Goal: Task Accomplishment & Management: Manage account settings

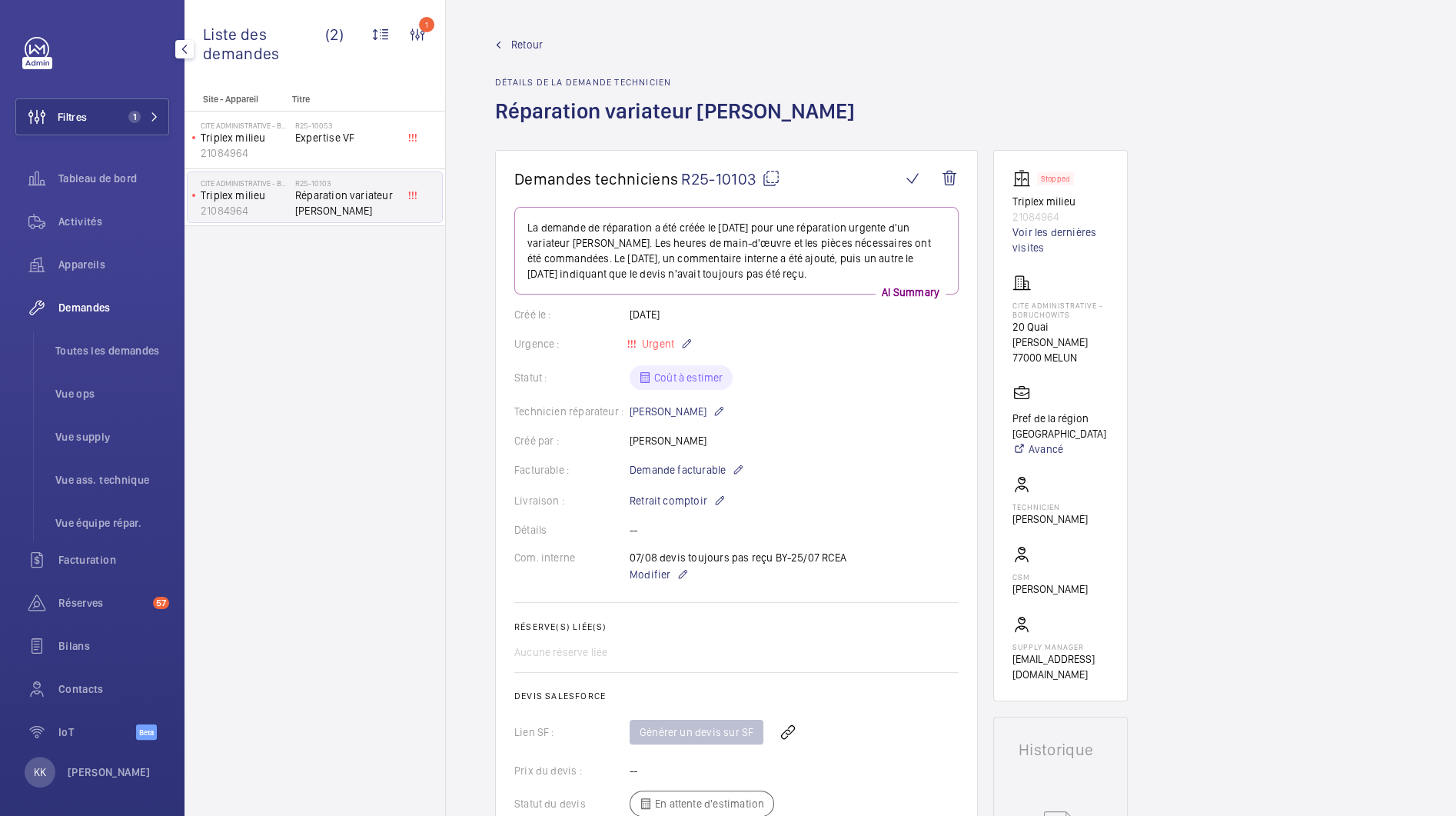
click at [1045, 111] on div "Retour Détails de la demande technicien Réparation variateur otis" at bounding box center [951, 93] width 912 height 113
drag, startPoint x: 1010, startPoint y: 301, endPoint x: 1071, endPoint y: 312, distance: 62.0
click at [1071, 312] on wm-front-card "Stopped Triplex milieu 21084964 Voir les dernières visites Cite Administrative …" at bounding box center [1060, 425] width 135 height 552
copy p "Cite Administrative - BORUCHOWITS"
drag, startPoint x: 1067, startPoint y: 216, endPoint x: 1007, endPoint y: 216, distance: 60.0
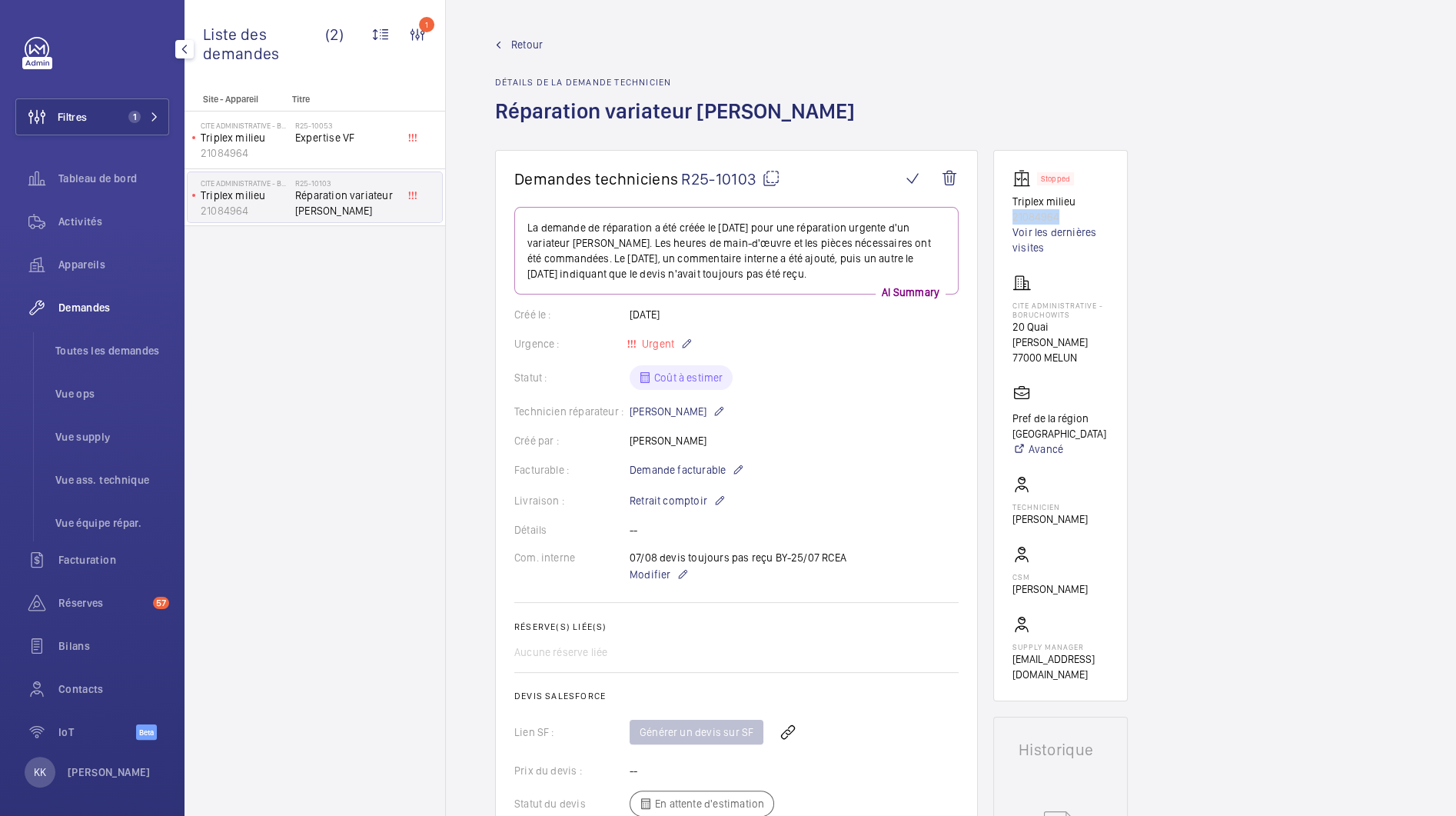
click at [1007, 216] on wm-front-card "Stopped Triplex milieu 21084964 Voir les dernières visites Cite Administrative …" at bounding box center [1060, 425] width 135 height 552
copy p "21084964"
click at [524, 53] on div "Retour Détails de la demande technicien Réparation variateur otis" at bounding box center [680, 93] width 369 height 113
click at [523, 46] on span "Retour" at bounding box center [527, 44] width 32 height 15
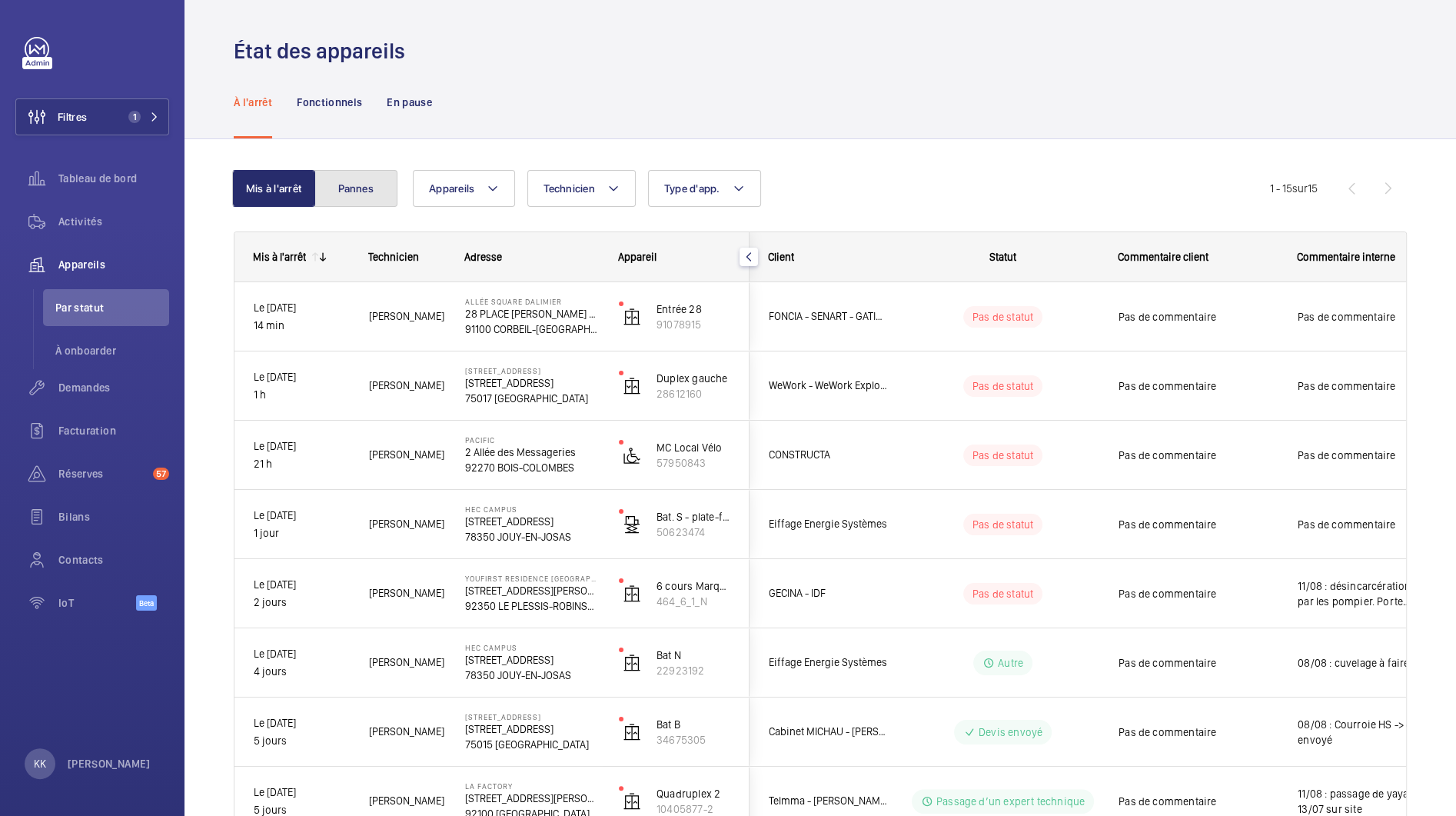
click at [362, 191] on button "Pannes" at bounding box center [355, 188] width 83 height 37
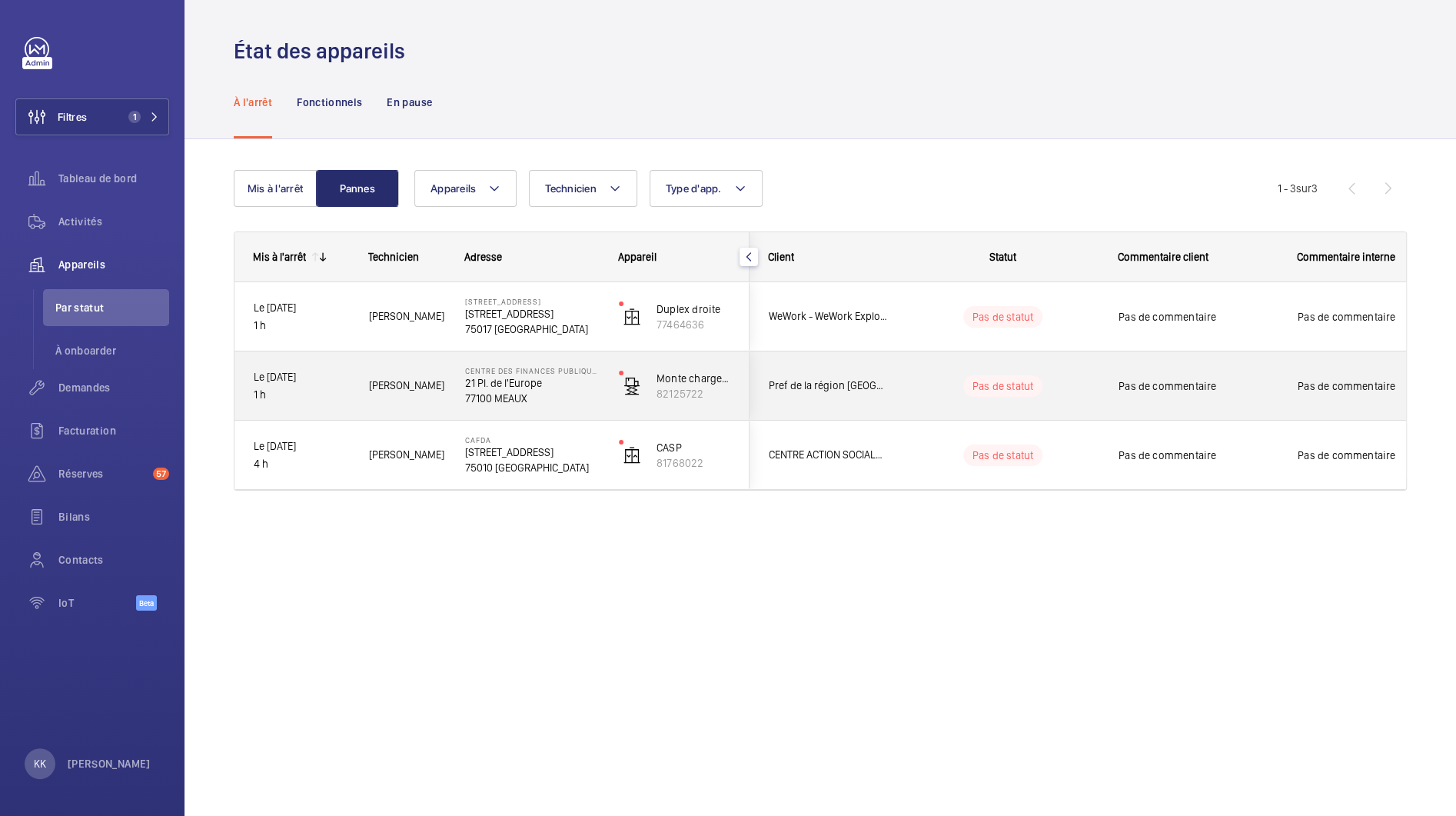
click at [550, 404] on div "Centre des finances publiques - Meaux 21 Pl. de l'Europe 77100 MEAUX" at bounding box center [523, 385] width 152 height 69
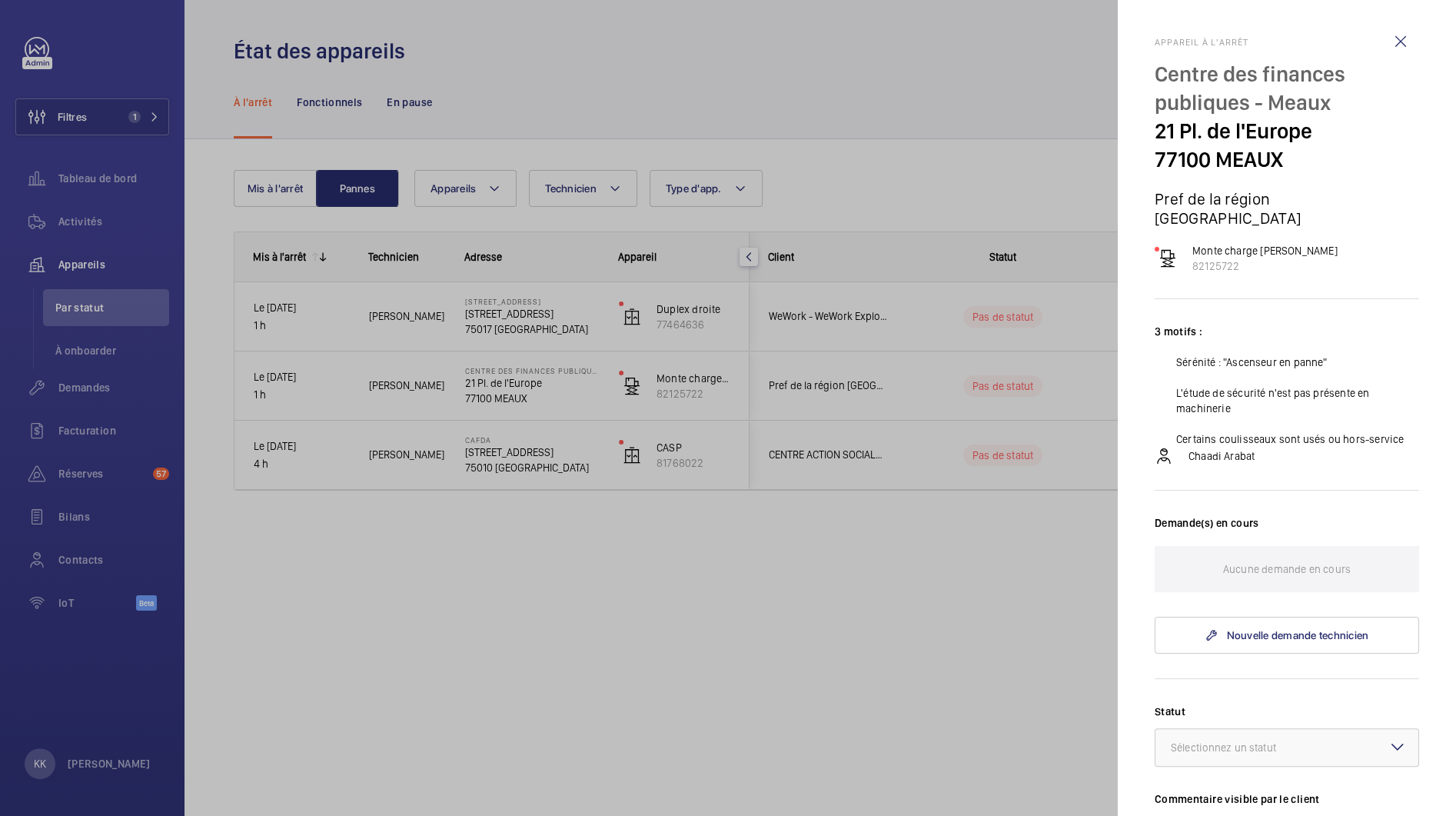
click at [937, 214] on div at bounding box center [728, 408] width 1456 height 816
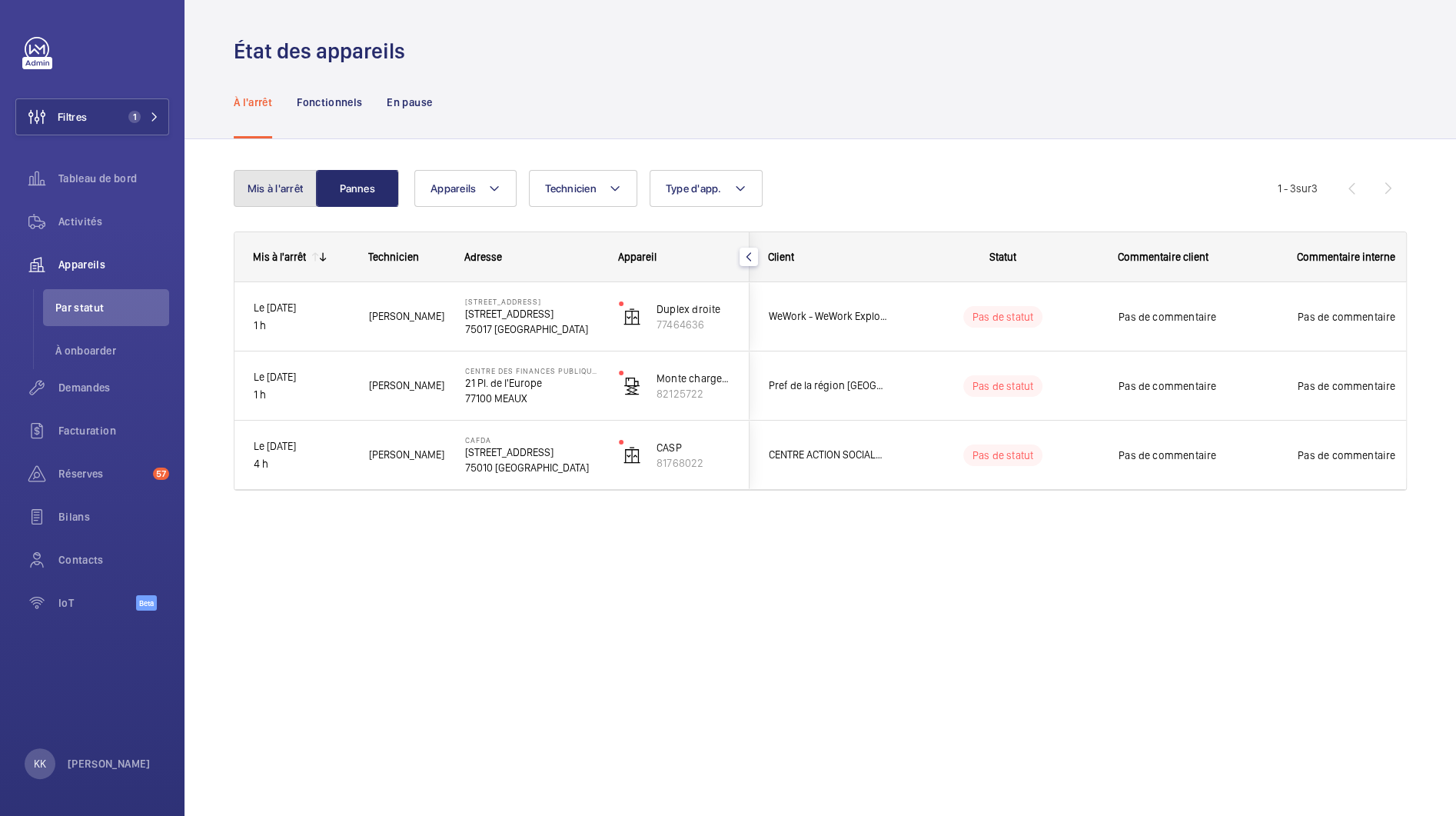
click at [275, 191] on button "Mis à l'arrêt" at bounding box center [275, 188] width 83 height 37
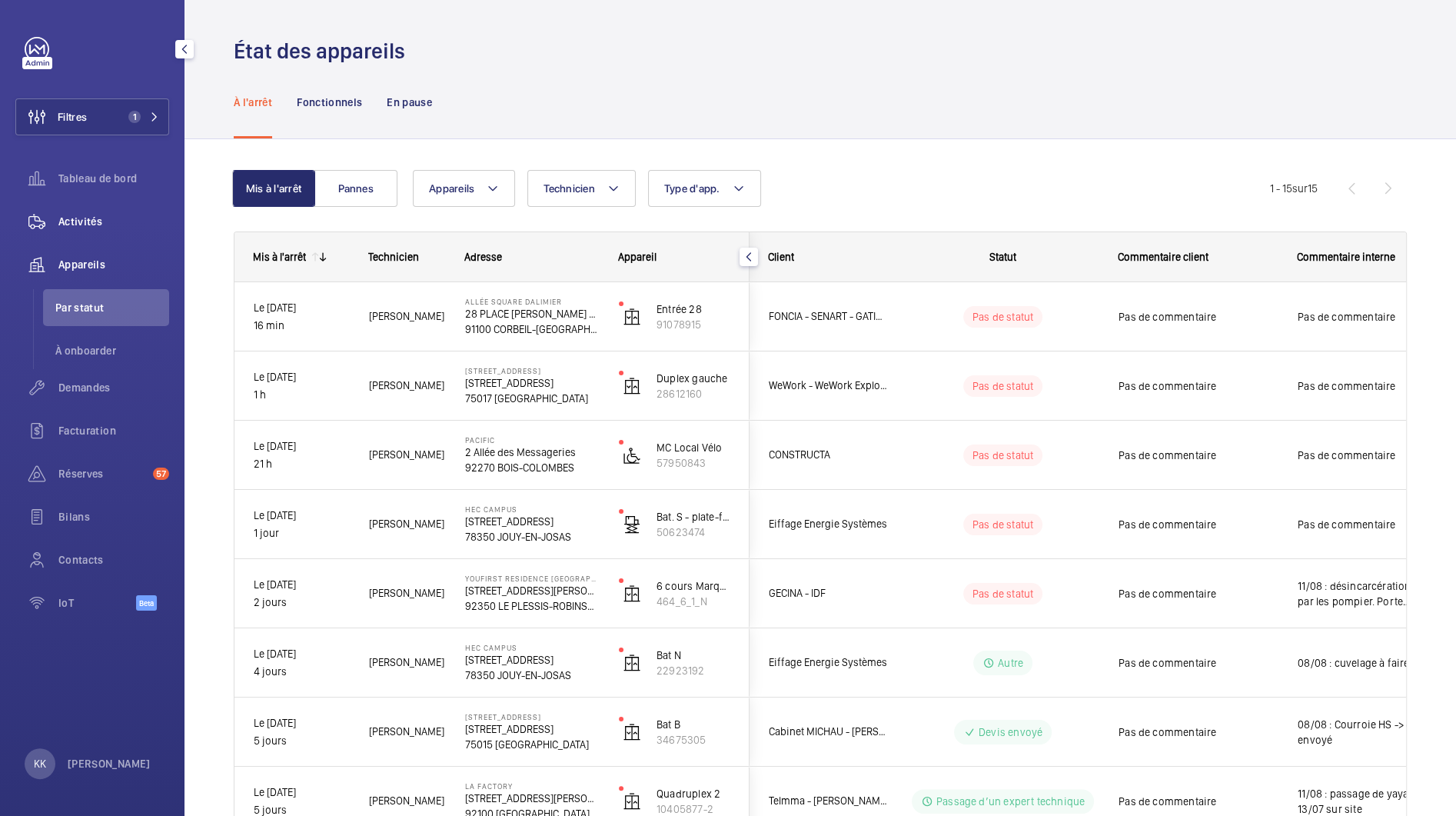
click at [61, 226] on span "Activités" at bounding box center [114, 221] width 111 height 15
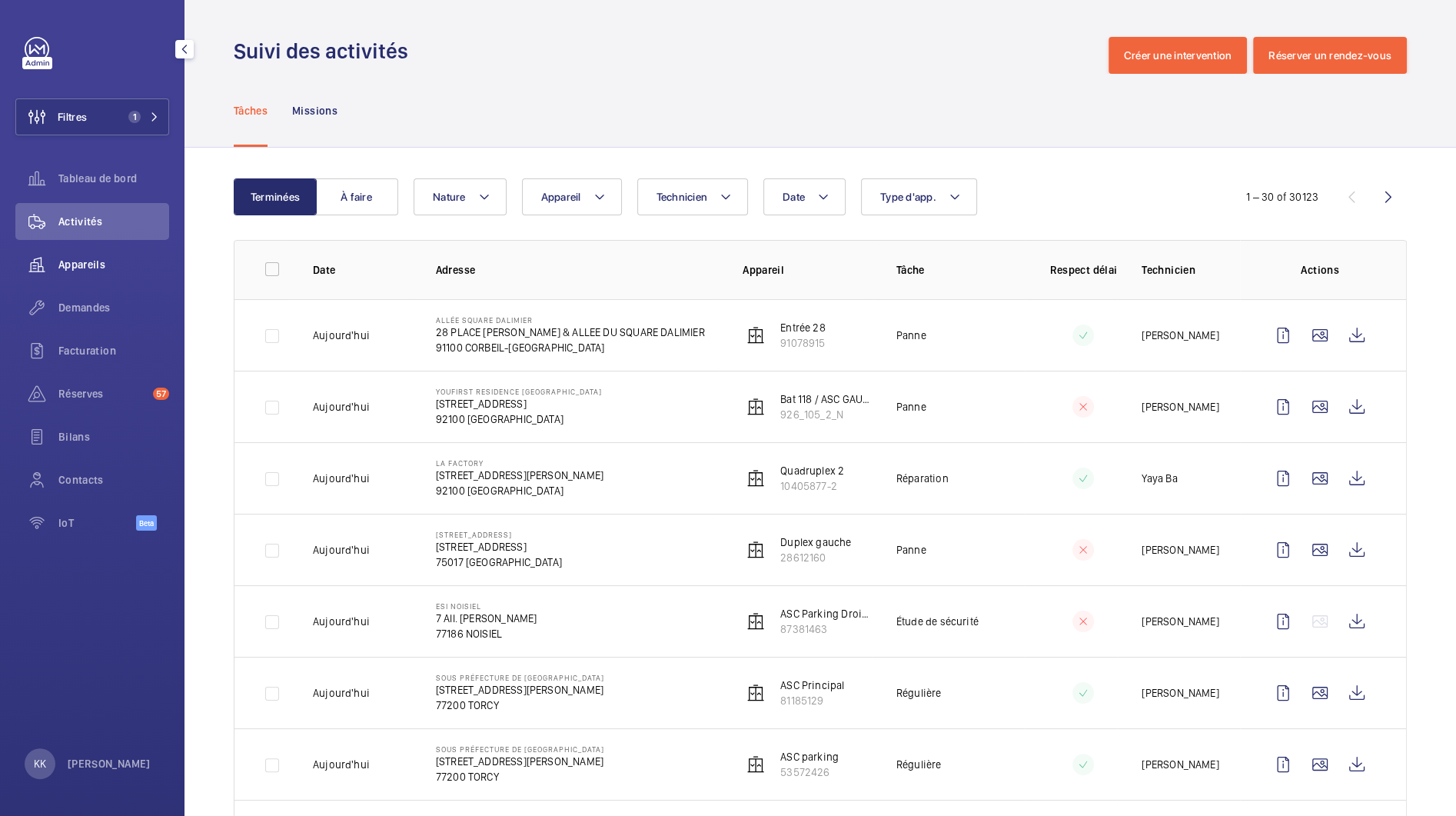
click at [116, 258] on span "Appareils" at bounding box center [114, 264] width 111 height 15
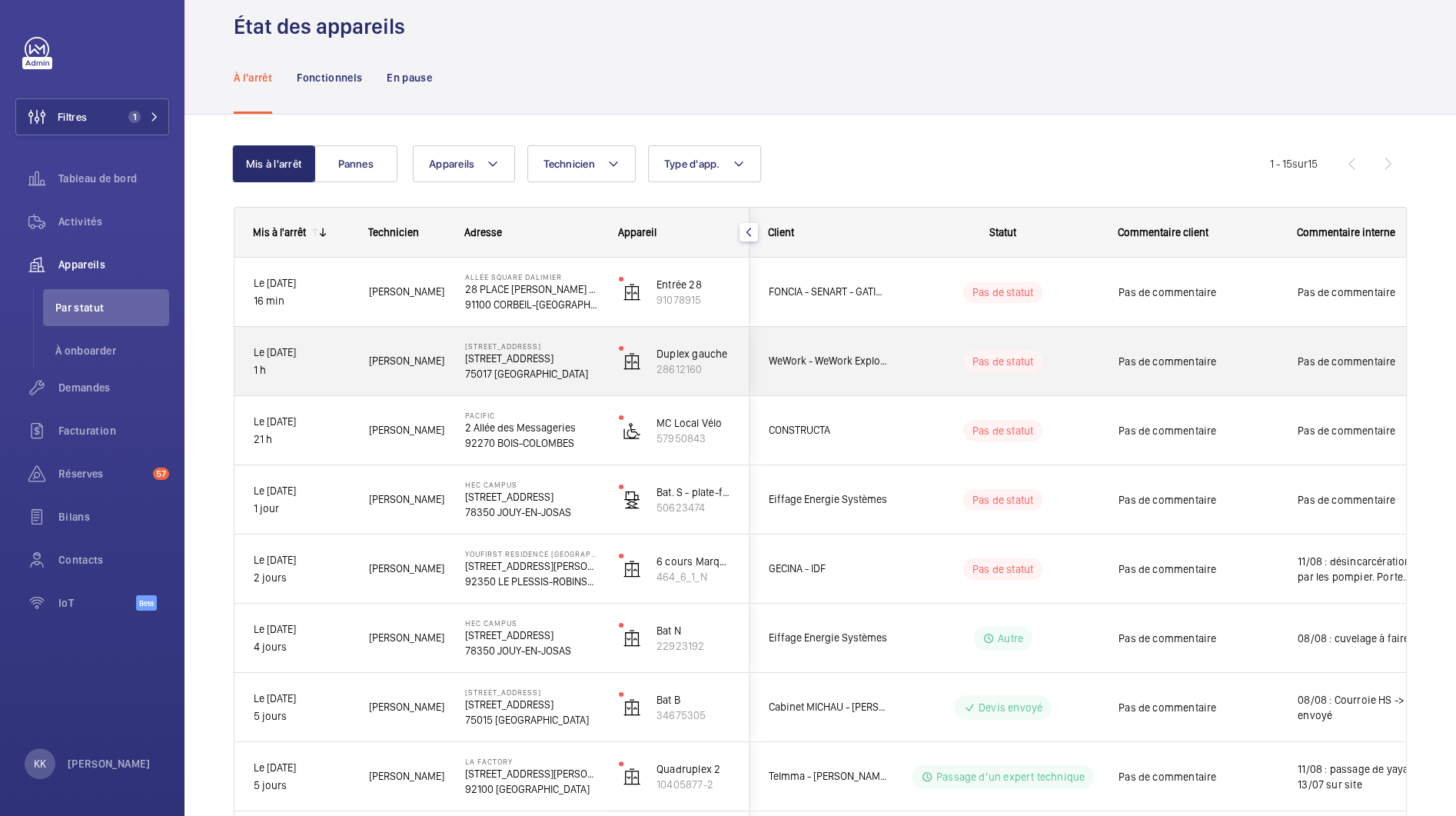
scroll to position [25, 0]
click at [314, 359] on p "Le 13/08/2025" at bounding box center [301, 351] width 95 height 17
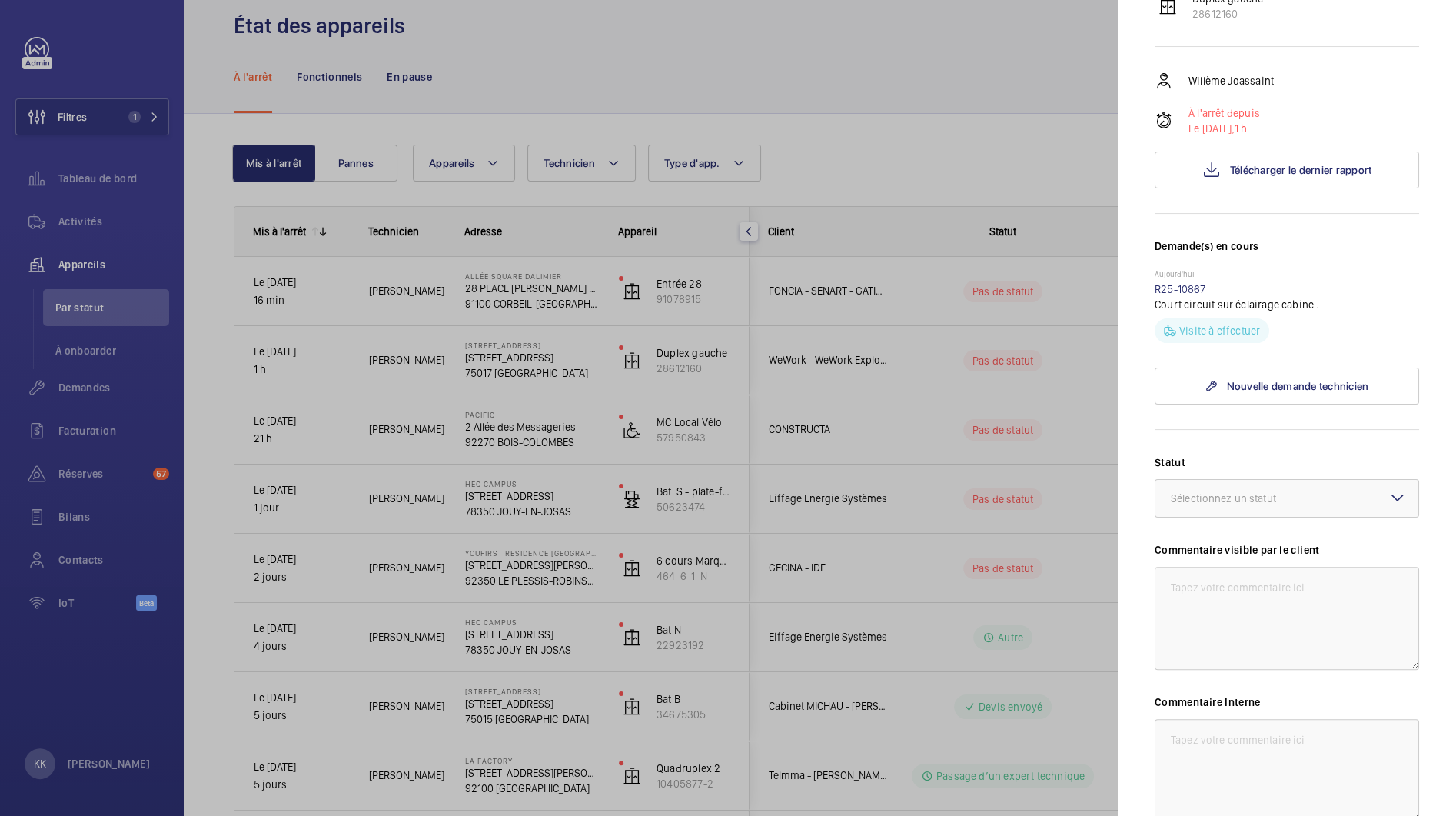
scroll to position [0, 0]
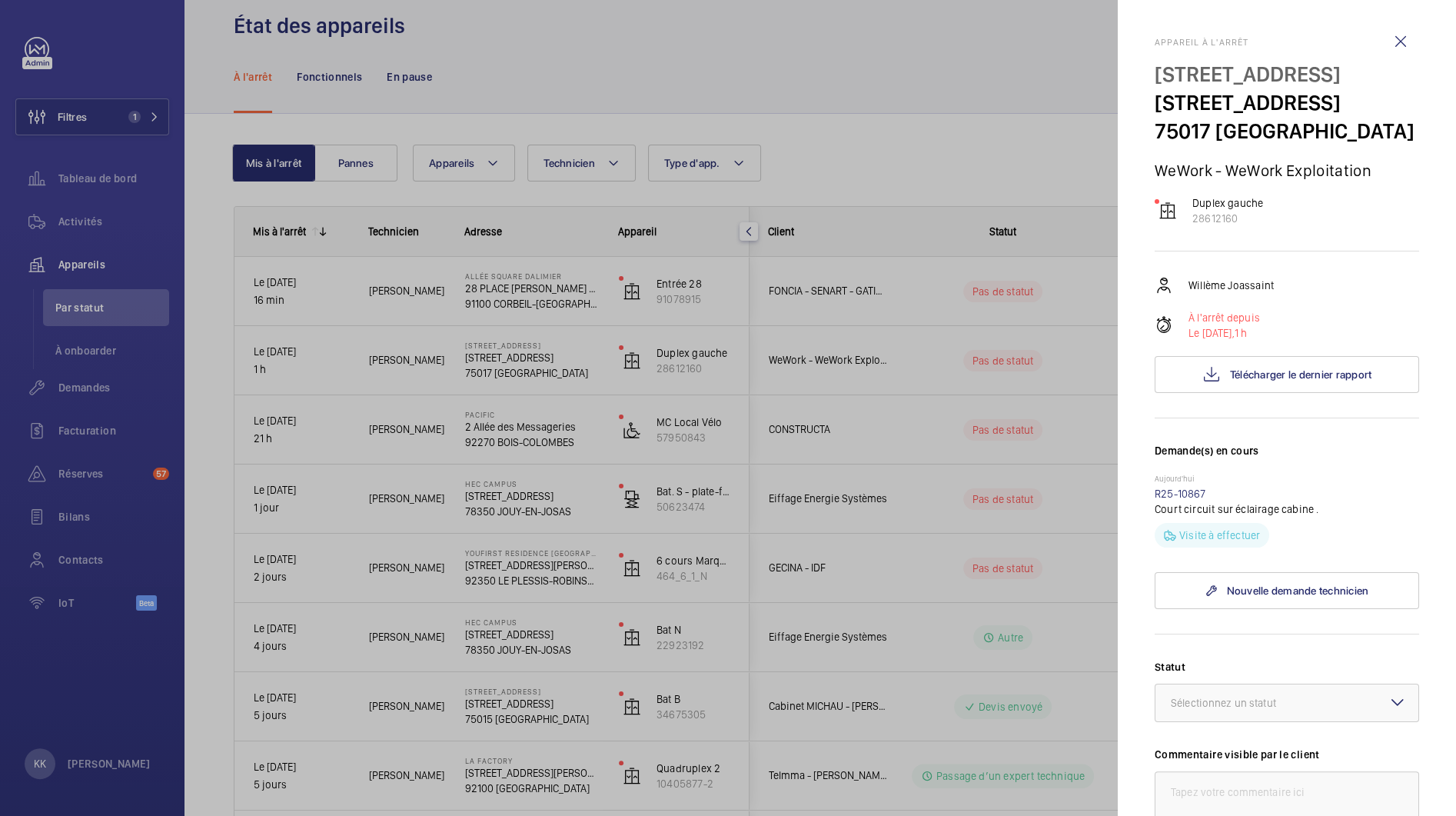
click at [652, 378] on div at bounding box center [728, 408] width 1456 height 816
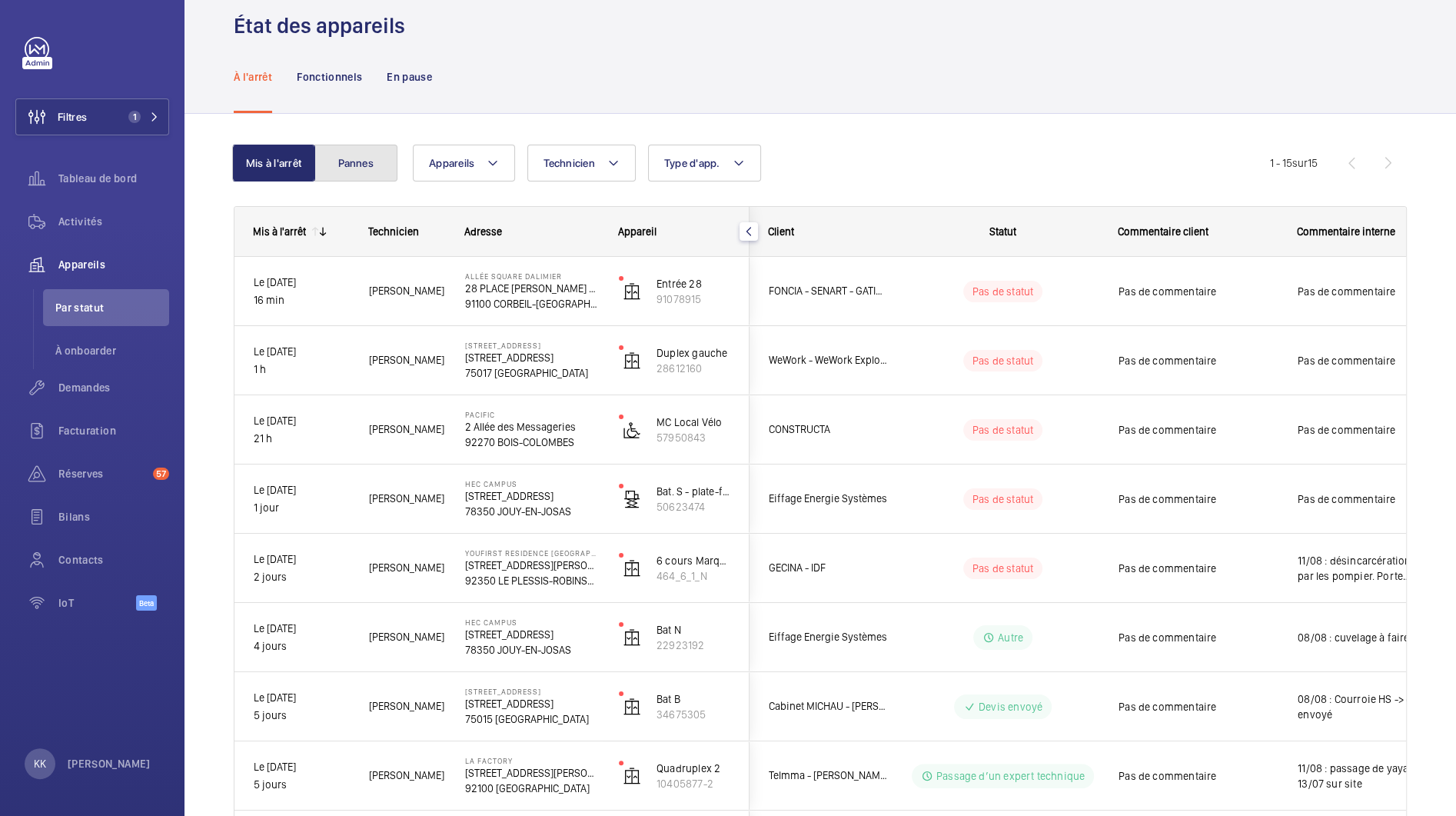
click at [367, 154] on button "Pannes" at bounding box center [355, 163] width 83 height 37
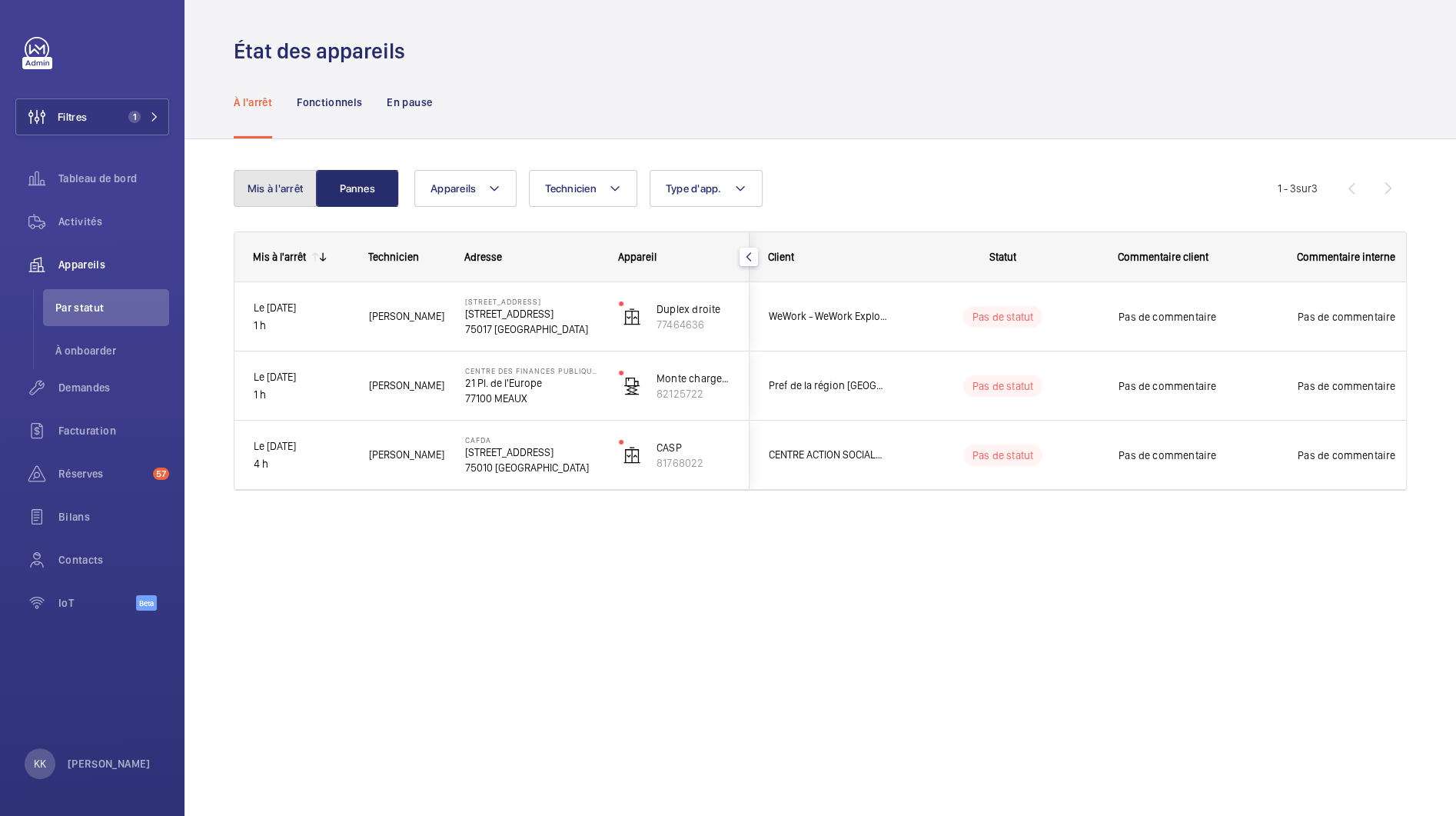
click at [275, 189] on button "Mis à l'arrêt" at bounding box center [275, 188] width 83 height 37
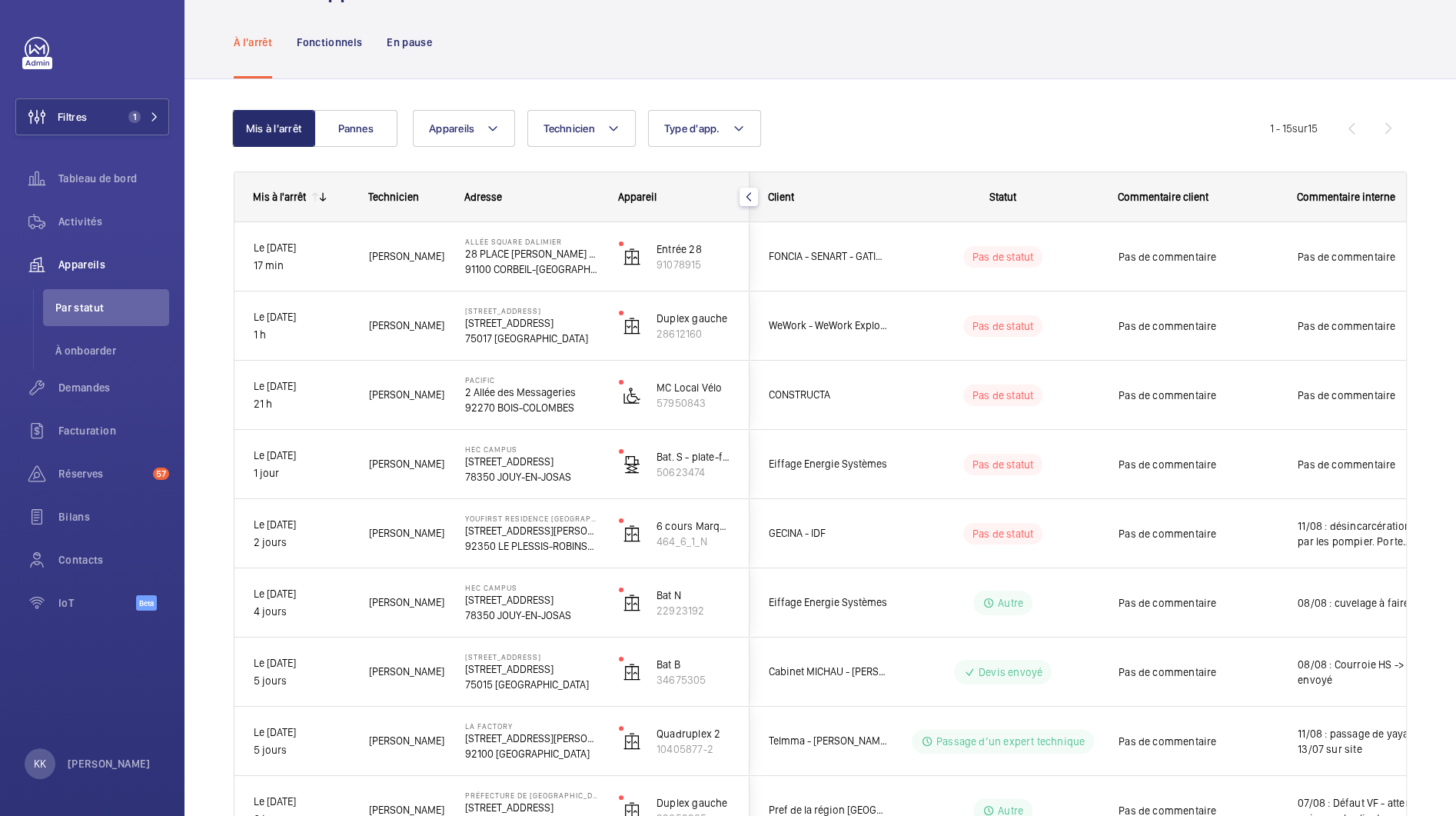
scroll to position [78, 0]
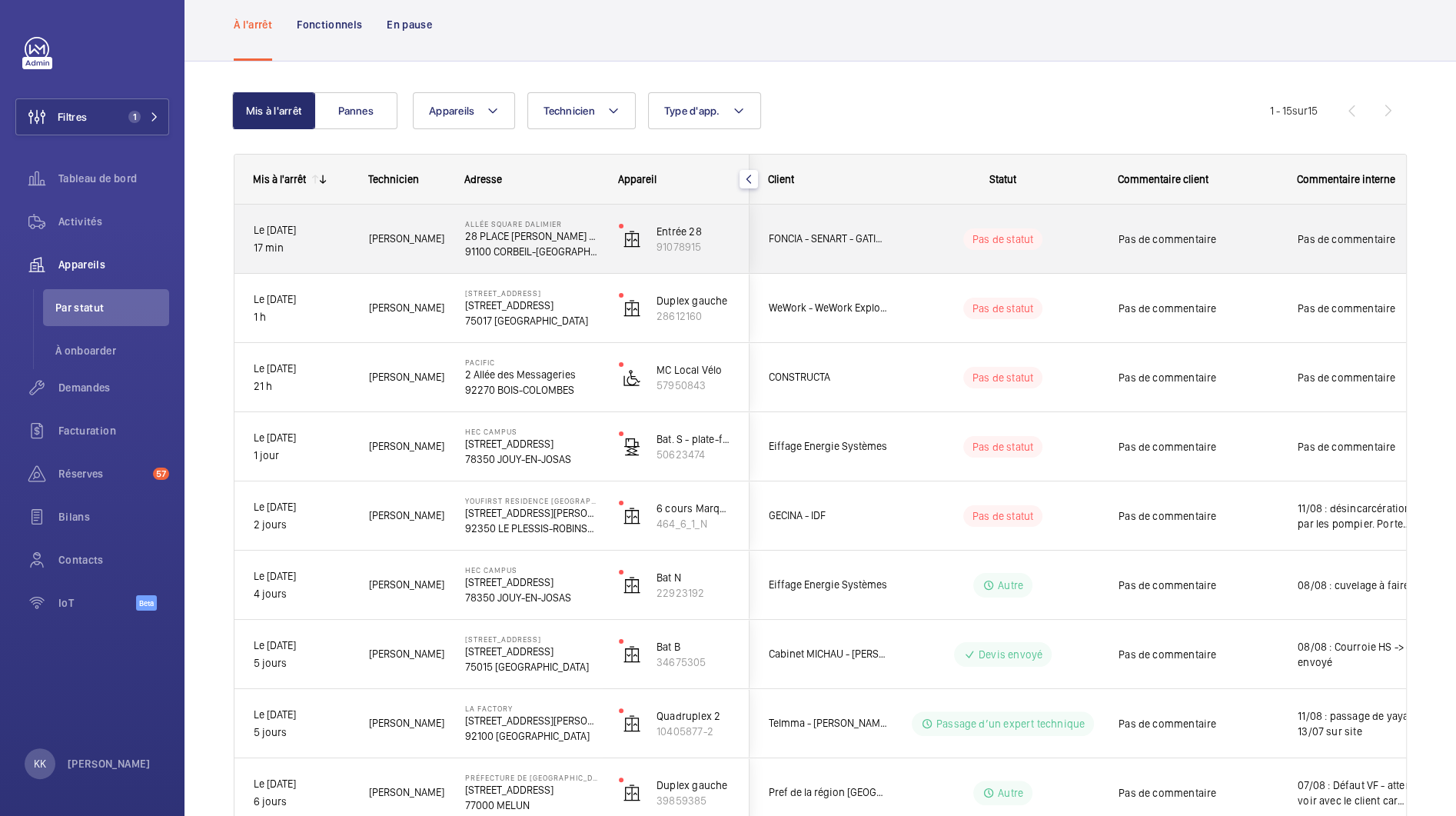
click at [479, 246] on p "91100 CORBEIL-ESSONNES" at bounding box center [532, 251] width 134 height 15
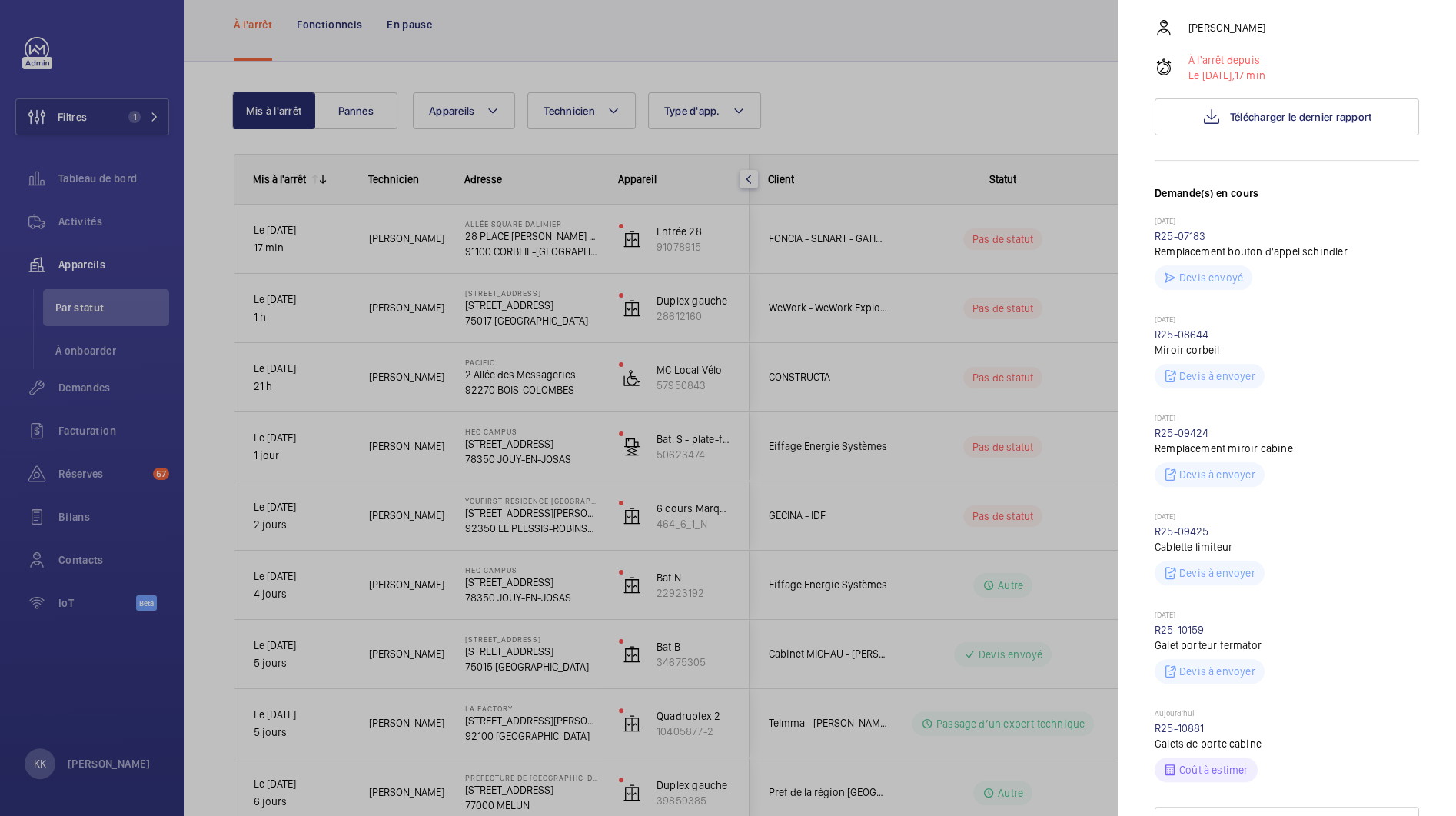
scroll to position [455, 0]
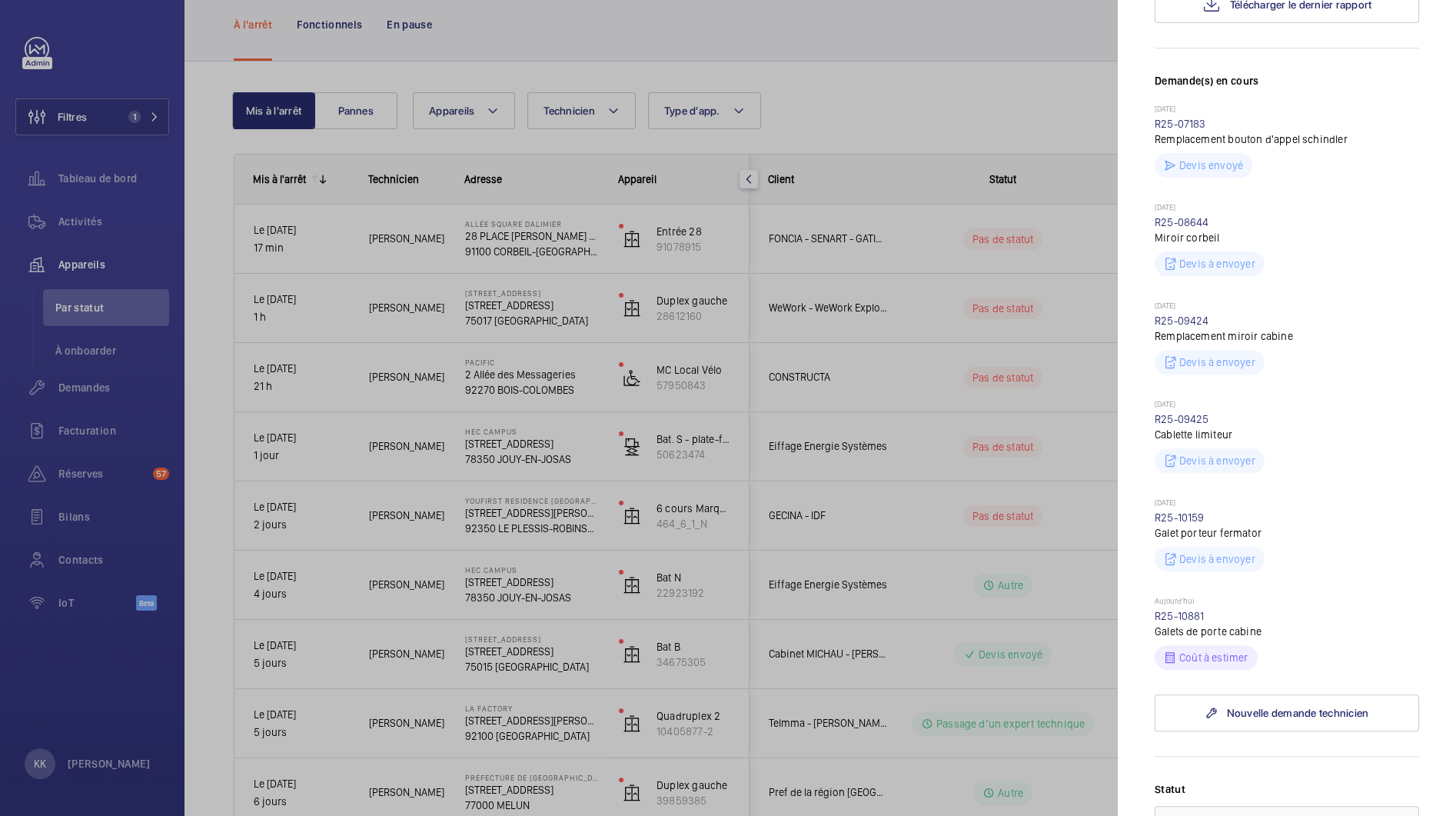
click at [802, 321] on div at bounding box center [728, 408] width 1456 height 816
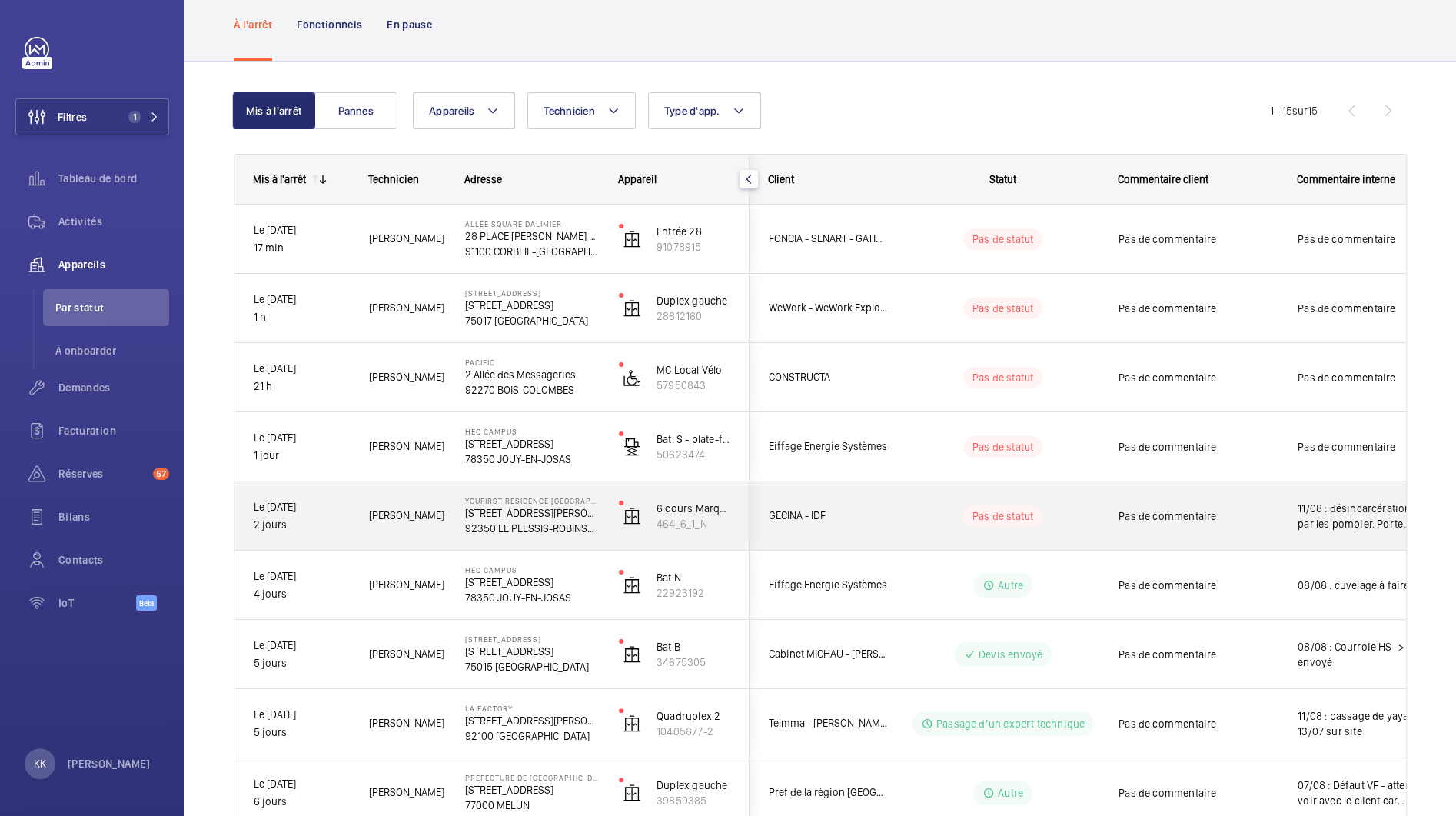
click at [505, 536] on div "YouFirst Residence Le Plessis-Robinson 23 Rue Paul Rivet 92350 LE PLESSIS-ROBIN…" at bounding box center [523, 515] width 152 height 69
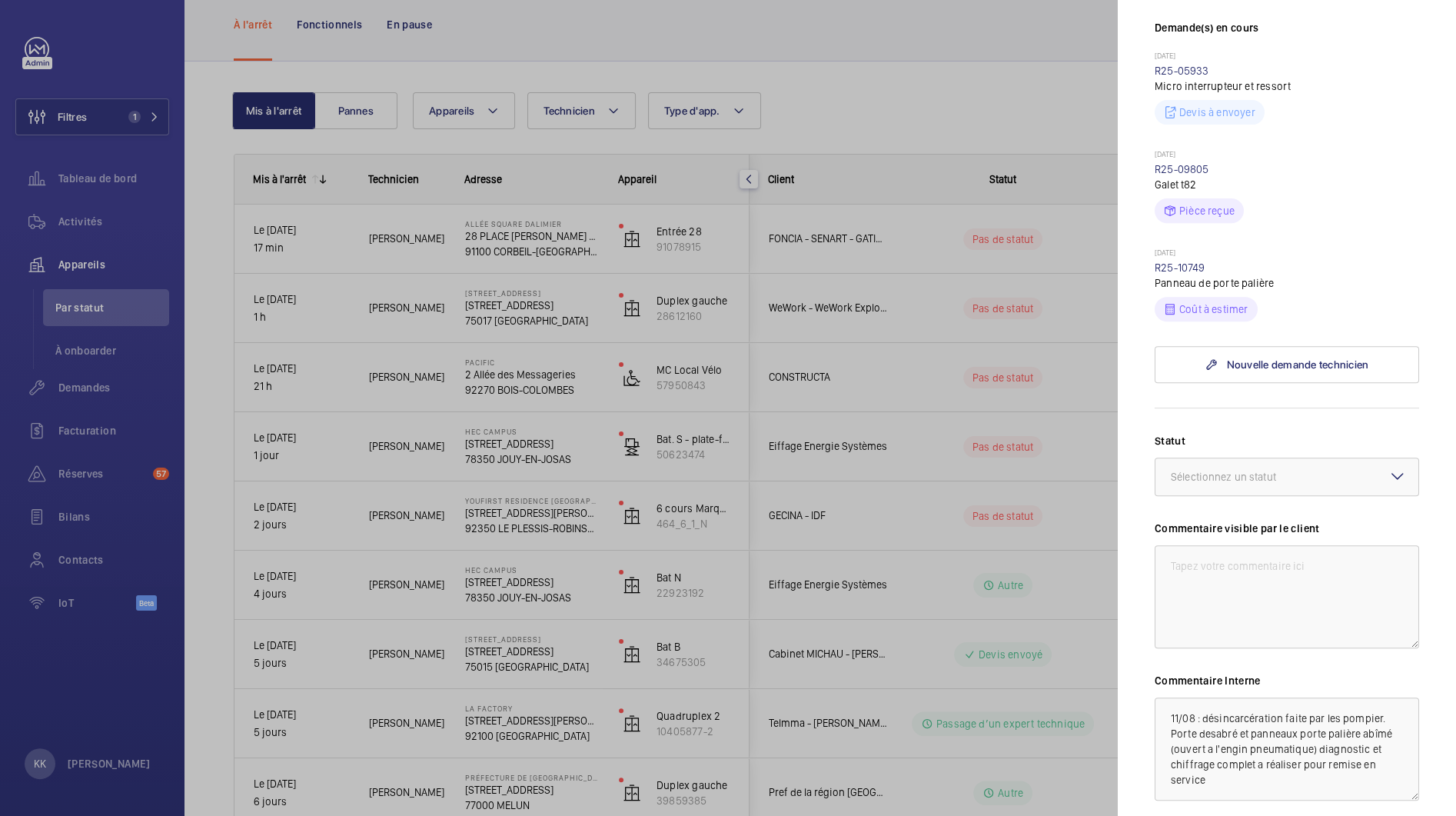
scroll to position [588, 0]
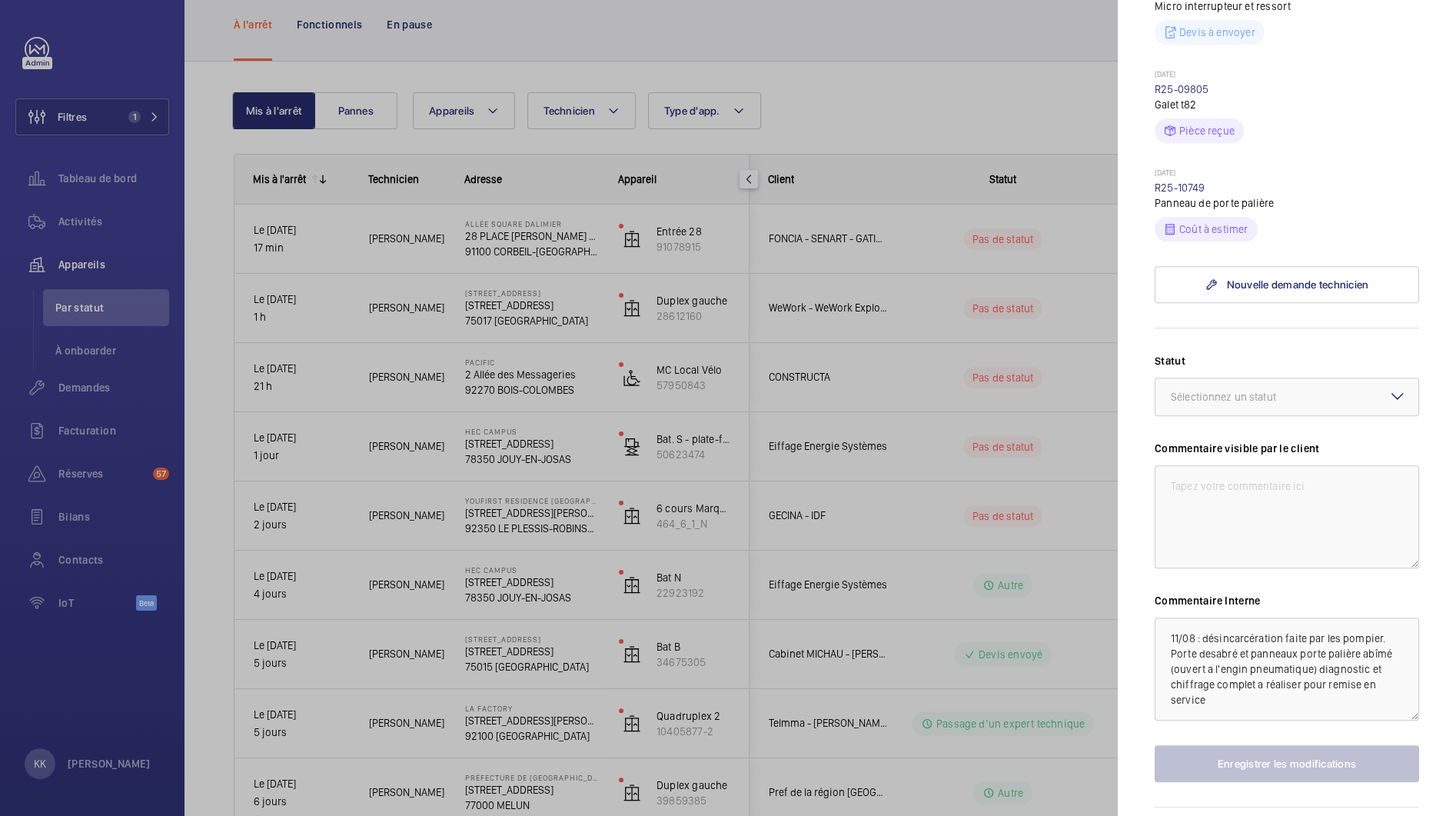
click at [1221, 353] on wm-front-input-dropdown "Statut Sélectionnez un statut" at bounding box center [1287, 385] width 264 height 63
click at [1221, 378] on div at bounding box center [1287, 397] width 263 height 37
click at [1217, 571] on span "Autre" at bounding box center [1287, 578] width 232 height 15
click at [1230, 746] on button "Enregistrer les modifications" at bounding box center [1287, 764] width 264 height 37
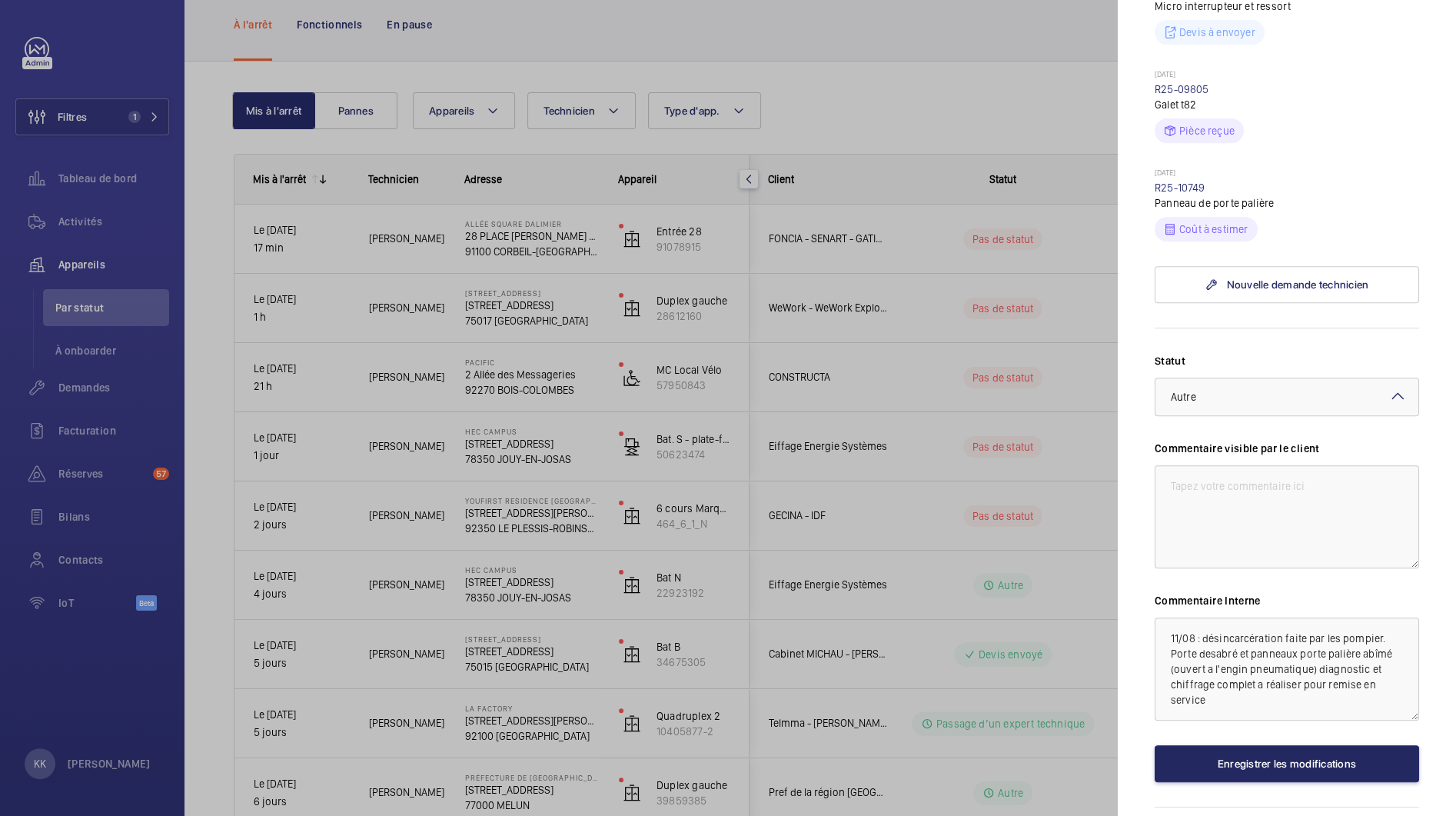
scroll to position [0, 0]
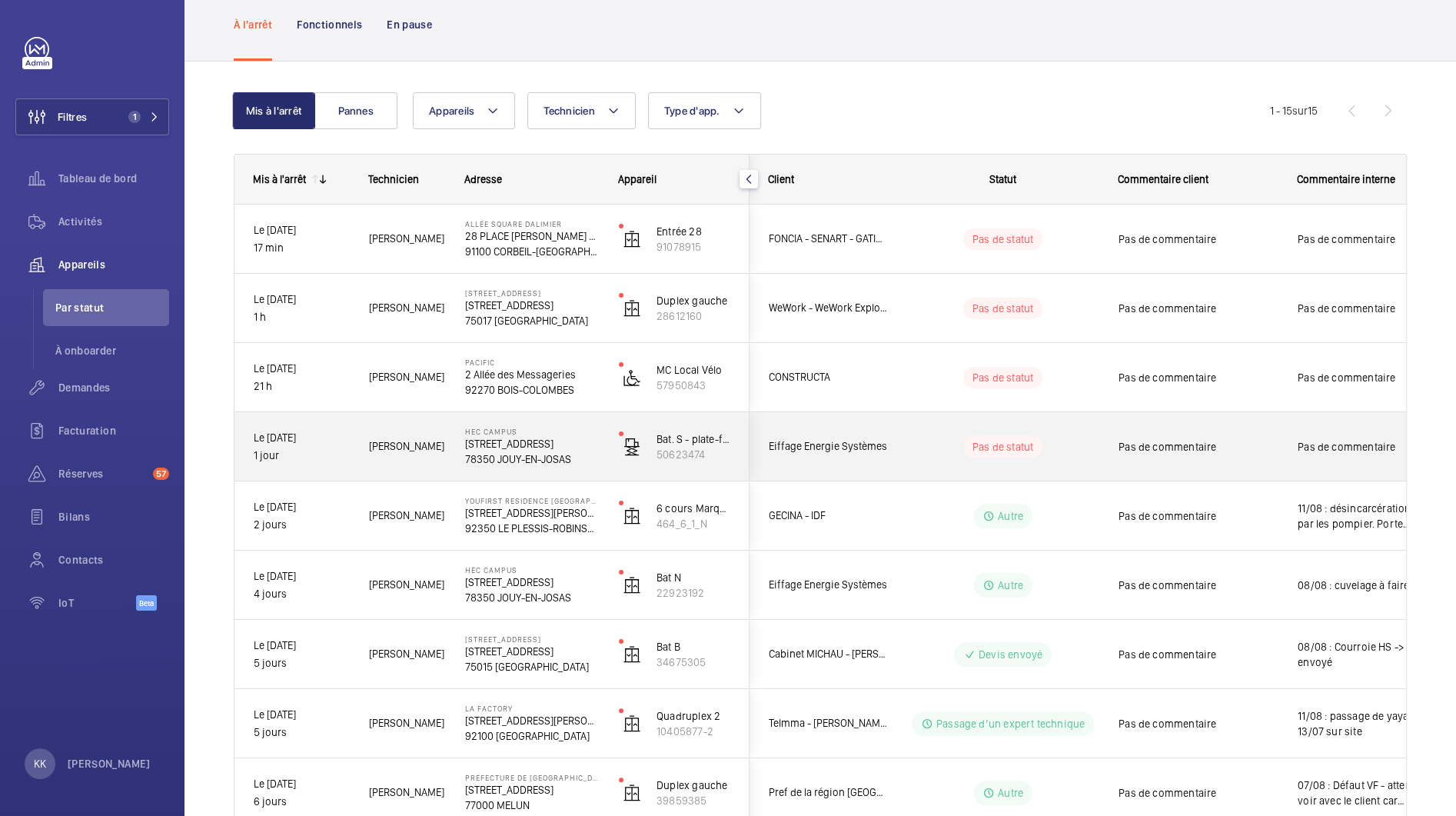
click at [324, 447] on p "1 jour" at bounding box center [301, 456] width 95 height 17
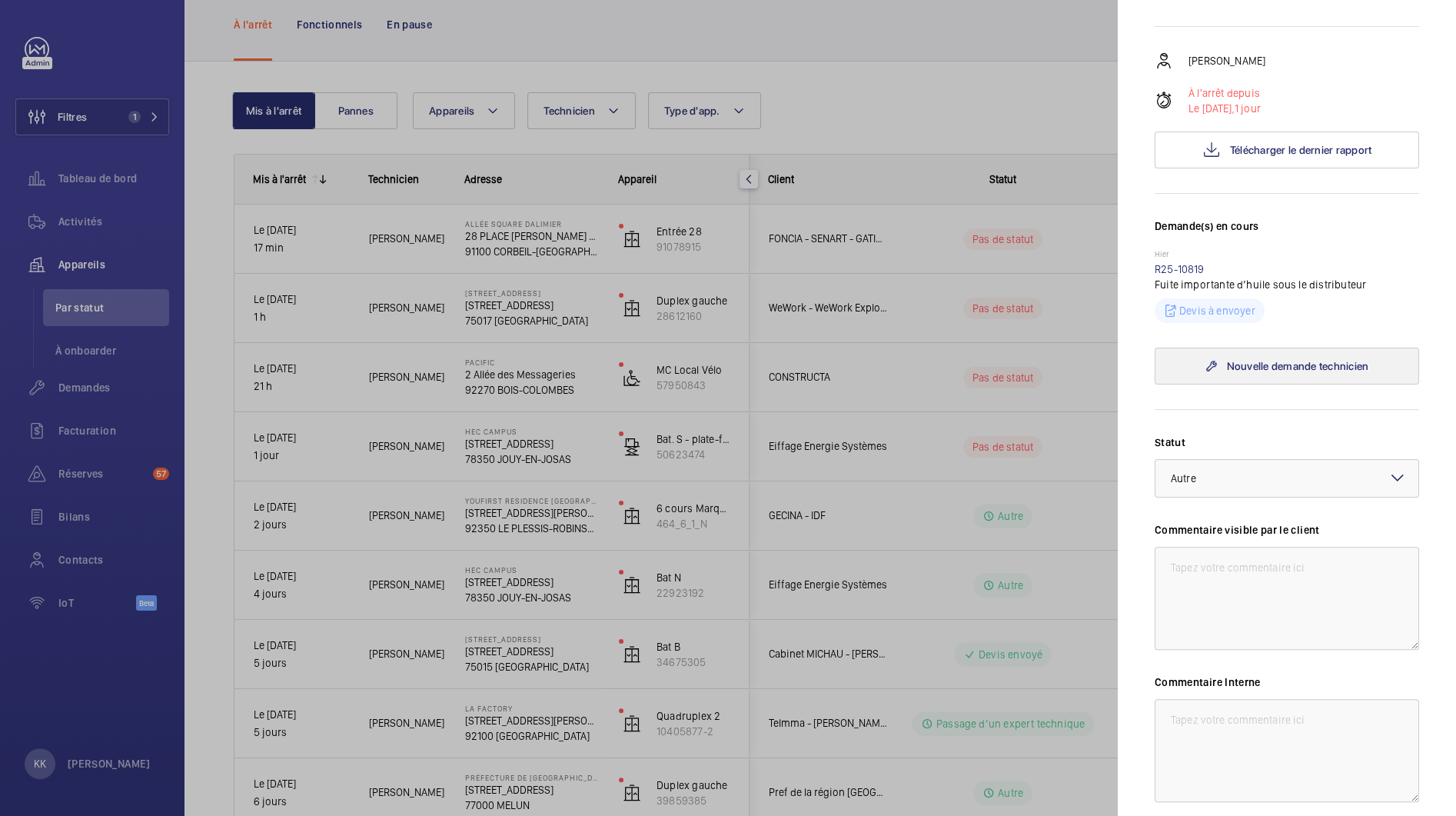
scroll to position [193, 0]
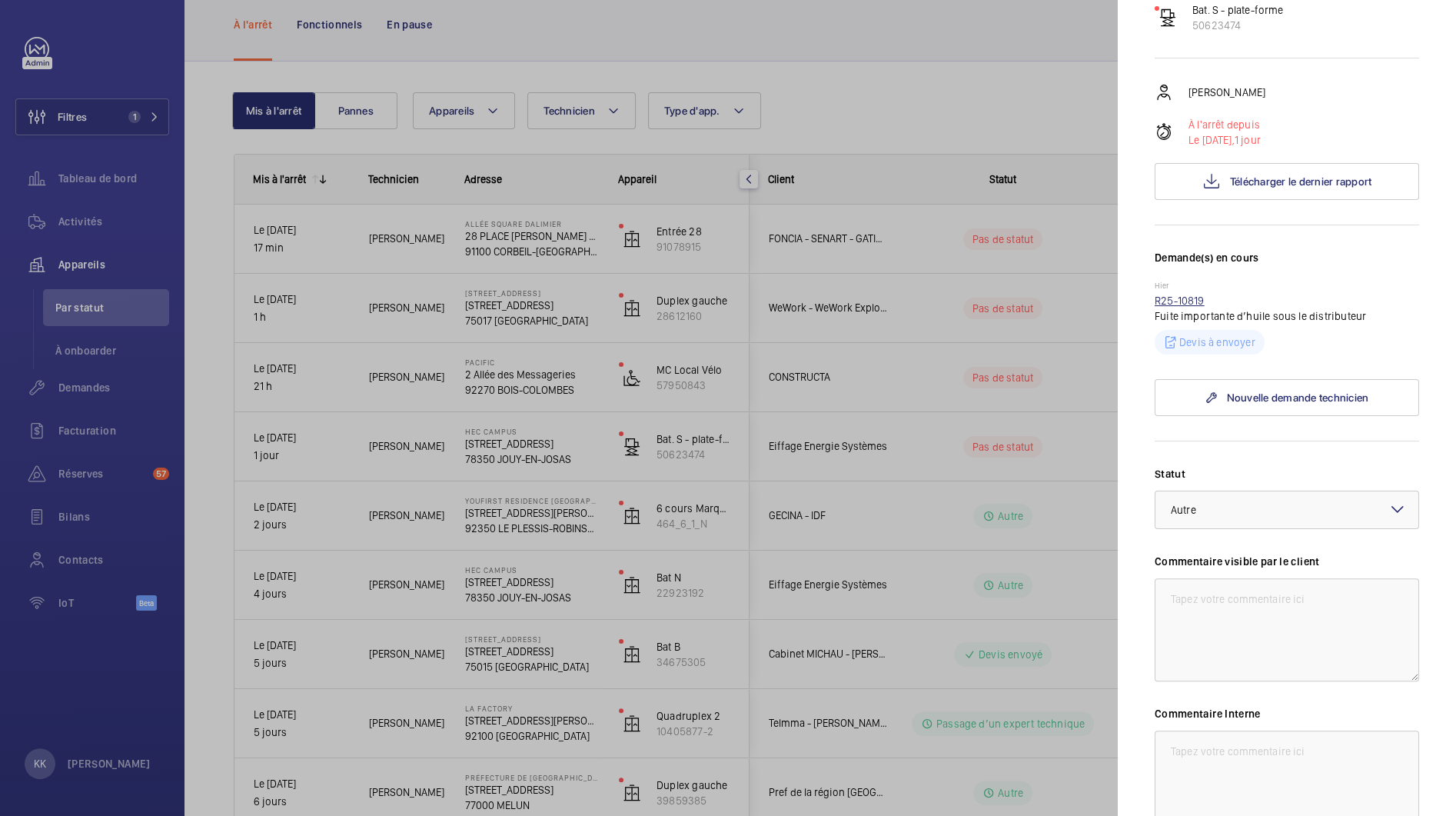
click at [1175, 298] on link "R25-10819" at bounding box center [1179, 301] width 50 height 13
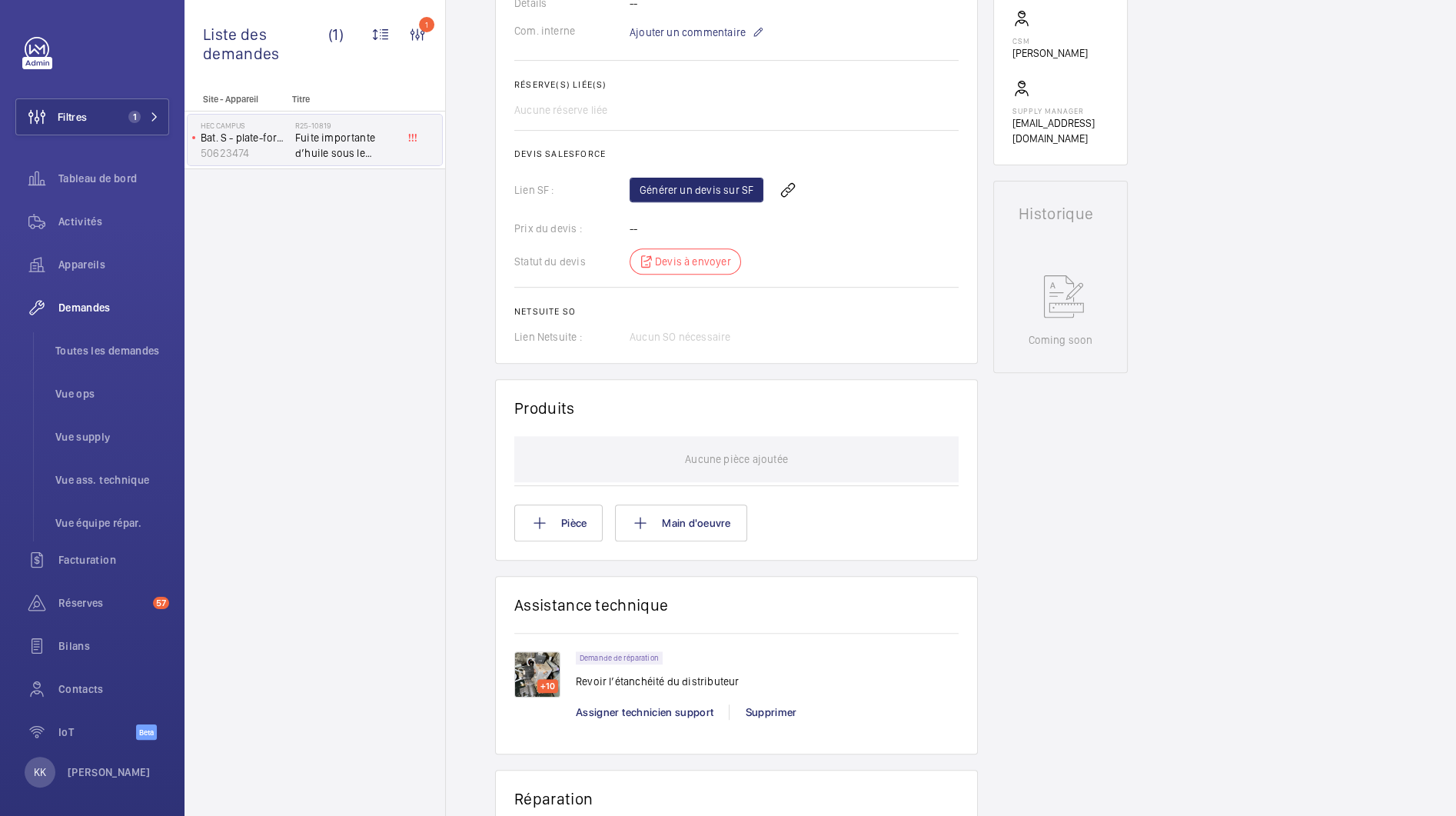
scroll to position [584, 0]
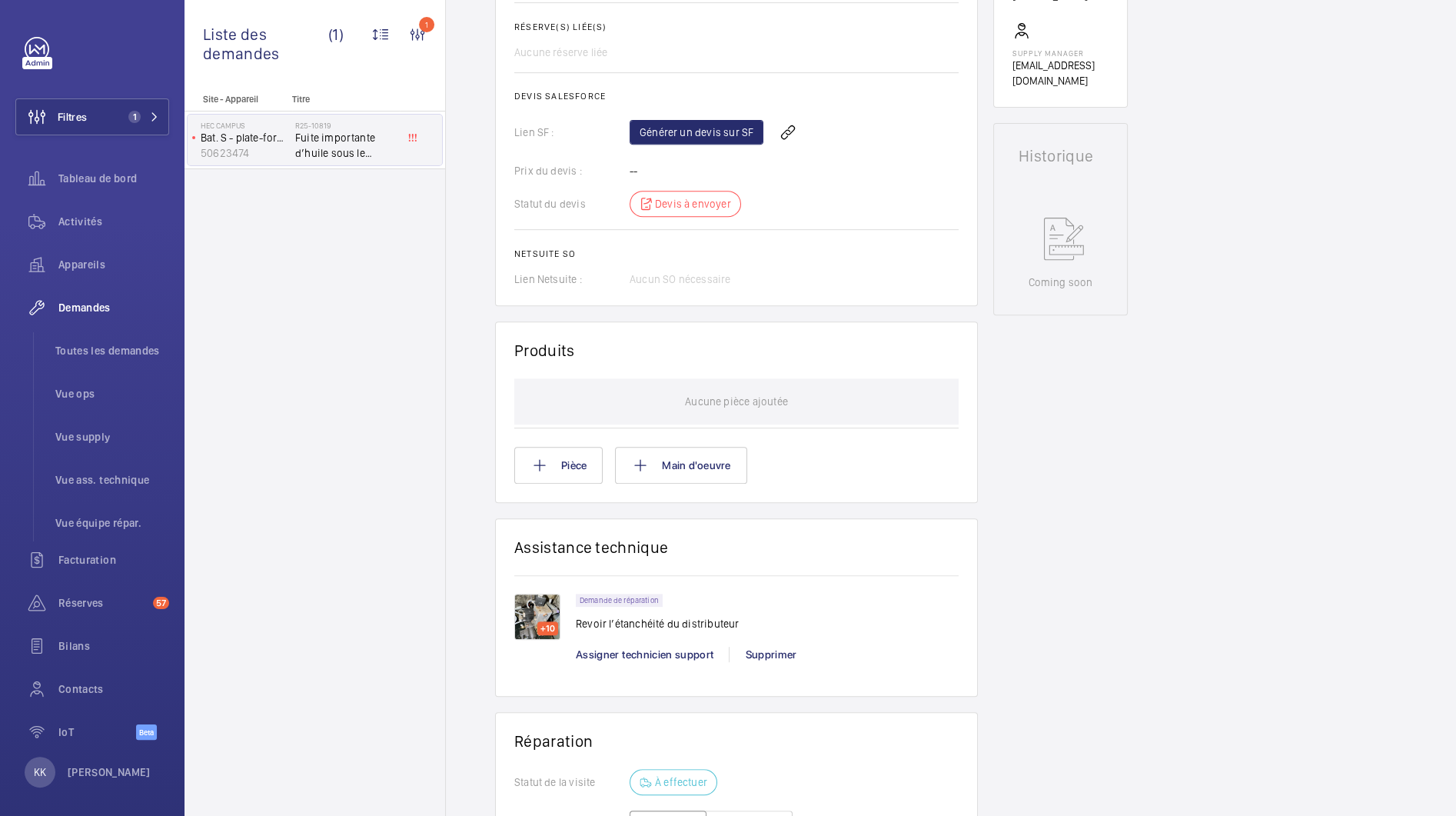
click at [534, 605] on img at bounding box center [537, 617] width 46 height 46
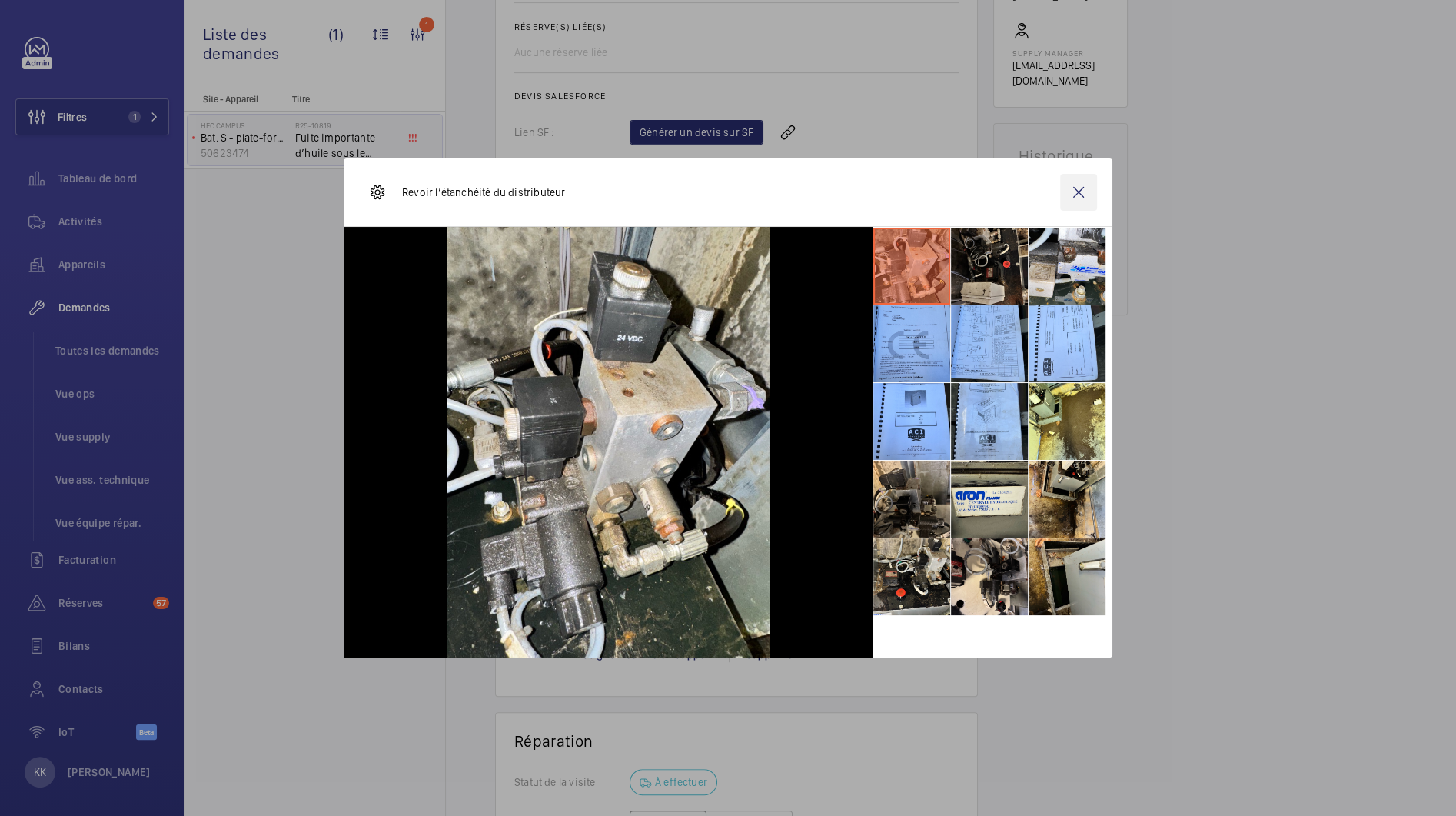
click at [1073, 190] on wm-front-icon-button at bounding box center [1079, 192] width 37 height 37
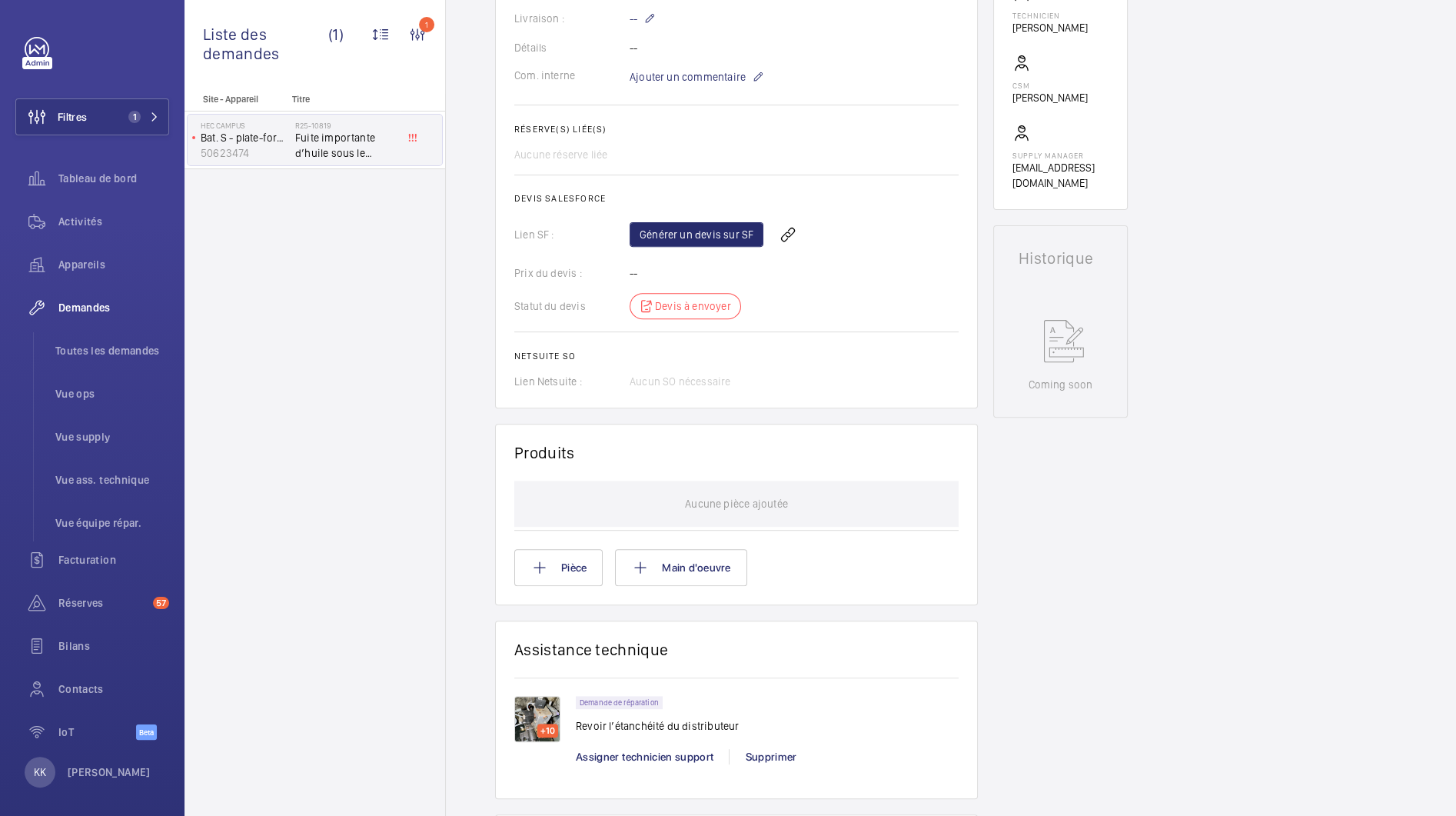
scroll to position [621, 0]
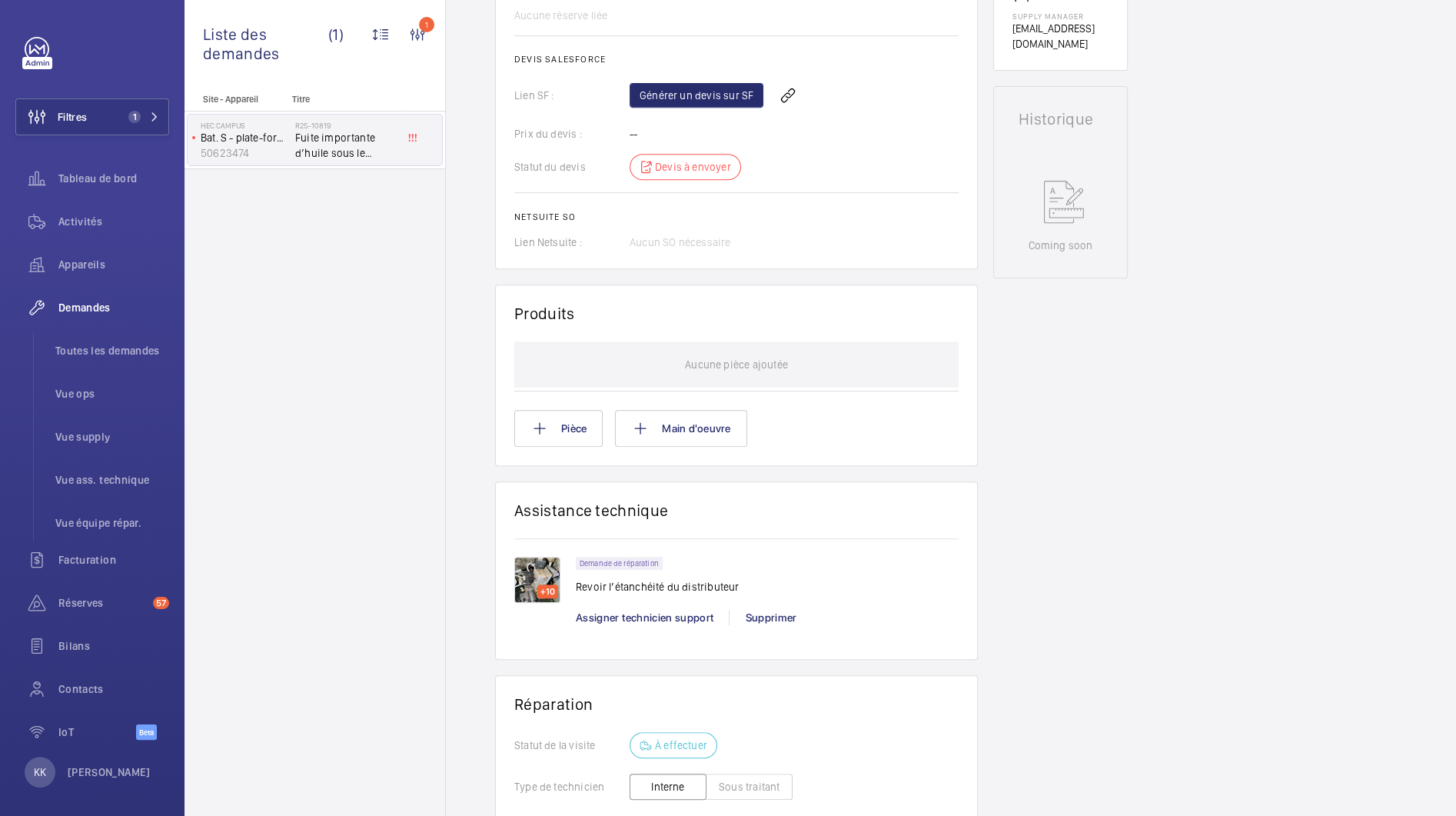
click at [544, 582] on img at bounding box center [537, 579] width 46 height 46
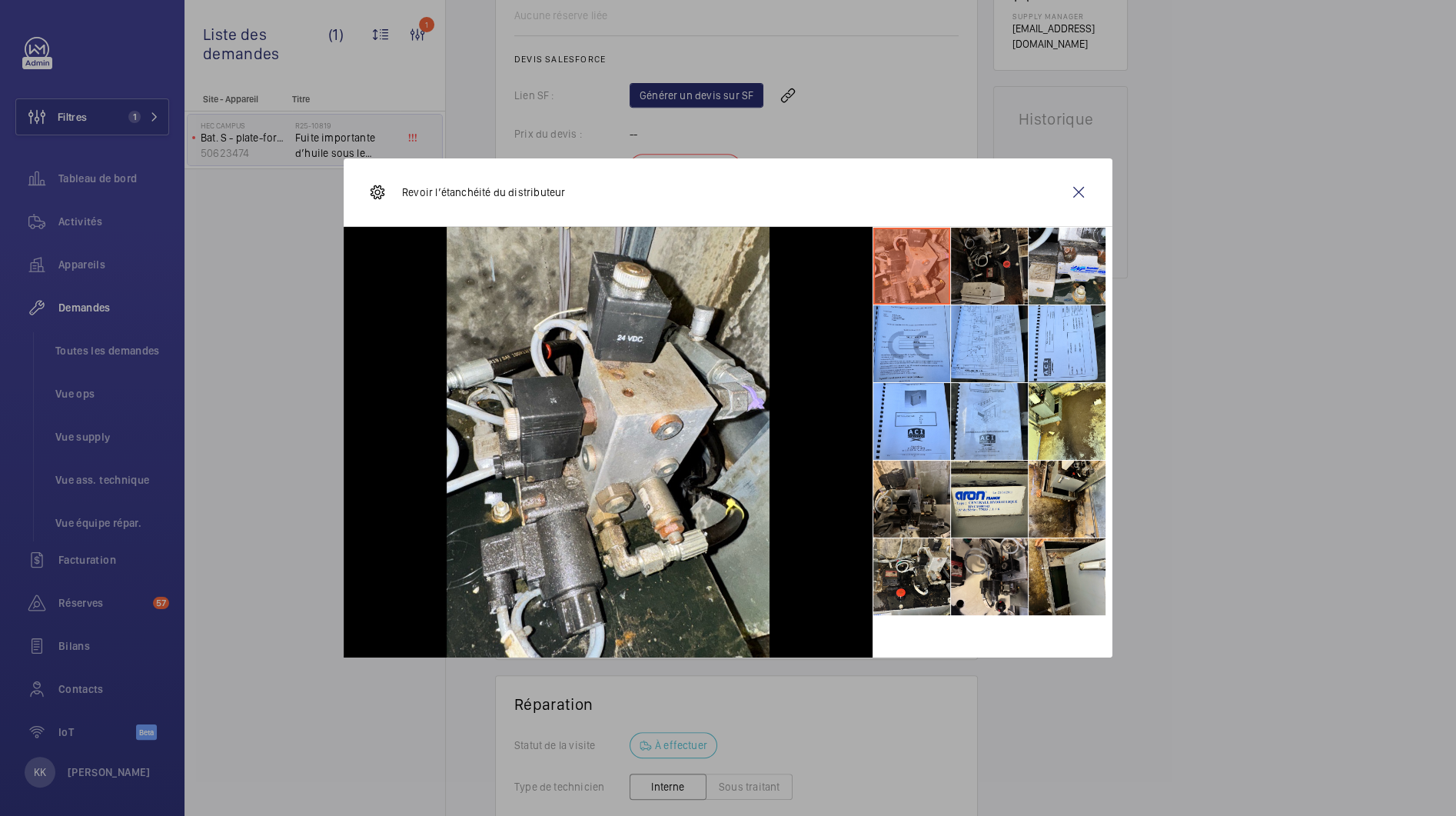
click at [995, 255] on li at bounding box center [989, 266] width 77 height 77
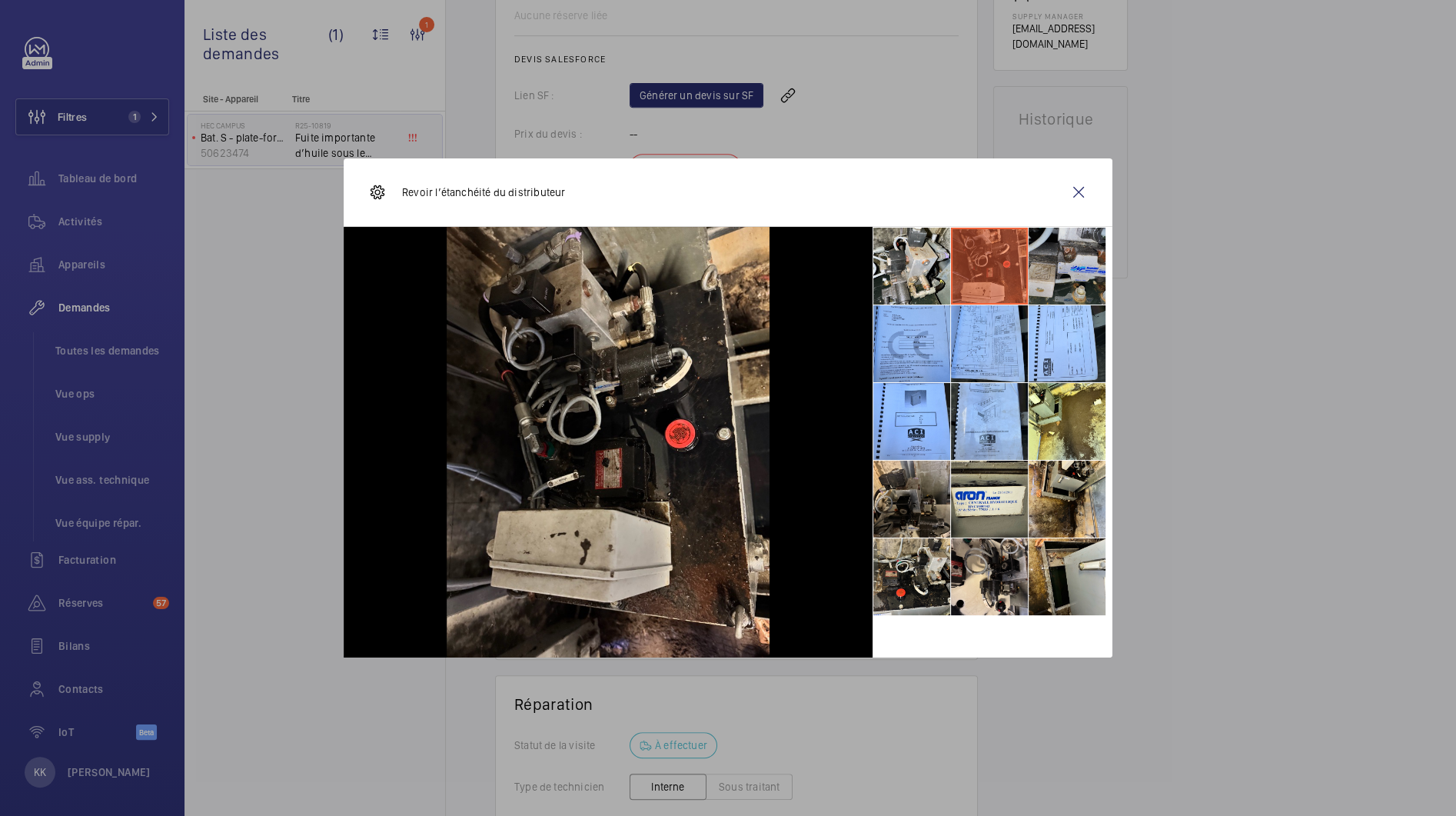
click at [1090, 283] on li at bounding box center [1067, 266] width 77 height 77
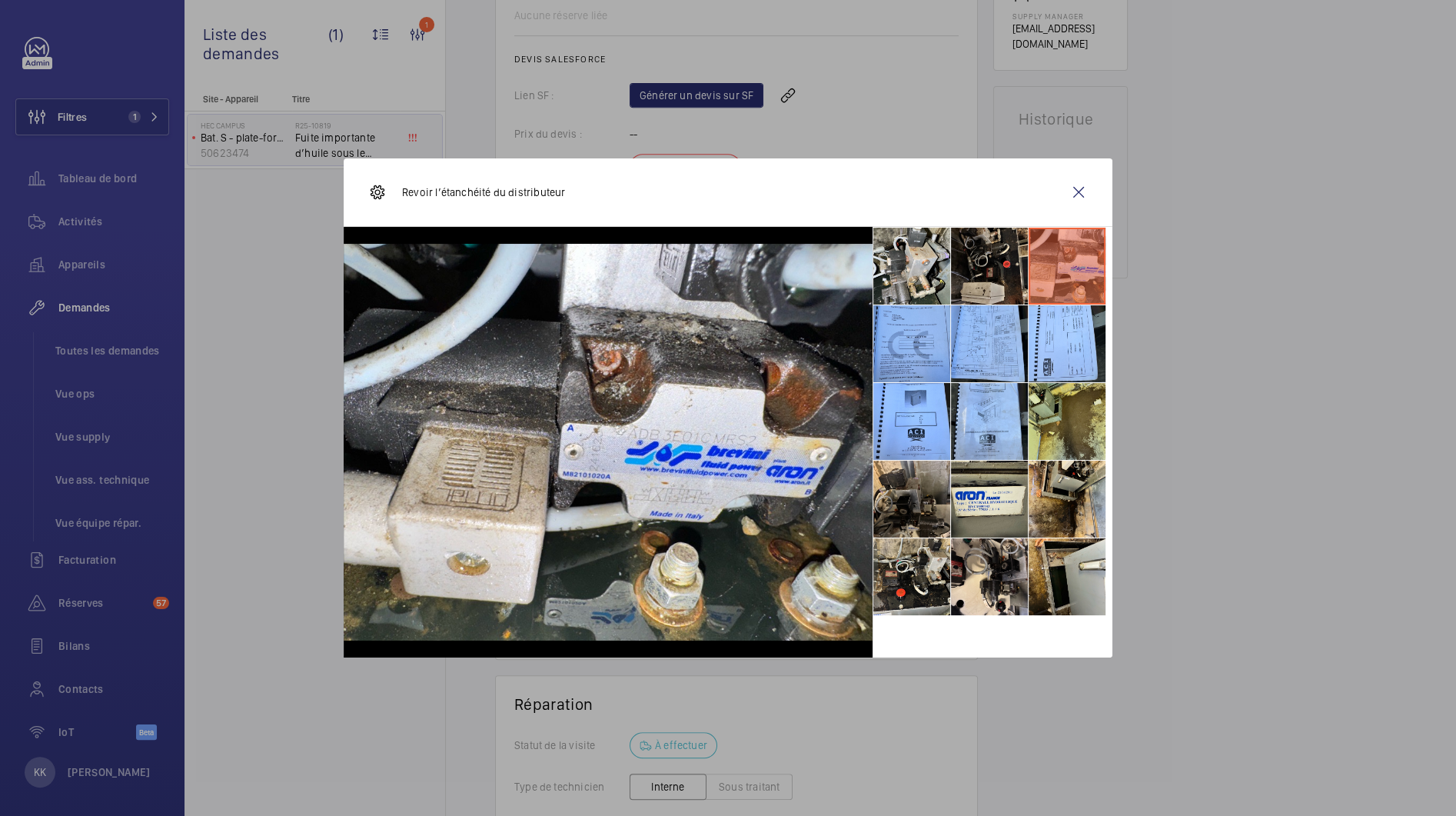
click at [1058, 421] on li at bounding box center [1067, 421] width 77 height 77
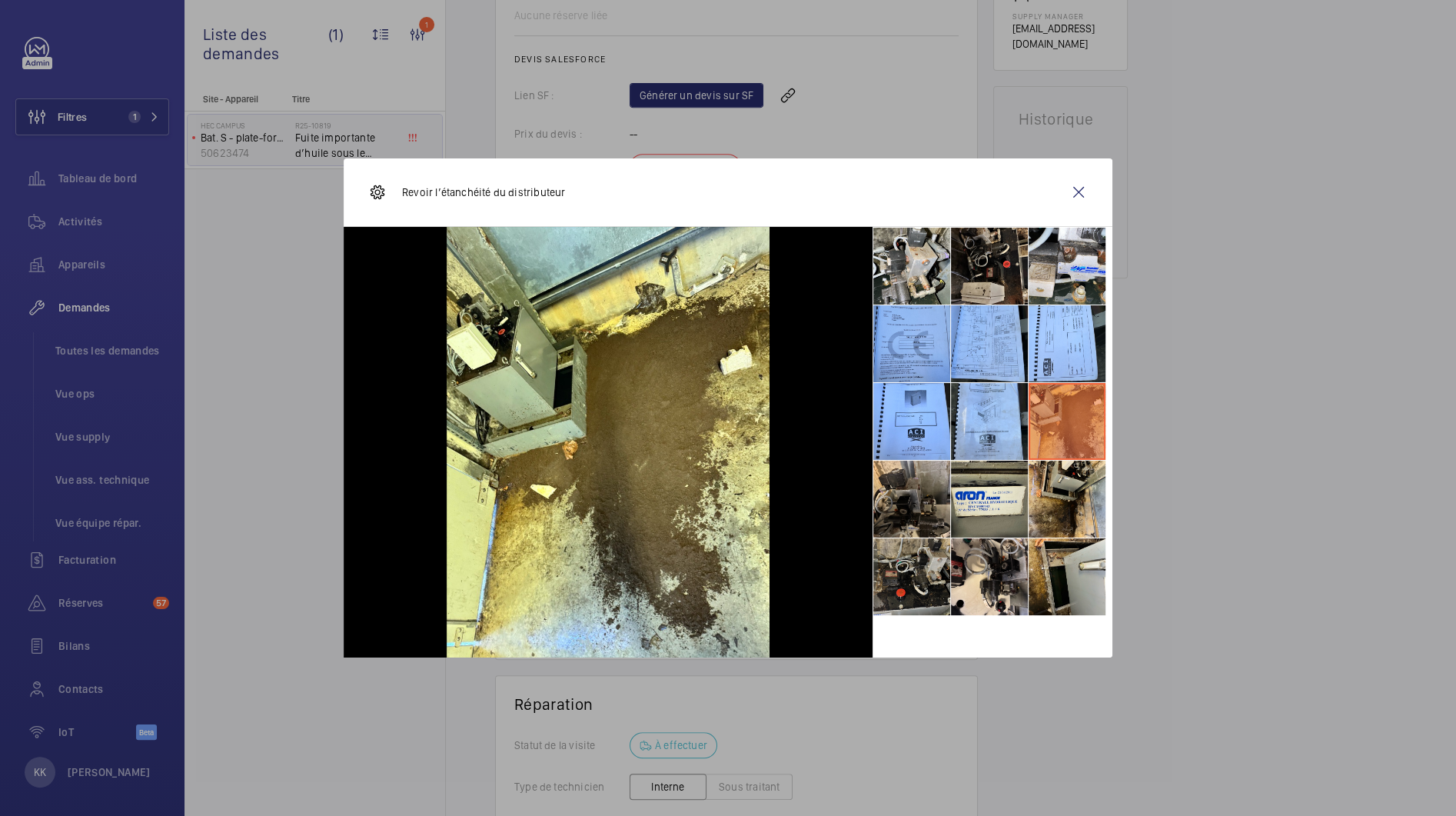
click at [903, 552] on li at bounding box center [912, 576] width 77 height 77
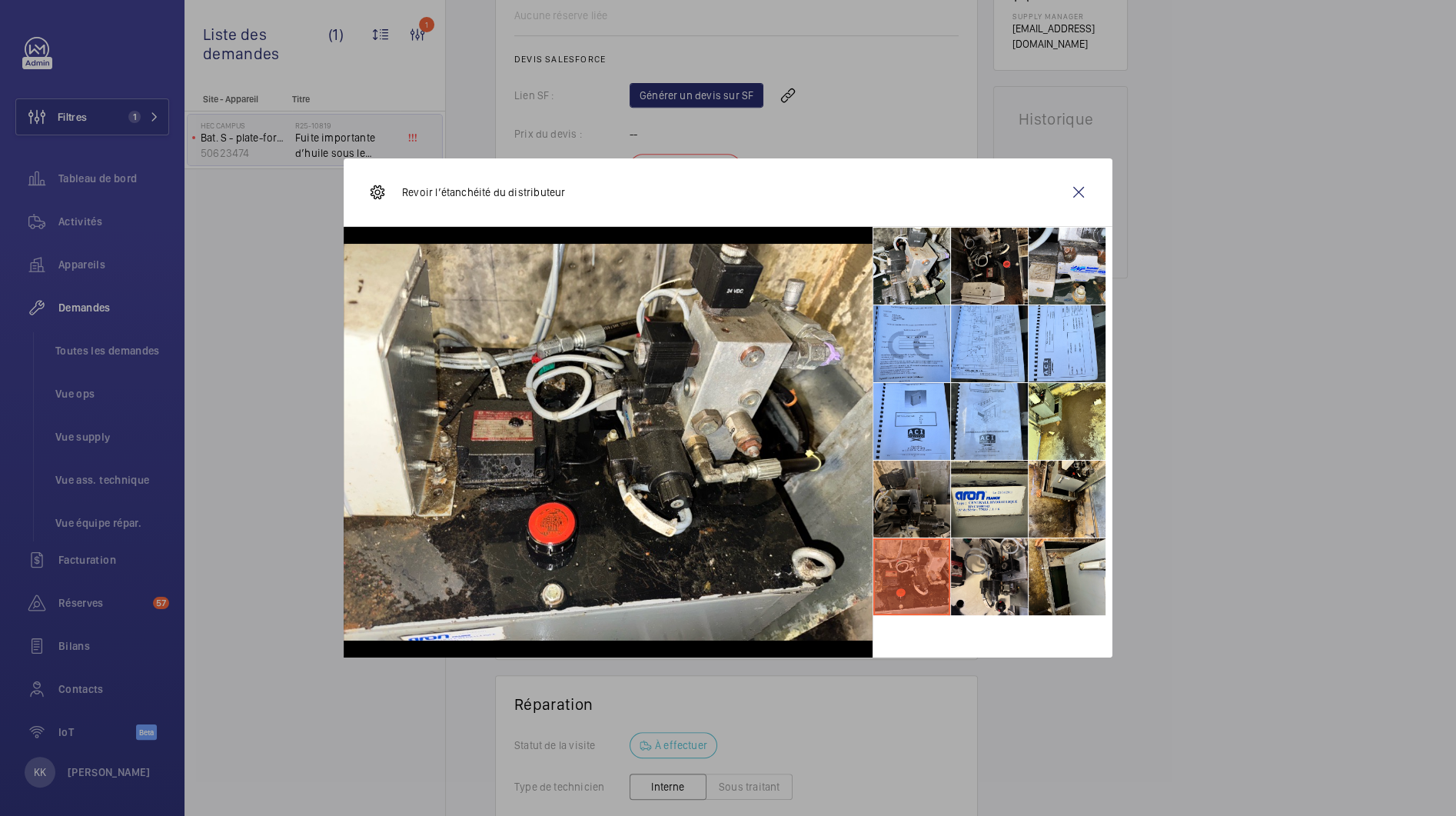
click at [906, 488] on li at bounding box center [912, 499] width 77 height 77
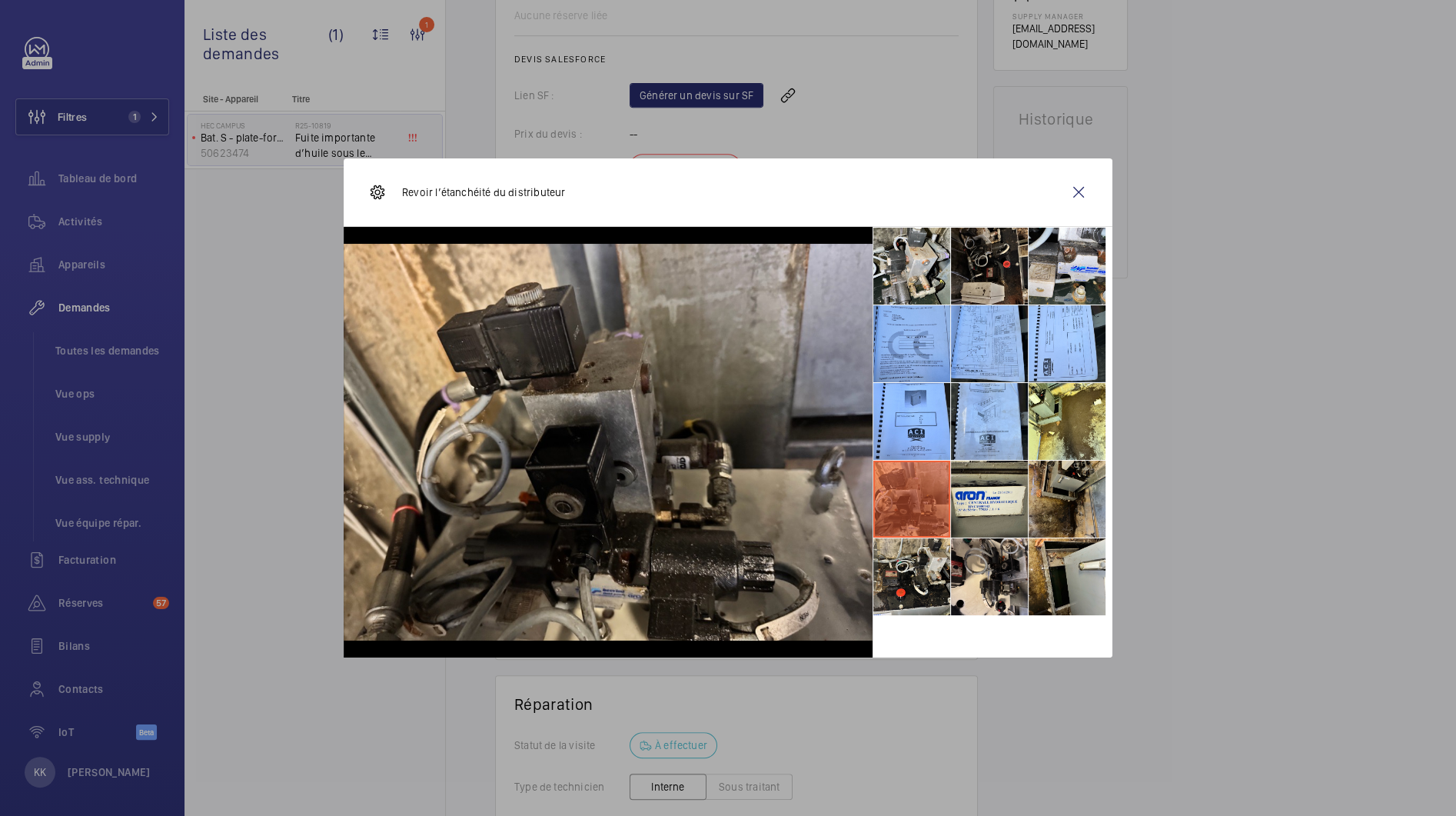
click at [1070, 505] on li at bounding box center [1067, 499] width 77 height 77
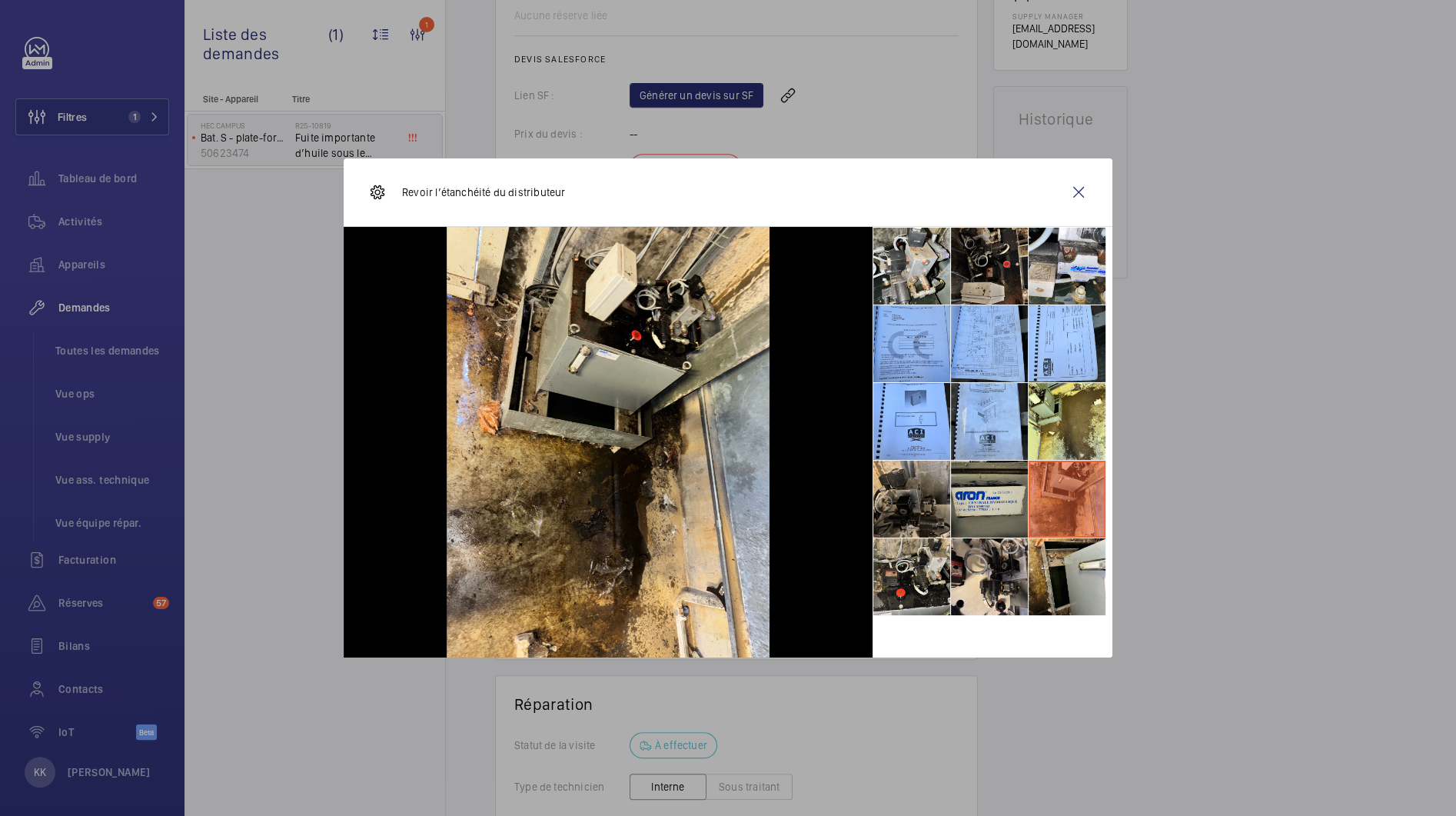
click at [1003, 505] on li at bounding box center [989, 499] width 77 height 77
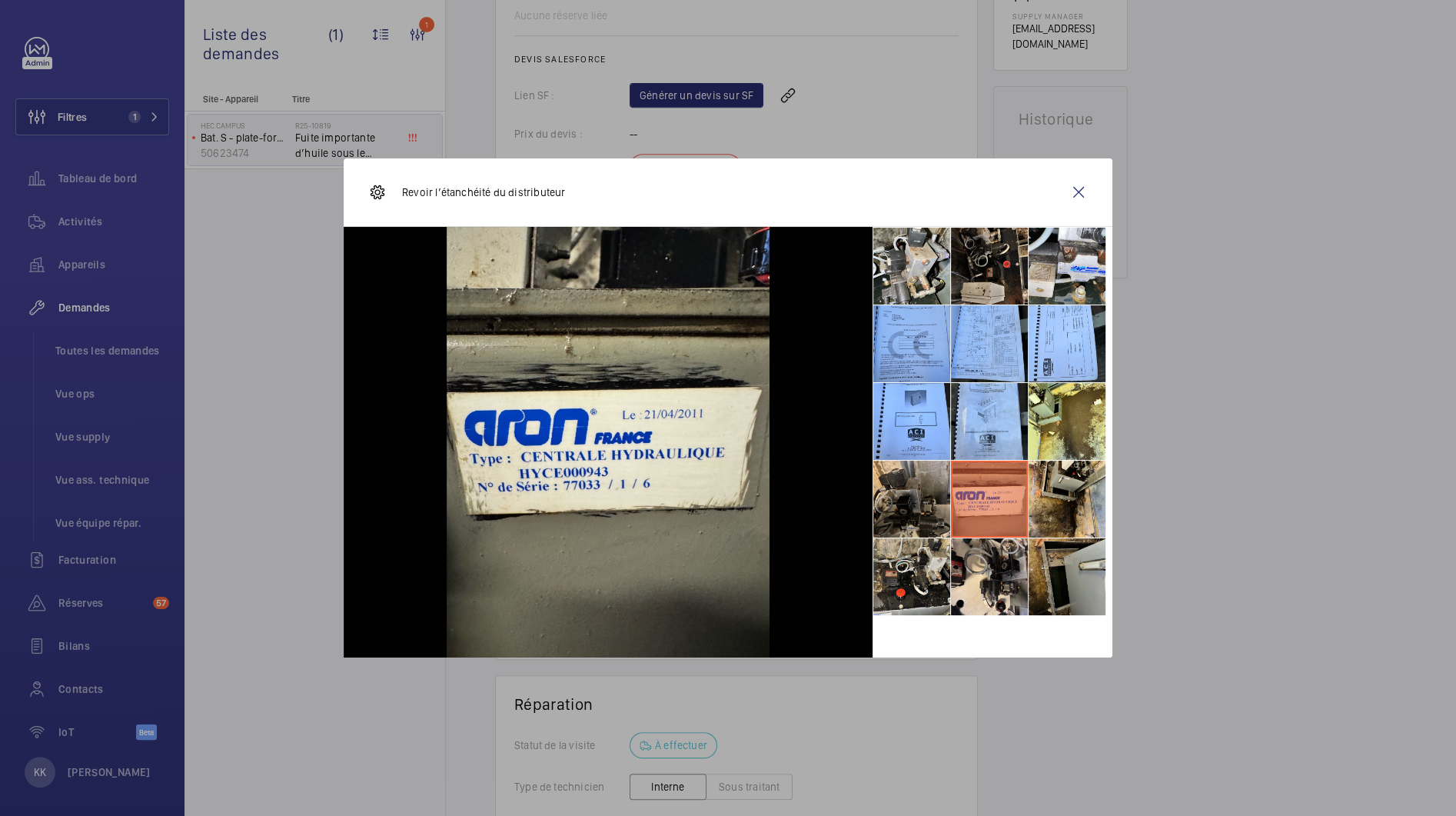
click at [1046, 560] on li at bounding box center [1067, 576] width 77 height 77
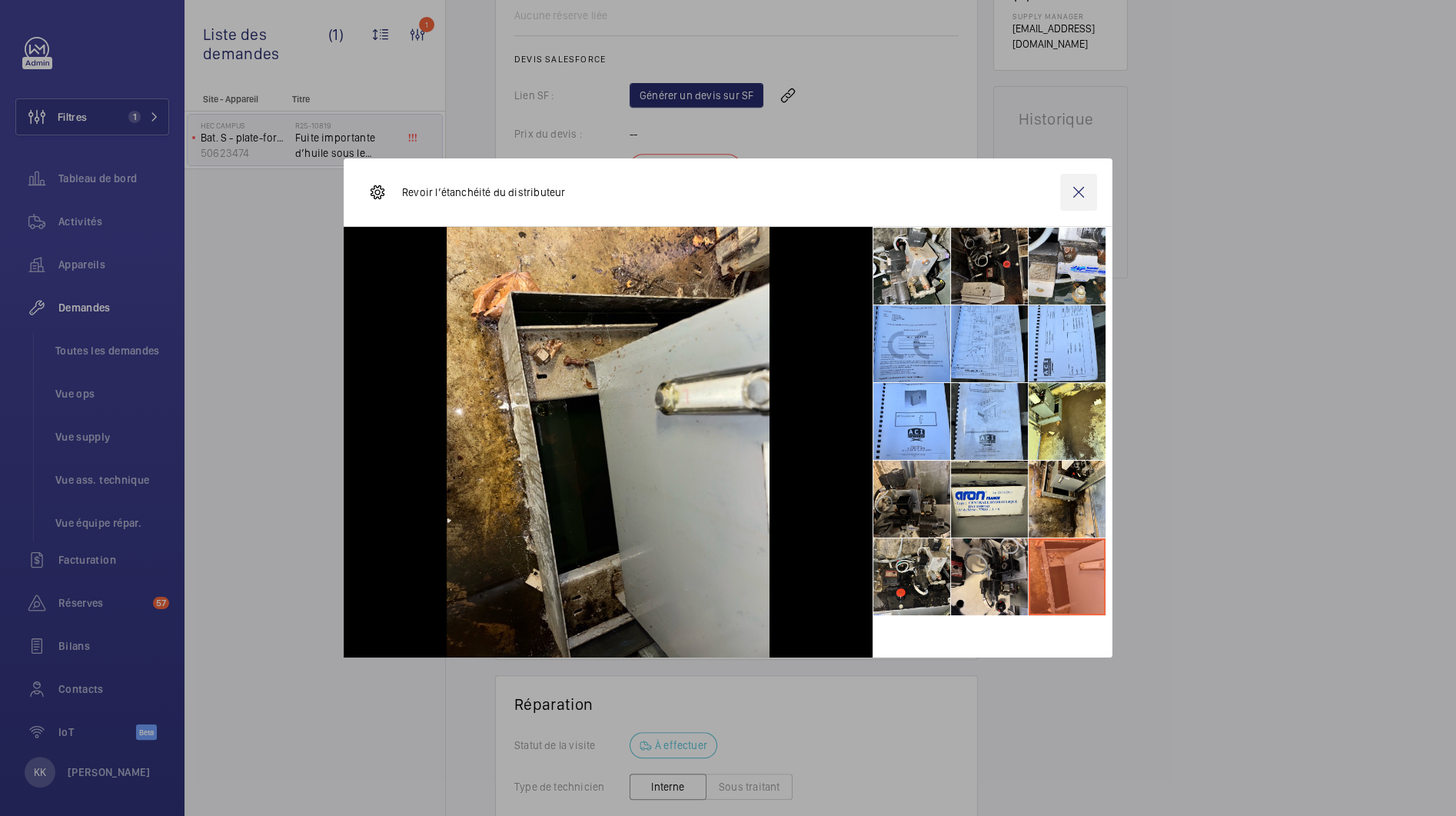
click at [1088, 191] on wm-front-icon-button at bounding box center [1079, 192] width 37 height 37
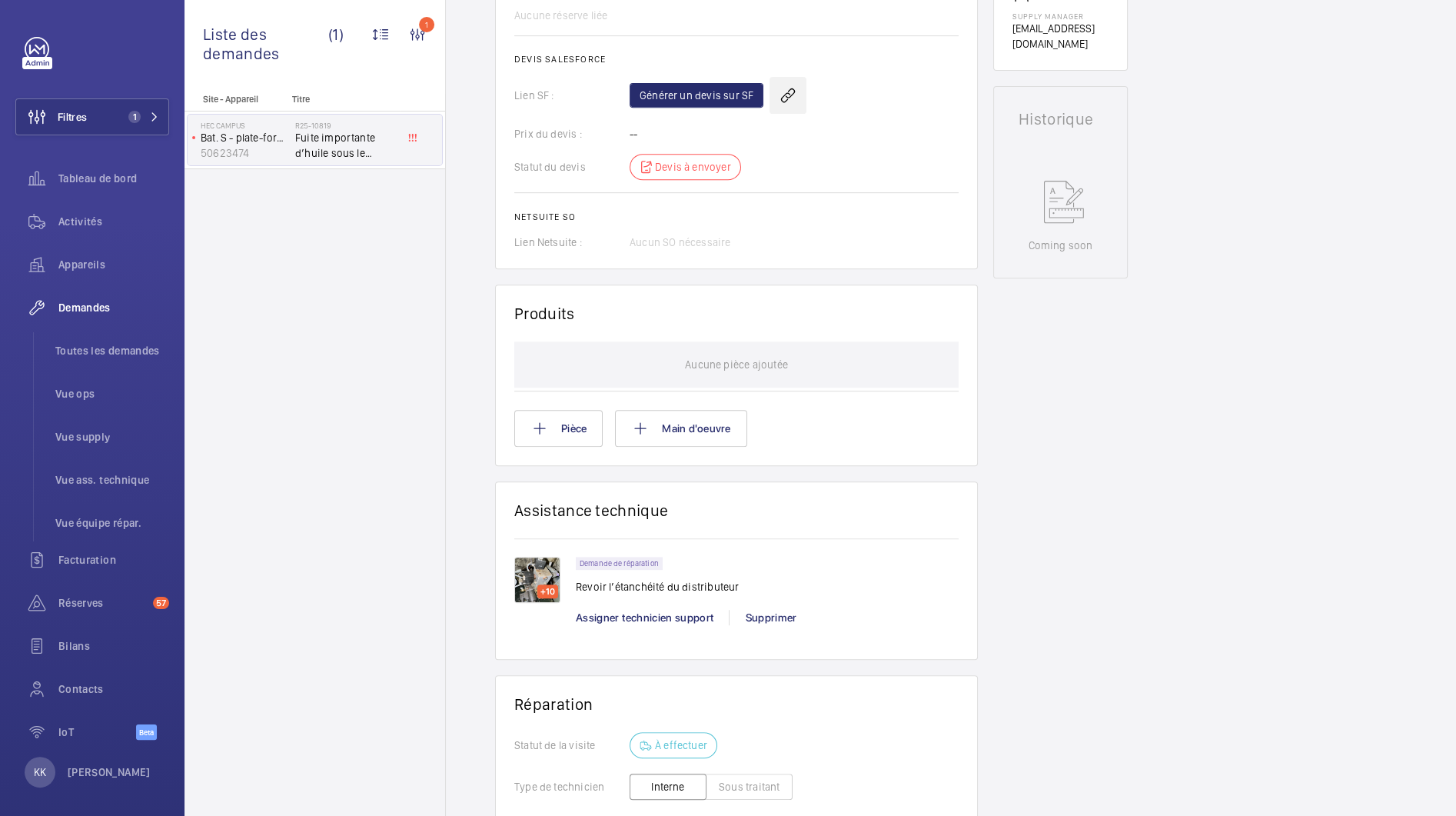
click at [794, 93] on wm-front-icon-button at bounding box center [788, 95] width 37 height 37
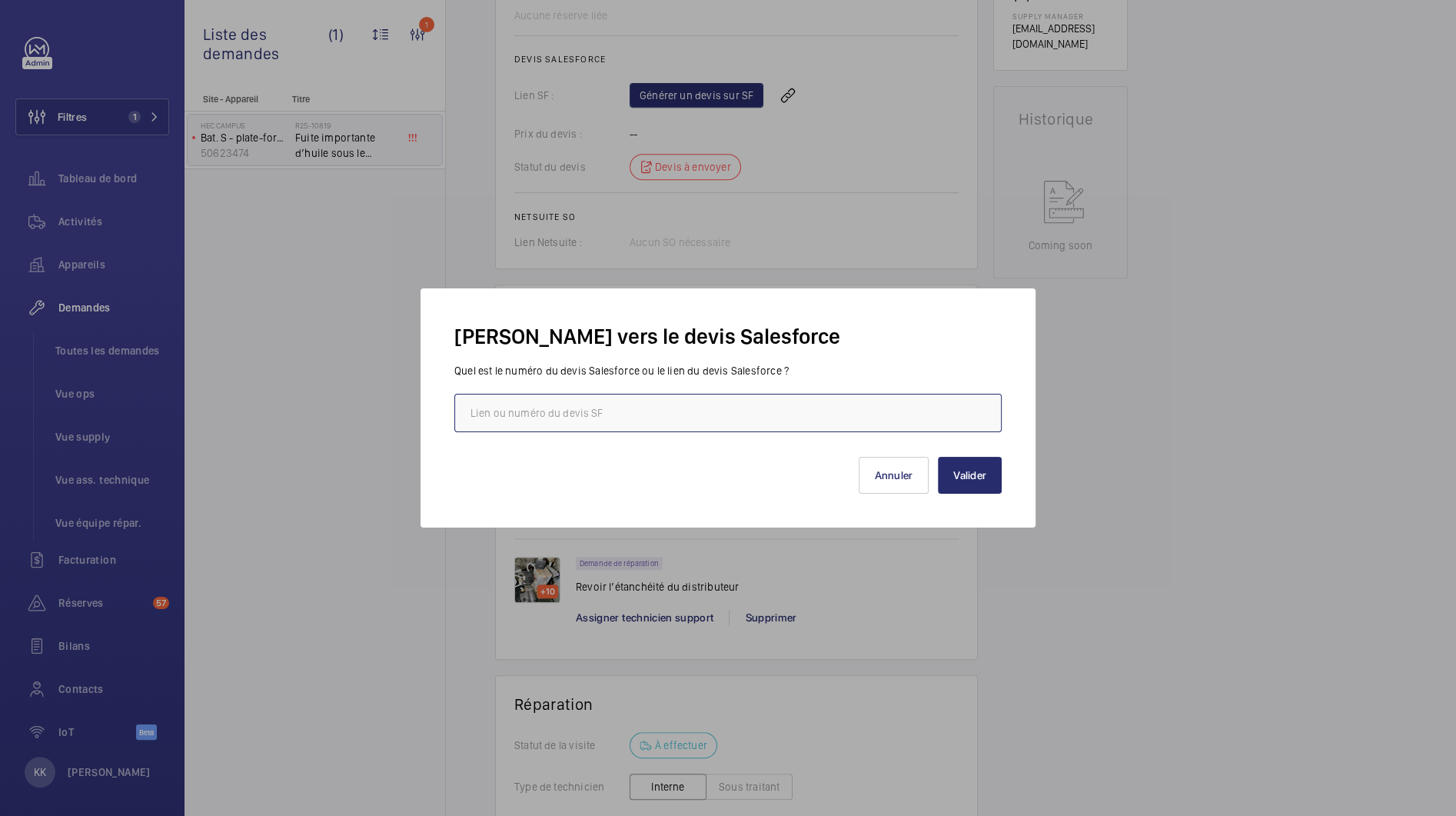
click at [653, 403] on input "text" at bounding box center [728, 412] width 548 height 39
paste input "https://wemaintain.lightning.force.com/lightning/r/Quote/0Q0SZ000007BzaP0AS/view"
type input "https://wemaintain.lightning.force.com/lightning/r/Quote/0Q0SZ000007BzaP0AS/view"
click at [971, 480] on button "Valider" at bounding box center [969, 475] width 64 height 37
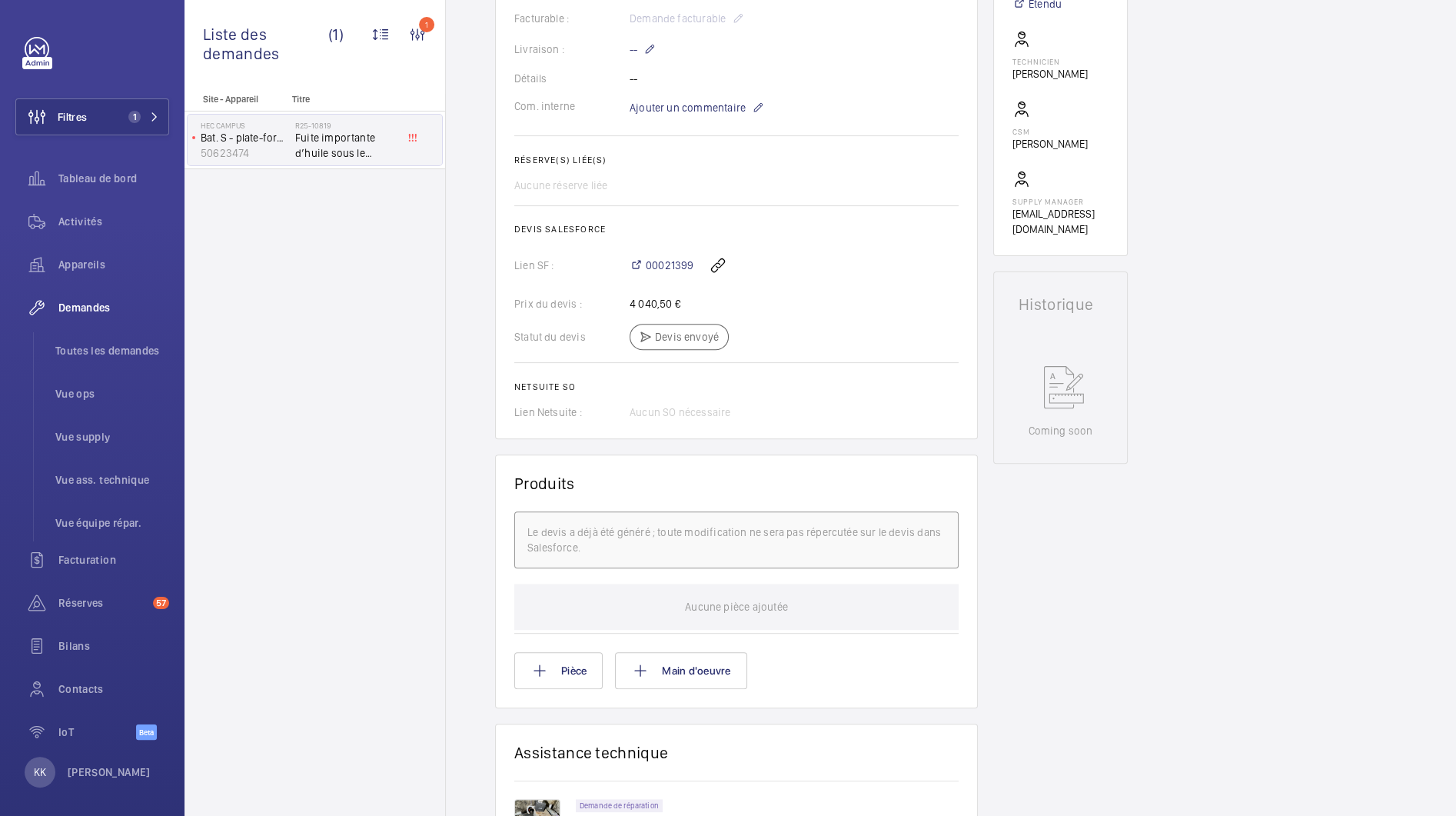
scroll to position [0, 0]
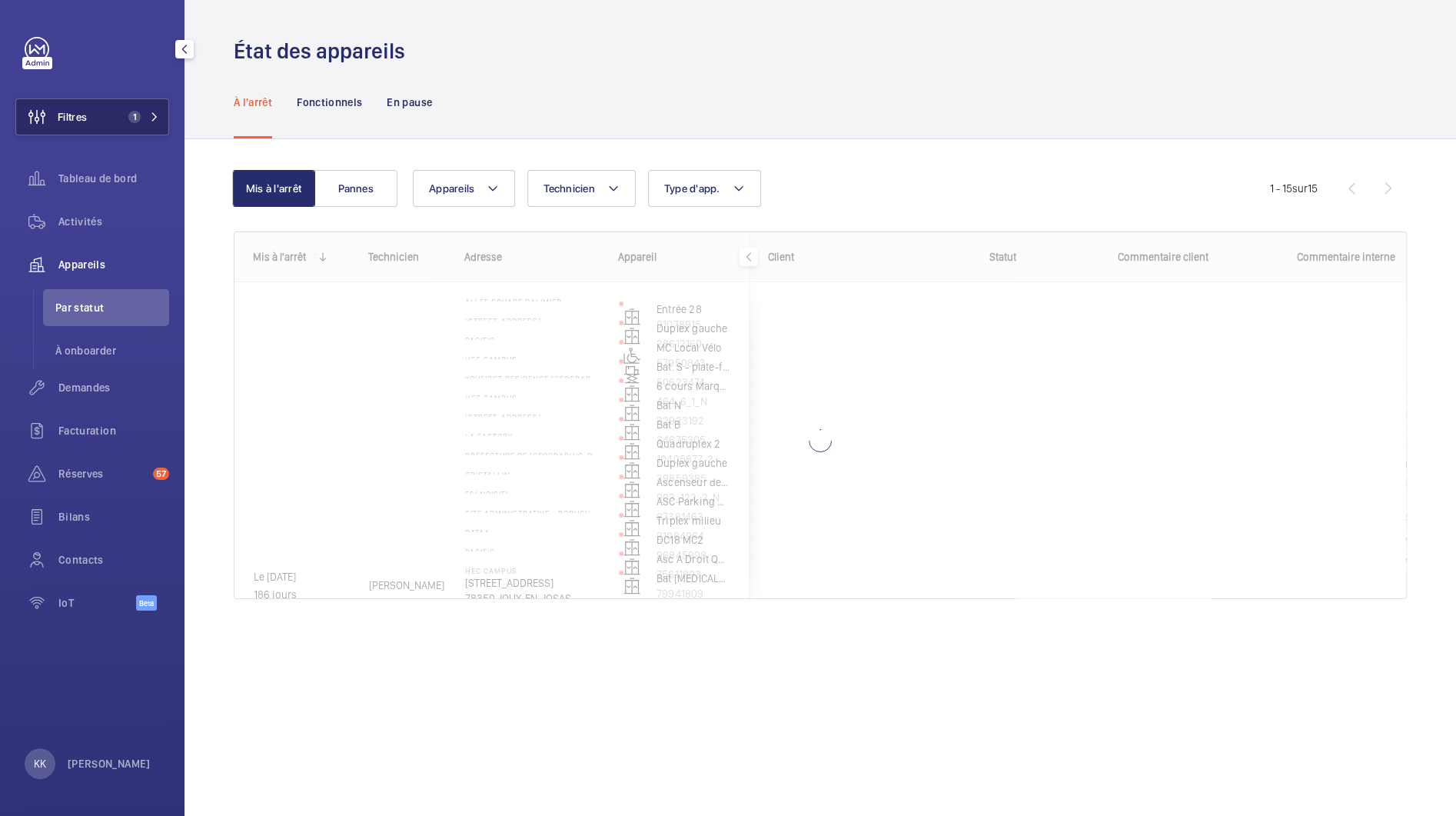
click at [125, 123] on button "Filtres 1" at bounding box center [92, 116] width 154 height 37
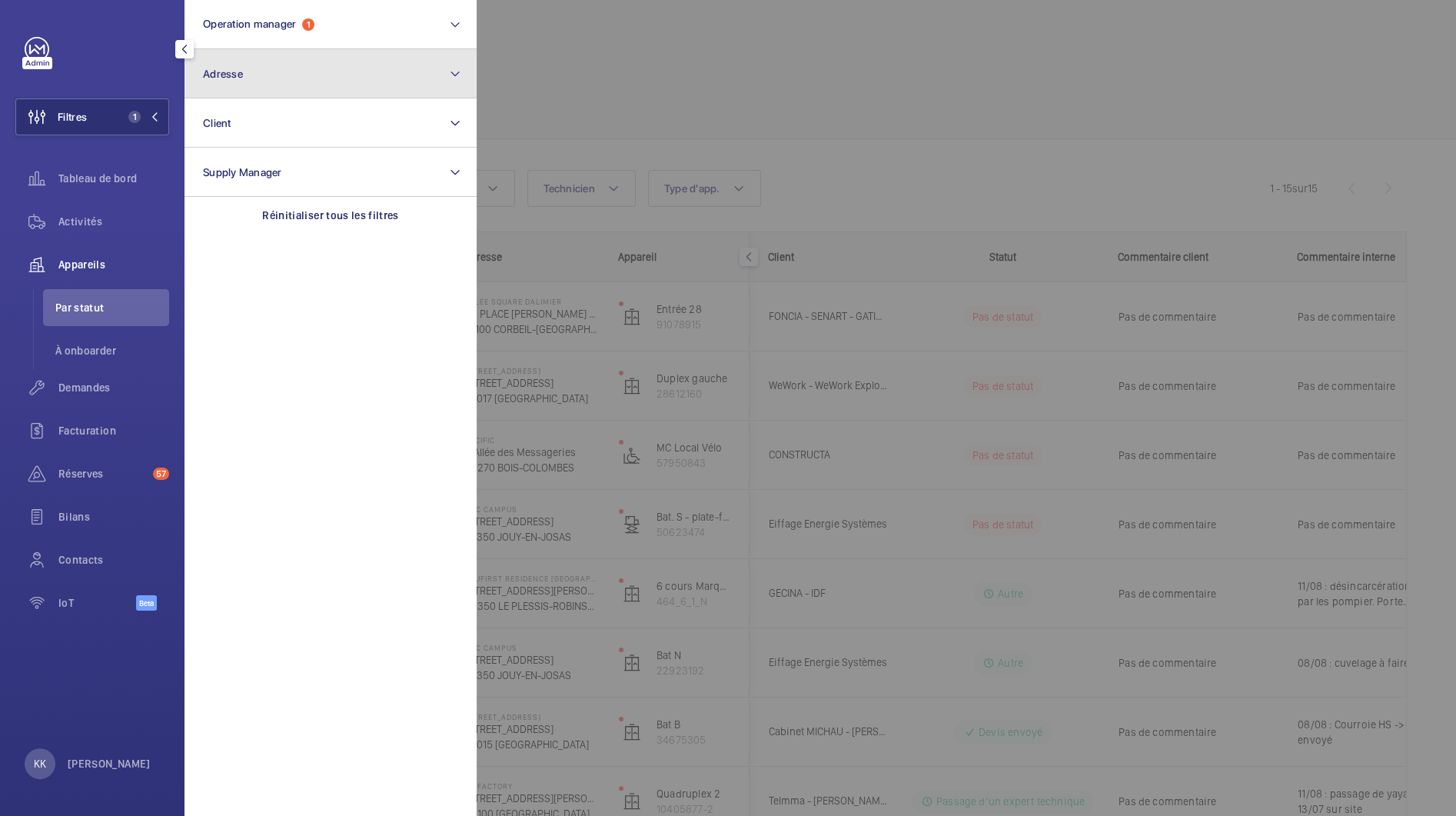
click at [256, 66] on button "Adresse" at bounding box center [330, 74] width 292 height 49
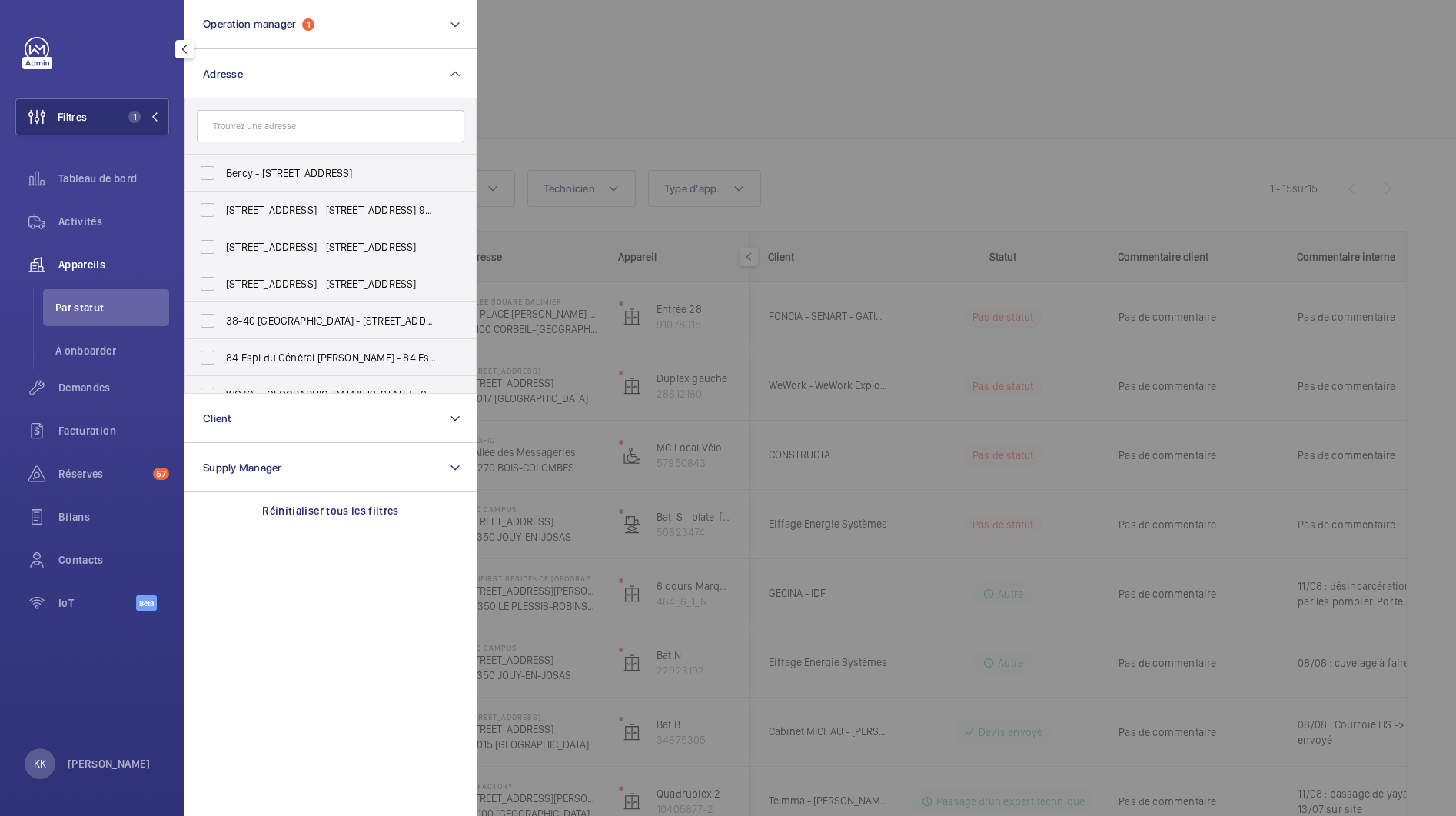
click at [260, 129] on input "text" at bounding box center [331, 126] width 267 height 32
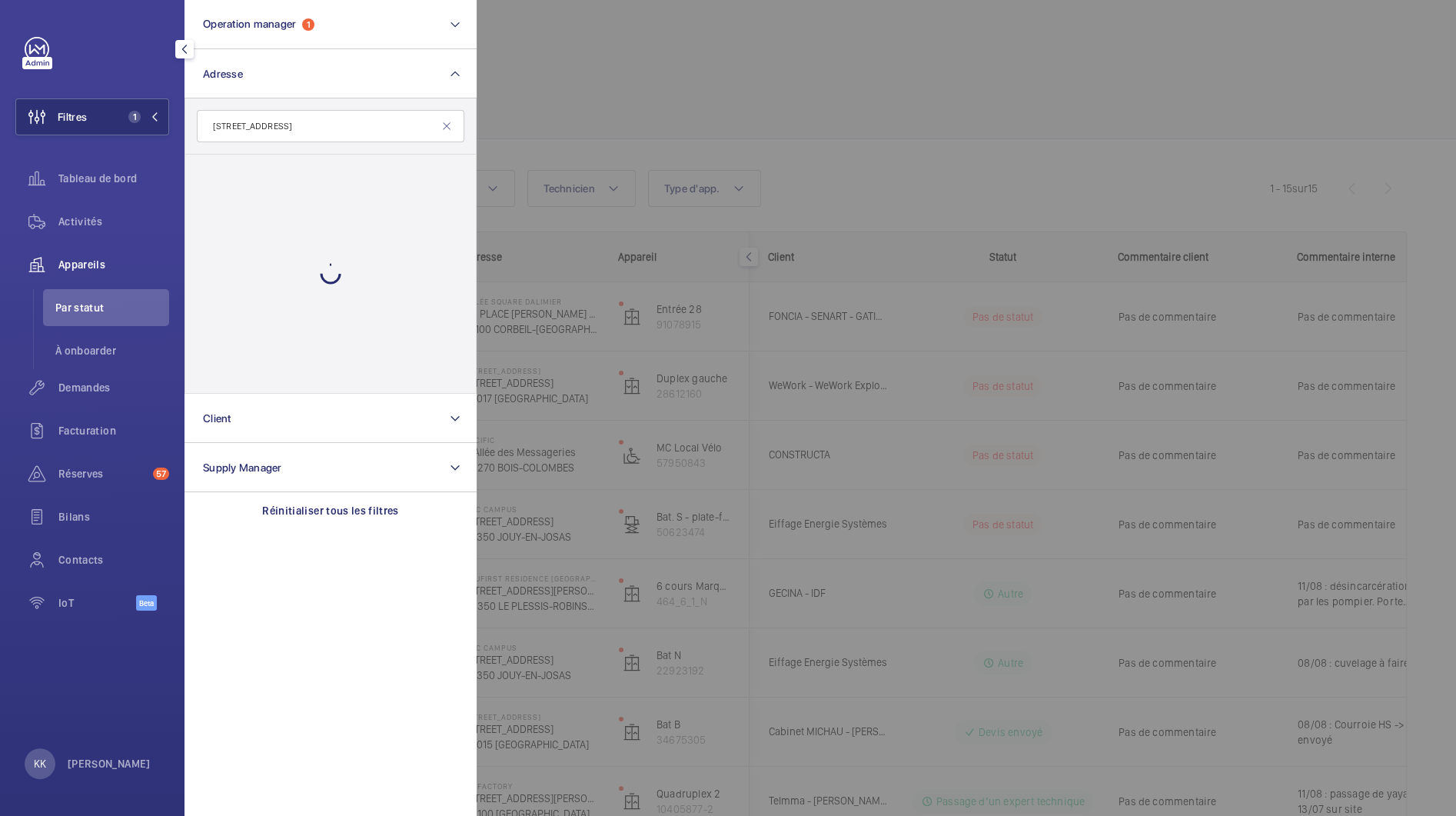
type input "20 quai hy"
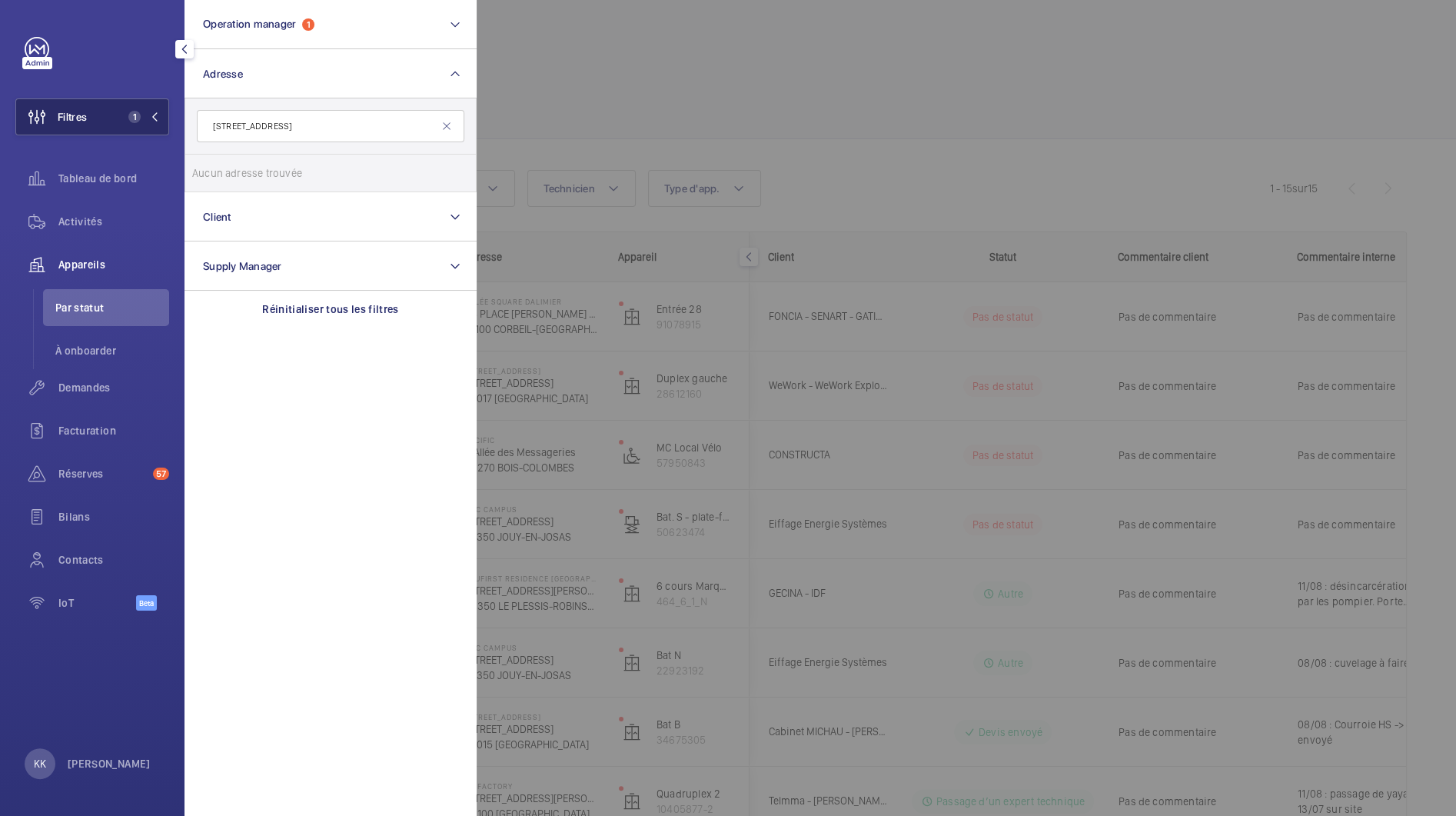
drag, startPoint x: 245, startPoint y: 130, endPoint x: 161, endPoint y: 125, distance: 84.1
click at [161, 125] on wm-front-sidebar-menu-filter "Filtres 1 Operation manager 1 Adresse 20 quai hy Aucun adresse trouvée Réinitia…" at bounding box center [92, 116] width 154 height 37
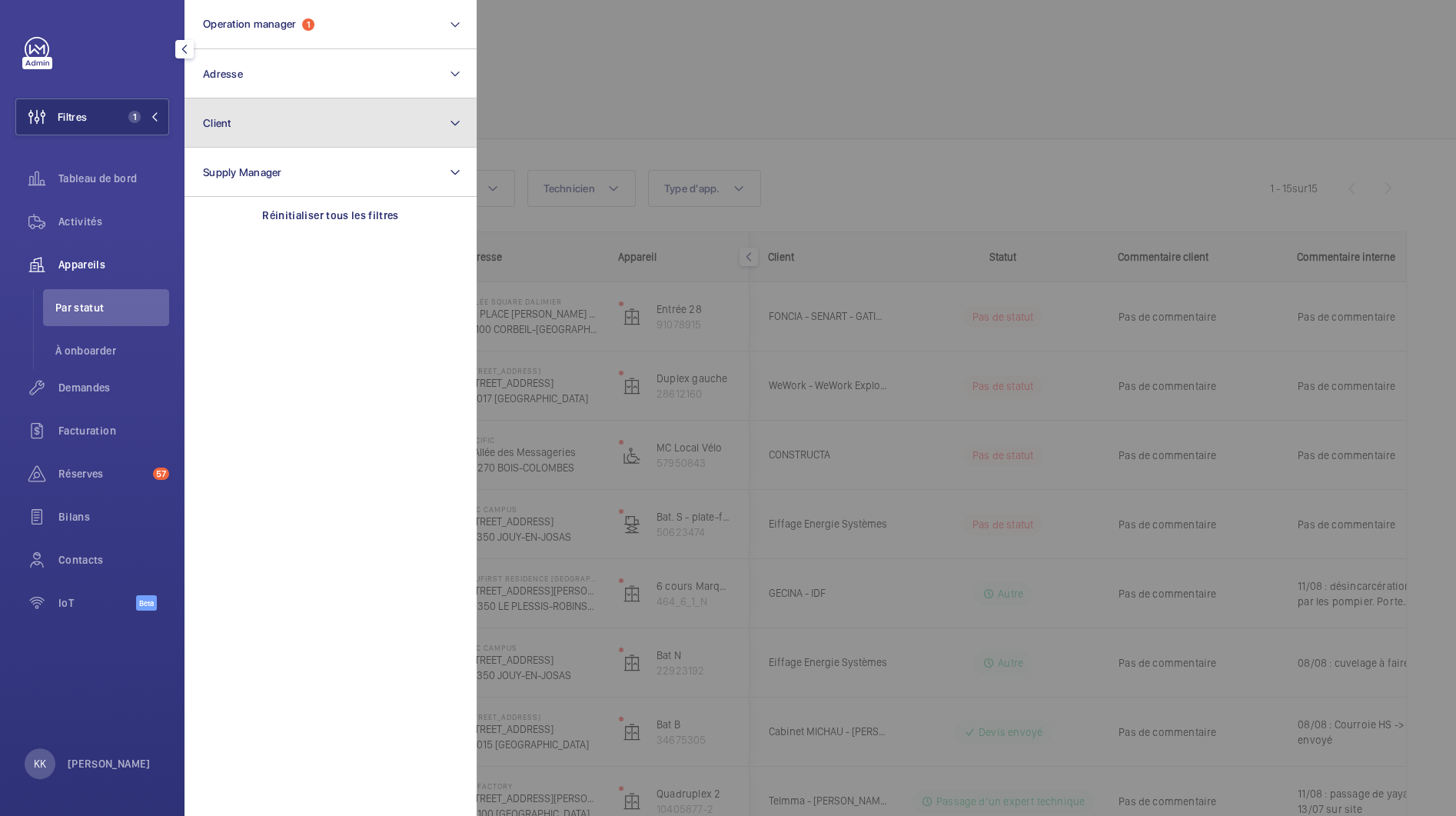
click at [230, 98] on button "Client" at bounding box center [330, 123] width 292 height 49
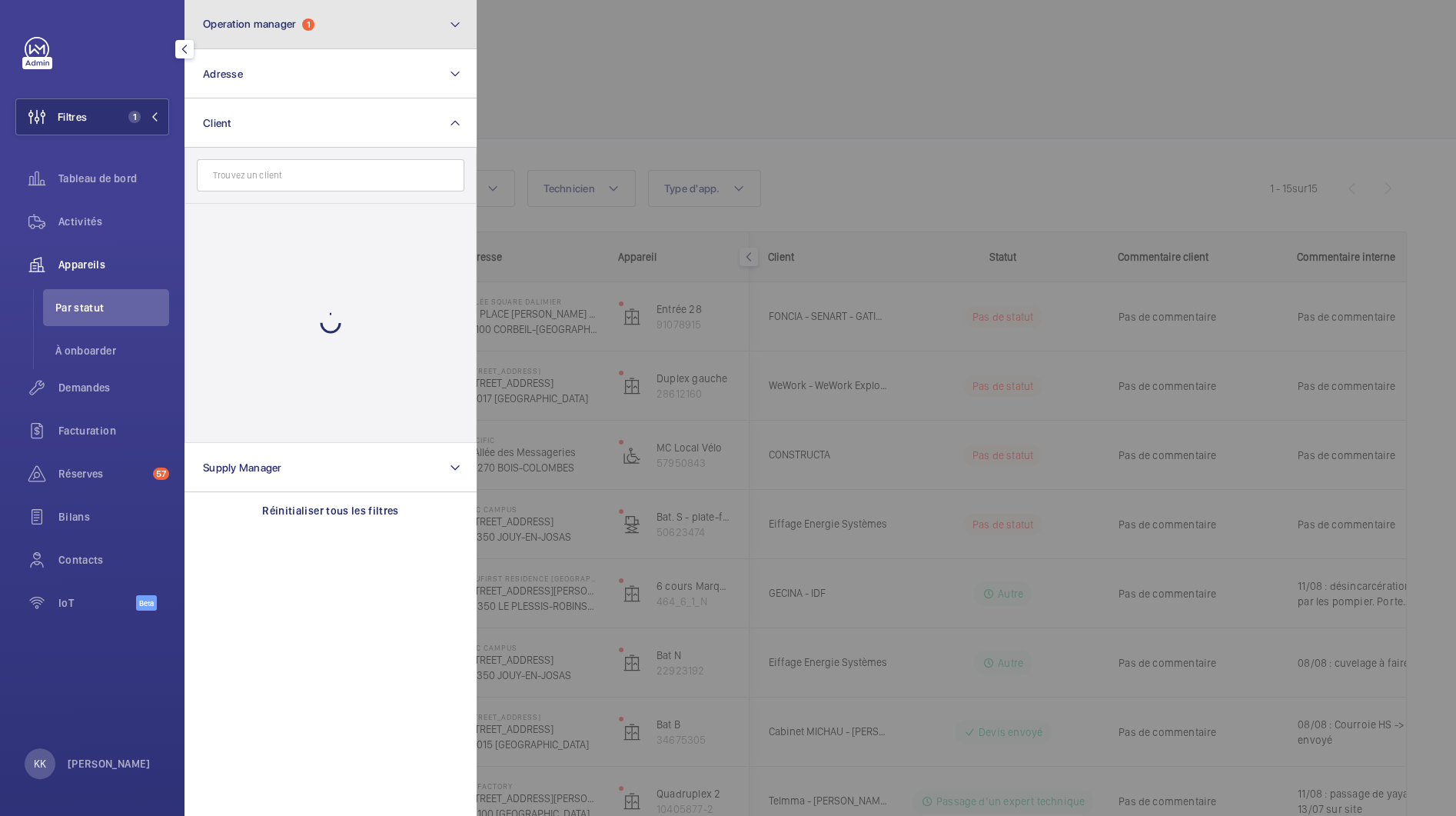
click at [267, 40] on button "Operation manager 1" at bounding box center [330, 25] width 292 height 49
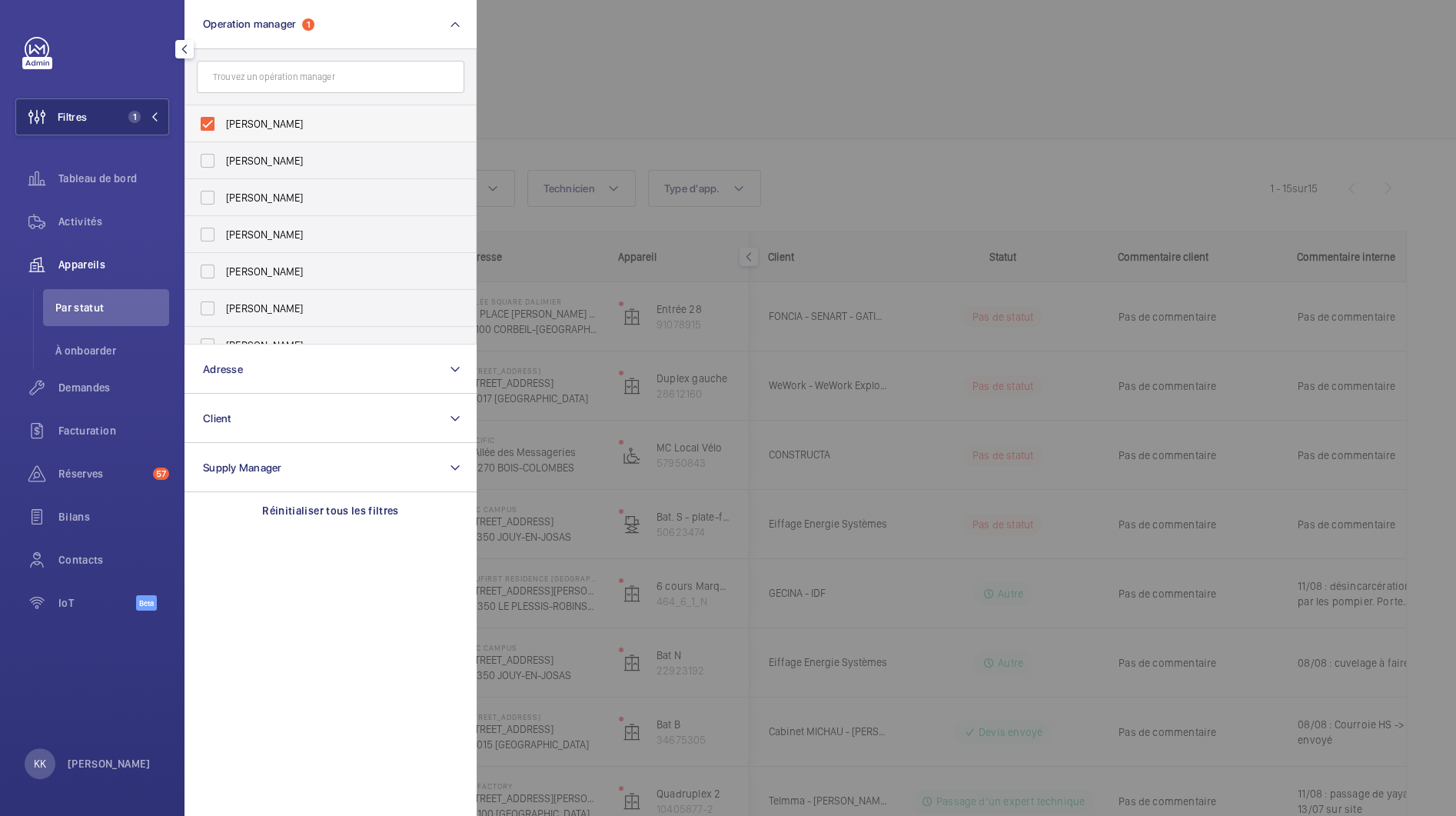
click at [233, 132] on label "[PERSON_NAME]" at bounding box center [319, 123] width 267 height 37
click at [223, 132] on input "[PERSON_NAME]" at bounding box center [207, 123] width 31 height 31
checkbox input "false"
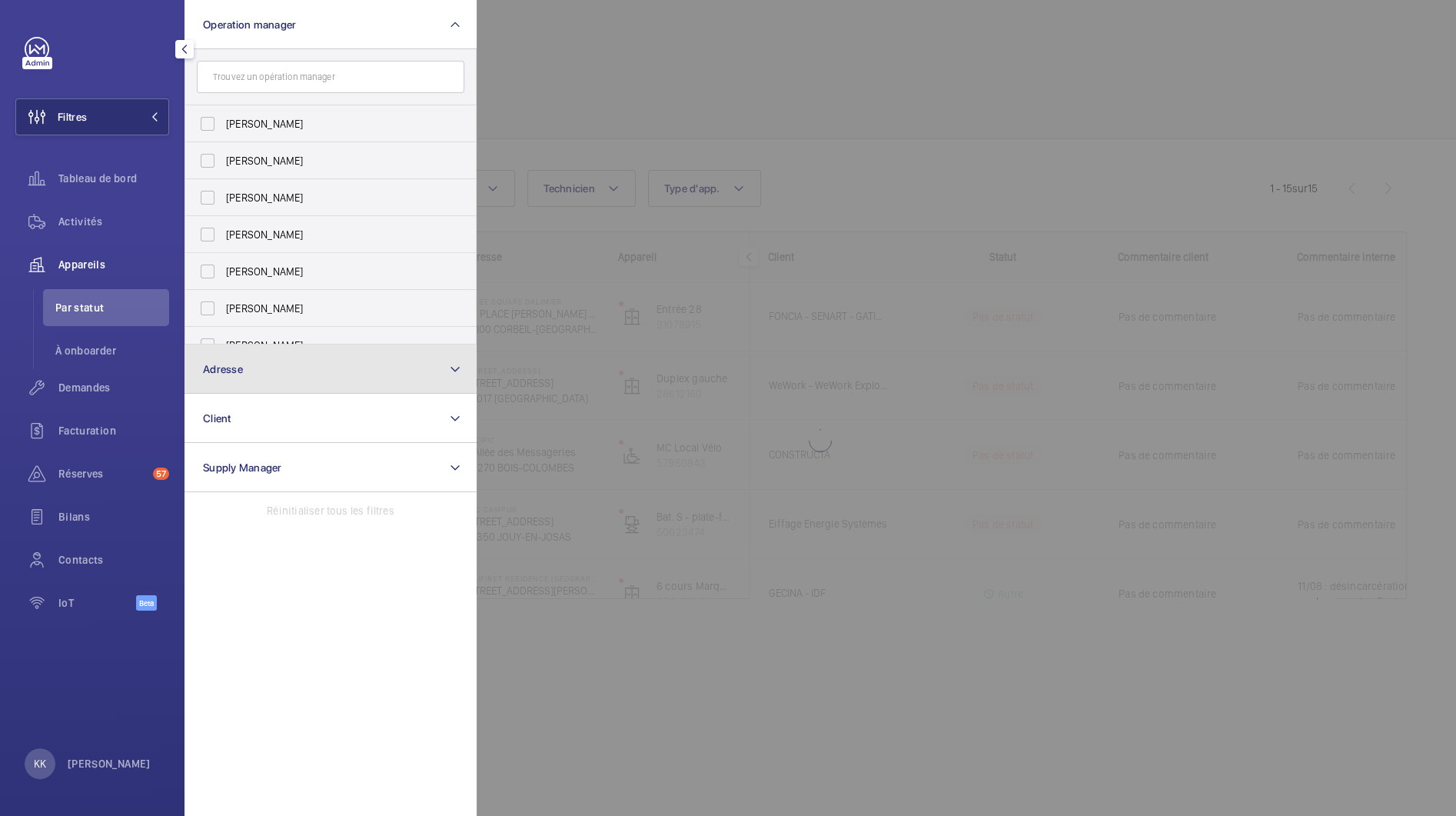
click at [218, 366] on span "Adresse" at bounding box center [223, 370] width 40 height 13
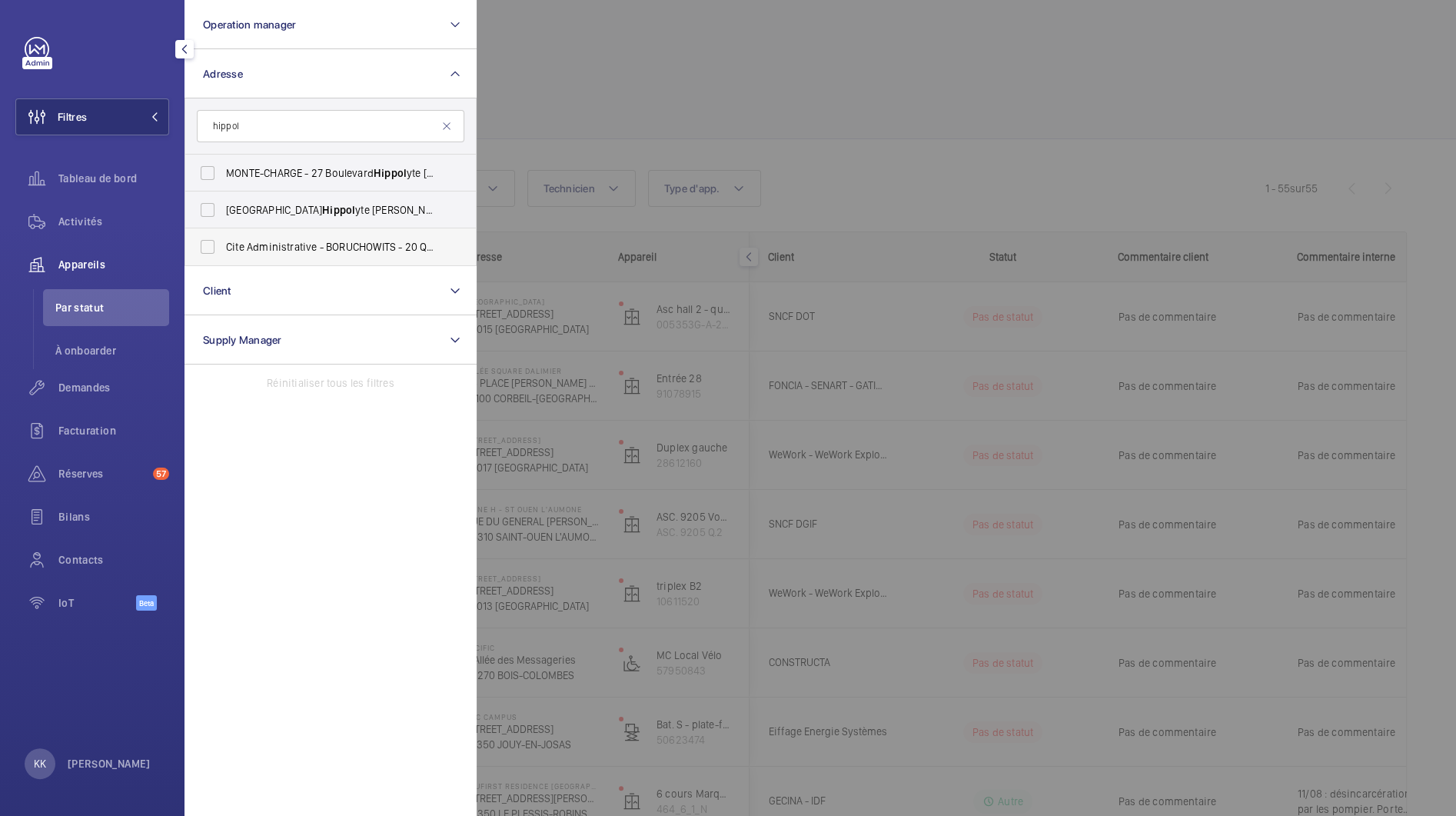
type input "hippol"
click at [254, 252] on span "Cite Administrative - BORUCHOWITS - 20 Quai Hippol yte Rossignol, MELUN 77000" at bounding box center [332, 246] width 211 height 15
click at [223, 252] on input "Cite Administrative - BORUCHOWITS - 20 Quai Hippol yte Rossignol, MELUN 77000" at bounding box center [207, 246] width 31 height 31
checkbox input "true"
click at [552, 95] on div at bounding box center [1204, 408] width 1456 height 816
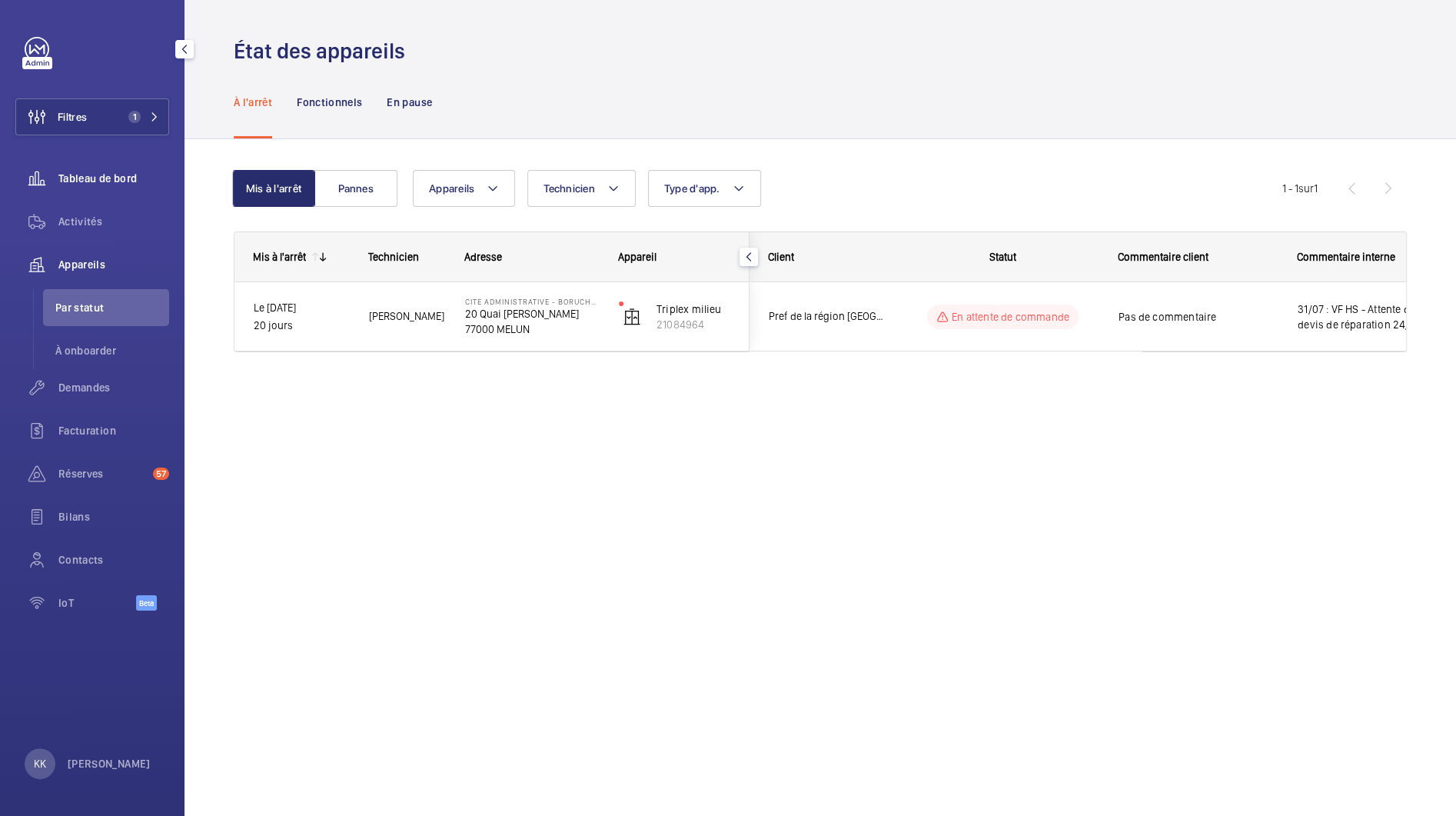
click at [91, 181] on span "Tableau de bord" at bounding box center [114, 178] width 111 height 15
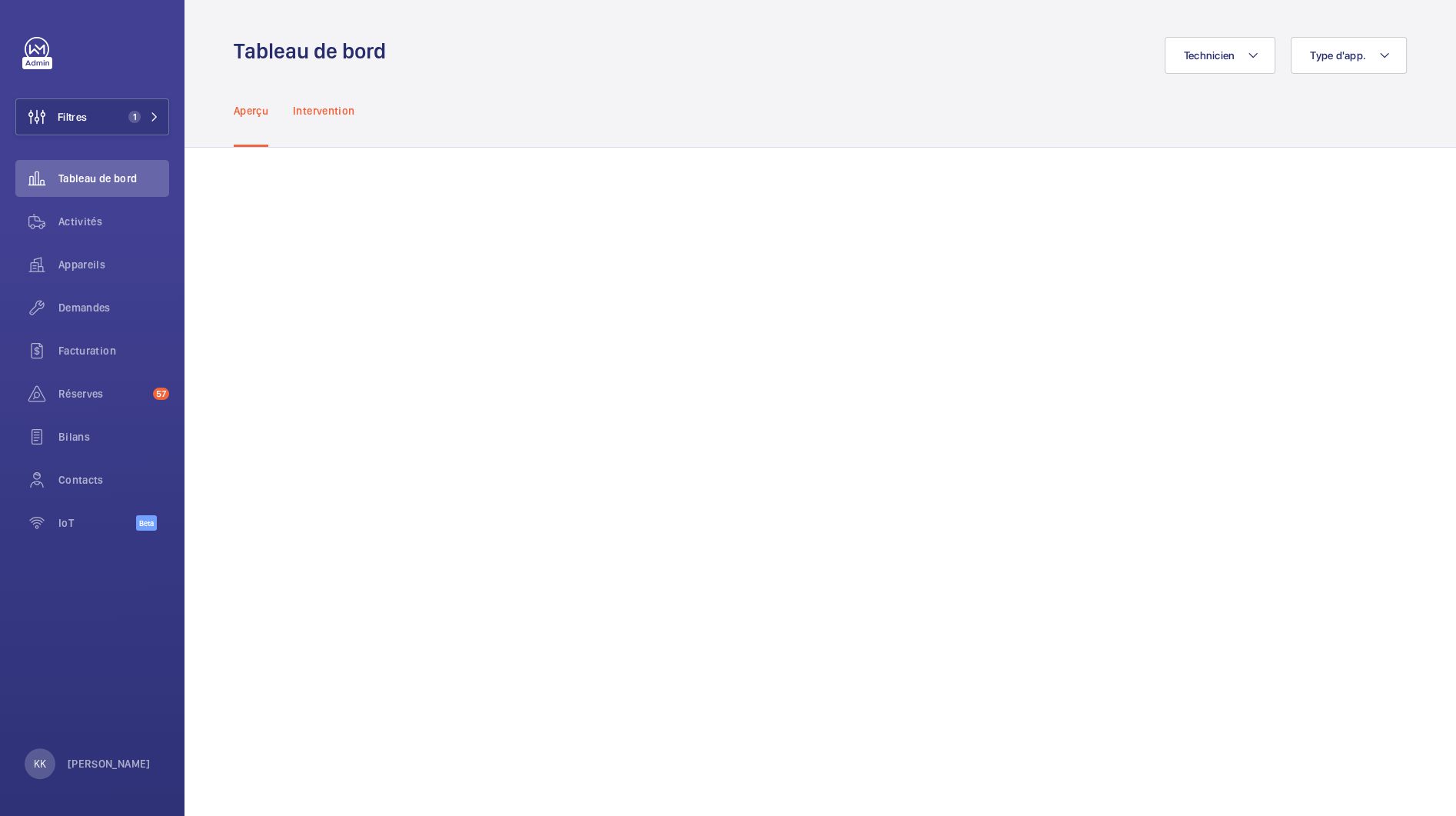
click at [326, 104] on p "Intervention" at bounding box center [324, 110] width 62 height 15
click at [230, 97] on div "Aperçu Intervention" at bounding box center [820, 110] width 1272 height 74
click at [236, 104] on p "Aperçu" at bounding box center [251, 110] width 35 height 15
click at [839, 96] on div "Aperçu Intervention" at bounding box center [820, 110] width 1174 height 73
click at [740, 145] on div "Aperçu Intervention" at bounding box center [820, 110] width 1174 height 73
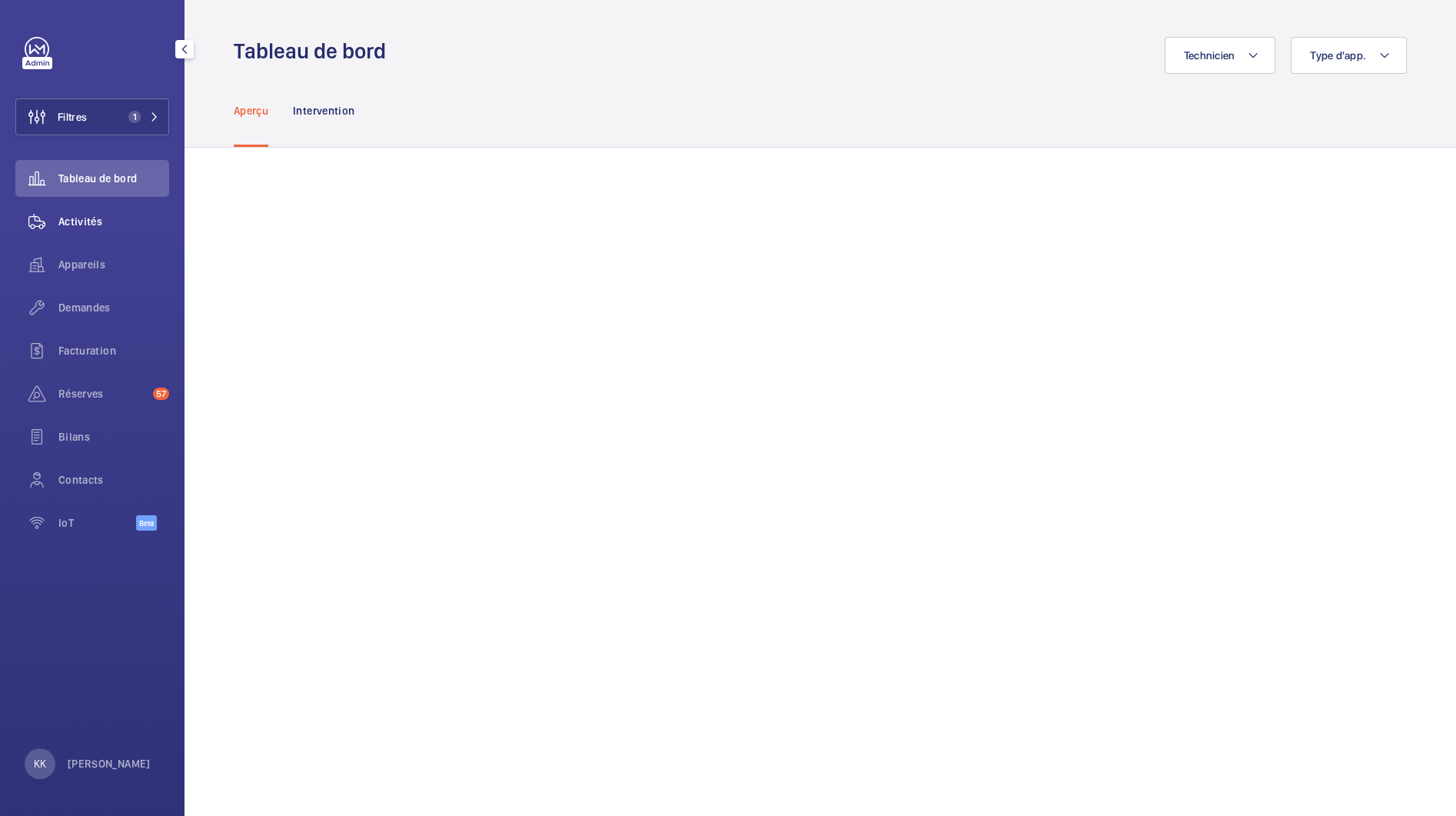
click at [67, 220] on span "Activités" at bounding box center [114, 221] width 111 height 15
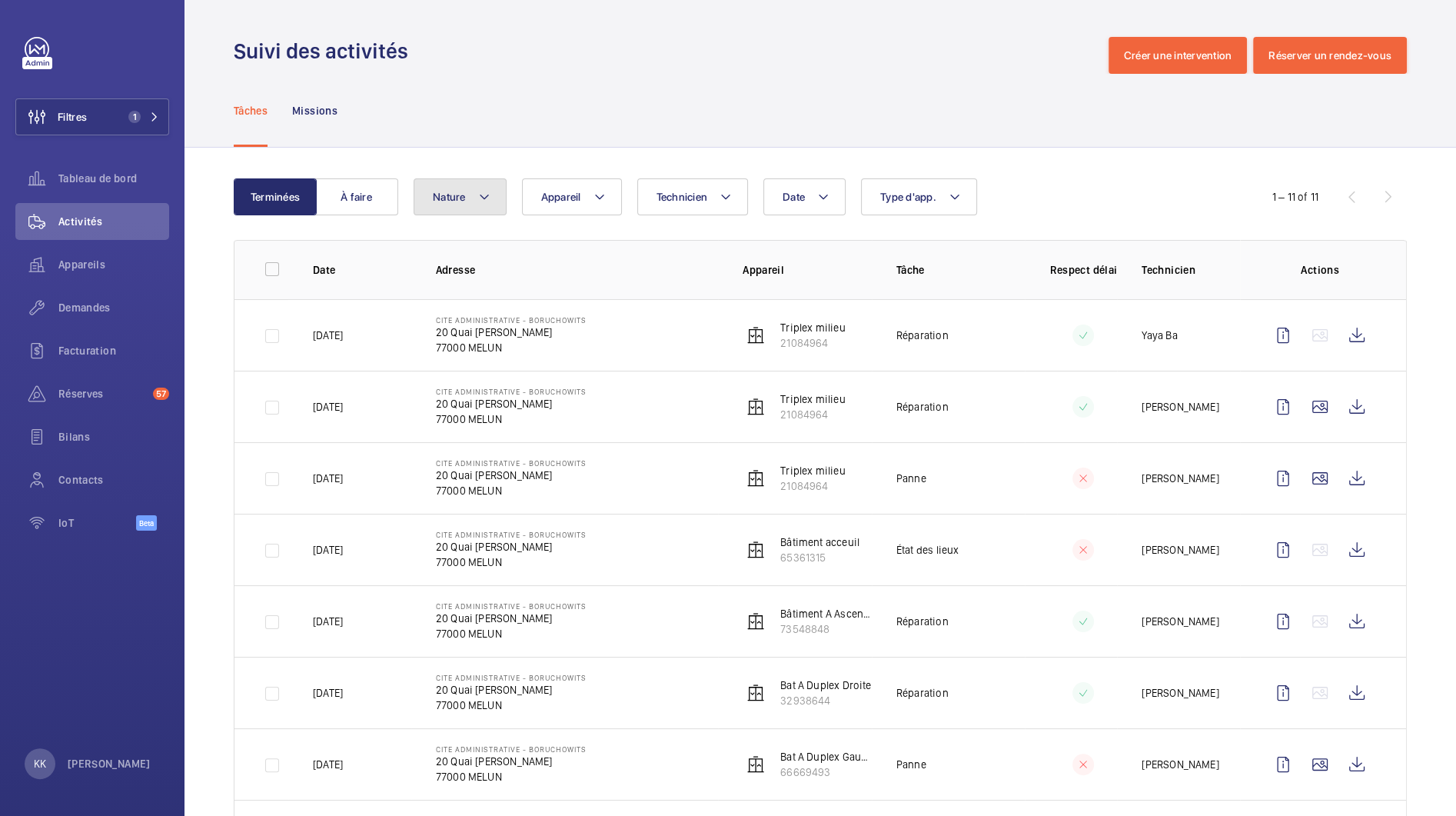
click at [443, 203] on button "Nature" at bounding box center [461, 196] width 93 height 37
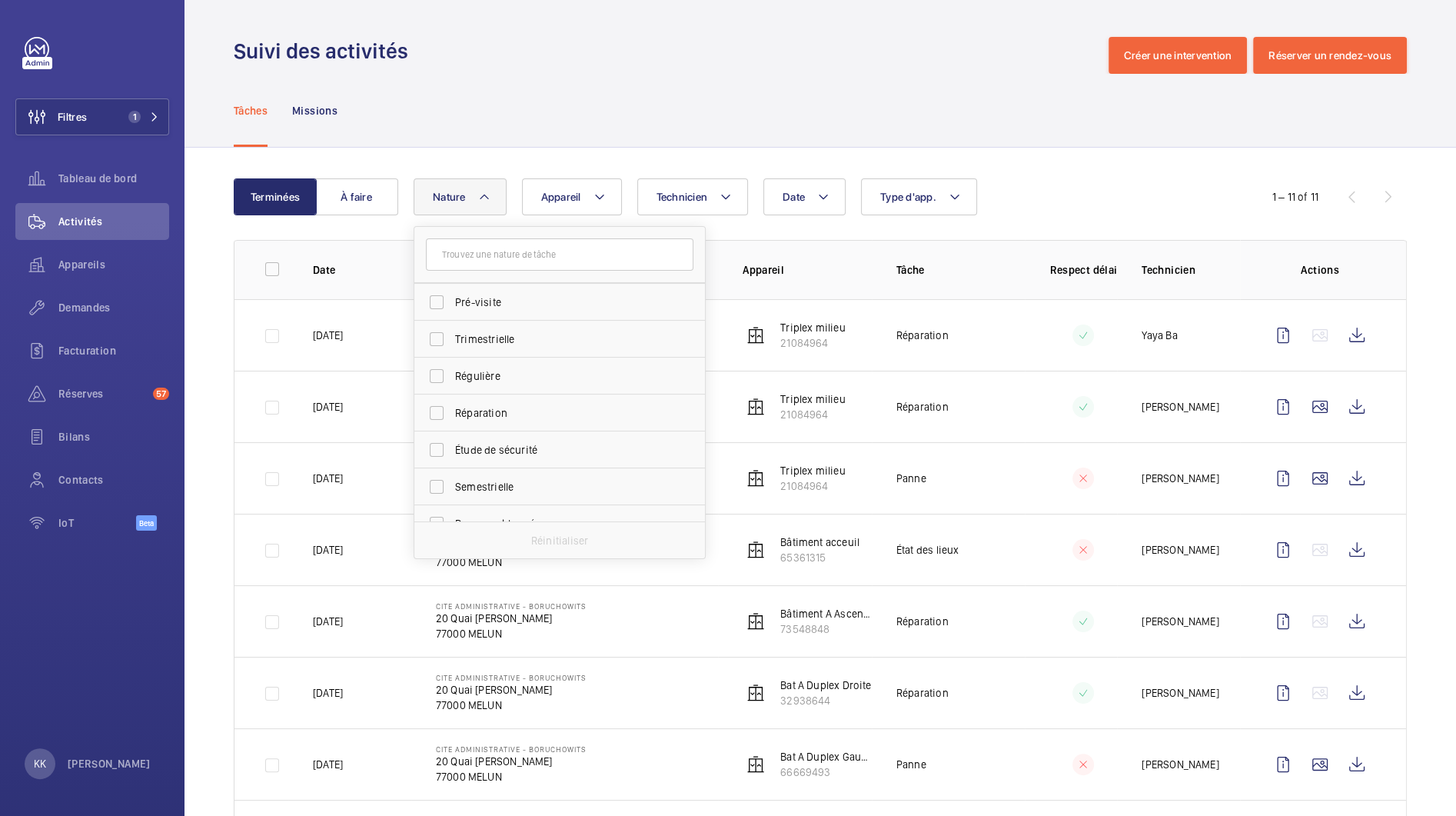
scroll to position [241, 0]
click at [473, 340] on label "Régulière" at bounding box center [548, 356] width 267 height 37
click at [452, 340] on input "Régulière" at bounding box center [436, 355] width 31 height 31
checkbox input "true"
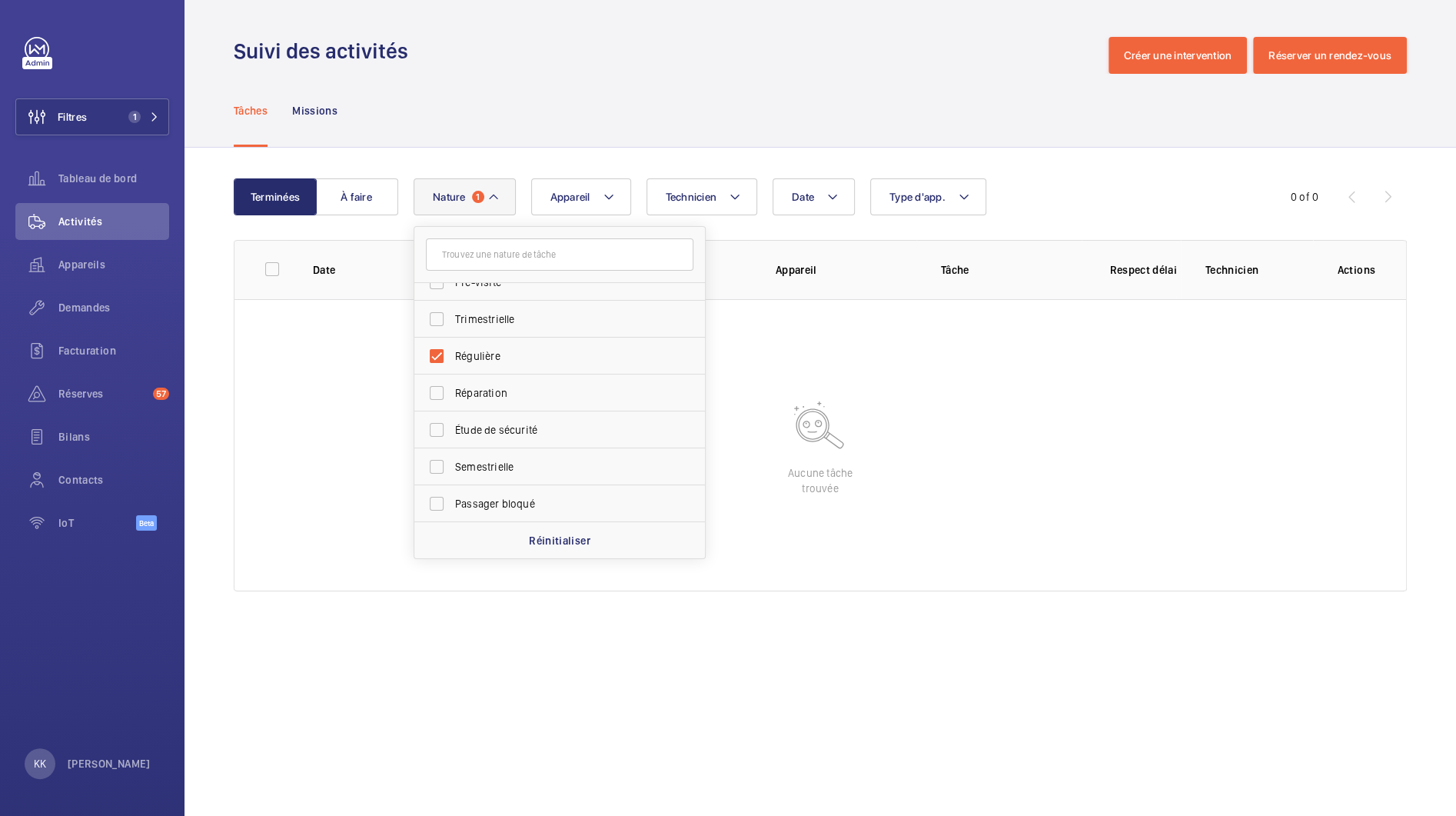
click at [755, 52] on div "Suivi des activités Créer une intervention Réserver un rendez-vous" at bounding box center [820, 55] width 1174 height 37
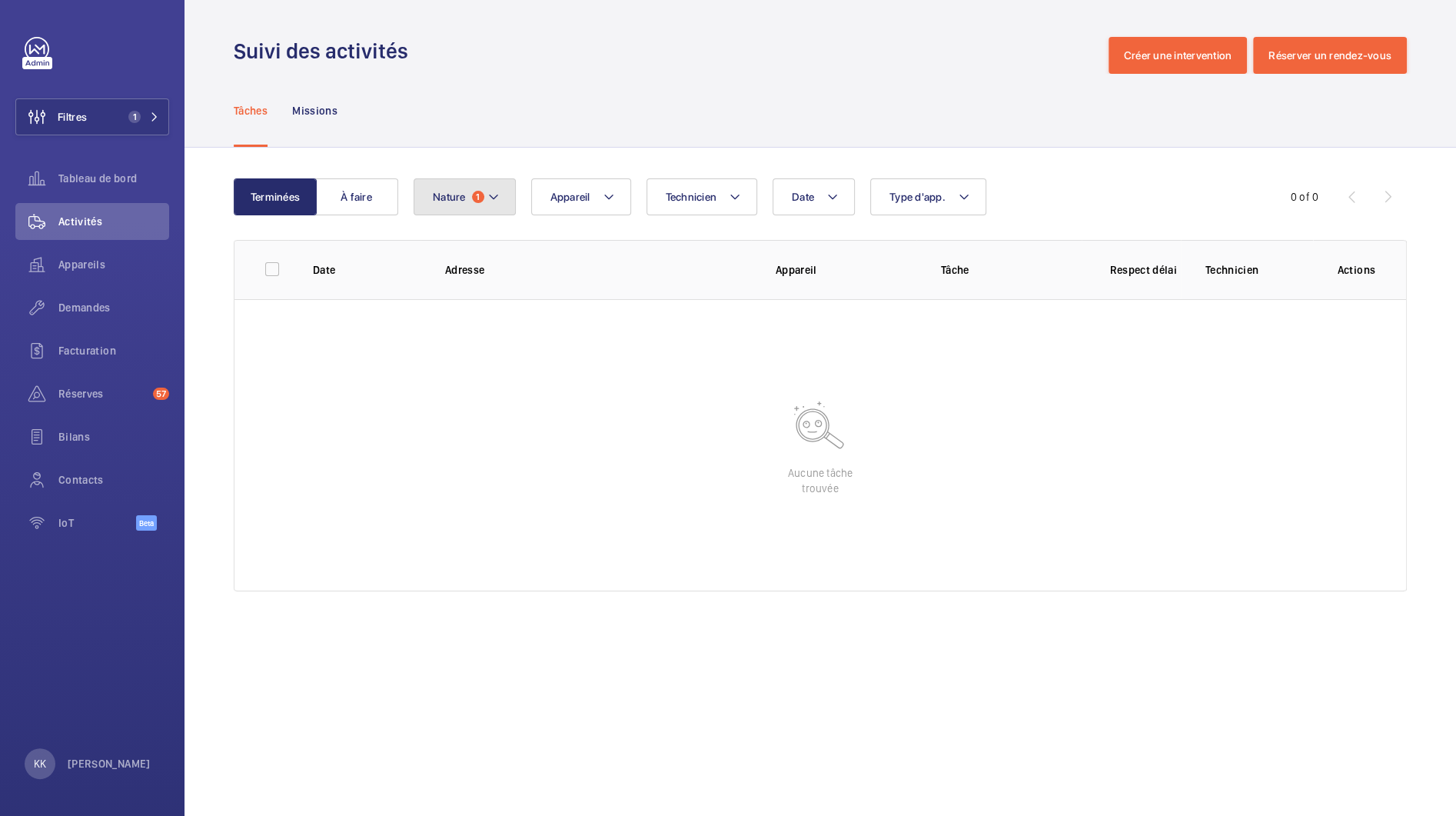
click at [468, 195] on button "Nature 1" at bounding box center [464, 196] width 102 height 37
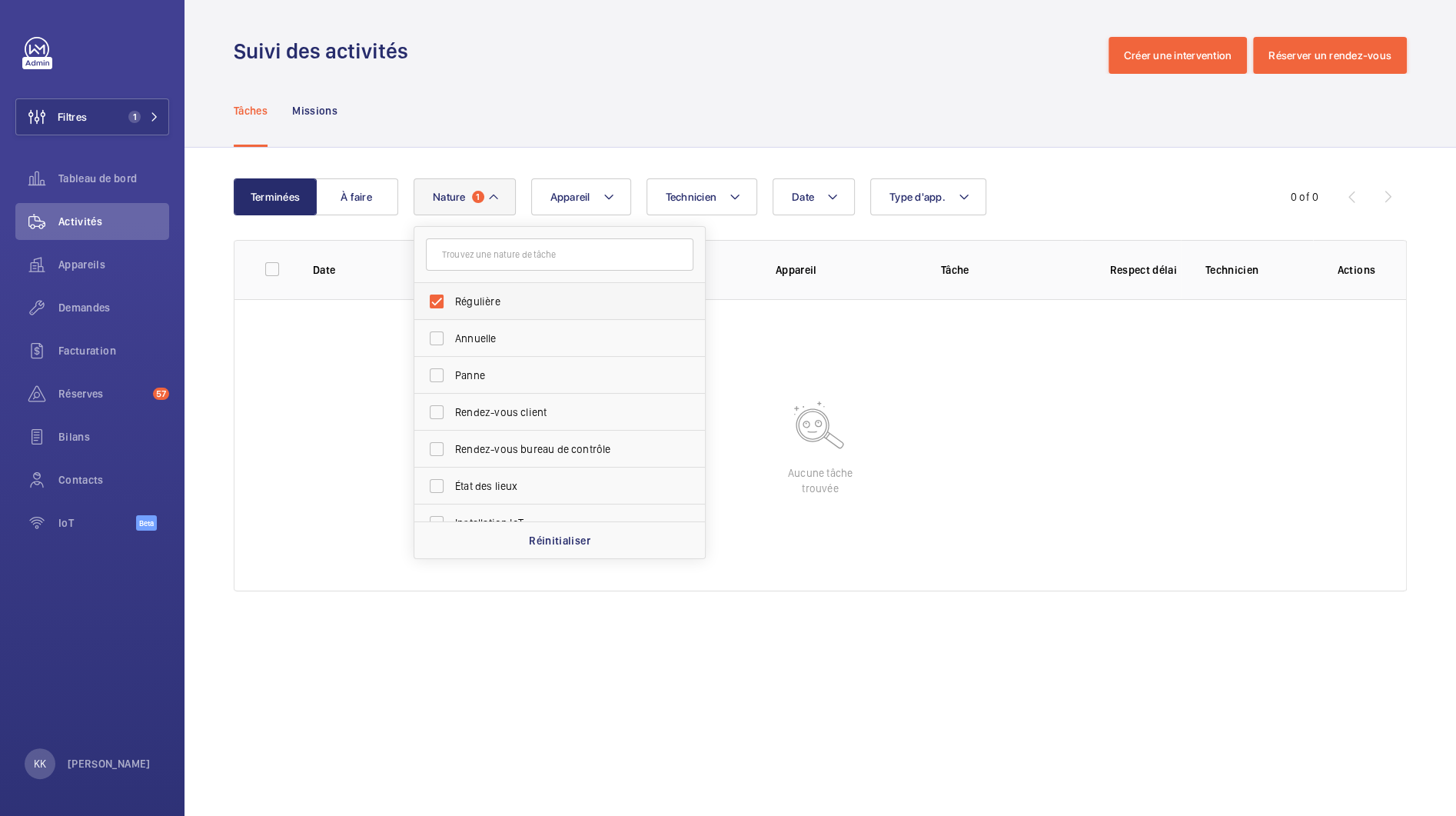
click at [458, 294] on span "Régulière" at bounding box center [560, 301] width 211 height 15
click at [452, 294] on input "Régulière" at bounding box center [436, 301] width 31 height 31
checkbox input "false"
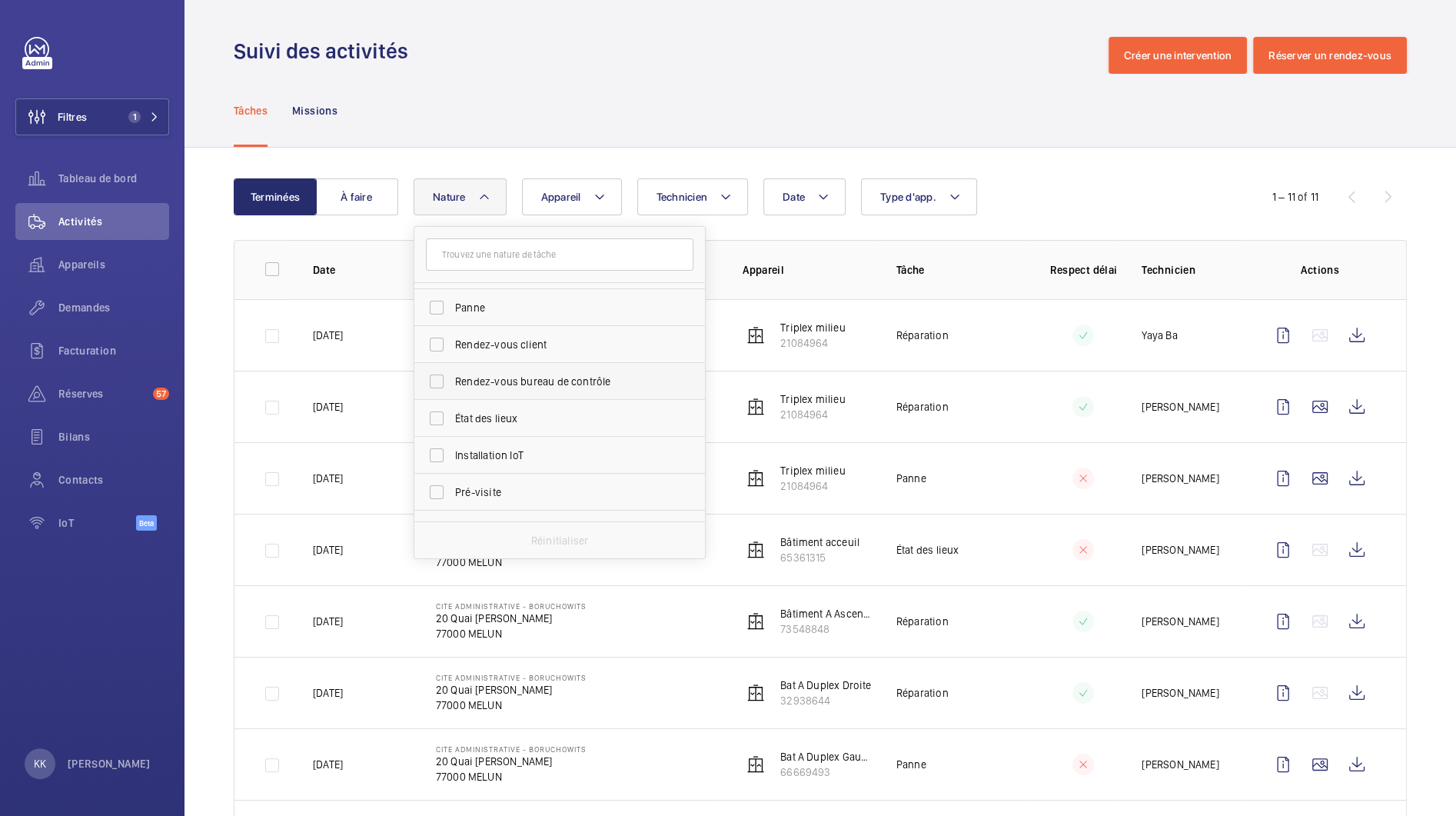
scroll to position [81, 0]
click at [472, 408] on span "État des lieux" at bounding box center [560, 404] width 211 height 15
click at [452, 408] on input "État des lieux" at bounding box center [436, 405] width 31 height 31
checkbox input "true"
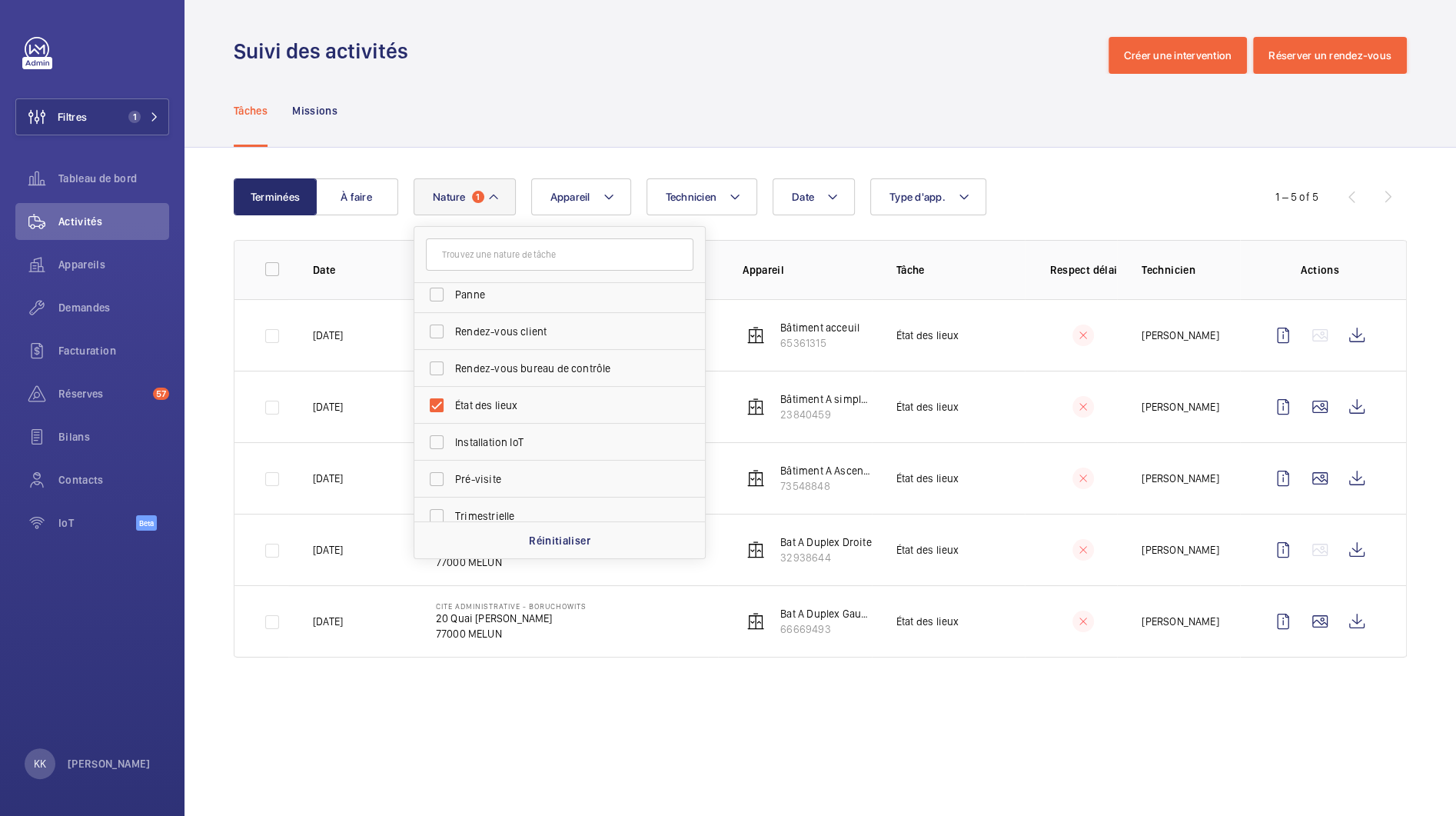
click at [746, 116] on div "Tâches Missions" at bounding box center [820, 110] width 1174 height 73
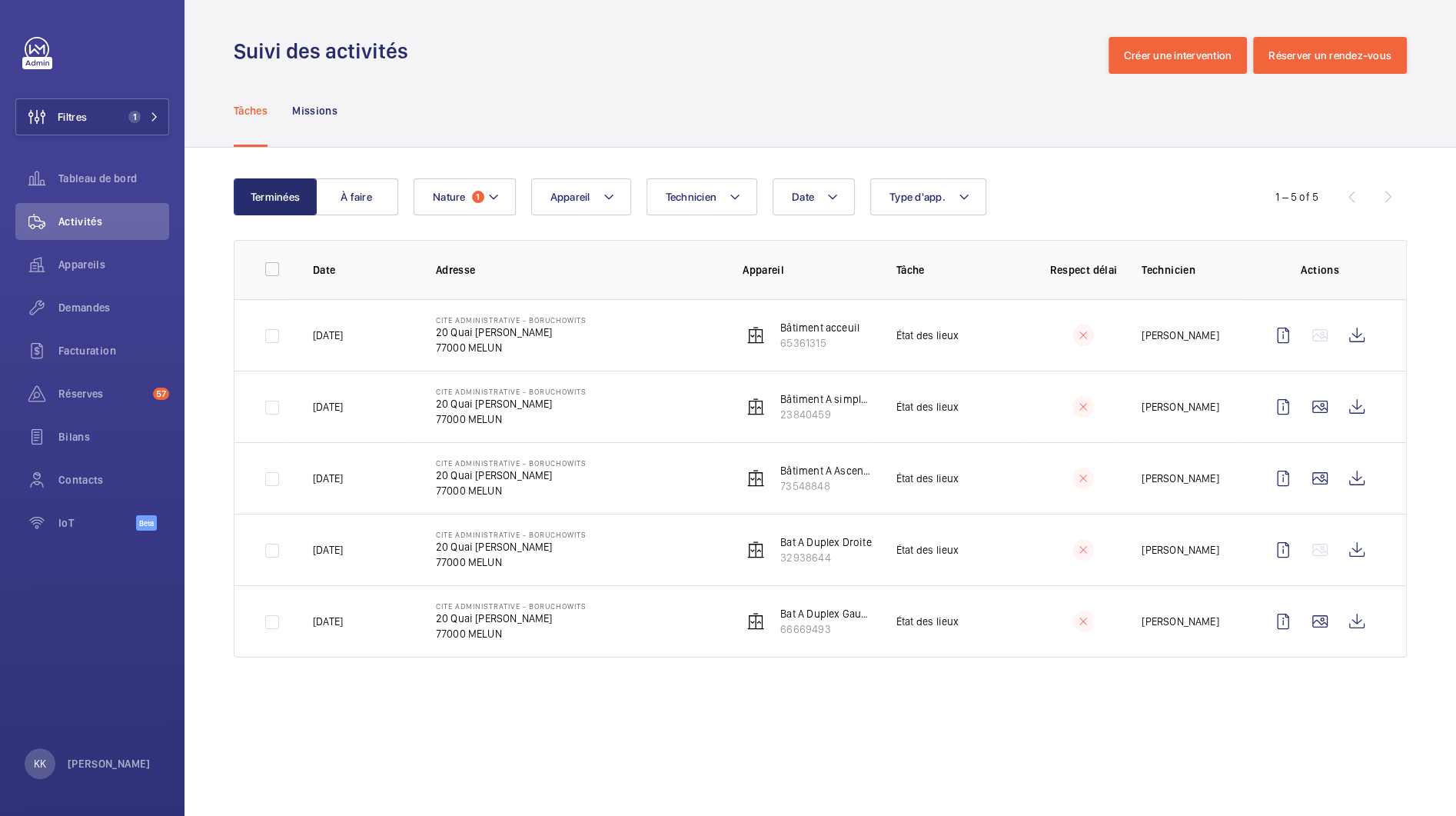
click at [1230, 328] on td "Sébastien Frileux" at bounding box center [1178, 335] width 123 height 71
click at [1343, 328] on wm-front-icon-button at bounding box center [1357, 335] width 37 height 37
click at [116, 227] on span "Activités" at bounding box center [114, 221] width 111 height 15
click at [128, 95] on div "Filtres 1 Tableau de bord Activités Appareils Demandes Facturation Réserves 57 …" at bounding box center [92, 292] width 154 height 510
click at [128, 104] on button "Filtres 1" at bounding box center [92, 116] width 154 height 37
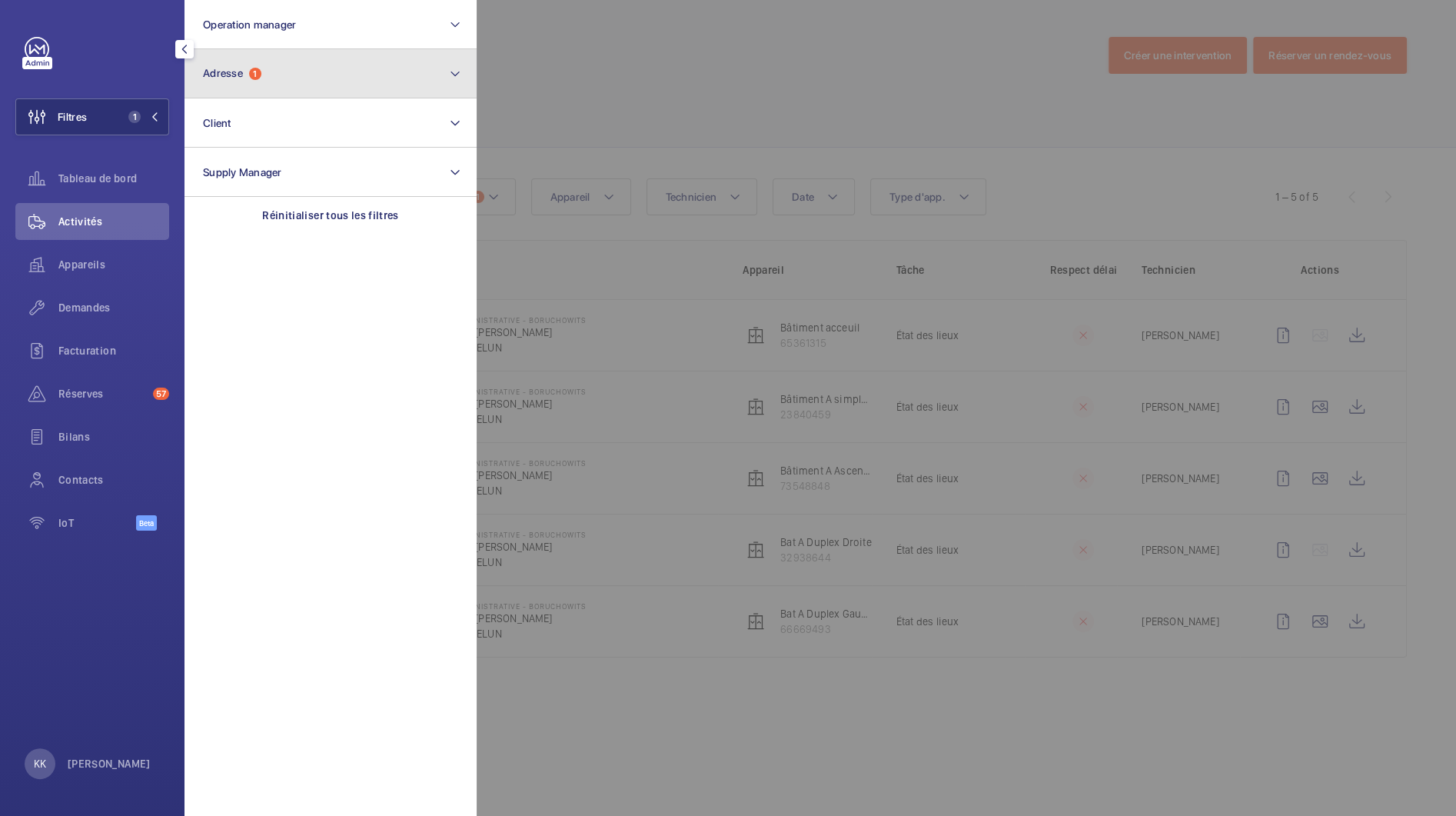
click at [230, 88] on button "Adresse 1" at bounding box center [330, 74] width 292 height 49
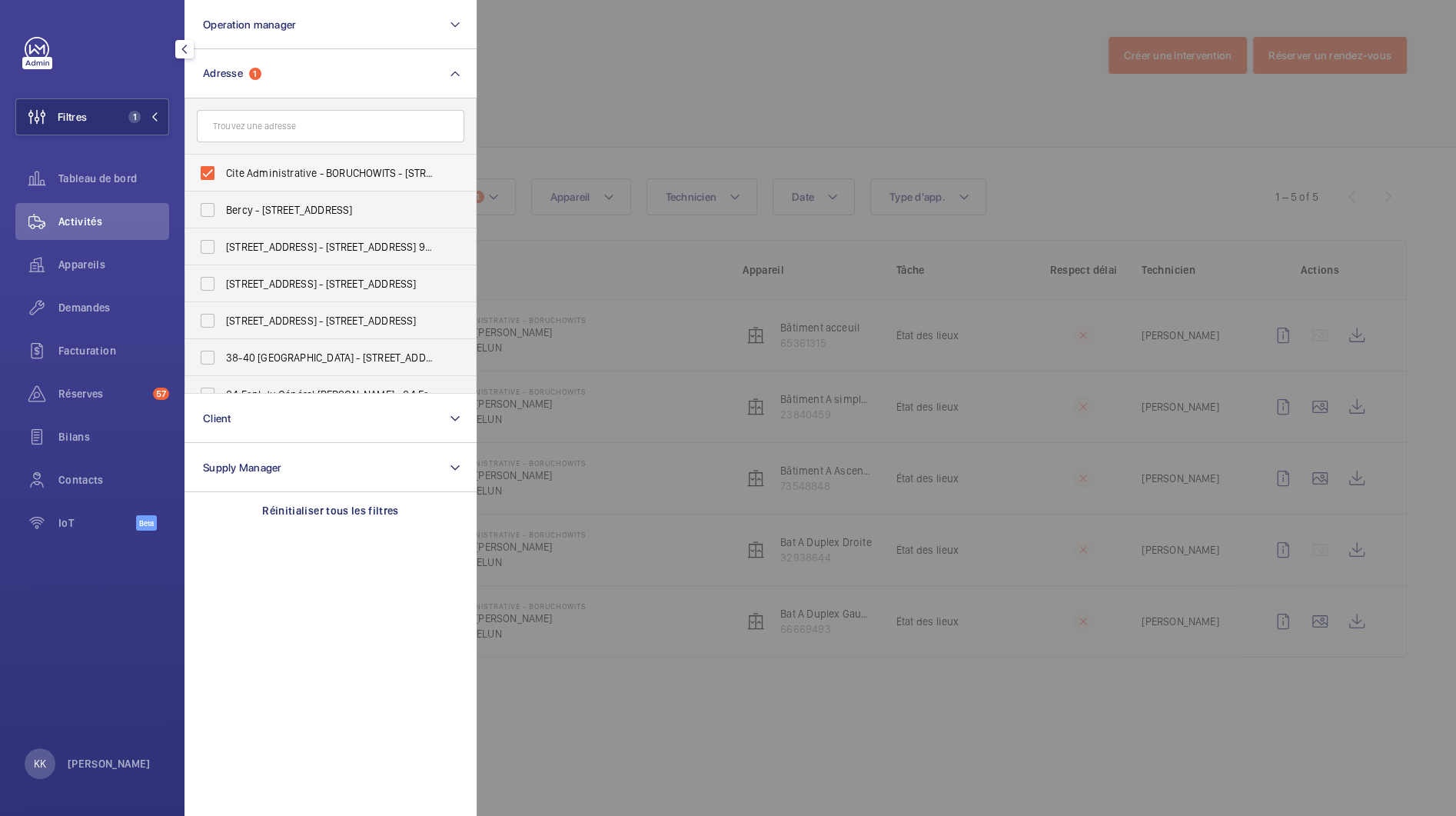
click at [207, 171] on label "Cite Administrative - BORUCHOWITS - 20 Quai Hippolyte Rossignol, MELUN 77000" at bounding box center [319, 173] width 267 height 37
click at [207, 171] on input "Cite Administrative - BORUCHOWITS - 20 Quai Hippolyte Rossignol, MELUN 77000" at bounding box center [207, 173] width 31 height 31
checkbox input "false"
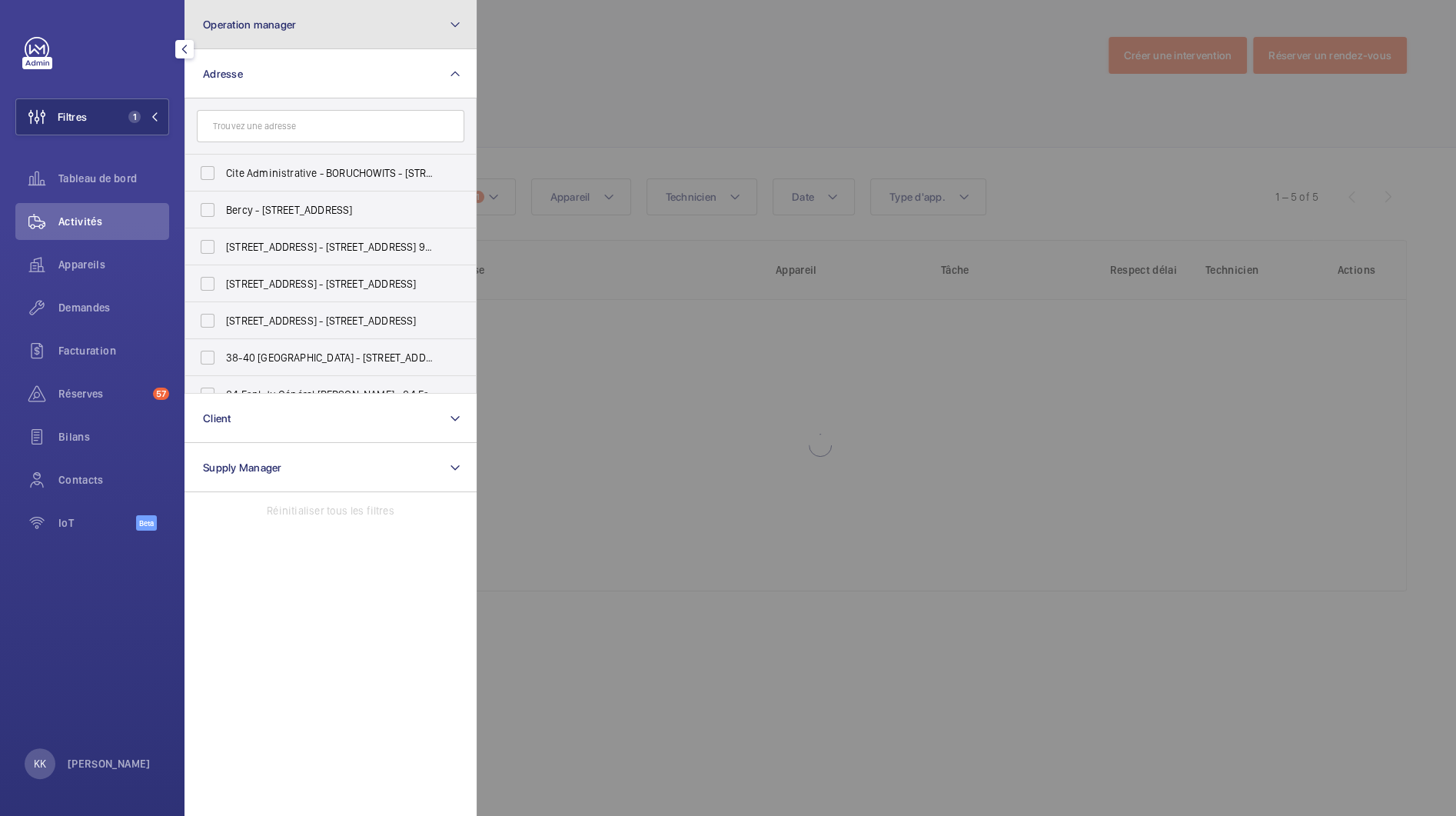
click at [244, 40] on button "Operation manager" at bounding box center [330, 25] width 292 height 49
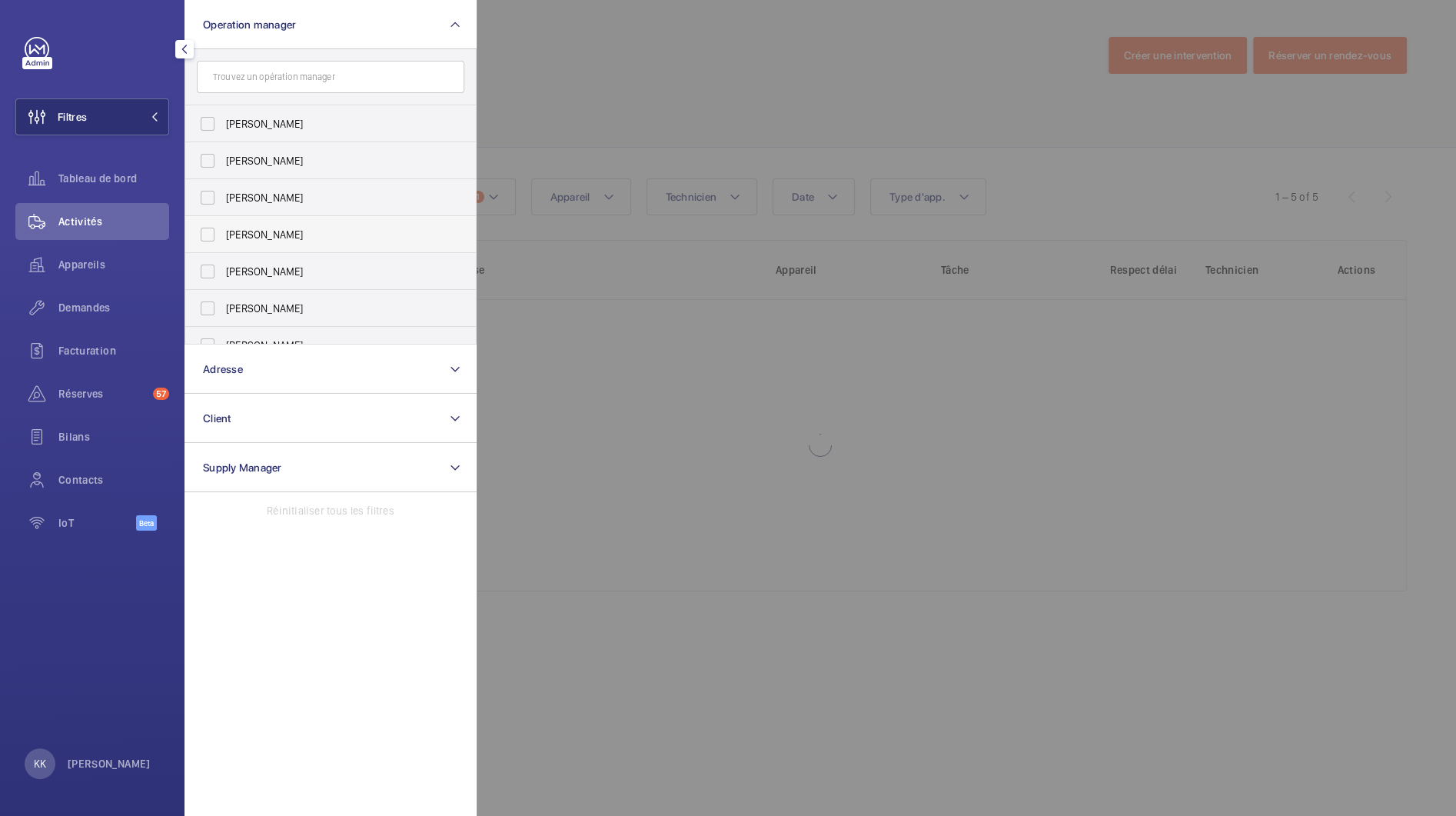
click at [234, 231] on span "[PERSON_NAME]" at bounding box center [332, 234] width 211 height 15
click at [223, 231] on input "[PERSON_NAME]" at bounding box center [207, 234] width 31 height 31
checkbox input "true"
click at [634, 62] on div at bounding box center [1204, 408] width 1456 height 816
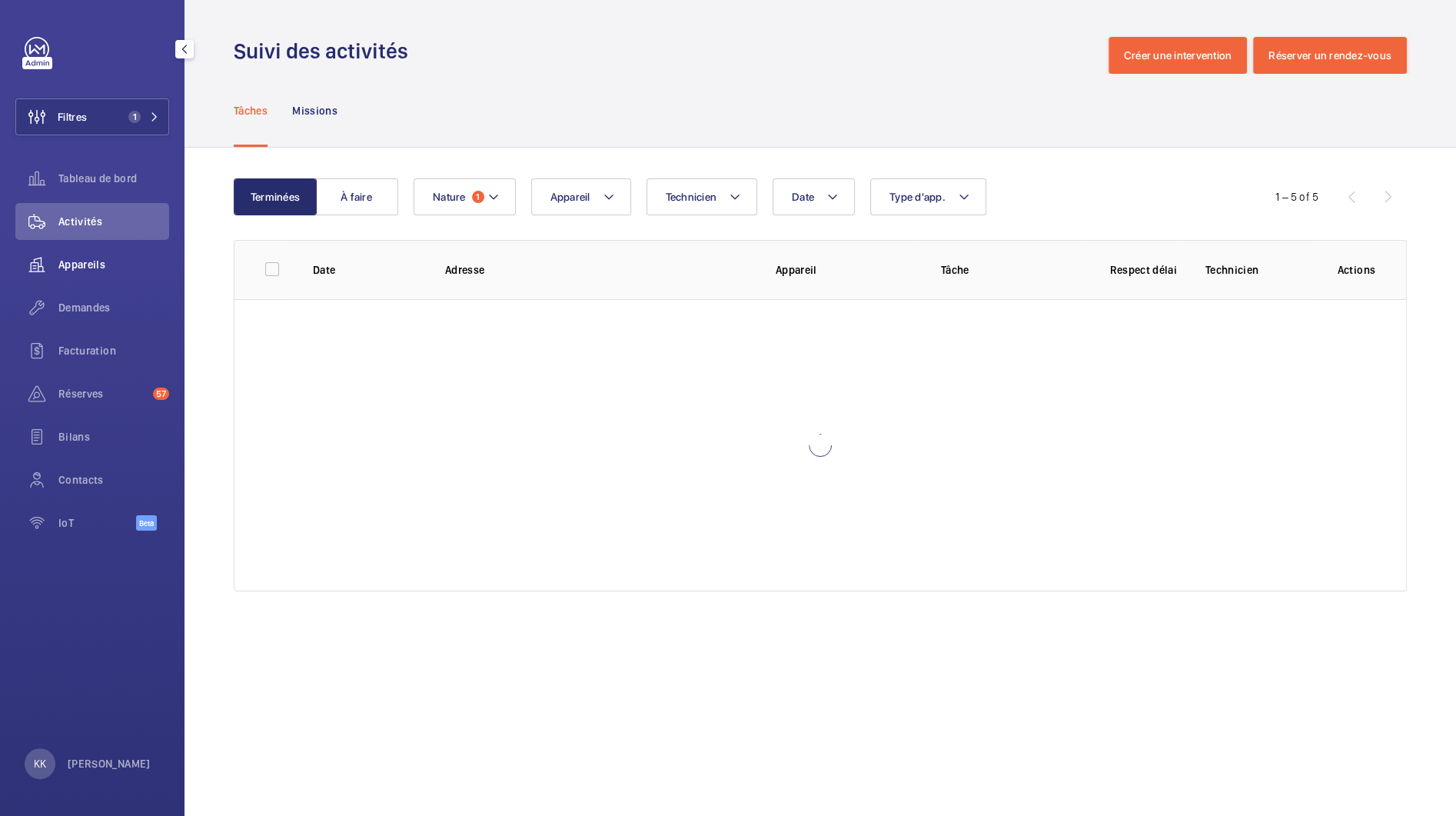
click at [134, 274] on div "Appareils" at bounding box center [92, 264] width 154 height 37
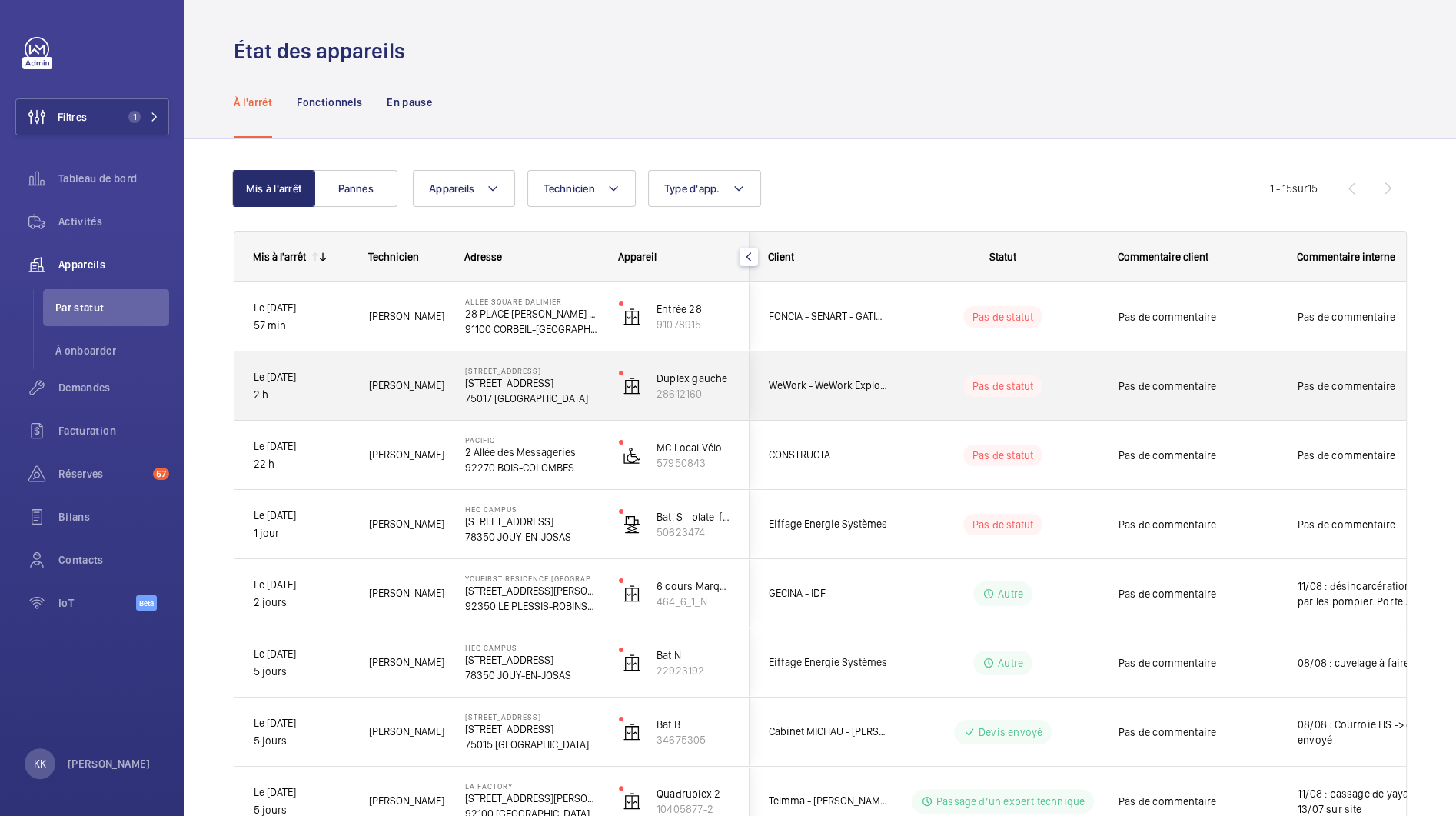
click at [381, 403] on div "Willème J." at bounding box center [398, 385] width 95 height 48
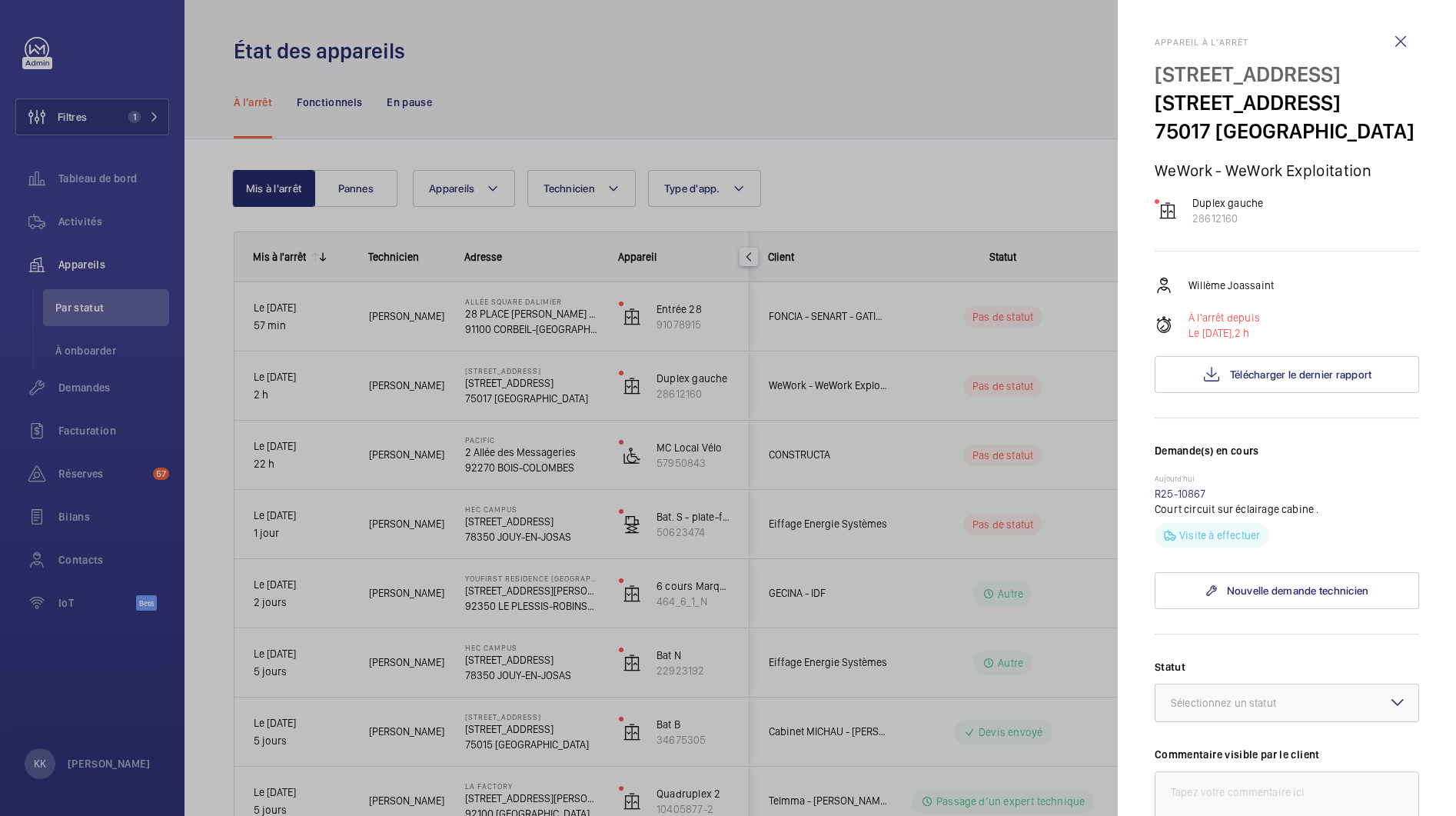
click at [1306, 381] on div "Willème Joassaint À l'arrêt depuis Le 13/08/2025, 2 h Télécharger le dernier ra…" at bounding box center [1287, 335] width 264 height 117
click at [1302, 393] on button "Télécharger le dernier rapport" at bounding box center [1287, 374] width 264 height 37
click at [686, 108] on div at bounding box center [728, 408] width 1456 height 816
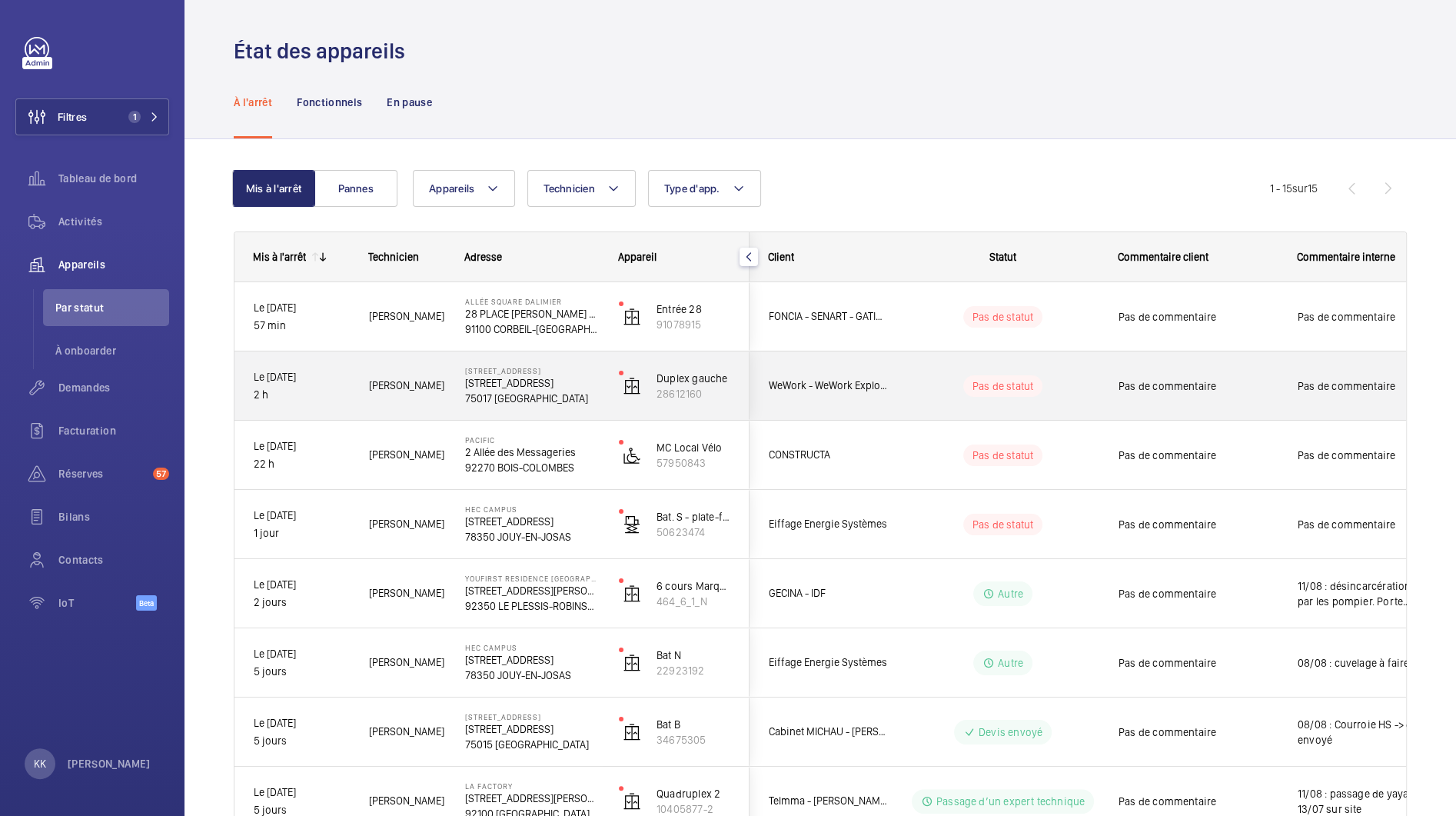
click at [479, 391] on p "75017 PARIS" at bounding box center [532, 398] width 134 height 15
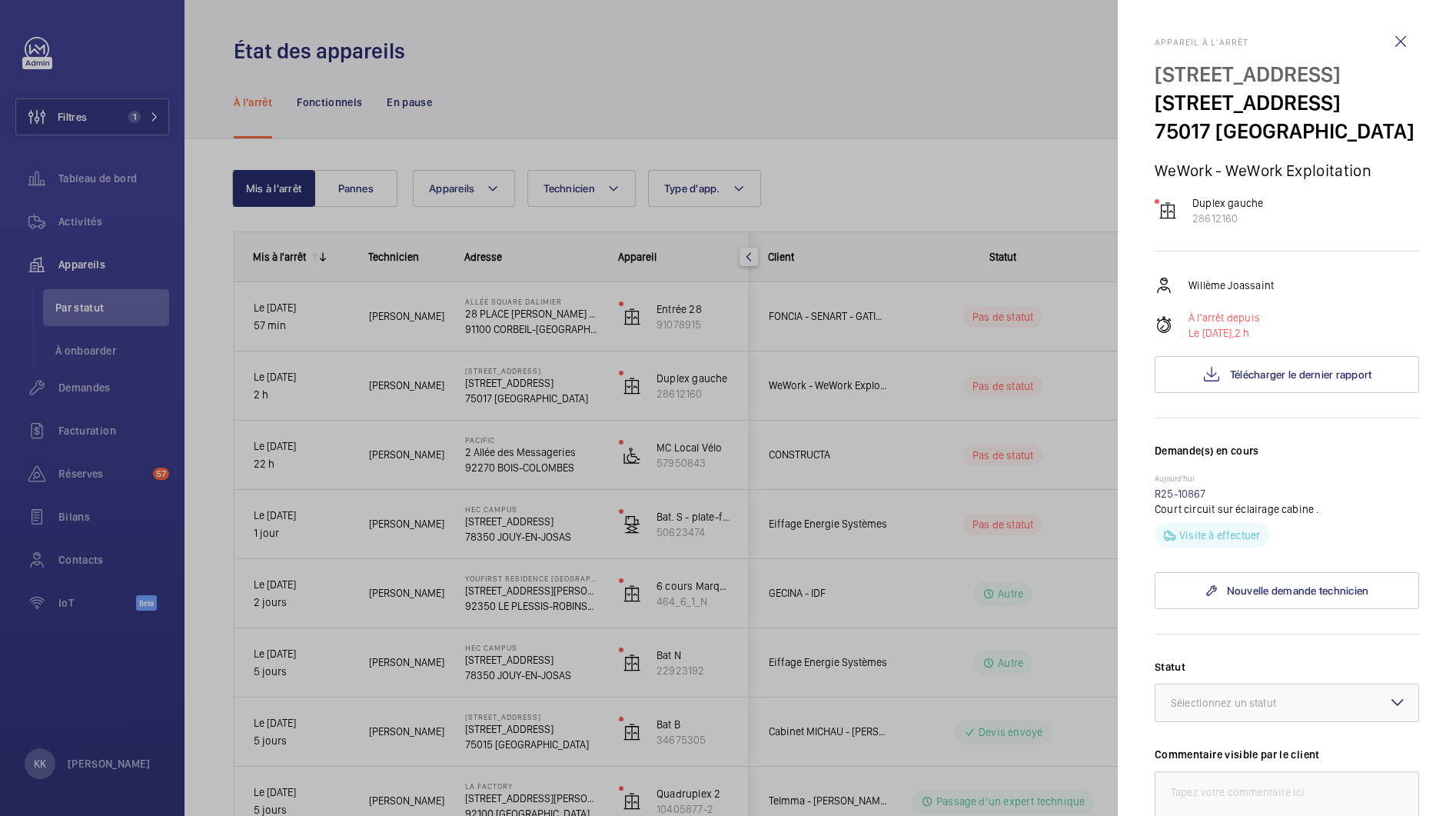
click at [1261, 379] on div "Willème Joassaint À l'arrêt depuis Le 13/08/2025, 2 h Télécharger le dernier ra…" at bounding box center [1287, 335] width 264 height 117
click at [1261, 393] on button "Télécharger le dernier rapport" at bounding box center [1287, 374] width 264 height 37
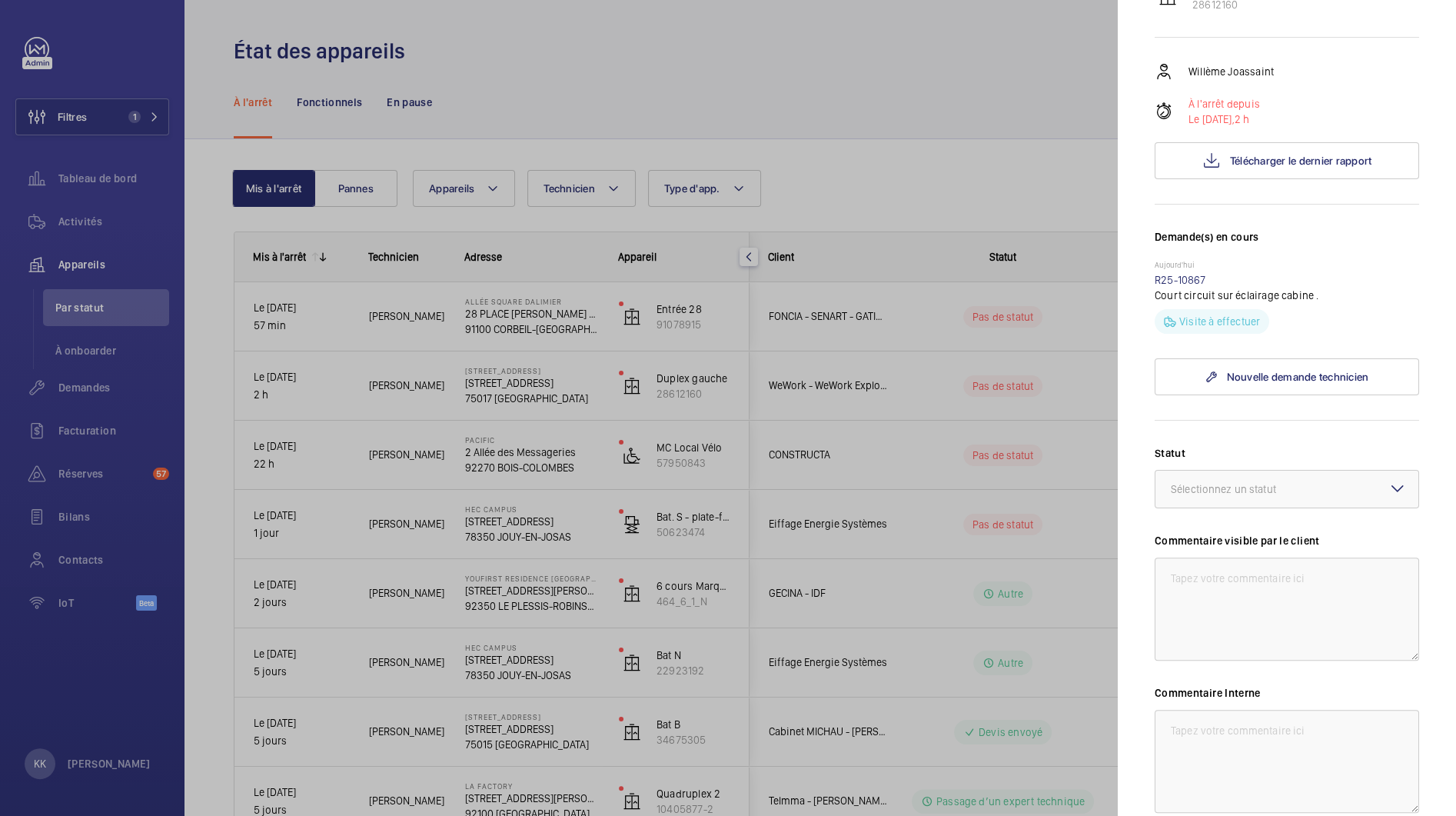
scroll to position [385, 0]
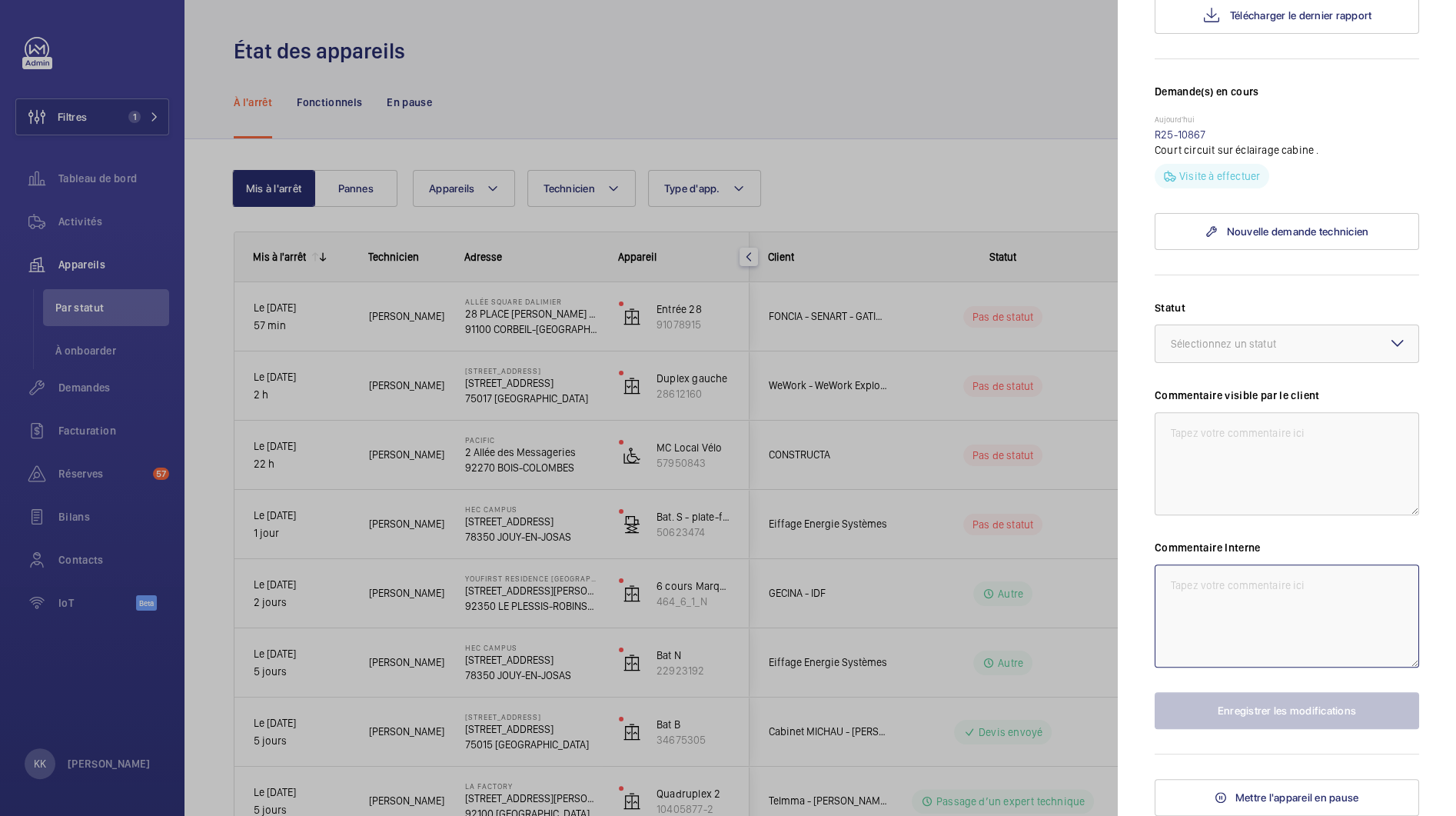
click at [1242, 619] on textarea at bounding box center [1287, 616] width 264 height 103
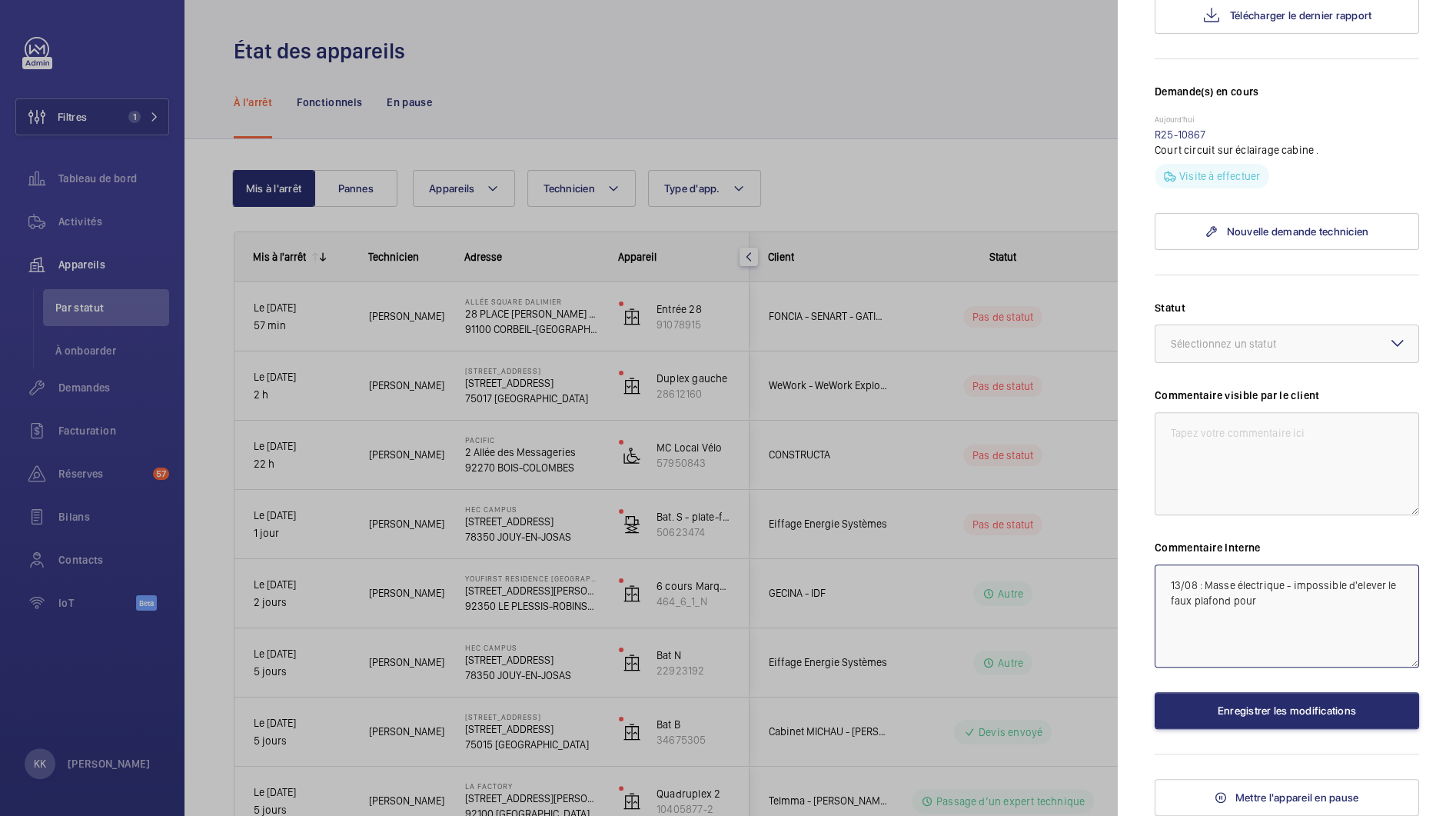
click at [1370, 588] on textarea "13/08 : Masse électrique - impossible d'elever le faux plafond pour" at bounding box center [1287, 616] width 264 height 103
click at [1359, 588] on textarea "13/08 : Masse électrique - impossible d'elever le faux plafond pour" at bounding box center [1287, 616] width 264 height 103
click at [1330, 611] on textarea "13/08 : Masse électrique - impossible d'enlever le faux plafond pour" at bounding box center [1287, 616] width 264 height 103
click at [1280, 347] on div "Sélectionnez un statut" at bounding box center [1243, 343] width 144 height 15
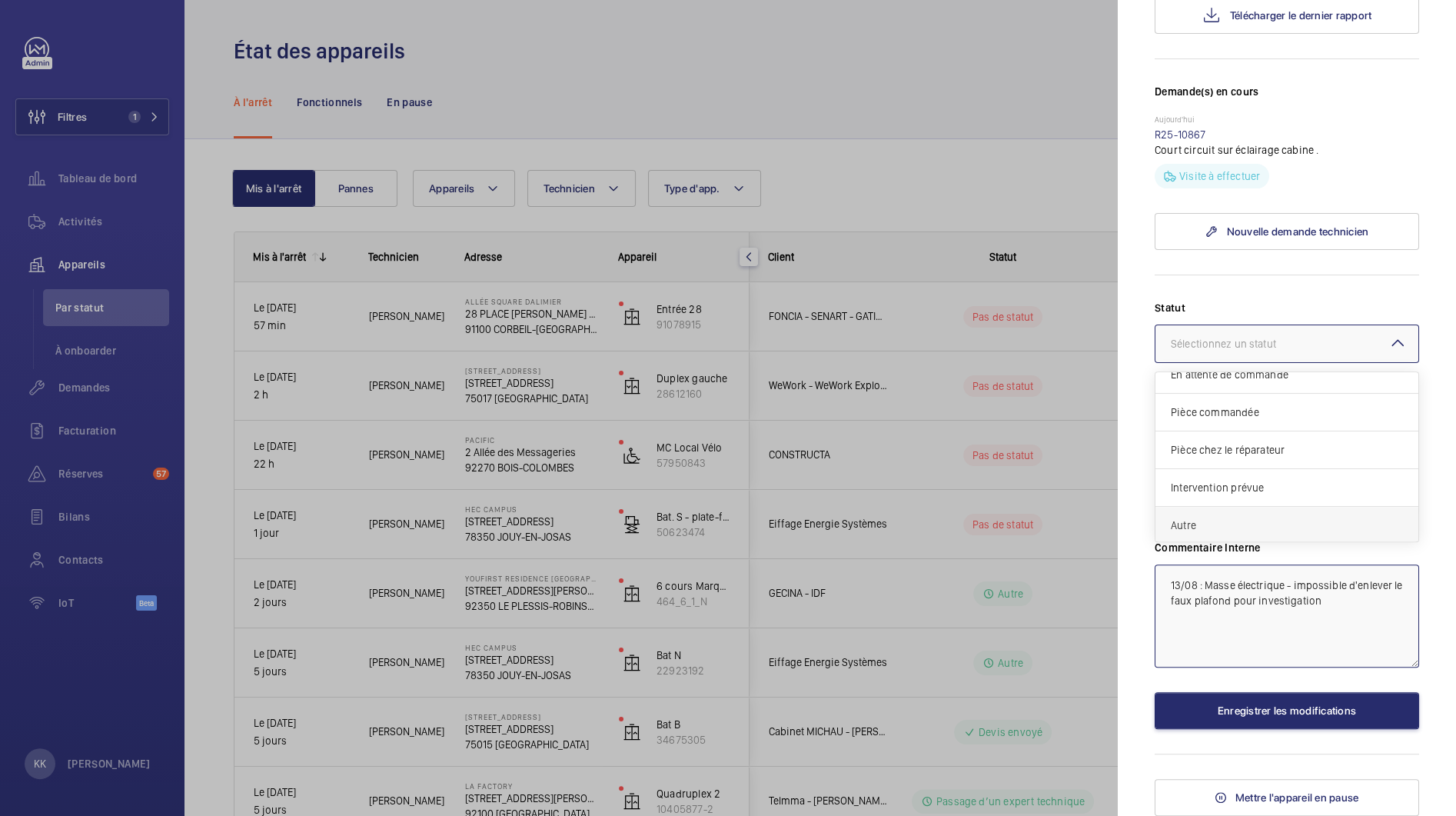
click at [1219, 534] on div "Autre" at bounding box center [1287, 525] width 263 height 37
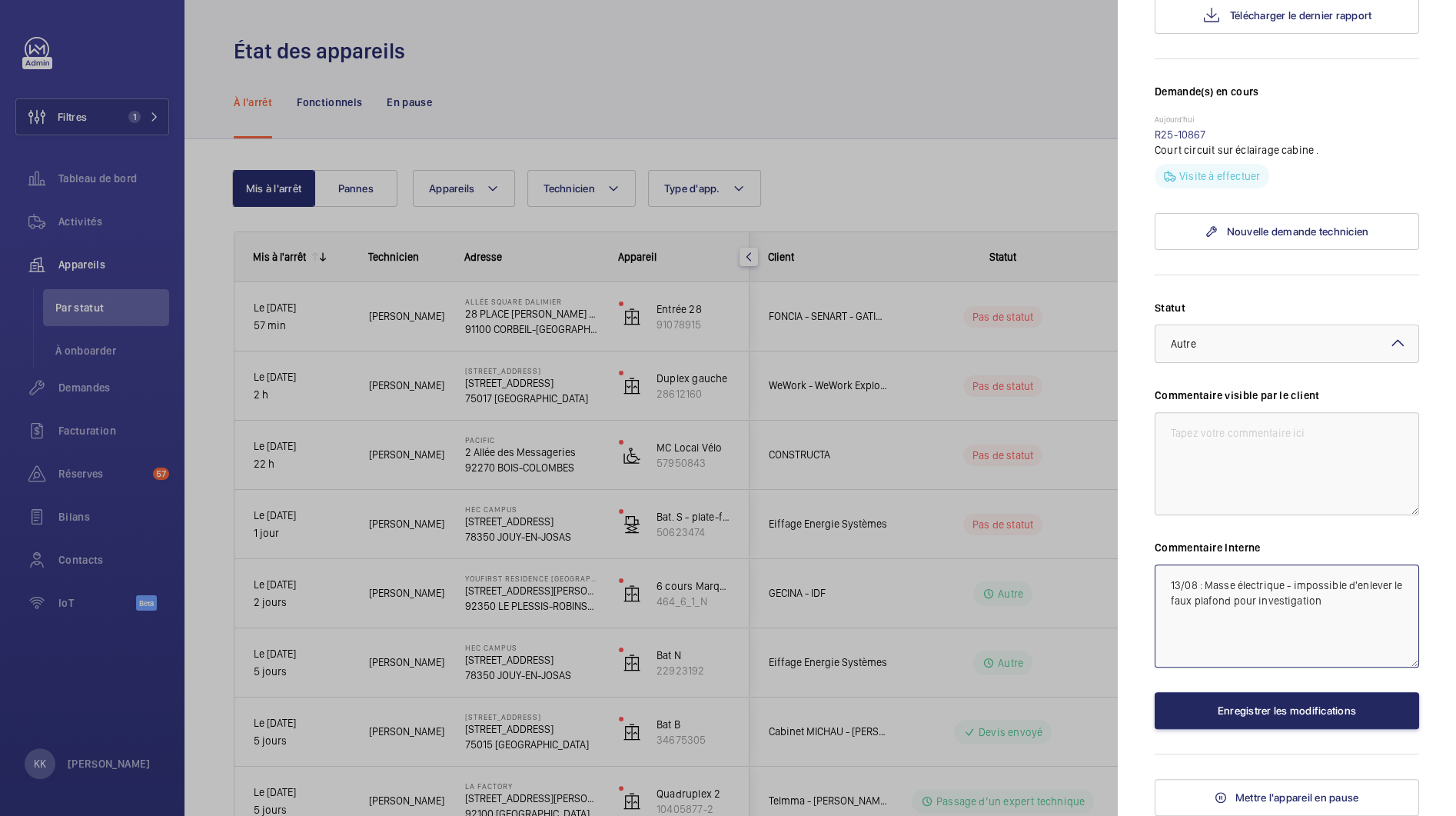
type textarea "13/08 : Masse électrique - impossible d'enlever le faux plafond pour investigat…"
click at [1197, 719] on button "Enregistrer les modifications" at bounding box center [1287, 710] width 264 height 37
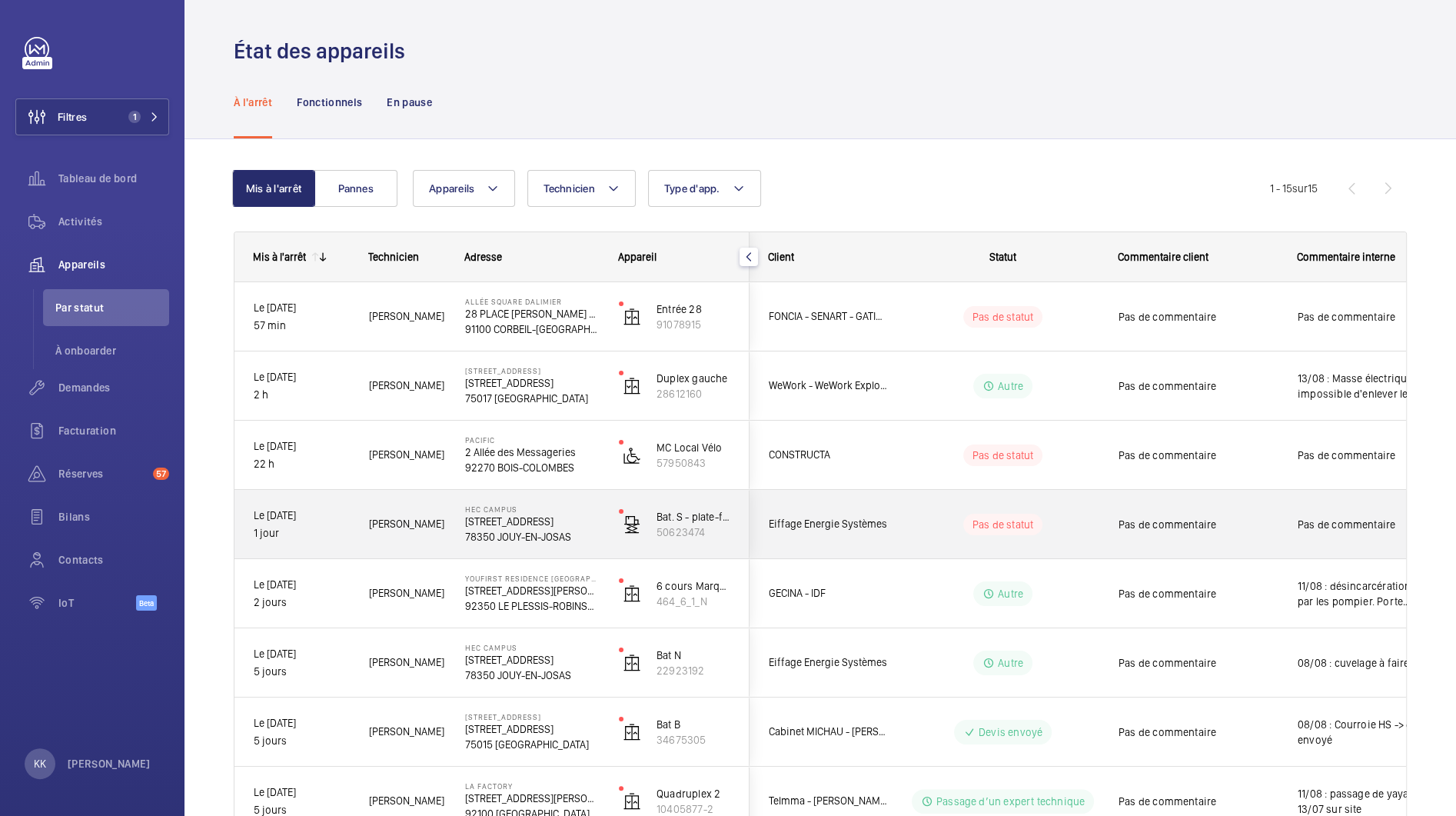
click at [425, 543] on div "Paulo S." at bounding box center [398, 524] width 95 height 48
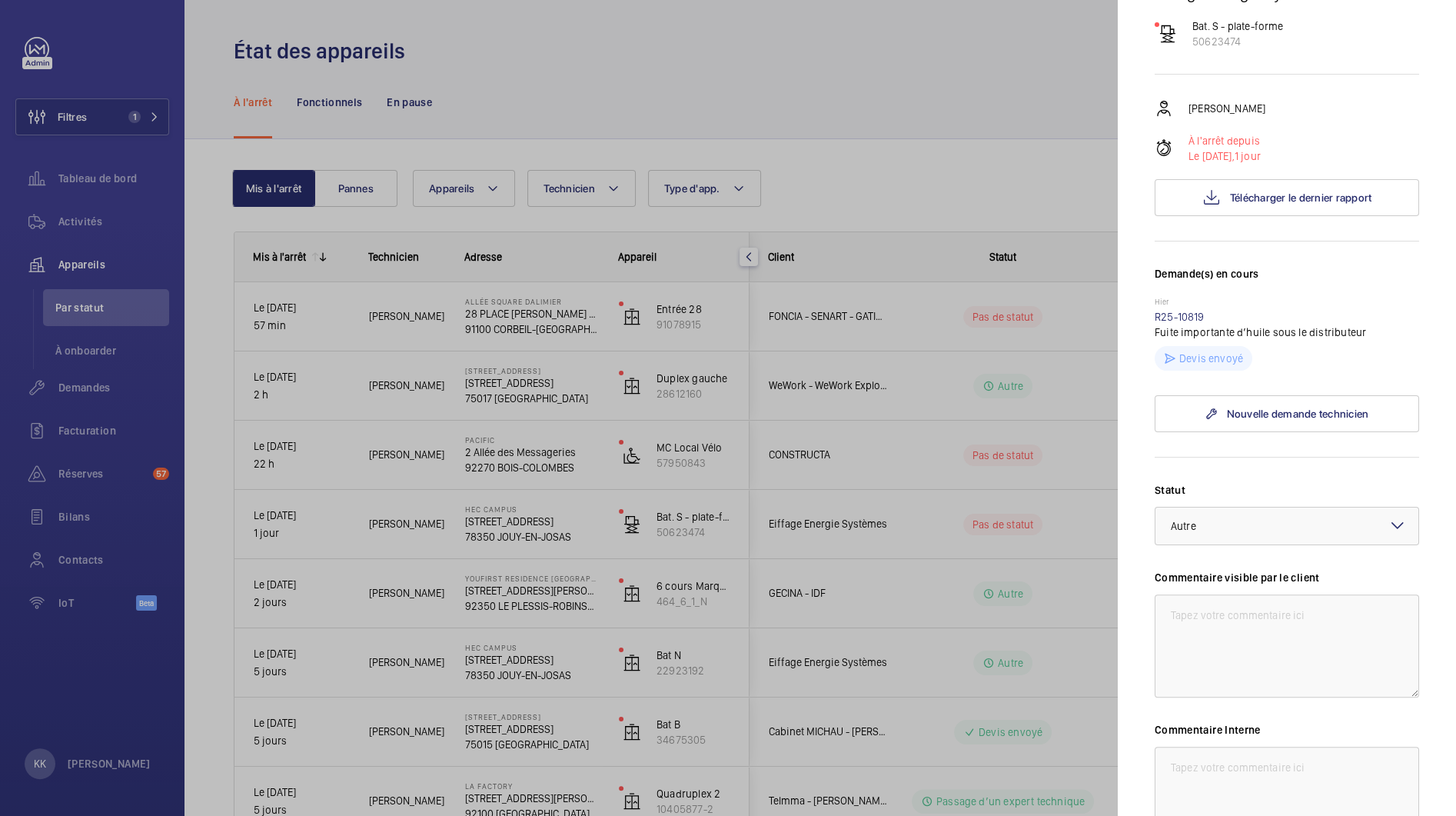
scroll to position [356, 0]
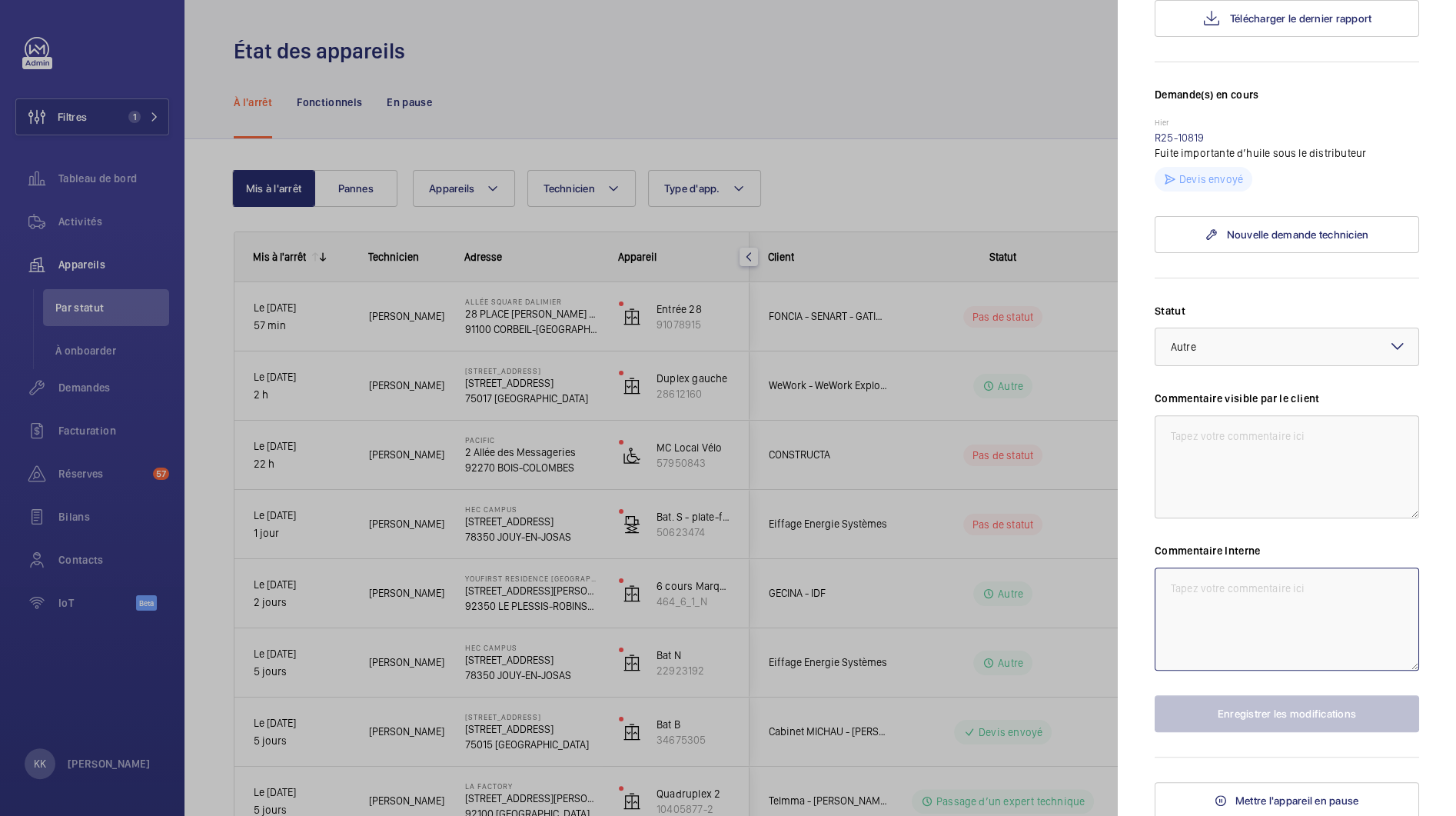
click at [1239, 602] on textarea at bounding box center [1287, 619] width 264 height 103
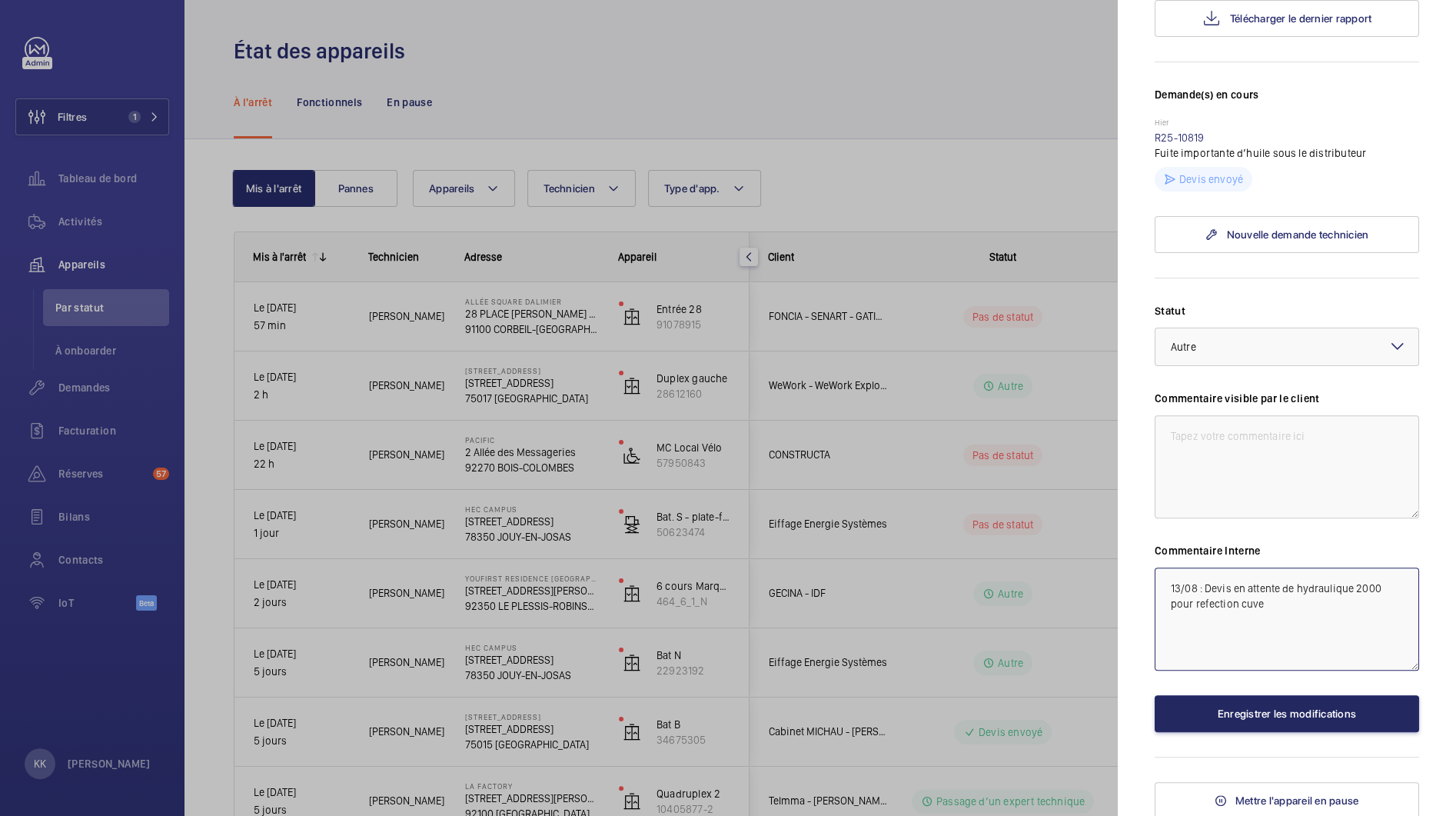
type textarea "13/08 : Devis en attente de hydraulique 2000 pour refection cuve"
click at [1274, 704] on button "Enregistrer les modifications" at bounding box center [1287, 713] width 264 height 37
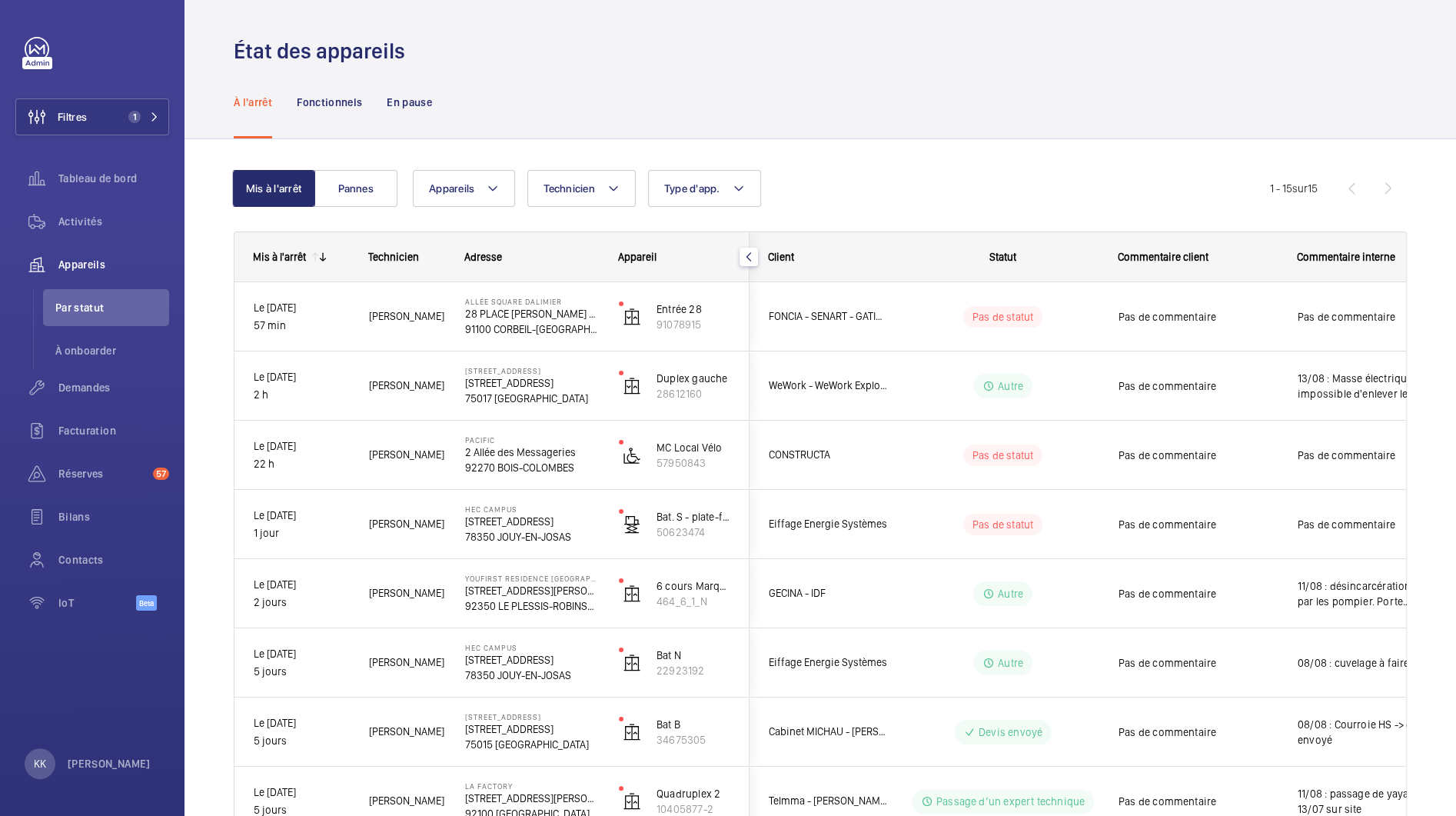
scroll to position [0, 0]
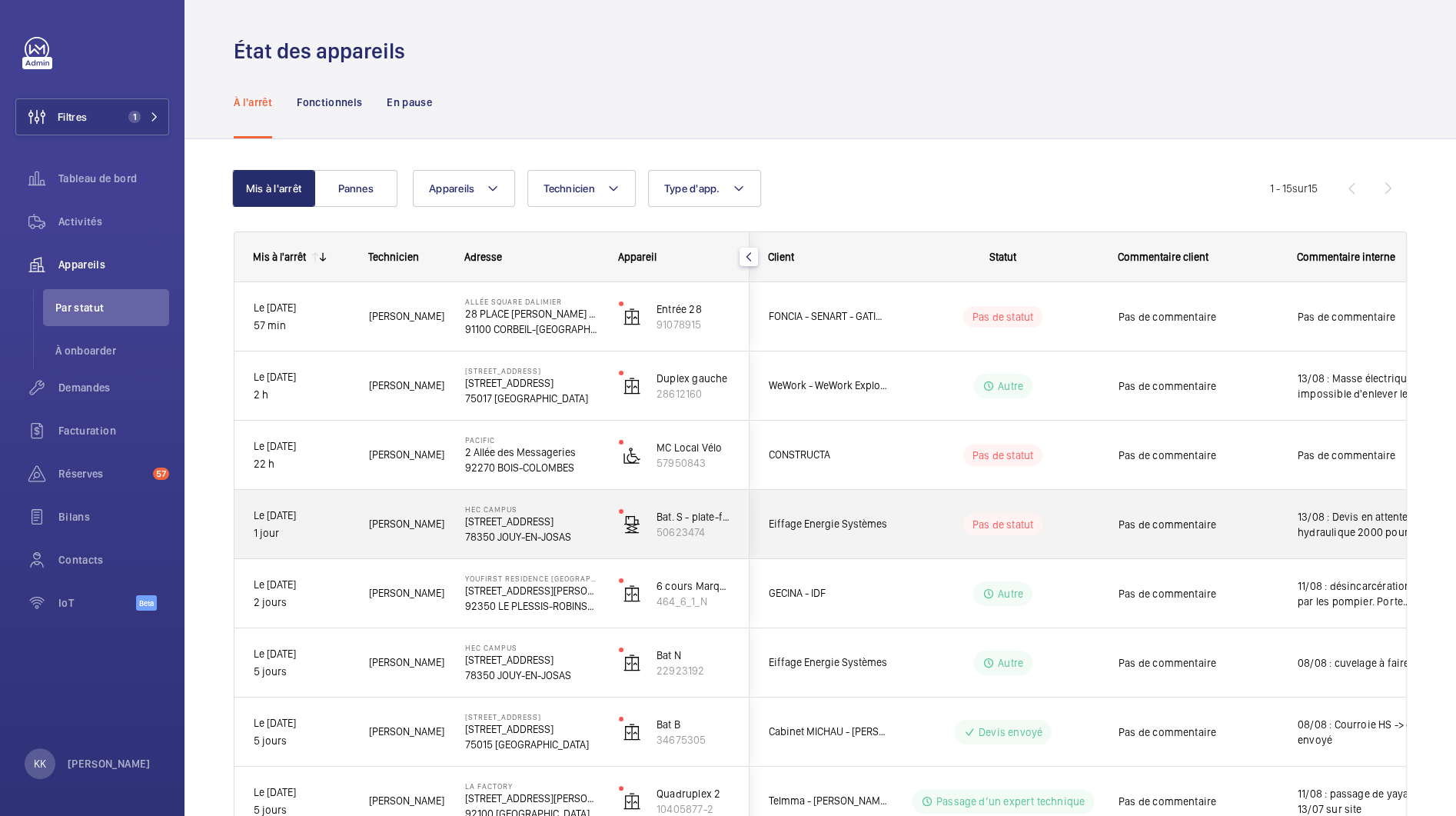
click at [748, 543] on div "Bat. S - plate-forme 50623474" at bounding box center [675, 524] width 149 height 69
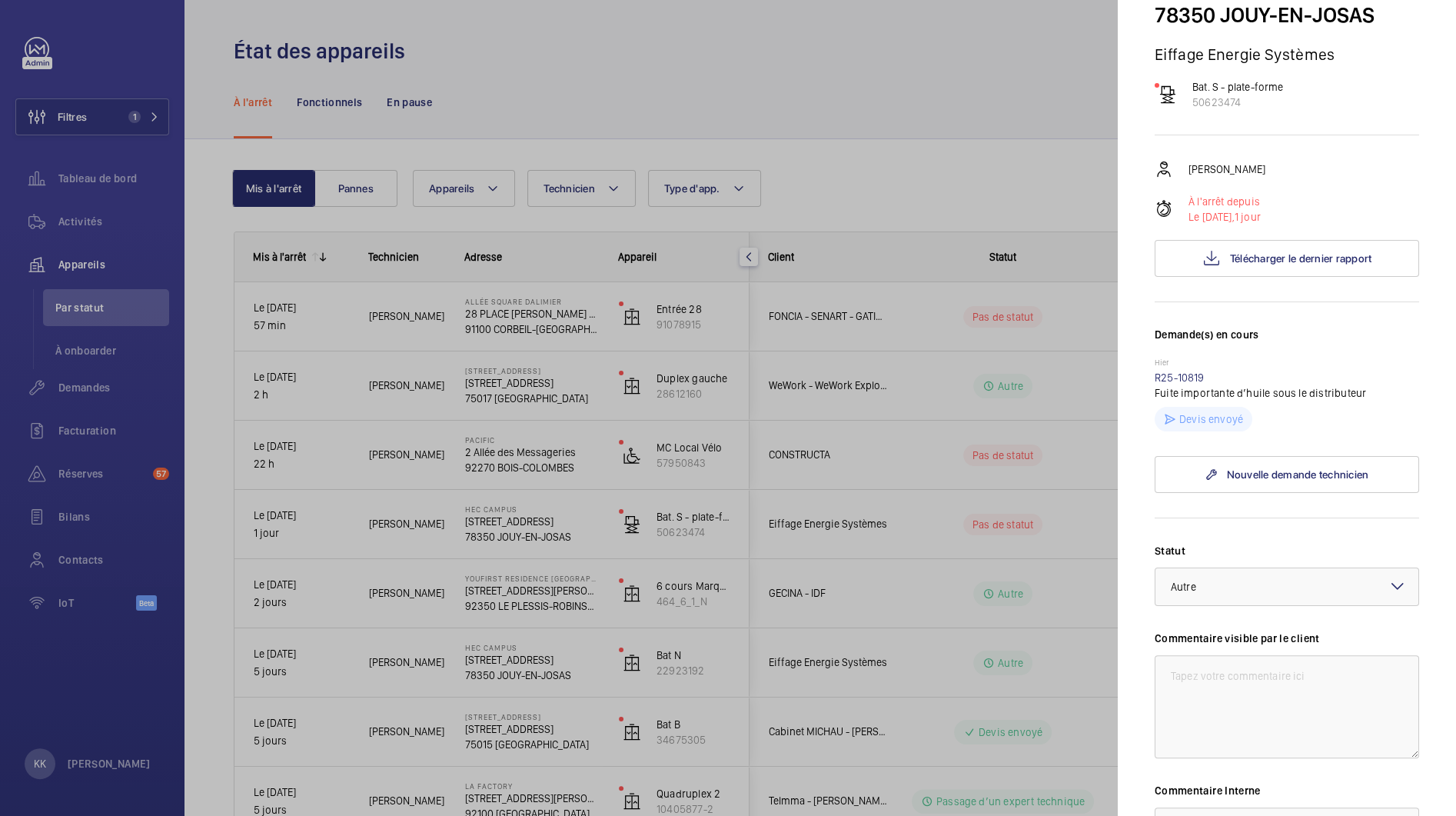
scroll to position [154, 0]
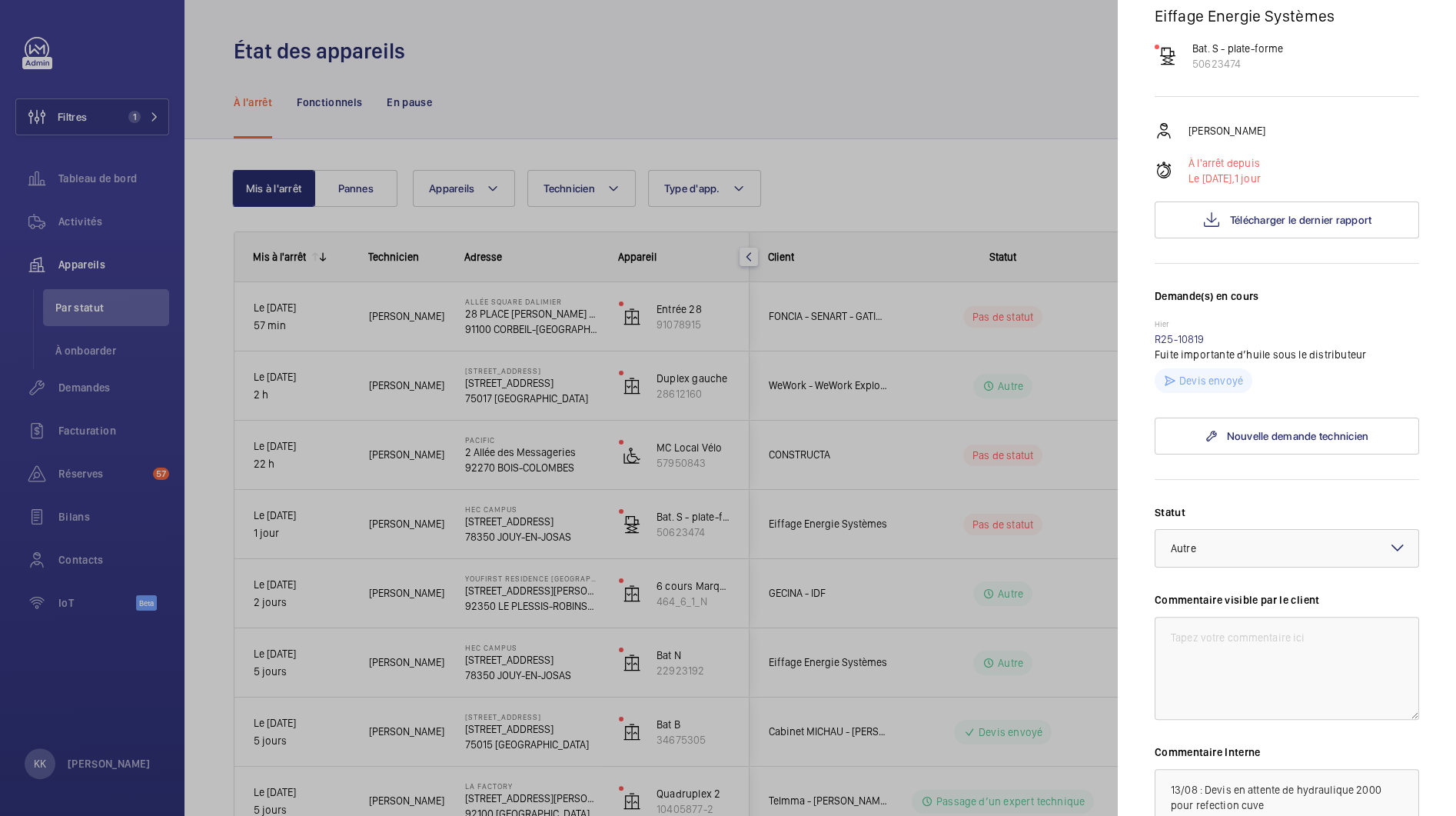
click at [1244, 525] on wm-front-input-dropdown "Statut Sélectionnez un statut × Autre ×" at bounding box center [1287, 536] width 264 height 63
click at [1244, 534] on div at bounding box center [1287, 548] width 263 height 37
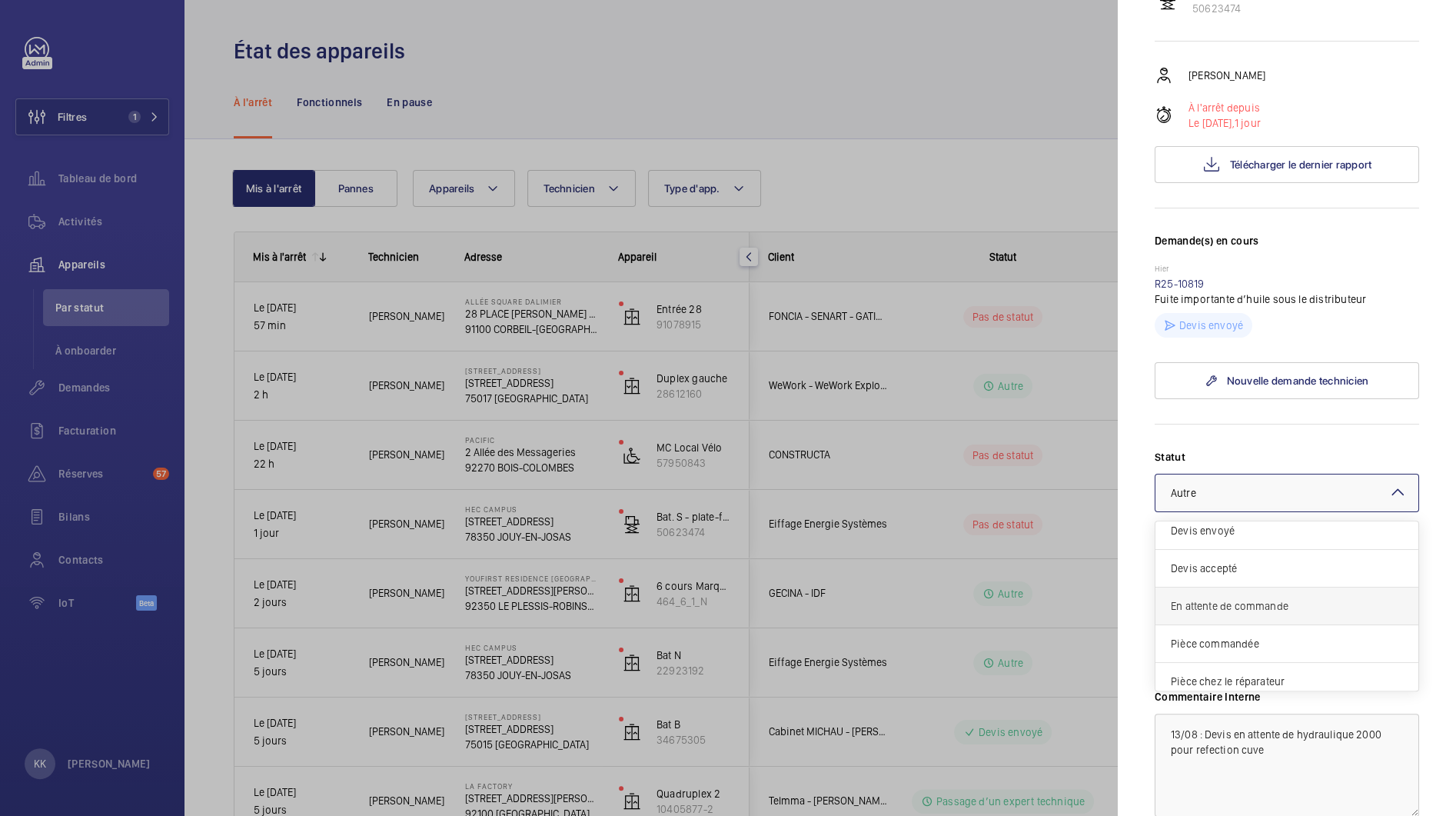
scroll to position [129, 0]
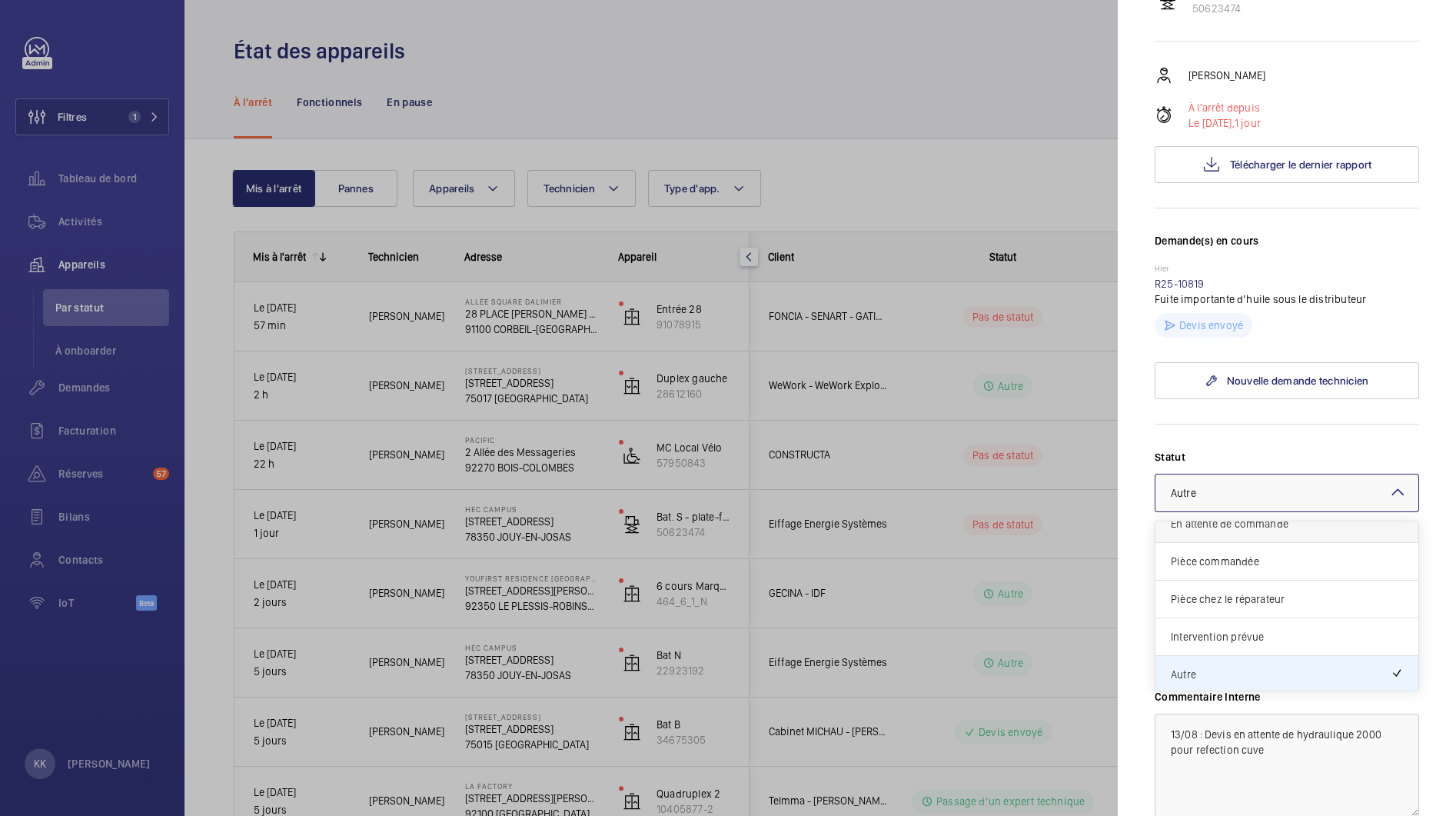
click at [1207, 537] on div "En attente de commande" at bounding box center [1287, 524] width 263 height 38
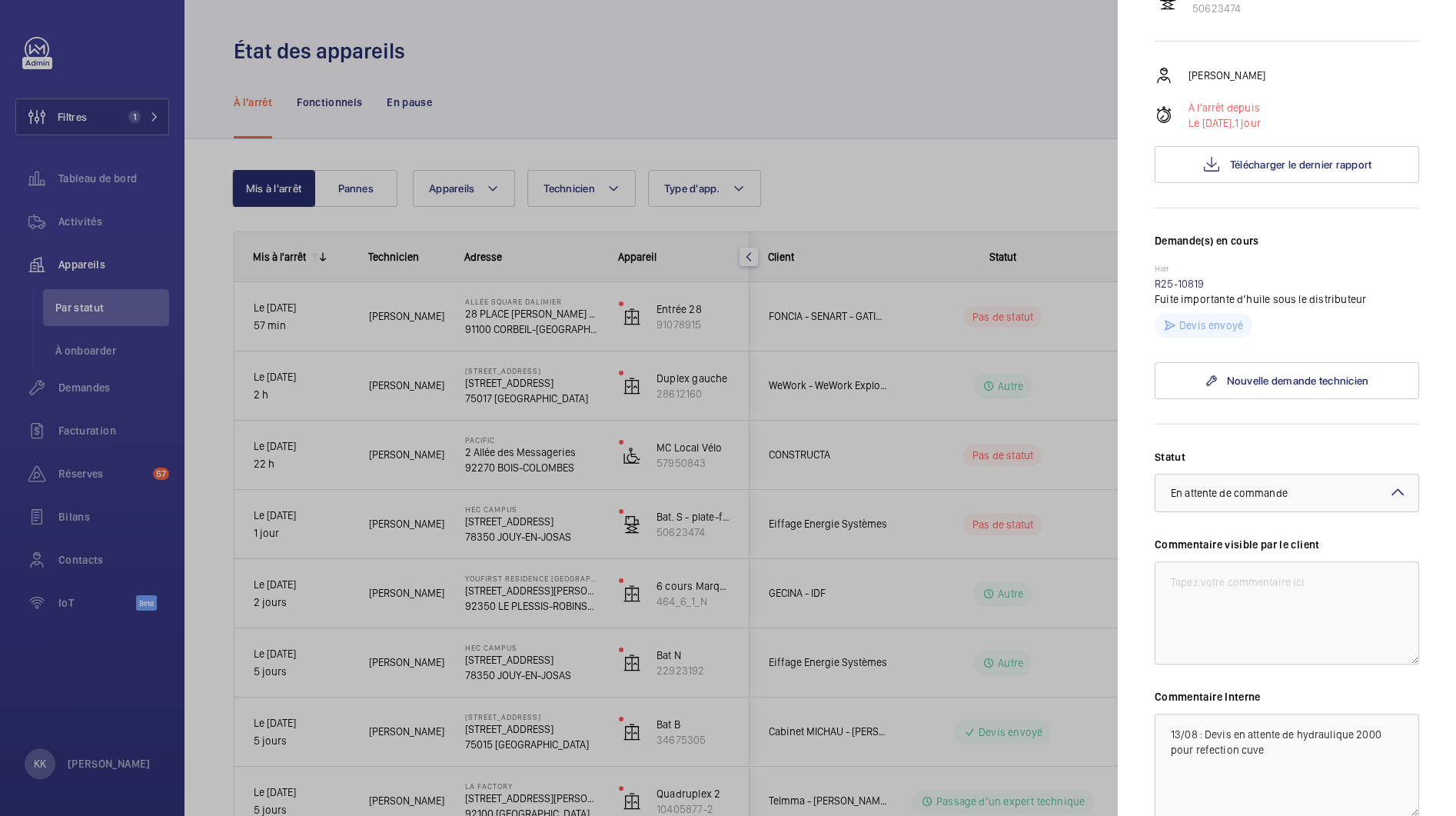
scroll to position [356, 0]
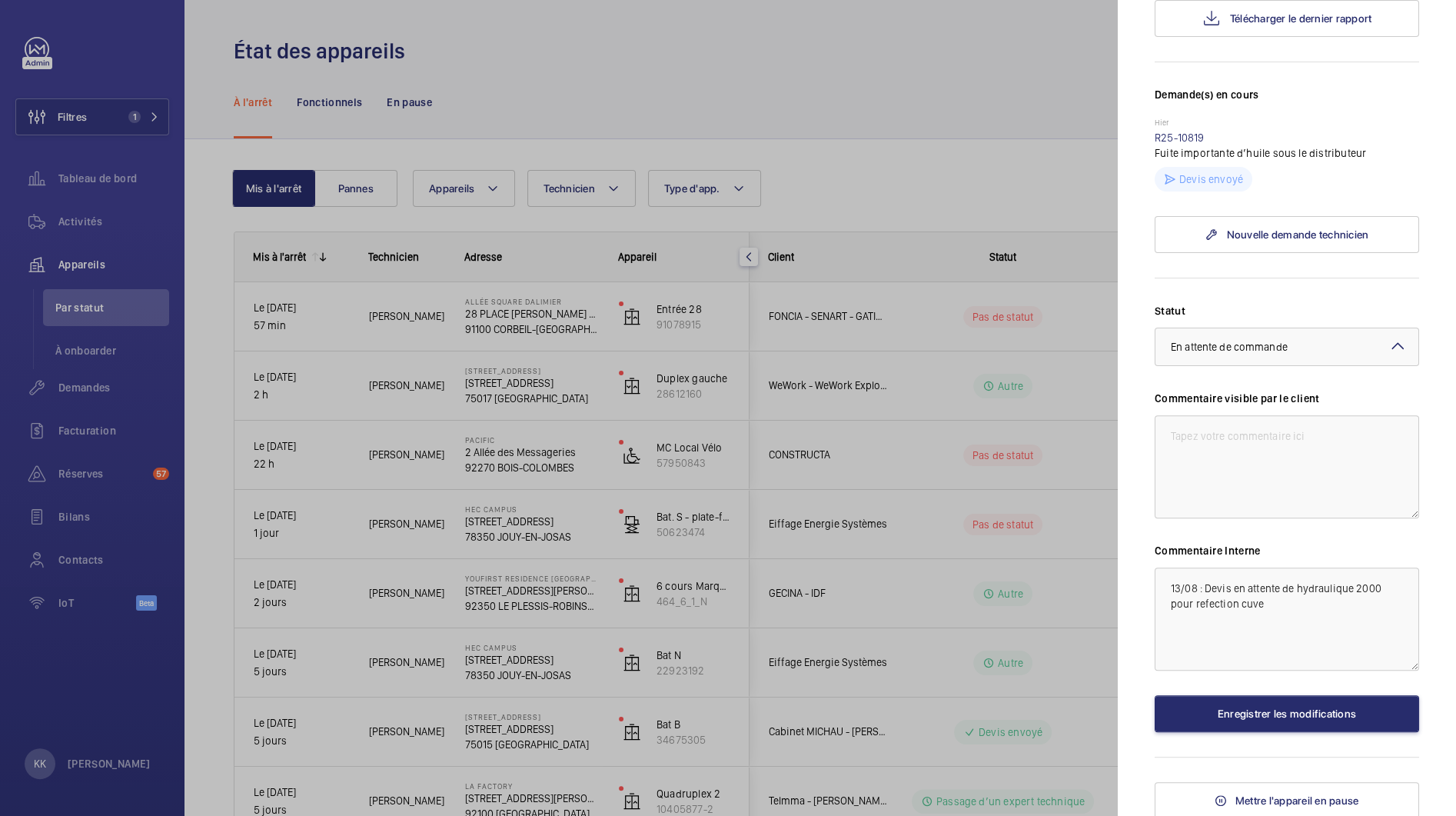
click at [1211, 685] on div "Statut Sélectionnez un statut × En attente de commande × Commentaire visible pa…" at bounding box center [1287, 518] width 264 height 429
click at [1211, 706] on button "Enregistrer les modifications" at bounding box center [1287, 713] width 264 height 37
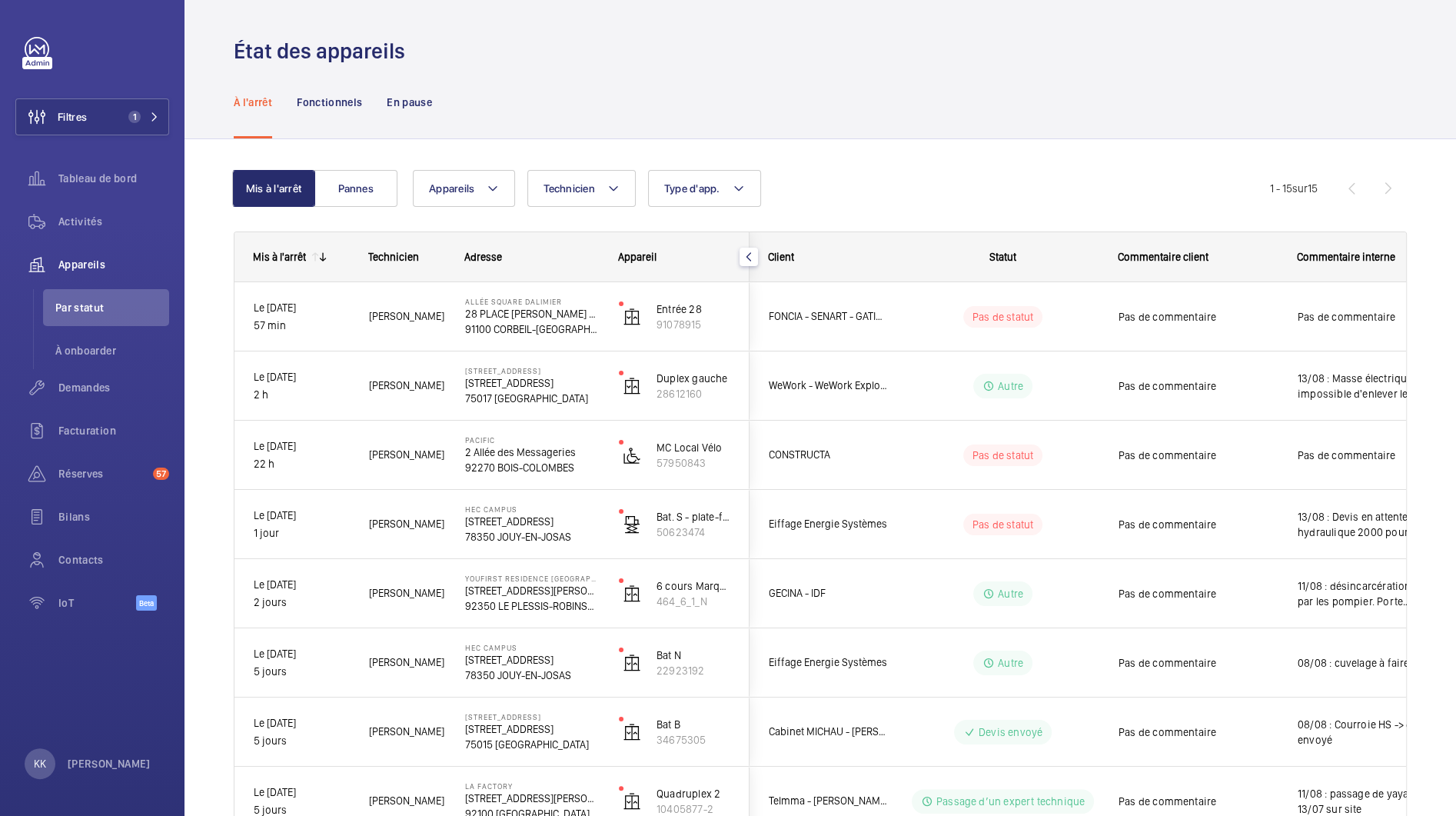
scroll to position [0, 0]
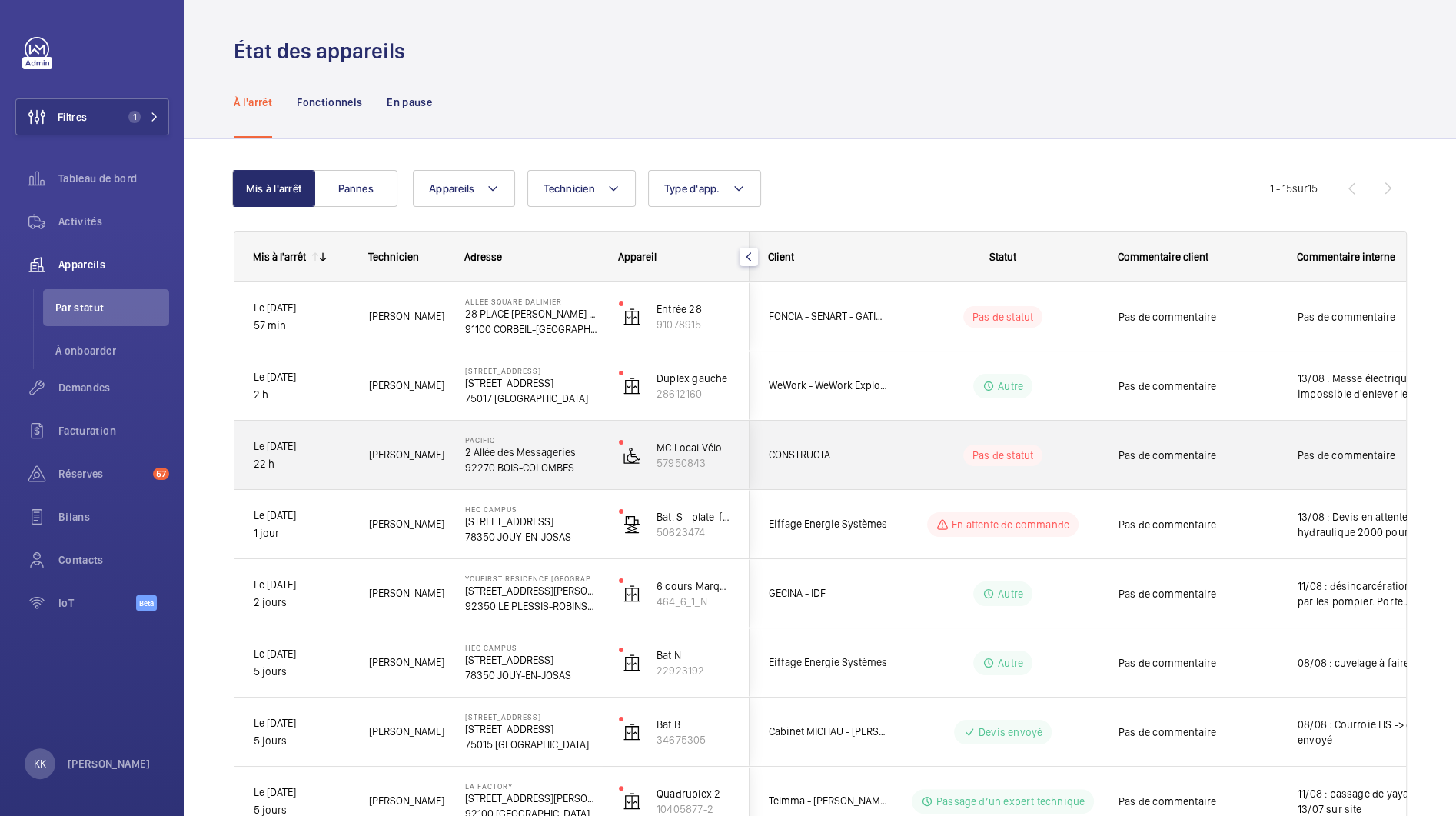
click at [806, 457] on span "CONSTRUCTA" at bounding box center [828, 455] width 119 height 17
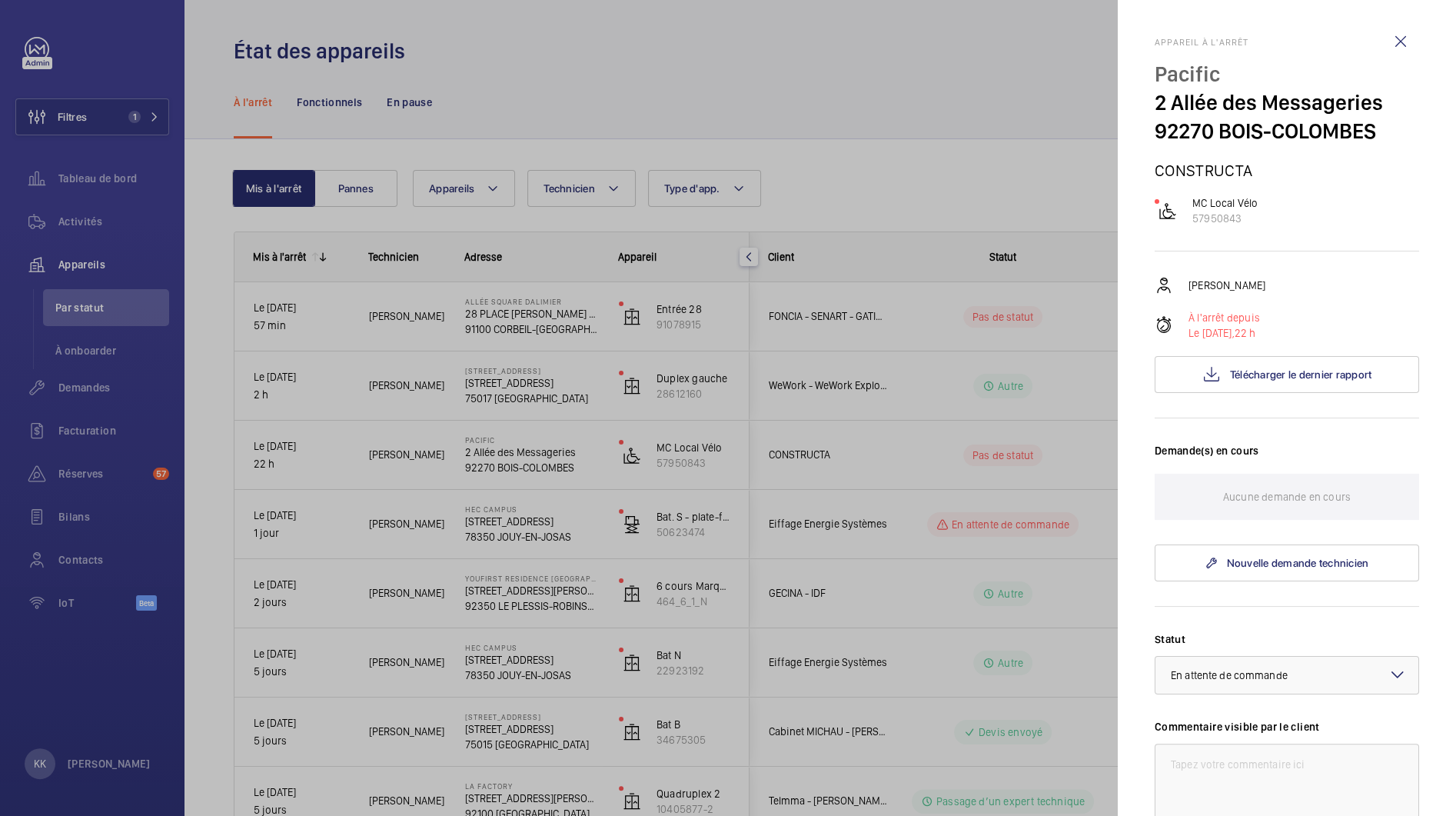
click at [1208, 355] on div "Jamal Houdassine À l'arrêt depuis Le 12/08/2025, 22 h Télécharger le dernier ra…" at bounding box center [1287, 335] width 264 height 117
click at [1208, 378] on mat-icon at bounding box center [1211, 374] width 18 height 18
click at [559, 285] on div at bounding box center [728, 408] width 1456 height 816
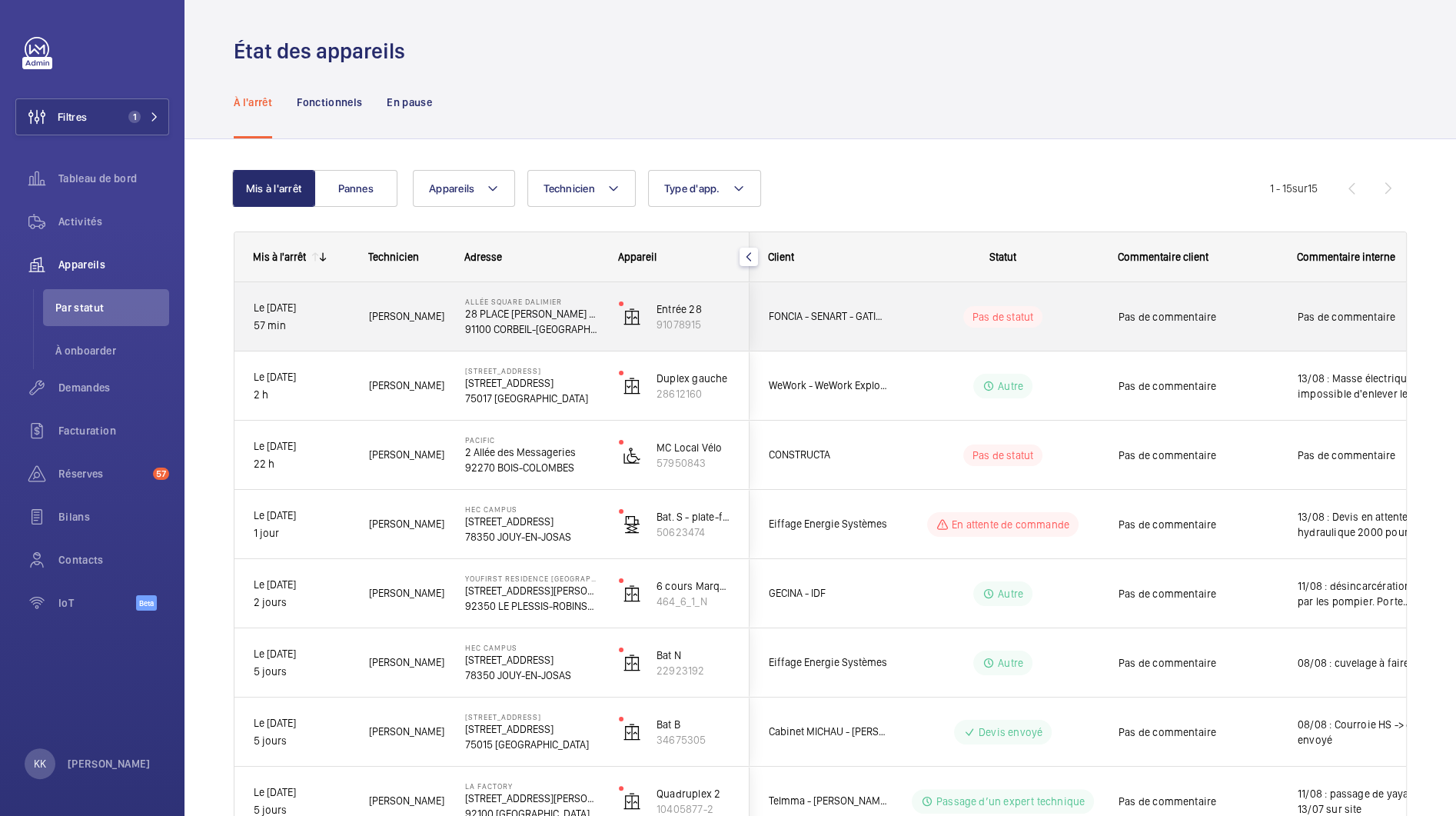
click at [845, 308] on span "FONCIA - SENART - GATINAIS" at bounding box center [828, 317] width 119 height 17
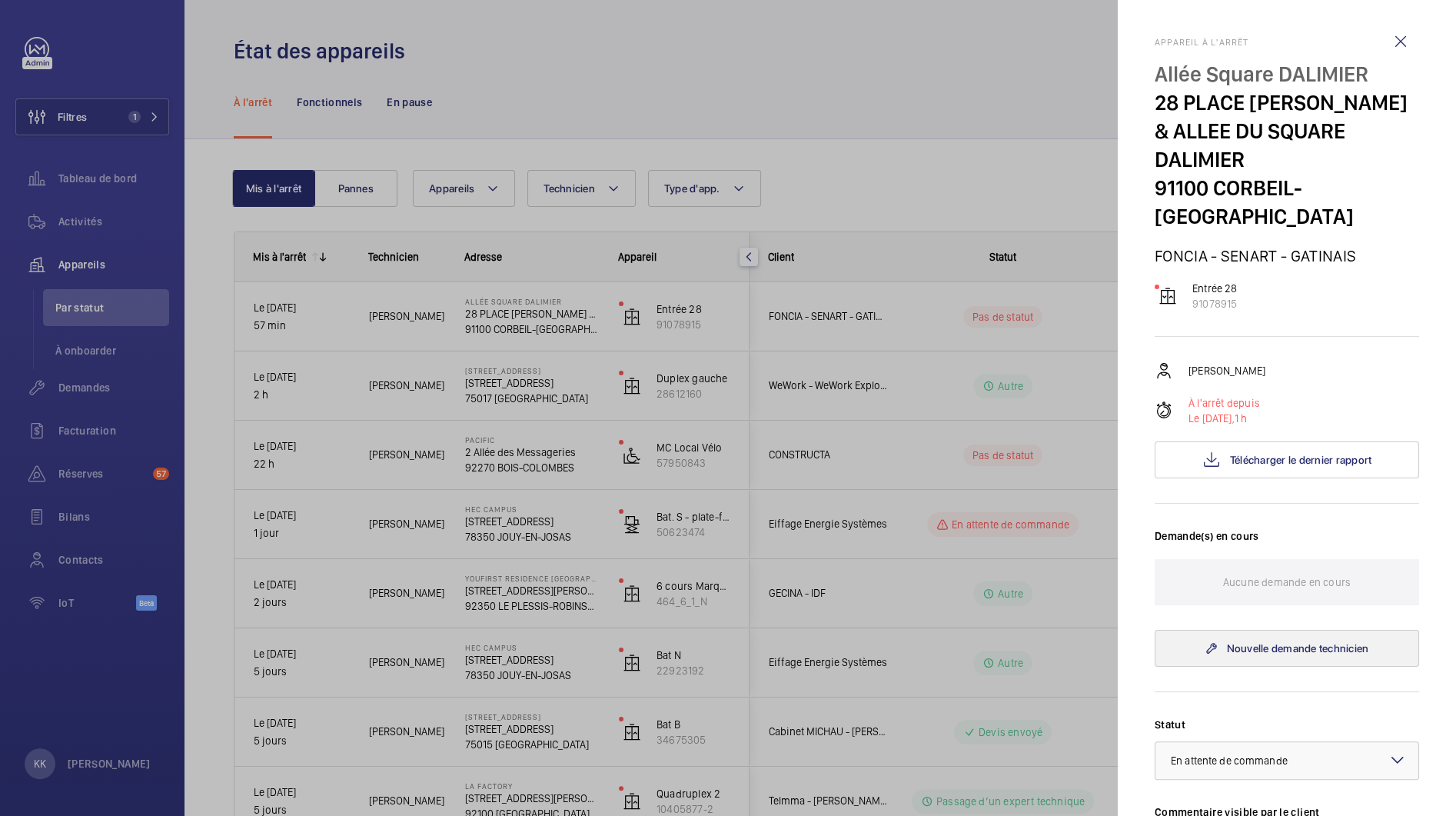
scroll to position [385, 0]
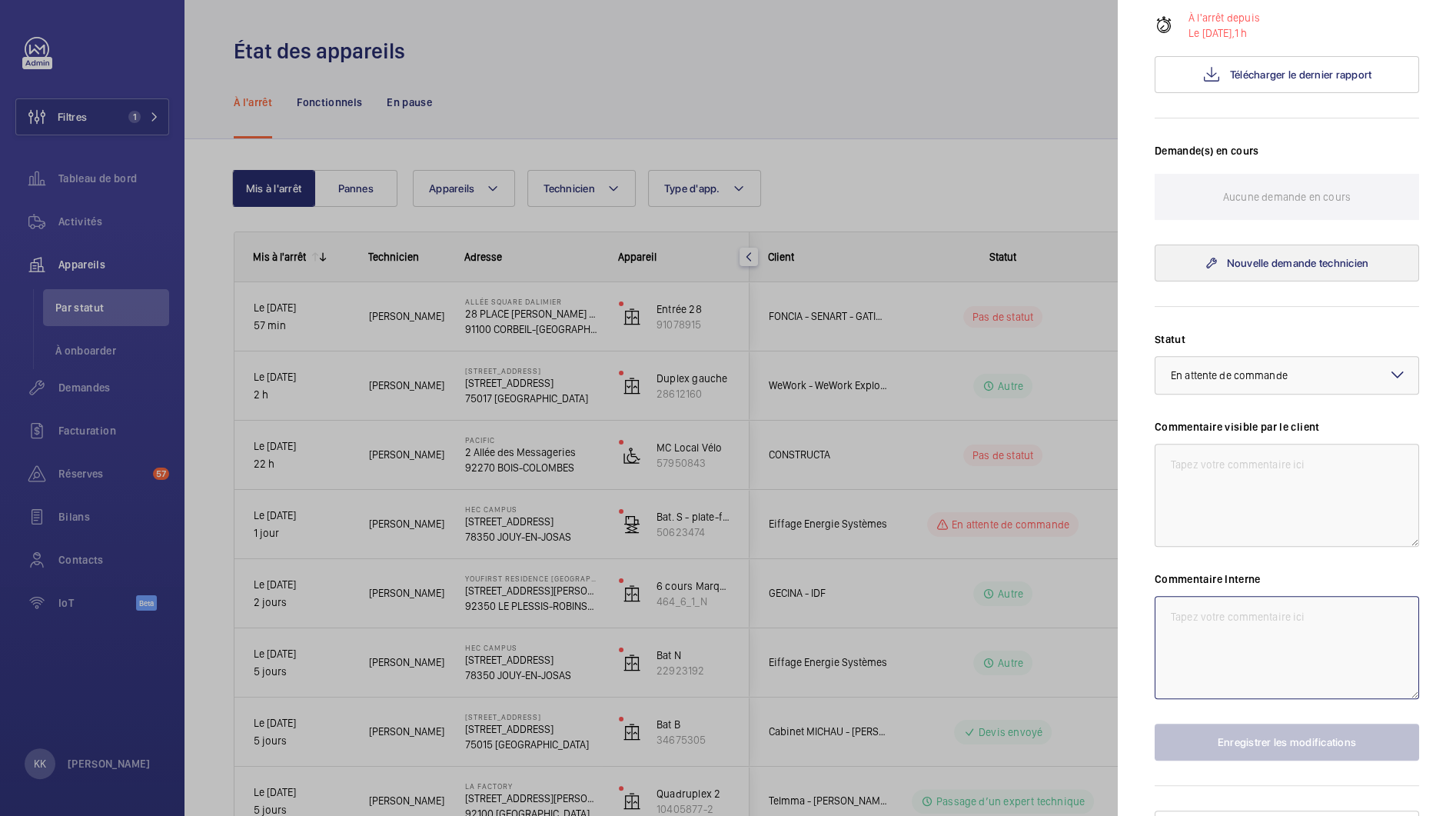
click at [1257, 617] on textarea at bounding box center [1287, 647] width 264 height 103
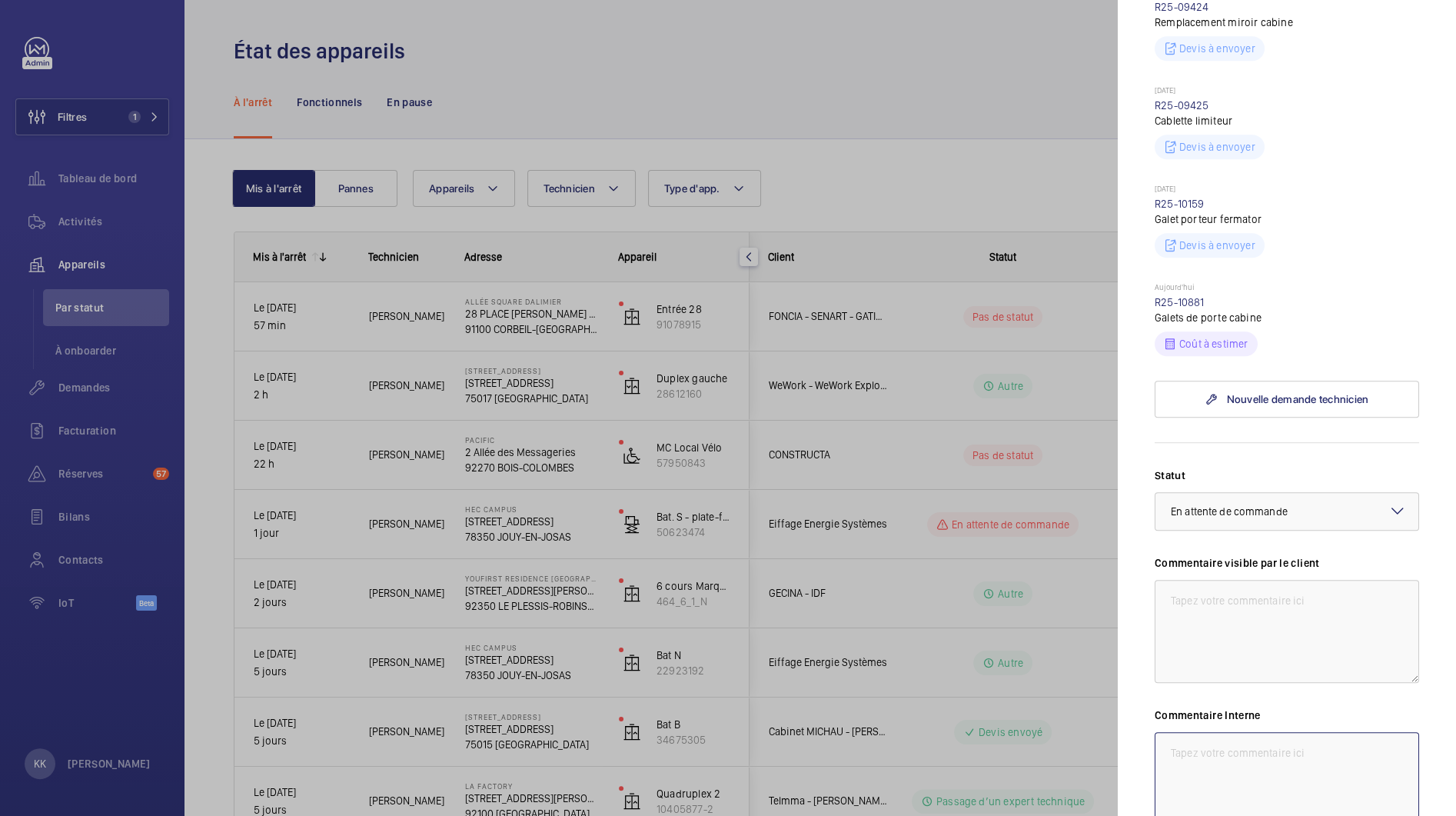
scroll to position [905, 0]
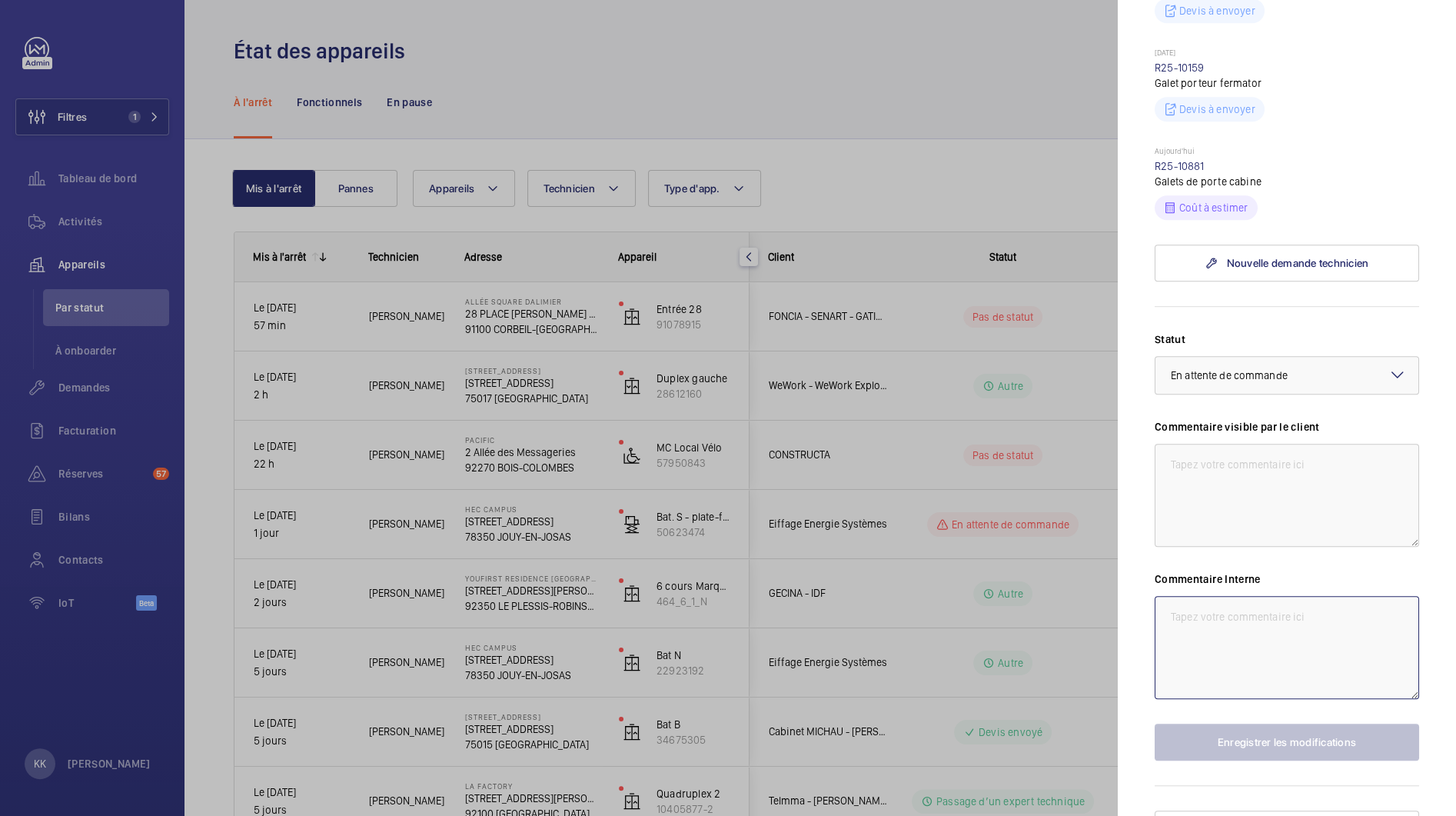
click at [1227, 596] on textarea at bounding box center [1287, 647] width 264 height 103
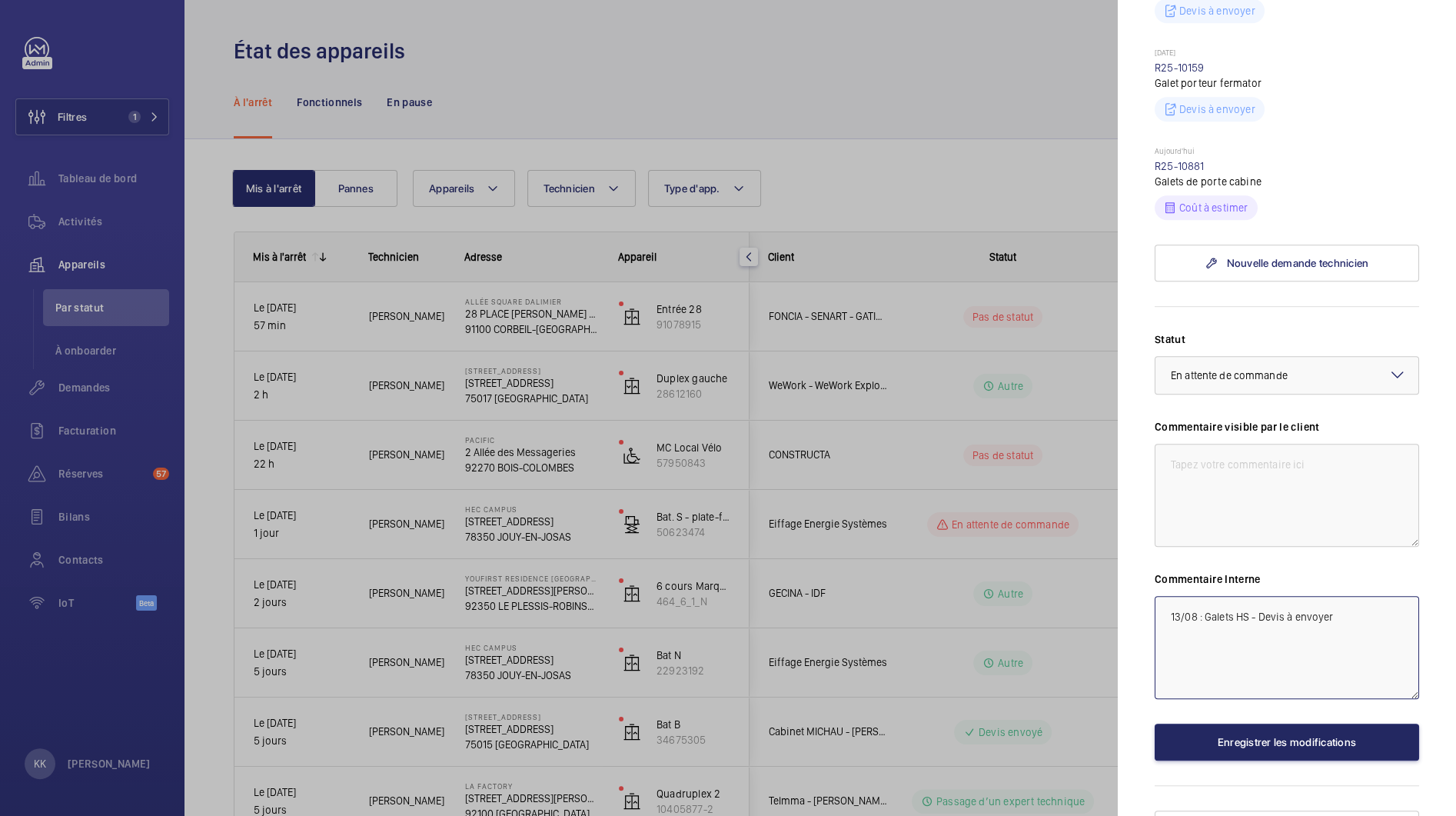
type textarea "13/08 : Galets HS - Devis à envoyer"
click at [1268, 723] on button "Enregistrer les modifications" at bounding box center [1287, 742] width 264 height 37
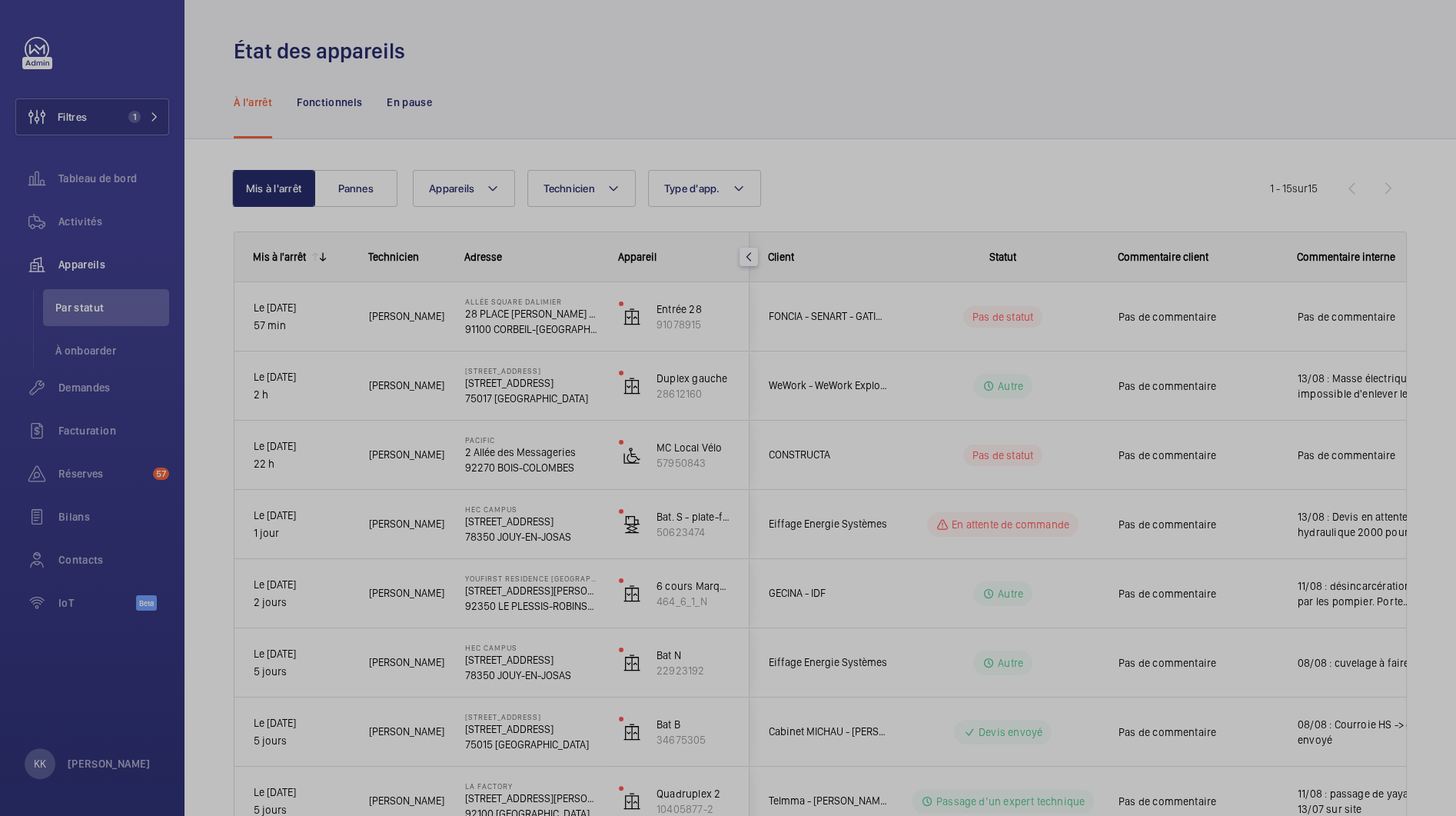
scroll to position [0, 0]
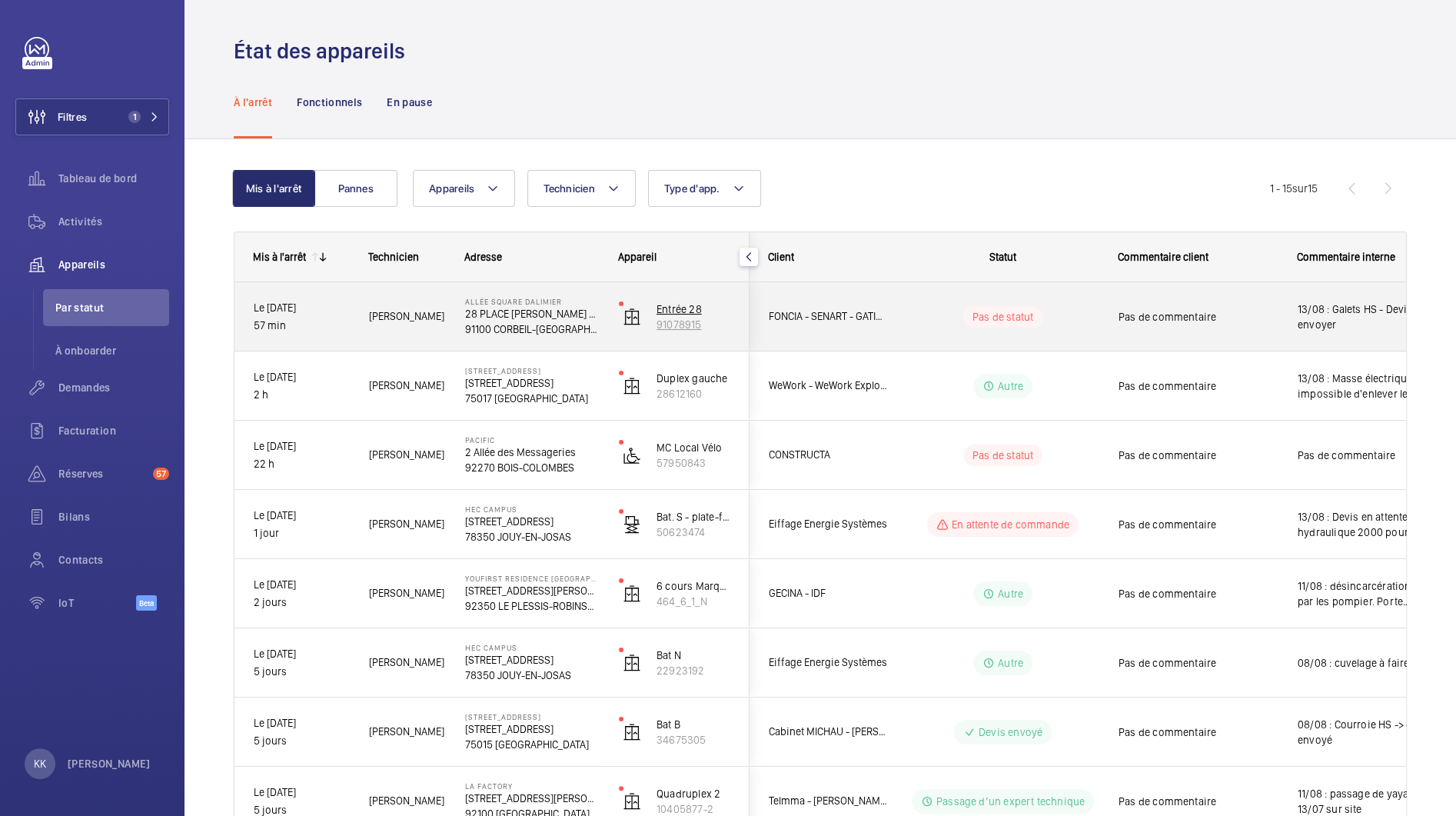
click at [646, 317] on wm-front-device-cell "Entrée 28 91078915" at bounding box center [674, 317] width 112 height 39
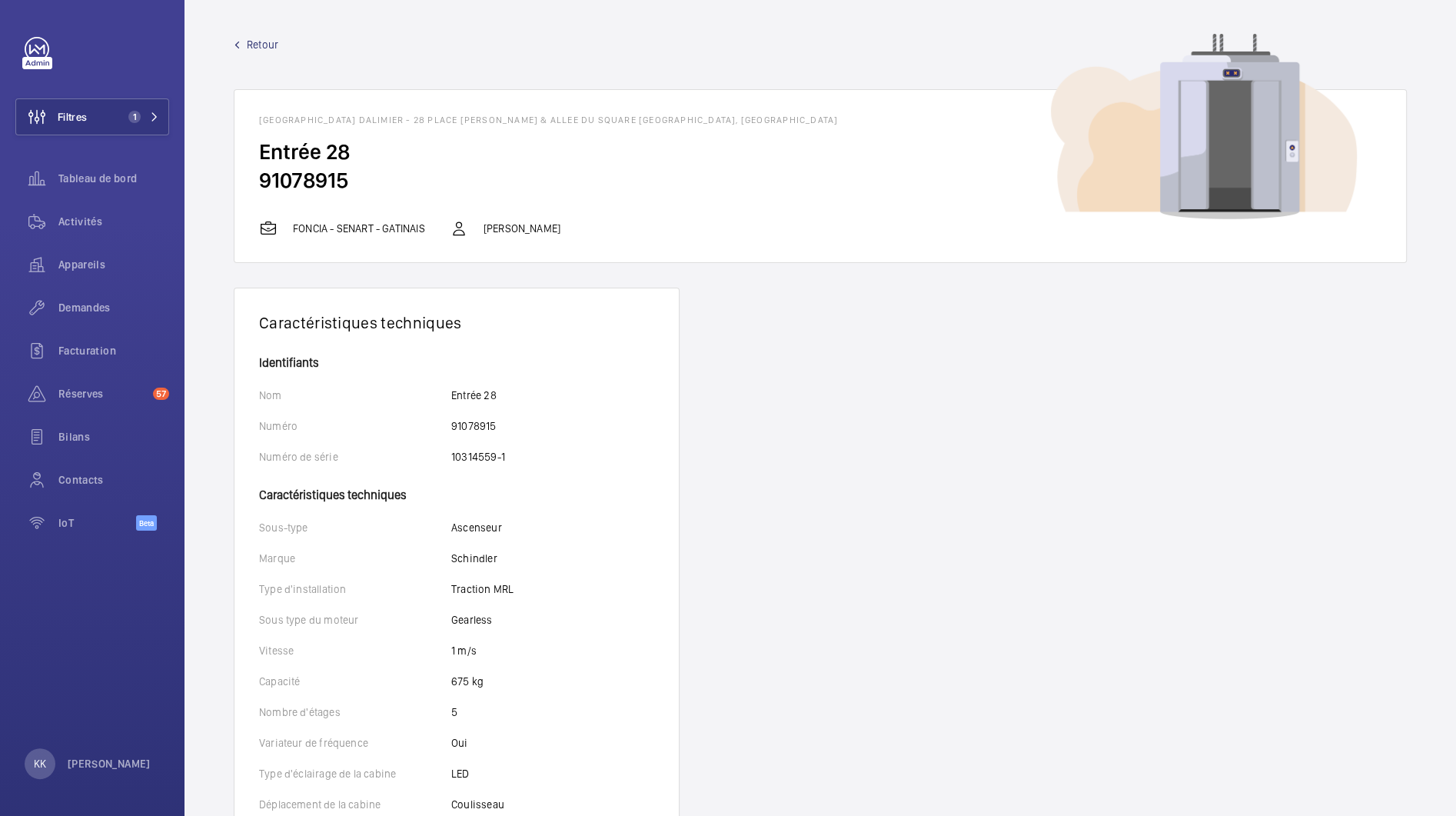
click at [273, 50] on span "Retour" at bounding box center [263, 44] width 32 height 15
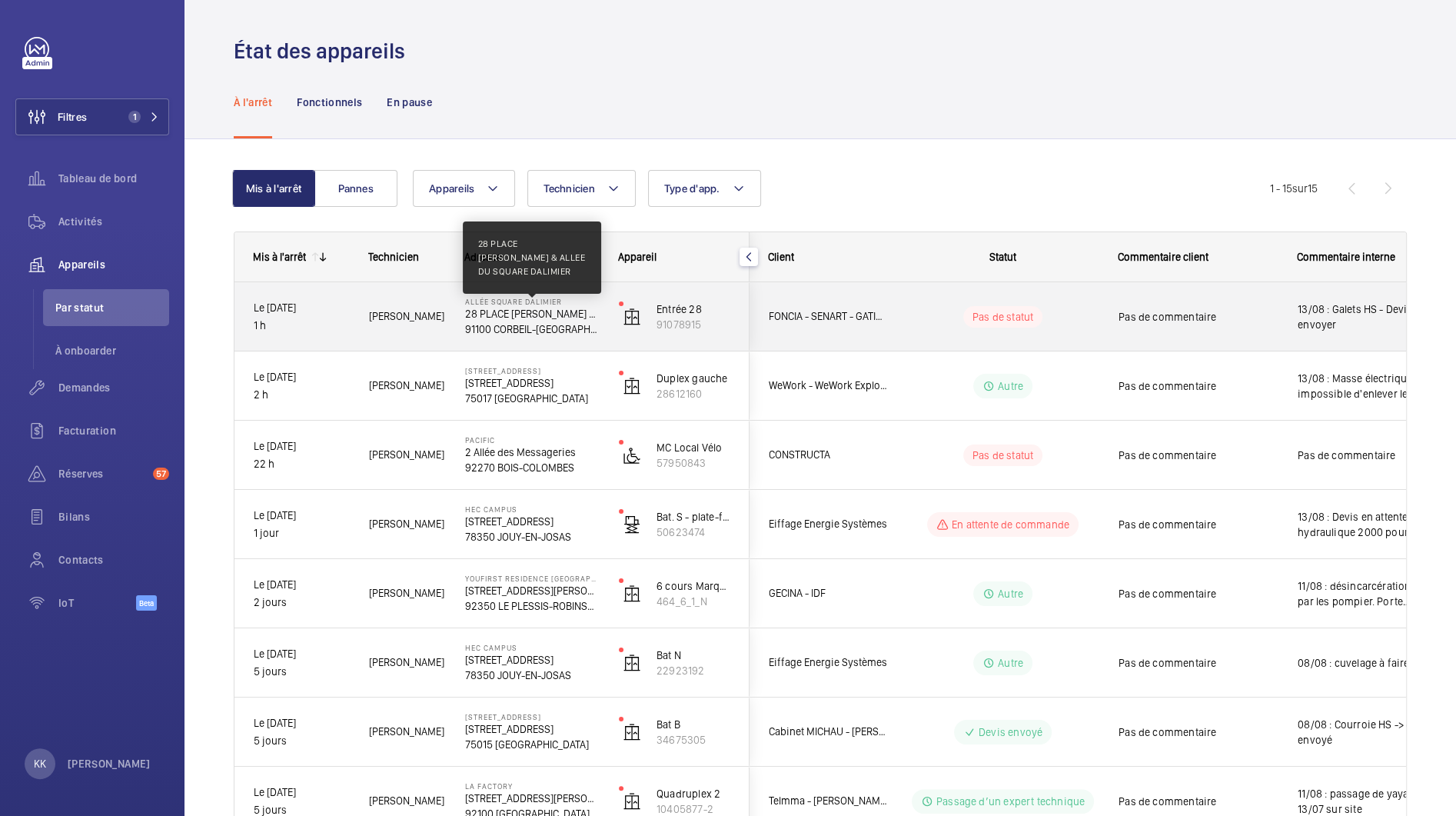
click at [502, 309] on p "28 PLACE LEON CASSE & ALLEE DU SQUARE DALIMIER" at bounding box center [532, 313] width 134 height 15
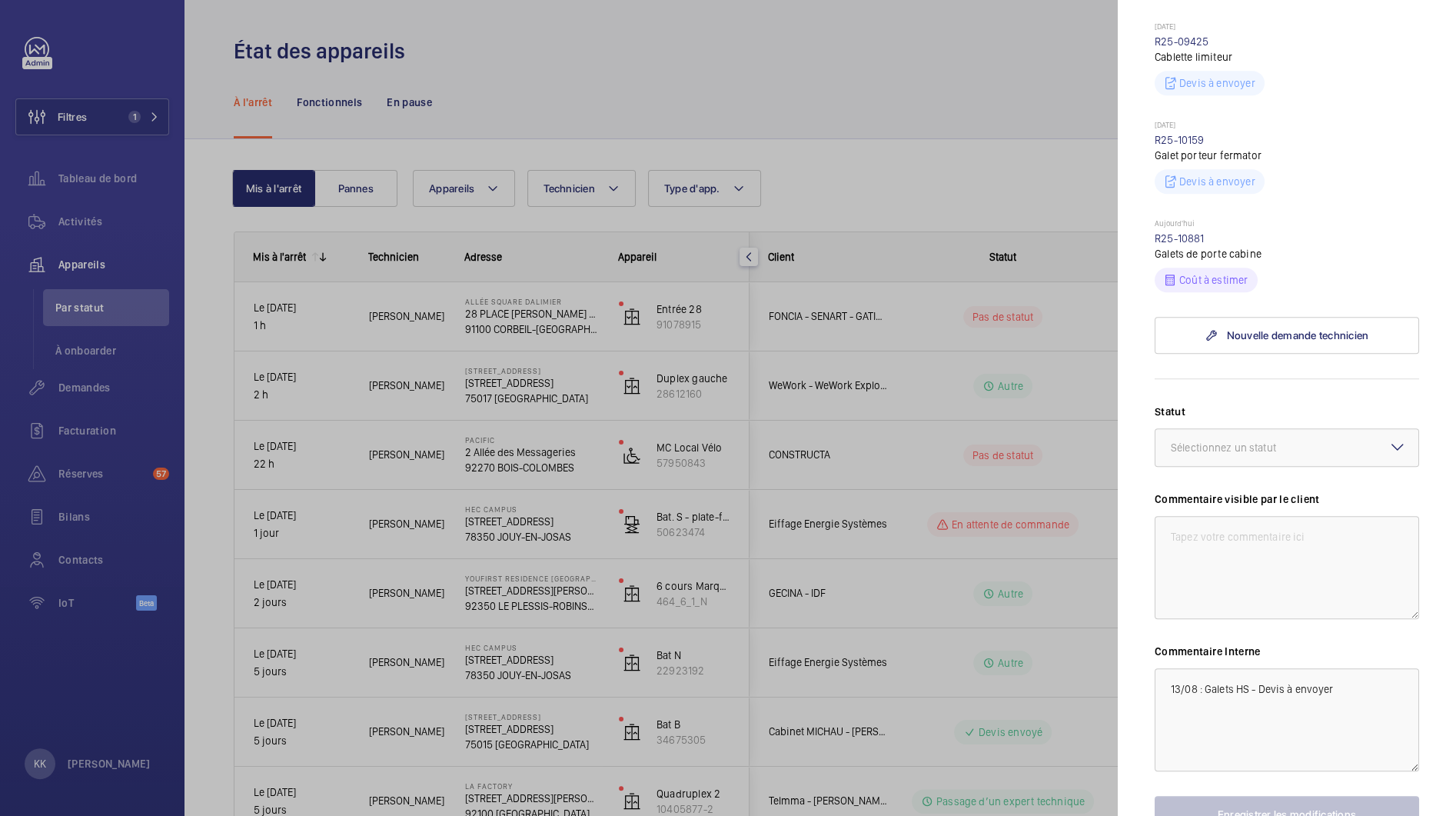
scroll to position [839, 0]
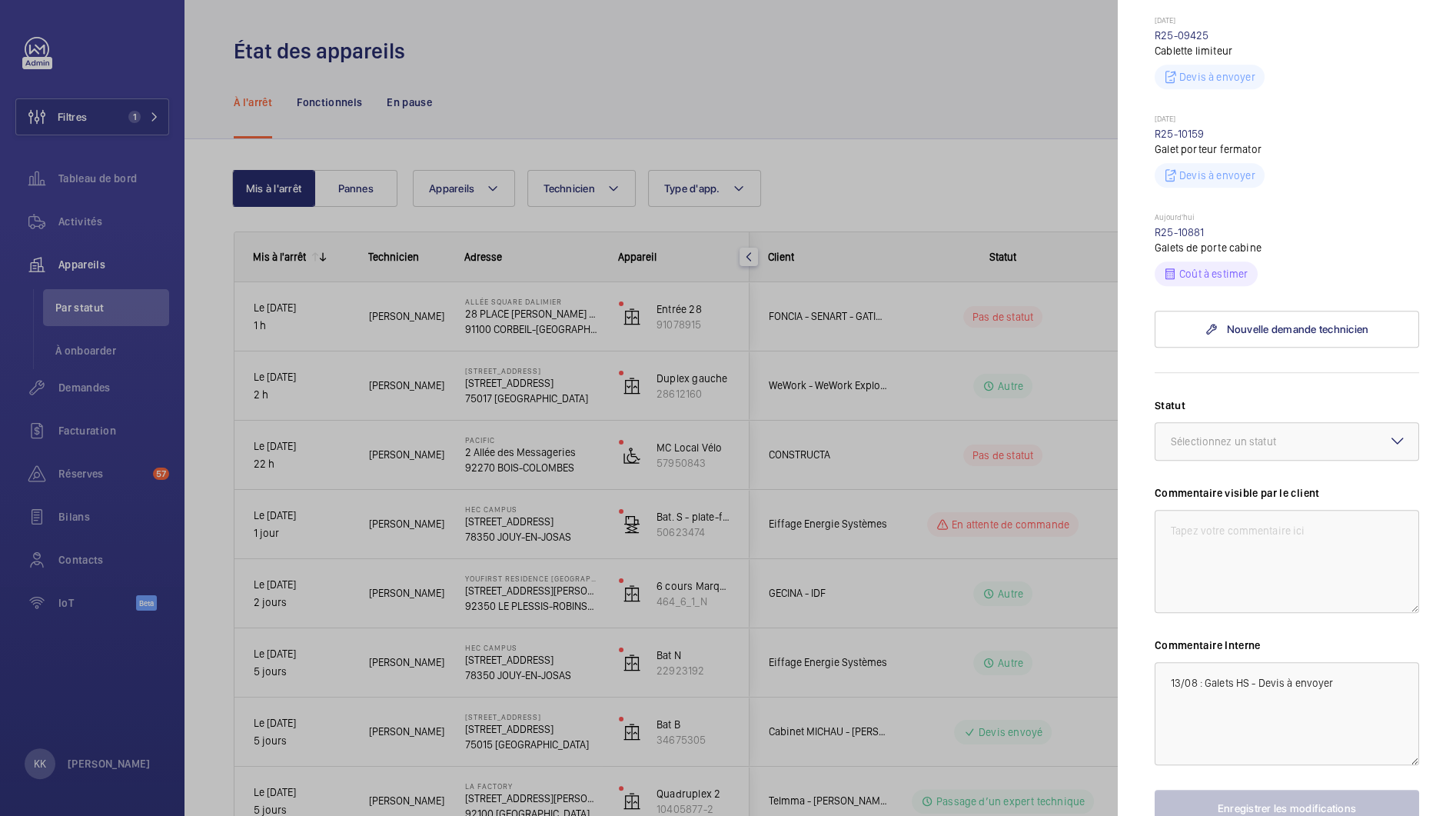
click at [1186, 397] on wm-front-input-dropdown "Statut Sélectionnez un statut" at bounding box center [1287, 429] width 264 height 63
click at [1186, 423] on div at bounding box center [1287, 441] width 263 height 37
click at [1249, 615] on span "Autre" at bounding box center [1287, 622] width 232 height 15
click at [1245, 790] on button "Enregistrer les modifications" at bounding box center [1287, 808] width 264 height 37
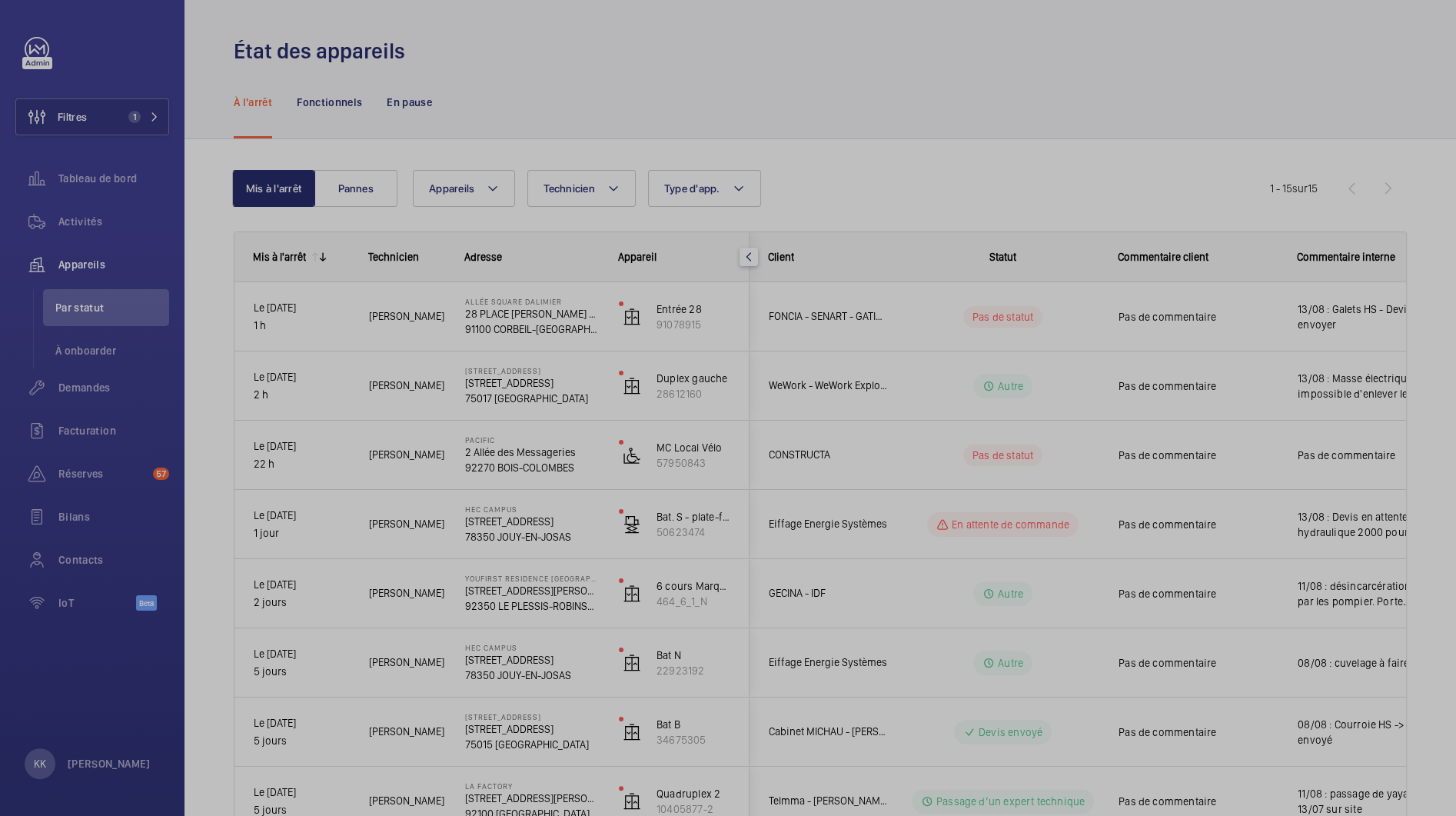
scroll to position [0, 0]
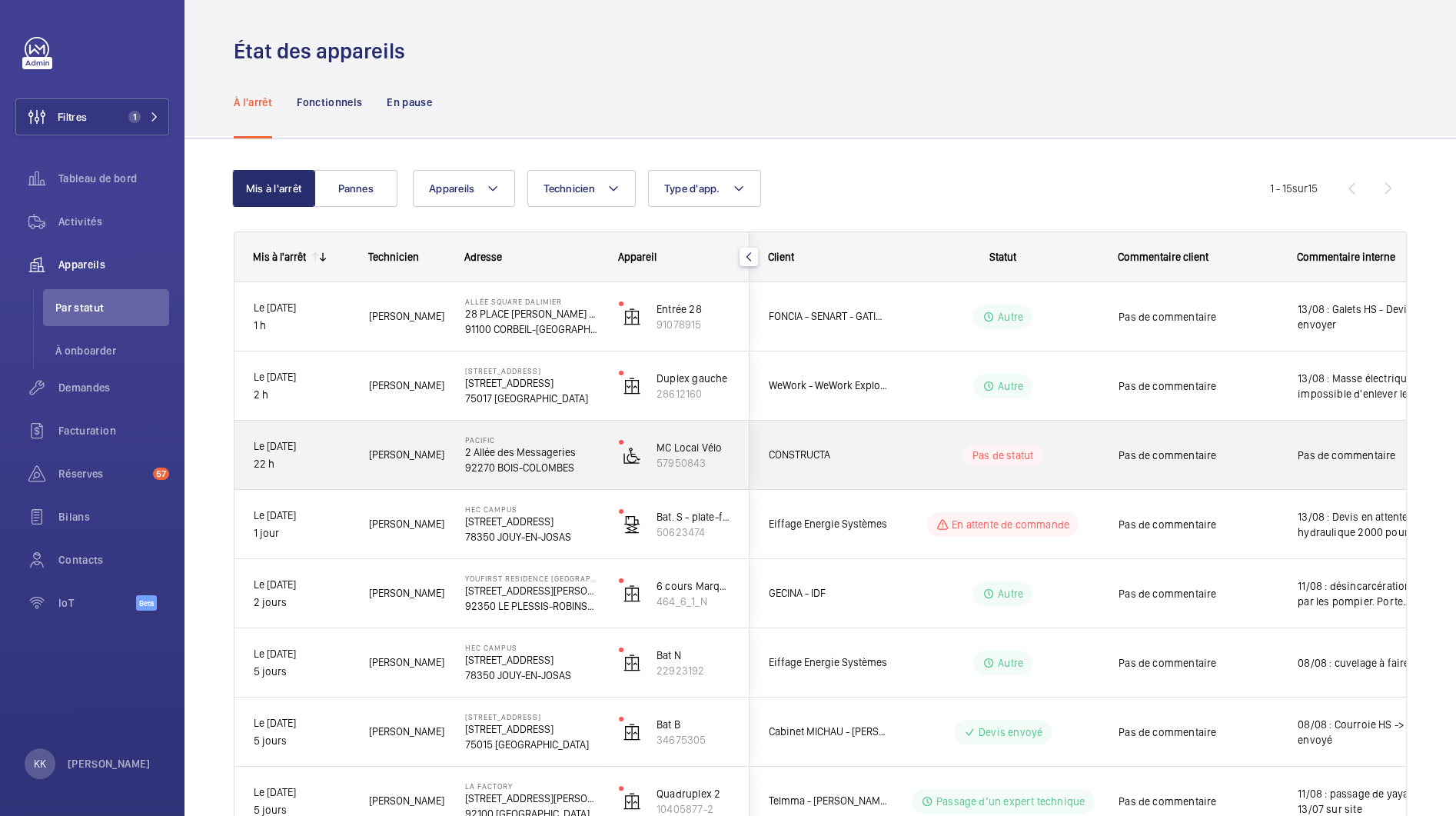
click at [518, 482] on div "Pacific 2 Allée des Messageries 92270 BOIS-COLOMBES" at bounding box center [523, 454] width 152 height 69
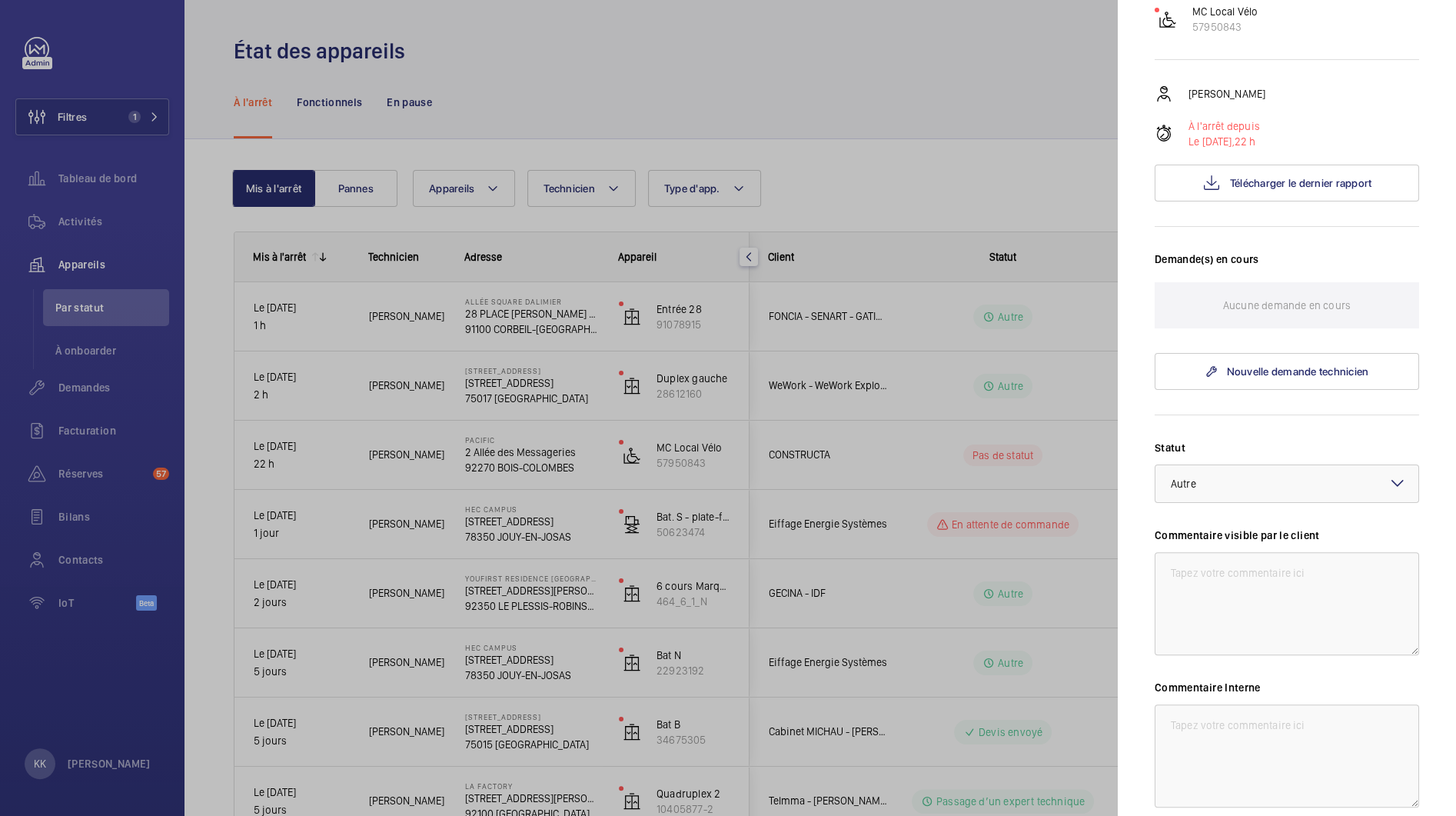
scroll to position [134, 0]
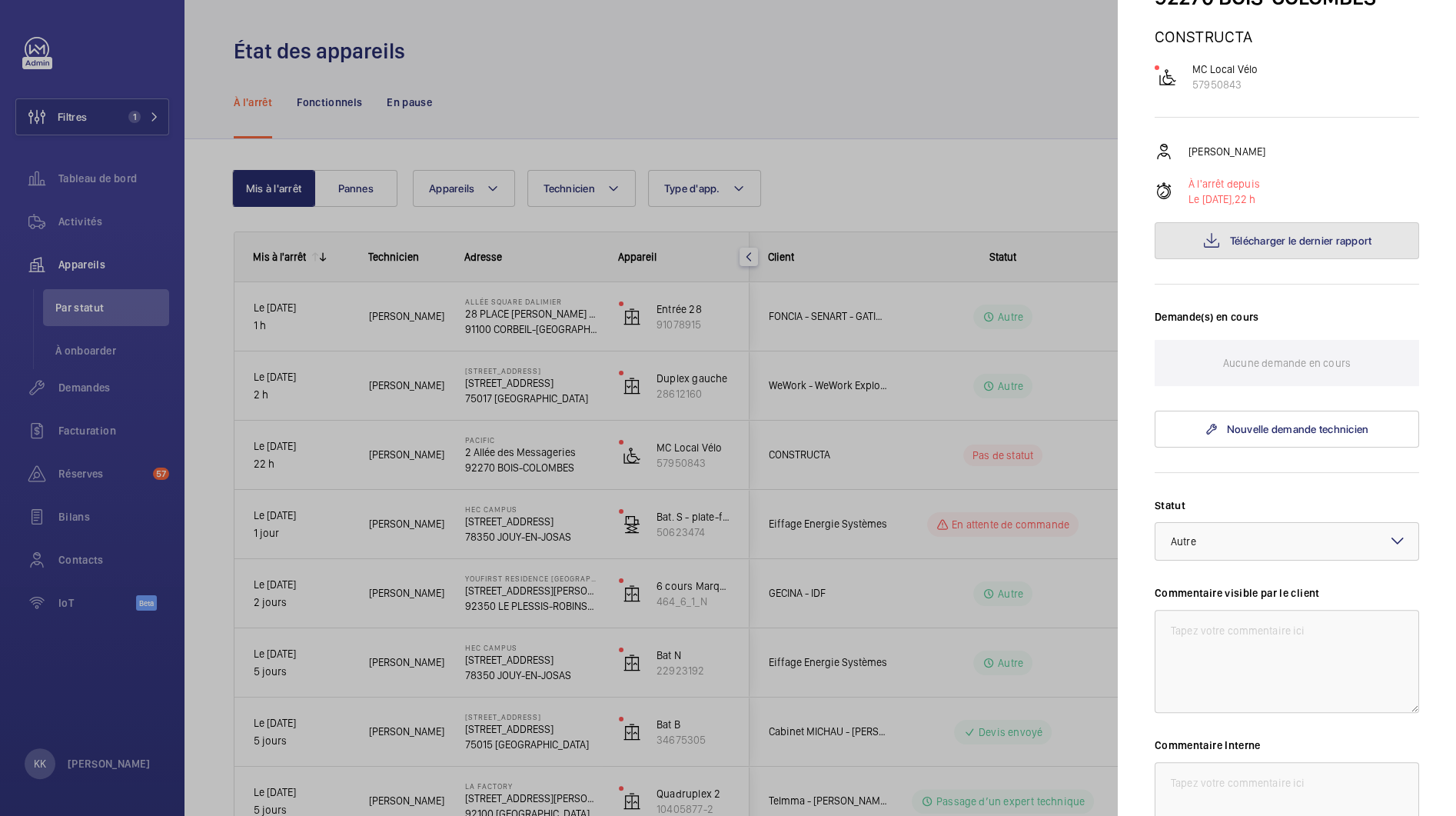
click at [1222, 249] on button "Télécharger le dernier rapport" at bounding box center [1287, 241] width 264 height 37
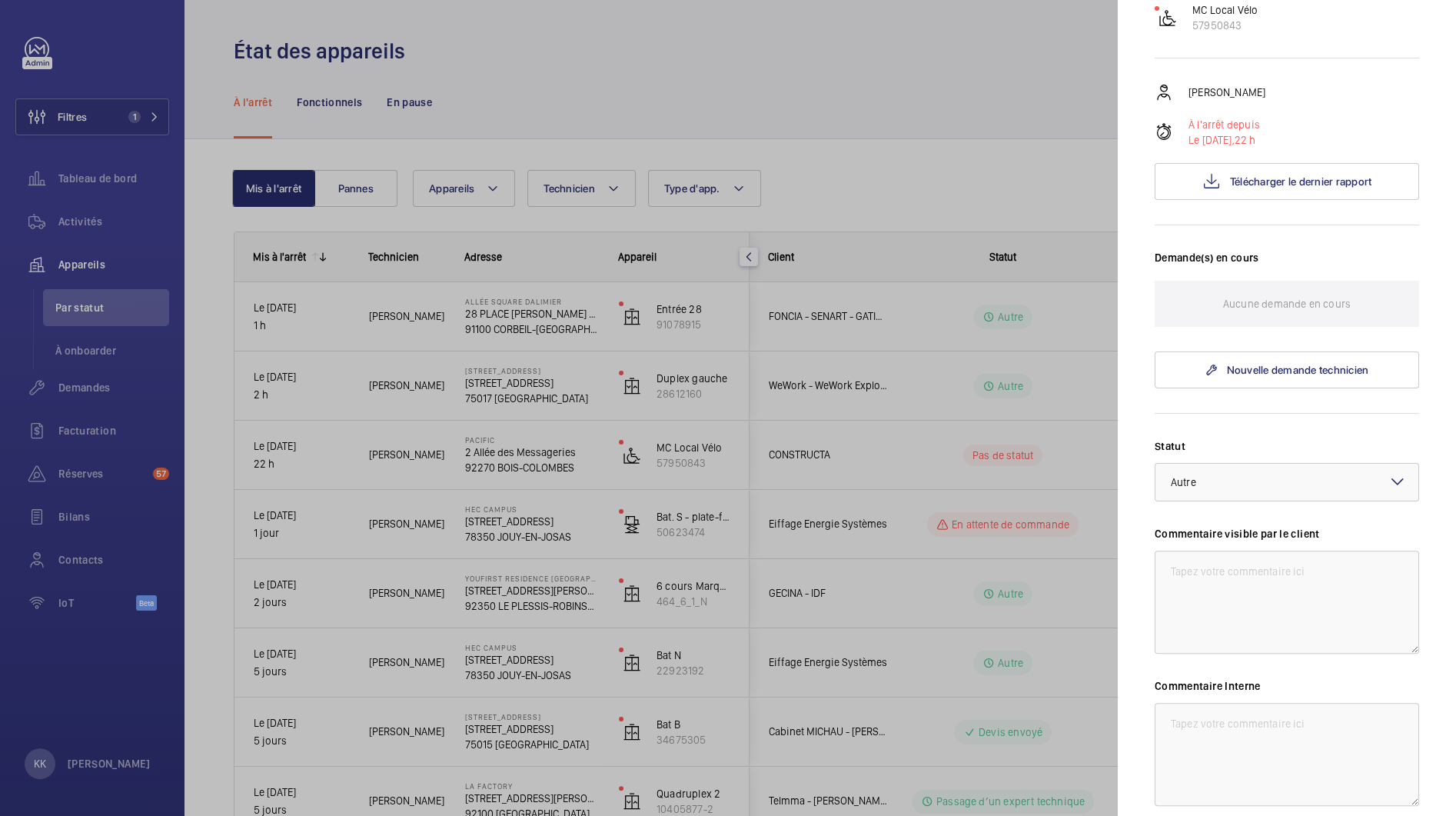
scroll to position [329, 0]
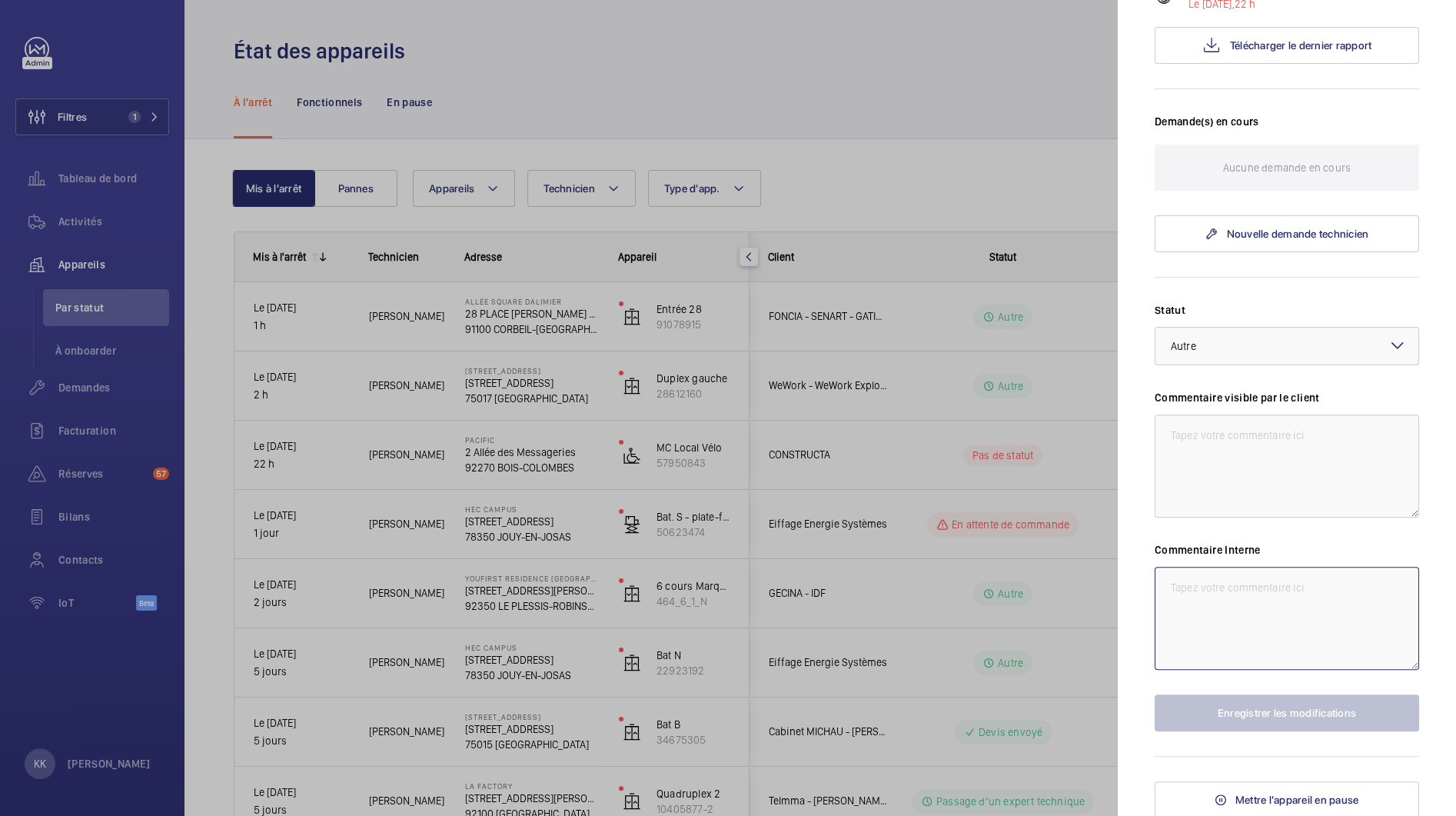
click at [1278, 590] on textarea at bounding box center [1287, 618] width 264 height 103
paste textarea ""Appareil en défaut avec perte de mémoire gaine .""
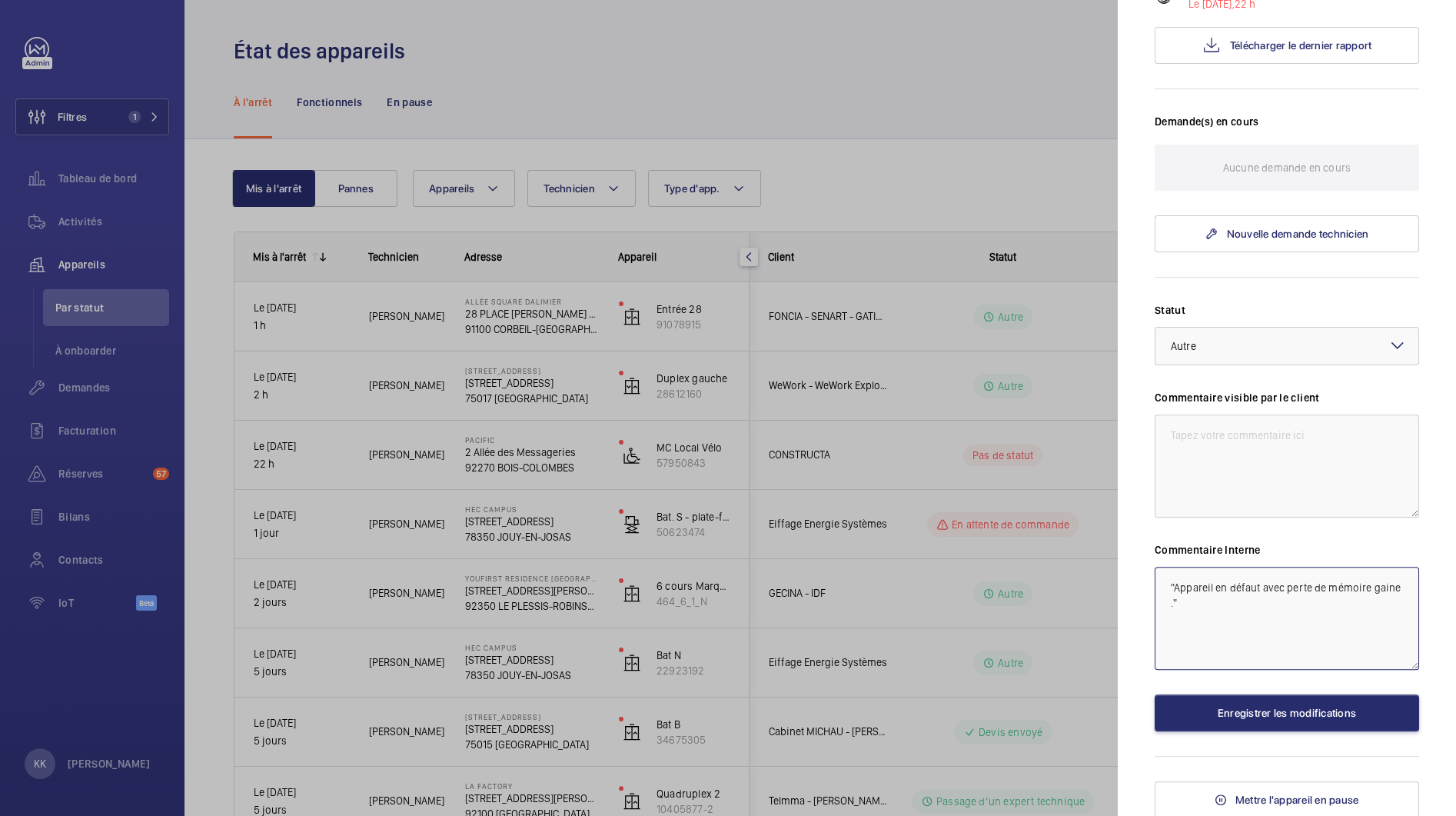
click at [1162, 586] on textarea ""Appareil en défaut avec perte de mémoire gaine ."" at bounding box center [1287, 618] width 264 height 103
click at [1288, 602] on textarea "13/08 : "Appareil en défaut avec perte de mémoire gaine ."" at bounding box center [1287, 618] width 264 height 103
type textarea "13/08 : "Appareil en défaut avec perte de mémoire gaine ." passage sur site de …"
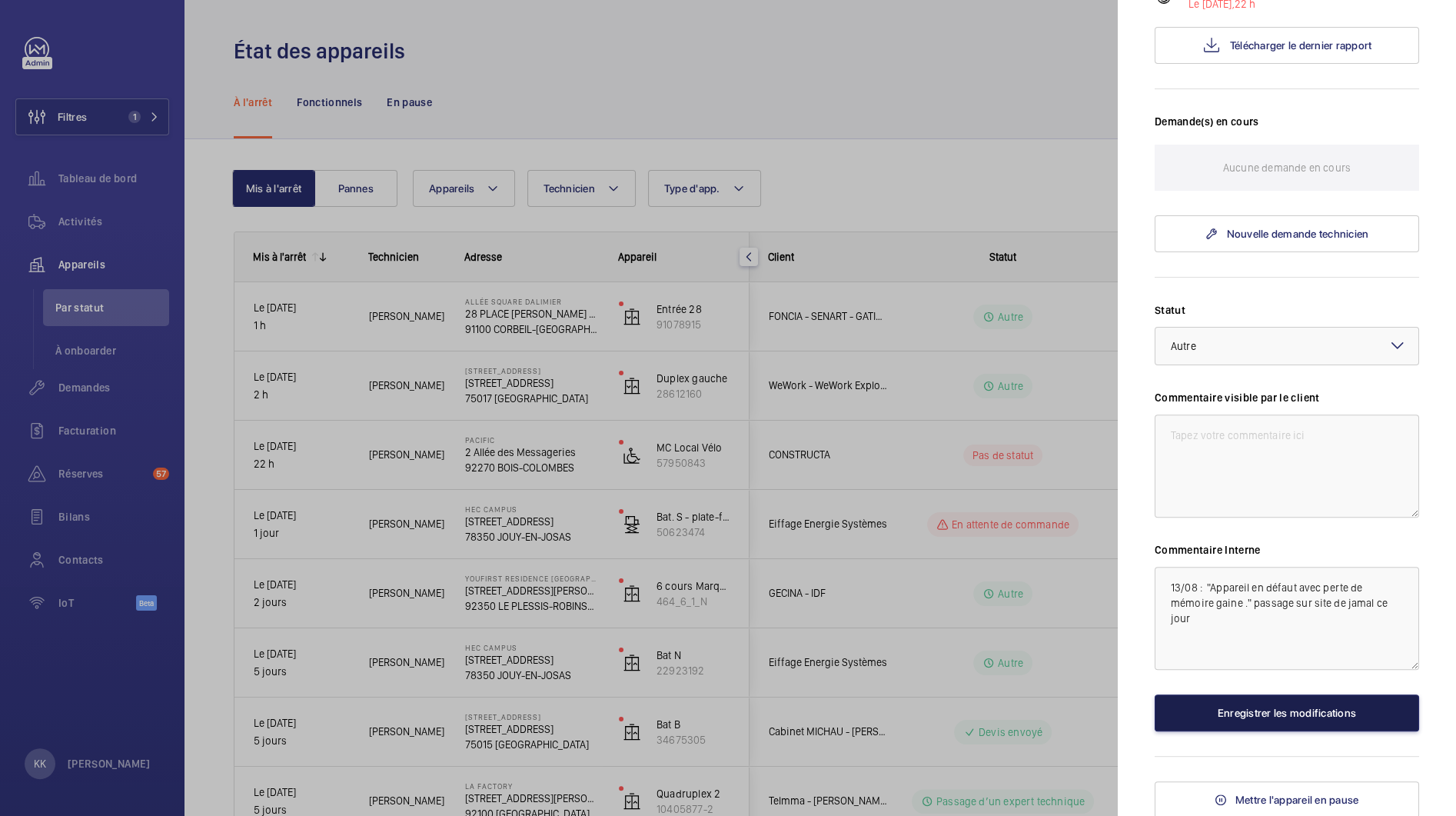
click at [1333, 716] on button "Enregistrer les modifications" at bounding box center [1287, 712] width 264 height 37
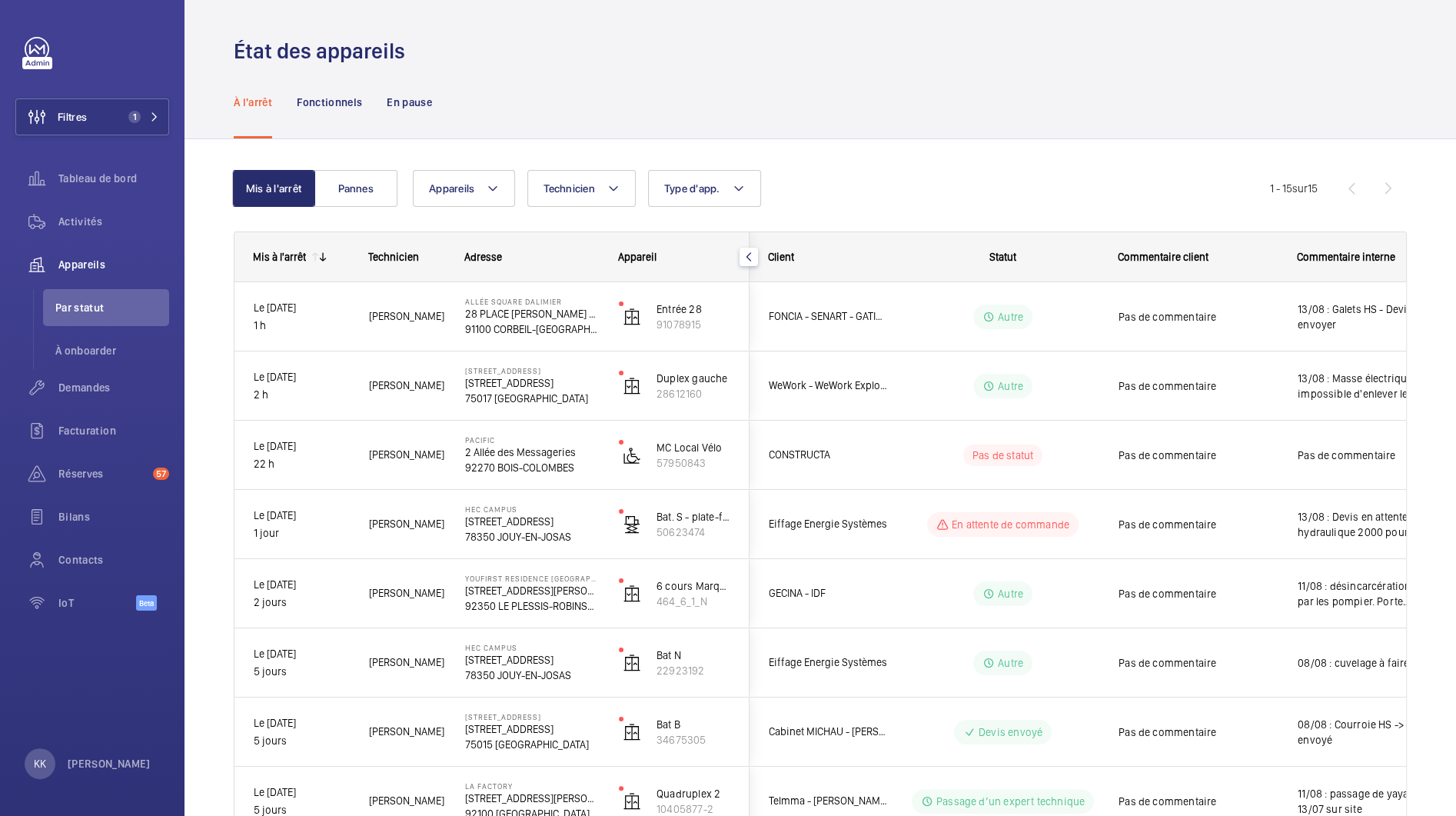
scroll to position [0, 0]
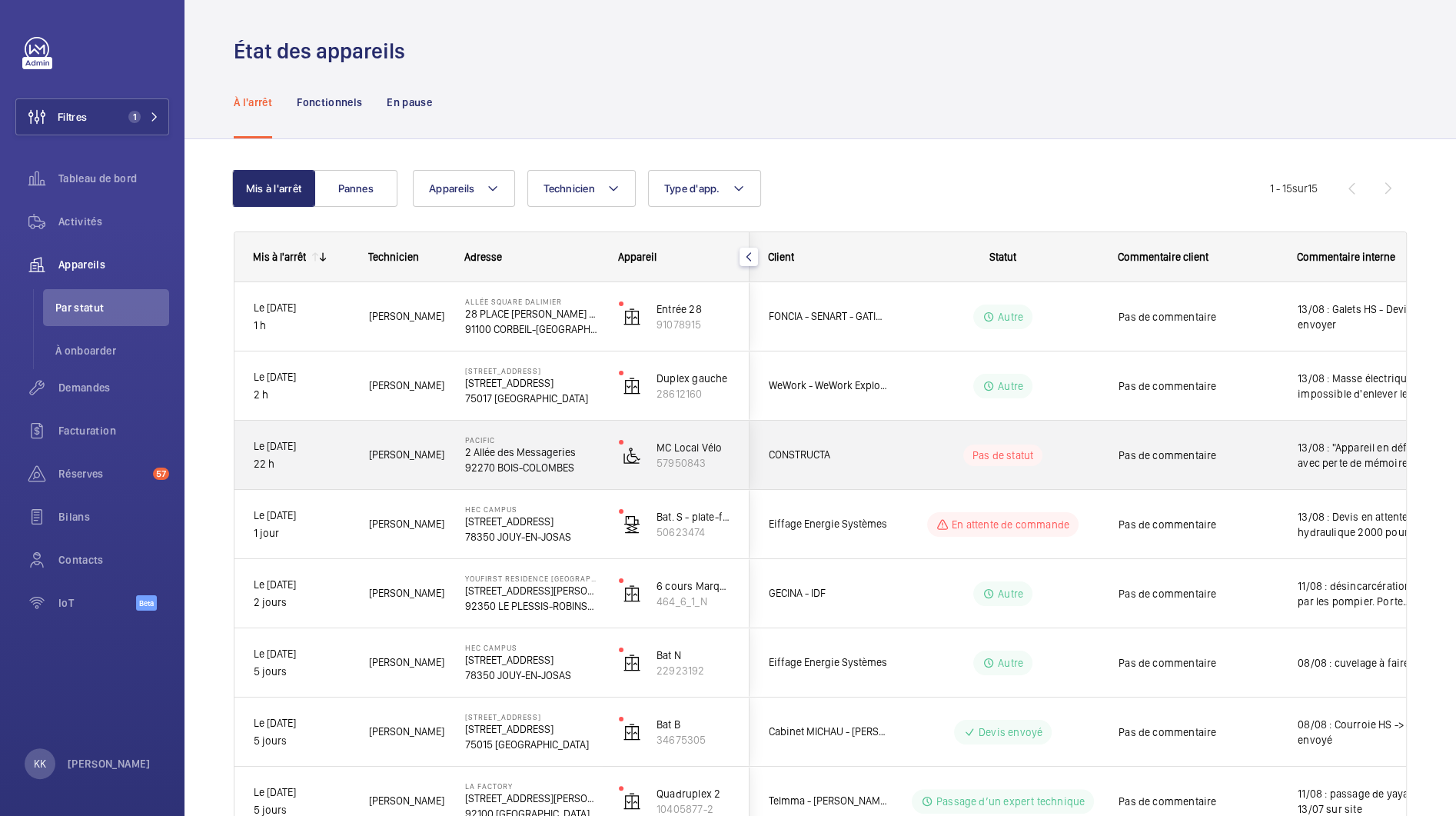
click at [869, 461] on span "CONSTRUCTA" at bounding box center [828, 455] width 119 height 17
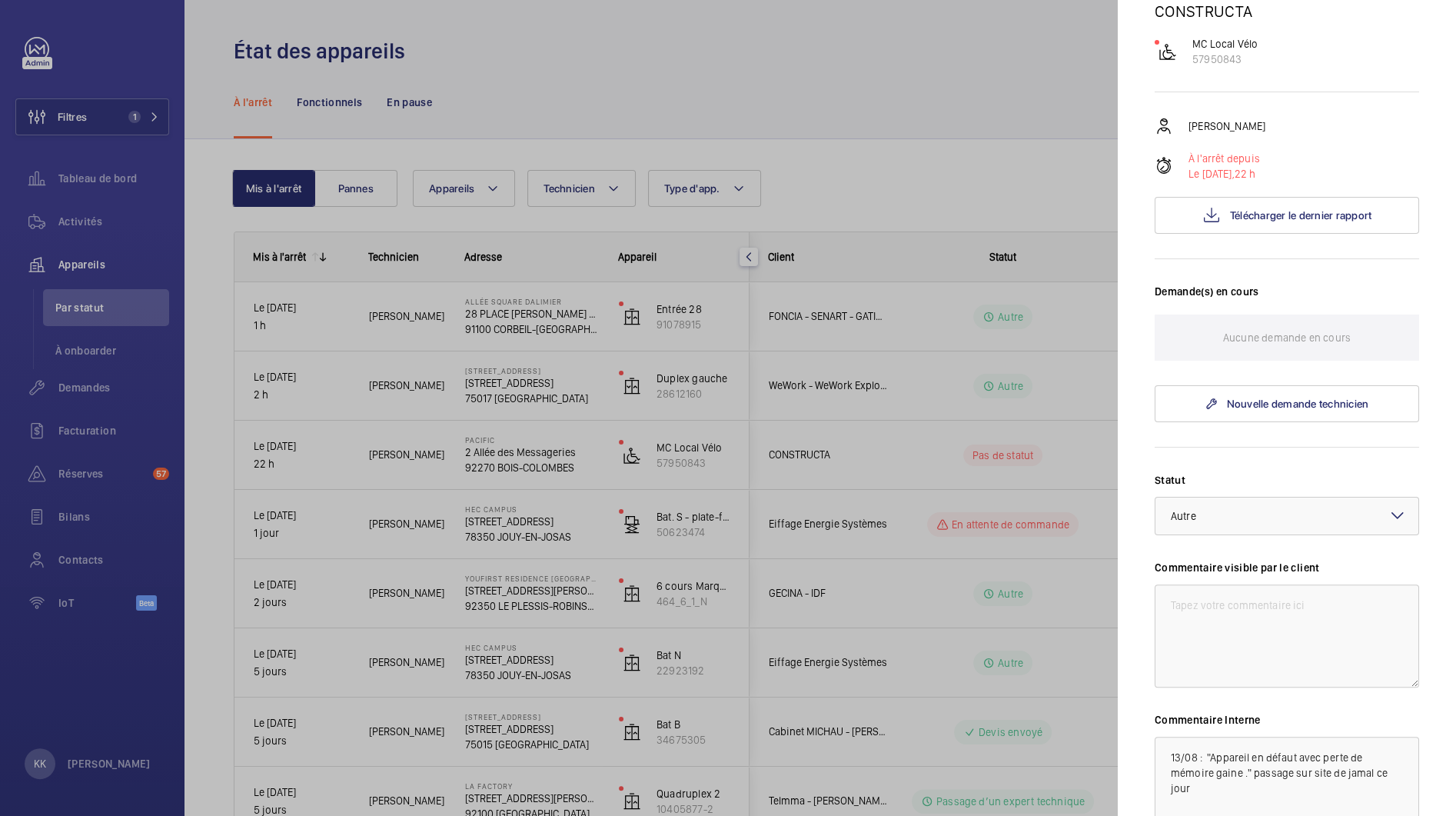
scroll to position [175, 0]
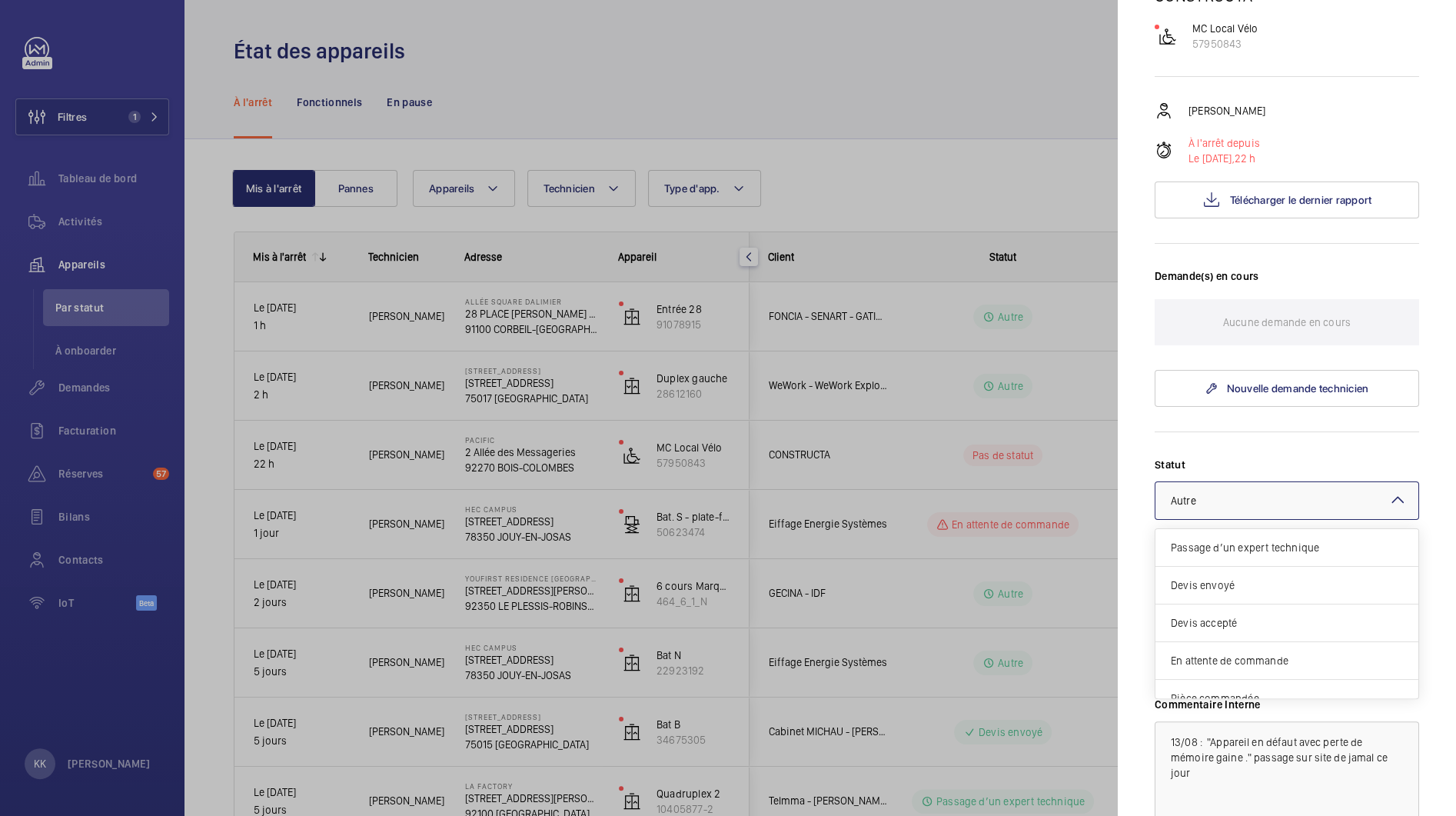
click at [1247, 491] on div at bounding box center [1287, 500] width 263 height 37
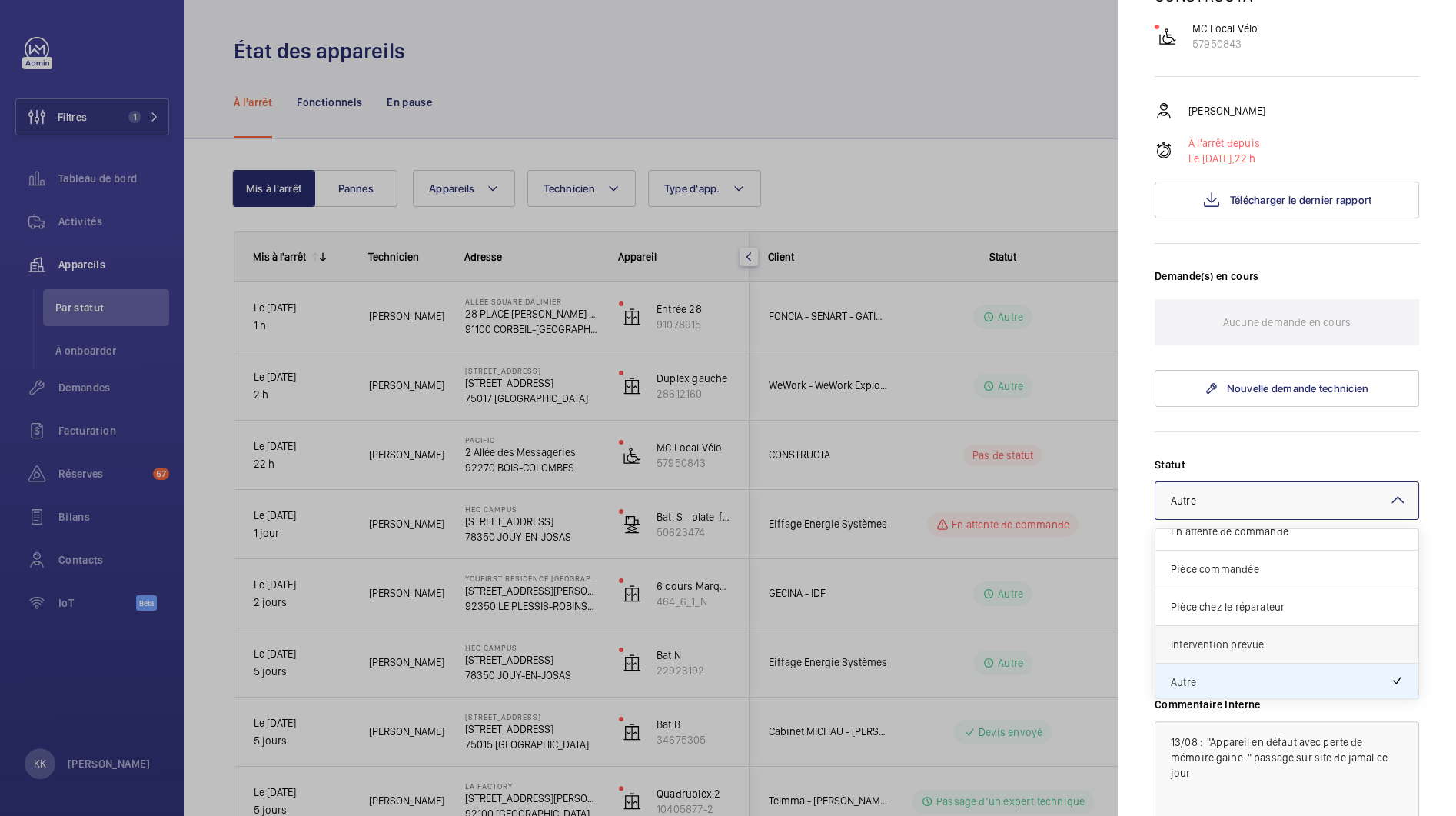
click at [1263, 647] on span "Intervention prévue" at bounding box center [1287, 644] width 232 height 15
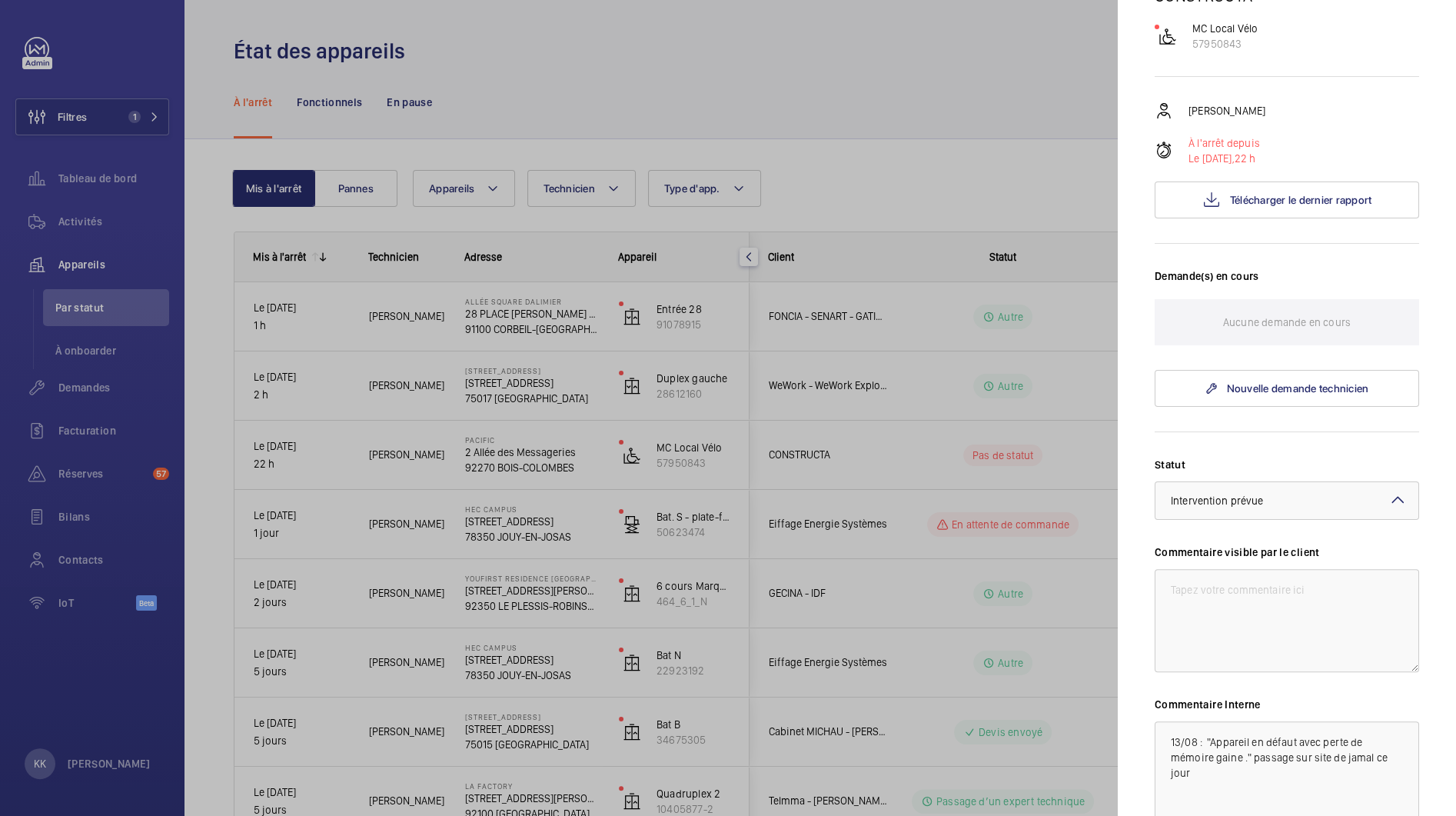
scroll to position [329, 0]
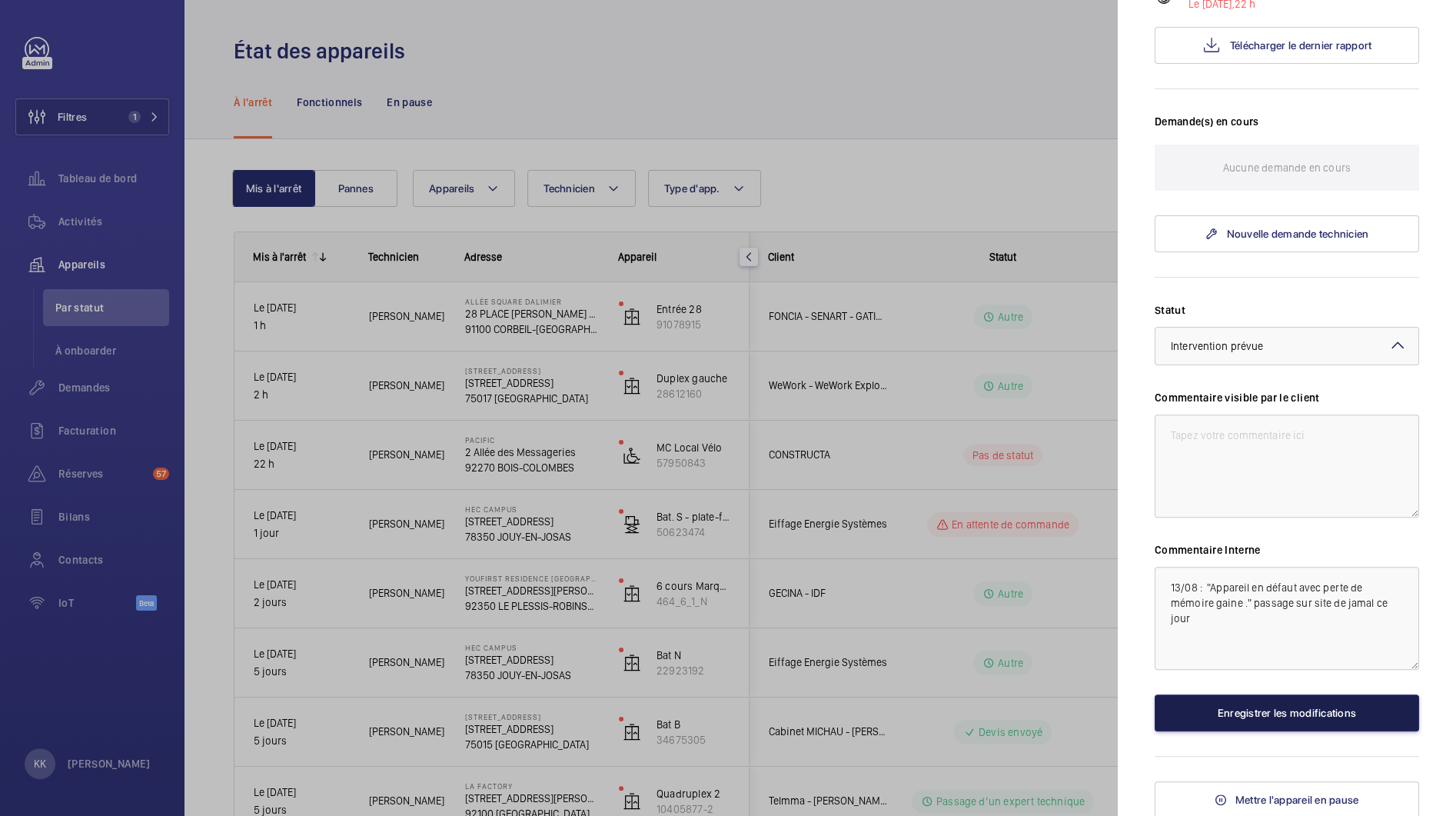
click at [1241, 715] on button "Enregistrer les modifications" at bounding box center [1287, 712] width 264 height 37
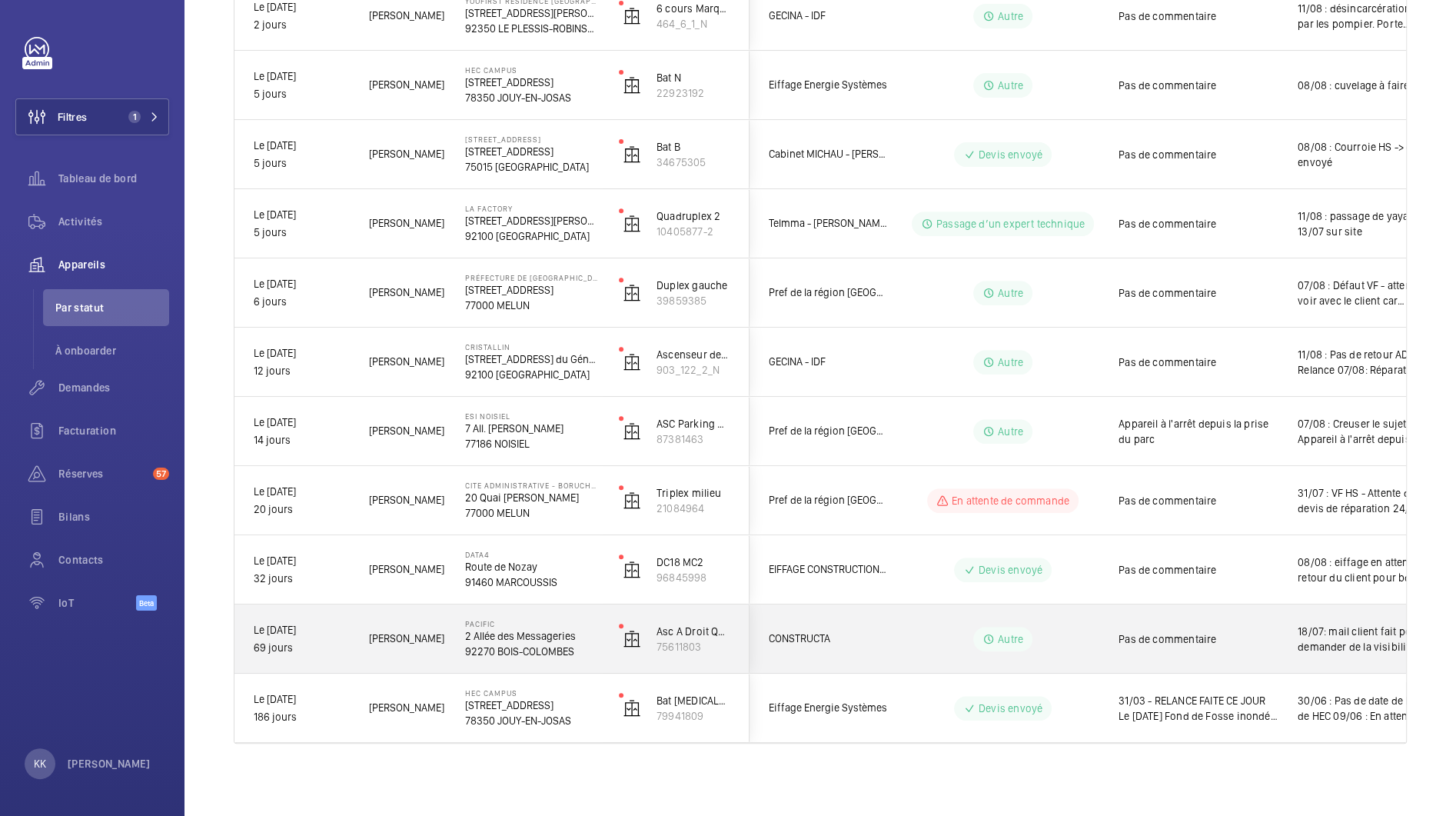
scroll to position [0, 0]
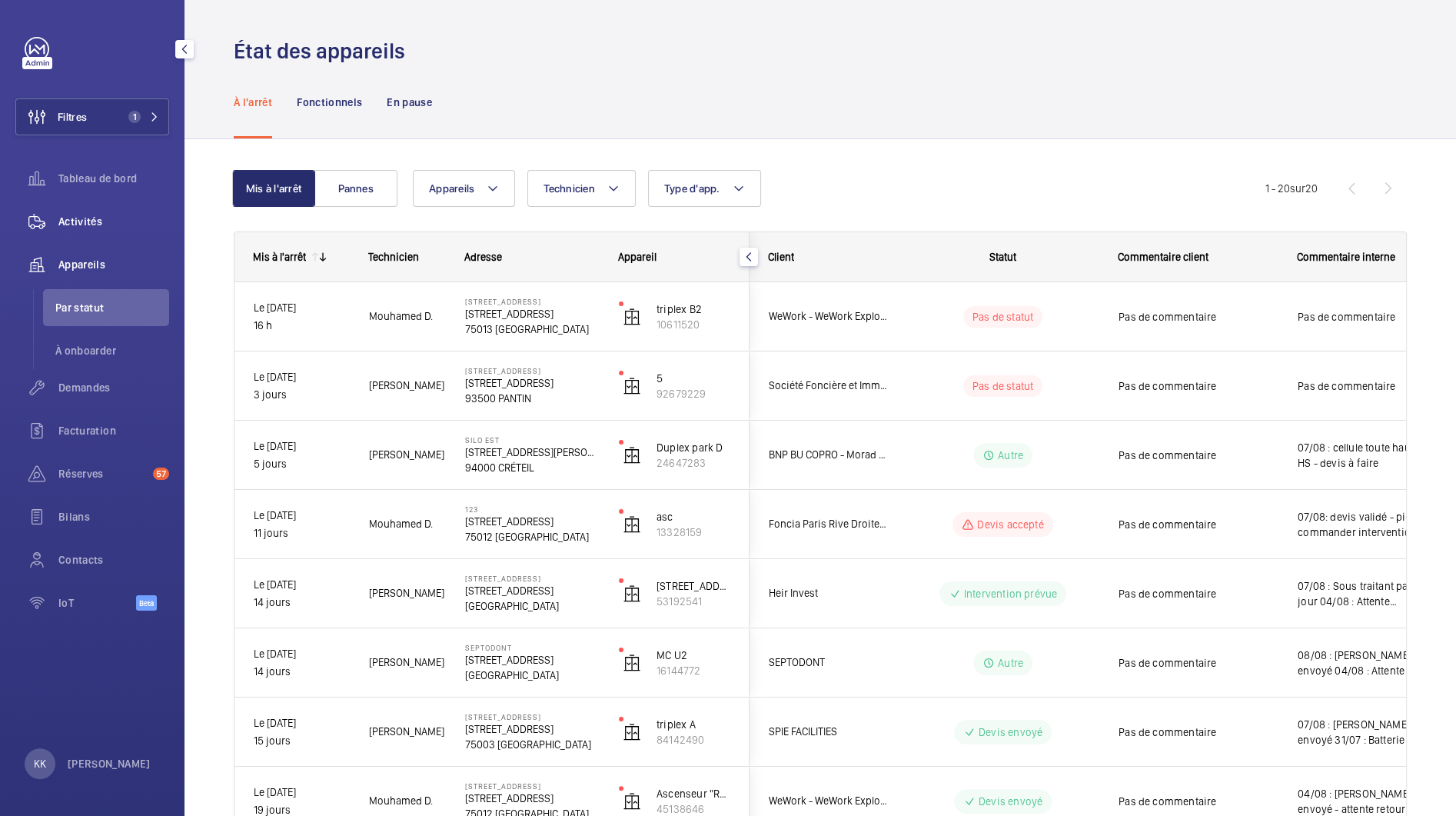
click at [144, 230] on div "Activités" at bounding box center [92, 222] width 154 height 37
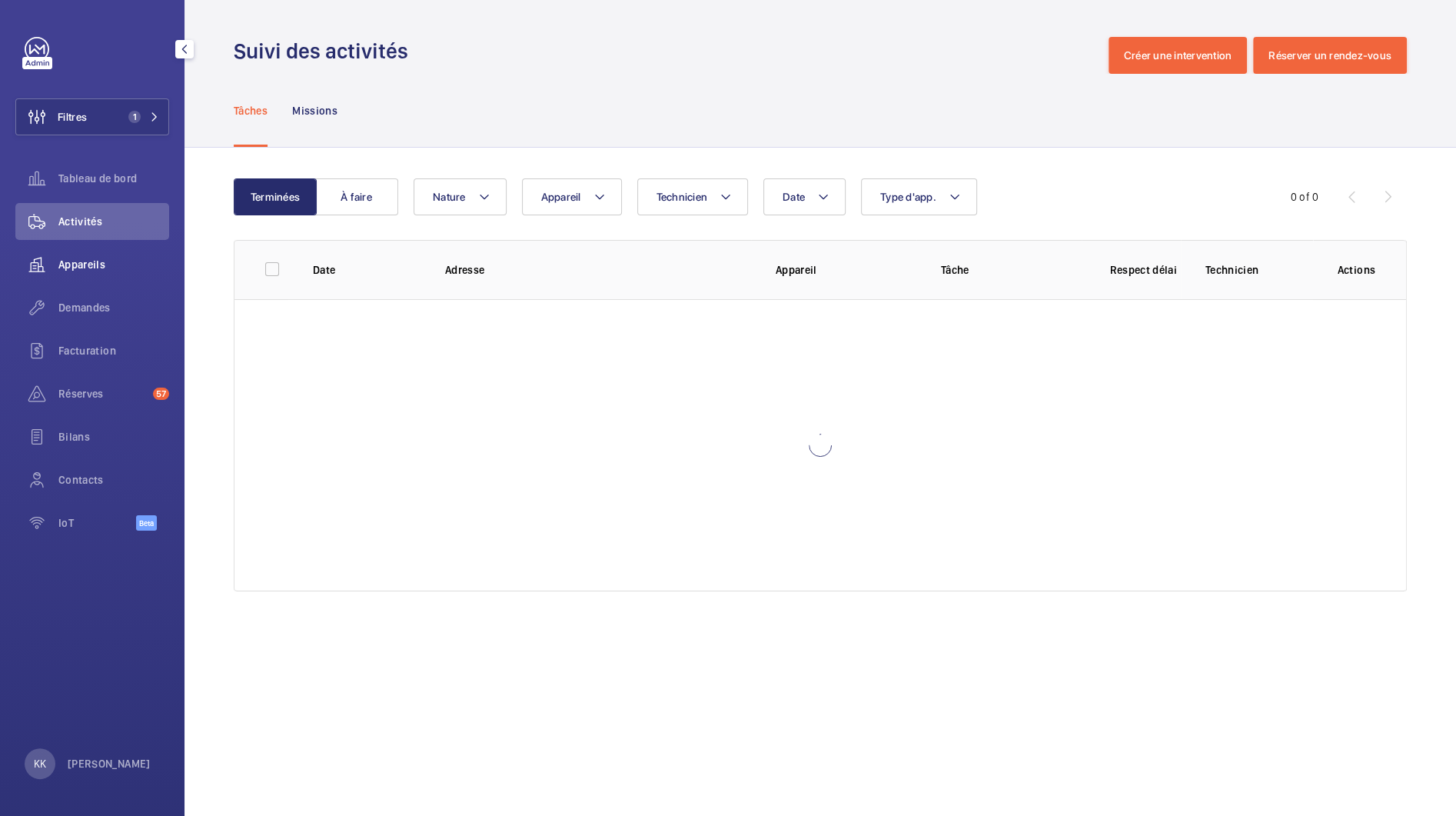
click at [105, 255] on div "Appareils" at bounding box center [92, 264] width 154 height 37
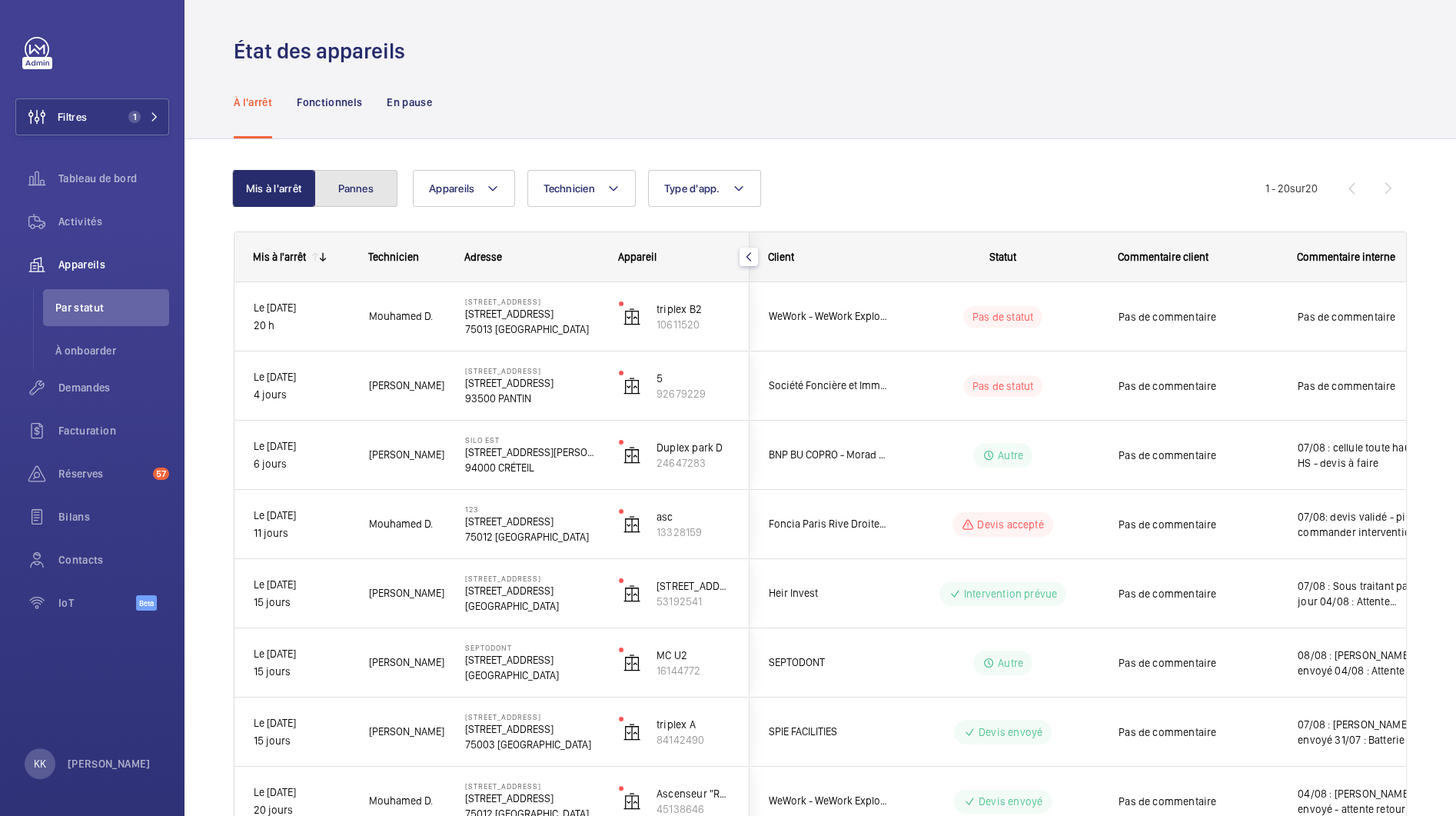
click at [353, 192] on button "Pannes" at bounding box center [355, 188] width 83 height 37
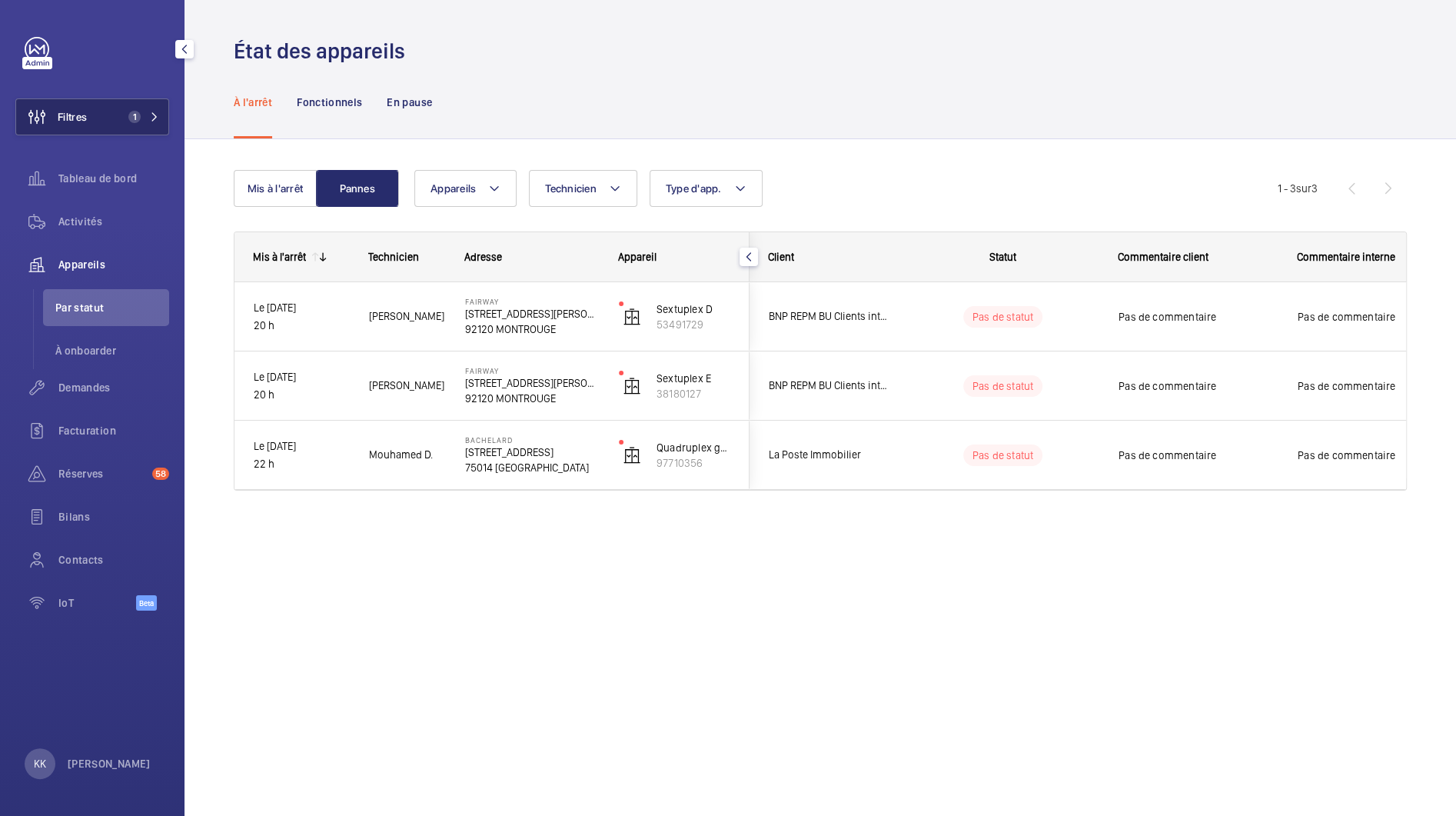
click at [140, 106] on button "Filtres 1" at bounding box center [92, 116] width 154 height 37
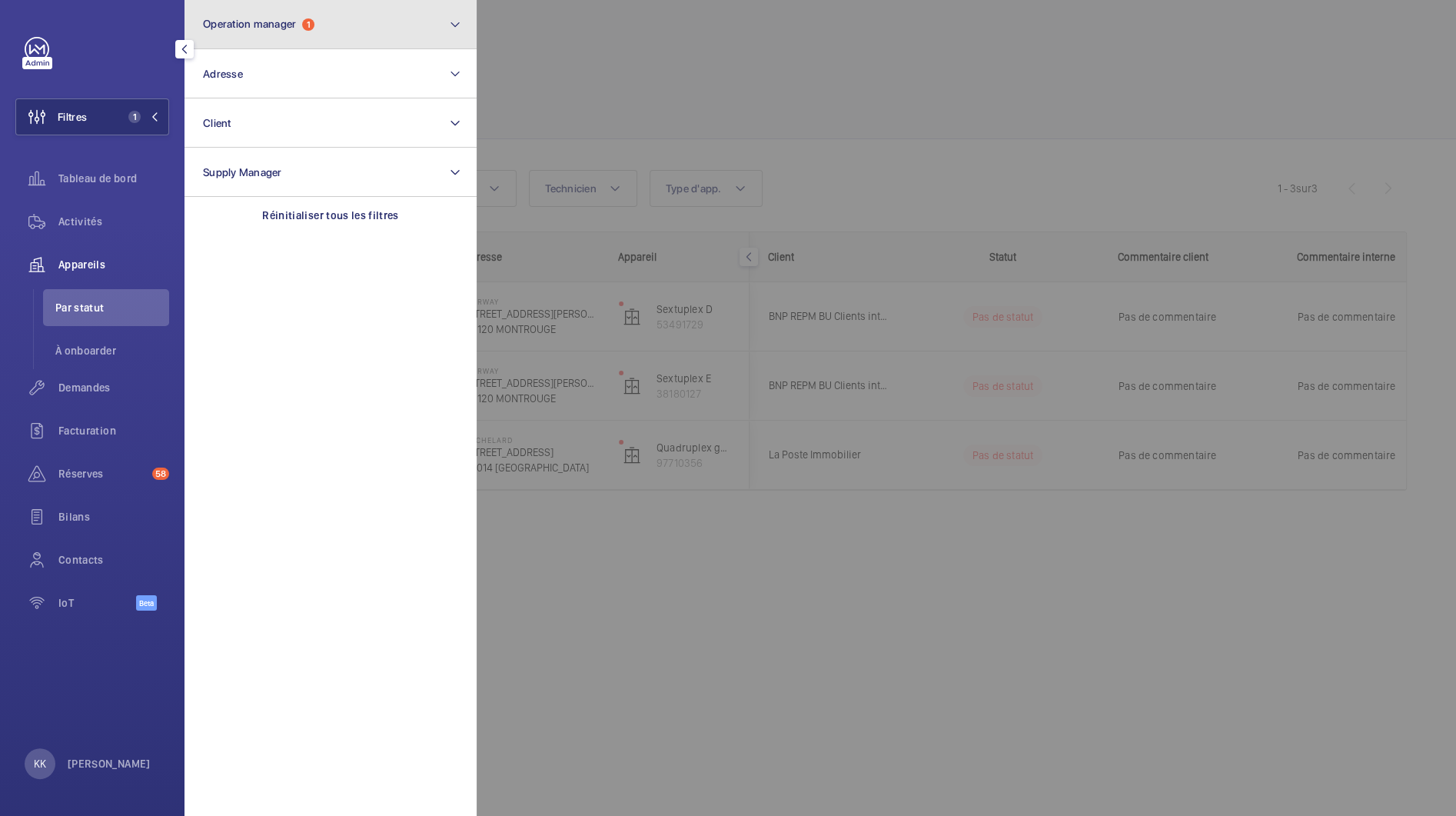
click at [282, 36] on button "Operation manager 1" at bounding box center [330, 25] width 292 height 49
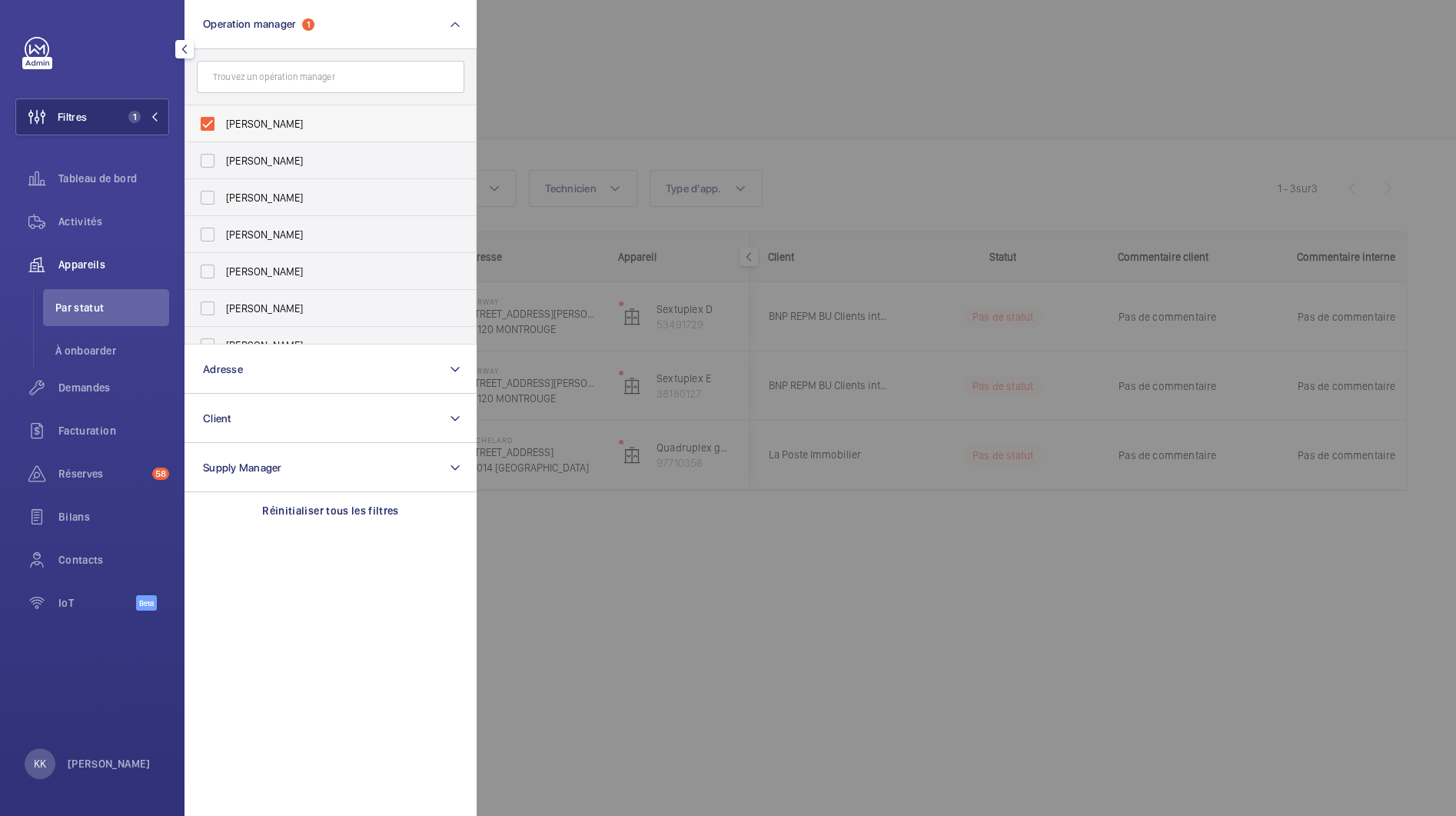
click at [279, 112] on label "Zohra Hamdani" at bounding box center [319, 123] width 267 height 37
click at [223, 112] on input "Zohra Hamdani" at bounding box center [207, 123] width 31 height 31
click at [211, 121] on label "Zohra Hamdani" at bounding box center [319, 123] width 267 height 37
click at [211, 121] on input "Zohra Hamdani" at bounding box center [207, 123] width 31 height 31
checkbox input "true"
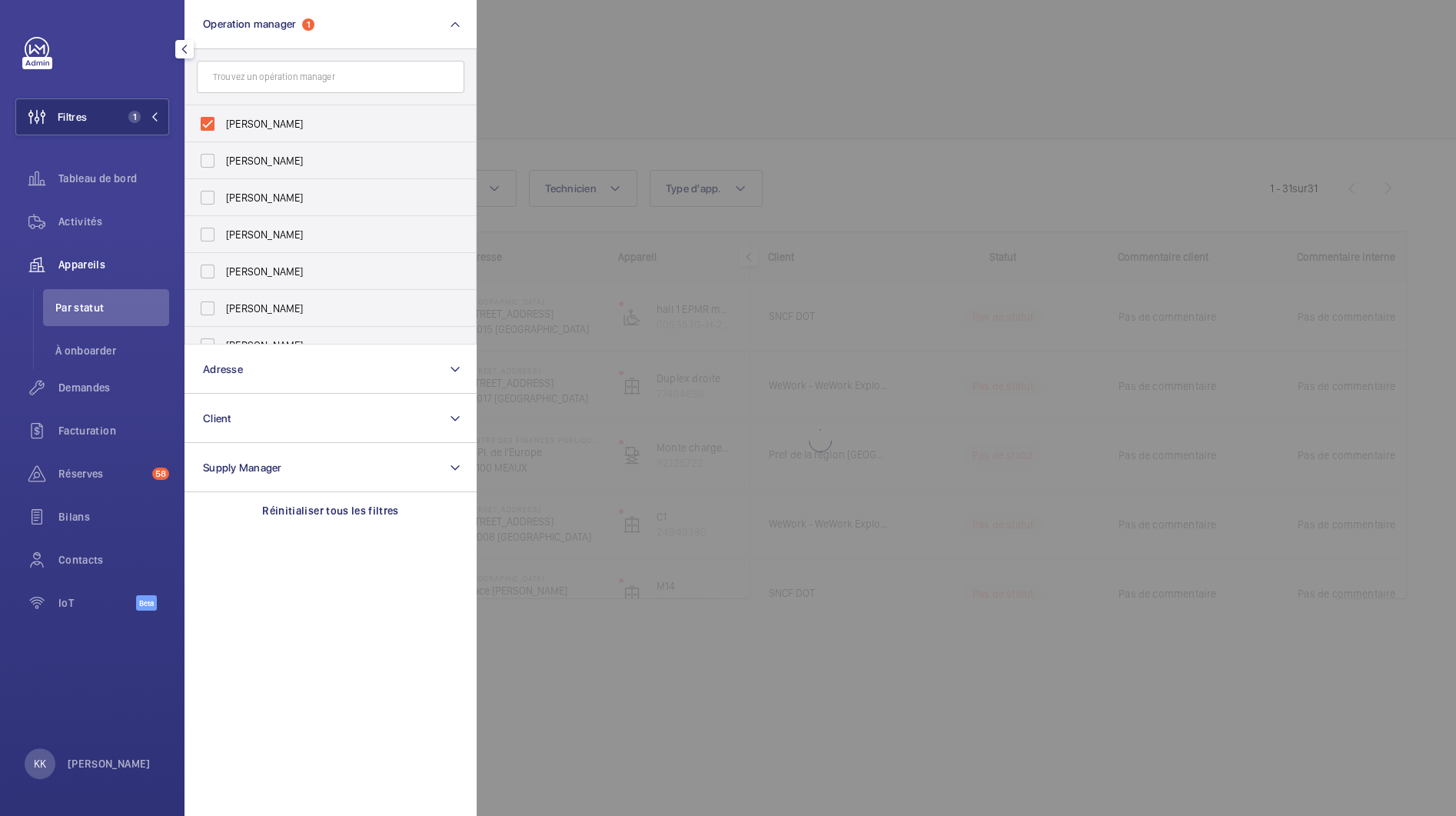
click at [592, 137] on div at bounding box center [1204, 408] width 1456 height 816
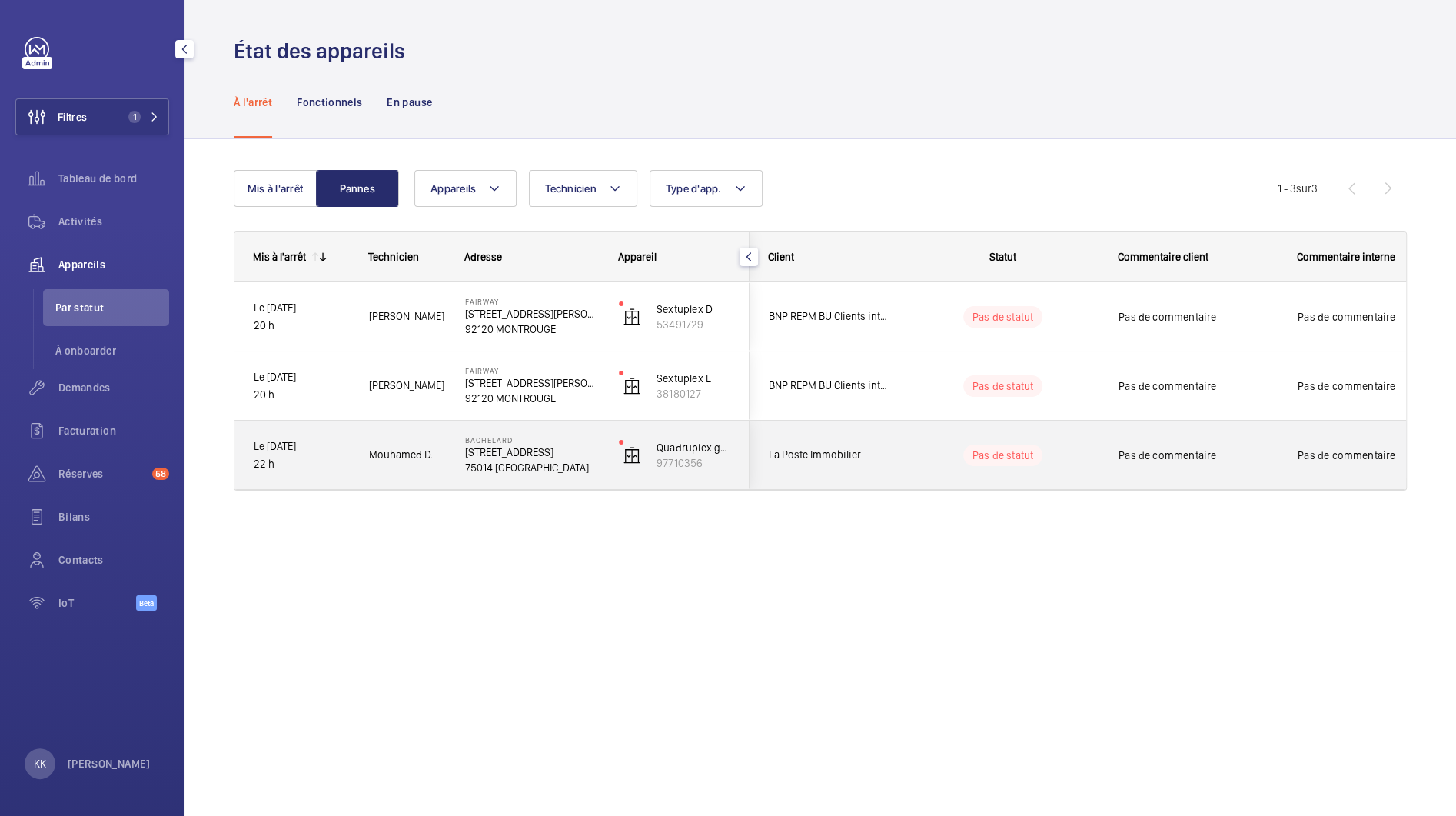
click at [423, 478] on div "Mouhamed D." at bounding box center [398, 454] width 95 height 48
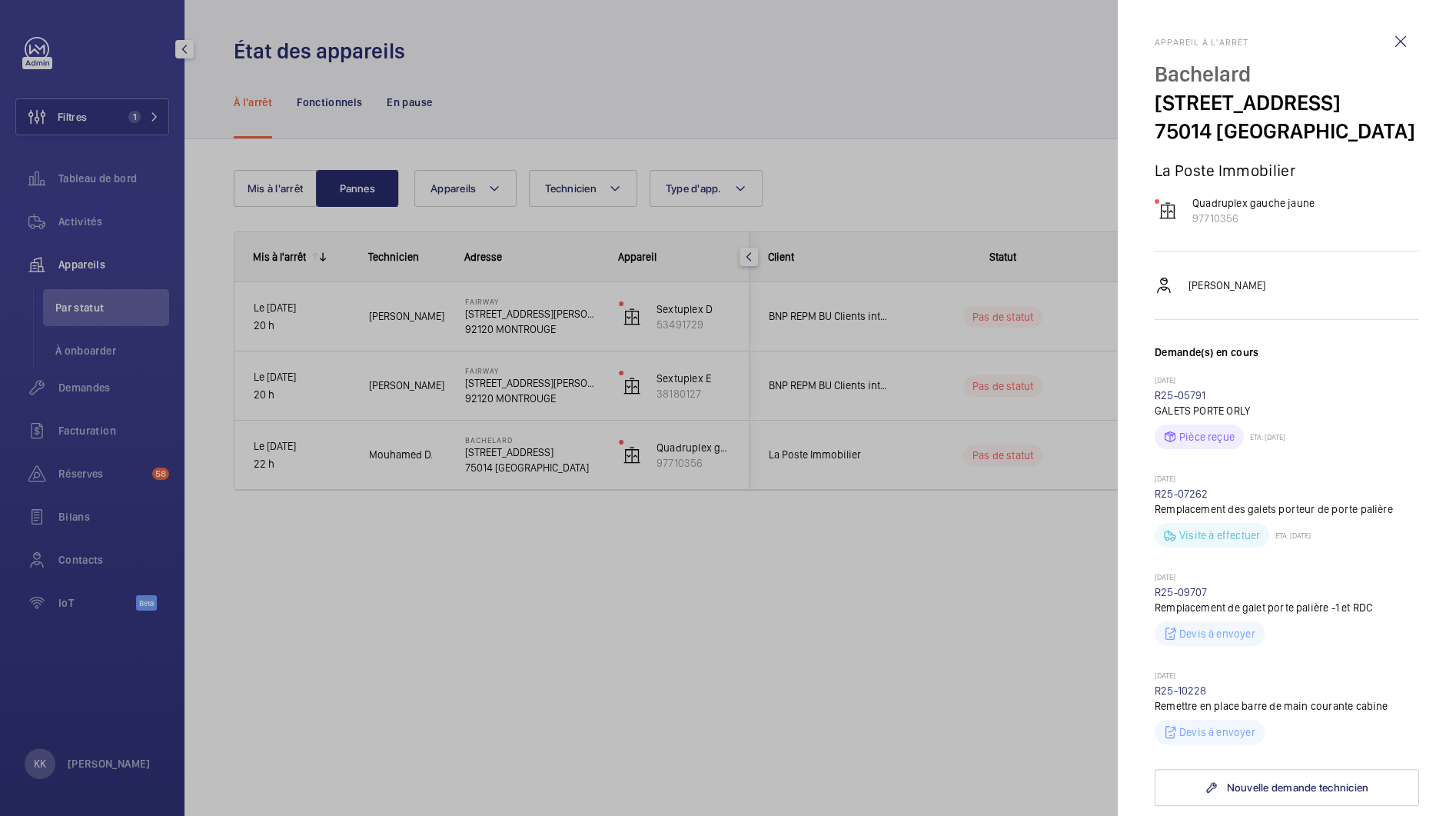
click at [851, 196] on div at bounding box center [728, 408] width 1456 height 816
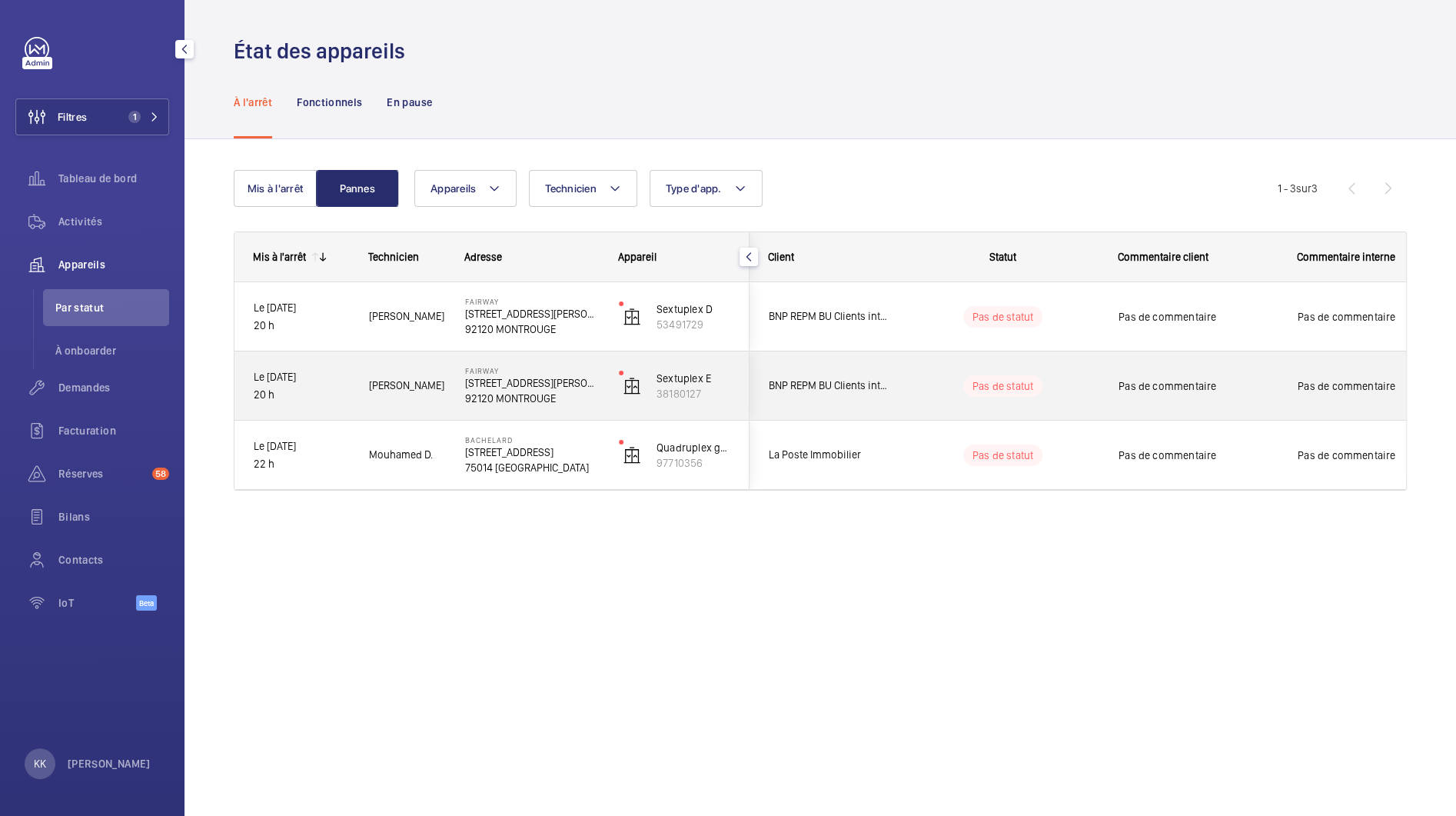
click at [503, 397] on p "92120 MONTROUGE" at bounding box center [532, 398] width 134 height 15
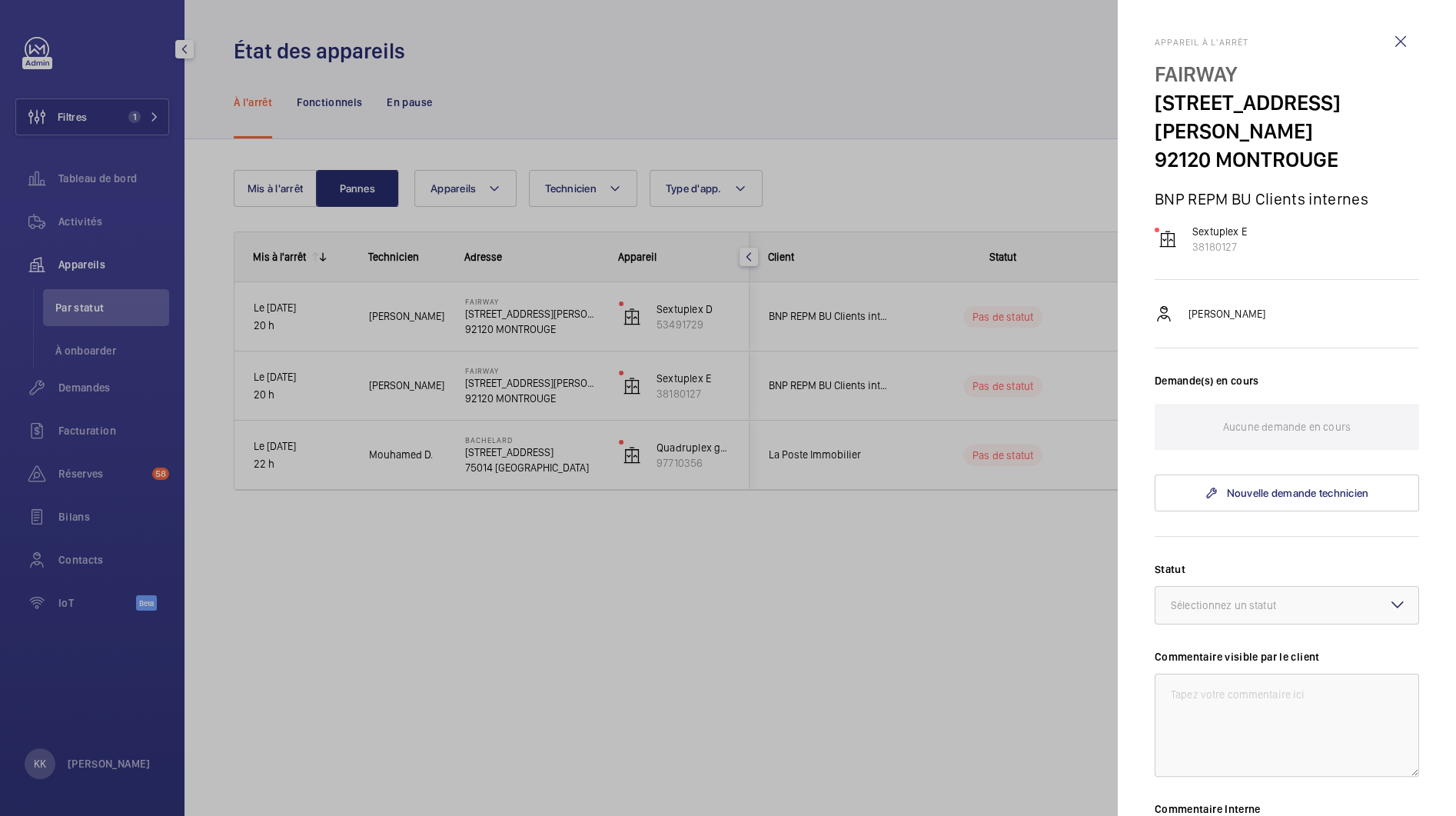
click at [772, 145] on div at bounding box center [728, 408] width 1456 height 816
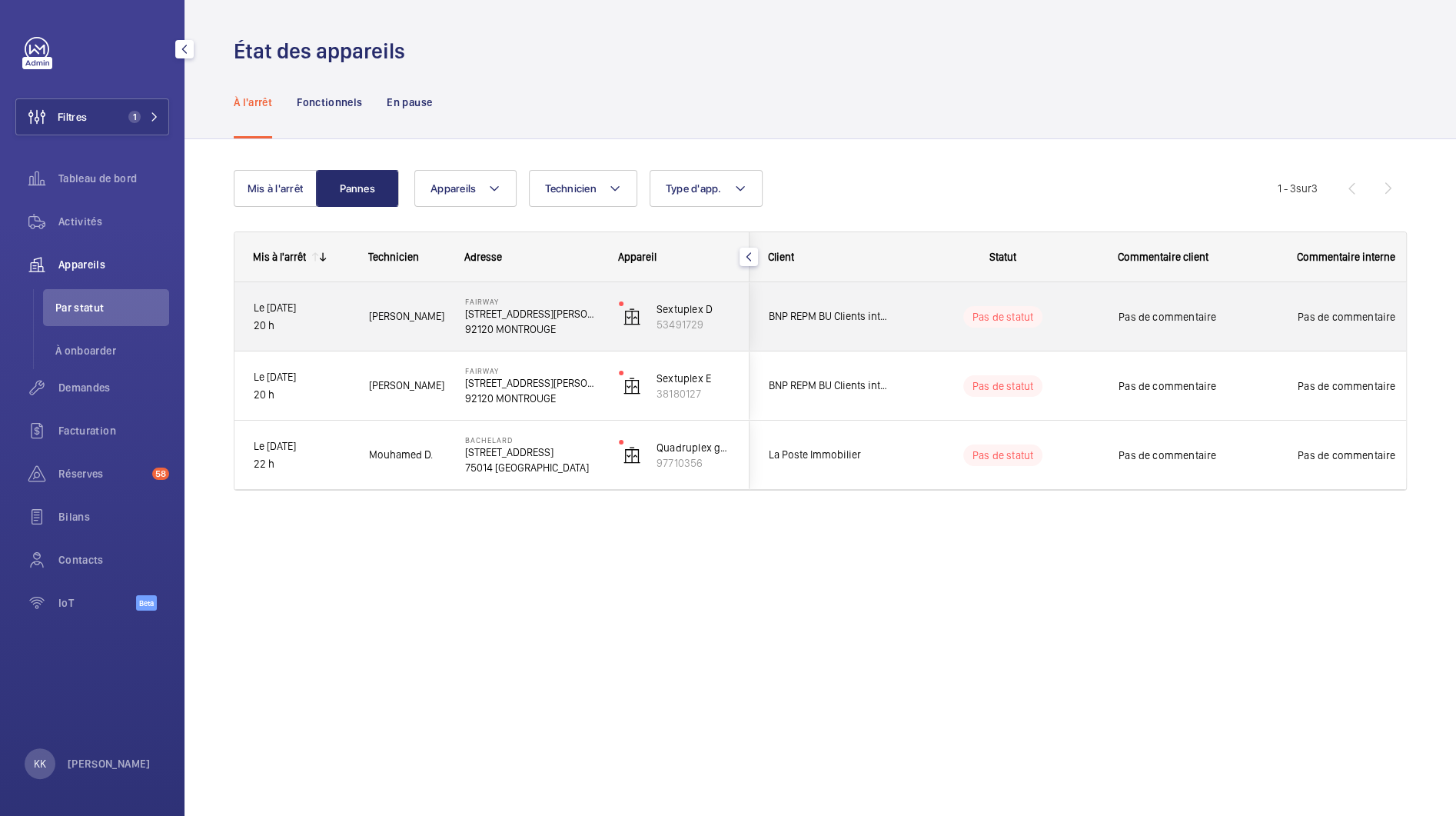
click at [484, 335] on p "92120 MONTROUGE" at bounding box center [532, 328] width 134 height 15
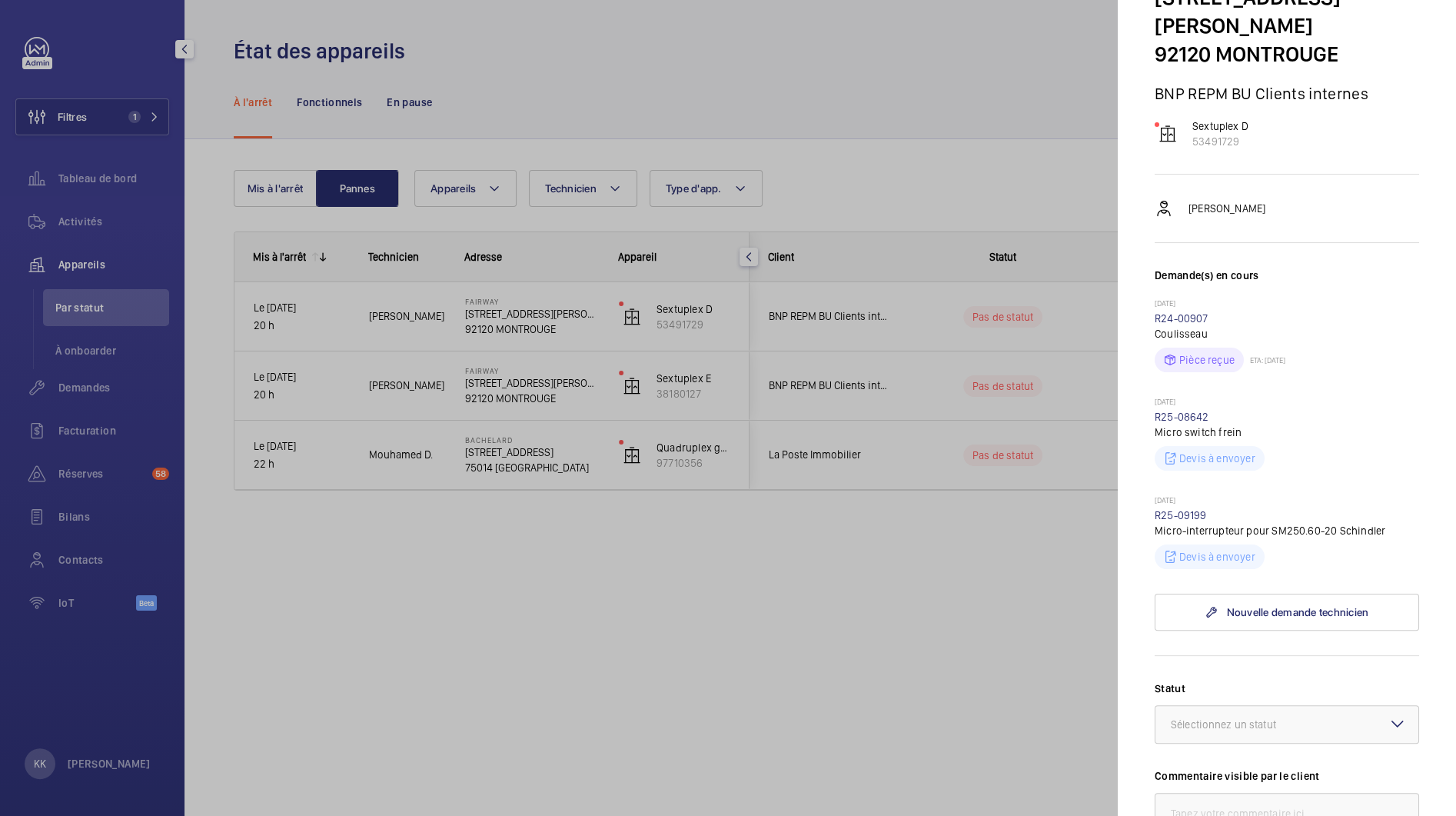
scroll to position [97, 0]
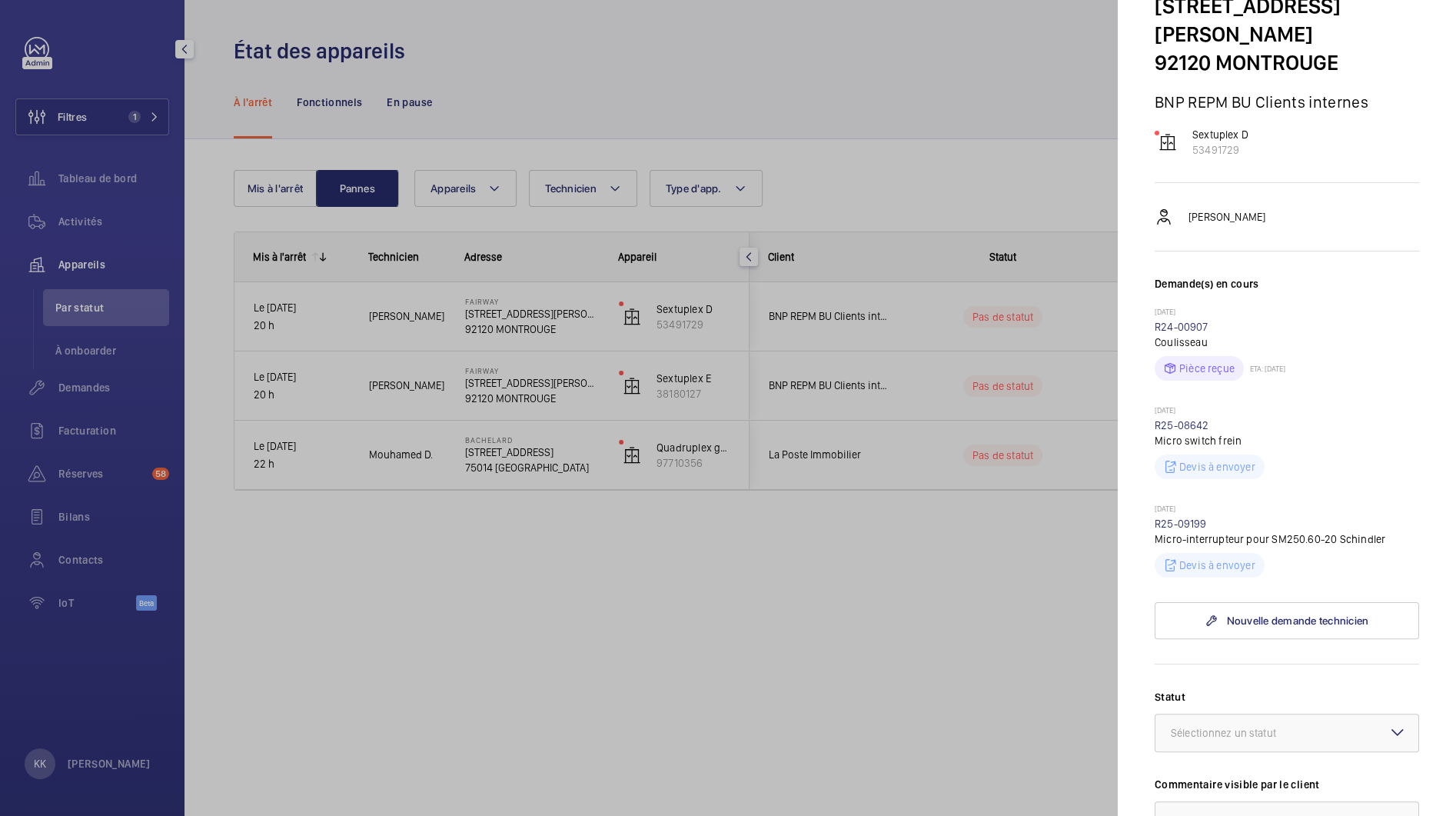
click at [1014, 208] on div at bounding box center [728, 408] width 1456 height 816
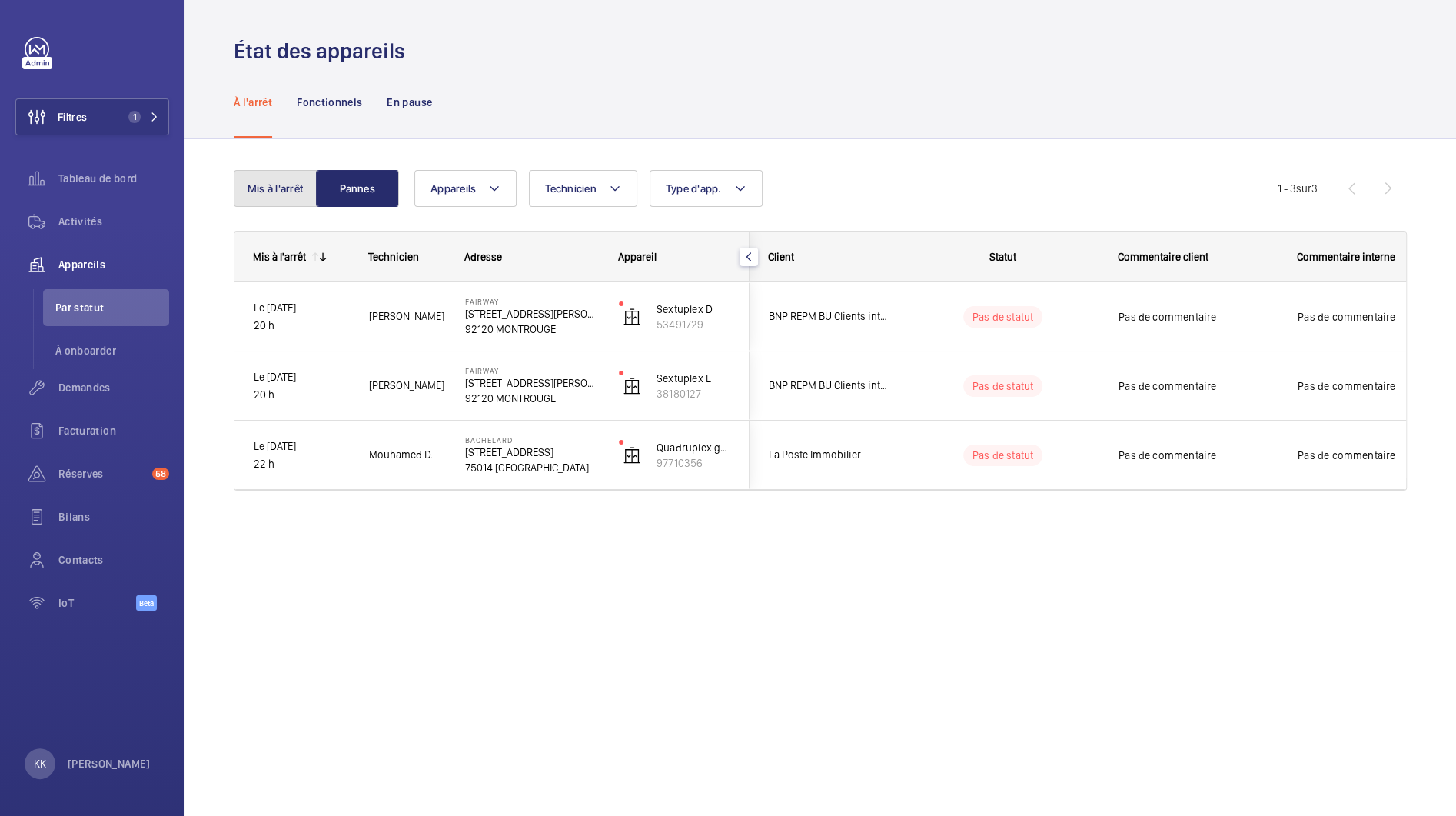
click at [260, 195] on button "Mis à l'arrêt" at bounding box center [275, 188] width 83 height 37
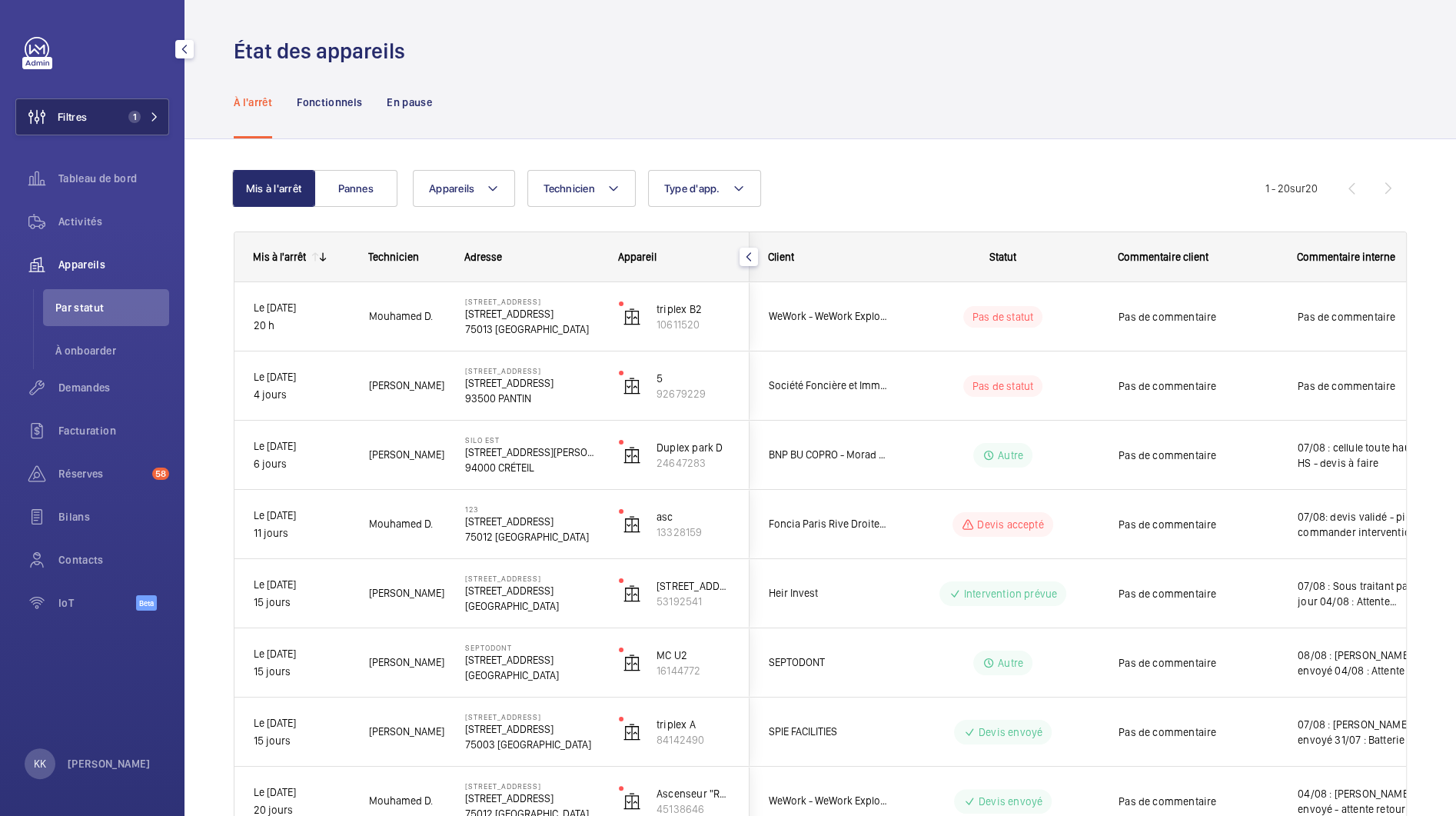
click at [92, 121] on button "Filtres 1" at bounding box center [92, 116] width 154 height 37
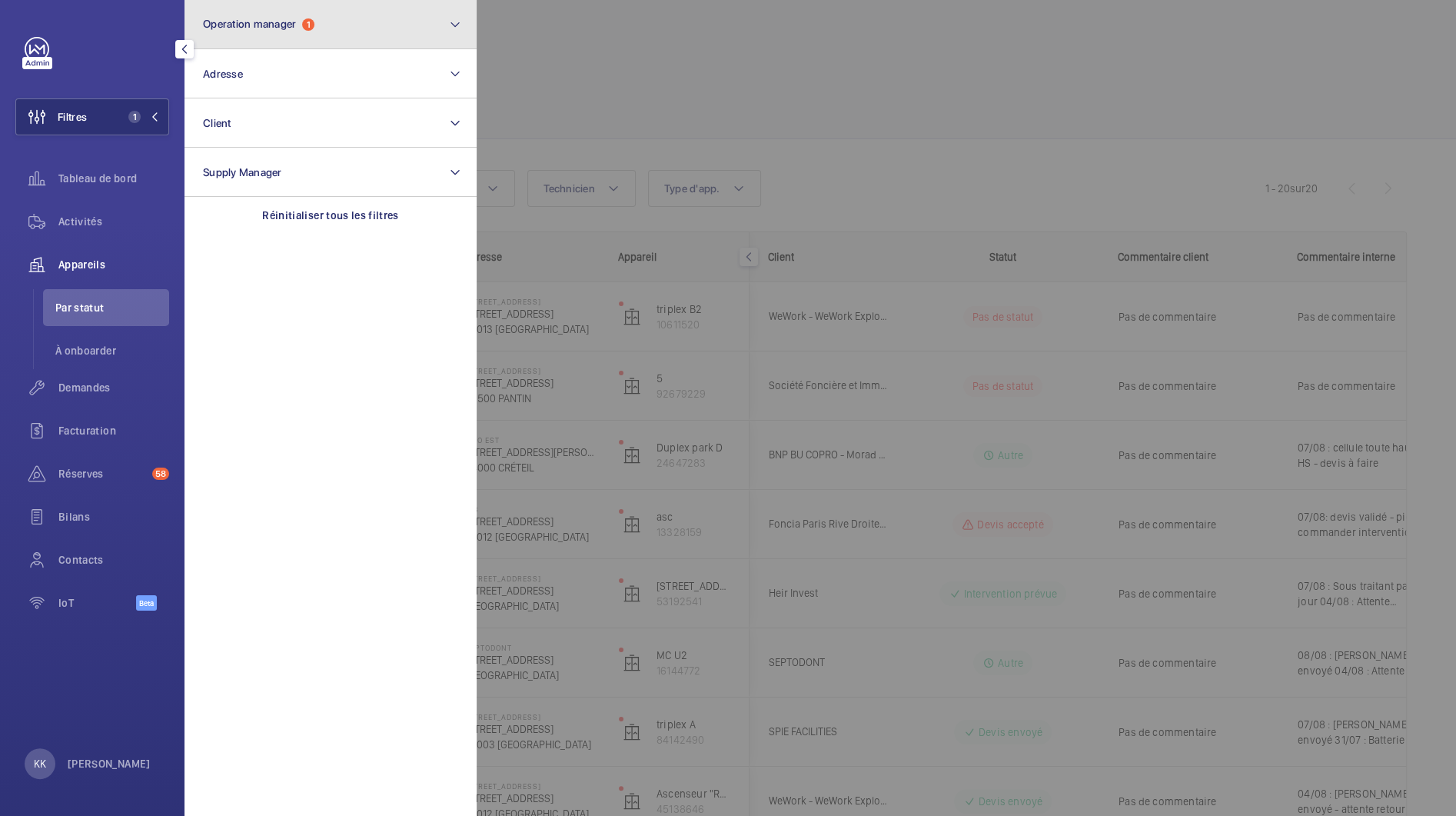
click at [291, 44] on button "Operation manager 1" at bounding box center [330, 25] width 292 height 49
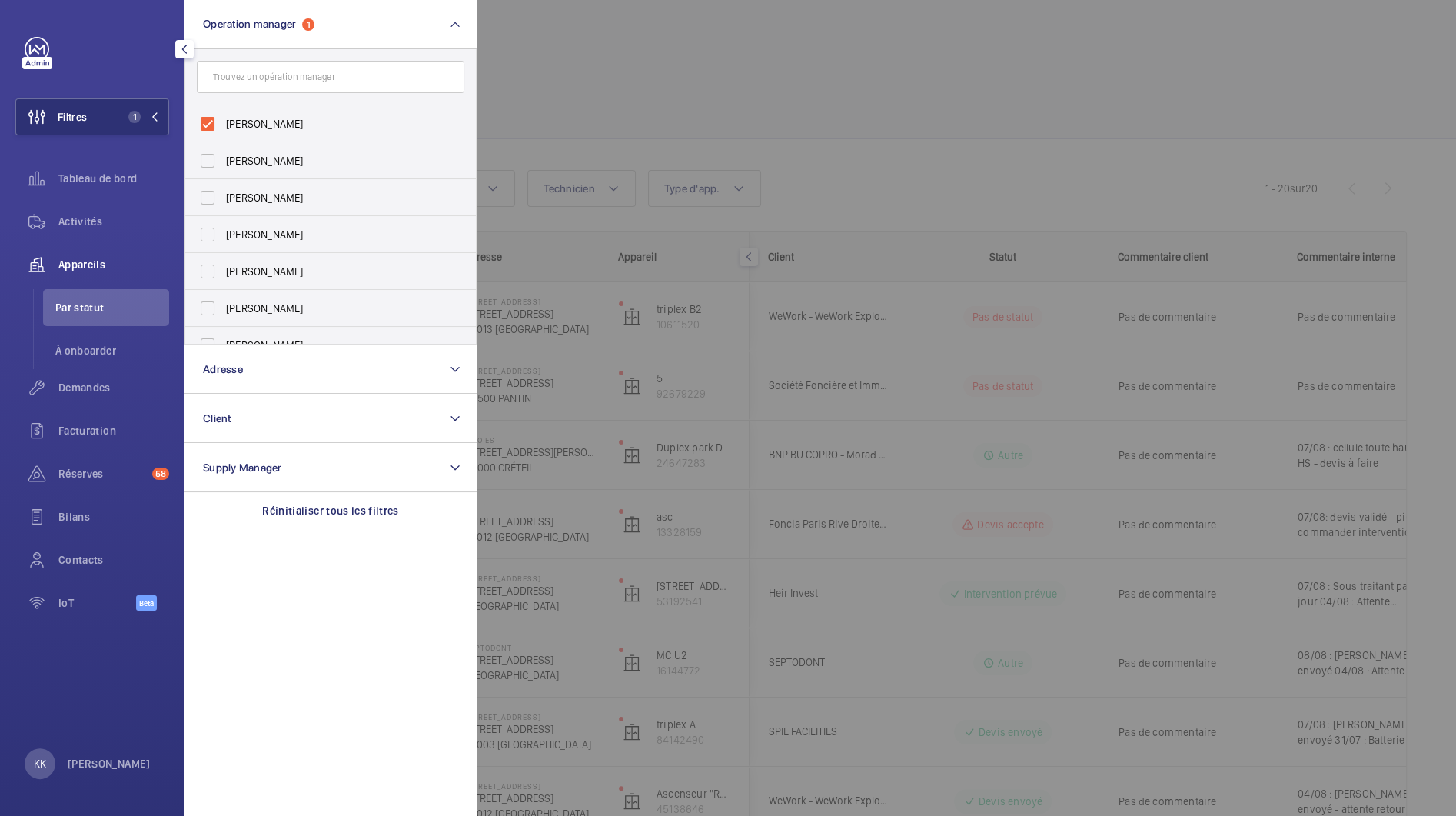
click at [615, 68] on div at bounding box center [1204, 408] width 1456 height 816
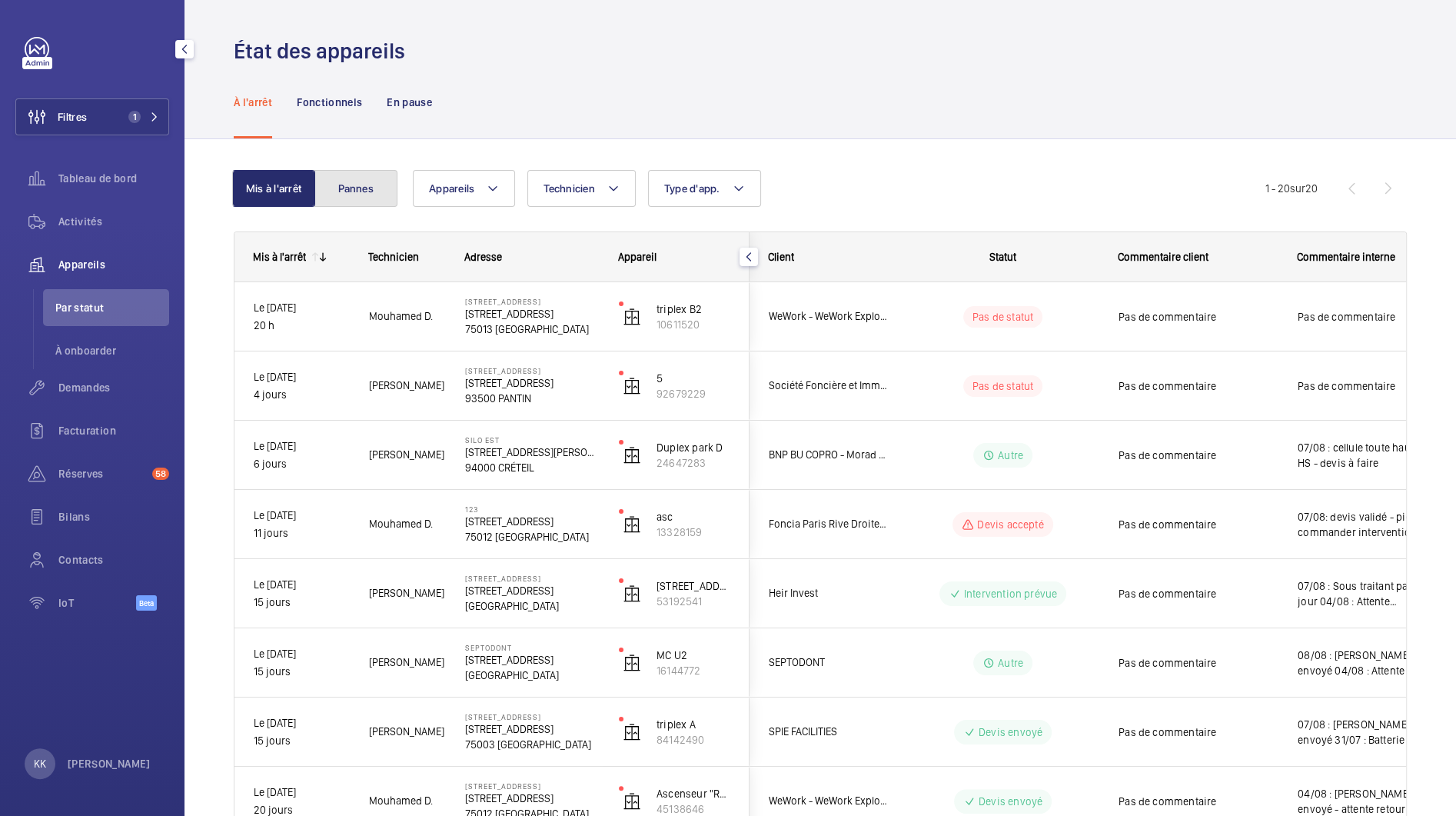
click at [362, 187] on button "Pannes" at bounding box center [355, 188] width 83 height 37
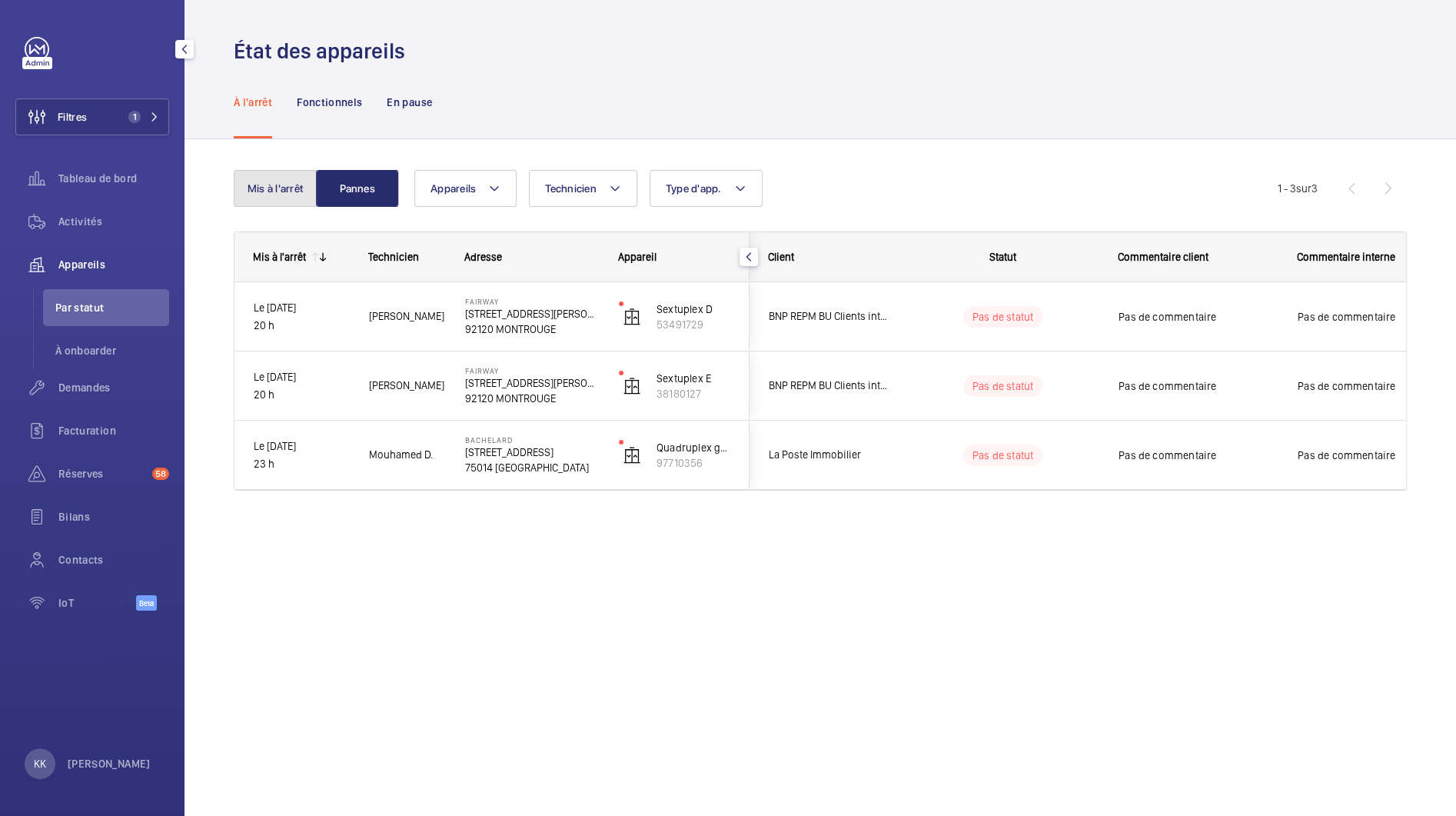
click at [275, 184] on button "Mis à l'arrêt" at bounding box center [275, 188] width 83 height 37
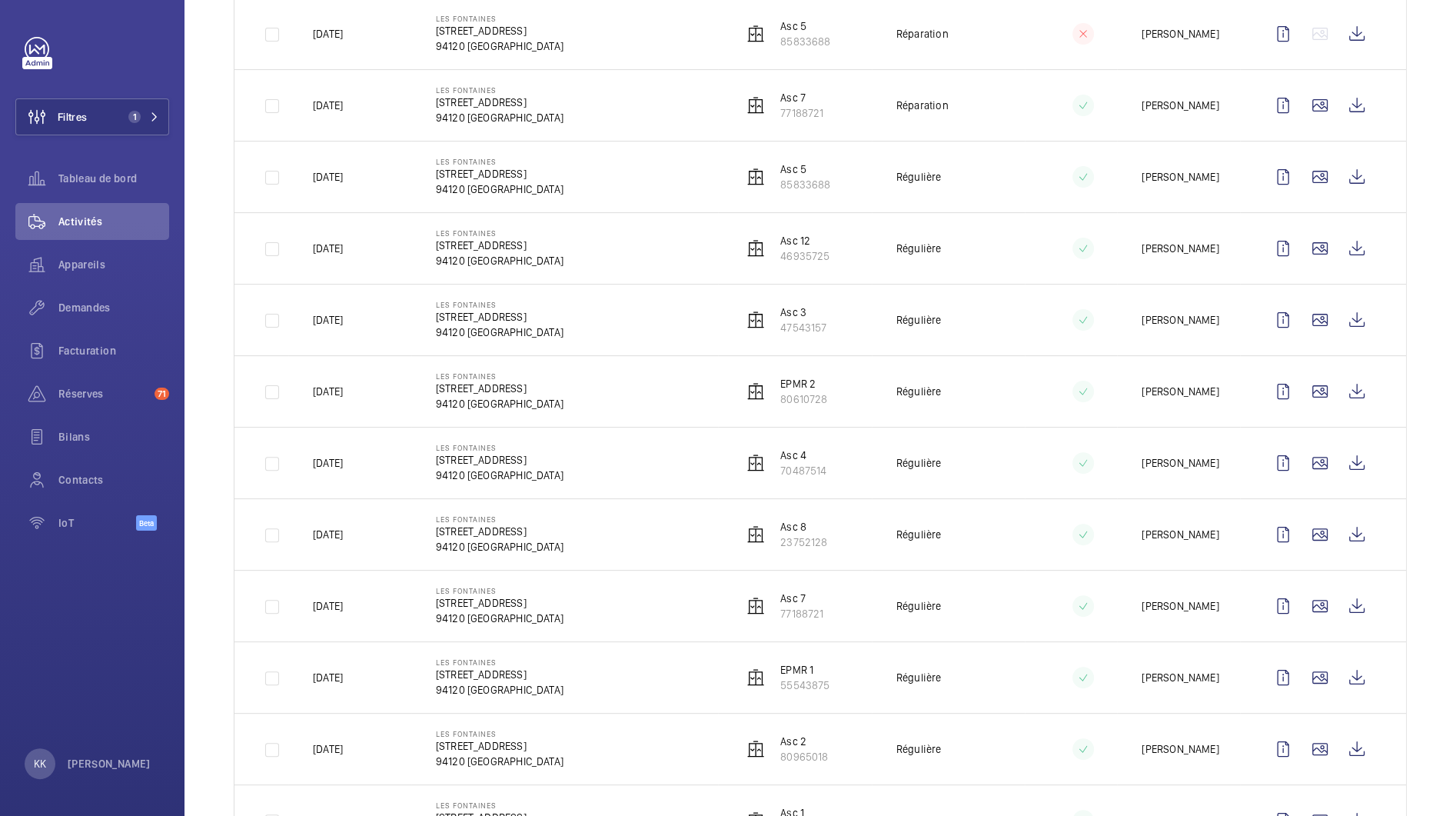
scroll to position [367, 0]
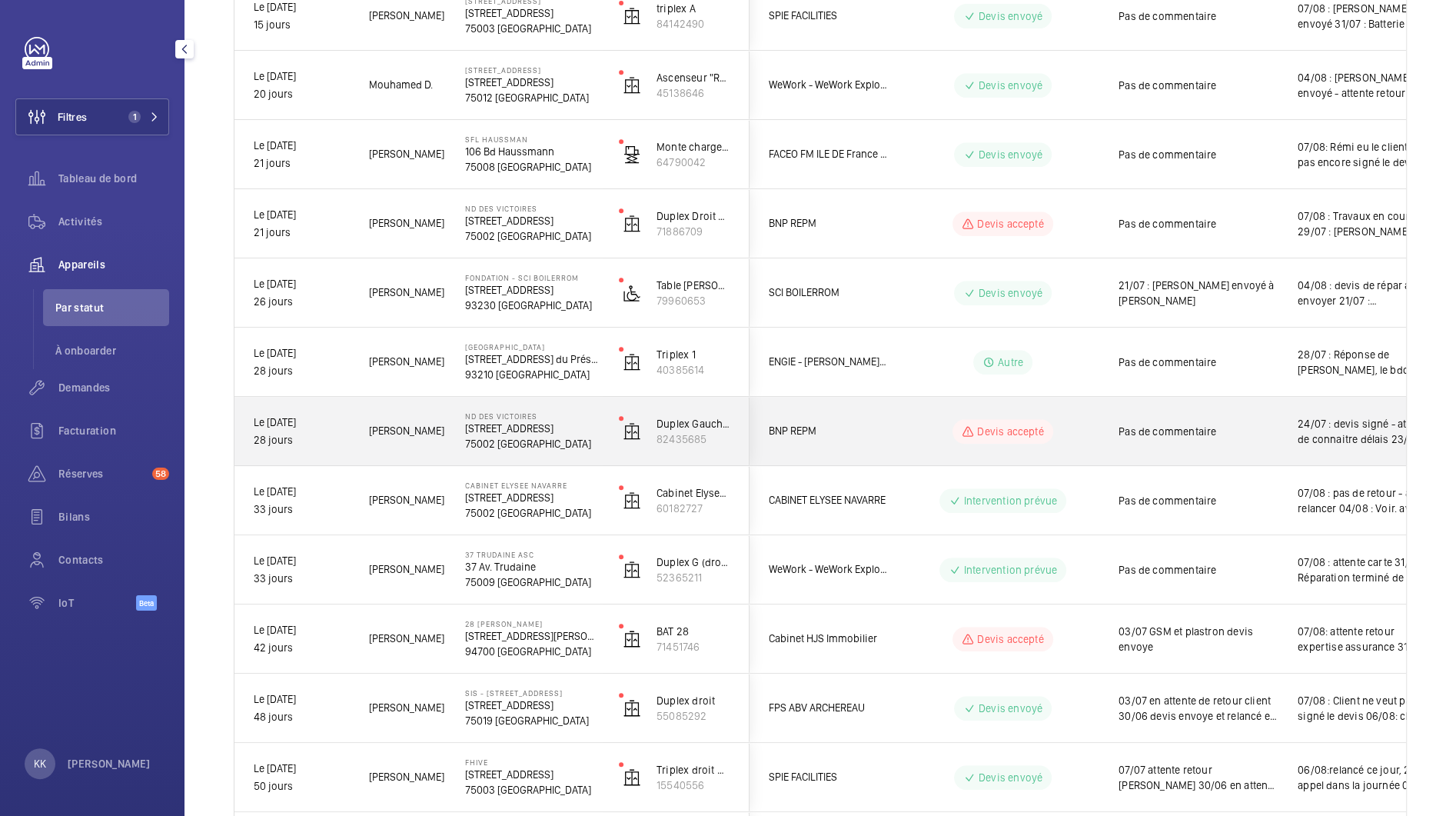
scroll to position [770, 0]
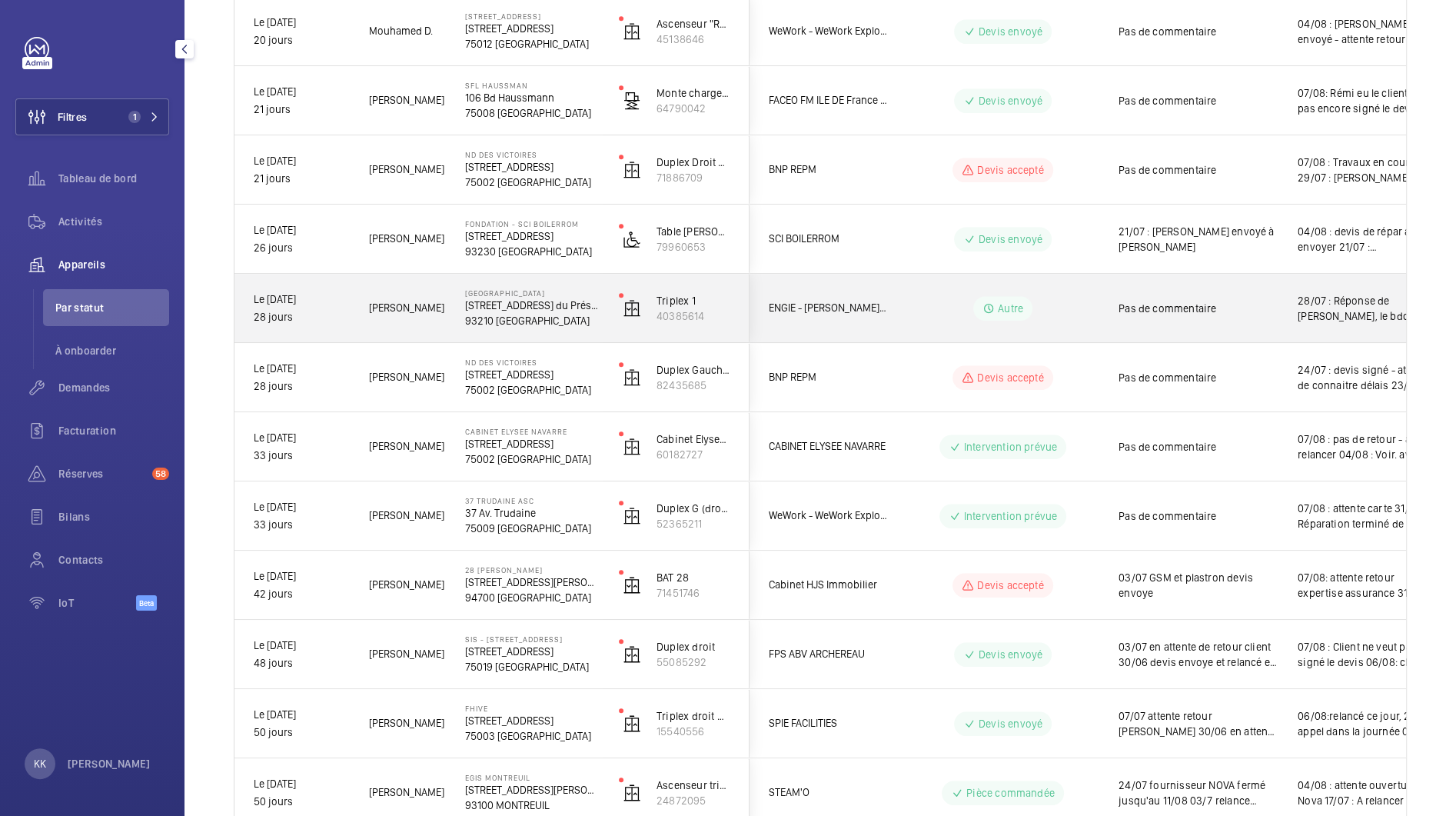
click at [555, 306] on p "276 Av. du Président Wilson" at bounding box center [532, 305] width 134 height 15
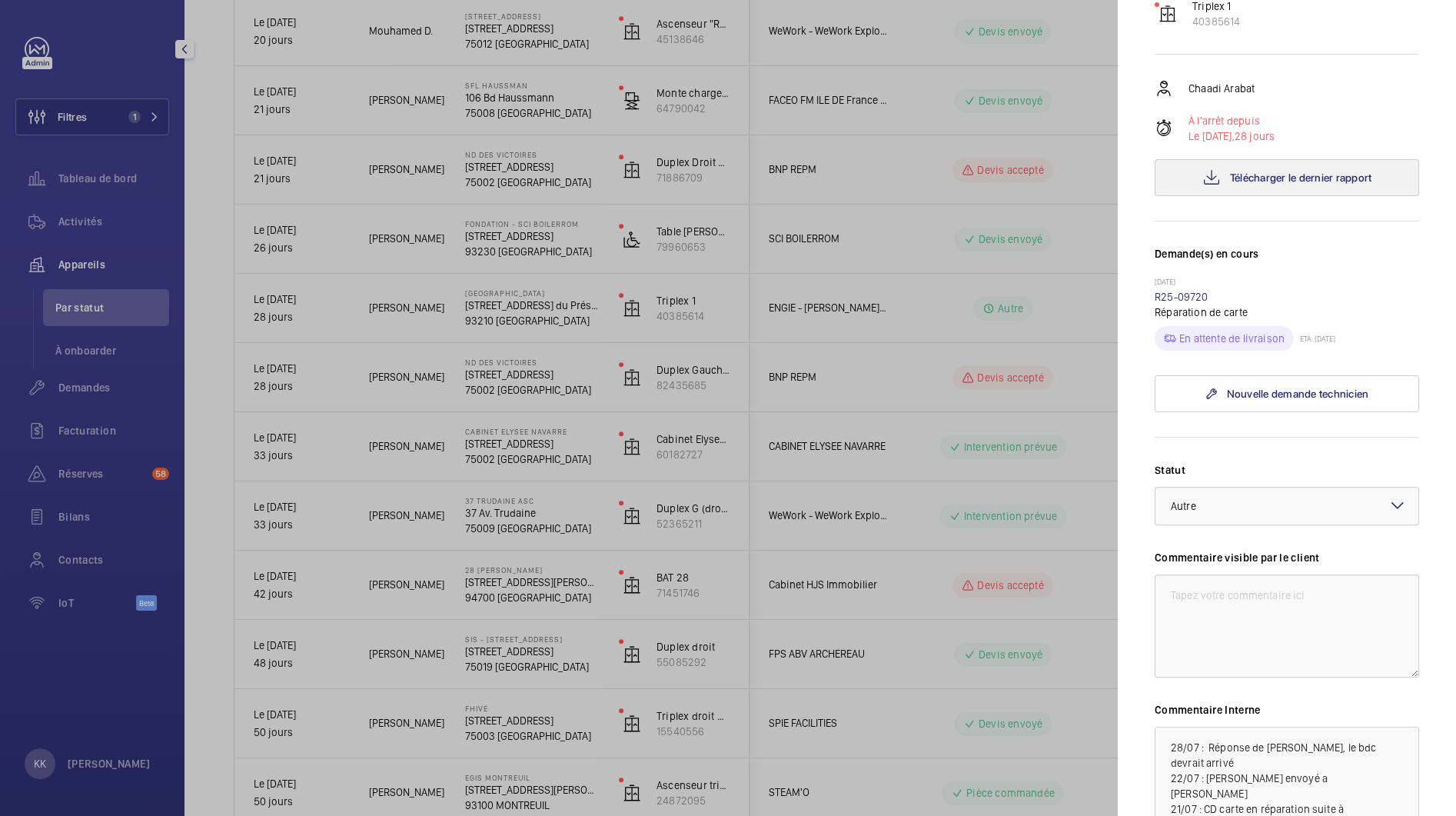
scroll to position [237, 0]
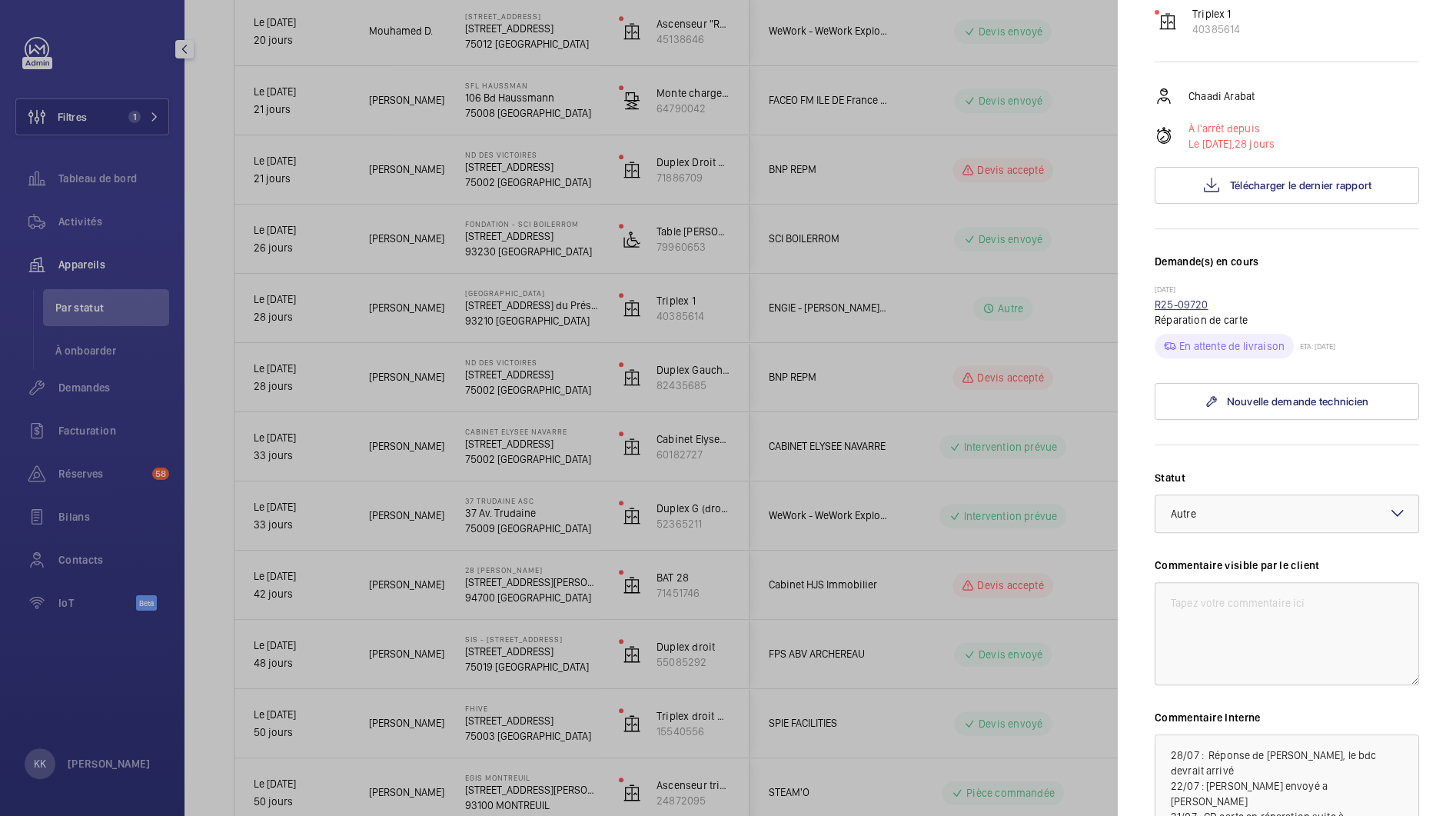
click at [1162, 298] on link "R25-09720" at bounding box center [1181, 305] width 54 height 13
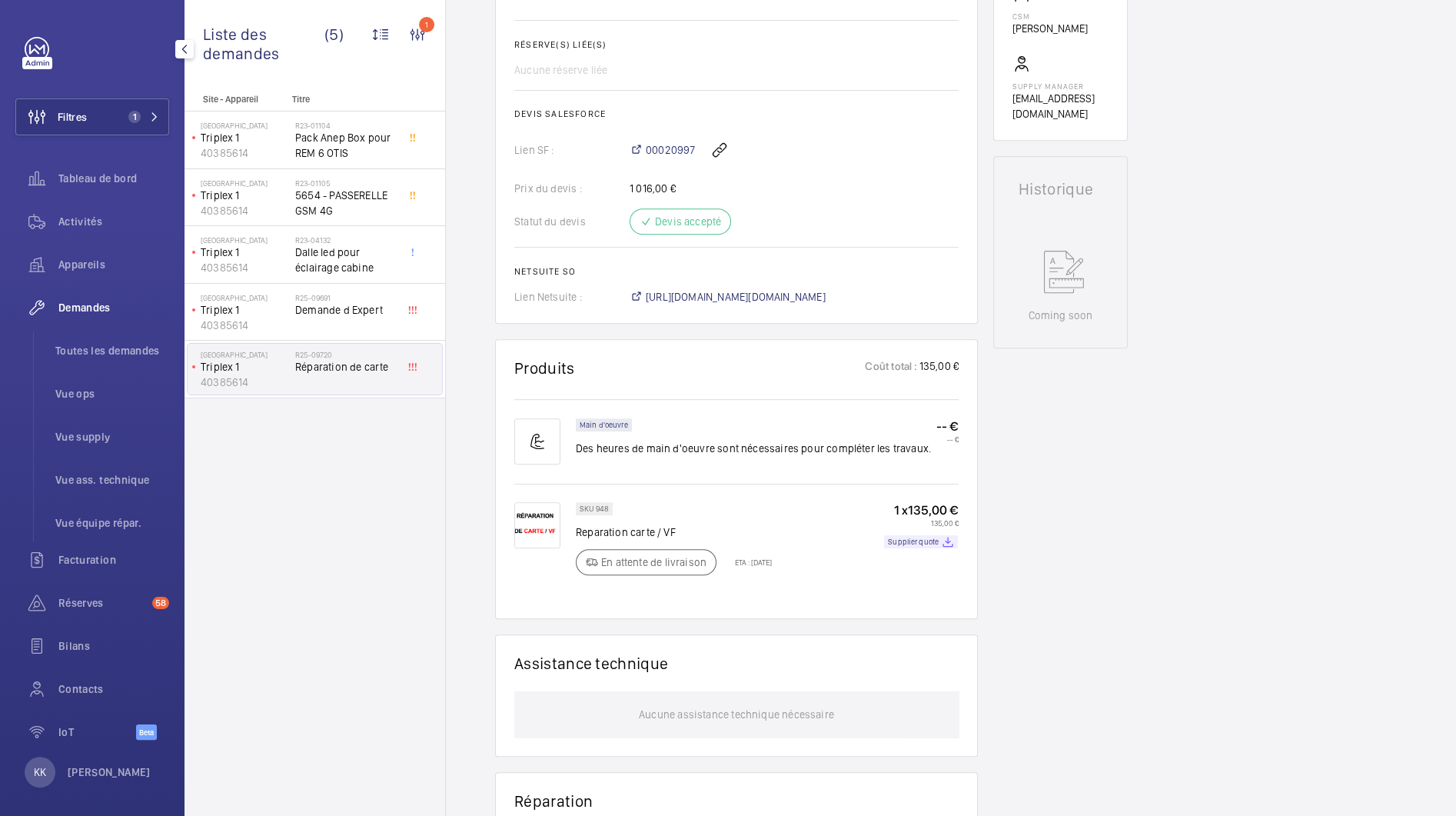
scroll to position [583, 0]
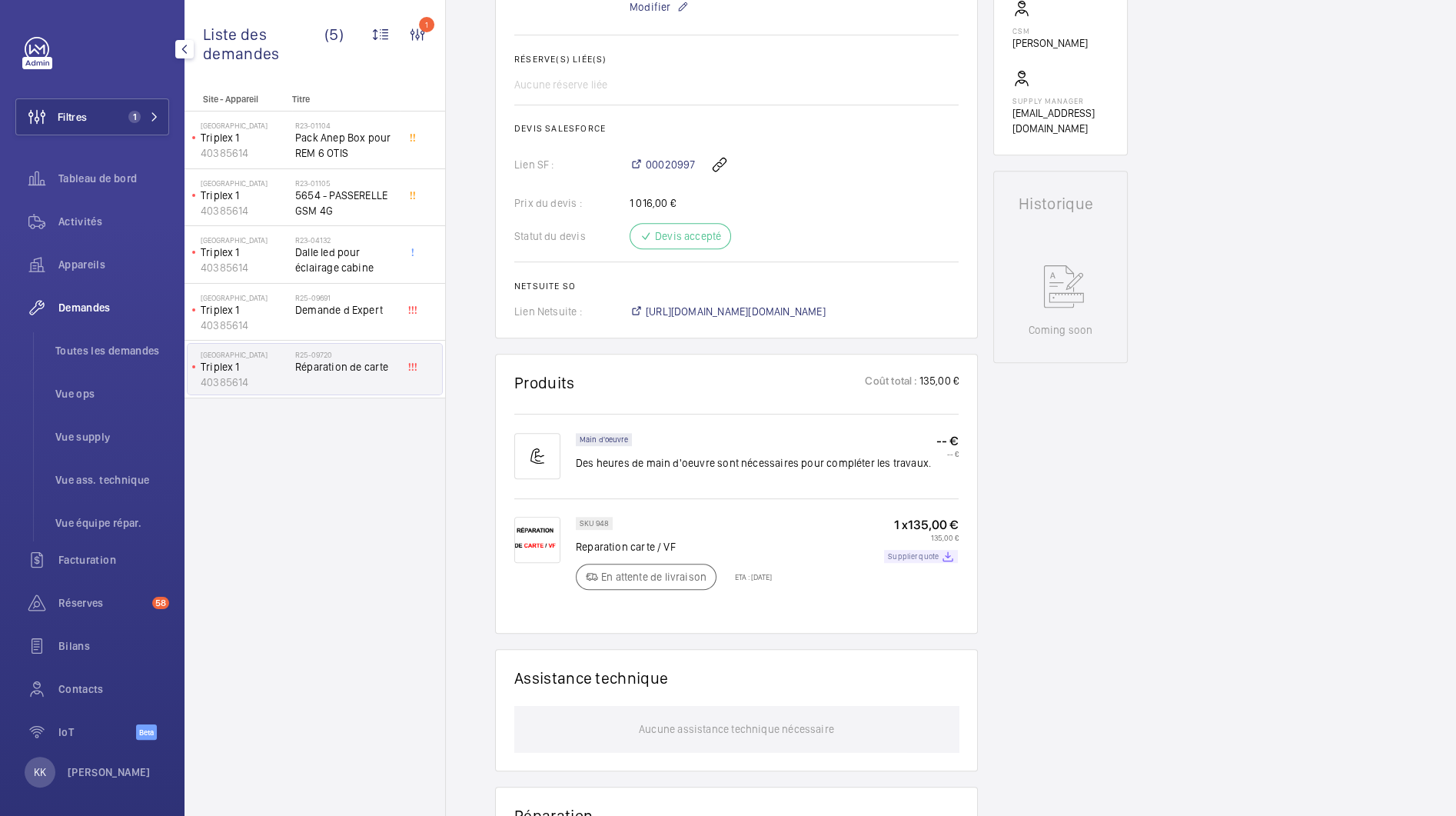
click at [941, 563] on div "Supplier quote" at bounding box center [920, 556] width 74 height 13
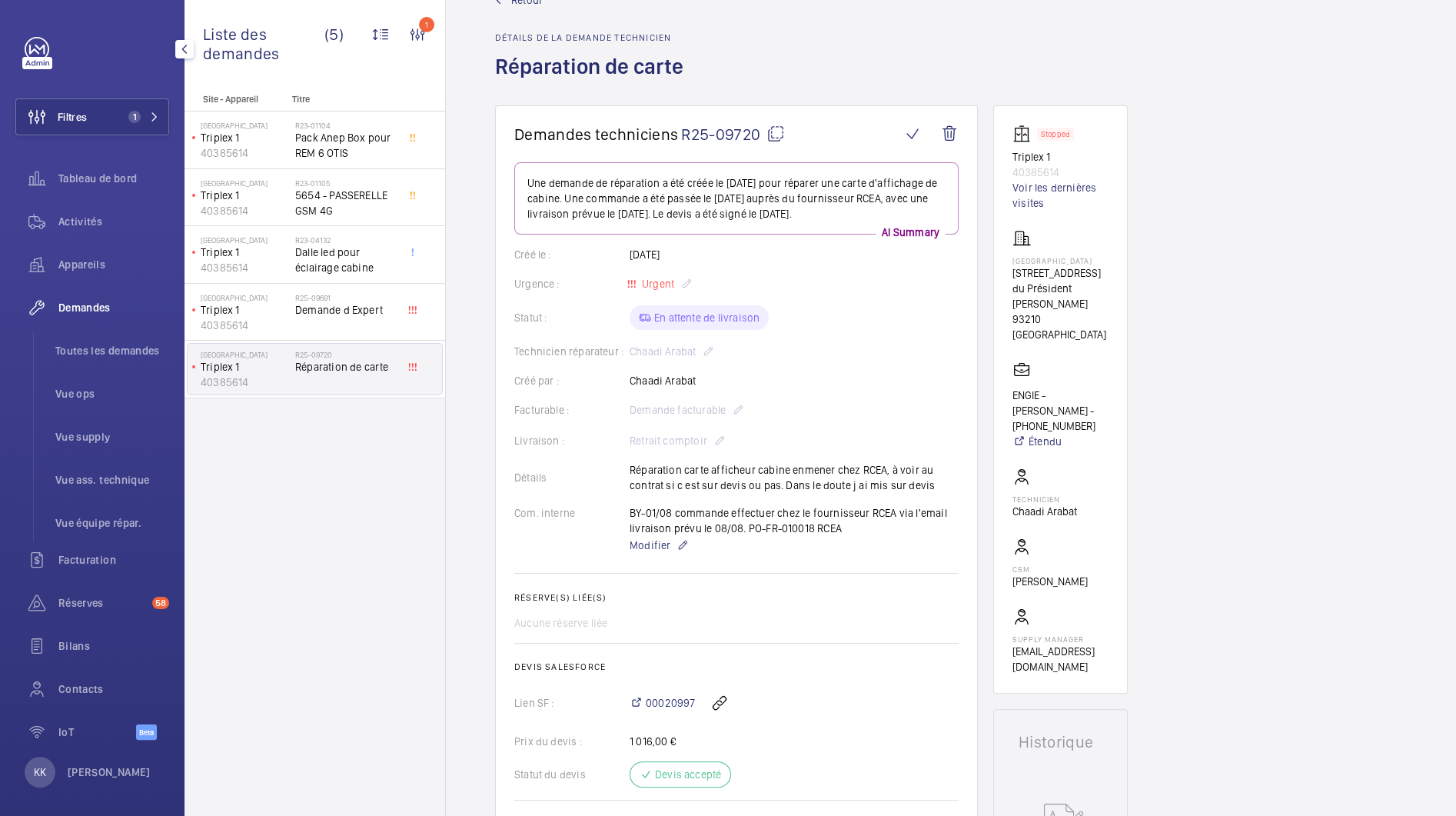
scroll to position [0, 0]
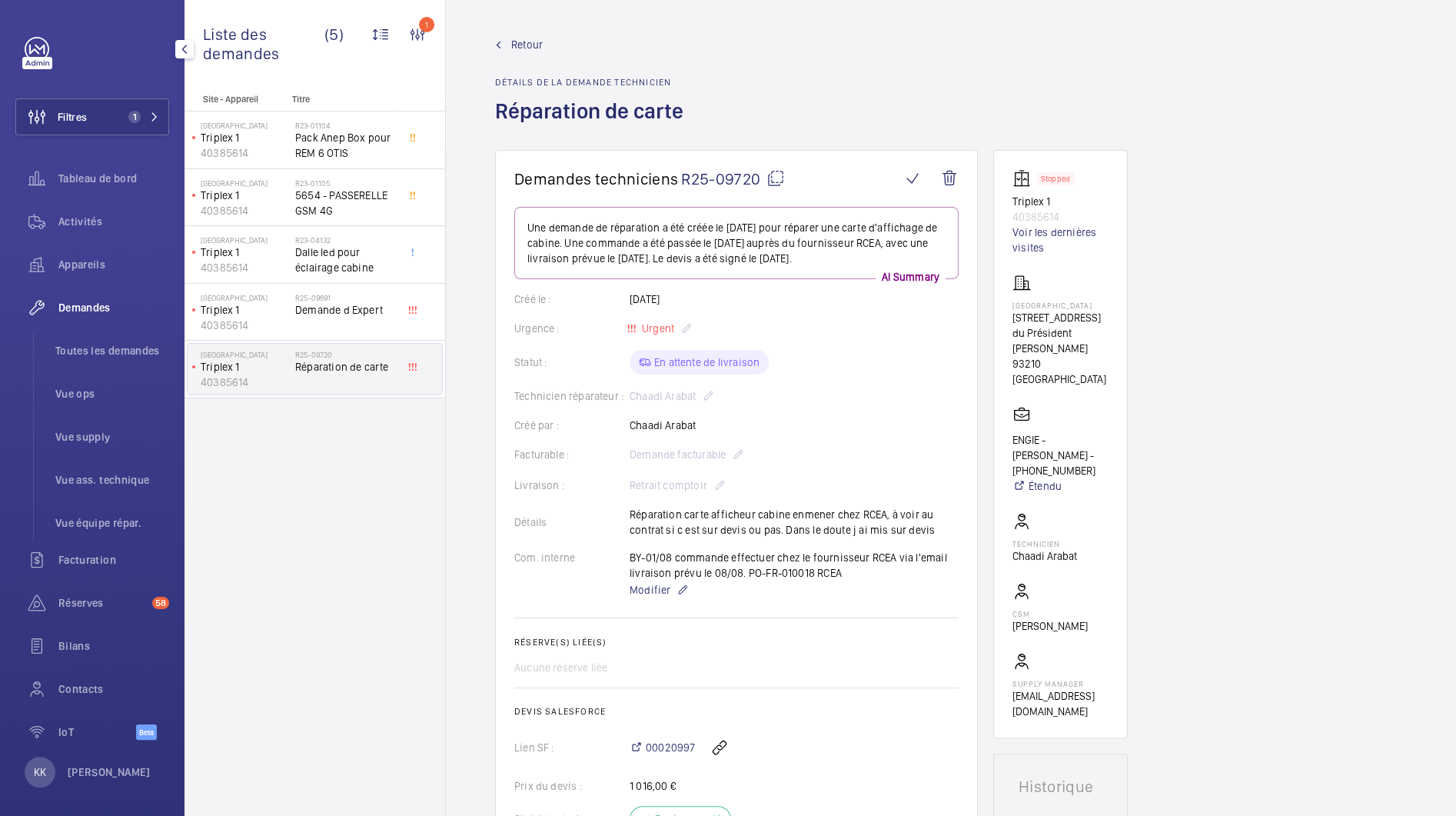
click at [517, 46] on span "Retour" at bounding box center [527, 44] width 32 height 15
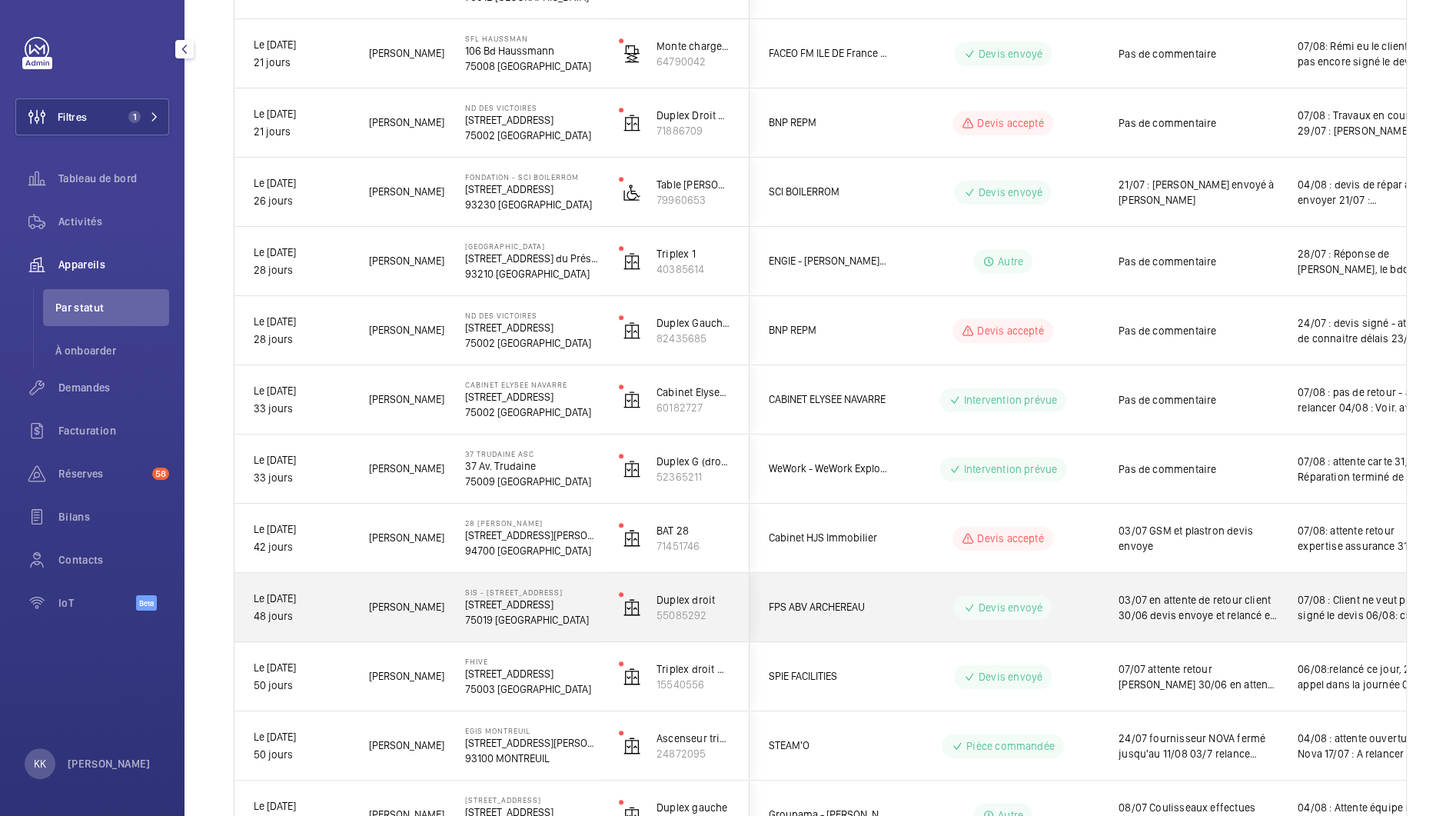
scroll to position [729, 0]
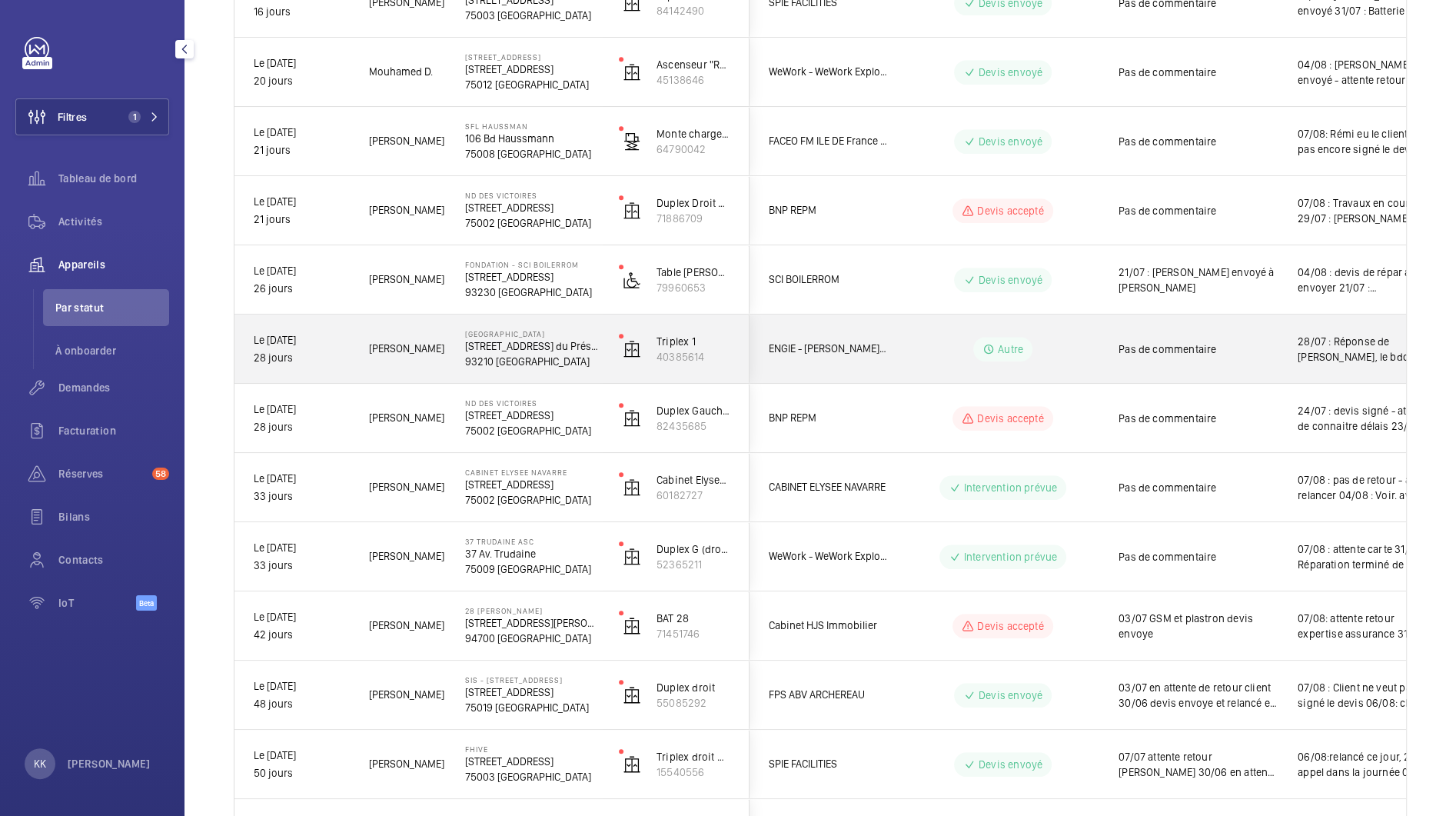
click at [517, 343] on p "276 Av. du Président Wilson" at bounding box center [532, 346] width 134 height 15
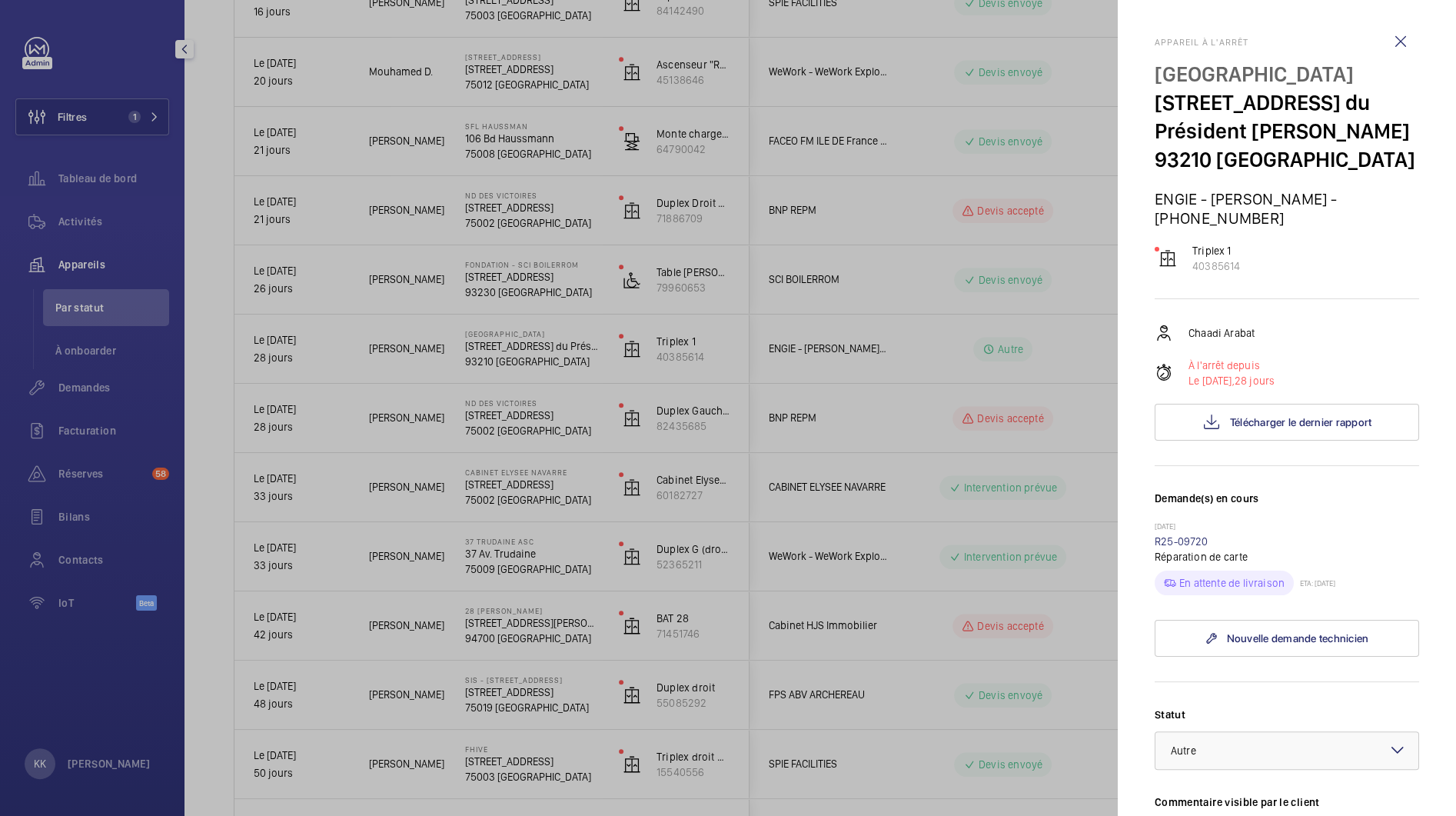
drag, startPoint x: 1142, startPoint y: 222, endPoint x: 1268, endPoint y: 237, distance: 126.9
click at [1268, 237] on mat-sidenav "Appareil à l'arrêt Randstad 276 Av. du Président Wilson 93210 SAINT-DENIS ENGIE…" at bounding box center [1287, 408] width 339 height 816
click at [1268, 243] on div "Triplex 1 40385614" at bounding box center [1287, 258] width 264 height 31
drag, startPoint x: 1268, startPoint y: 237, endPoint x: 1191, endPoint y: 232, distance: 77.2
click at [1191, 243] on div "Triplex 1 40385614" at bounding box center [1287, 258] width 264 height 31
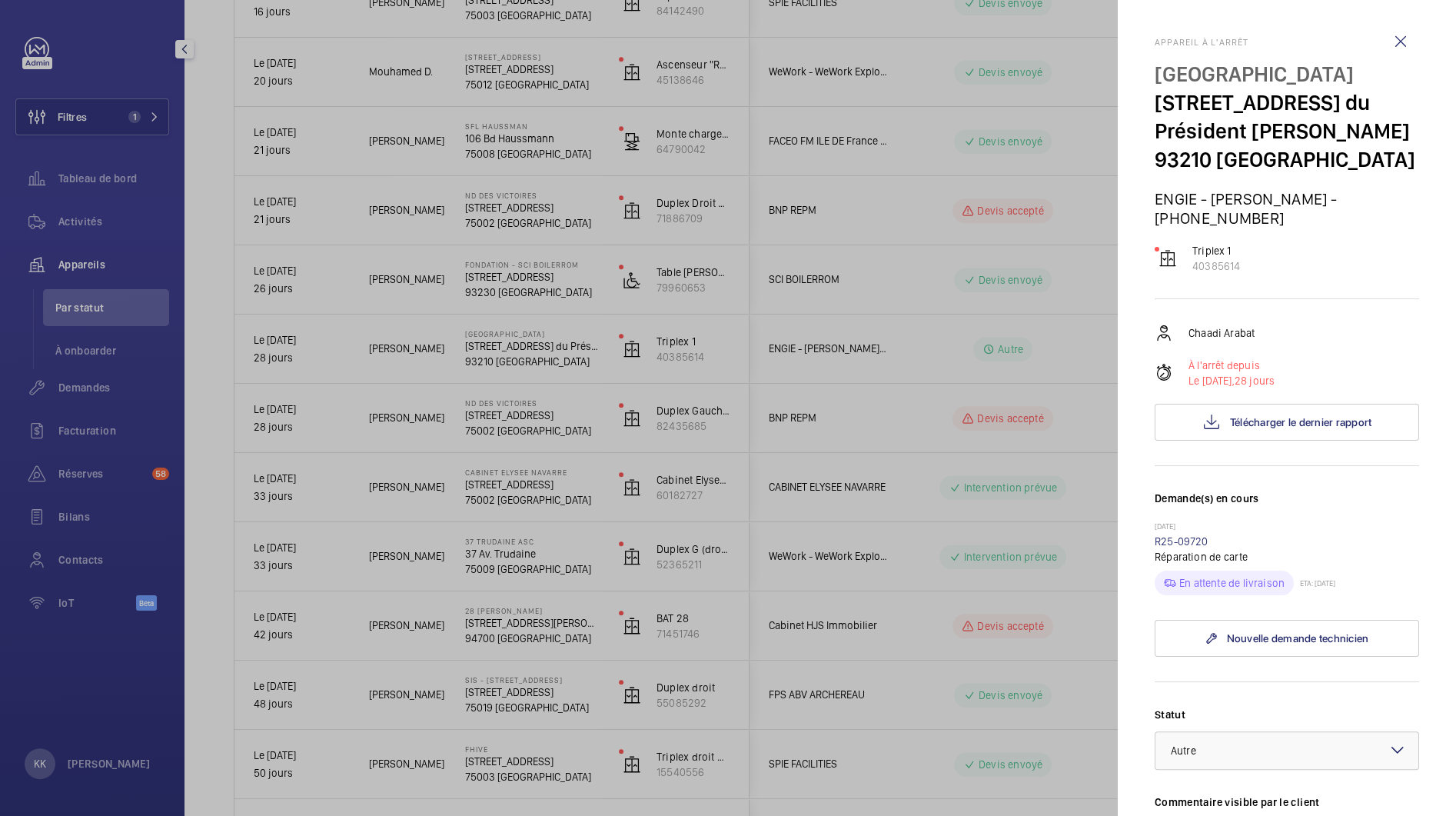
click at [1144, 285] on mat-sidenav "Appareil à l'arrêt Randstad 276 Av. du Président Wilson 93210 SAINT-DENIS ENGIE…" at bounding box center [1287, 408] width 339 height 816
click at [719, 302] on div at bounding box center [728, 408] width 1456 height 816
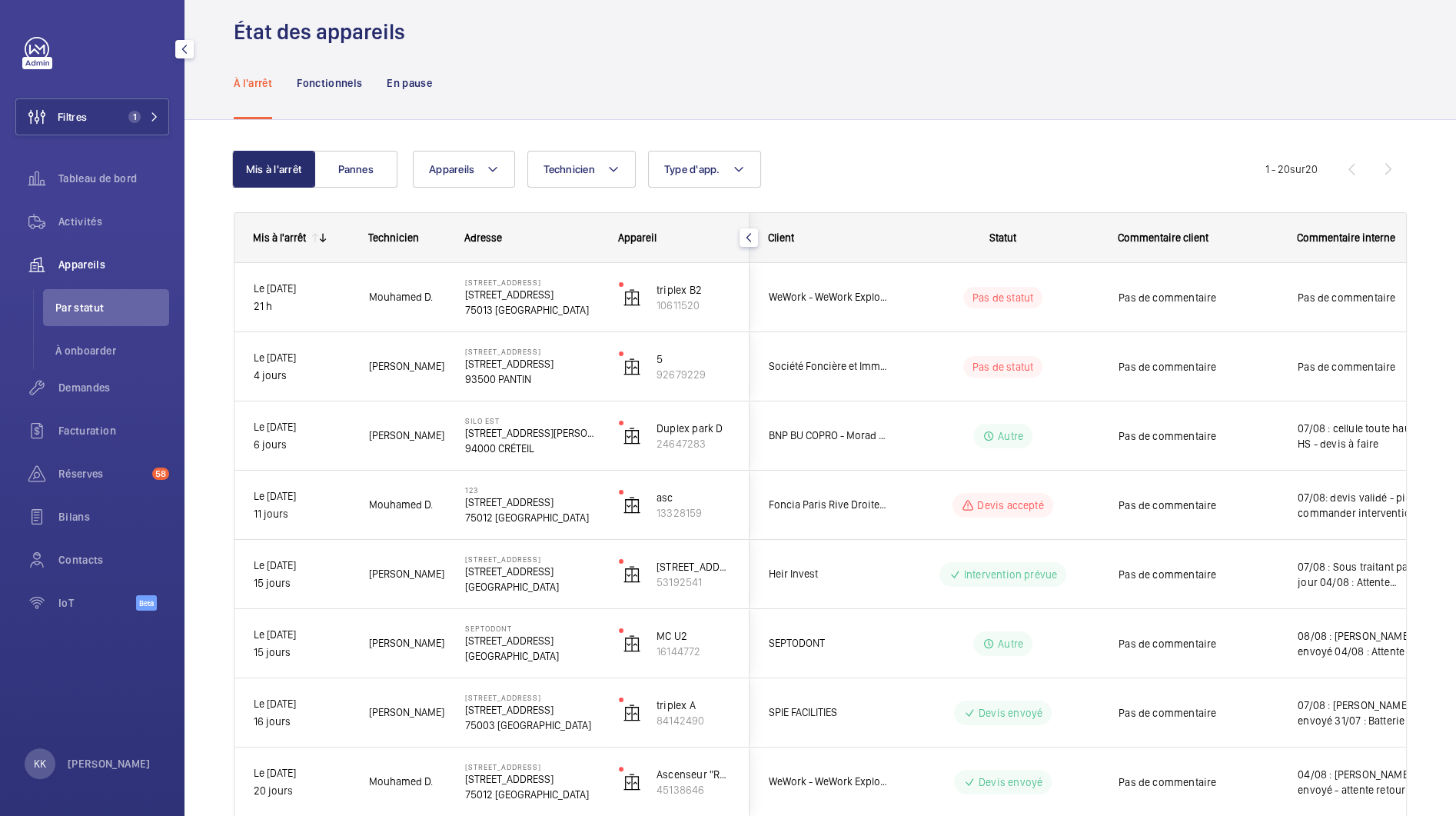
scroll to position [0, 0]
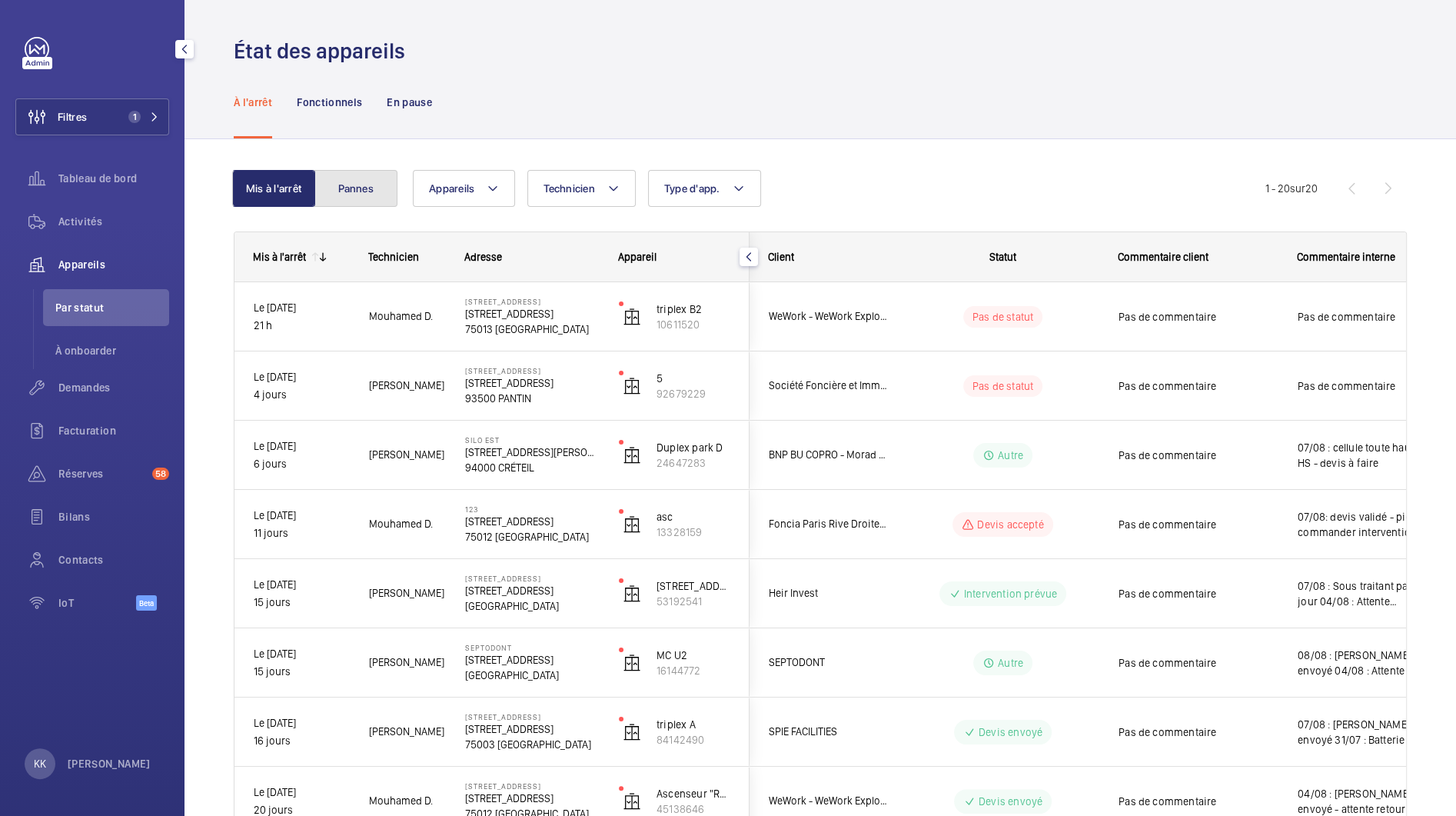
click at [366, 195] on button "Pannes" at bounding box center [355, 188] width 83 height 37
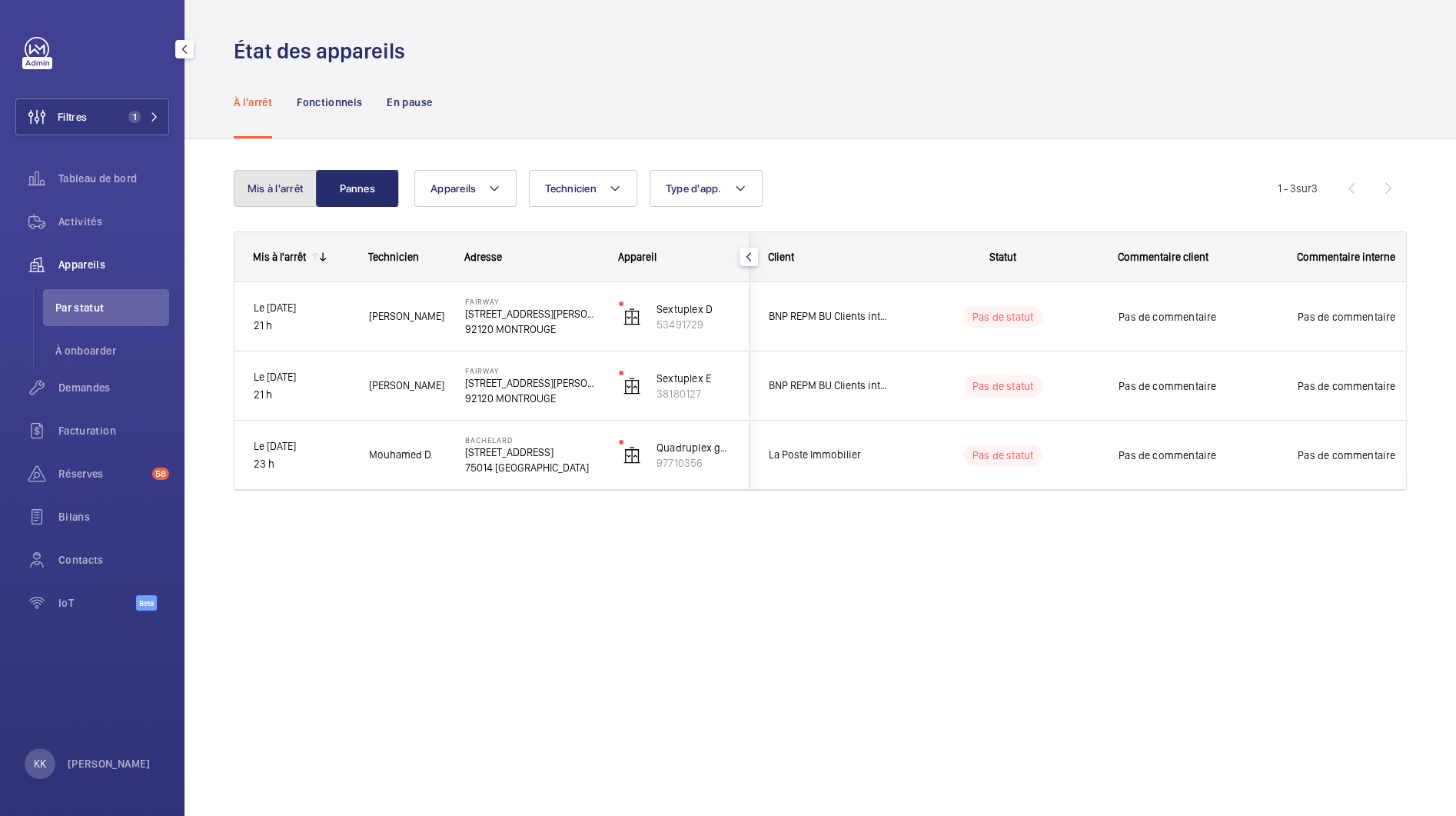
click at [252, 196] on button "Mis à l'arrêt" at bounding box center [275, 188] width 83 height 37
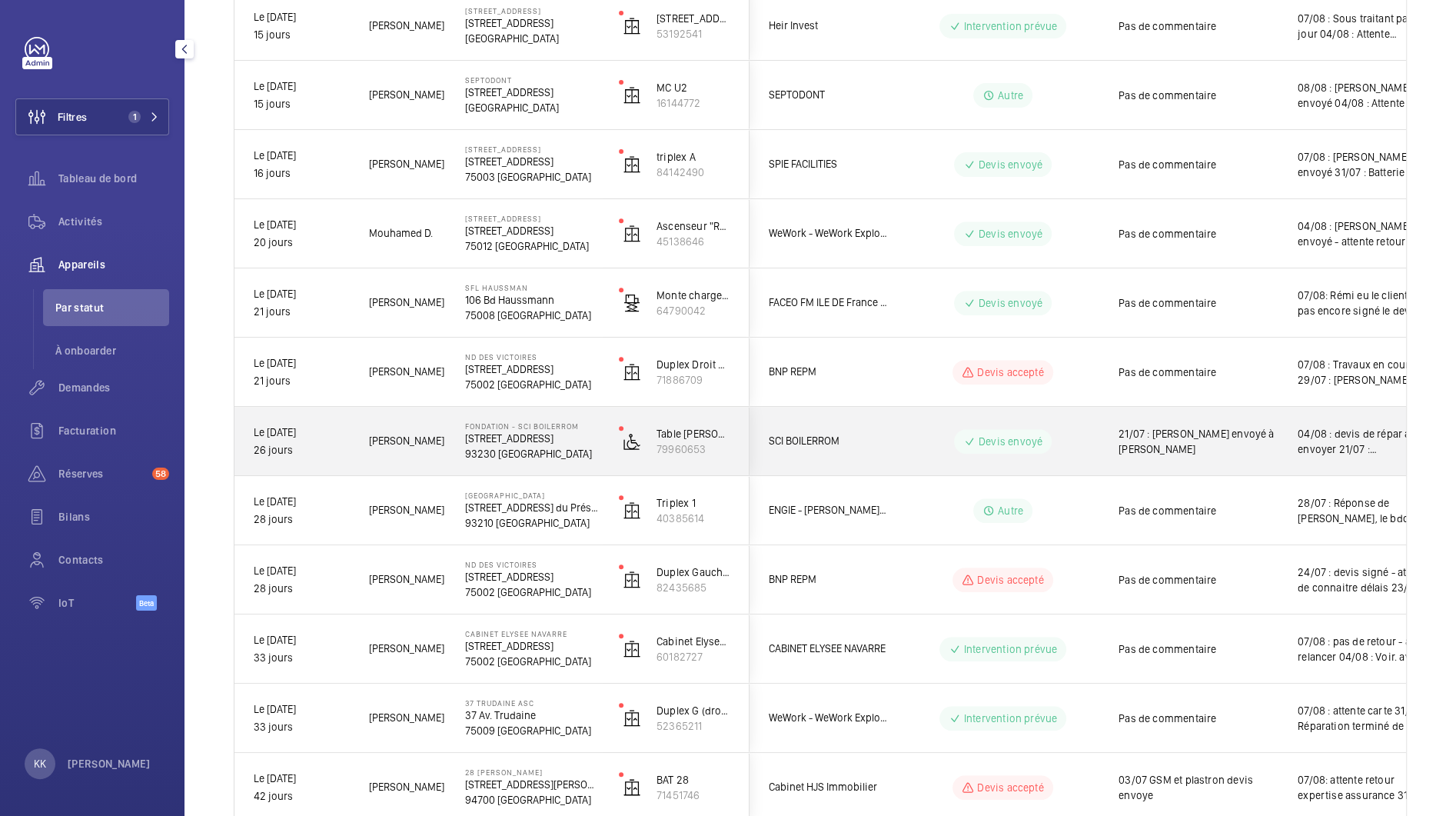
scroll to position [647, 0]
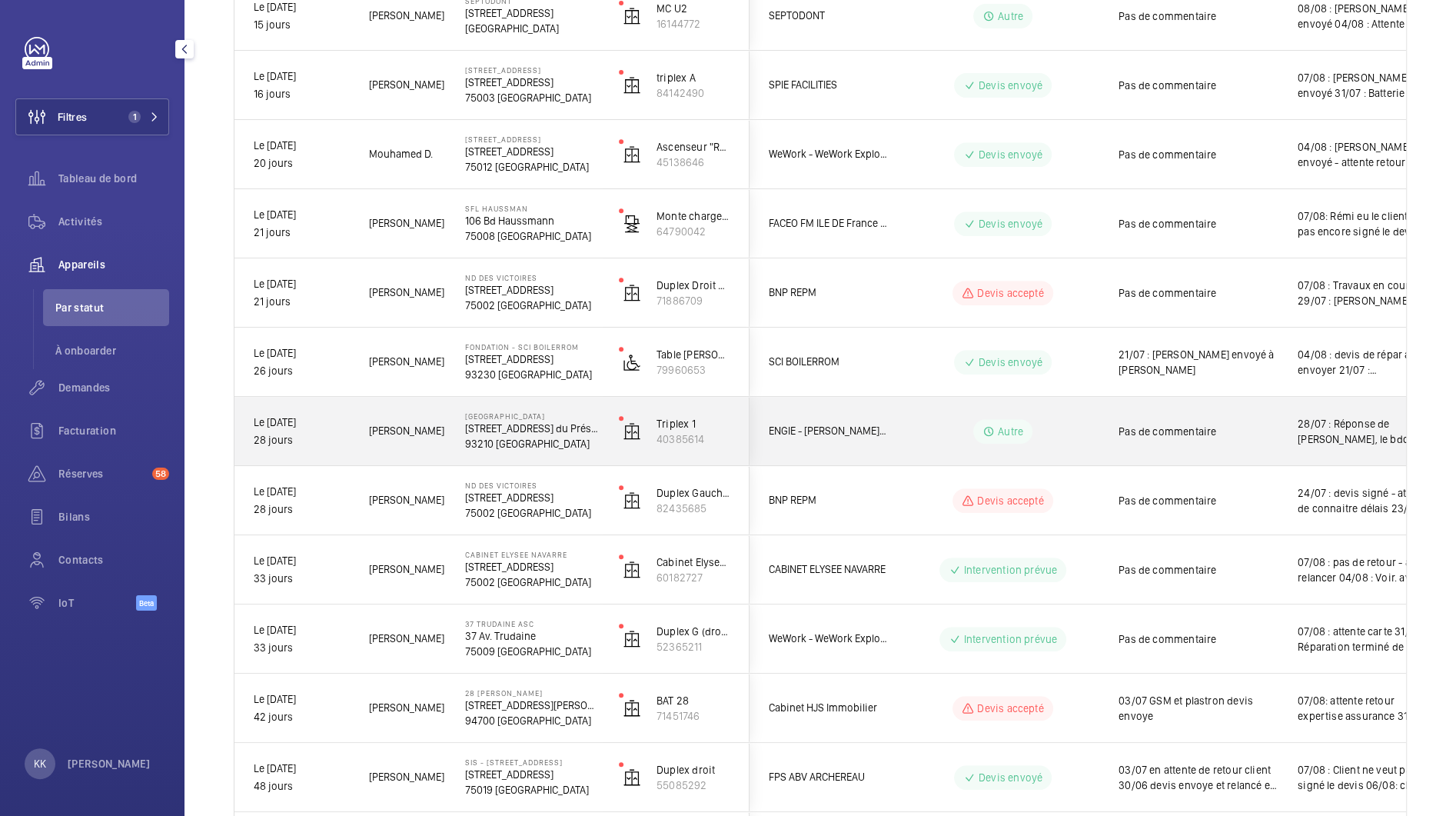
click at [498, 434] on p "276 Av. du Président Wilson" at bounding box center [532, 427] width 134 height 15
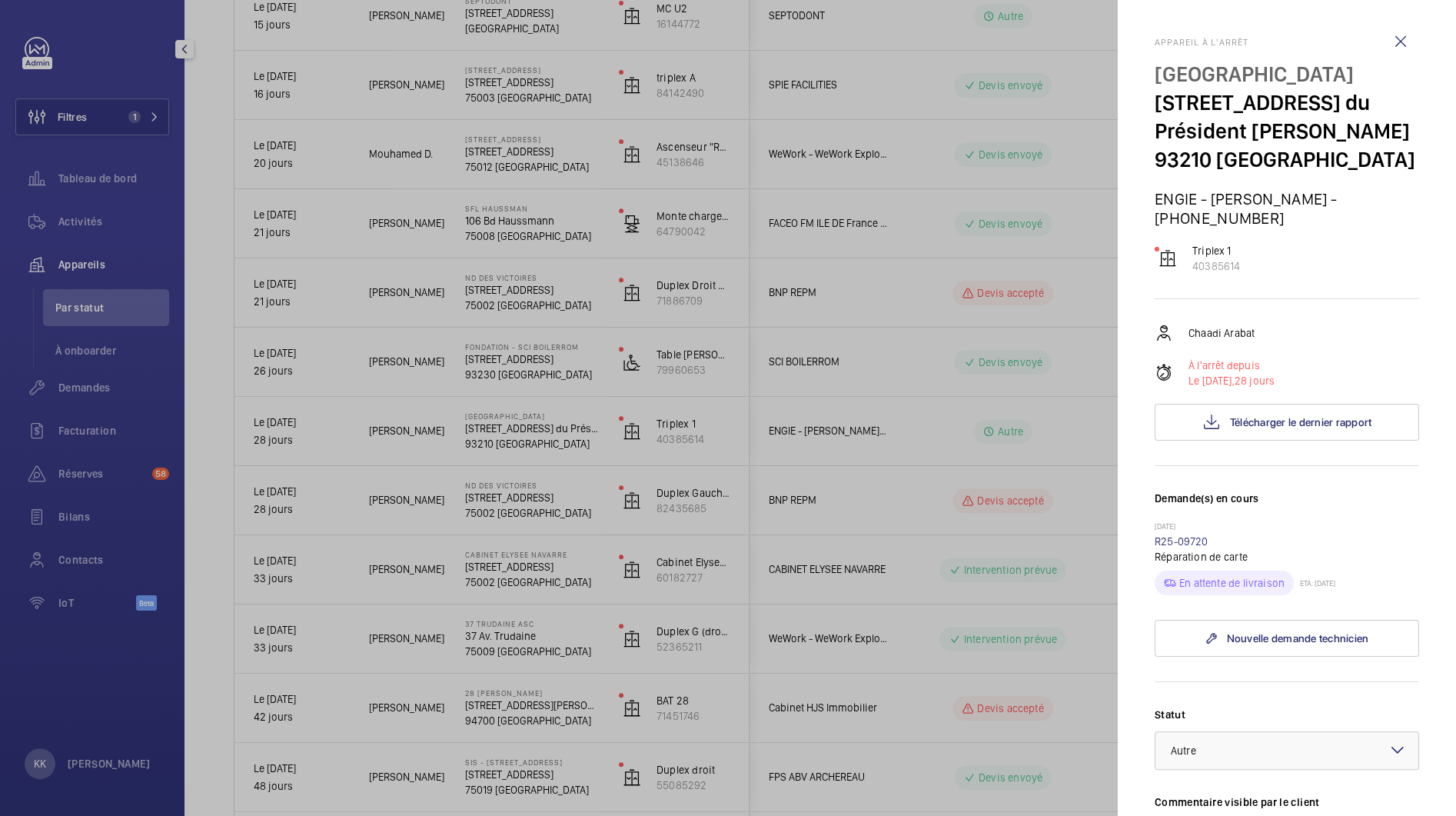
drag, startPoint x: 1153, startPoint y: 175, endPoint x: 1319, endPoint y: 179, distance: 166.0
click at [1319, 179] on mat-sidenav "Appareil à l'arrêt Randstad 276 Av. du Président Wilson 93210 SAINT-DENIS ENGIE…" at bounding box center [1287, 408] width 339 height 816
drag, startPoint x: 1283, startPoint y: 185, endPoint x: 1152, endPoint y: 66, distance: 177.0
click at [1152, 66] on mat-sidenav "Appareil à l'arrêt Randstad 276 Av. du Président Wilson 93210 SAINT-DENIS ENGIE…" at bounding box center [1287, 408] width 339 height 816
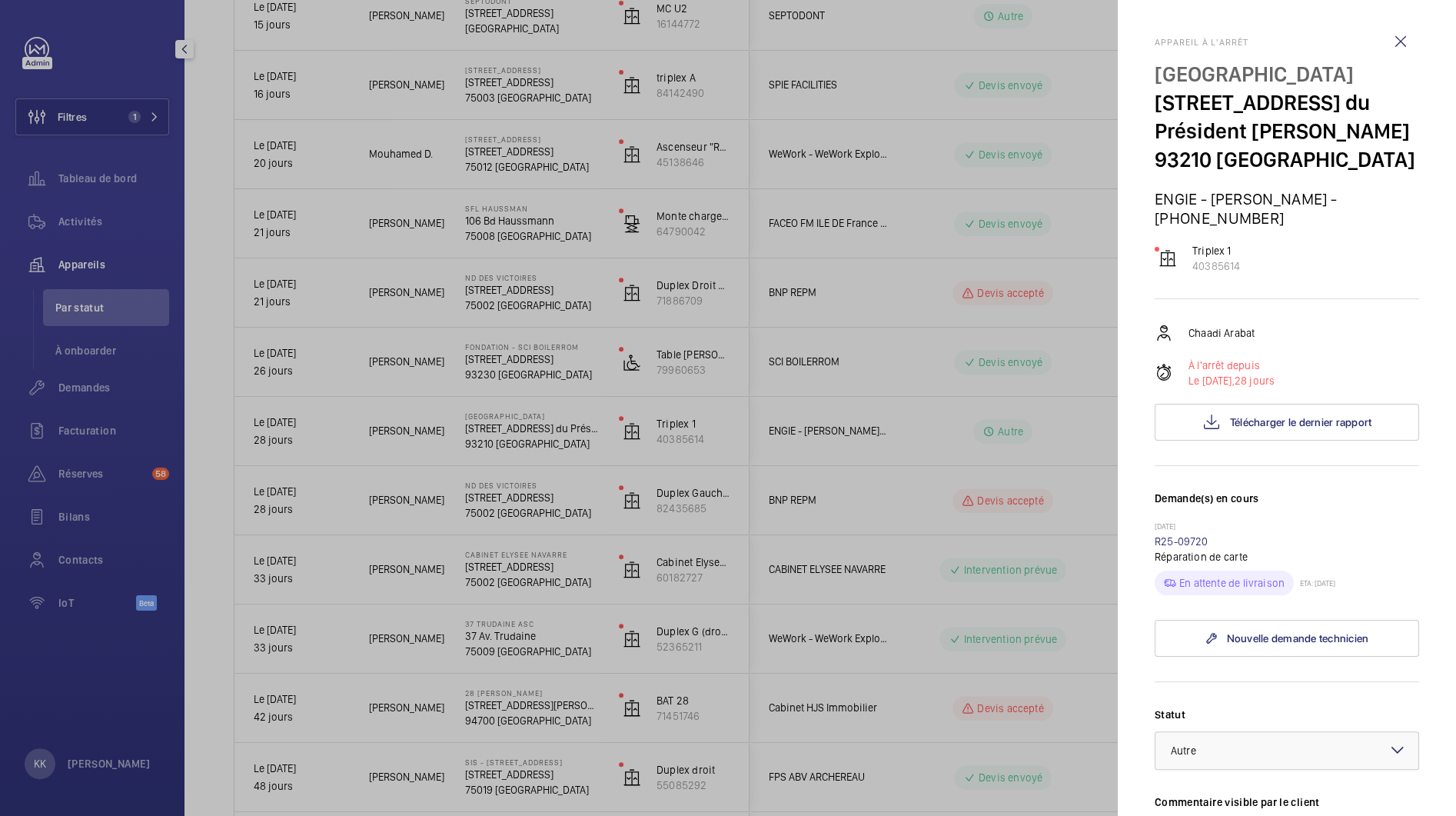
drag, startPoint x: 1152, startPoint y: 70, endPoint x: 1253, endPoint y: 236, distance: 194.3
click at [1253, 236] on mat-sidenav "Appareil à l'arrêt Randstad 276 Av. du Président Wilson 93210 SAINT-DENIS ENGIE…" at bounding box center [1287, 408] width 339 height 816
click at [1265, 246] on div "Appareil à l'arrêt Randstad 276 Av. du Président Wilson 93210 SAINT-DENIS ENGIE…" at bounding box center [1287, 630] width 264 height 1186
drag, startPoint x: 1265, startPoint y: 246, endPoint x: 1316, endPoint y: 236, distance: 52.0
click at [1316, 237] on div "Appareil à l'arrêt Randstad 276 Av. du Président Wilson 93210 SAINT-DENIS ENGIE…" at bounding box center [1287, 630] width 264 height 1186
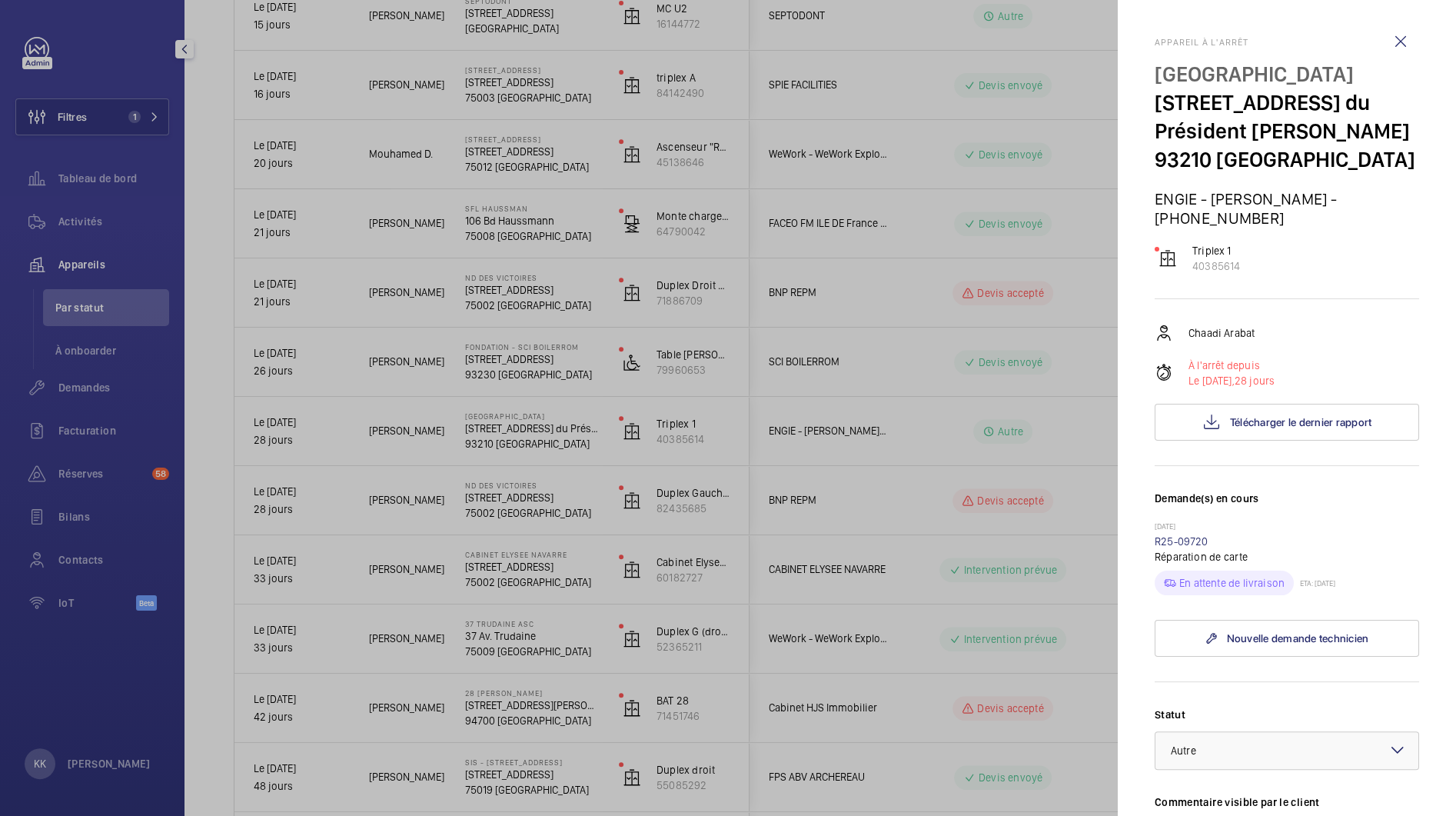
click at [362, 81] on div at bounding box center [728, 408] width 1456 height 816
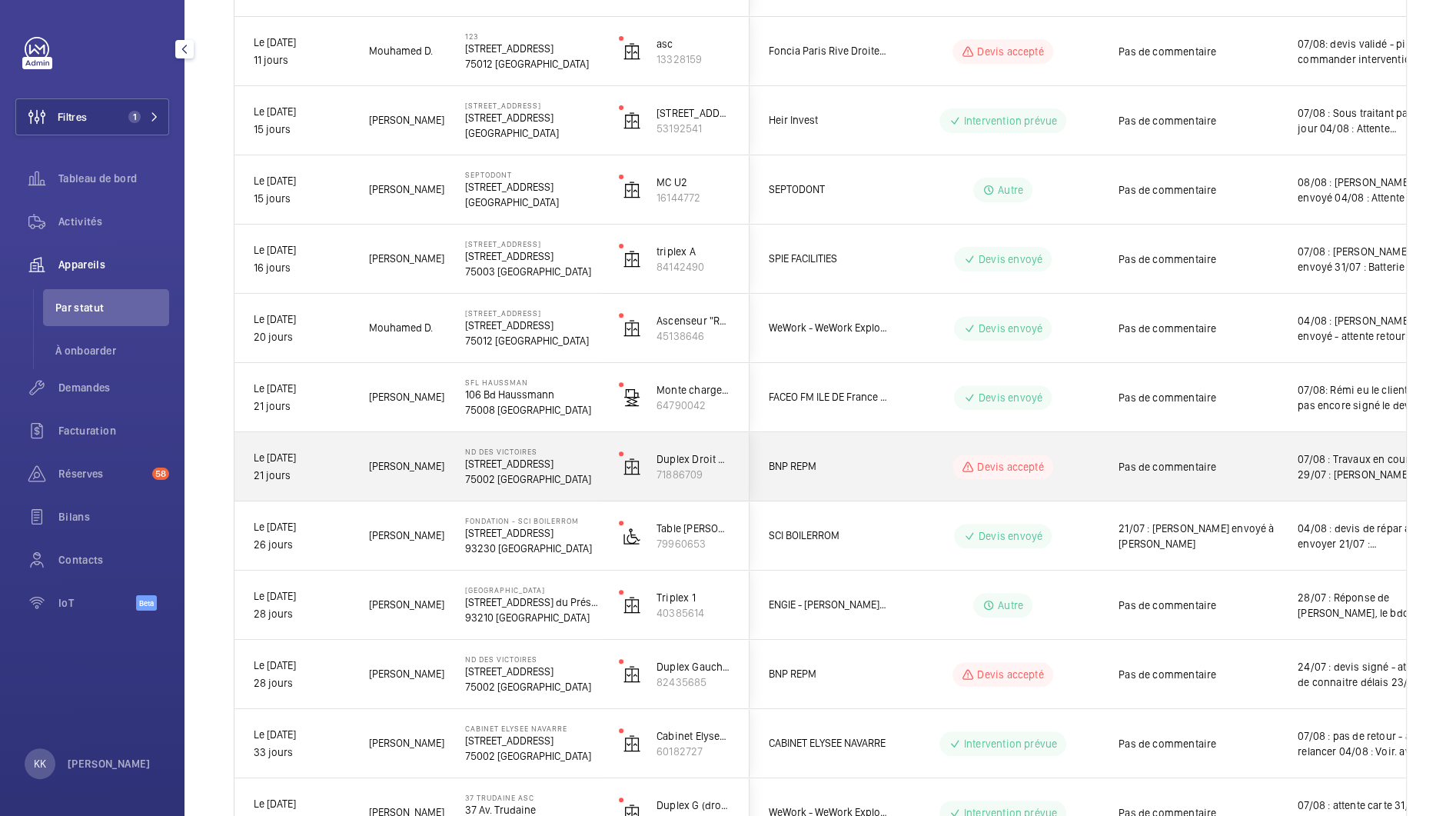
scroll to position [486, 0]
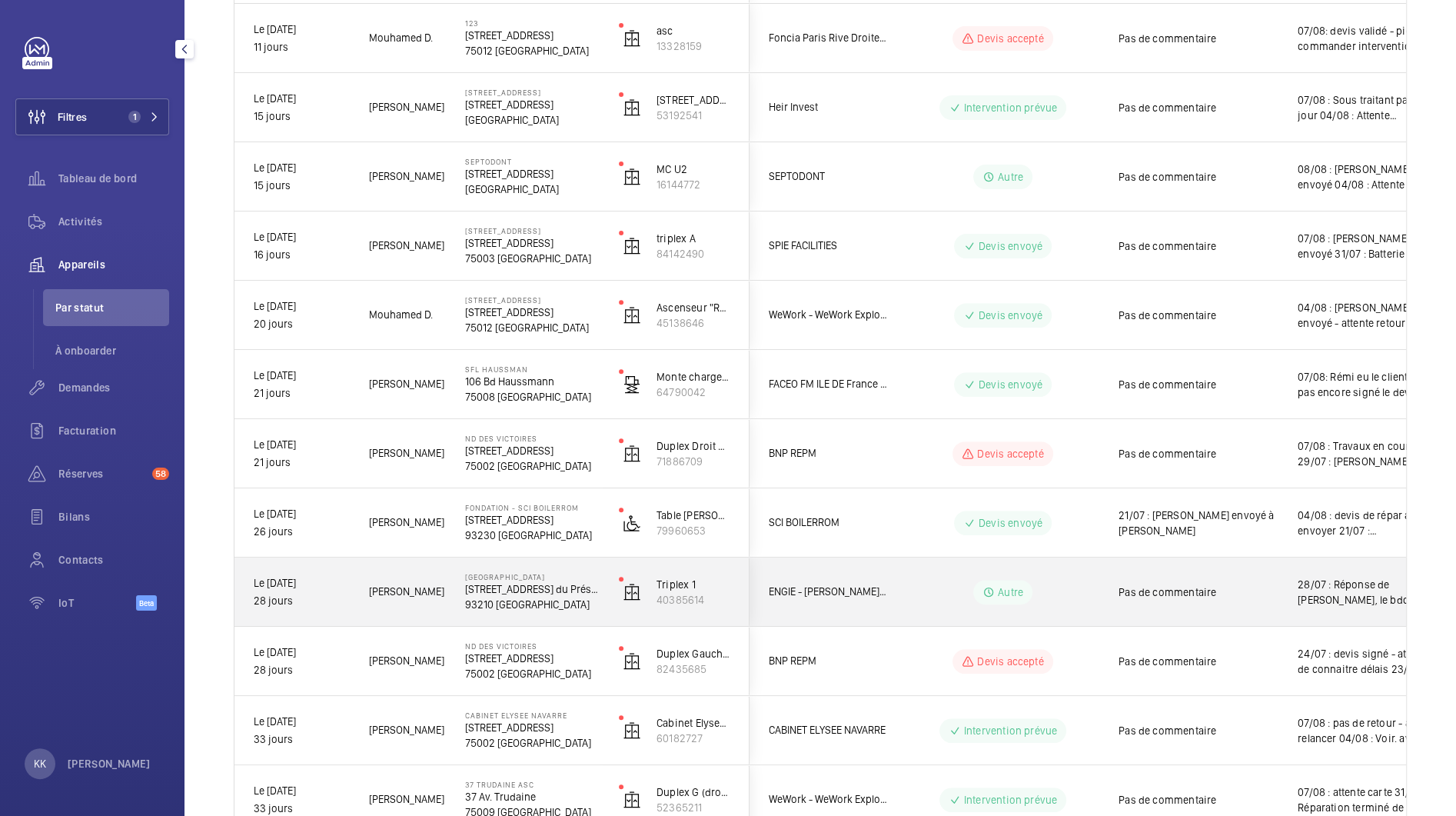
click at [336, 605] on p "28 jours" at bounding box center [301, 601] width 95 height 17
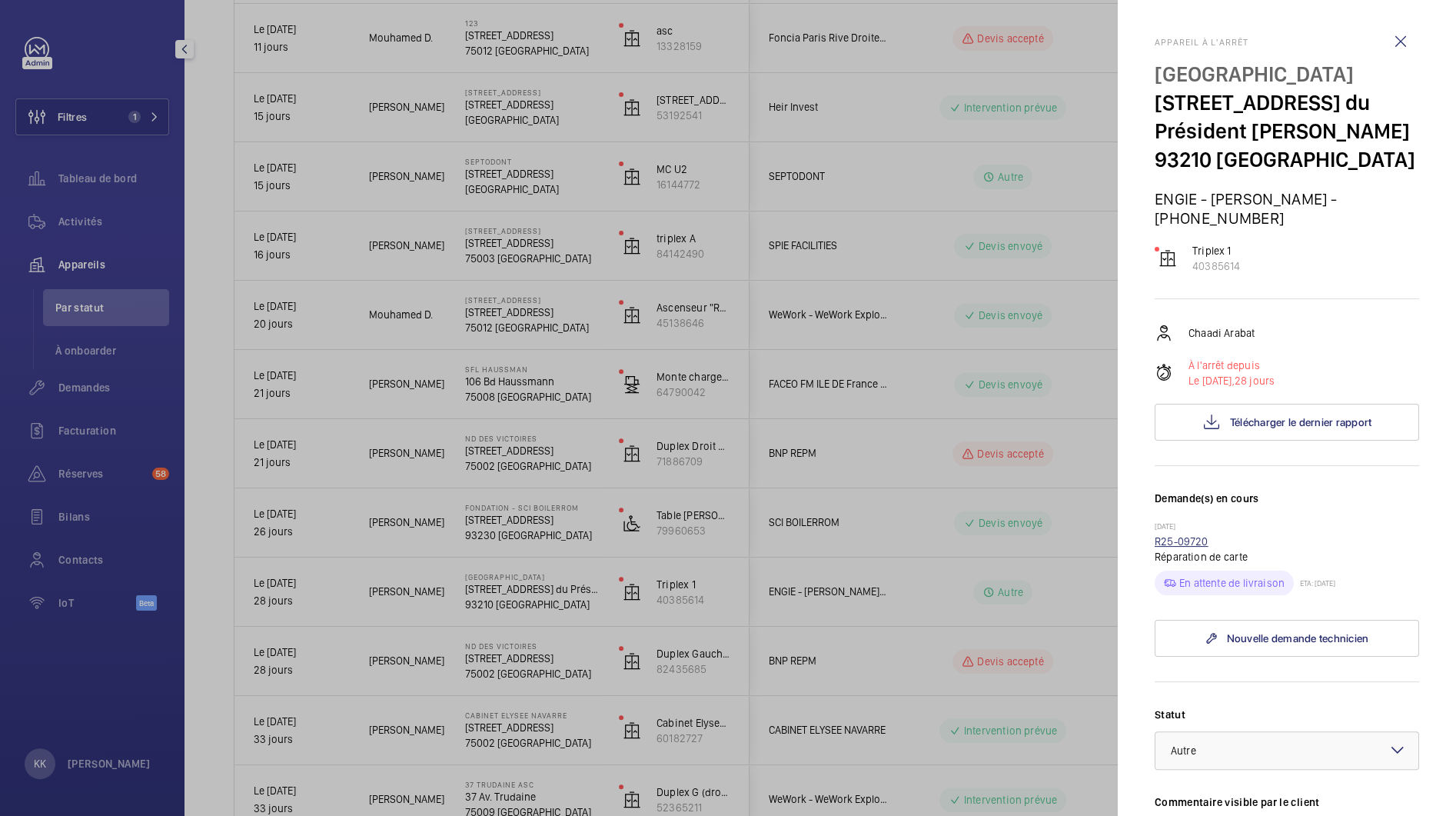
click at [1168, 535] on link "R25-09720" at bounding box center [1181, 541] width 54 height 13
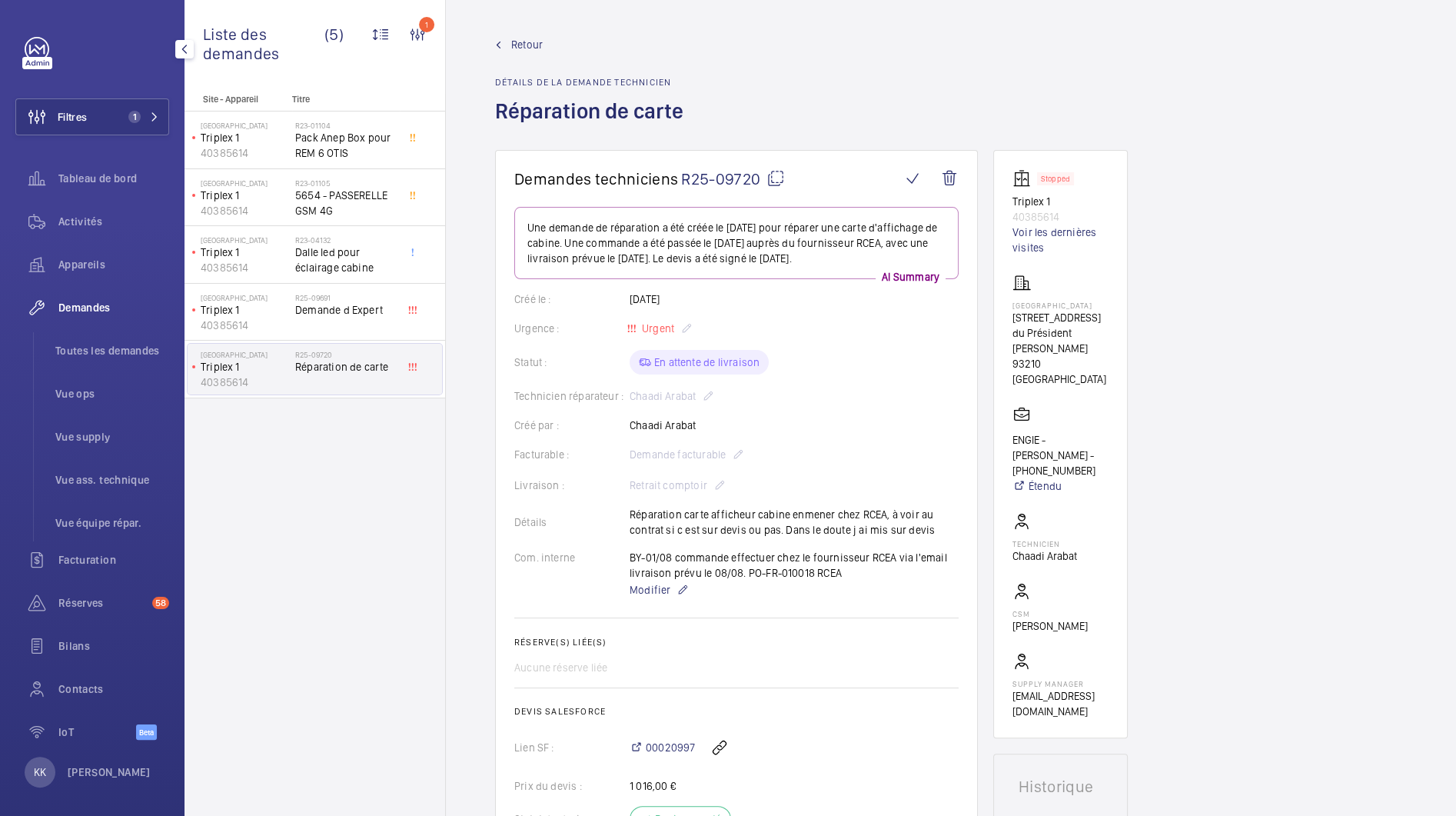
click at [504, 42] on link "Retour" at bounding box center [594, 44] width 198 height 15
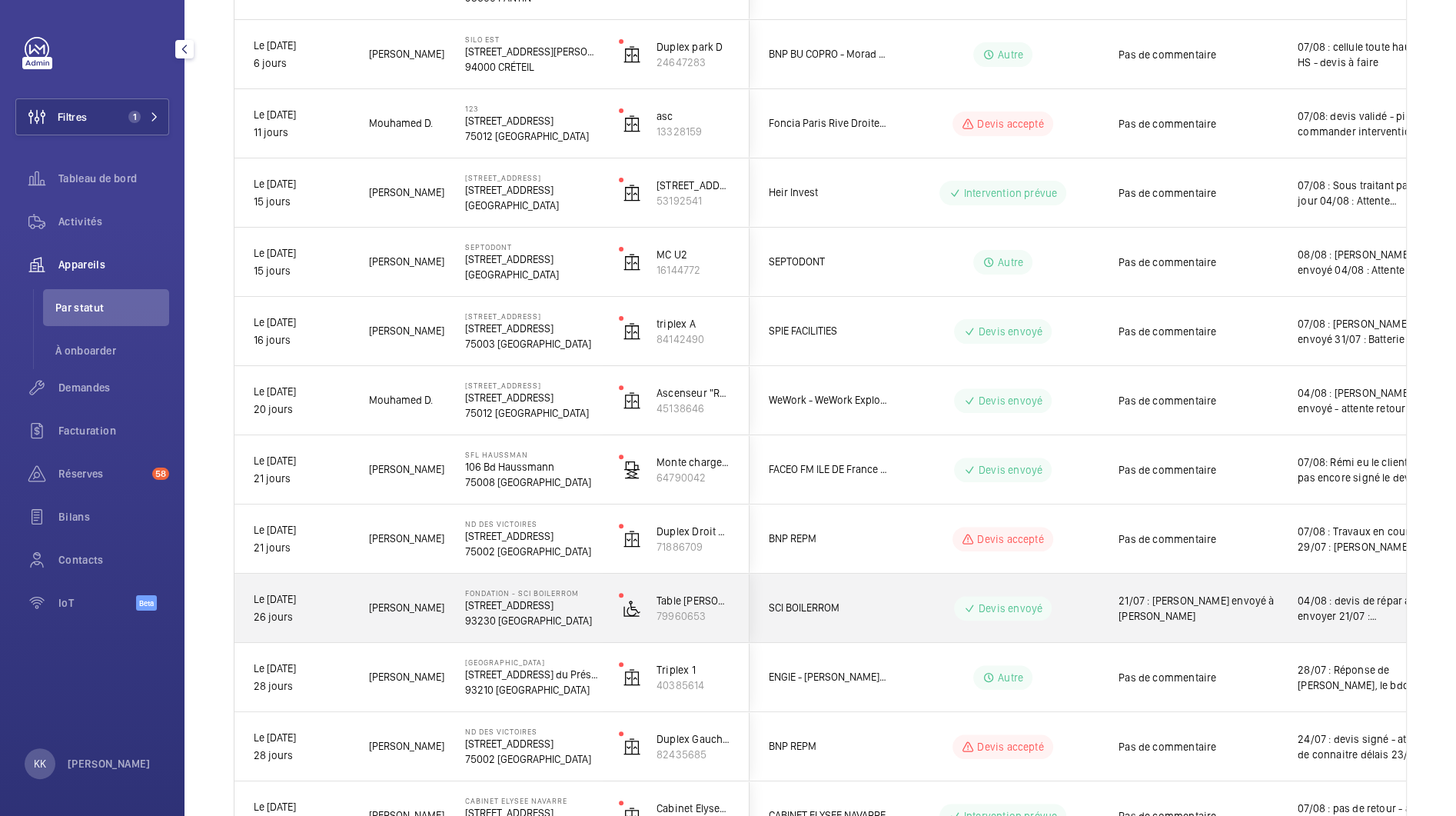
scroll to position [412, 0]
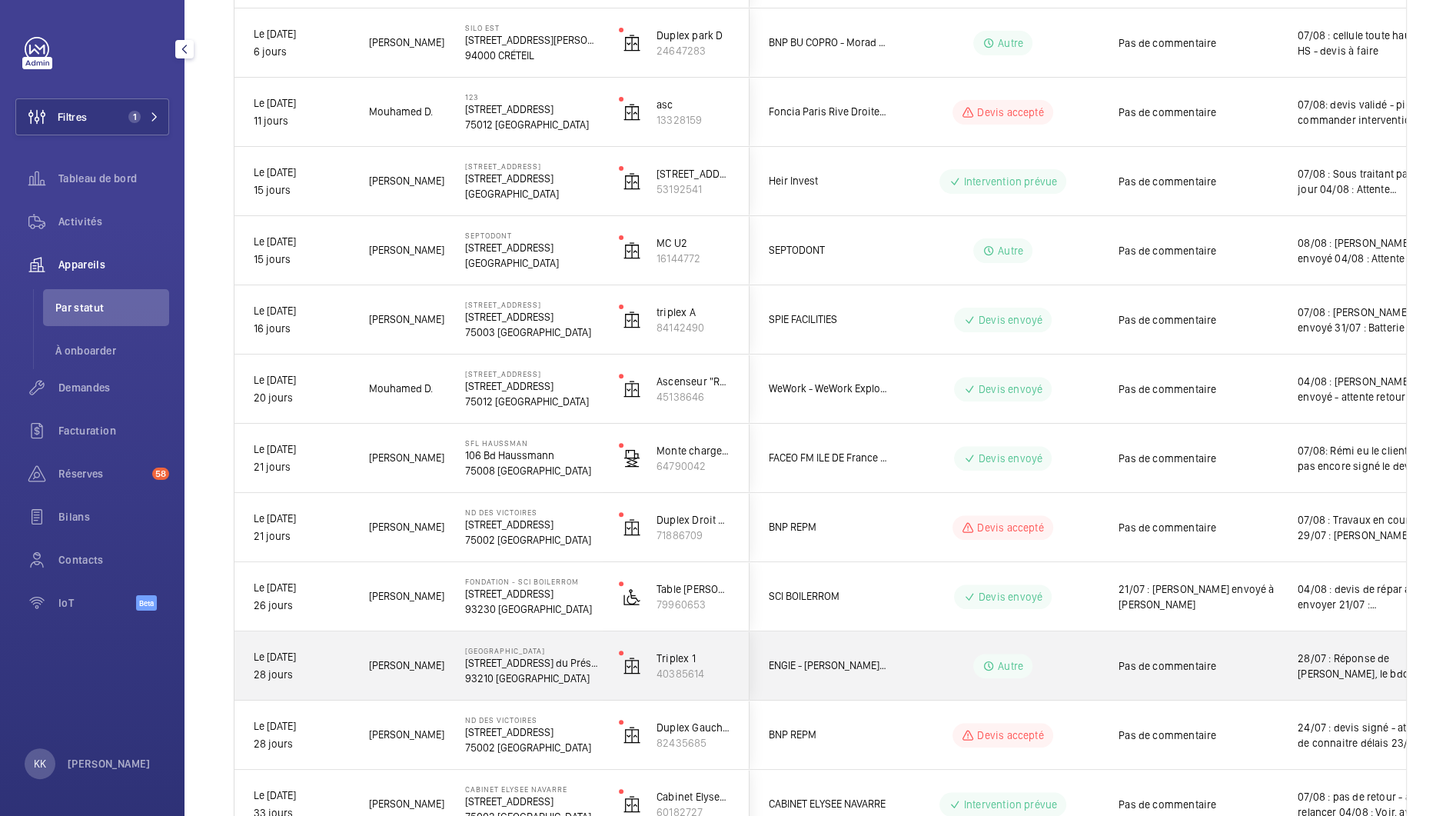
click at [507, 657] on p "276 Av. du Président Wilson" at bounding box center [532, 662] width 134 height 15
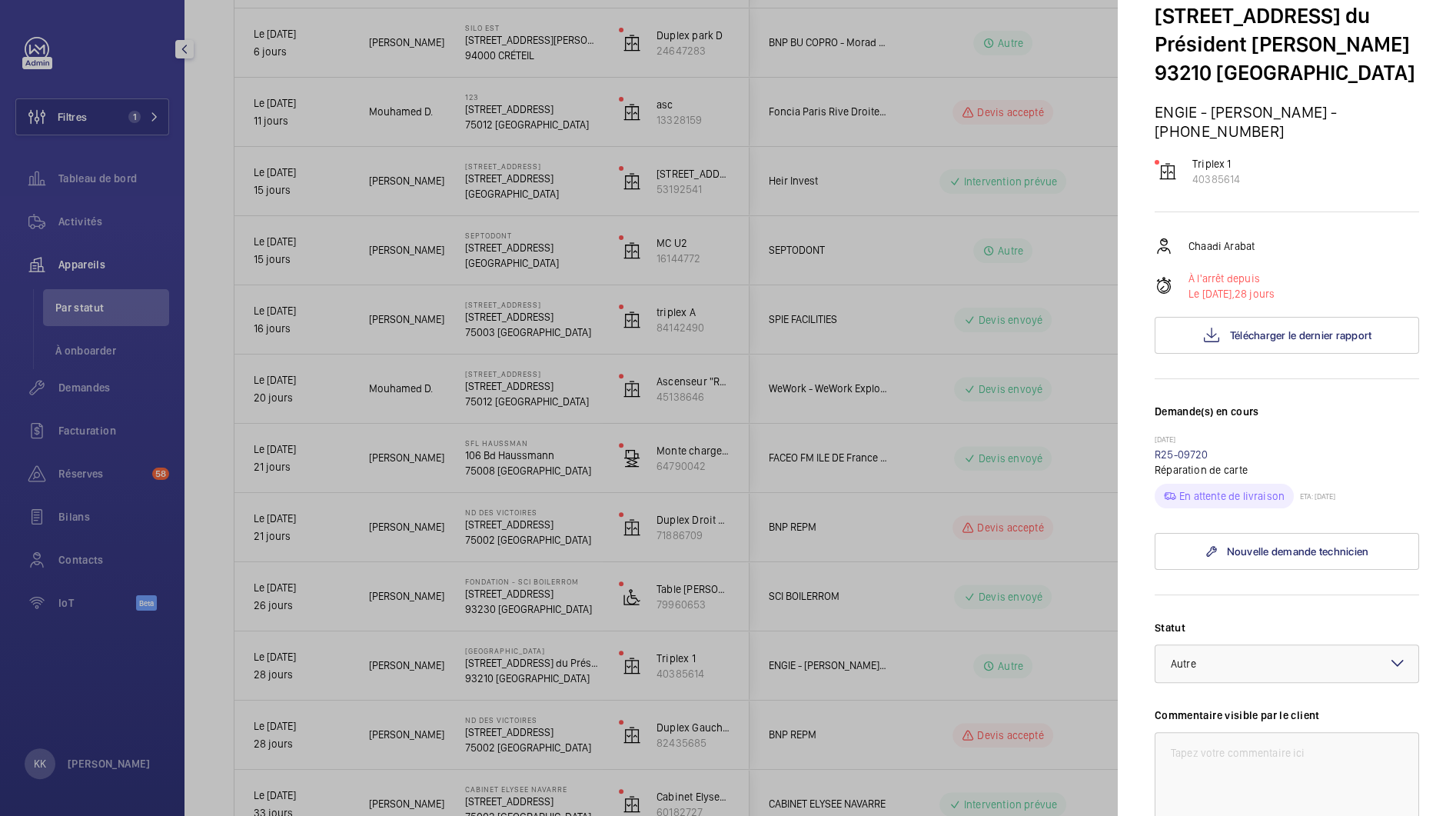
scroll to position [135, 0]
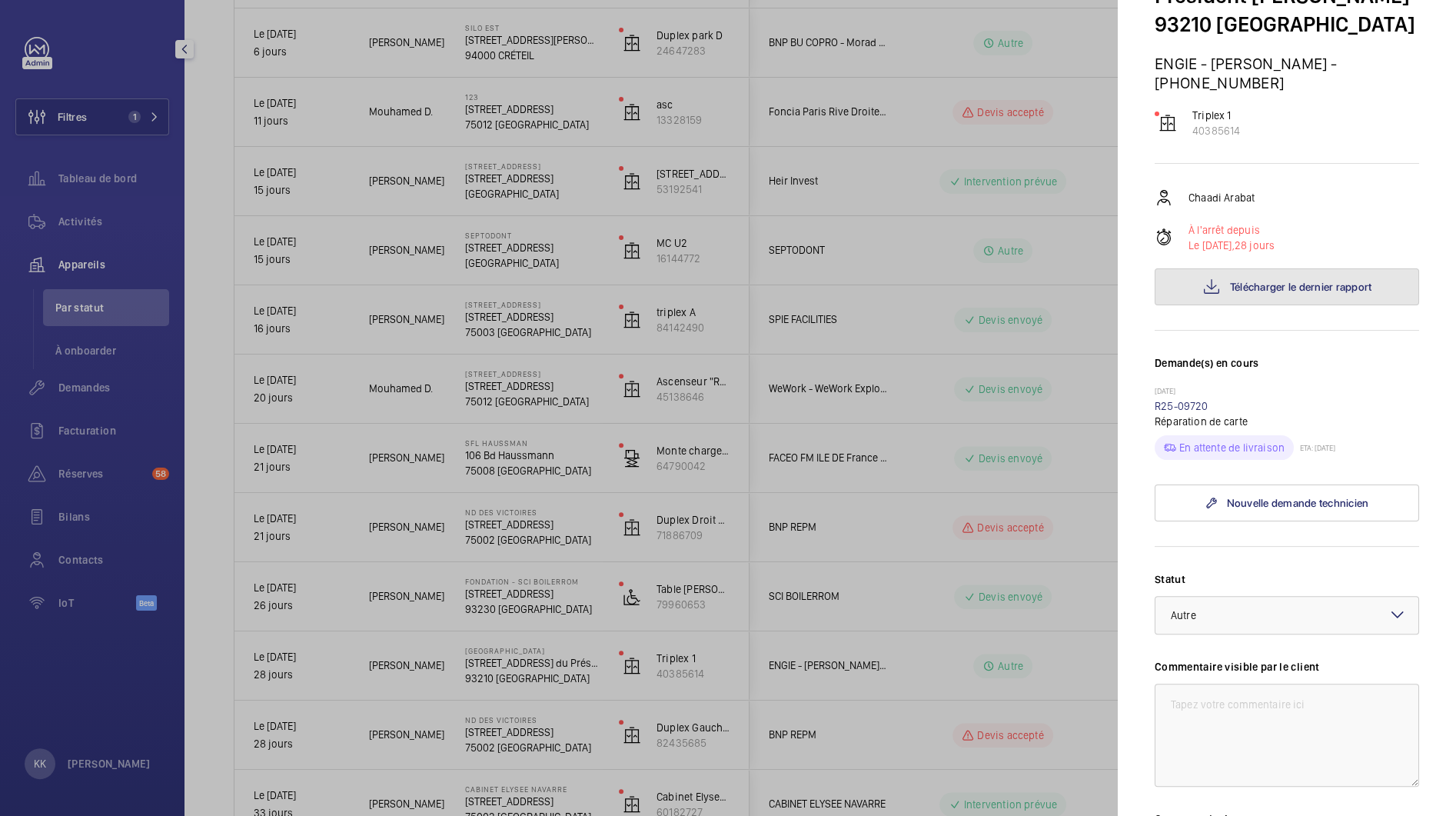
click at [1221, 268] on button "Télécharger le dernier rapport" at bounding box center [1287, 287] width 264 height 37
click at [1173, 386] on div "17/07/2025 R25-09720 Réparation de carte En attente de livraison ETA: 08/08/2025" at bounding box center [1287, 423] width 264 height 74
click at [1172, 400] on link "R25-09720" at bounding box center [1181, 406] width 54 height 13
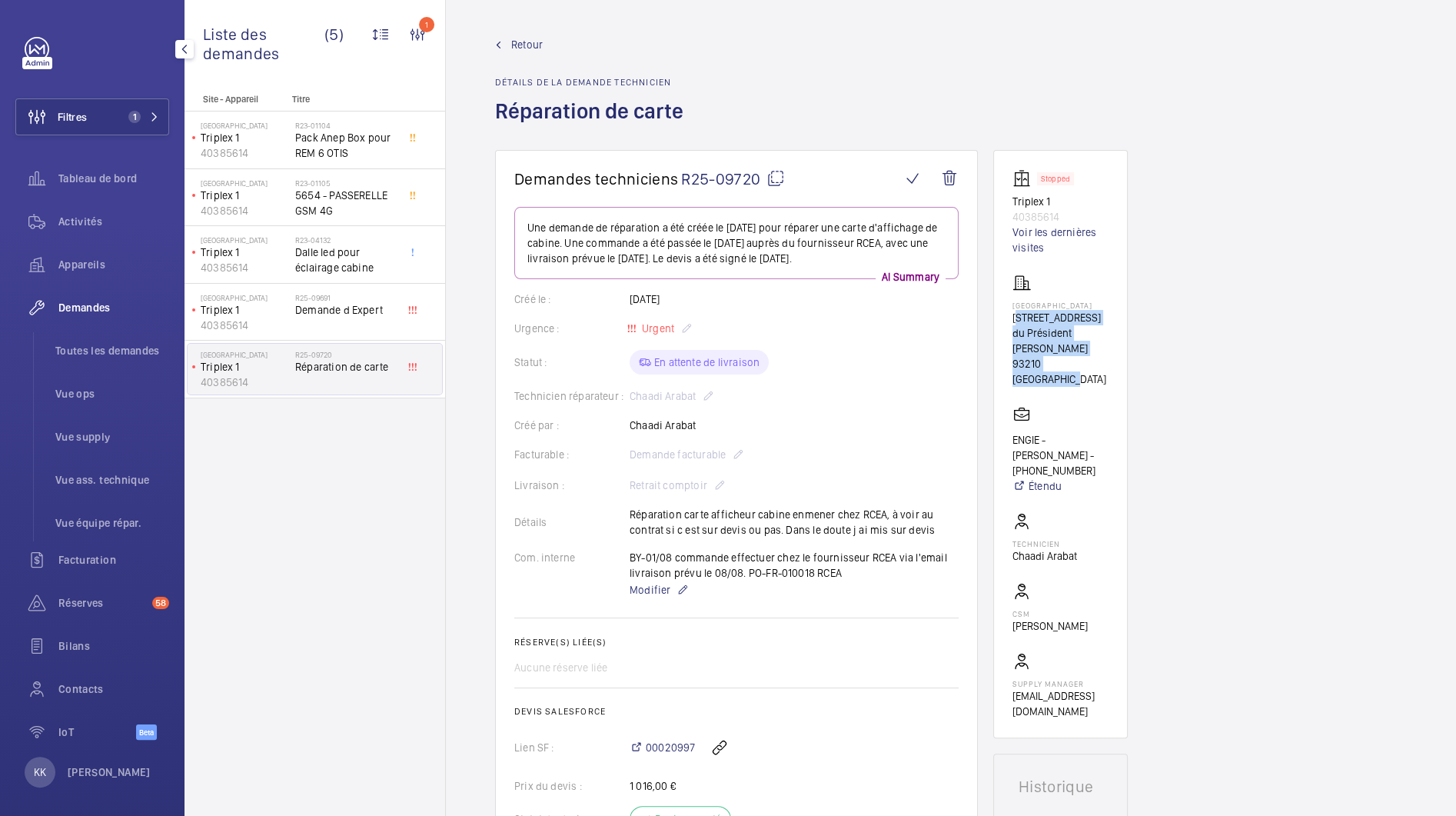
drag, startPoint x: 1018, startPoint y: 317, endPoint x: 1128, endPoint y: 342, distance: 112.8
click at [1114, 346] on wm-front-card "Stopped Triplex 1 40385614 Voir les dernières visites Randstad 276 Av. du Prési…" at bounding box center [1060, 443] width 135 height 588
drag, startPoint x: 1113, startPoint y: 346, endPoint x: 992, endPoint y: 321, distance: 123.6
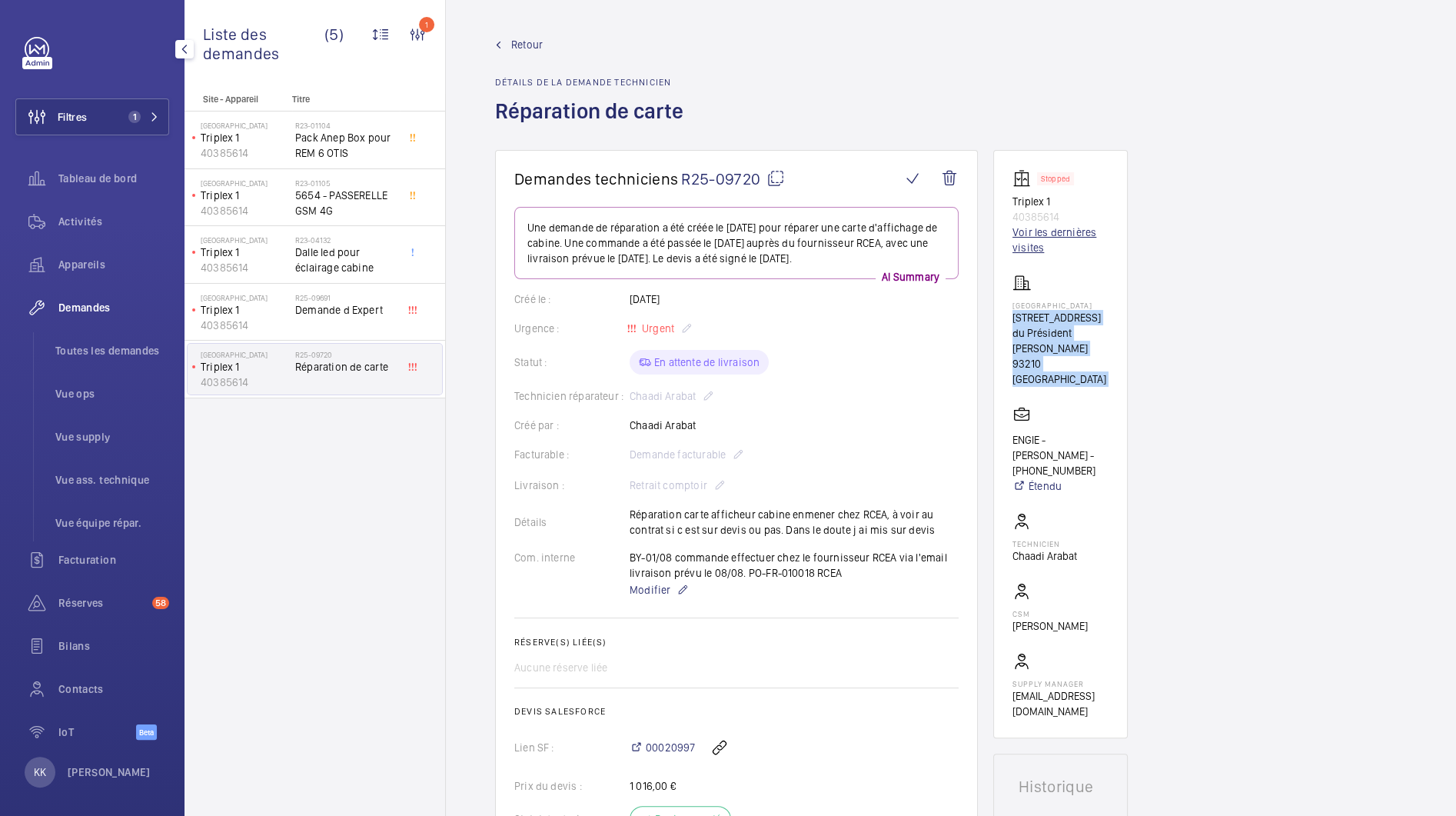
click at [1029, 237] on link "Voir les dernières visites" at bounding box center [1060, 240] width 96 height 31
click at [93, 128] on button "Filtres 1" at bounding box center [92, 116] width 154 height 37
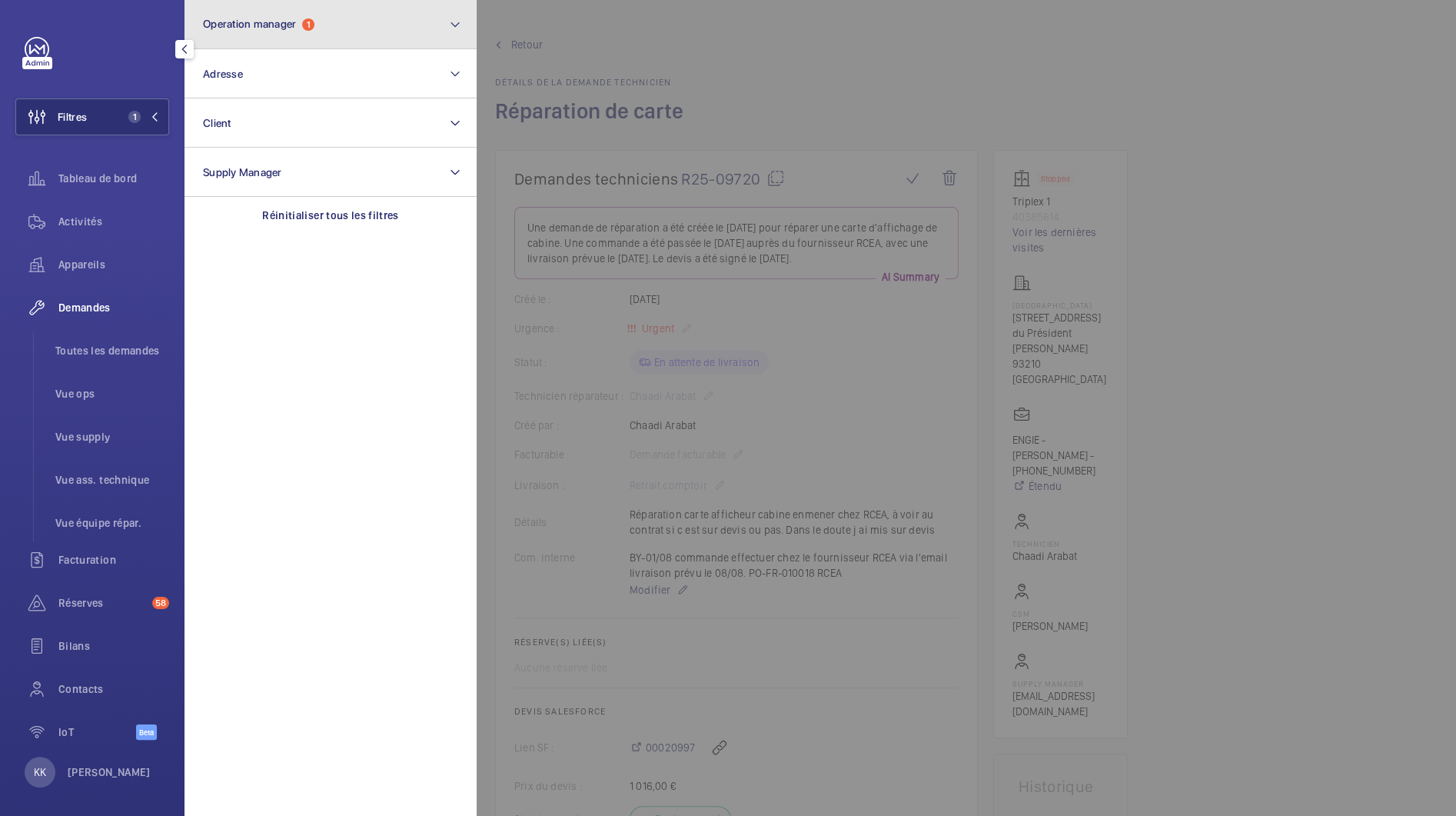
click at [244, 29] on span "Operation manager" at bounding box center [250, 24] width 93 height 13
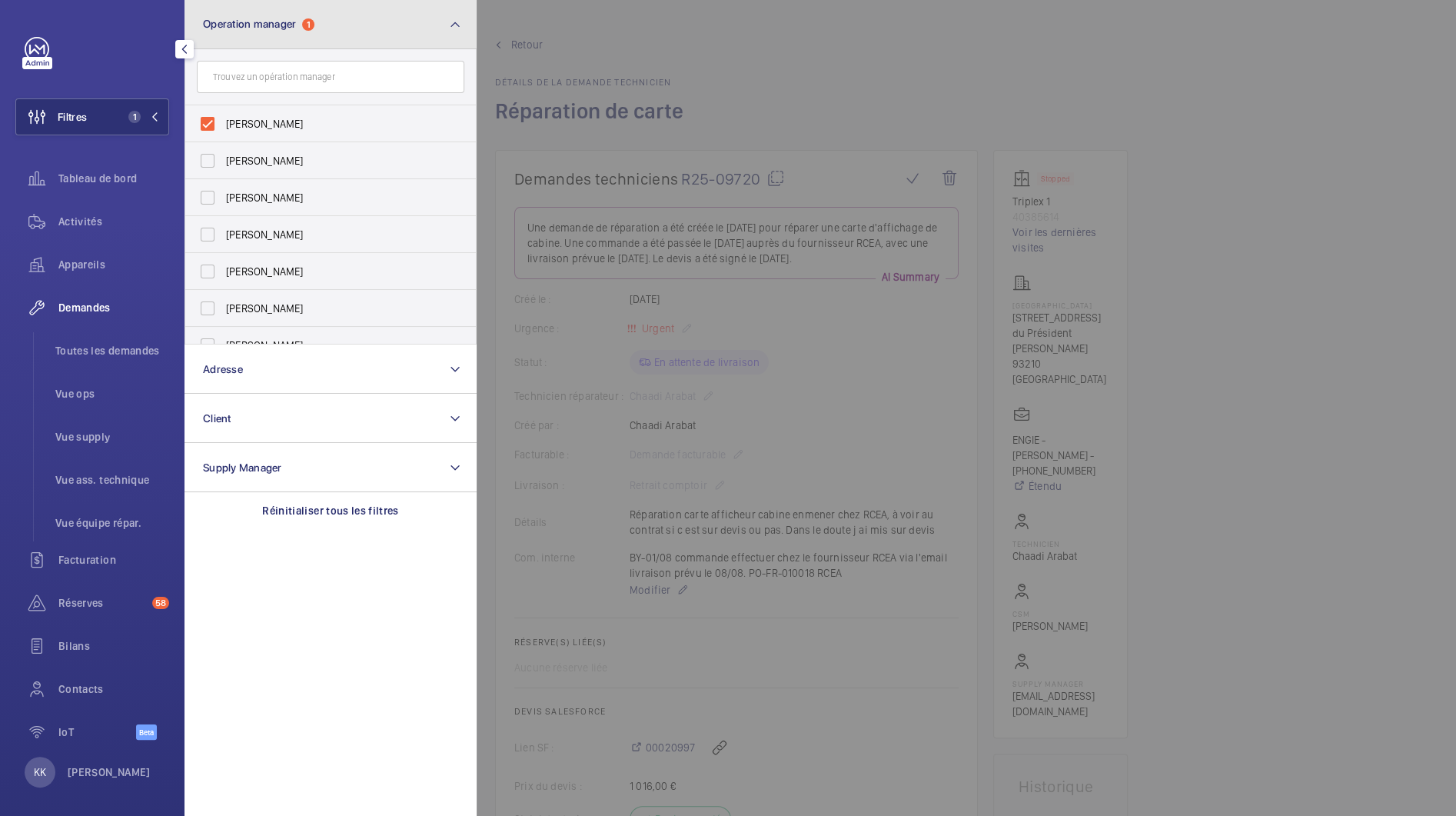
click at [244, 29] on span "Operation manager" at bounding box center [250, 24] width 93 height 13
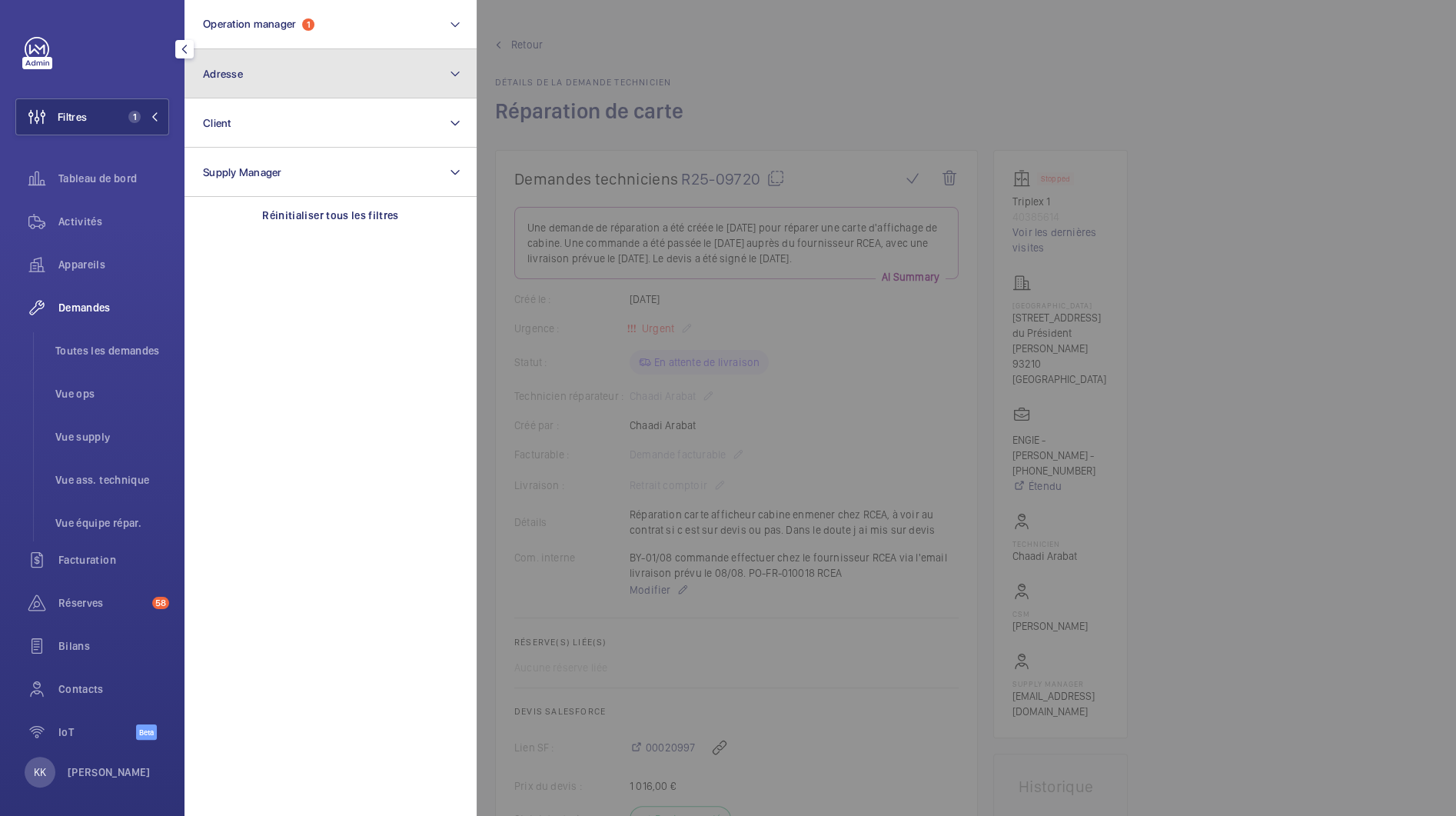
click at [240, 90] on button "Adresse" at bounding box center [330, 74] width 292 height 49
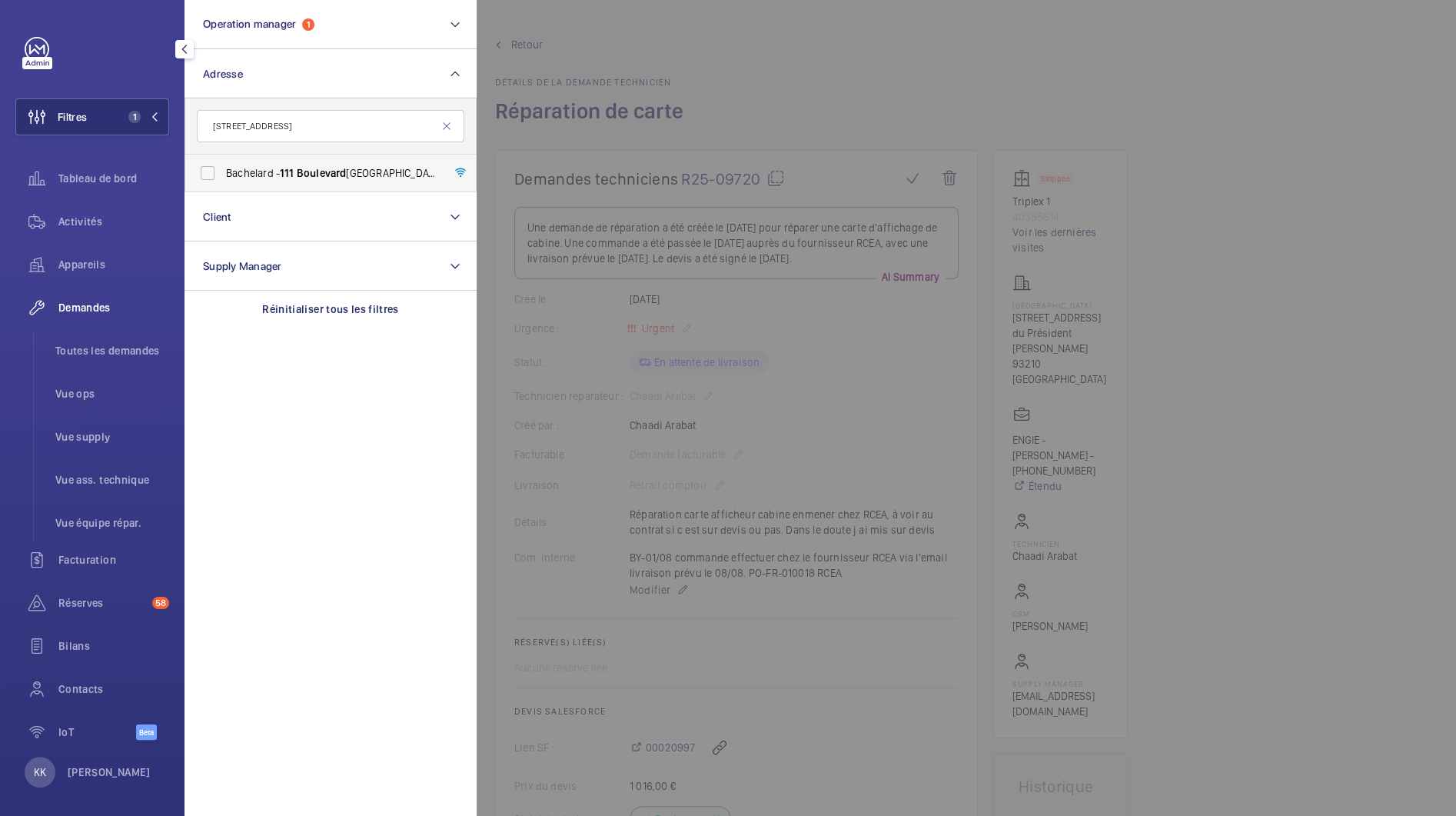
type input "111 boulevard"
click at [252, 176] on span "Bachelard - 111 Boulevard Brune, PARIS 75014" at bounding box center [332, 173] width 211 height 15
click at [223, 176] on input "Bachelard - 111 Boulevard Brune, PARIS 75014" at bounding box center [207, 173] width 31 height 31
checkbox input "true"
click at [75, 228] on span "Activités" at bounding box center [114, 221] width 111 height 15
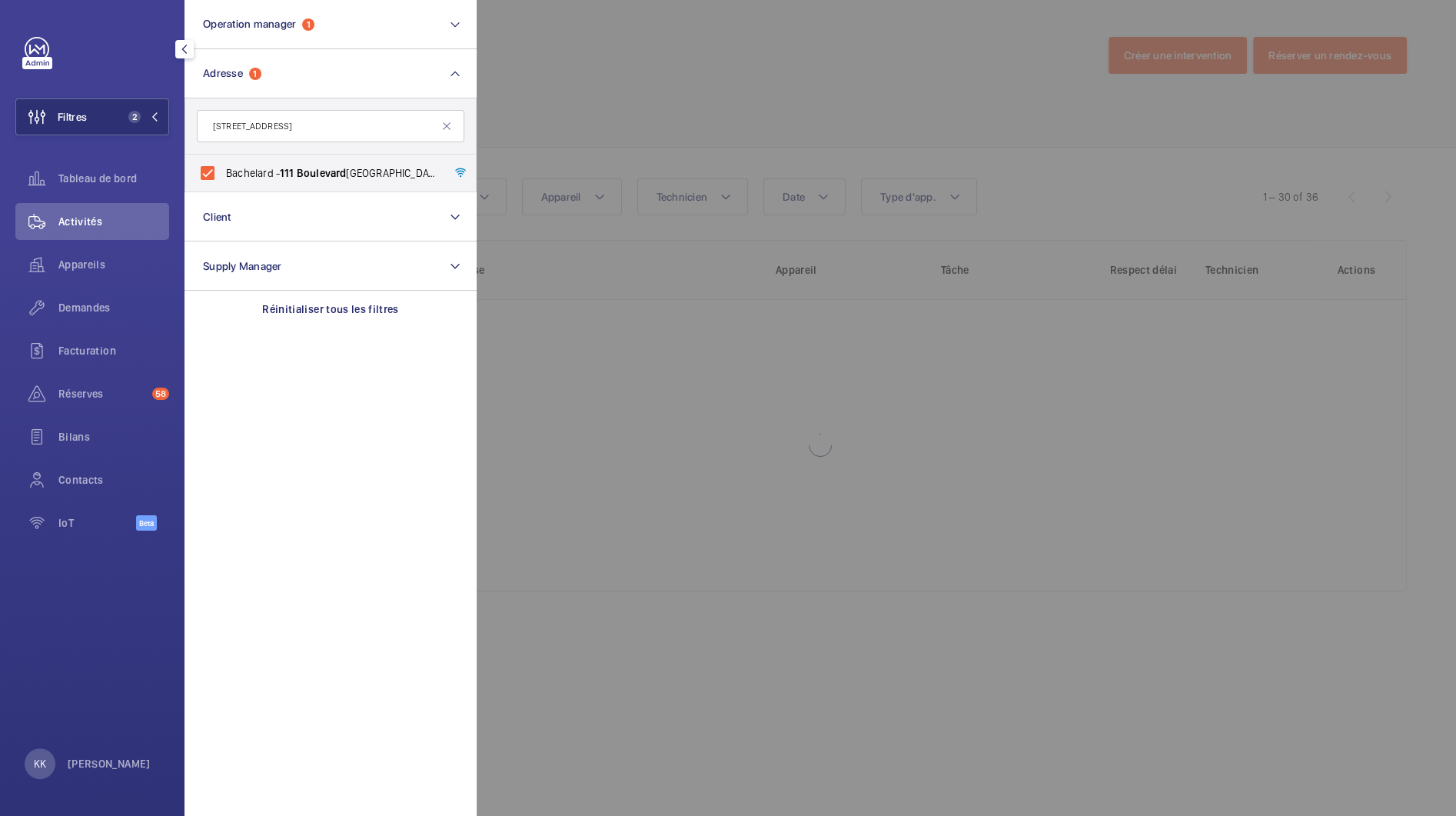
click at [621, 45] on div at bounding box center [1204, 408] width 1456 height 816
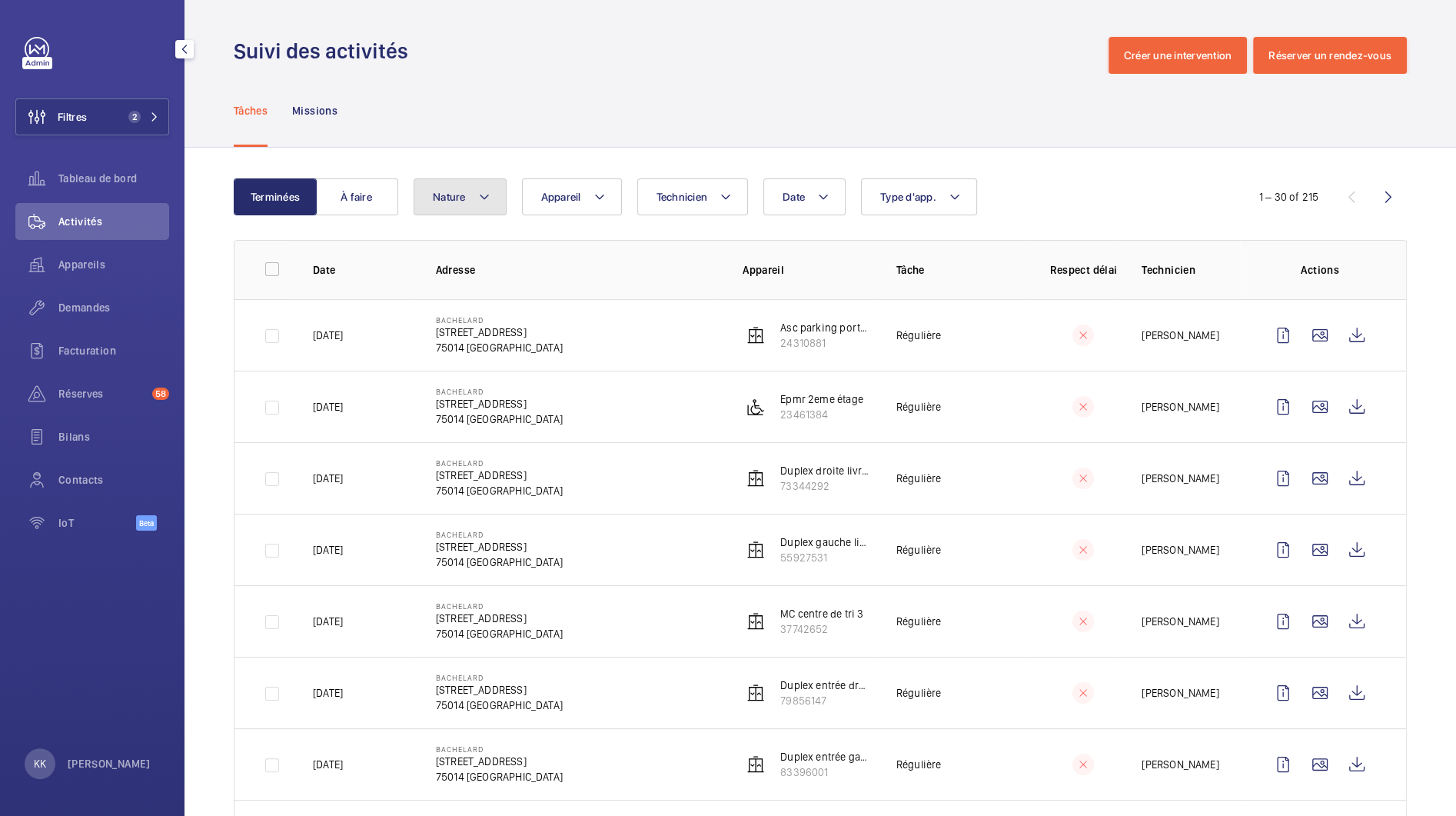
click at [501, 195] on button "Nature" at bounding box center [461, 196] width 93 height 37
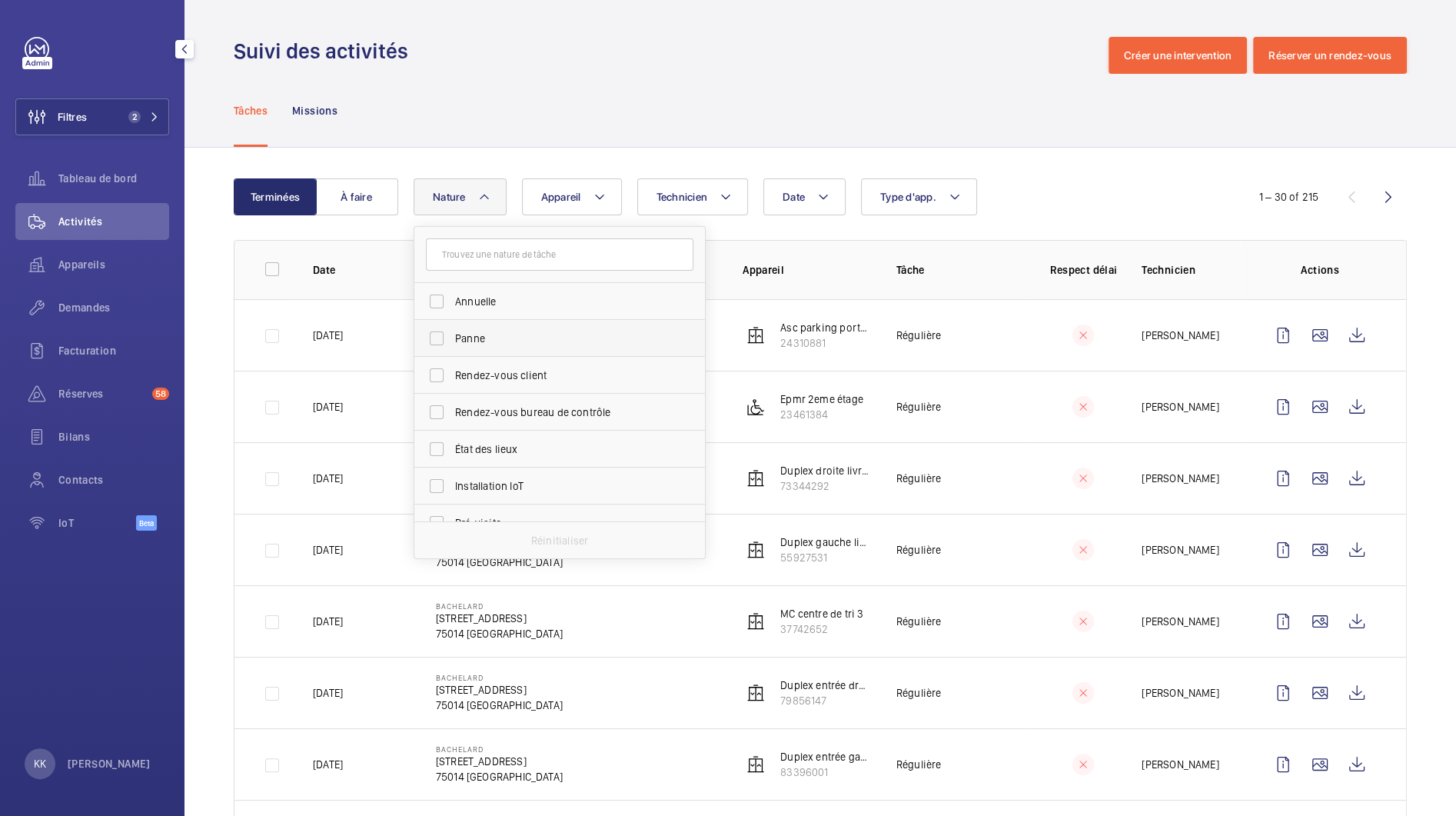
click at [519, 332] on span "Panne" at bounding box center [560, 338] width 211 height 15
click at [452, 332] on input "Panne" at bounding box center [436, 338] width 31 height 31
checkbox input "true"
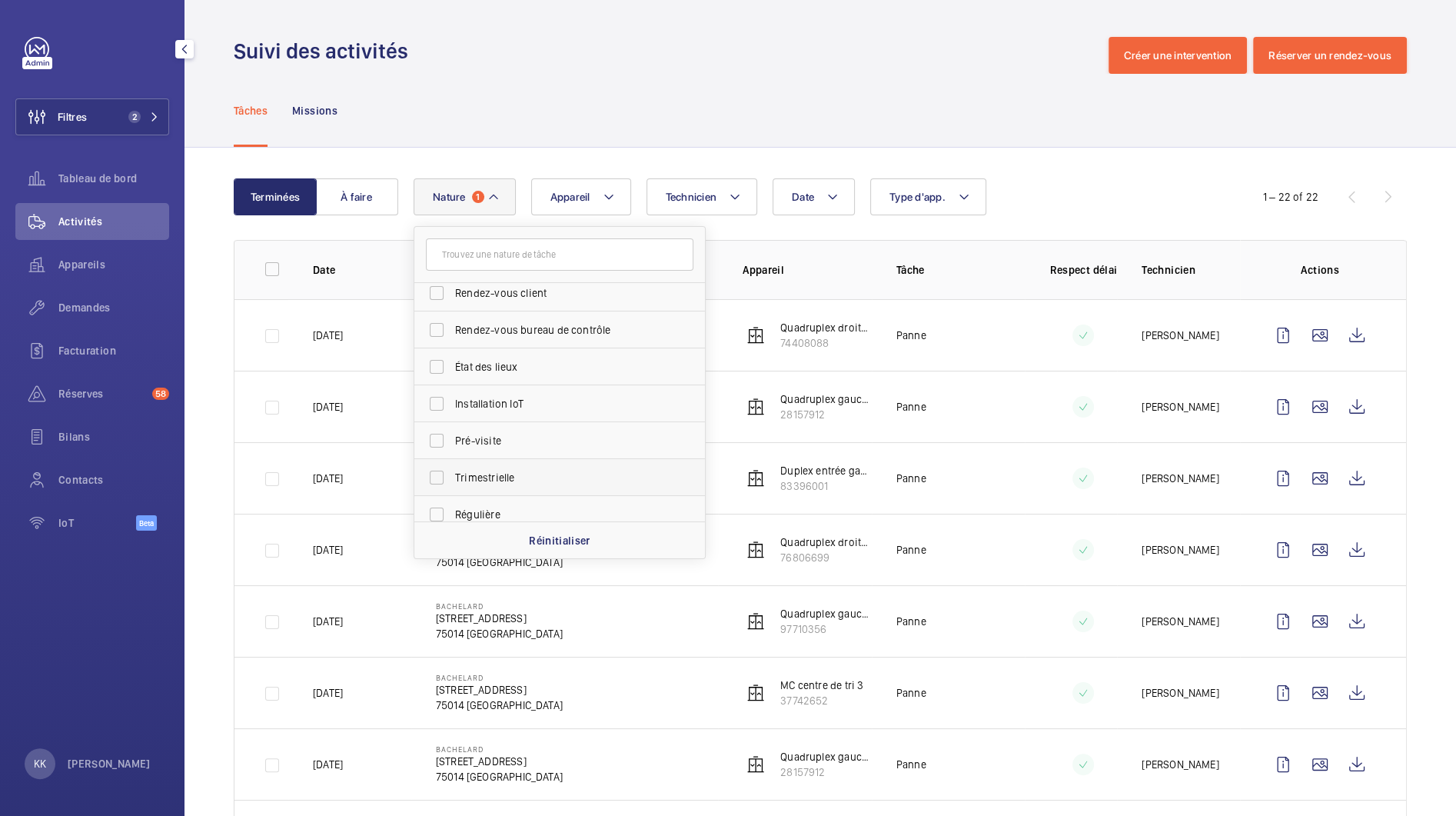
scroll to position [149, 0]
click at [475, 493] on label "Réparation" at bounding box center [548, 485] width 267 height 37
click at [452, 493] on input "Réparation" at bounding box center [436, 485] width 31 height 31
checkbox input "true"
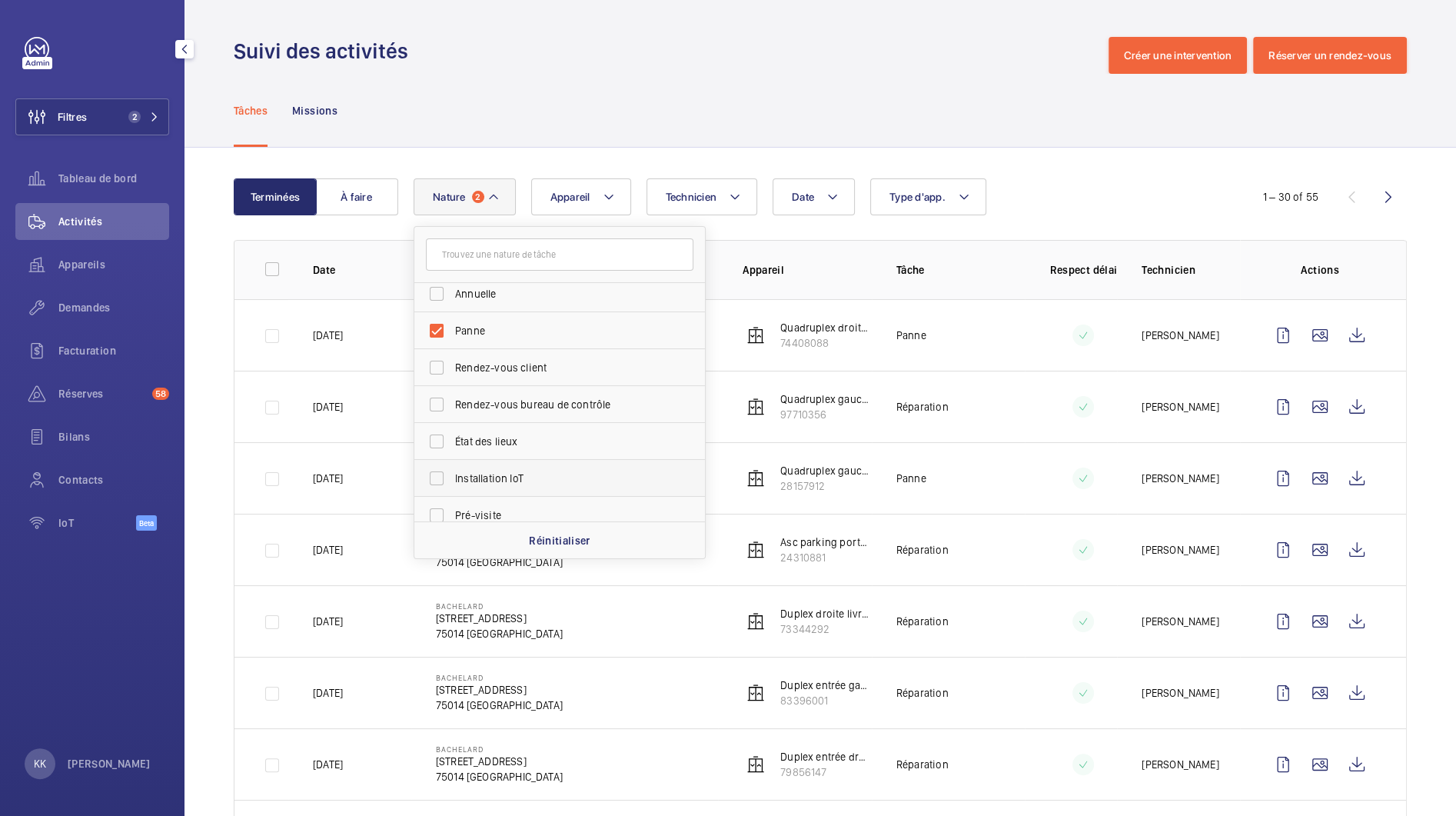
click at [461, 328] on span "Panne" at bounding box center [560, 330] width 211 height 15
click at [452, 328] on input "Panne" at bounding box center [436, 330] width 31 height 31
checkbox input "false"
click at [958, 111] on div "Tâches Missions" at bounding box center [820, 110] width 1174 height 73
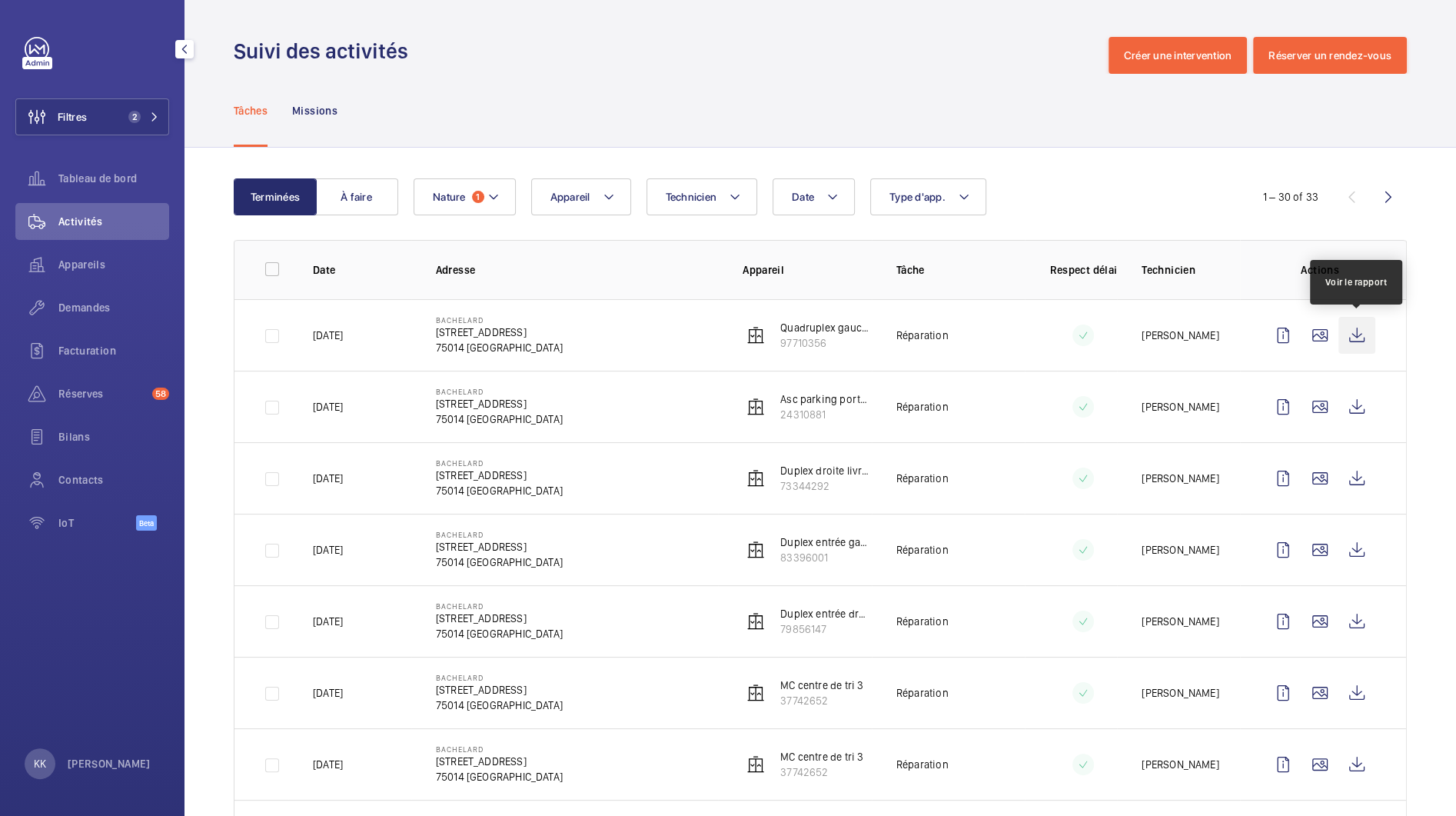
click at [1362, 340] on wm-front-icon-button at bounding box center [1357, 335] width 37 height 37
click at [1359, 412] on wm-front-icon-button at bounding box center [1357, 407] width 37 height 37
click at [1366, 473] on wm-front-icon-button at bounding box center [1357, 478] width 37 height 37
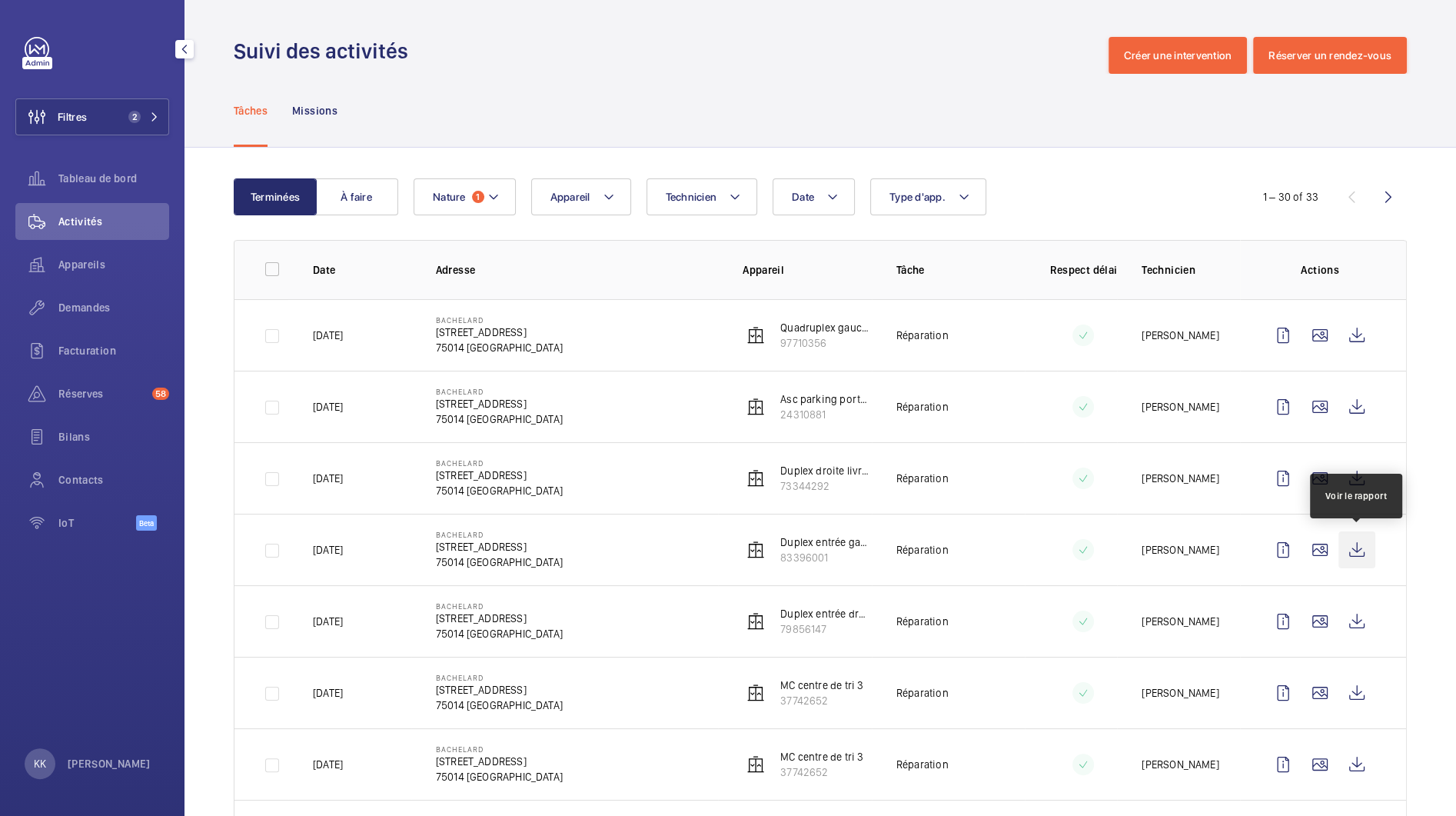
click at [1352, 560] on wm-front-icon-button at bounding box center [1357, 549] width 37 height 37
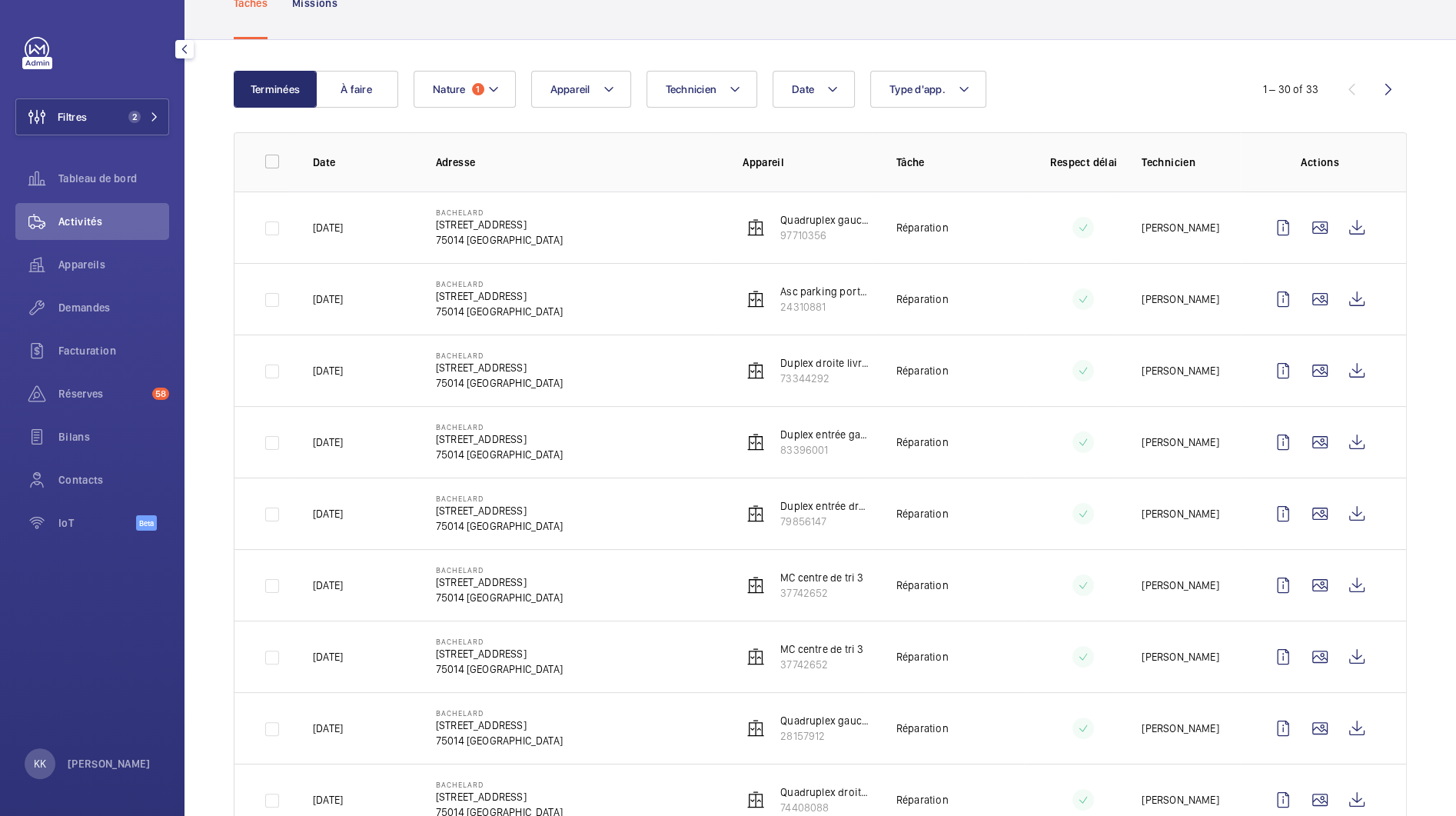
scroll to position [102, 0]
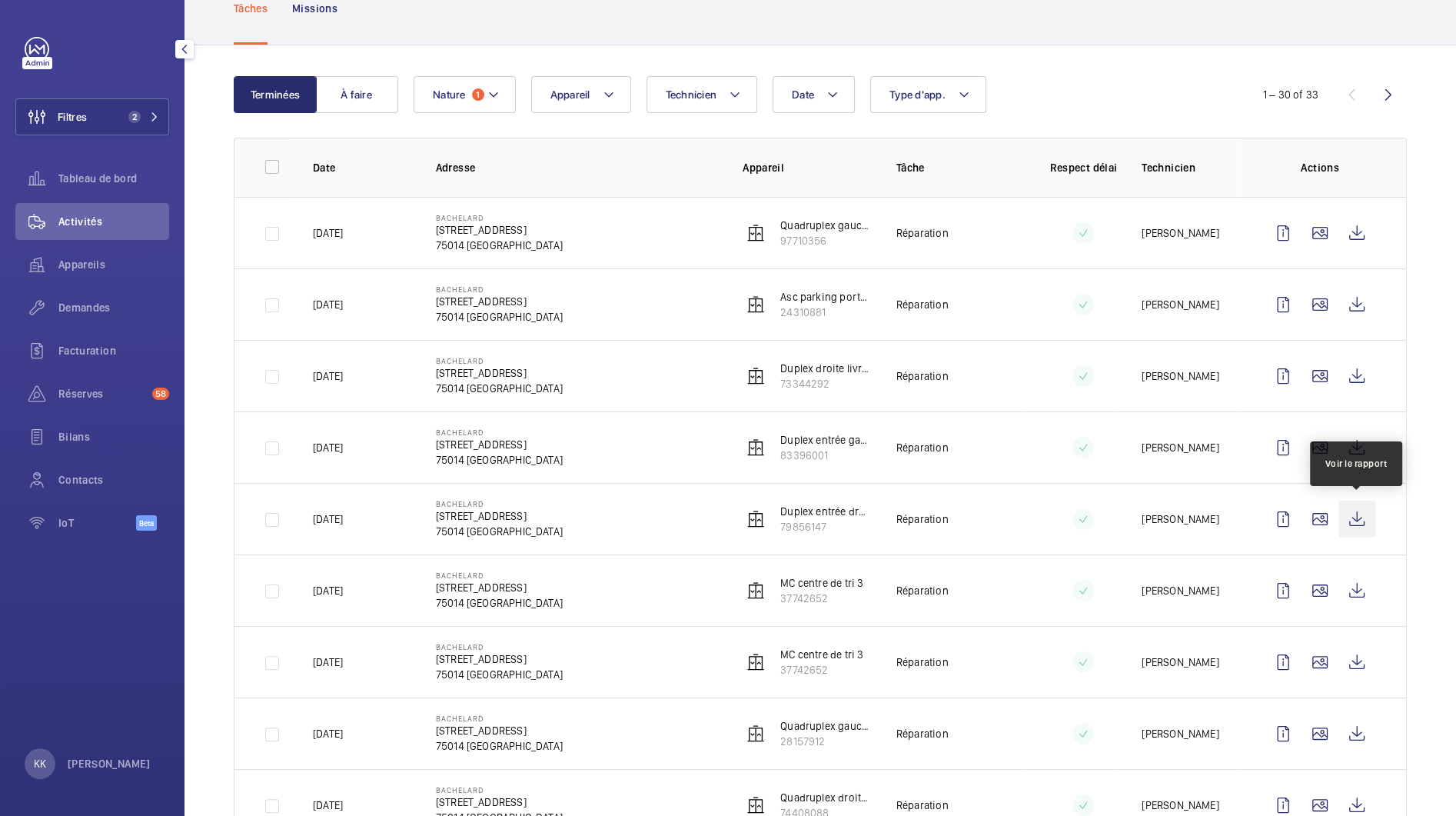
click at [1372, 528] on wm-front-icon-button at bounding box center [1357, 519] width 37 height 37
click at [1347, 592] on wm-front-icon-button at bounding box center [1357, 590] width 37 height 37
click at [1350, 665] on wm-front-icon-button at bounding box center [1357, 662] width 37 height 37
click at [1352, 722] on wm-front-icon-button at bounding box center [1357, 734] width 37 height 37
click at [1348, 377] on wm-front-icon-button at bounding box center [1357, 376] width 37 height 37
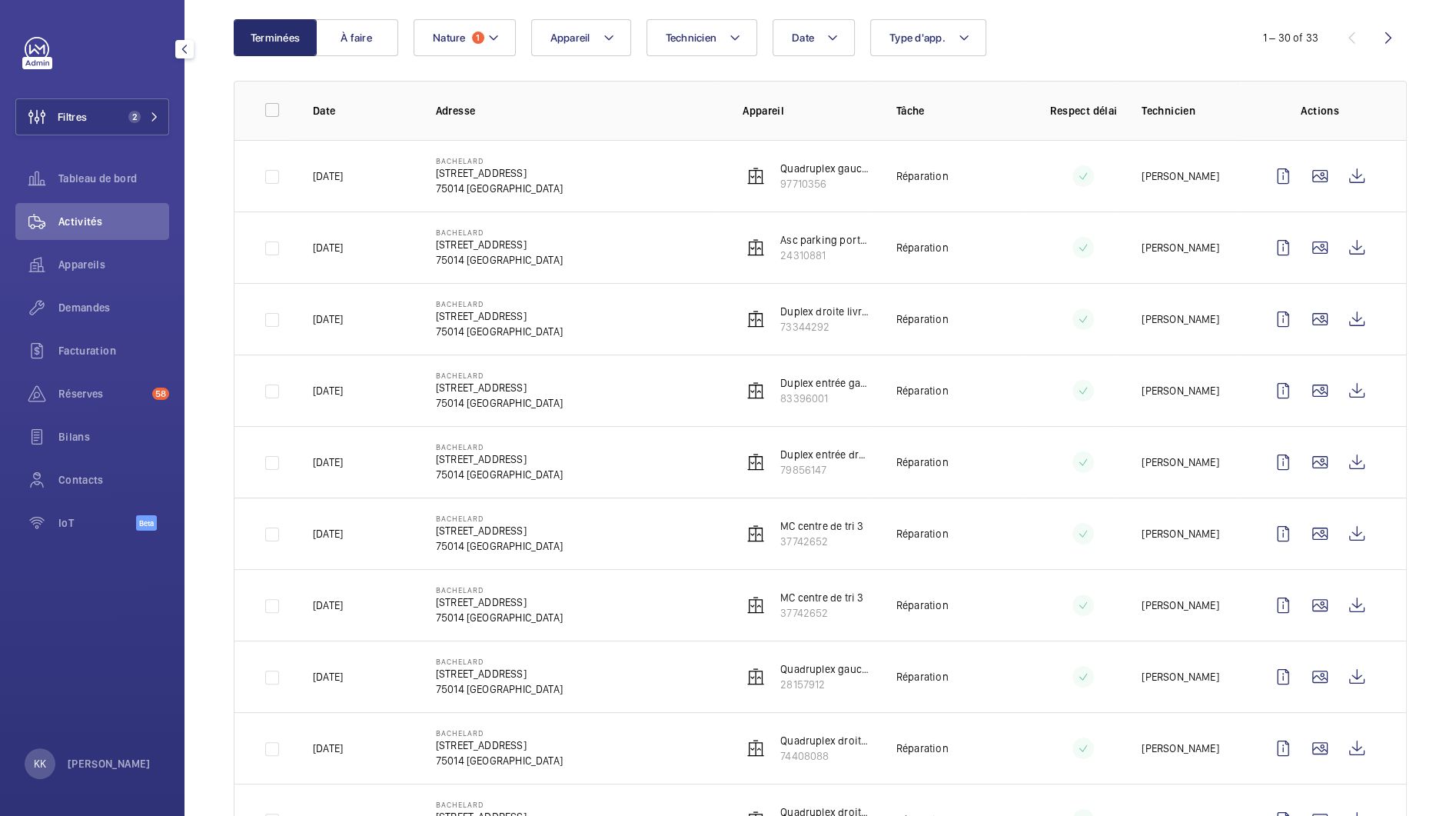
scroll to position [156, 0]
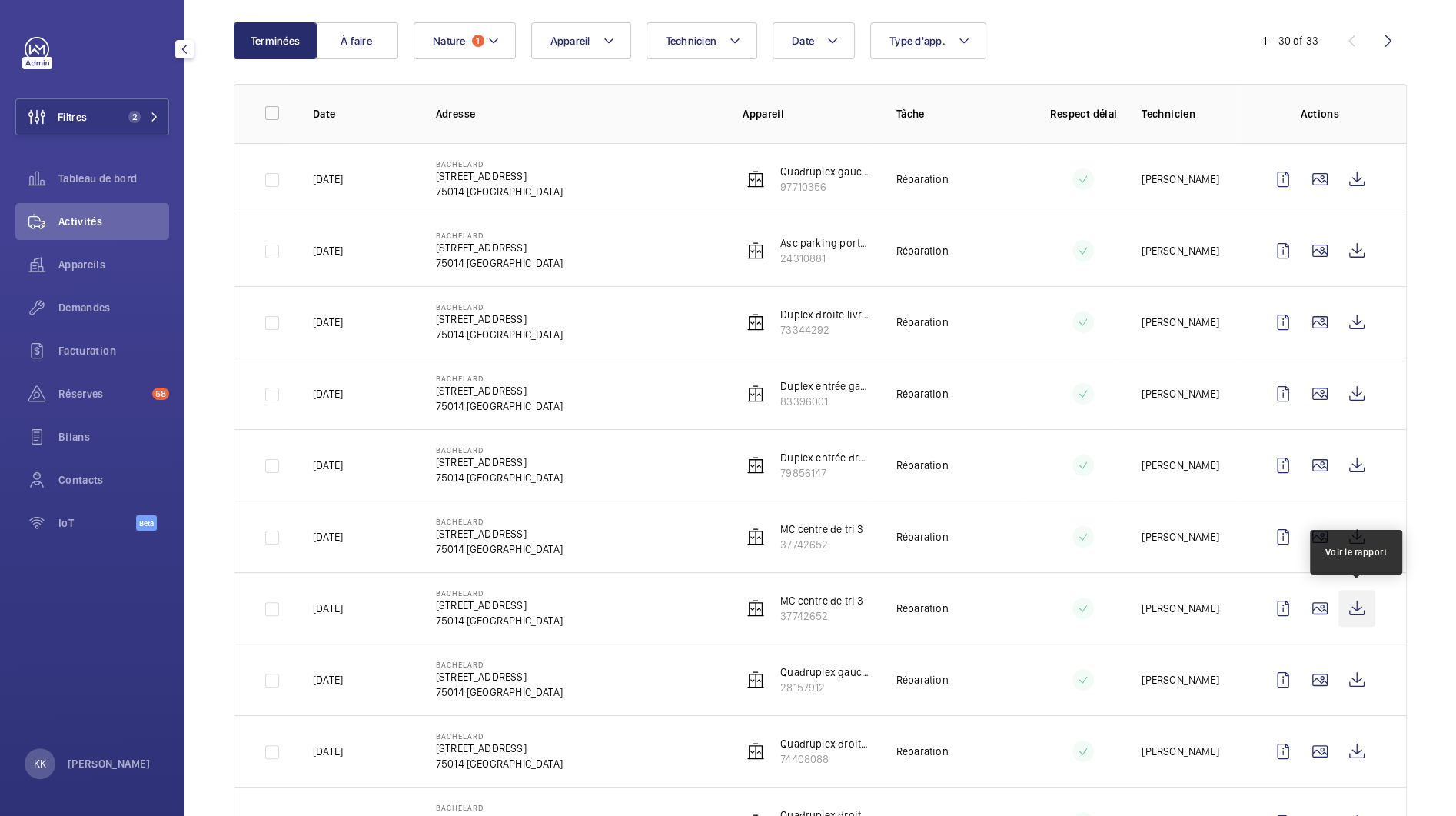
click at [1354, 613] on wm-front-icon-button at bounding box center [1357, 608] width 37 height 37
click at [1345, 686] on wm-front-icon-button at bounding box center [1357, 680] width 37 height 37
click at [1348, 742] on wm-front-icon-button at bounding box center [1357, 751] width 37 height 37
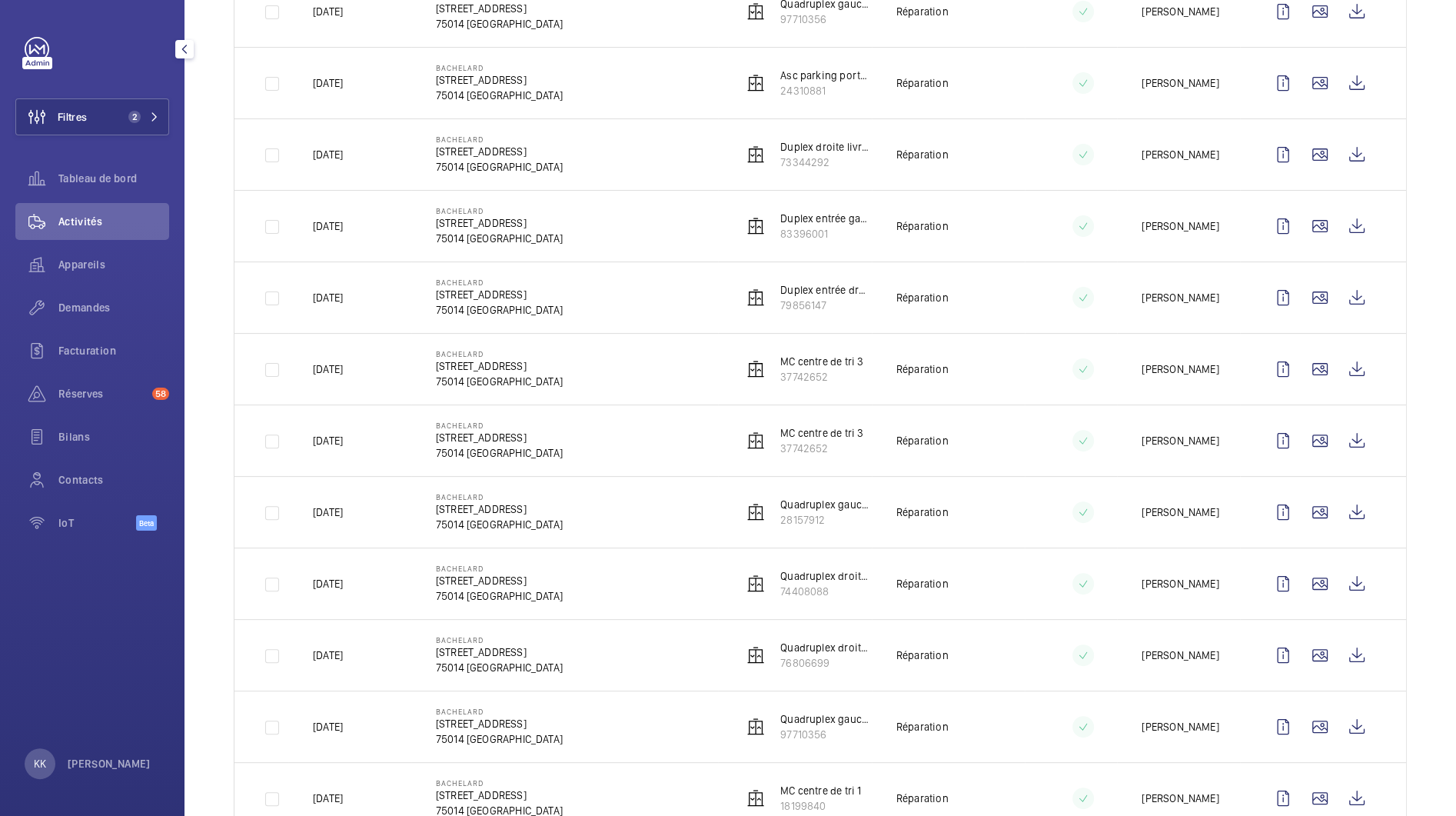
scroll to position [325, 0]
click at [1340, 586] on wm-front-icon-button at bounding box center [1357, 582] width 37 height 37
click at [1368, 653] on wm-front-icon-button at bounding box center [1357, 654] width 37 height 37
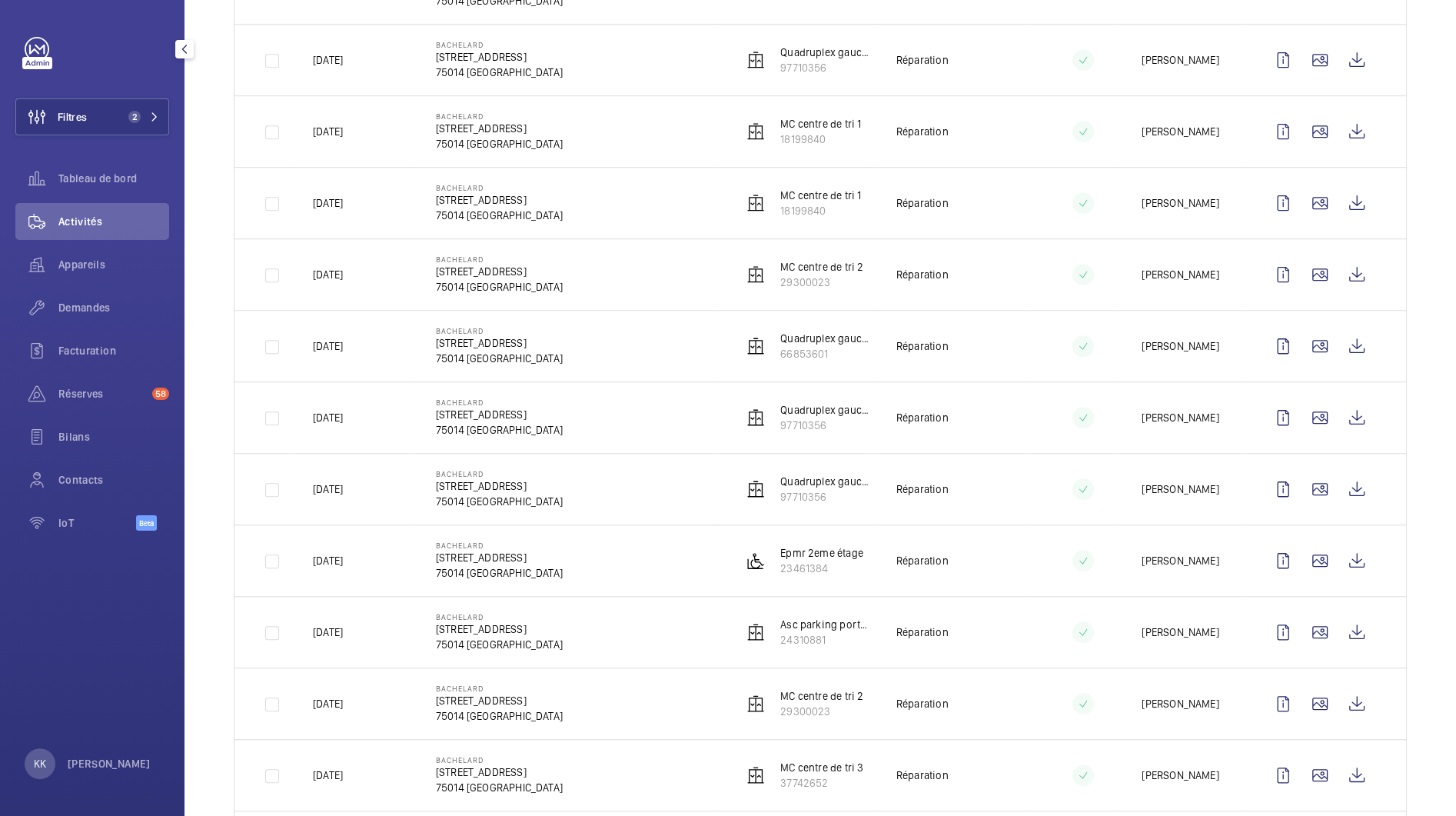
scroll to position [997, 0]
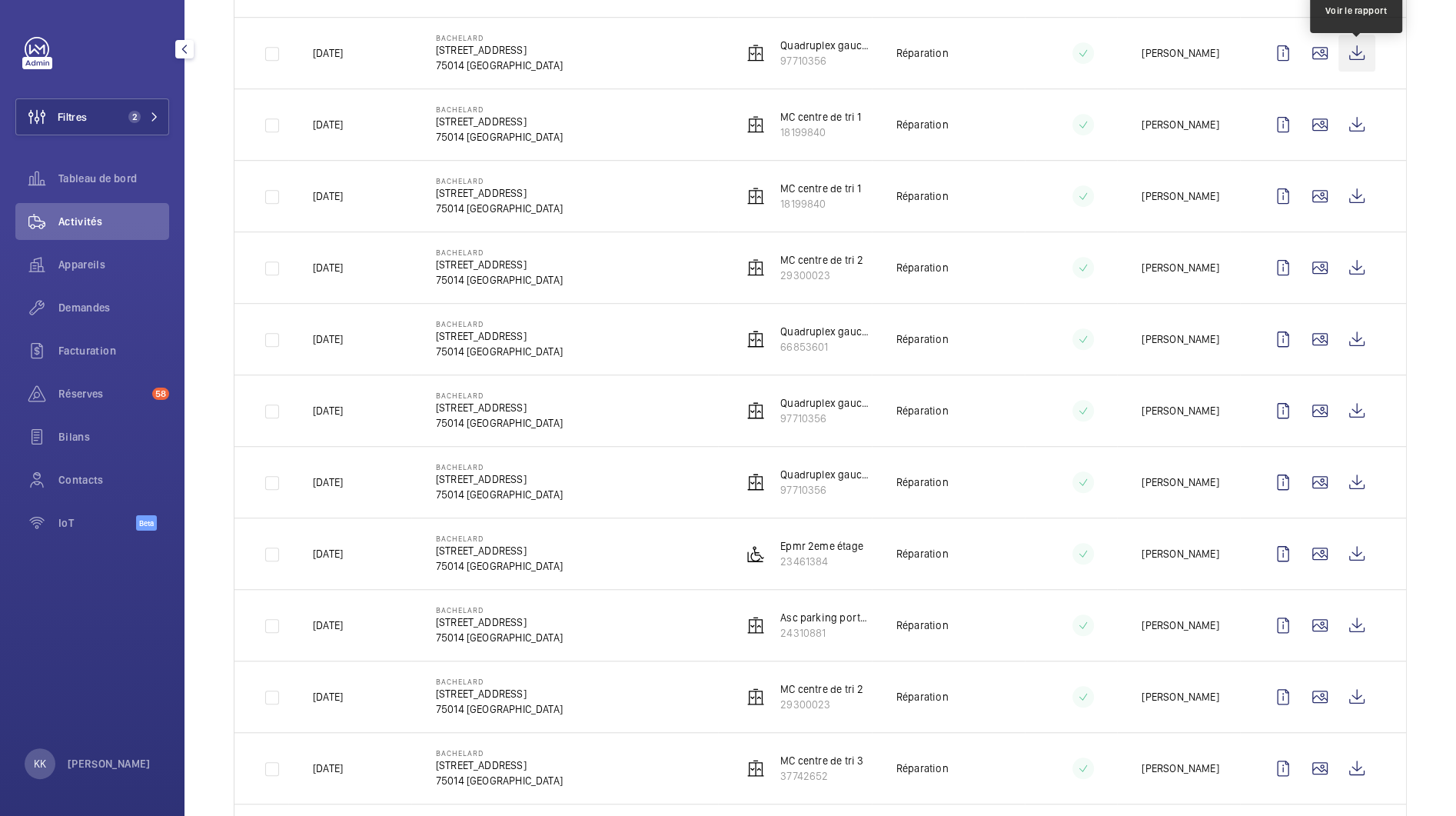
click at [1358, 43] on wm-front-icon-button at bounding box center [1357, 53] width 37 height 37
click at [1361, 548] on wm-front-icon-button at bounding box center [1357, 553] width 37 height 37
click at [1363, 549] on wm-front-icon-button at bounding box center [1357, 552] width 37 height 37
click at [1377, 621] on td at bounding box center [1323, 623] width 166 height 71
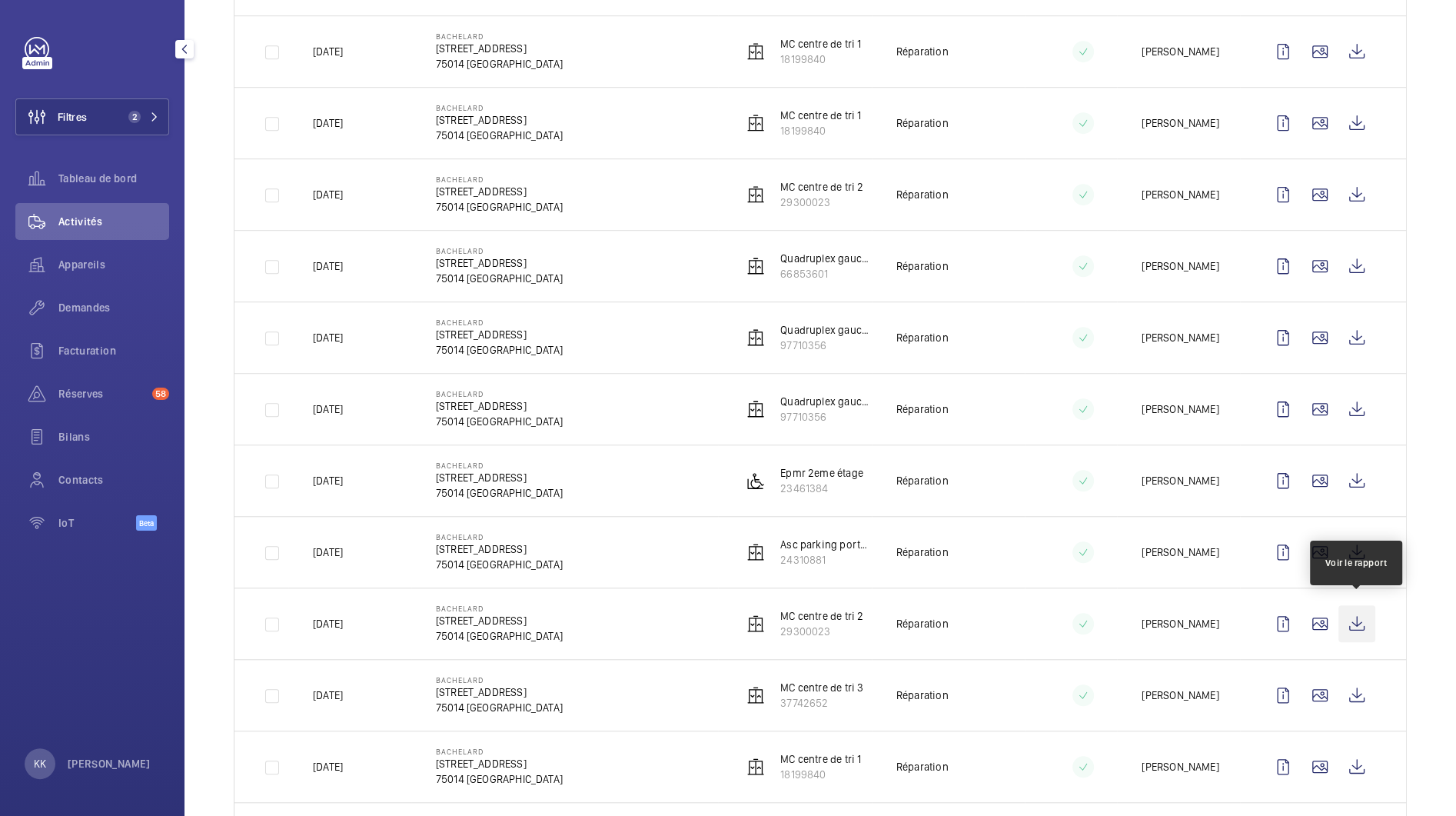
click at [1368, 621] on wm-front-icon-button at bounding box center [1357, 624] width 37 height 37
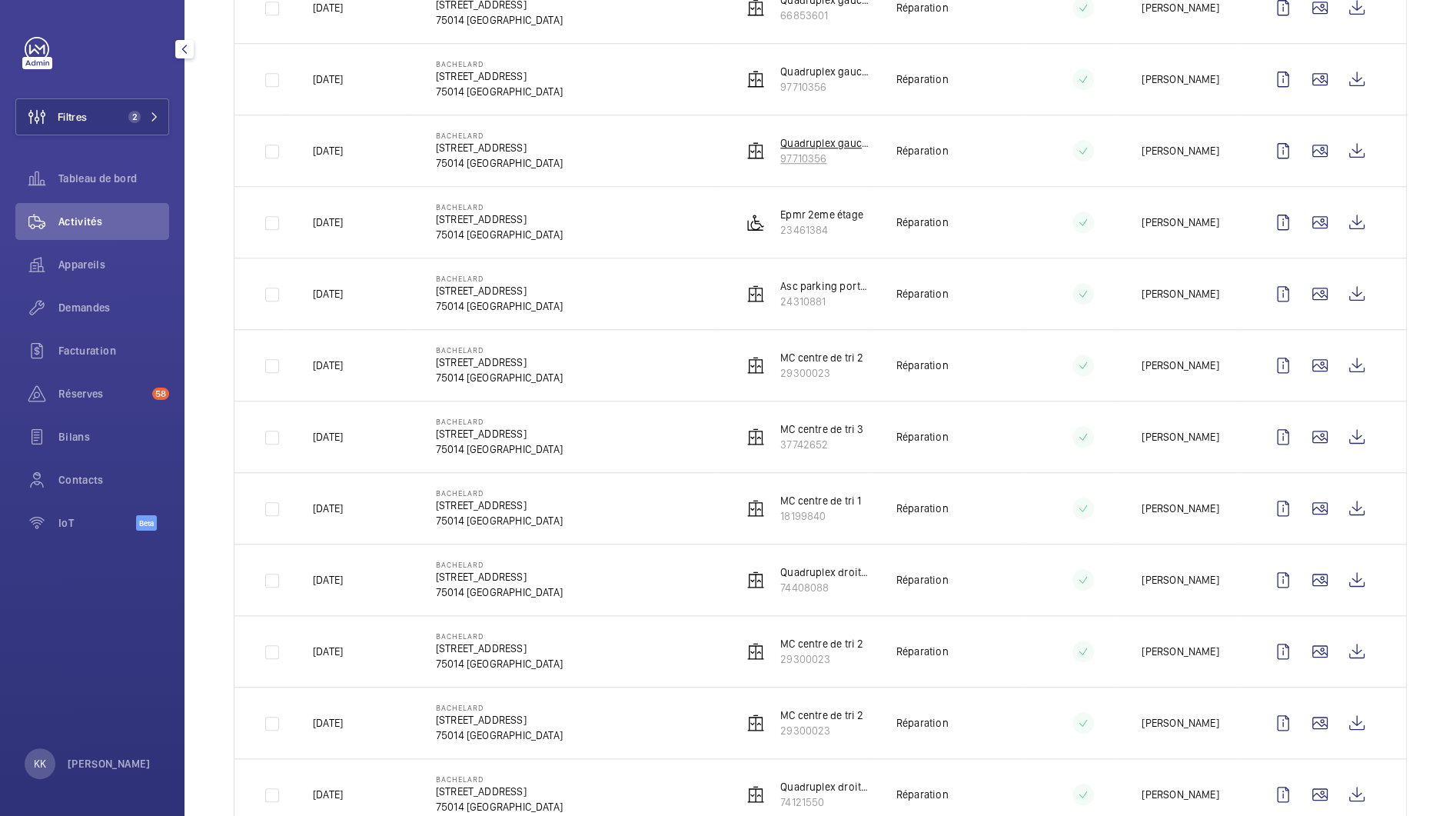
scroll to position [1342, 0]
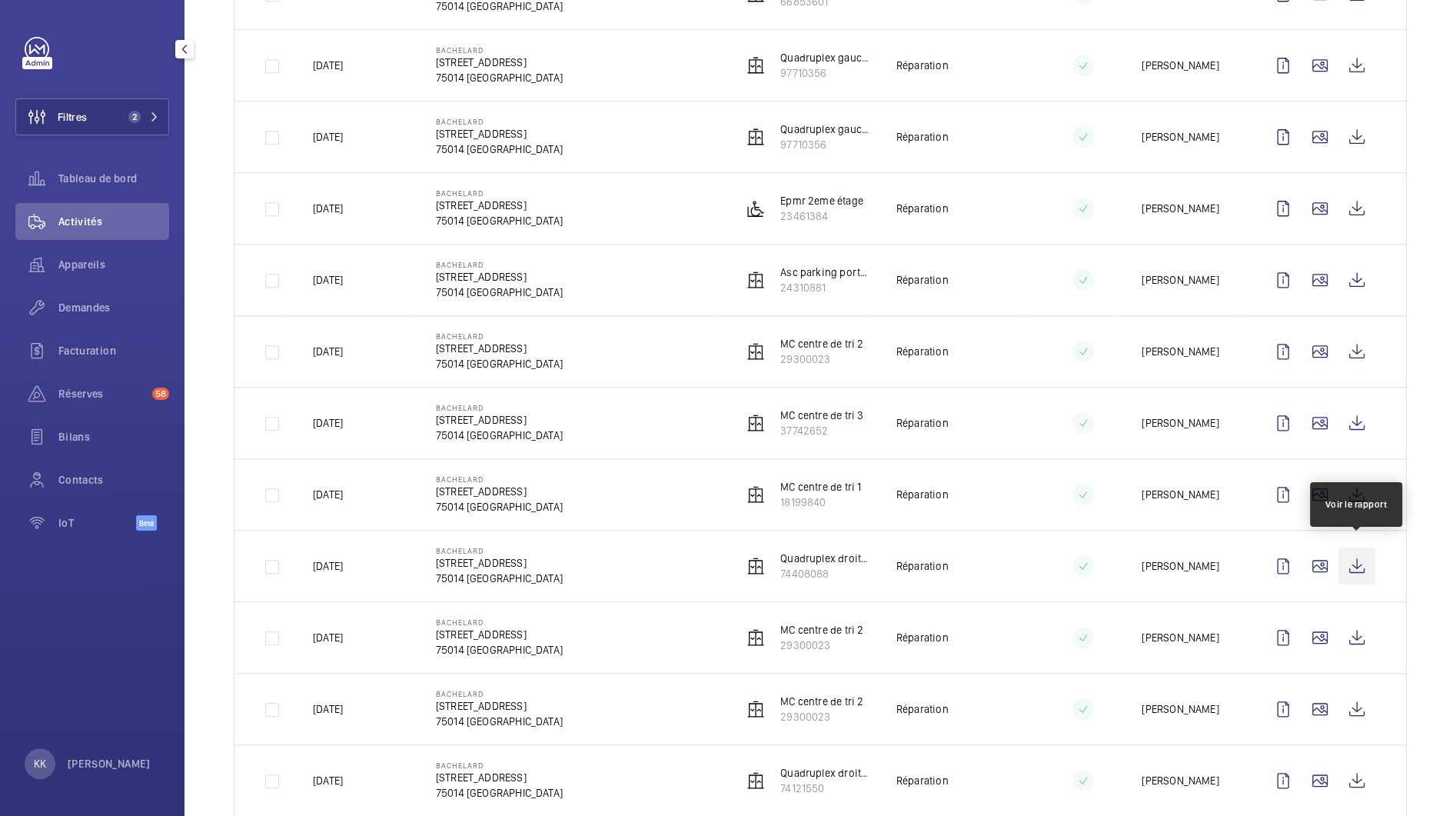
click at [1365, 556] on wm-front-icon-button at bounding box center [1357, 566] width 37 height 37
click at [1360, 480] on wm-front-icon-button at bounding box center [1357, 494] width 37 height 37
click at [1348, 639] on wm-front-icon-button at bounding box center [1357, 637] width 37 height 37
click at [1357, 693] on wm-front-icon-button at bounding box center [1357, 709] width 37 height 37
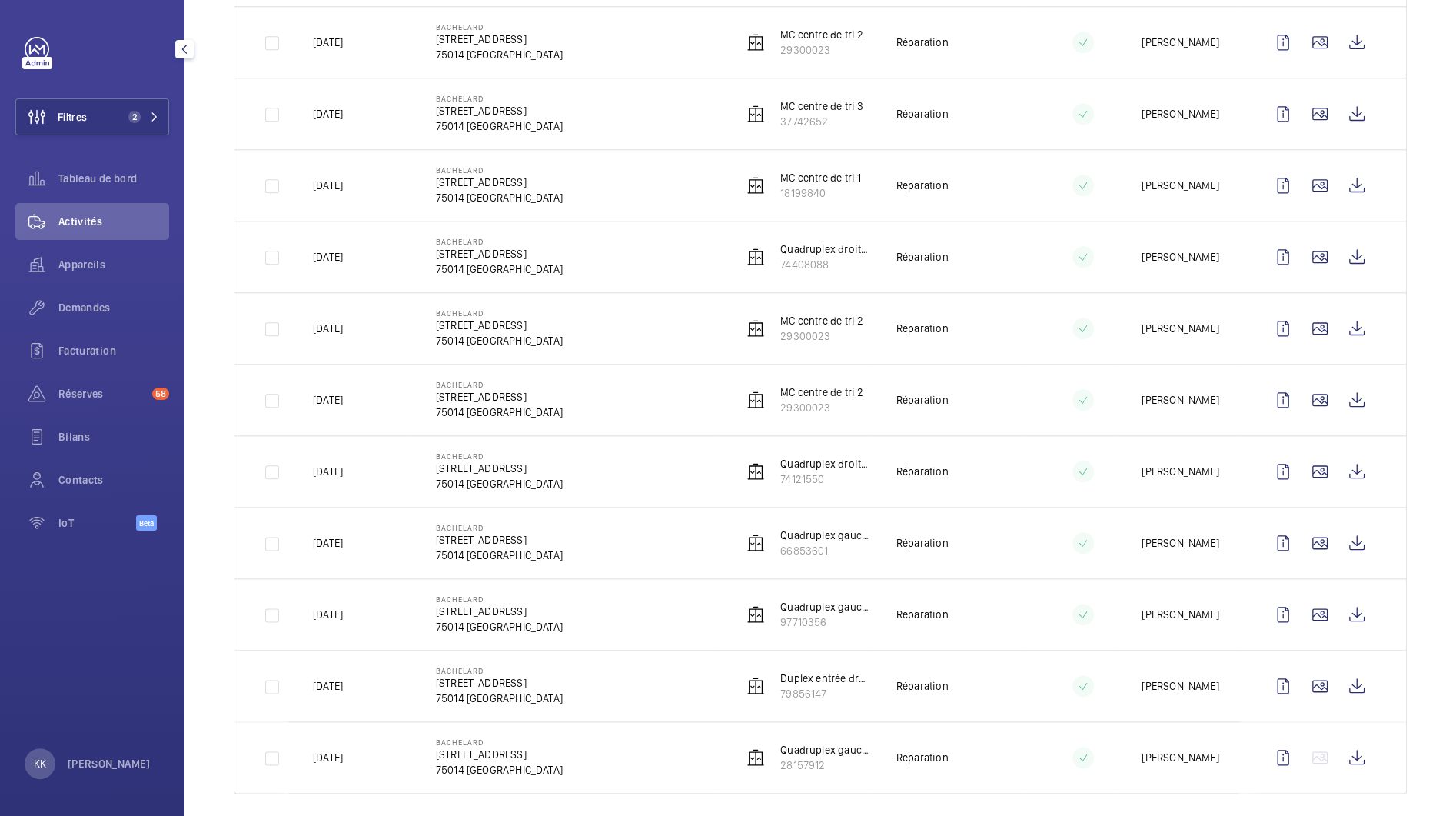
scroll to position [1654, 0]
click at [1348, 463] on wm-front-icon-button at bounding box center [1357, 469] width 37 height 37
click at [1348, 538] on wm-front-icon-button at bounding box center [1357, 541] width 37 height 37
click at [1355, 739] on wm-front-icon-button at bounding box center [1357, 755] width 37 height 37
click at [1359, 682] on wm-front-icon-button at bounding box center [1357, 683] width 37 height 37
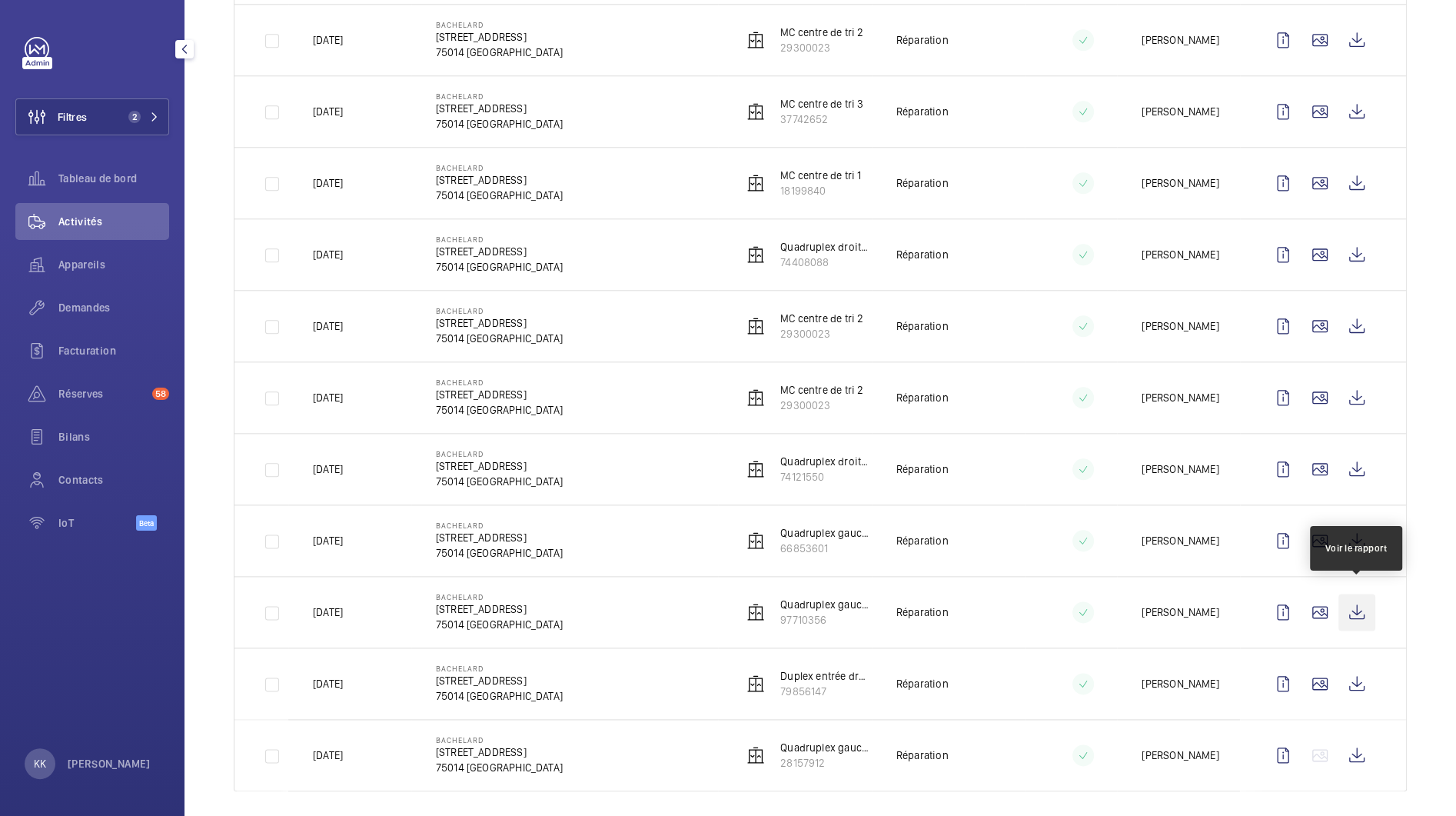
click at [1354, 596] on wm-front-icon-button at bounding box center [1357, 612] width 37 height 37
click at [1354, 530] on wm-front-icon-button at bounding box center [1357, 541] width 37 height 37
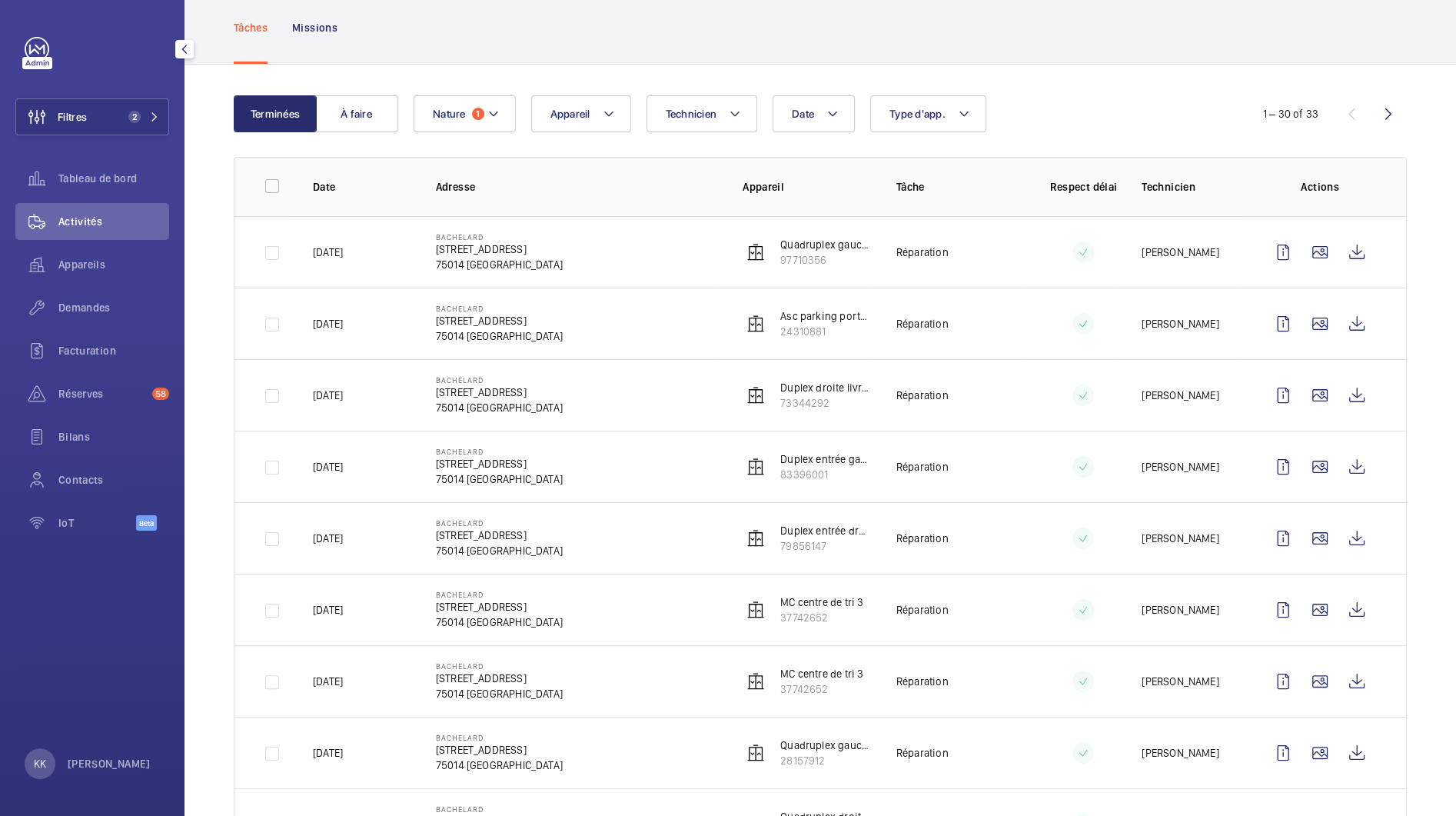
scroll to position [82, 0]
click at [521, 129] on div "Date Technicien Appareil Type d'app. Nature 1" at bounding box center [818, 115] width 809 height 37
click at [509, 129] on button "Nature 1" at bounding box center [464, 115] width 102 height 37
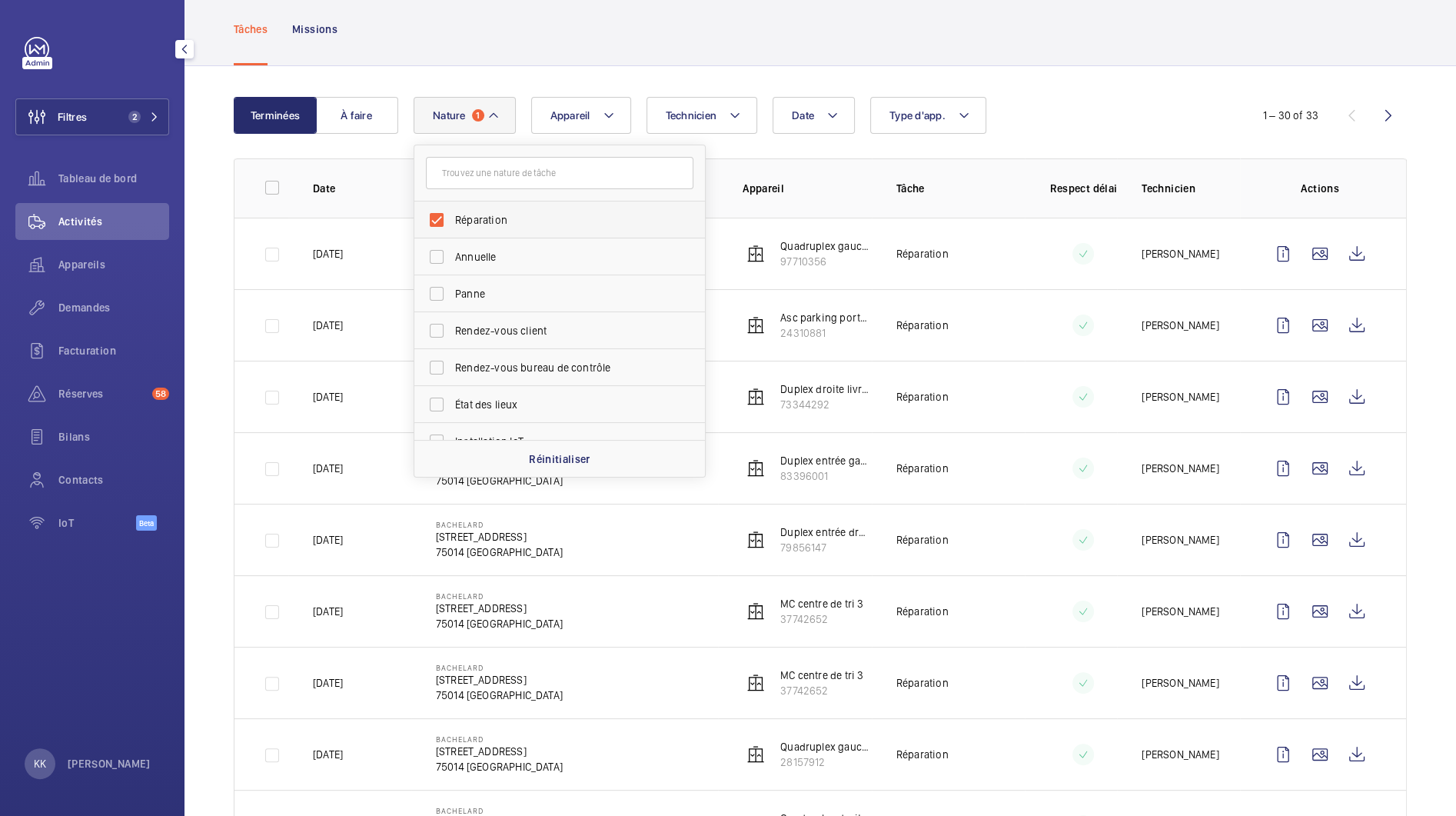
click at [442, 229] on label "Réparation" at bounding box center [548, 220] width 267 height 37
click at [442, 229] on input "Réparation" at bounding box center [436, 219] width 31 height 31
checkbox input "false"
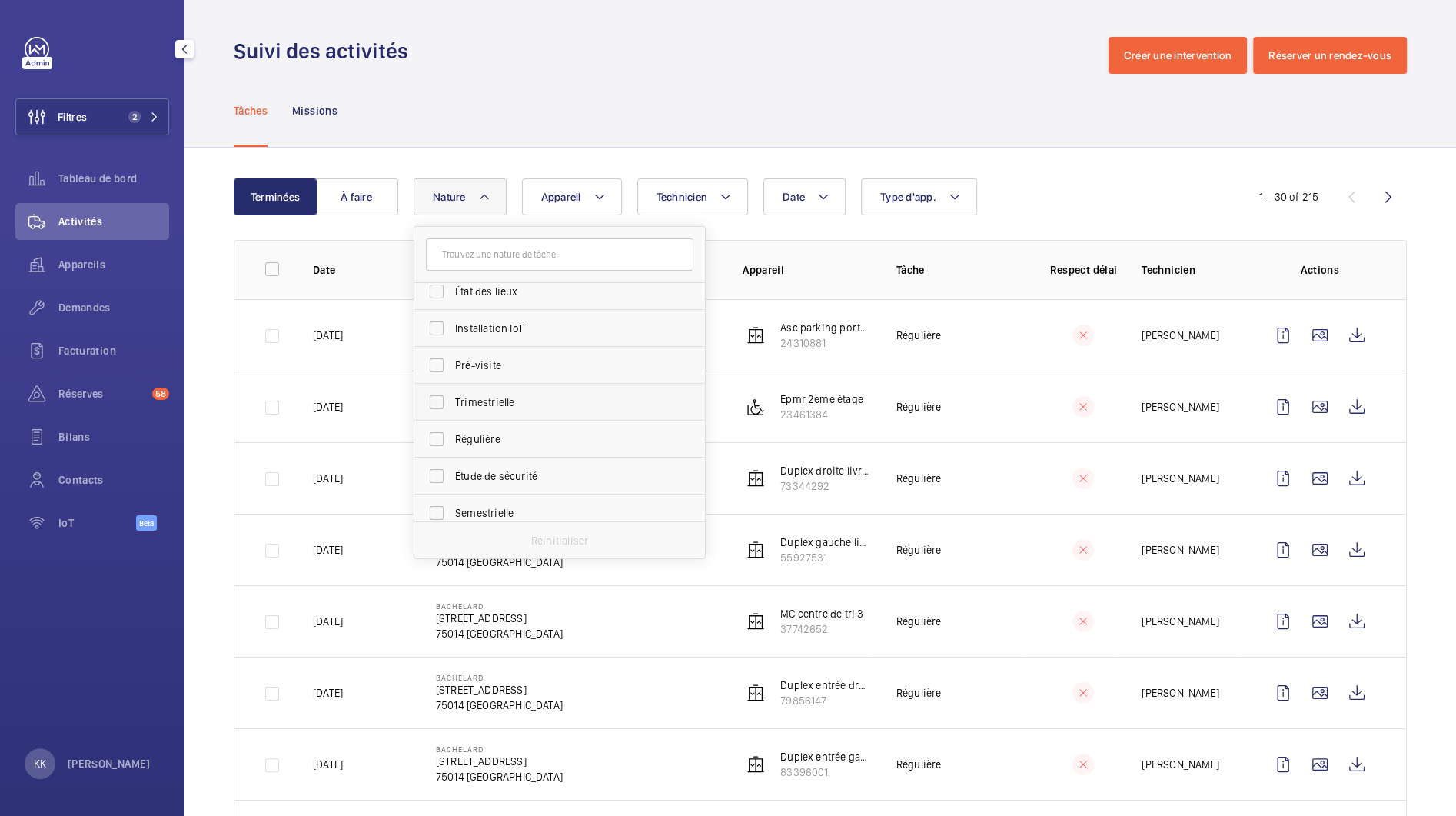
scroll to position [194, 0]
click at [509, 438] on span "Régulière" at bounding box center [560, 439] width 211 height 15
click at [452, 438] on input "Régulière" at bounding box center [436, 439] width 31 height 31
checkbox input "true"
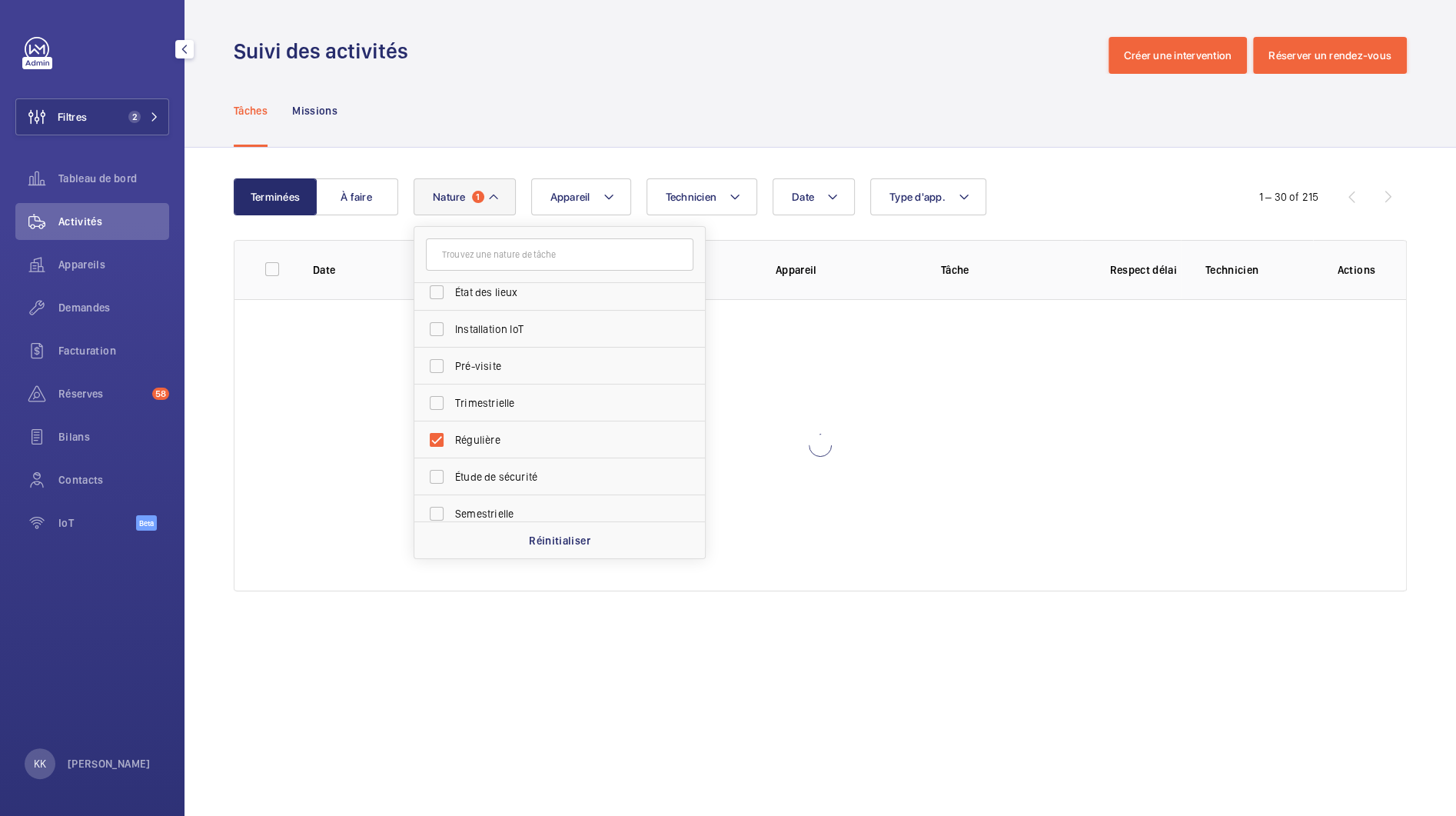
click at [1031, 198] on div "Date Technicien Appareil Type d'app. Nature 1 Réparation Annuelle Panne Rendez-…" at bounding box center [818, 196] width 809 height 37
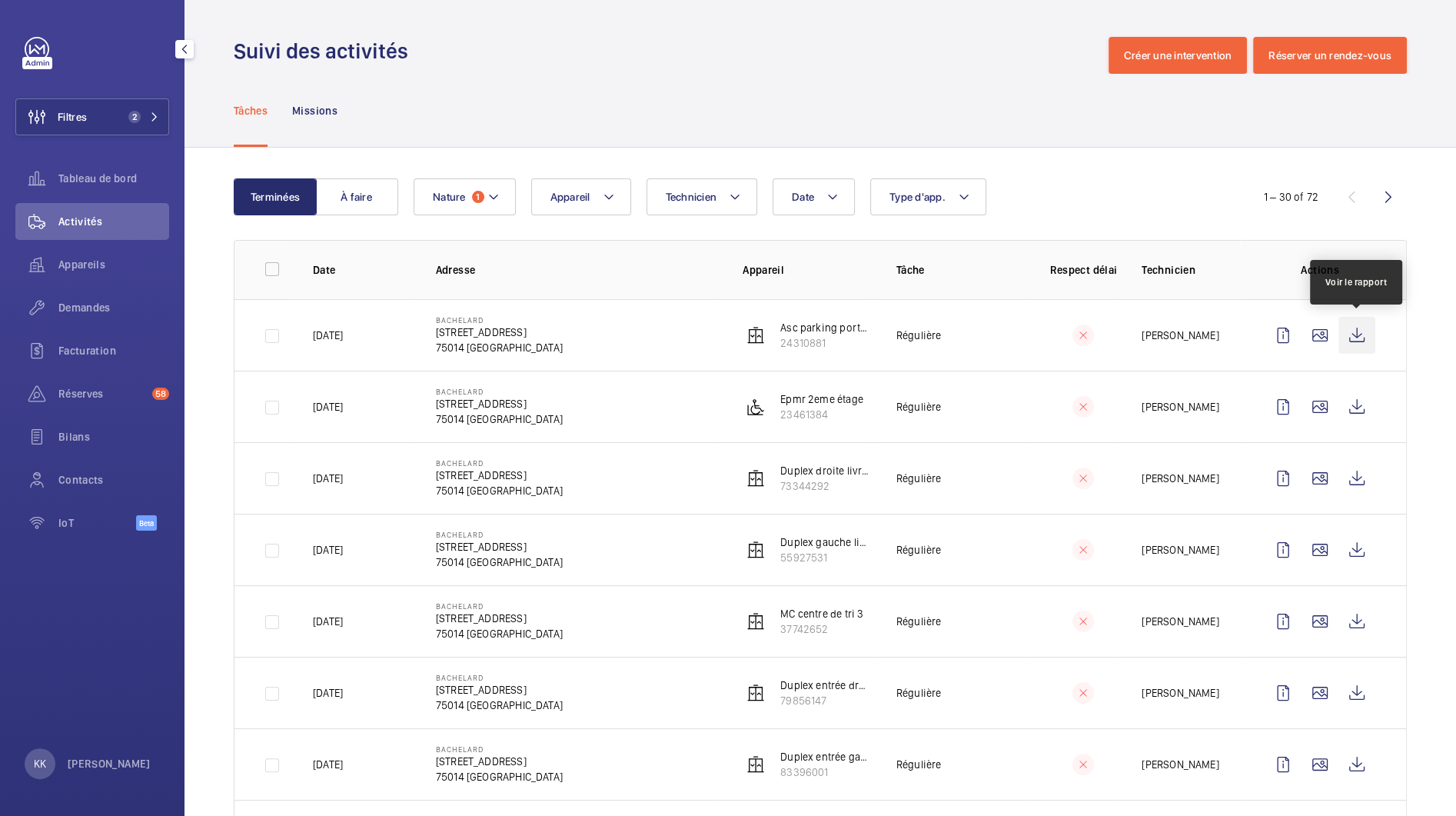
click at [1365, 342] on wm-front-icon-button at bounding box center [1357, 335] width 37 height 37
click at [1352, 397] on wm-front-icon-button at bounding box center [1357, 407] width 37 height 37
click at [1361, 464] on wm-front-icon-button at bounding box center [1357, 478] width 37 height 37
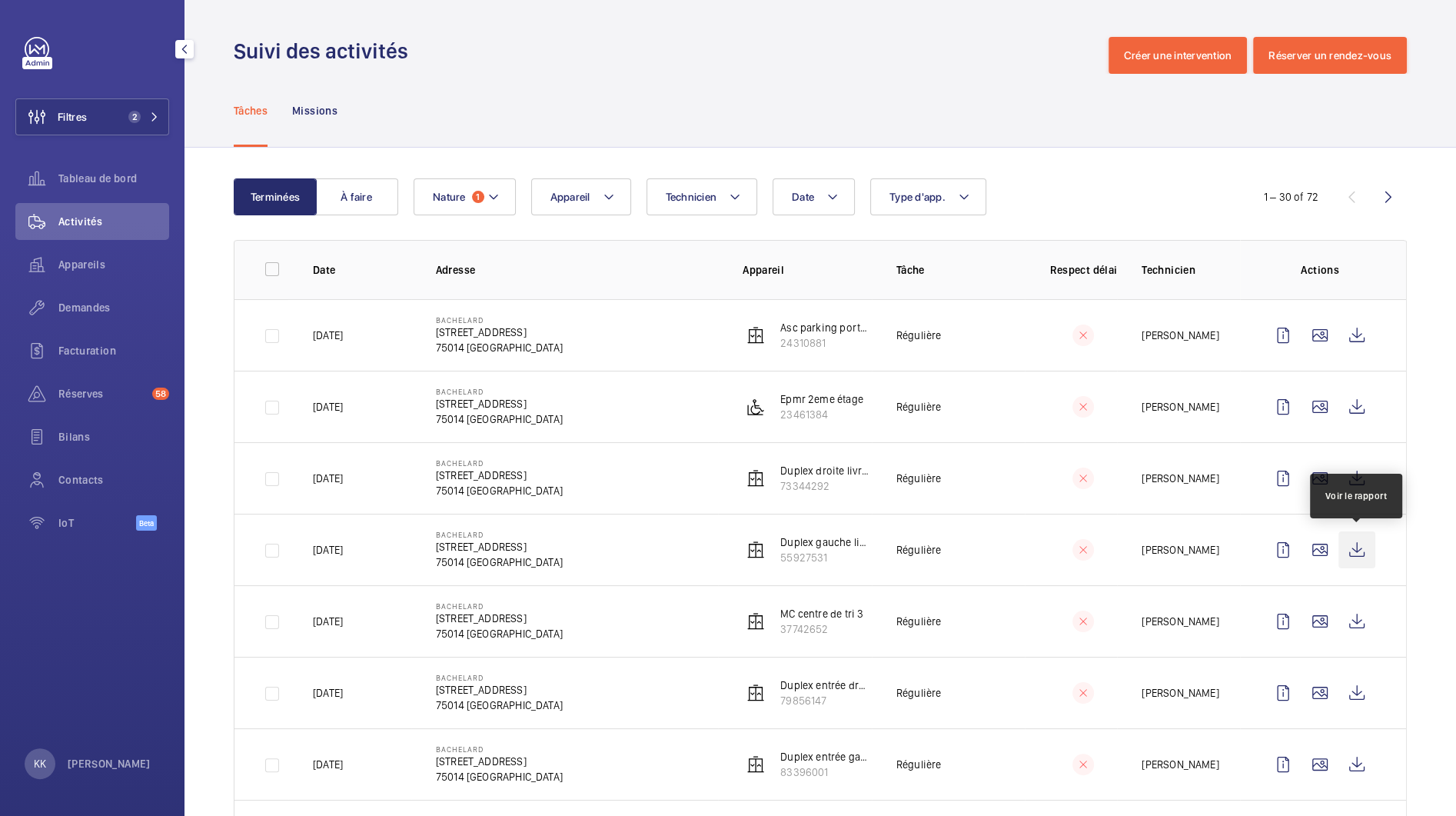
click at [1367, 557] on wm-front-icon-button at bounding box center [1357, 549] width 37 height 37
click at [1366, 633] on wm-front-icon-button at bounding box center [1357, 621] width 37 height 37
click at [1352, 693] on wm-front-icon-button at bounding box center [1357, 693] width 37 height 37
click at [1355, 770] on wm-front-icon-button at bounding box center [1357, 764] width 37 height 37
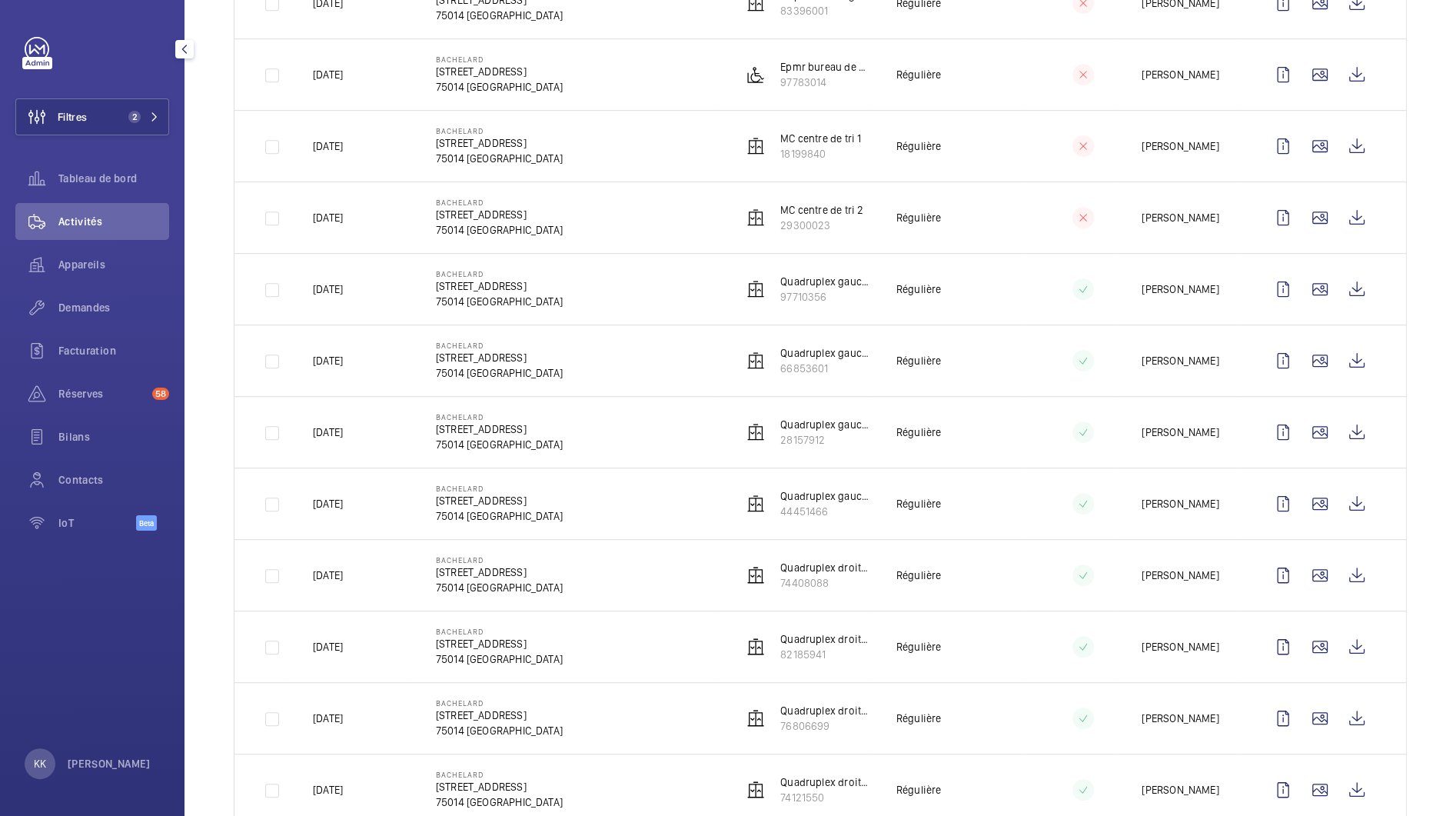
scroll to position [773, 0]
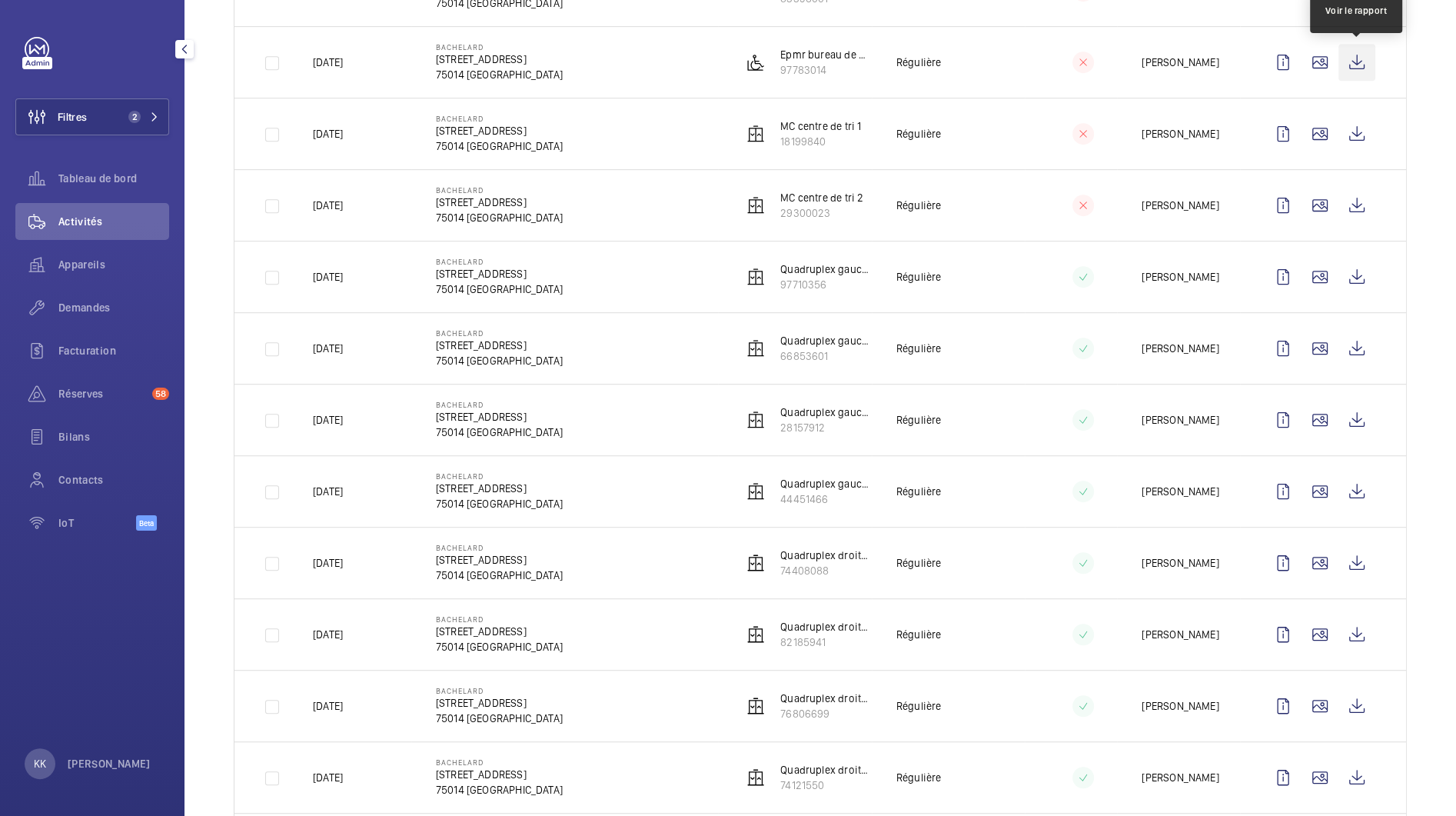
click at [1356, 65] on wm-front-icon-button at bounding box center [1357, 62] width 37 height 37
click at [1356, 139] on wm-front-icon-button at bounding box center [1357, 134] width 37 height 37
click at [1367, 210] on wm-front-icon-button at bounding box center [1357, 205] width 37 height 37
click at [1359, 281] on wm-front-icon-button at bounding box center [1357, 276] width 37 height 37
click at [1362, 293] on td at bounding box center [1323, 276] width 166 height 71
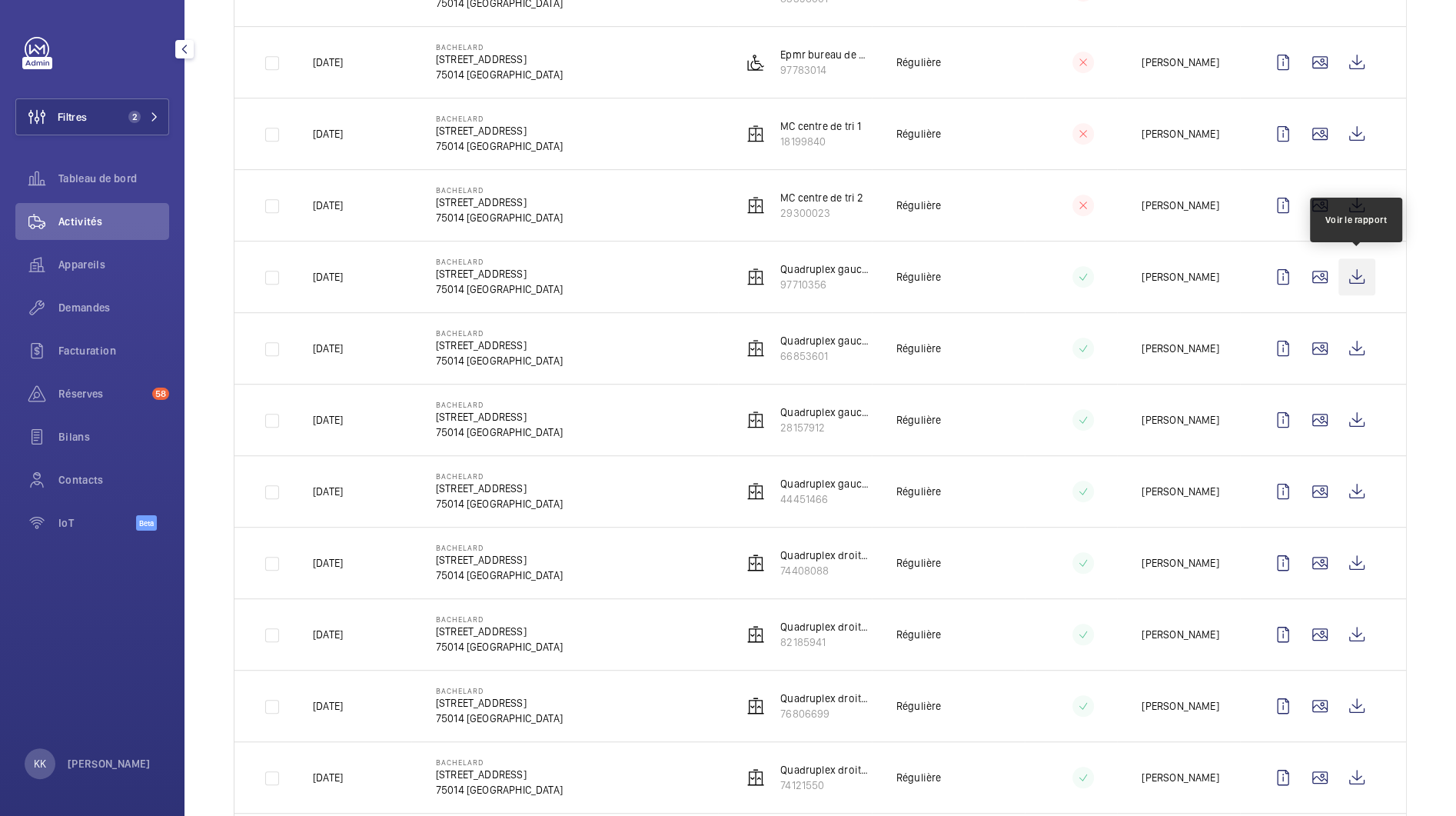
click at [1362, 269] on wm-front-icon-button at bounding box center [1357, 276] width 37 height 37
click at [1355, 340] on wm-front-icon-button at bounding box center [1357, 348] width 37 height 37
click at [1367, 422] on wm-front-icon-button at bounding box center [1357, 419] width 37 height 37
click at [1349, 501] on wm-front-icon-button at bounding box center [1357, 491] width 37 height 37
click at [1354, 561] on wm-front-icon-button at bounding box center [1357, 563] width 37 height 37
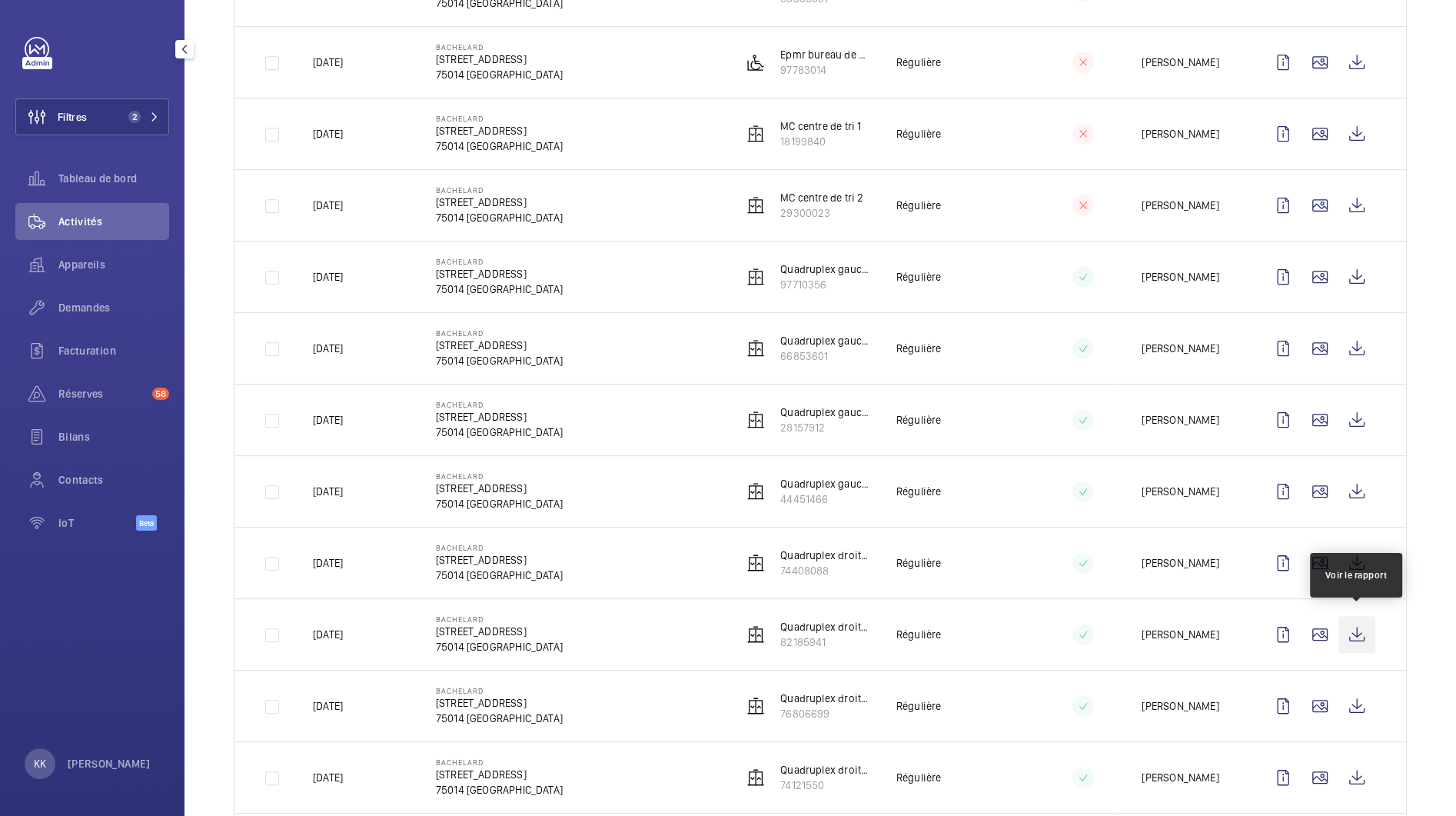
click at [1368, 619] on wm-front-icon-button at bounding box center [1357, 634] width 37 height 37
click at [1350, 694] on wm-front-icon-button at bounding box center [1357, 706] width 37 height 37
click at [1360, 771] on wm-front-icon-button at bounding box center [1357, 777] width 37 height 37
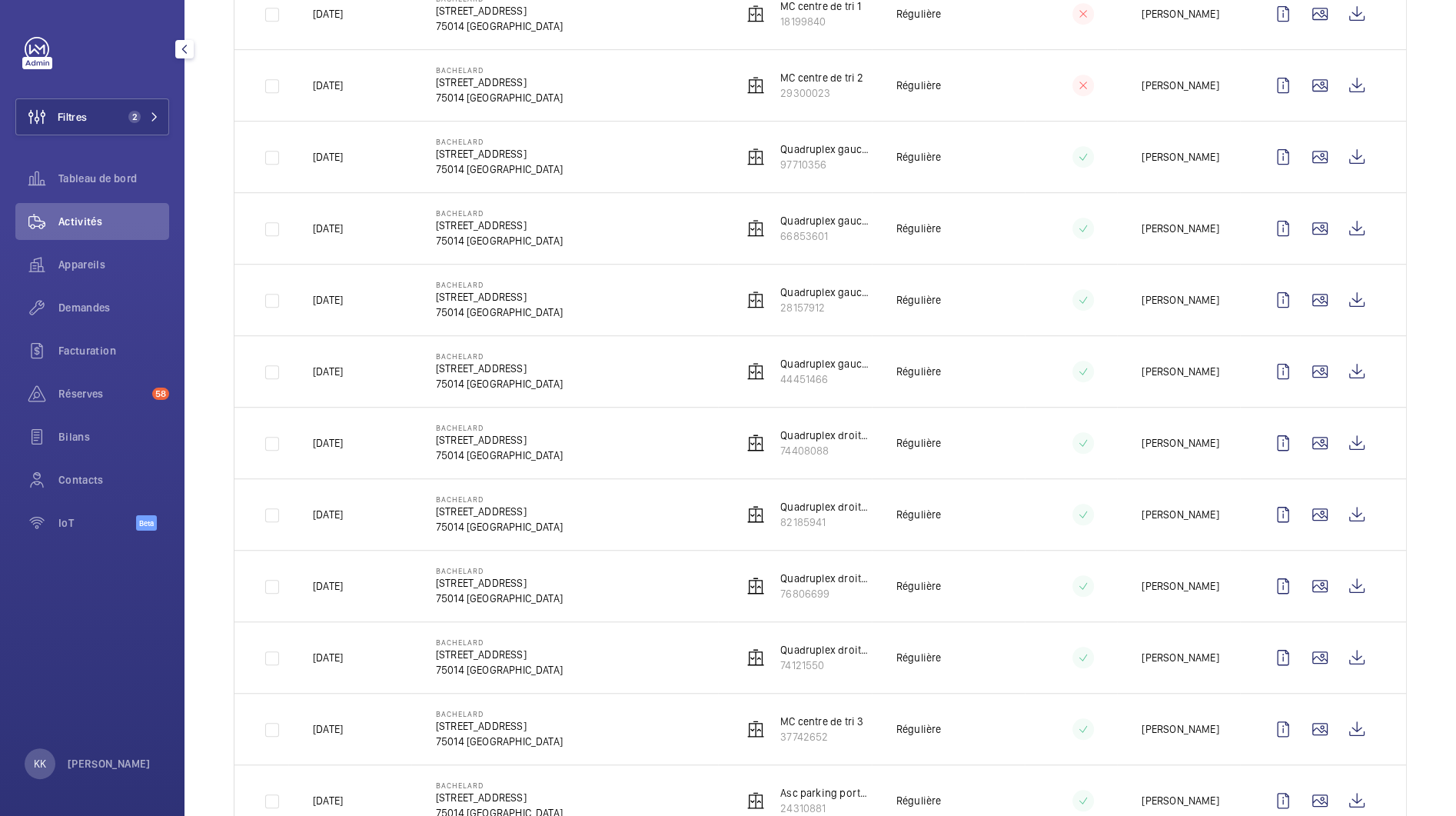
scroll to position [898, 0]
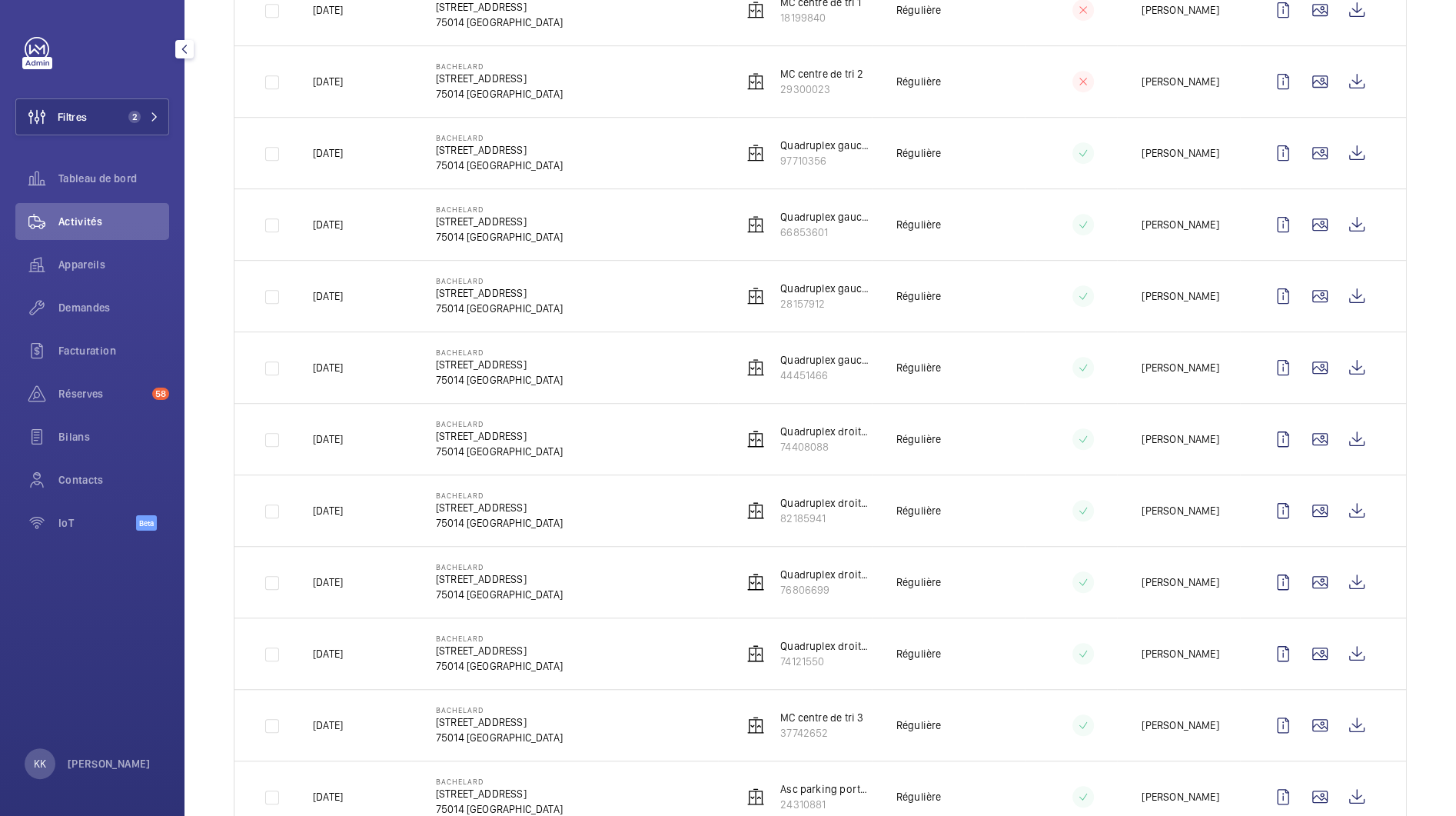
click at [271, 716] on td at bounding box center [261, 725] width 54 height 71
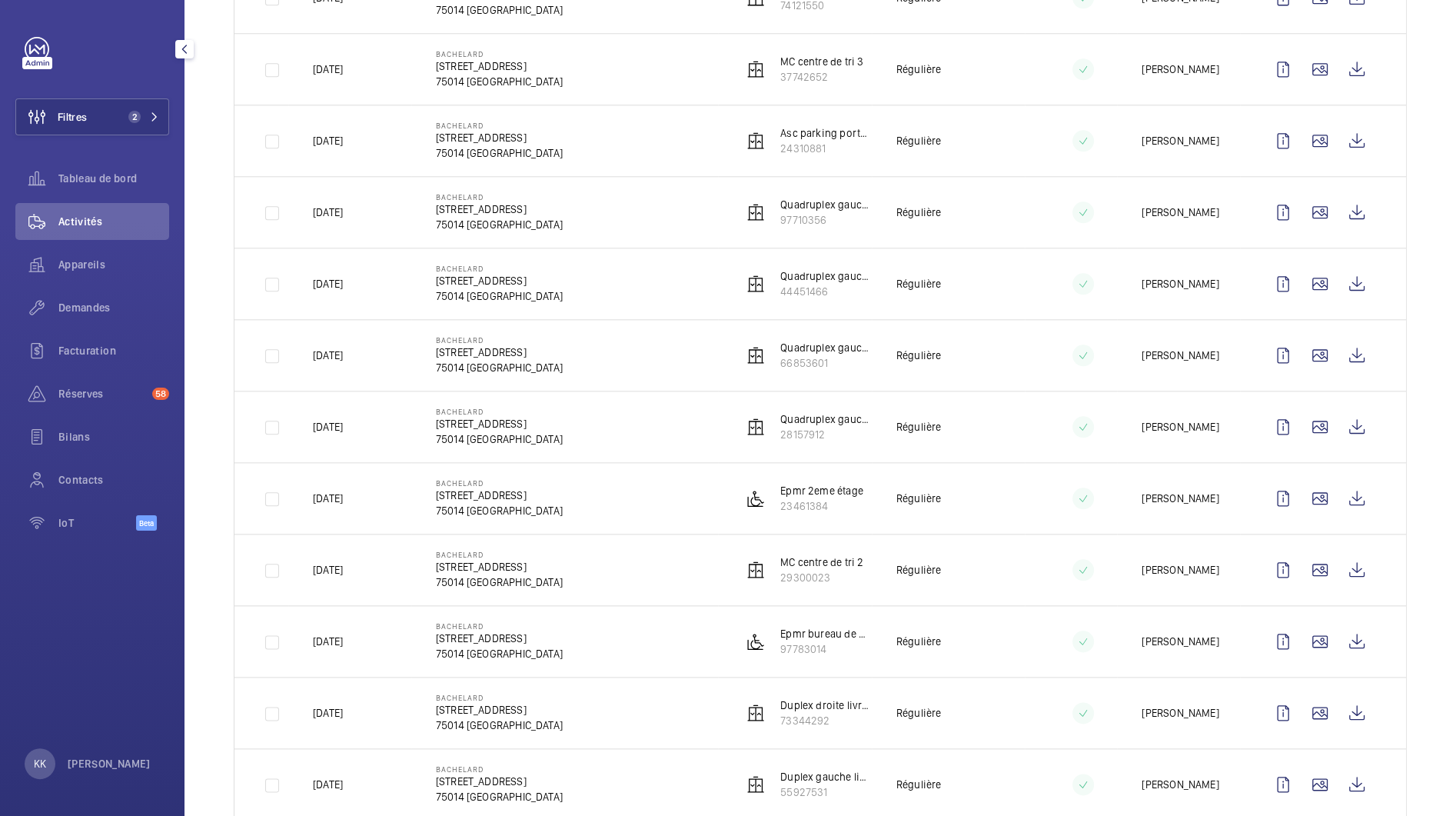
scroll to position [1550, 0]
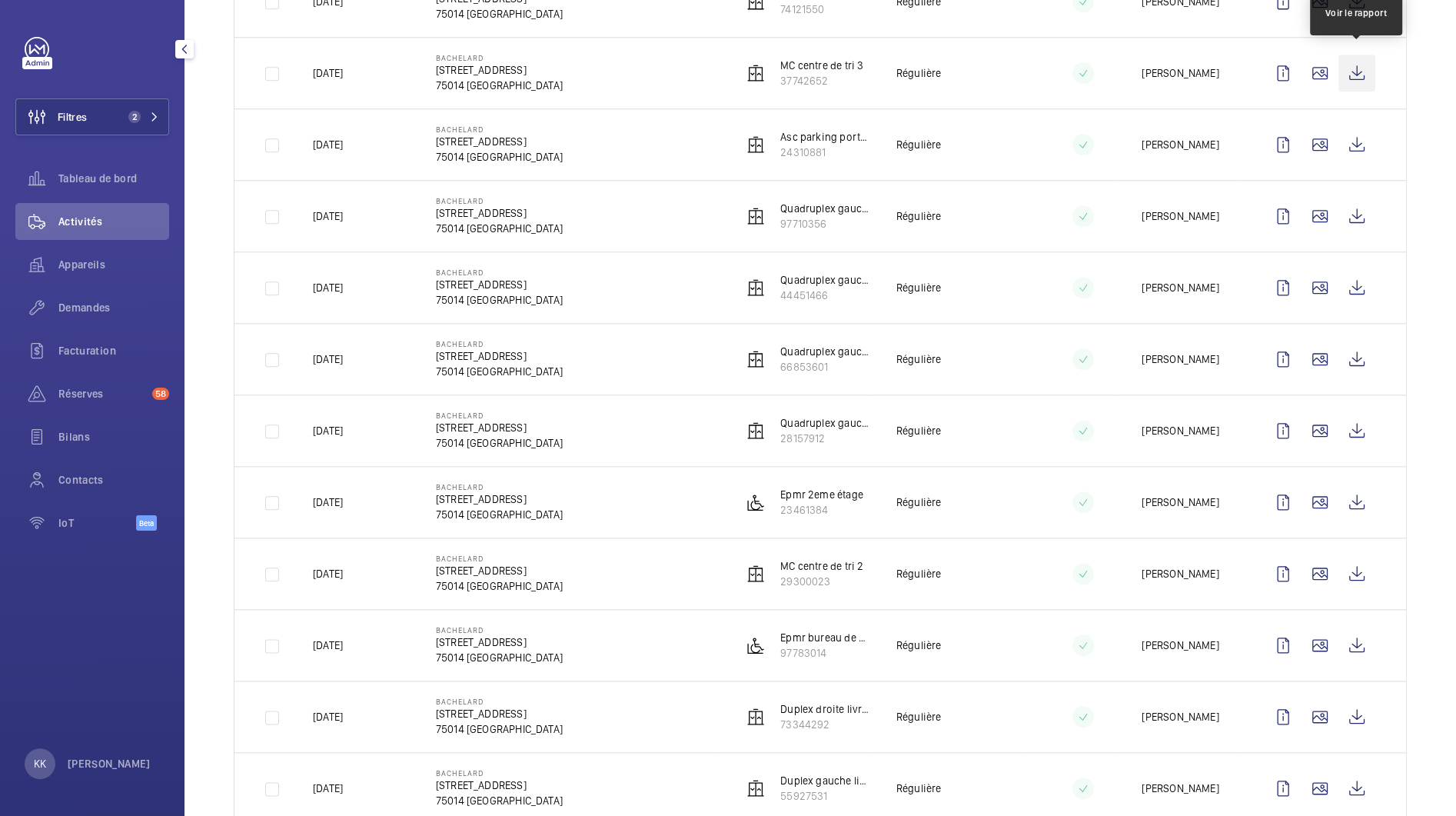
click at [1357, 66] on wm-front-icon-button at bounding box center [1357, 73] width 37 height 37
click at [1358, 158] on td at bounding box center [1323, 144] width 166 height 71
click at [1358, 154] on wm-front-icon-button at bounding box center [1357, 144] width 37 height 37
click at [1372, 204] on wm-front-icon-button at bounding box center [1357, 216] width 37 height 37
click at [1342, 275] on wm-front-icon-button at bounding box center [1357, 287] width 37 height 37
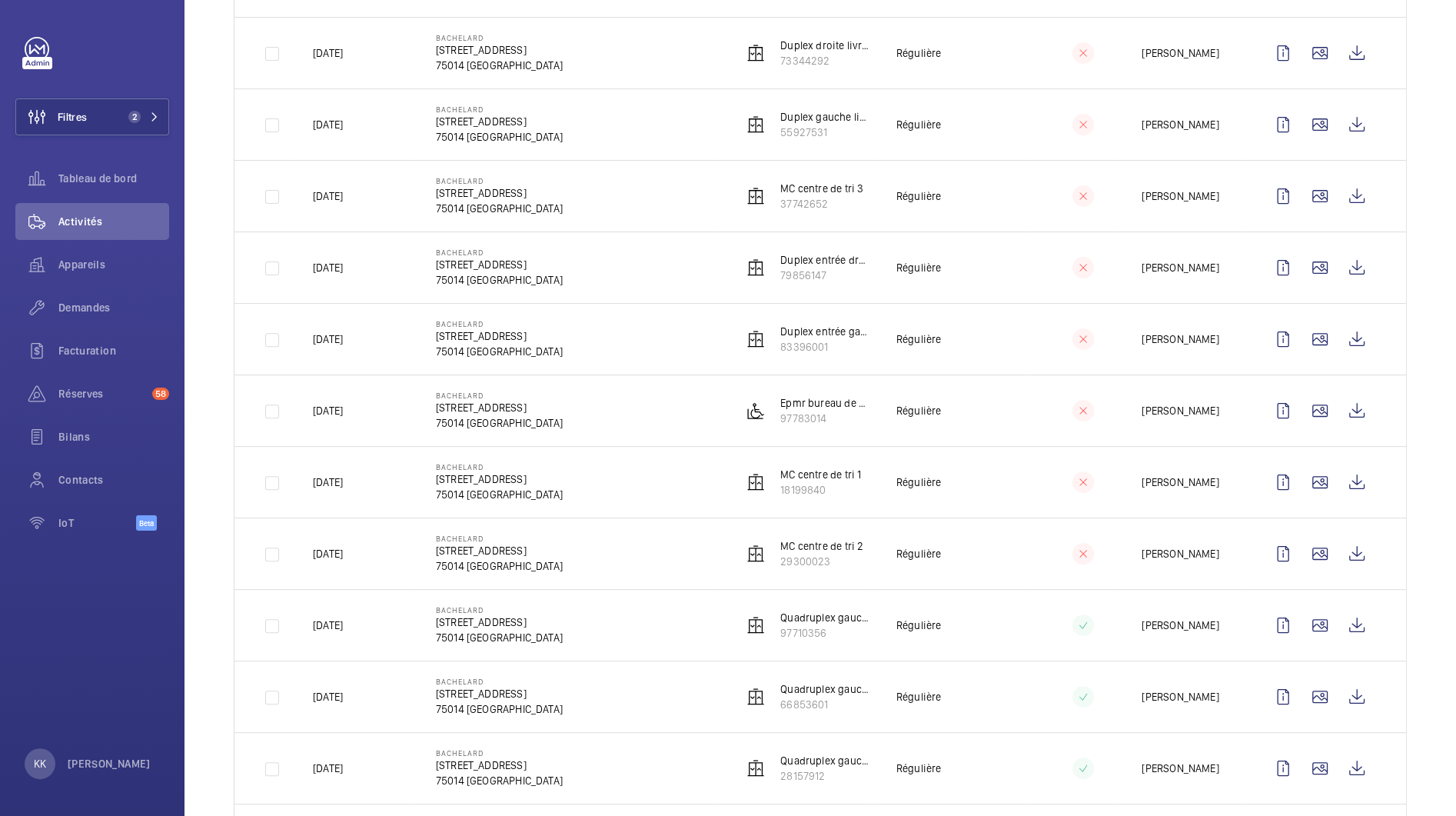
scroll to position [0, 0]
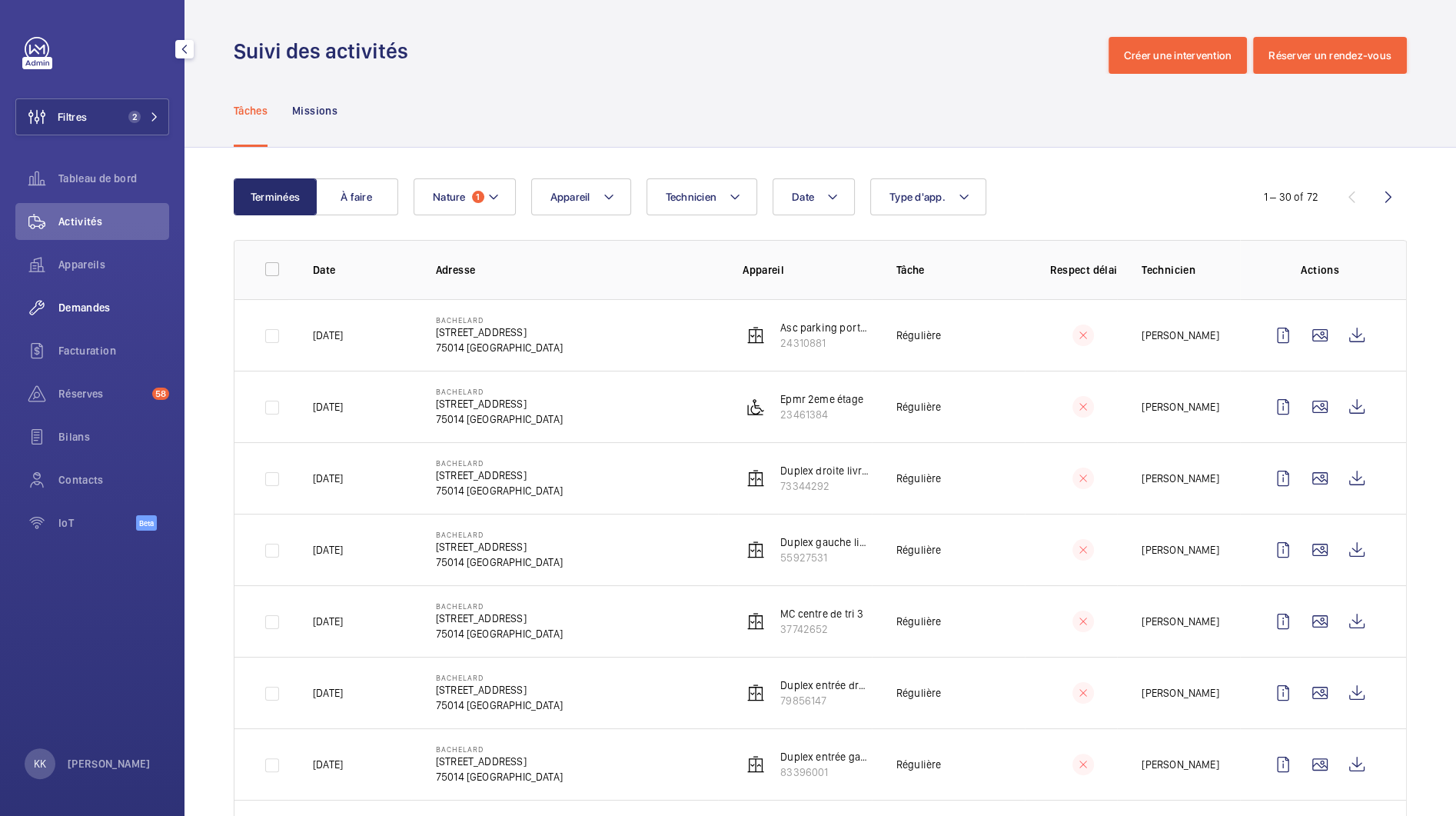
click at [100, 313] on span "Demandes" at bounding box center [114, 307] width 111 height 15
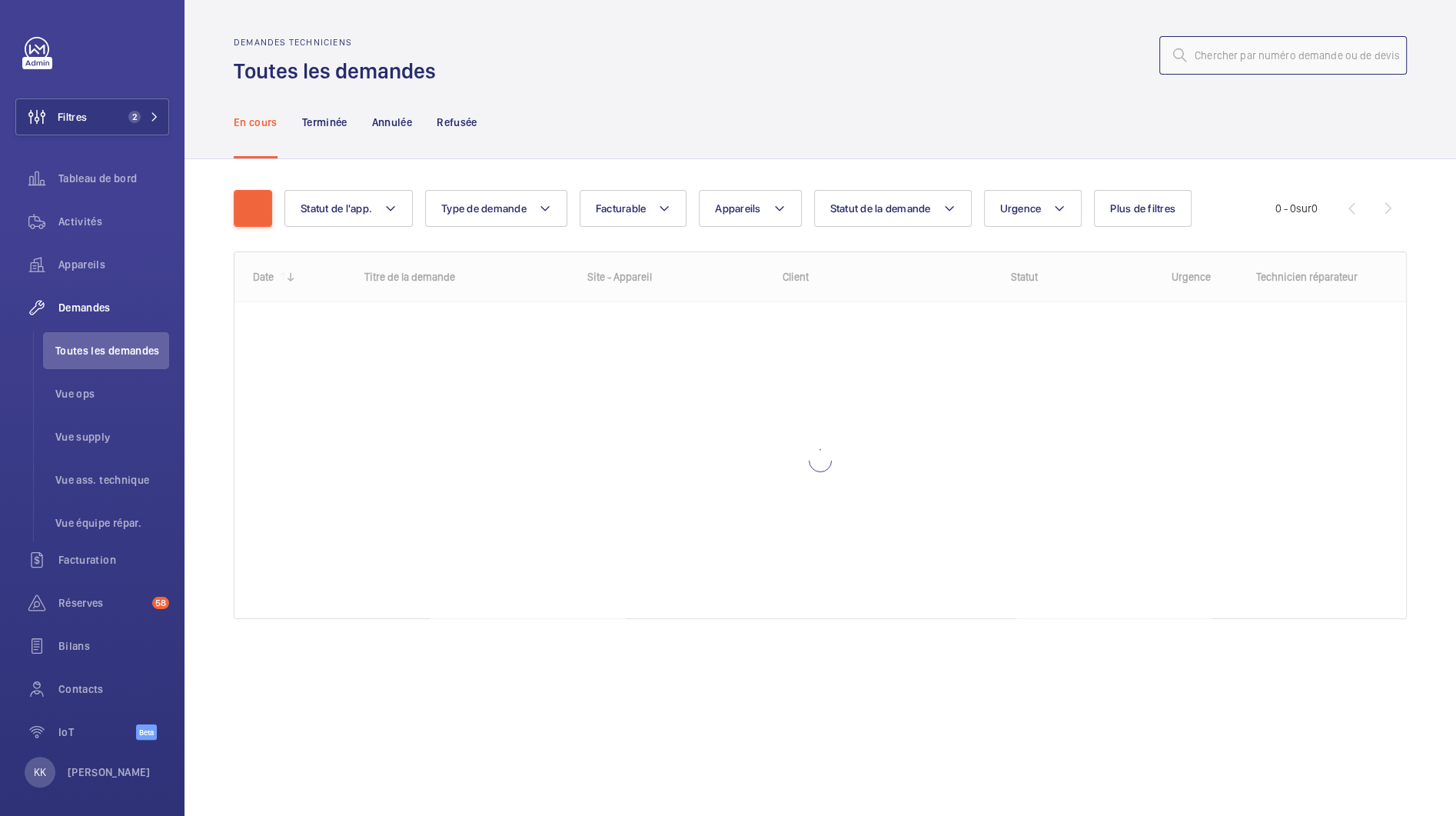
click at [1338, 51] on input "text" at bounding box center [1283, 55] width 248 height 39
paste input "R25-10103"
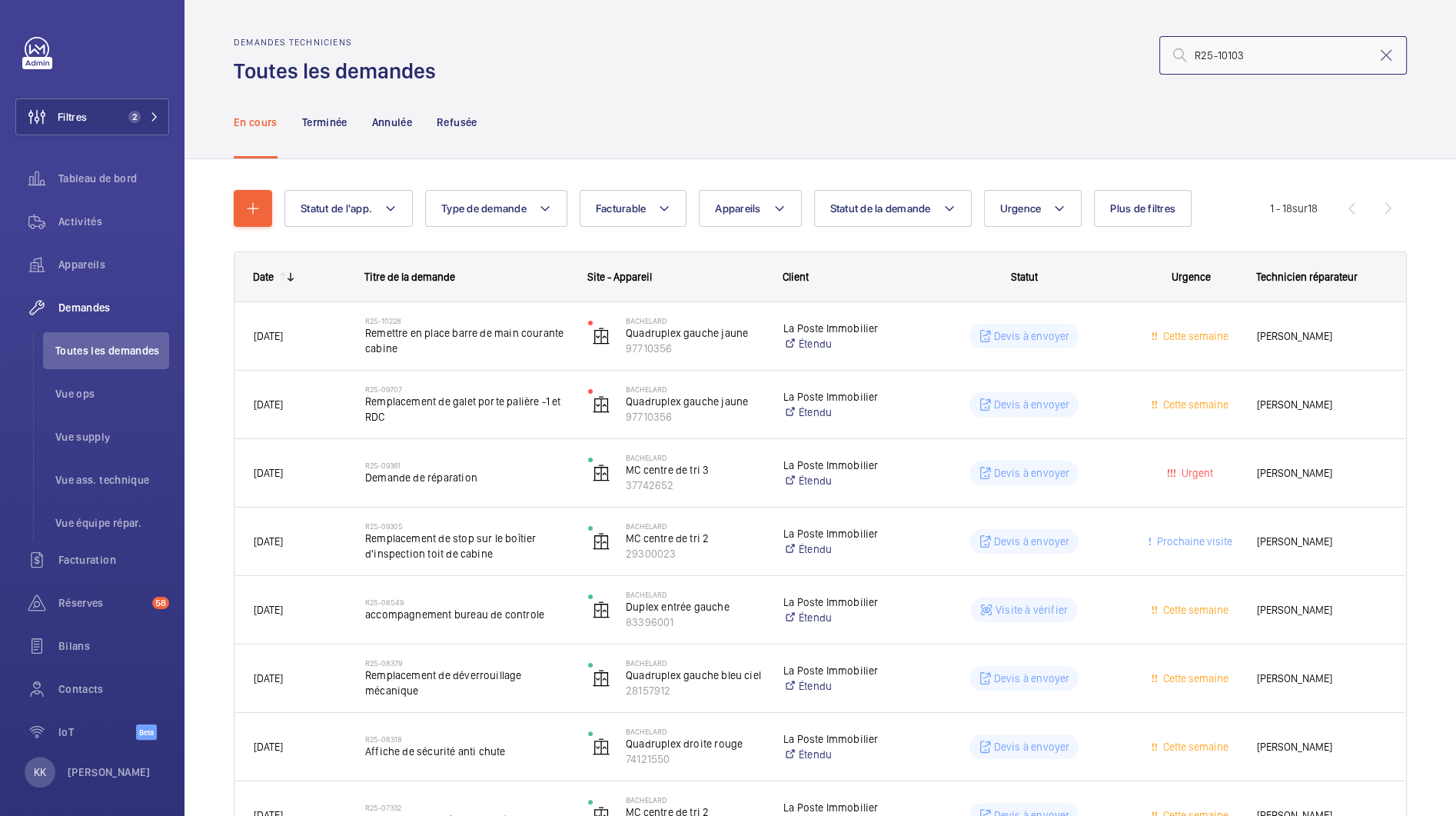
type input "R25-10103"
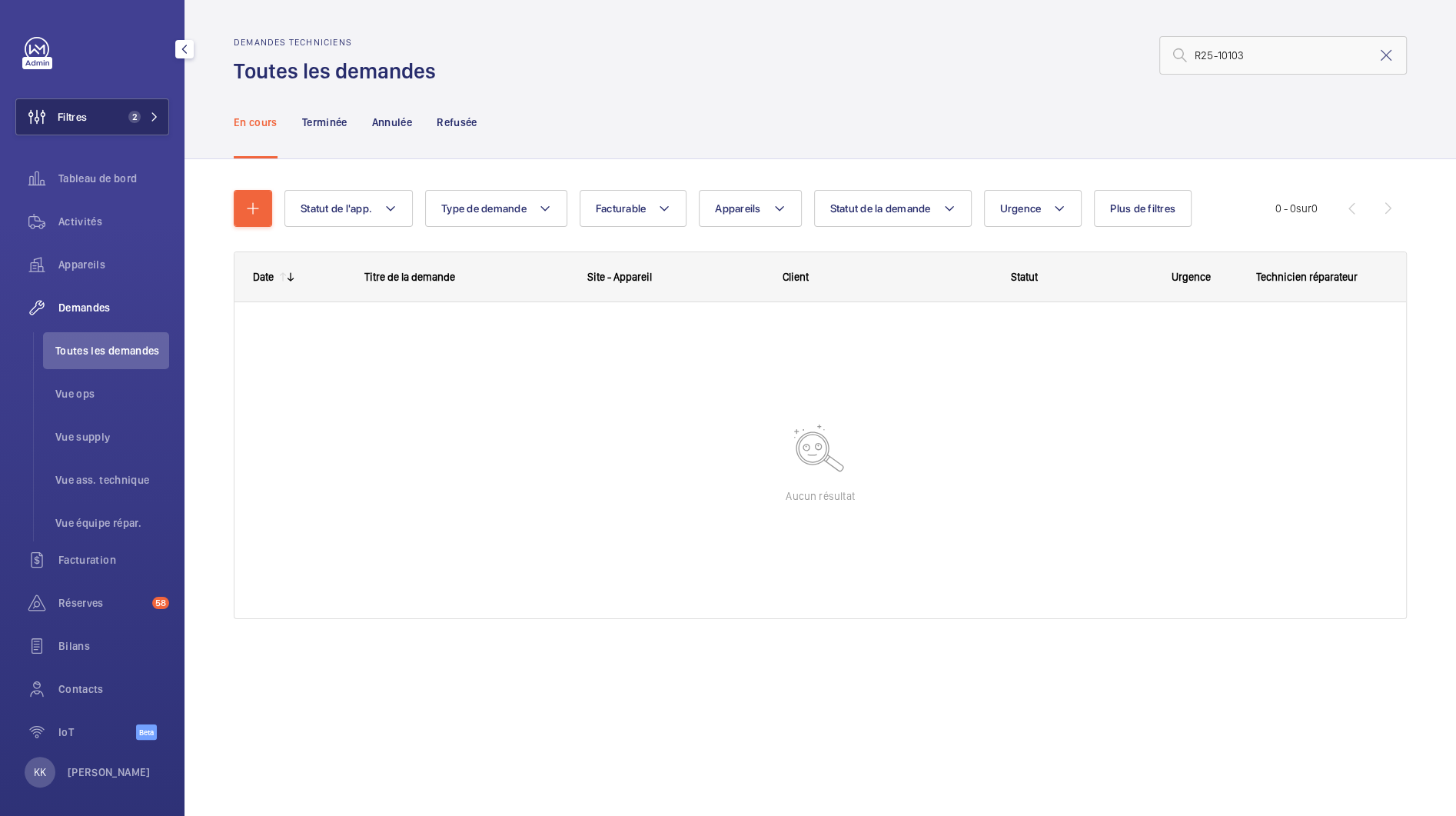
click at [135, 131] on button "Filtres 2" at bounding box center [92, 116] width 154 height 37
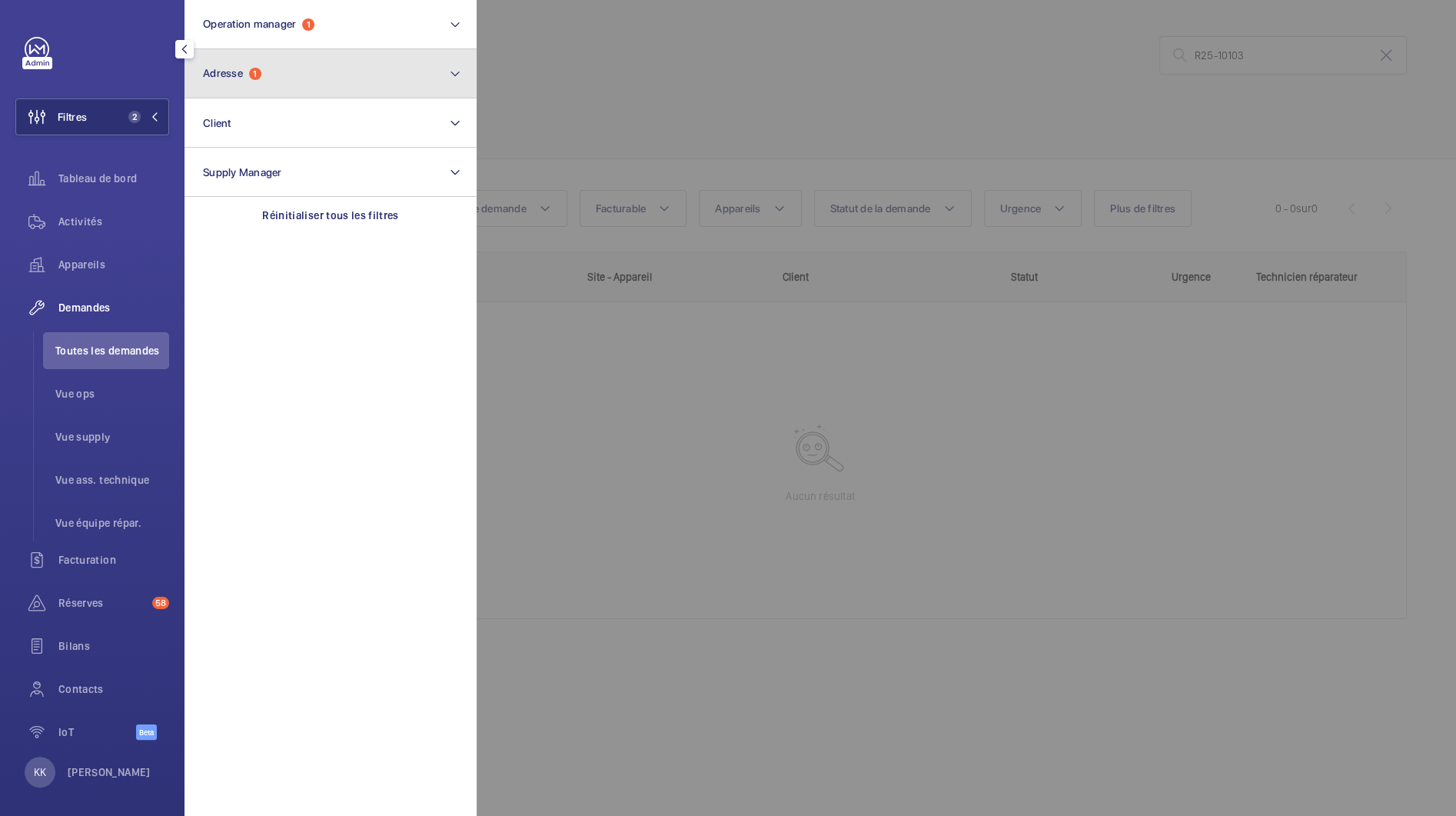
click at [248, 93] on button "Adresse 1" at bounding box center [330, 74] width 292 height 49
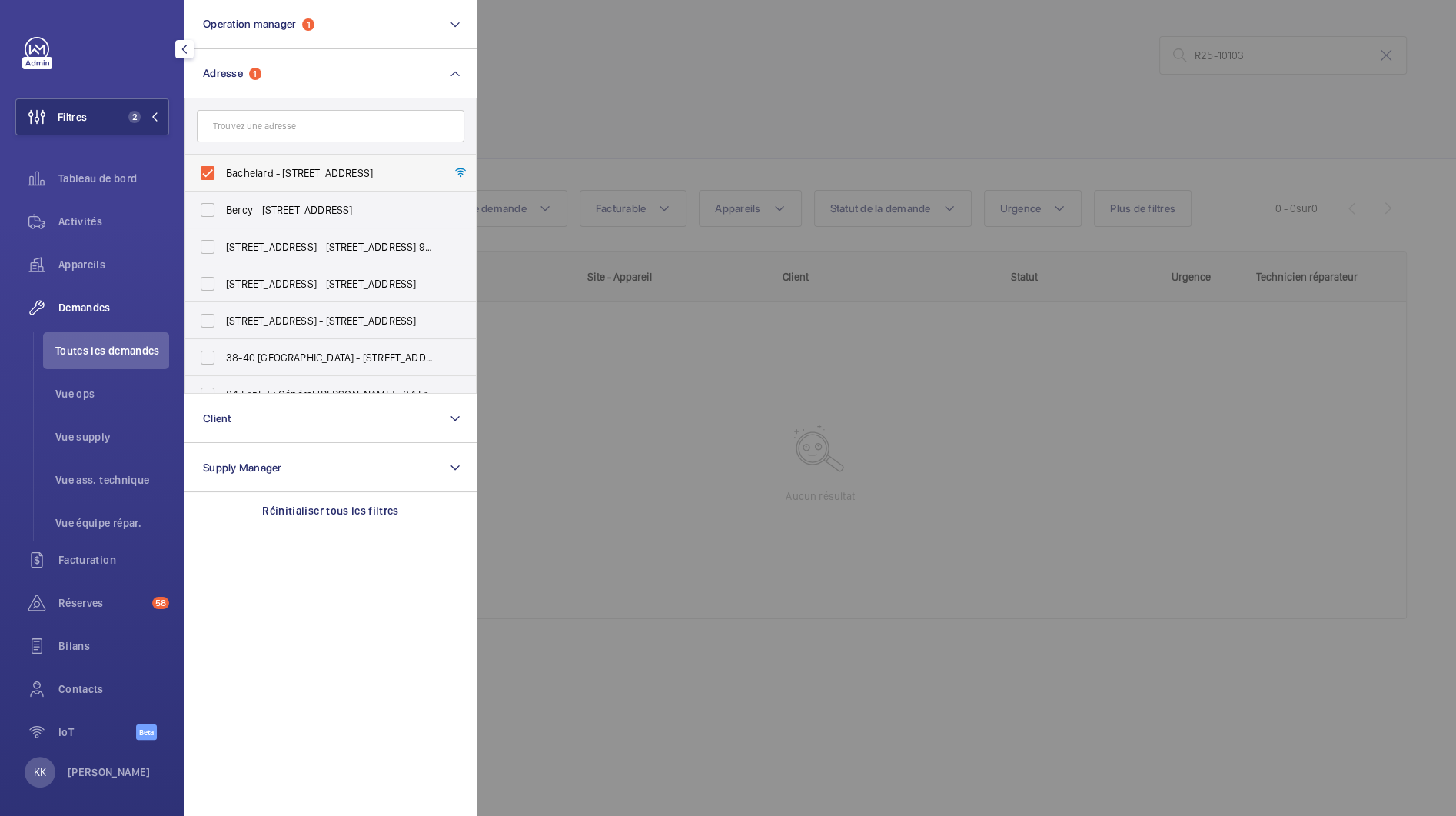
click at [239, 180] on label "Bachelard - 111 Boulevard Brune, PARIS 75014" at bounding box center [319, 173] width 267 height 37
click at [223, 180] on input "Bachelard - 111 Boulevard Brune, PARIS 75014" at bounding box center [207, 173] width 31 height 31
checkbox input "false"
click at [265, 39] on button "Operation manager 1" at bounding box center [330, 25] width 292 height 49
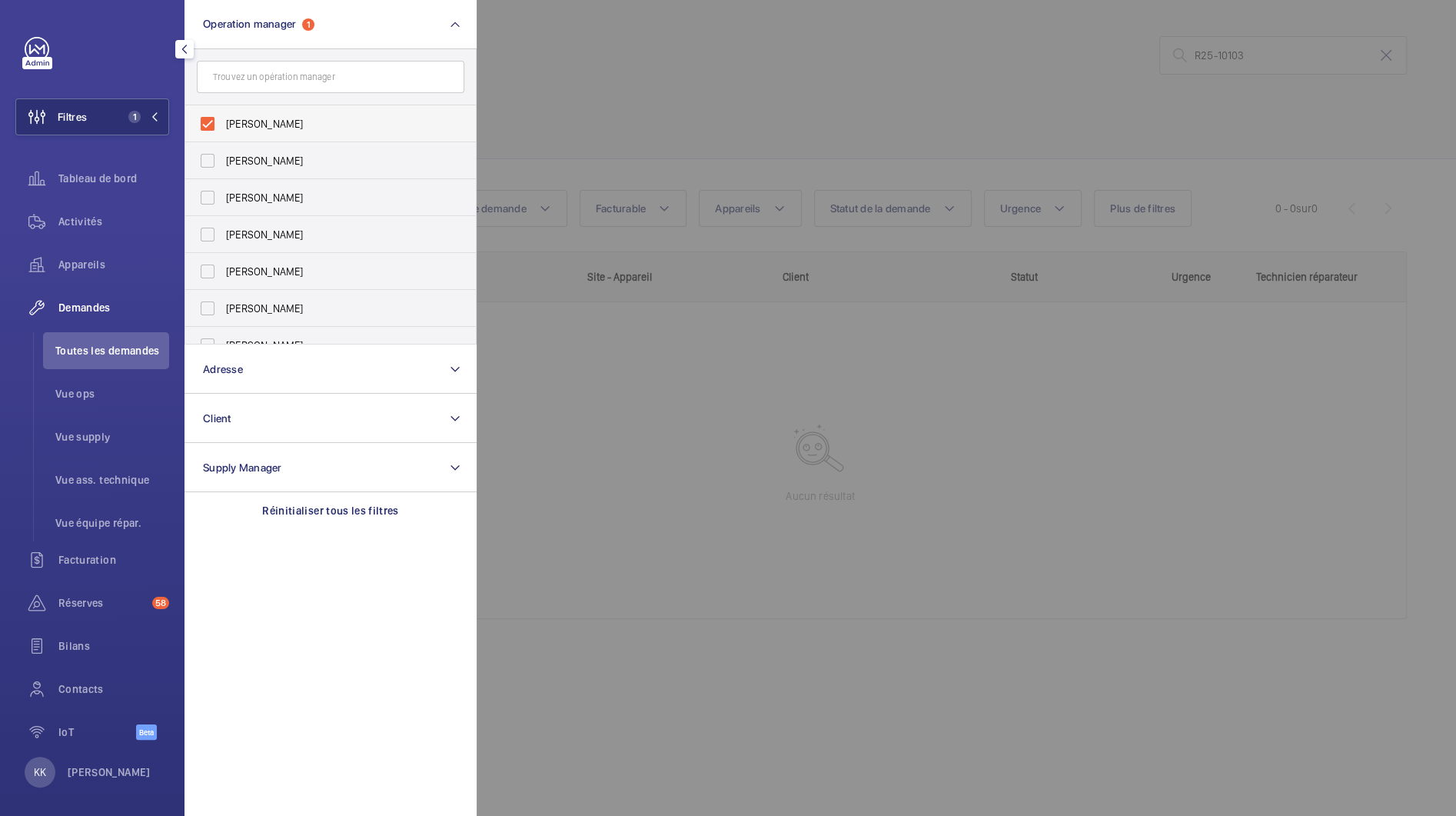
click at [252, 123] on span "[PERSON_NAME]" at bounding box center [332, 123] width 211 height 15
click at [223, 123] on input "[PERSON_NAME]" at bounding box center [207, 123] width 31 height 31
checkbox input "false"
click at [548, 111] on div at bounding box center [1204, 408] width 1456 height 816
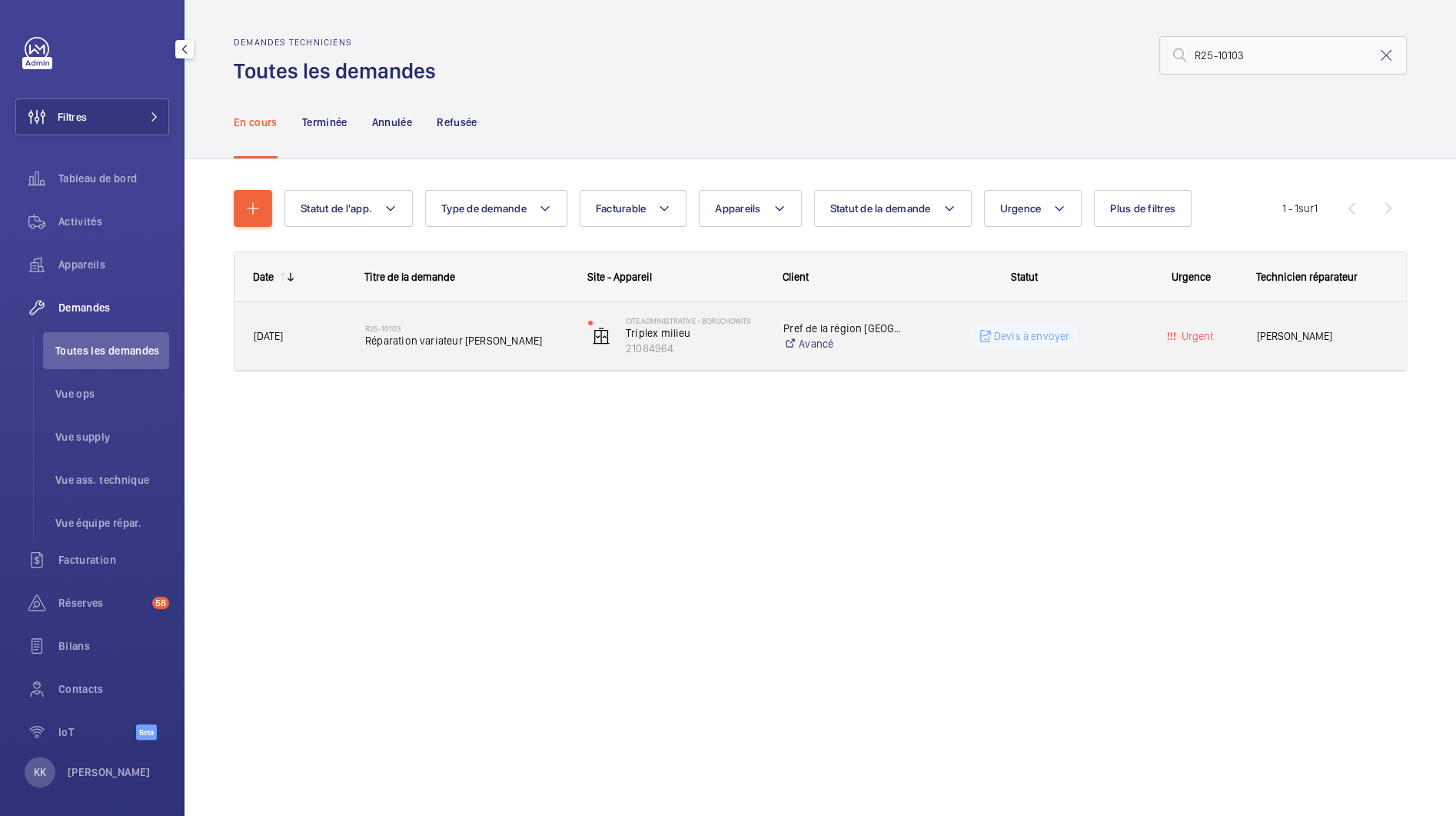
click at [398, 341] on span "Réparation variateur otis" at bounding box center [467, 340] width 203 height 15
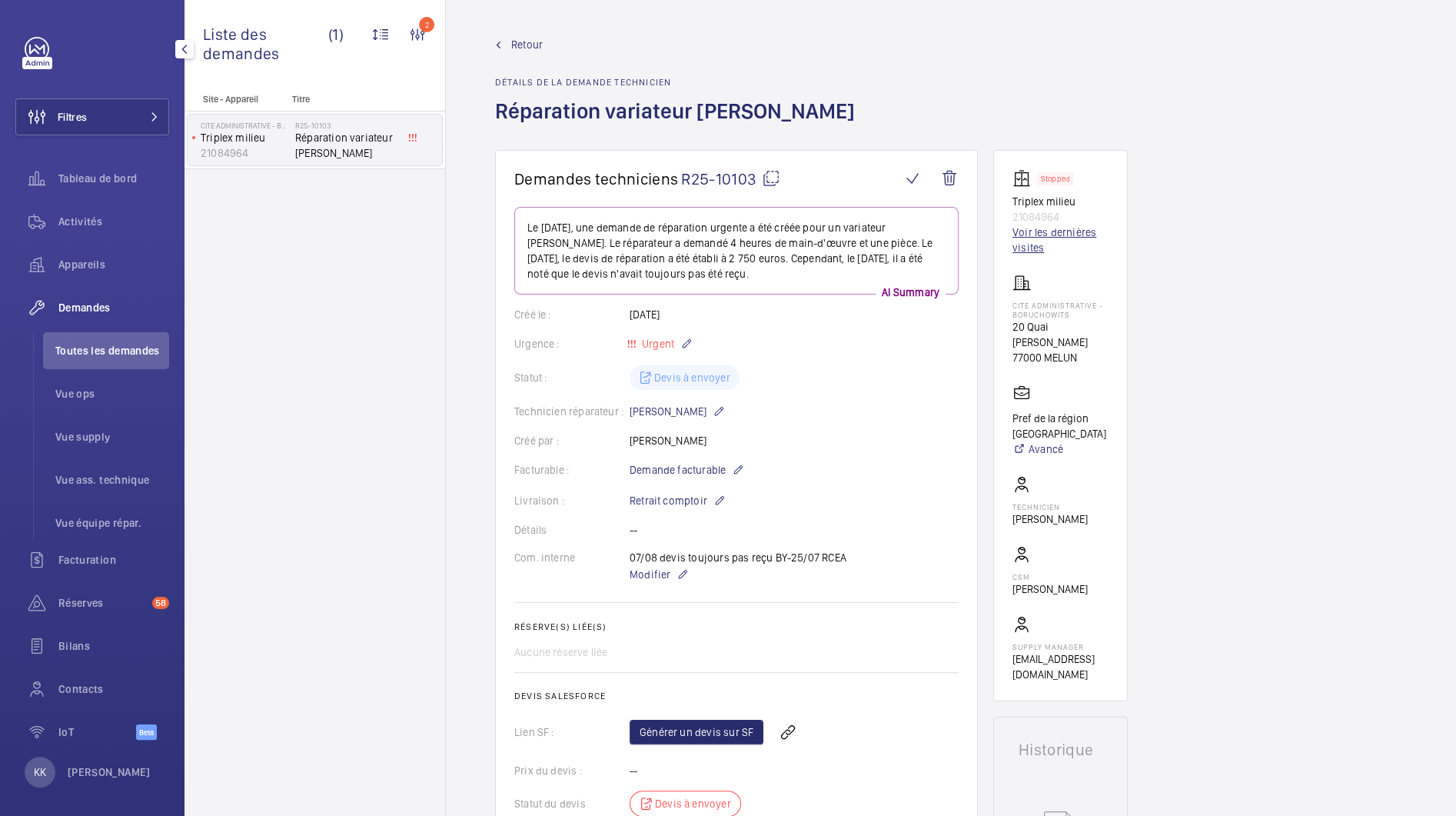
click at [1033, 241] on link "Voir les dernières visites" at bounding box center [1060, 240] width 96 height 31
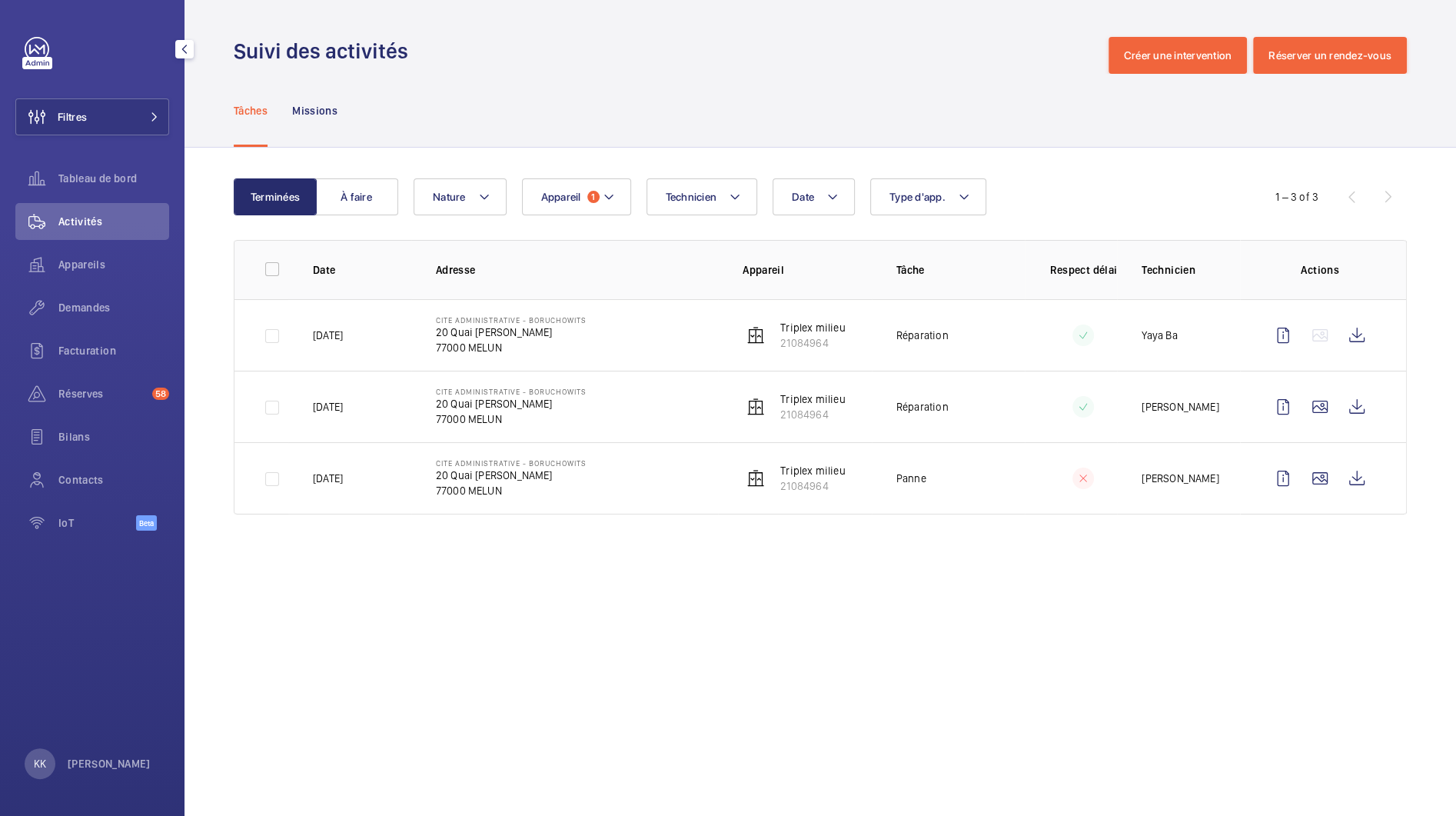
click at [1300, 427] on td at bounding box center [1323, 406] width 166 height 71
click at [1306, 423] on td at bounding box center [1323, 406] width 166 height 71
click at [1311, 422] on wm-front-icon-button at bounding box center [1320, 407] width 37 height 37
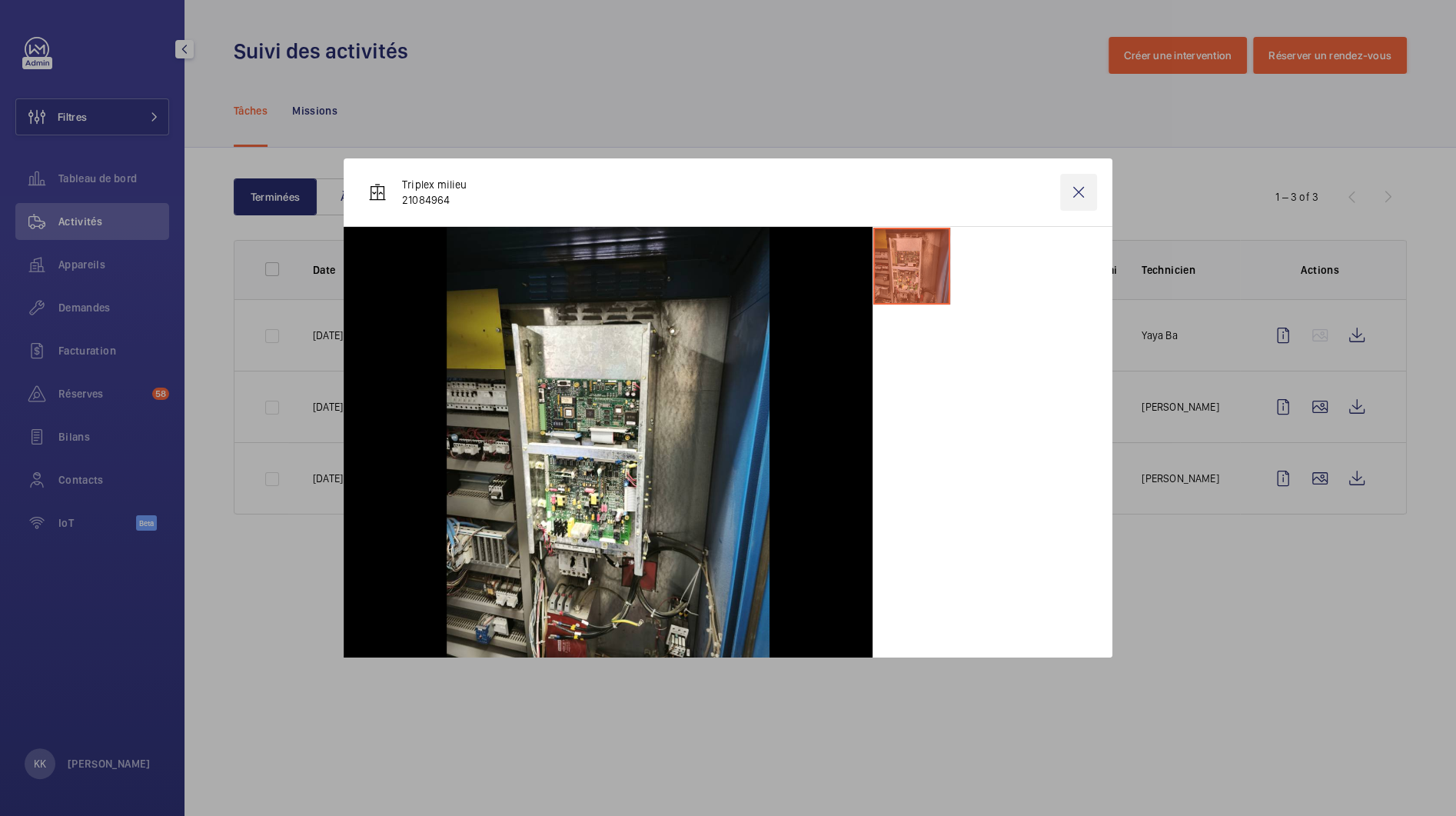
click at [1085, 190] on wm-front-icon-button at bounding box center [1079, 192] width 37 height 37
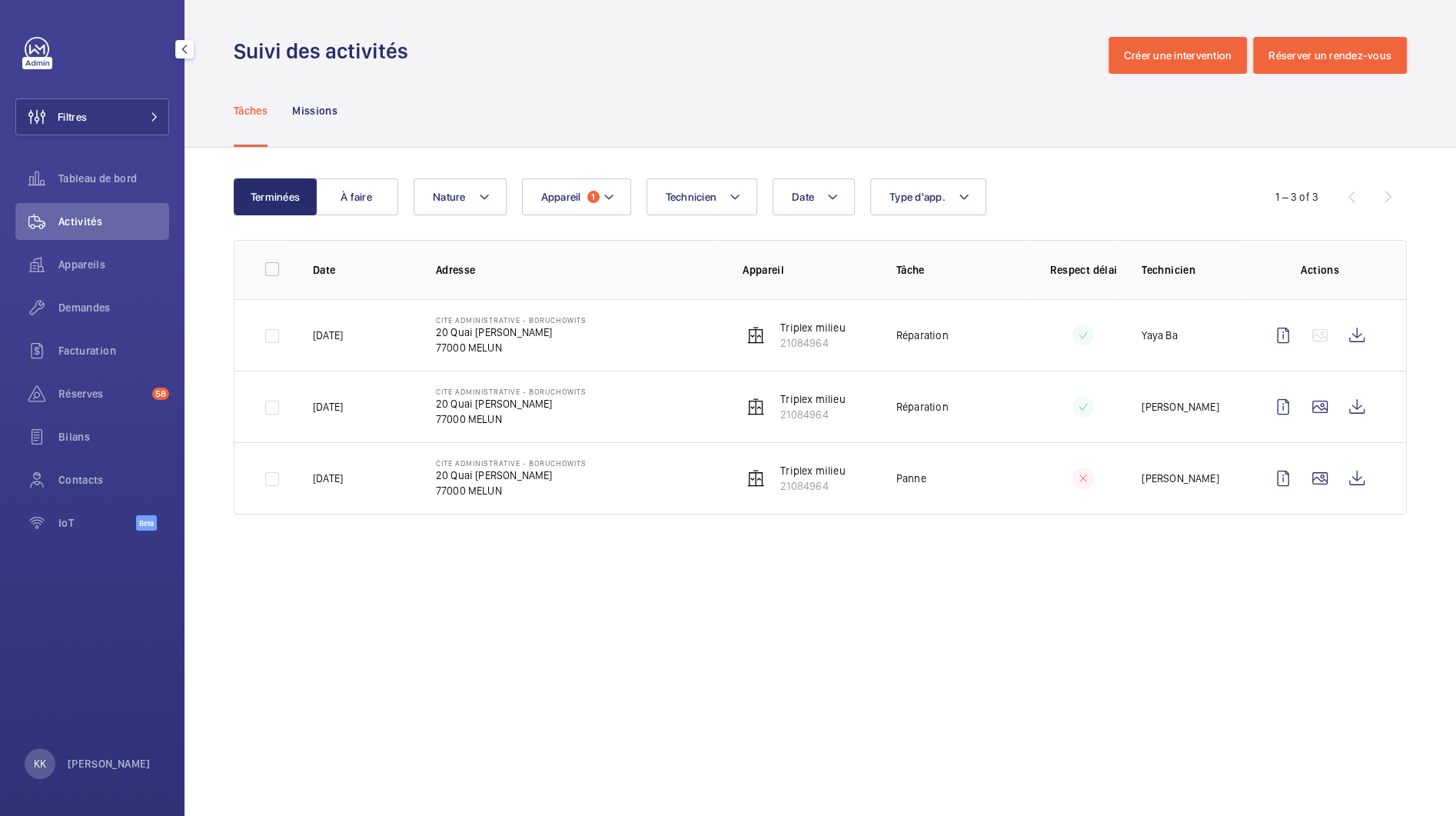
click at [83, 128] on span "Filtres" at bounding box center [51, 116] width 70 height 37
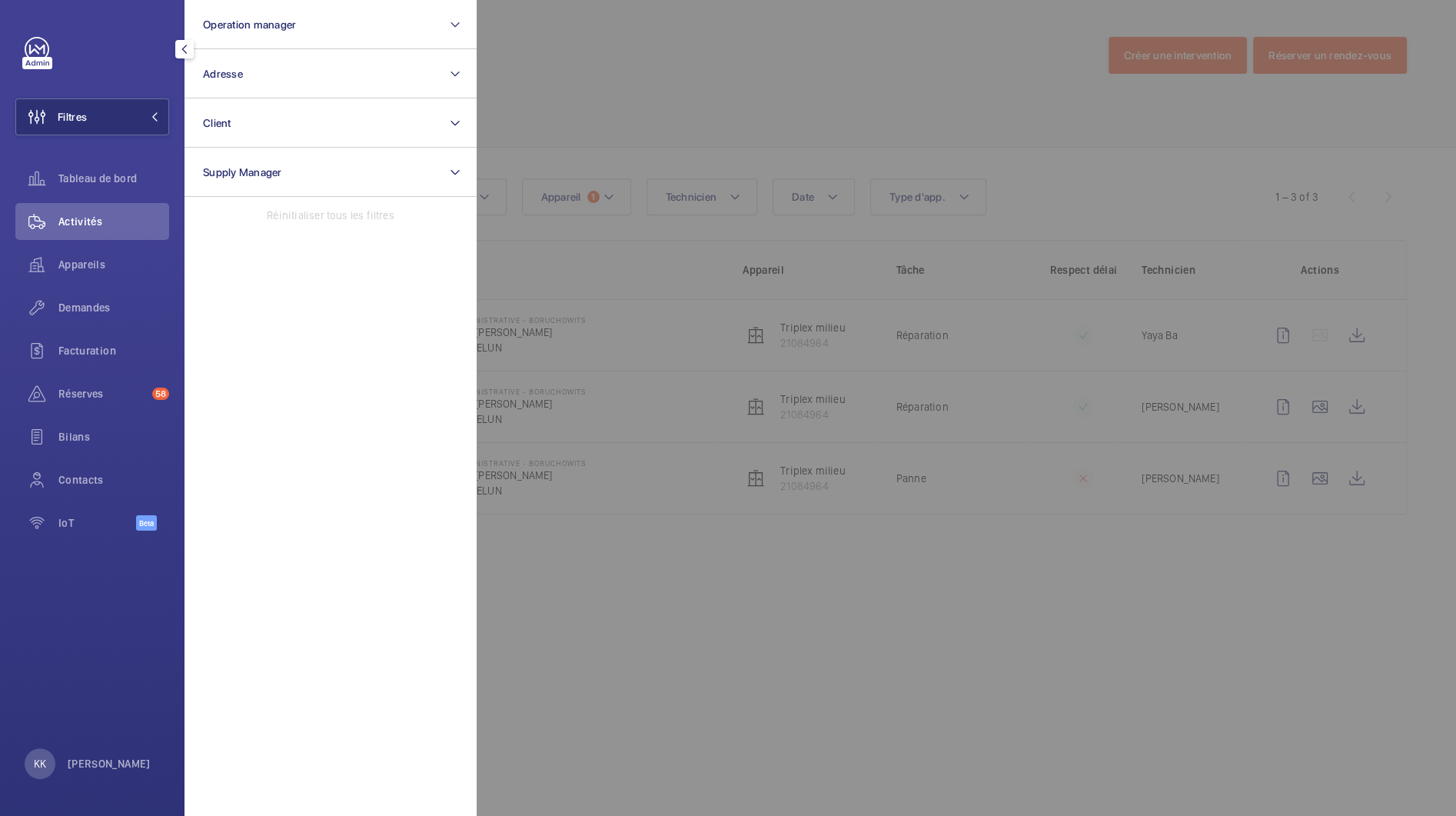
click at [78, 209] on div "Activités" at bounding box center [92, 222] width 154 height 37
click at [107, 111] on button "Filtres" at bounding box center [92, 116] width 154 height 37
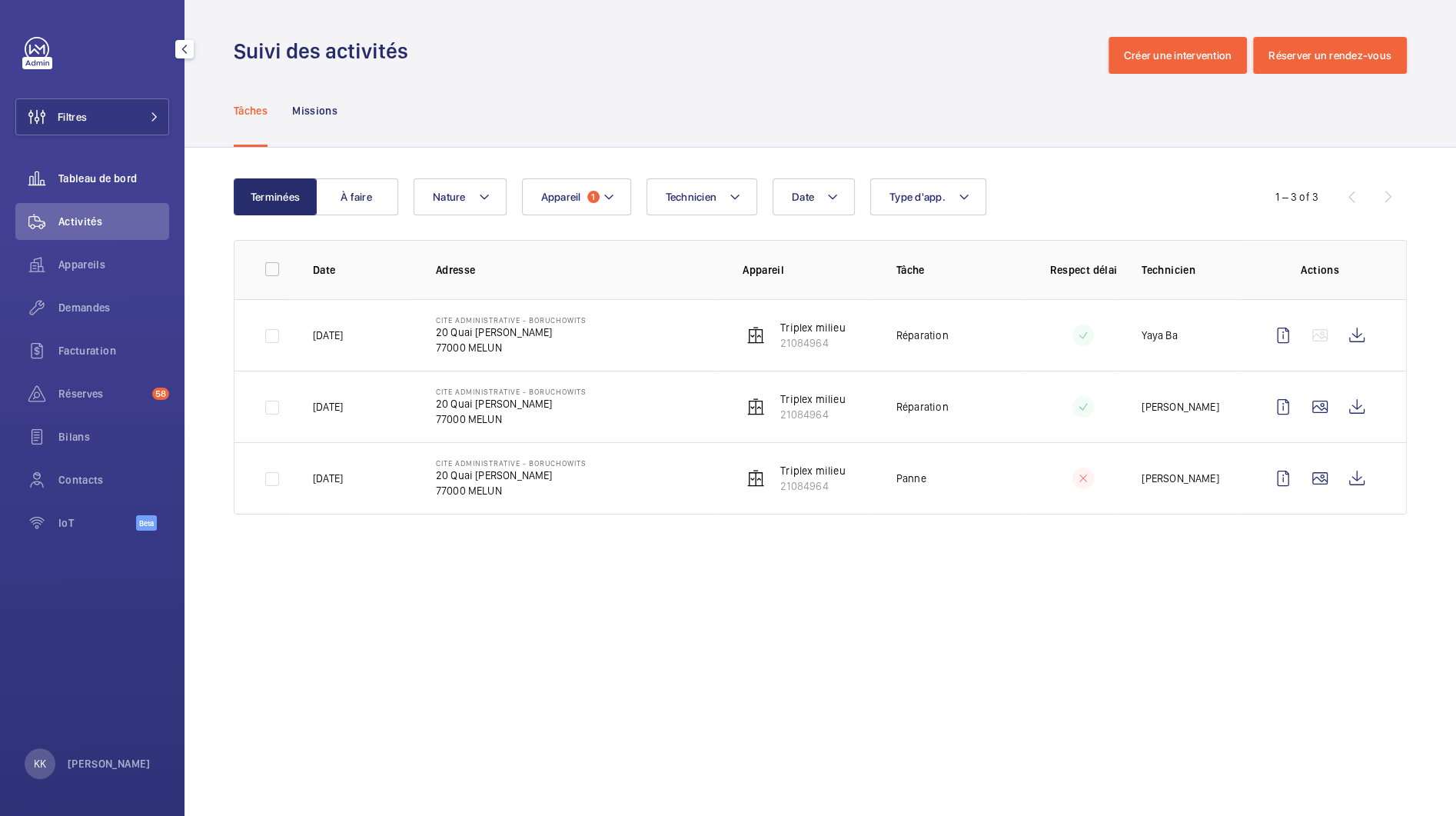
click at [82, 185] on span "Tableau de bord" at bounding box center [114, 178] width 111 height 15
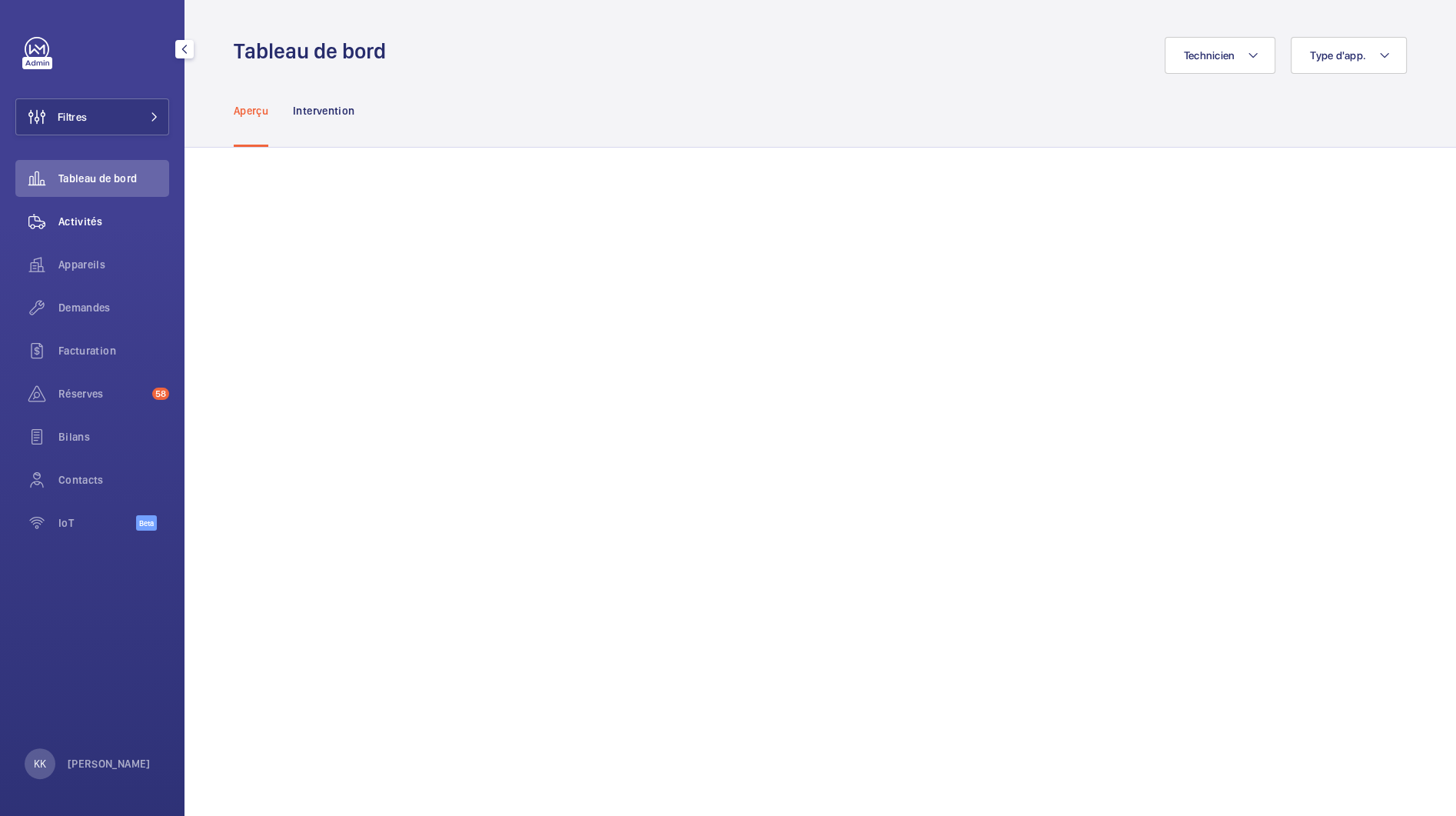
click at [95, 222] on span "Activités" at bounding box center [114, 221] width 111 height 15
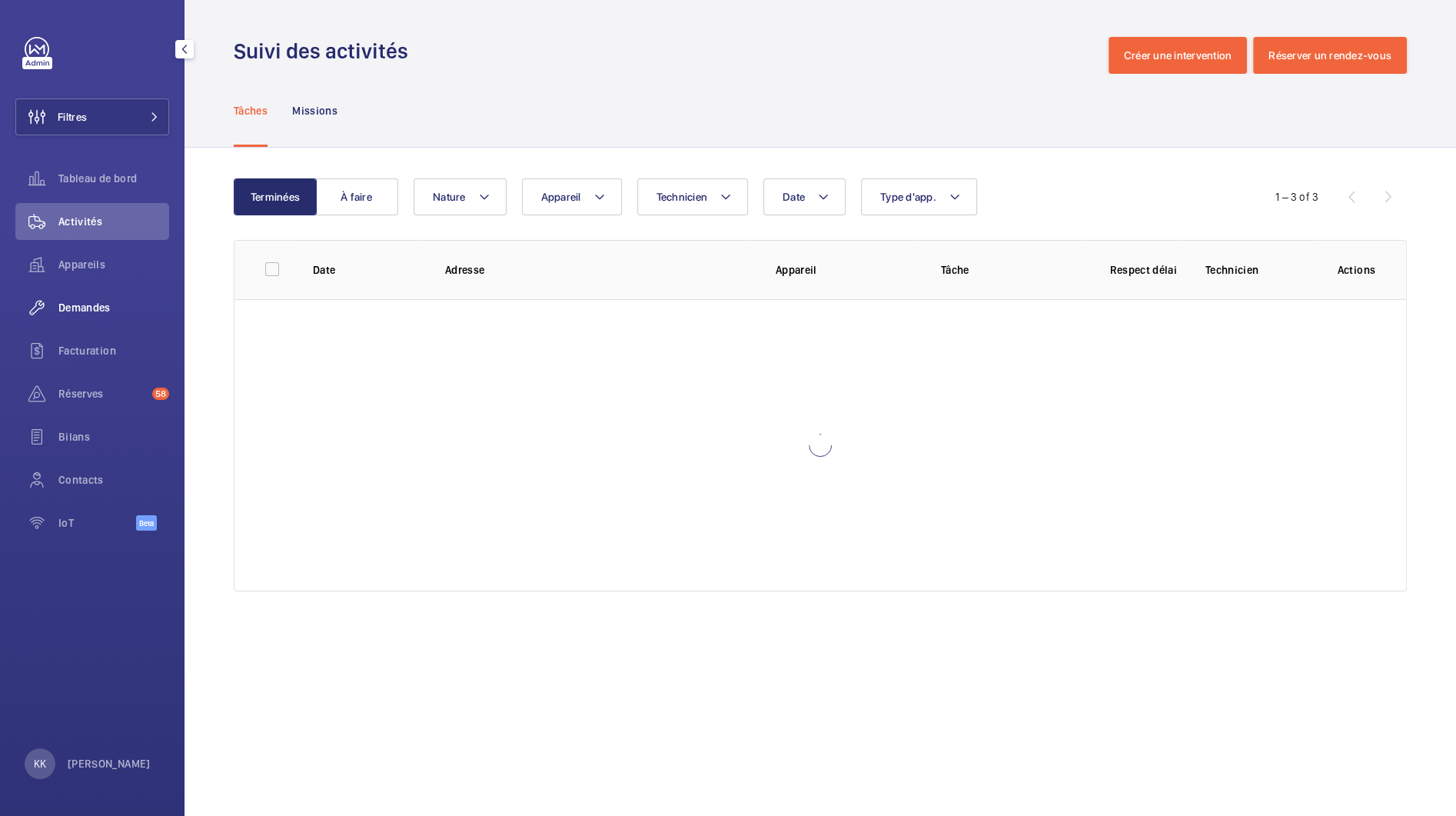
click at [85, 312] on span "Demandes" at bounding box center [114, 307] width 111 height 15
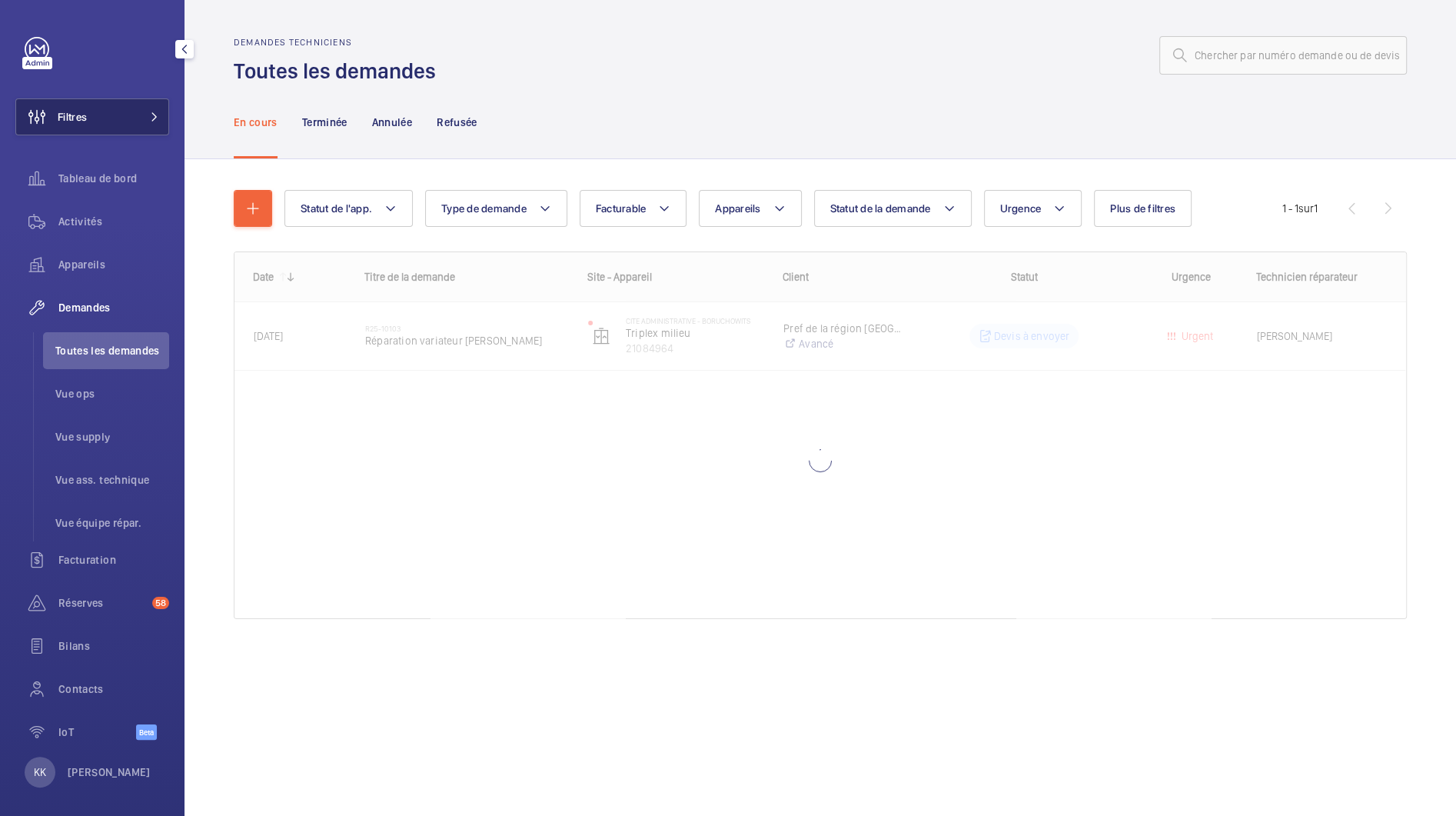
click at [115, 109] on button "Filtres" at bounding box center [92, 116] width 154 height 37
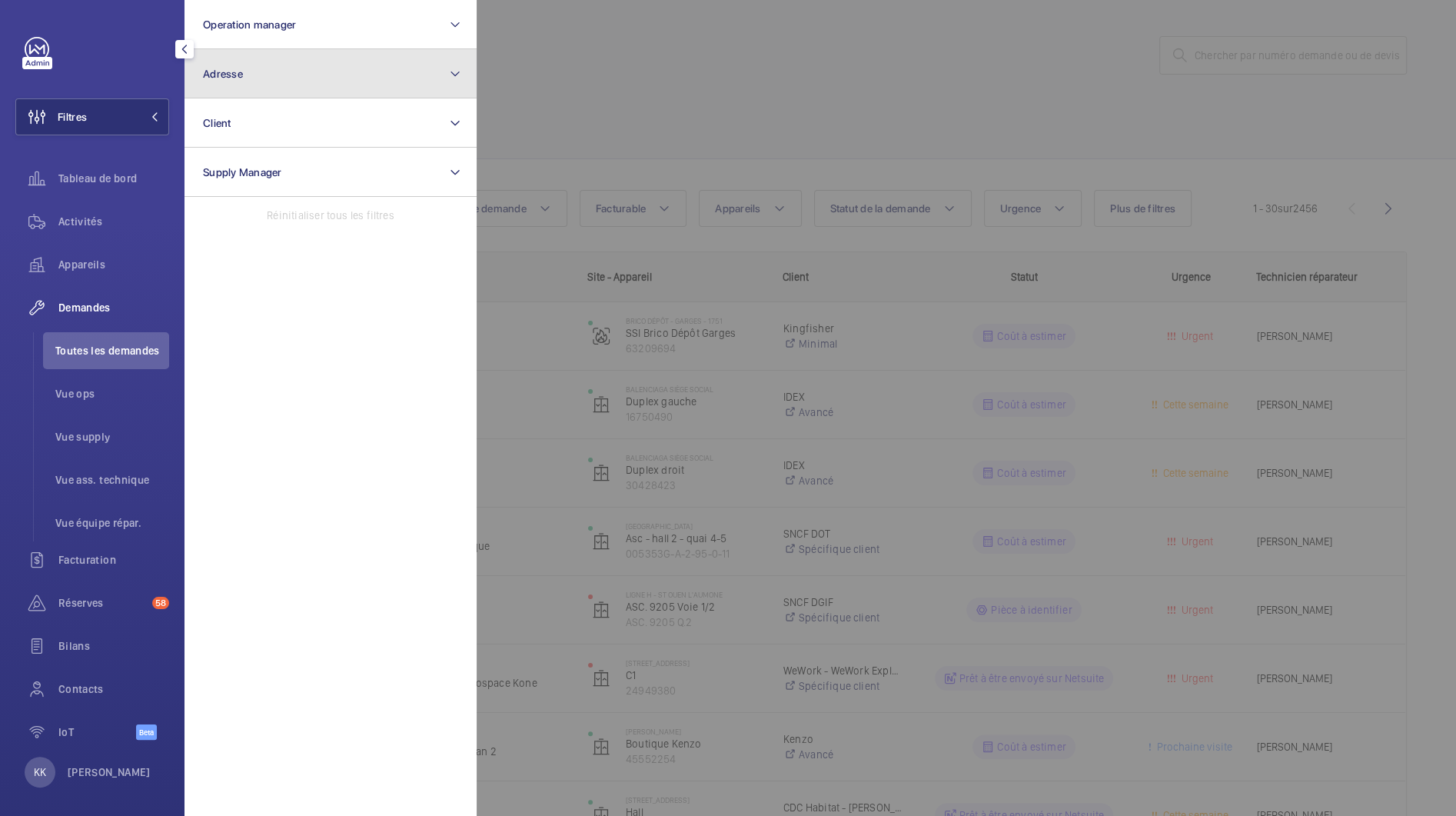
click at [248, 91] on button "Adresse" at bounding box center [330, 74] width 292 height 49
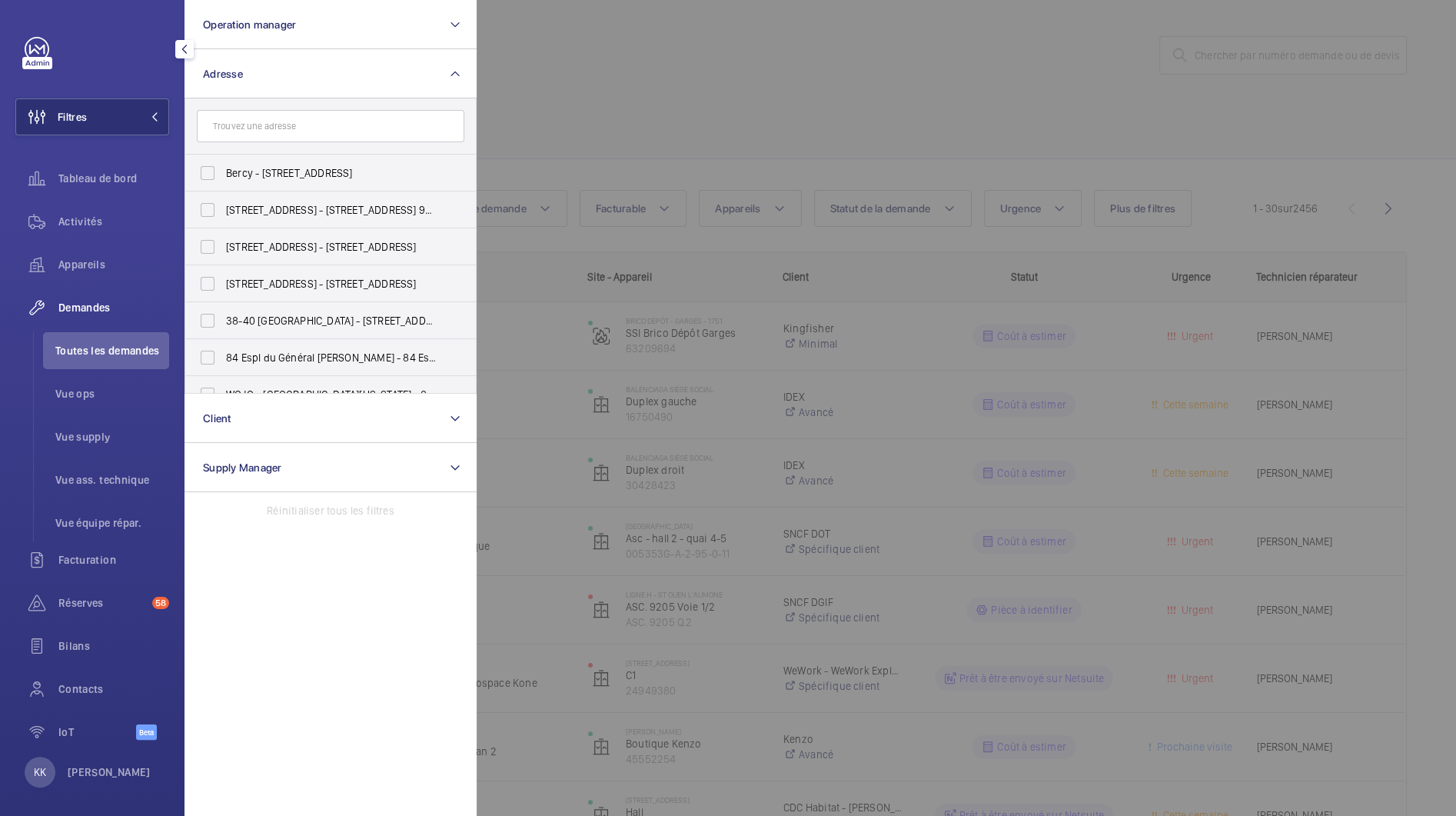
click at [245, 131] on input "text" at bounding box center [331, 126] width 267 height 32
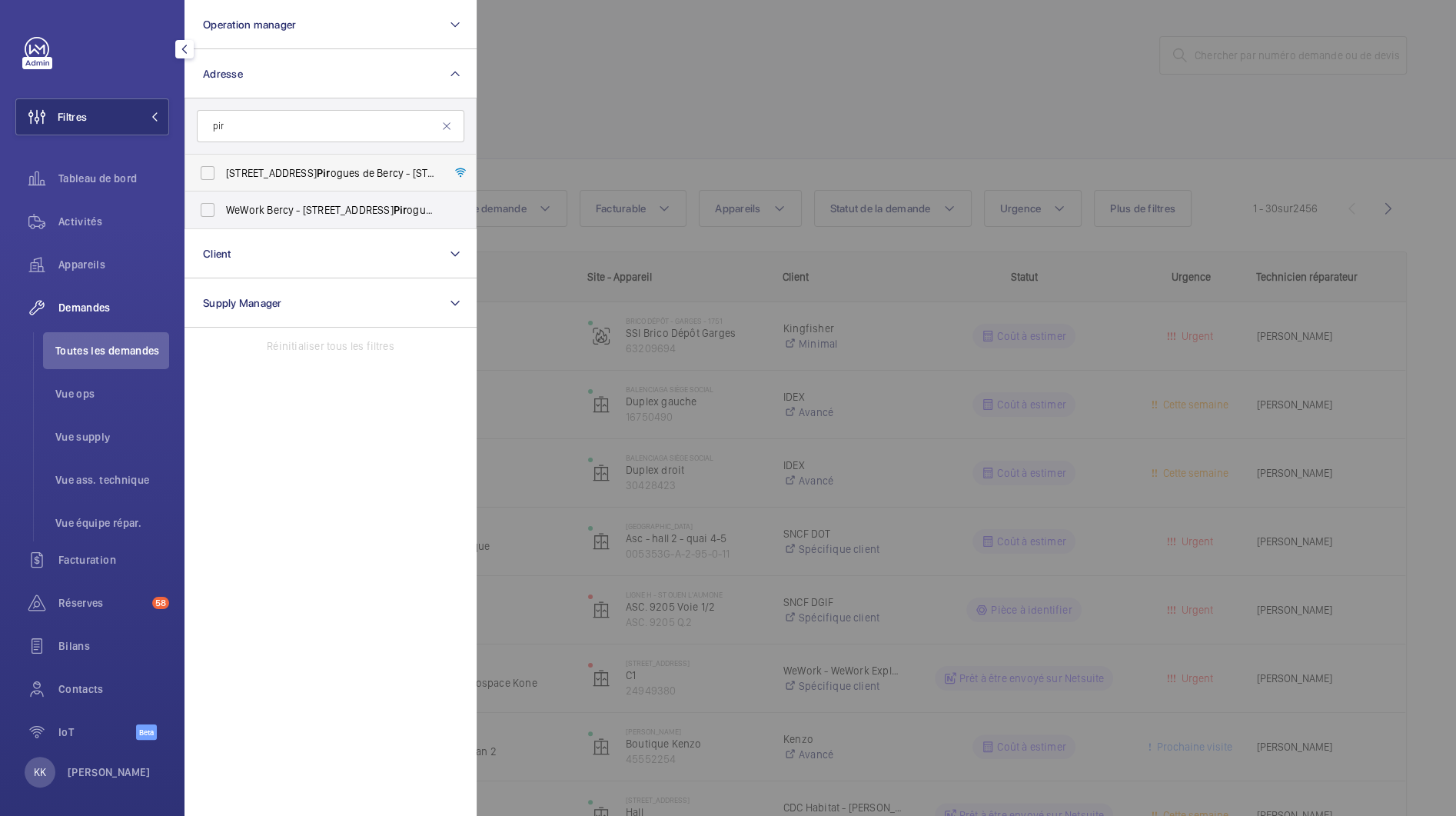
type input "pir"
click at [265, 177] on span "8 Rue des Pir ogues de Bercy - 8 Rue des Pir ogues de Bercy, 75012 PARIS, PARIS…" at bounding box center [332, 173] width 211 height 15
click at [223, 177] on input "8 Rue des Pir ogues de Bercy - 8 Rue des Pir ogues de Bercy, 75012 PARIS, PARIS…" at bounding box center [207, 173] width 31 height 31
checkbox input "true"
click at [265, 196] on label "WeWork Bercy - 8 Rue des Pir ogues de Bercy, PARIS 75012" at bounding box center [319, 210] width 267 height 37
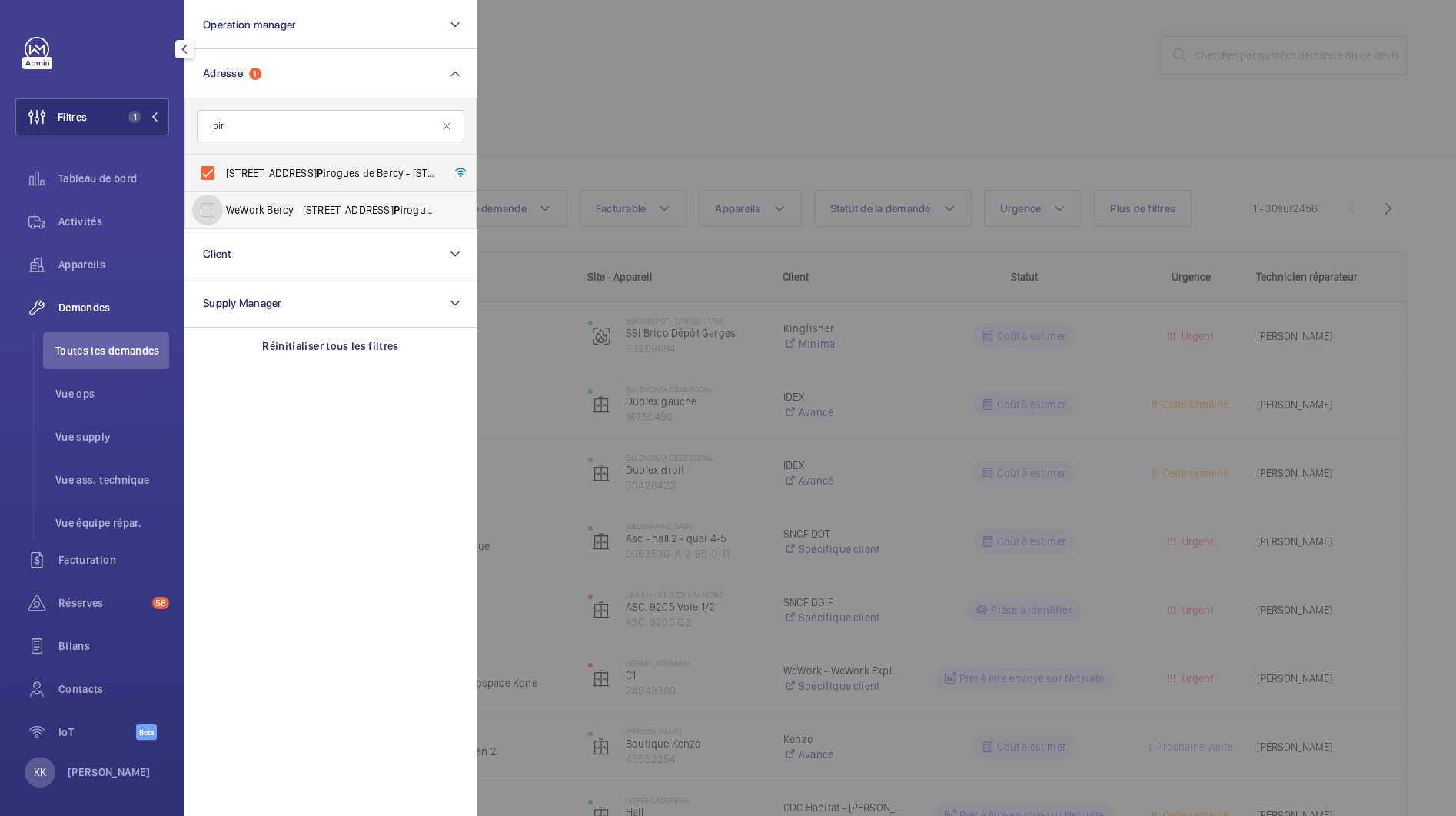
click at [223, 196] on input "WeWork Bercy - 8 Rue des Pir ogues de Bercy, PARIS 75012" at bounding box center [207, 210] width 31 height 31
checkbox input "true"
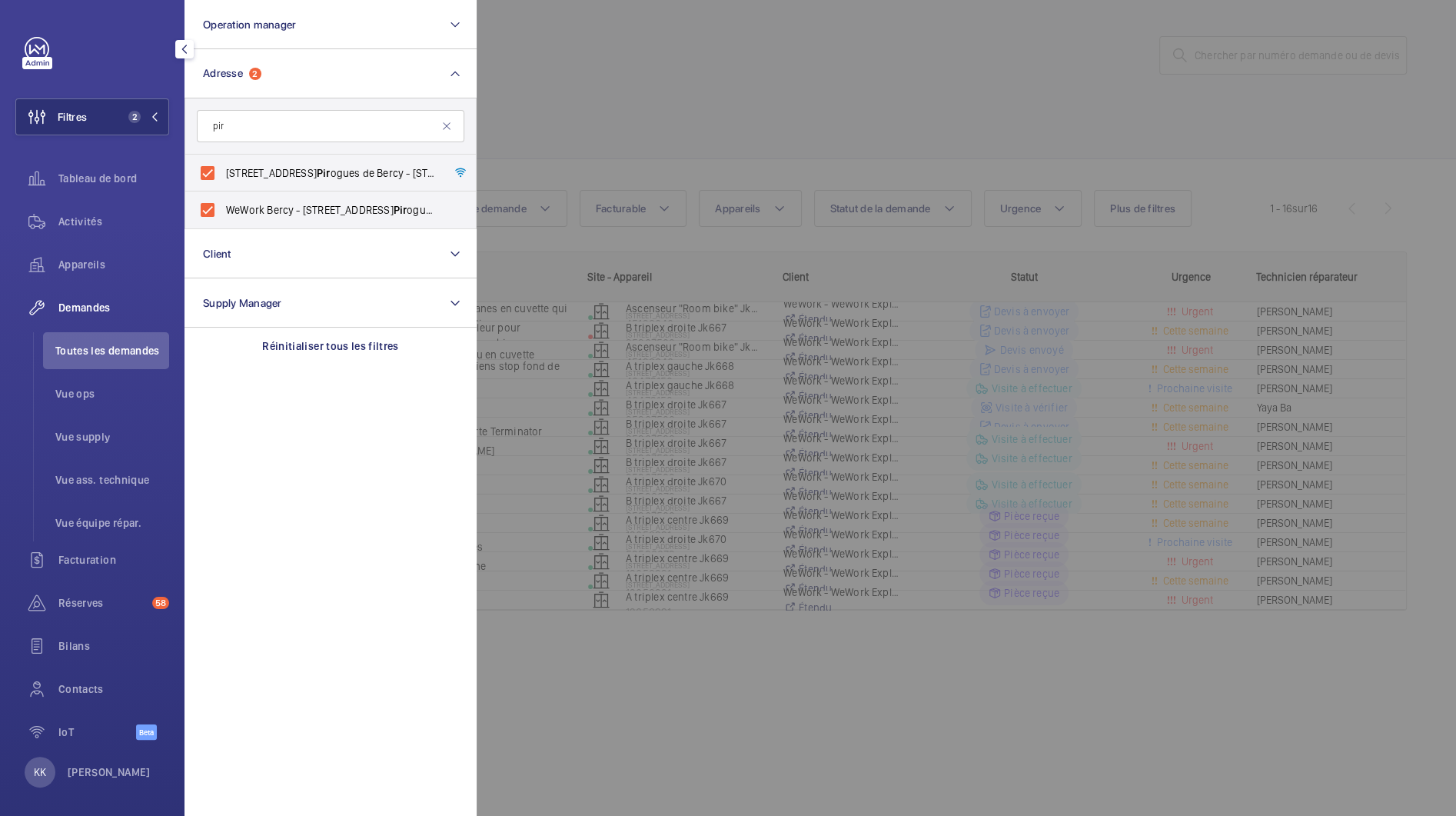
click at [666, 8] on div at bounding box center [1204, 408] width 1456 height 816
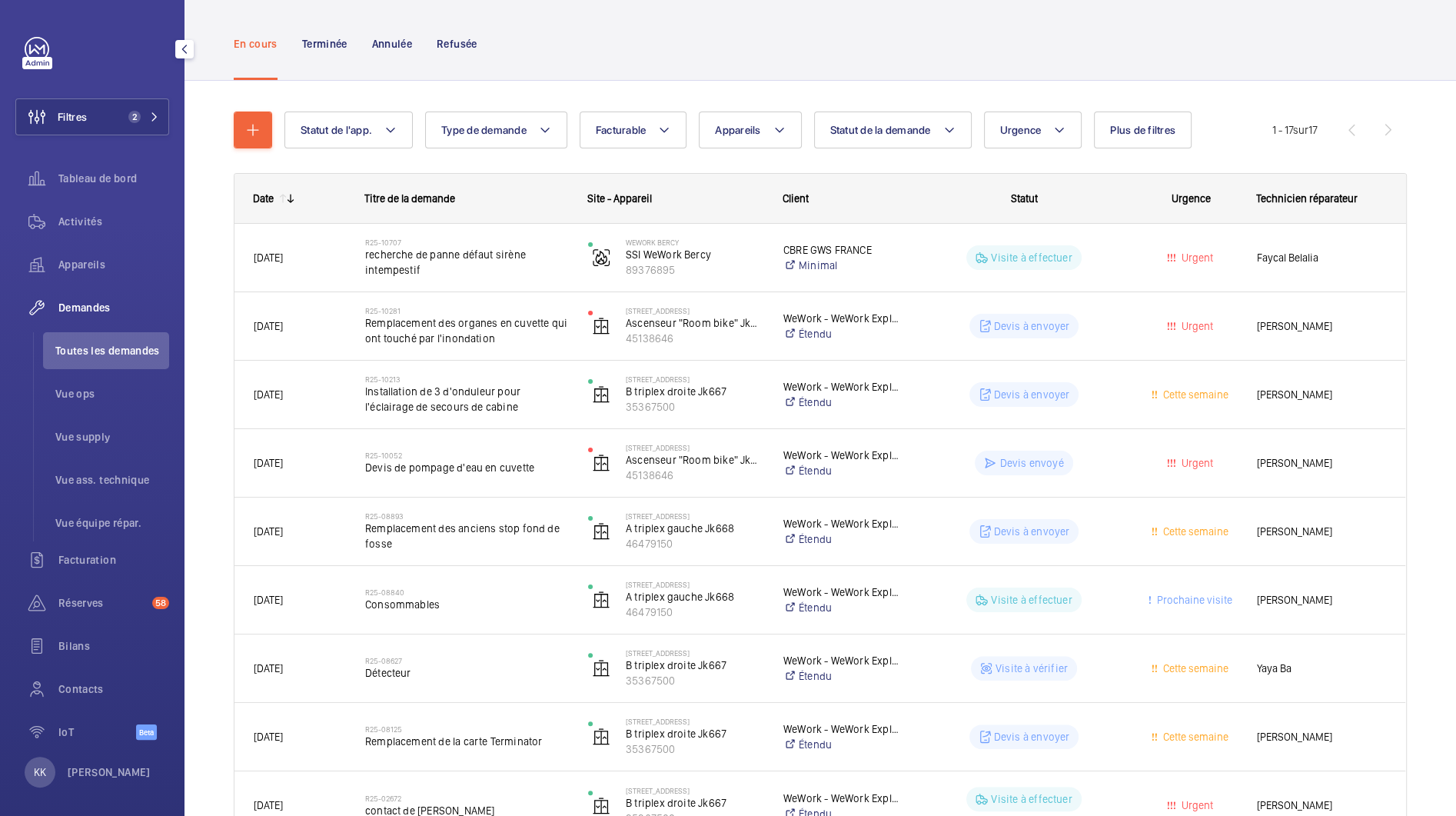
scroll to position [89, 0]
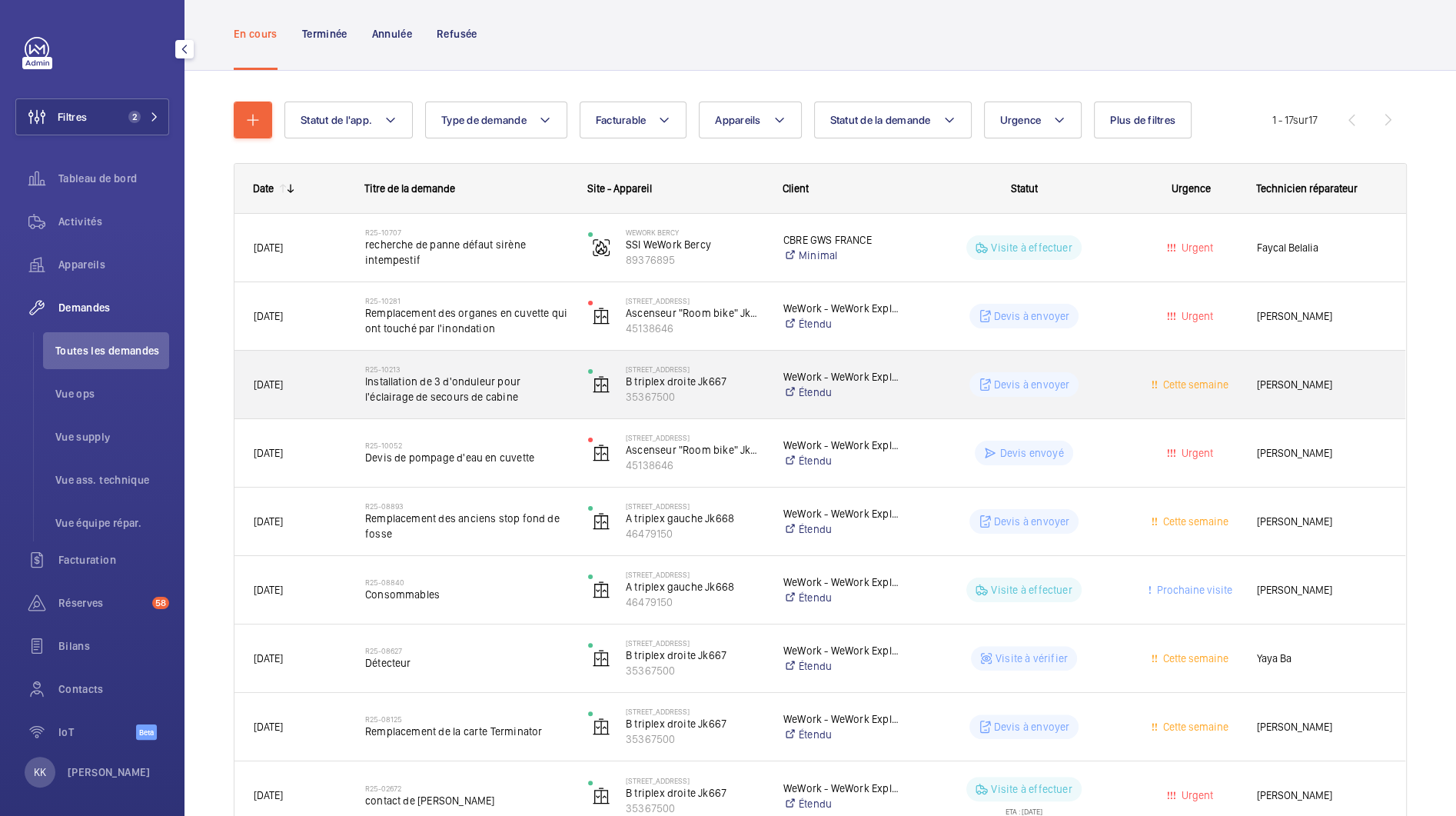
click at [476, 354] on div "R25-10213 Installation de 3 d'onduleur pour l'éclairage de secours de cabine" at bounding box center [457, 384] width 222 height 69
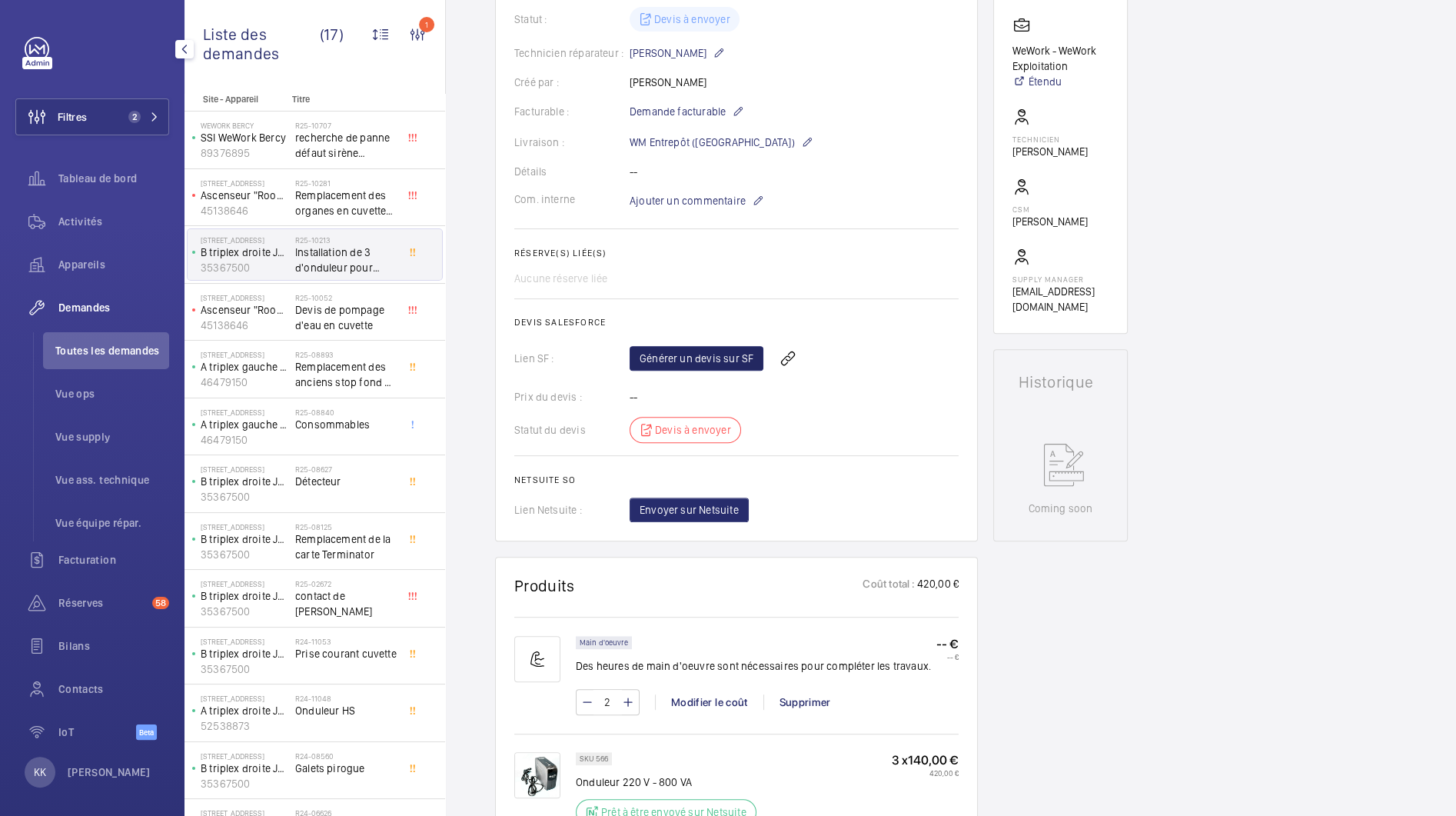
scroll to position [555, 0]
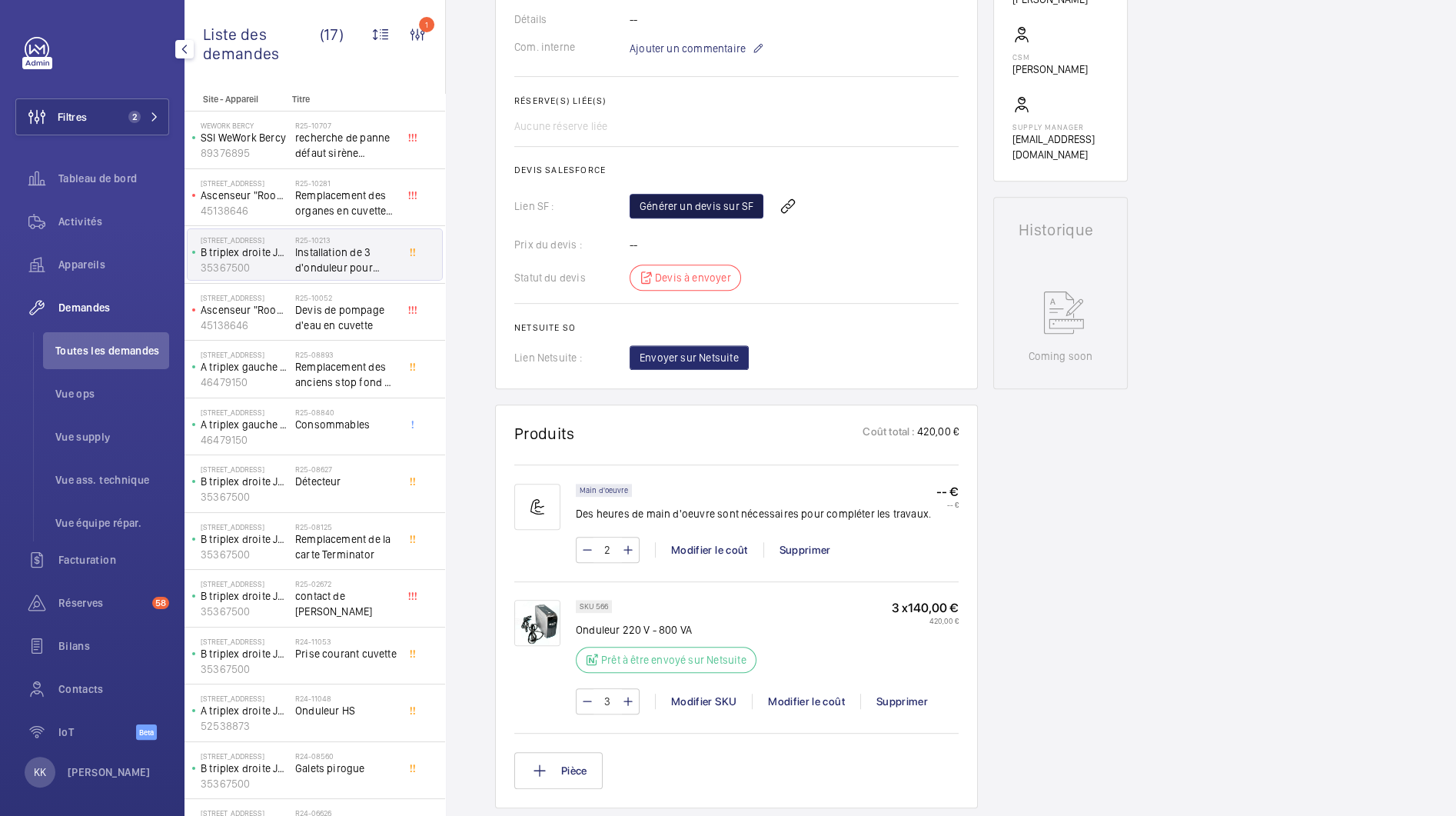
click at [669, 206] on link "Générer un devis sur SF" at bounding box center [696, 206] width 134 height 25
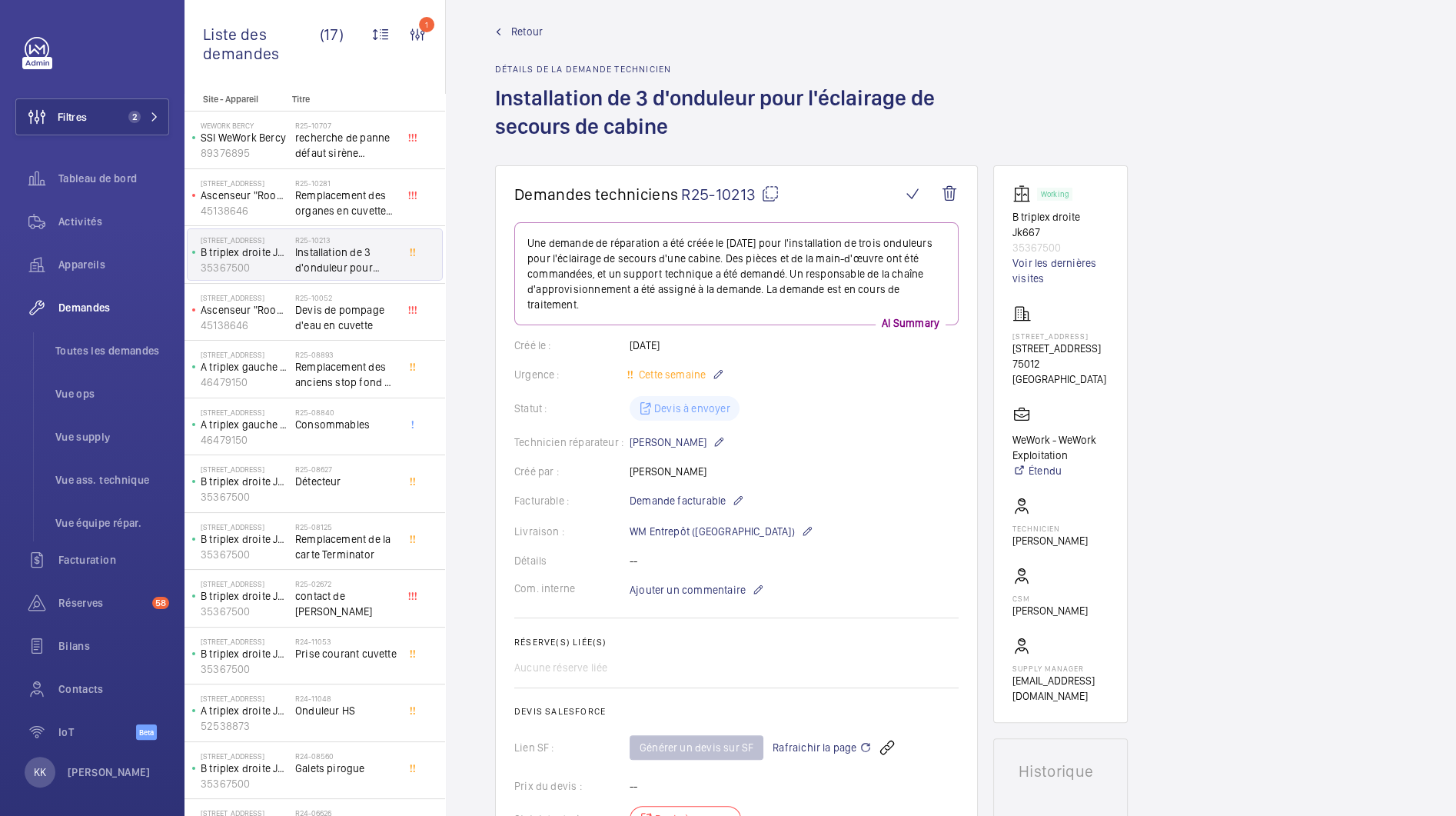
scroll to position [0, 0]
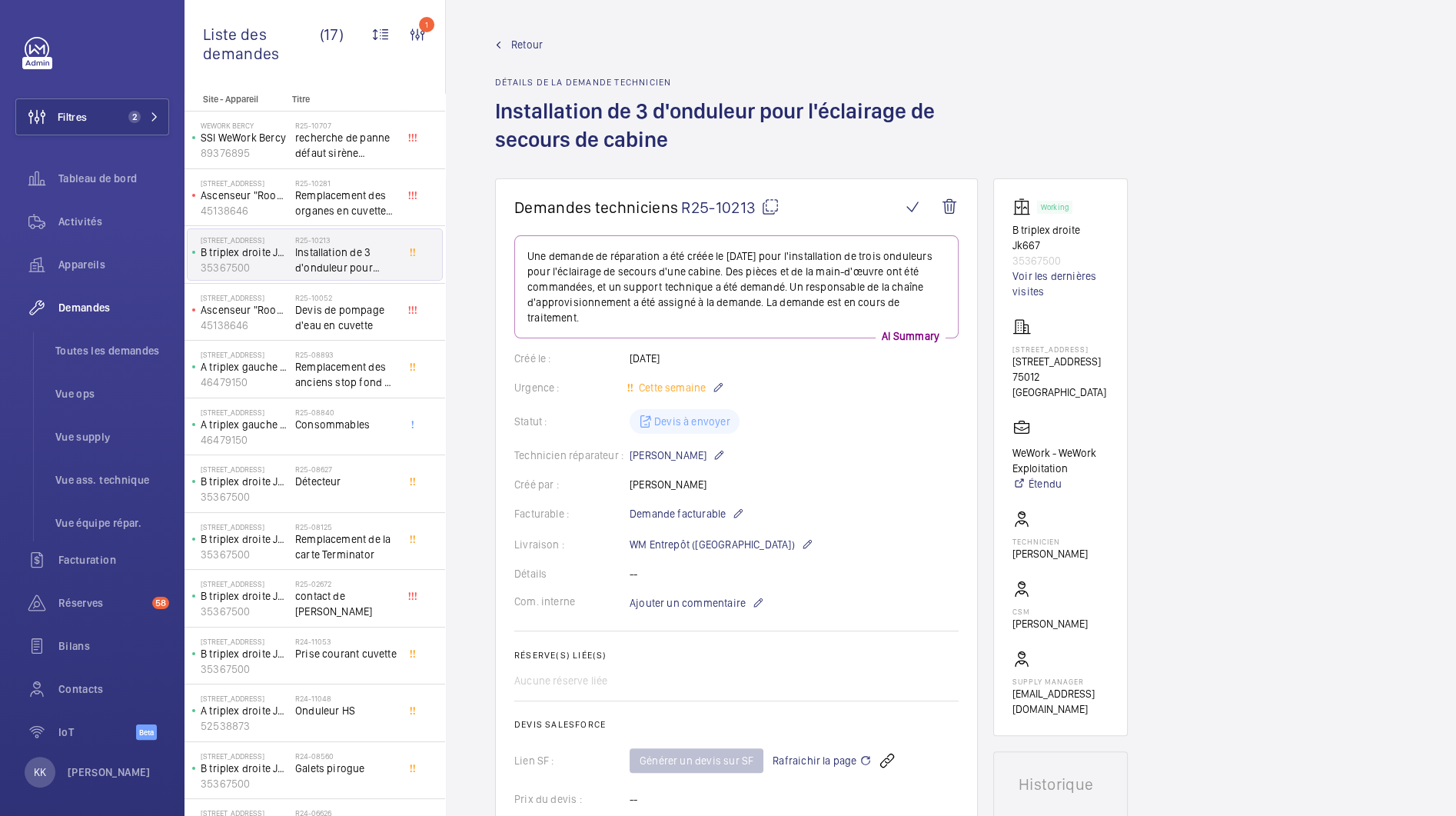
click at [521, 40] on span "Retour" at bounding box center [527, 44] width 32 height 15
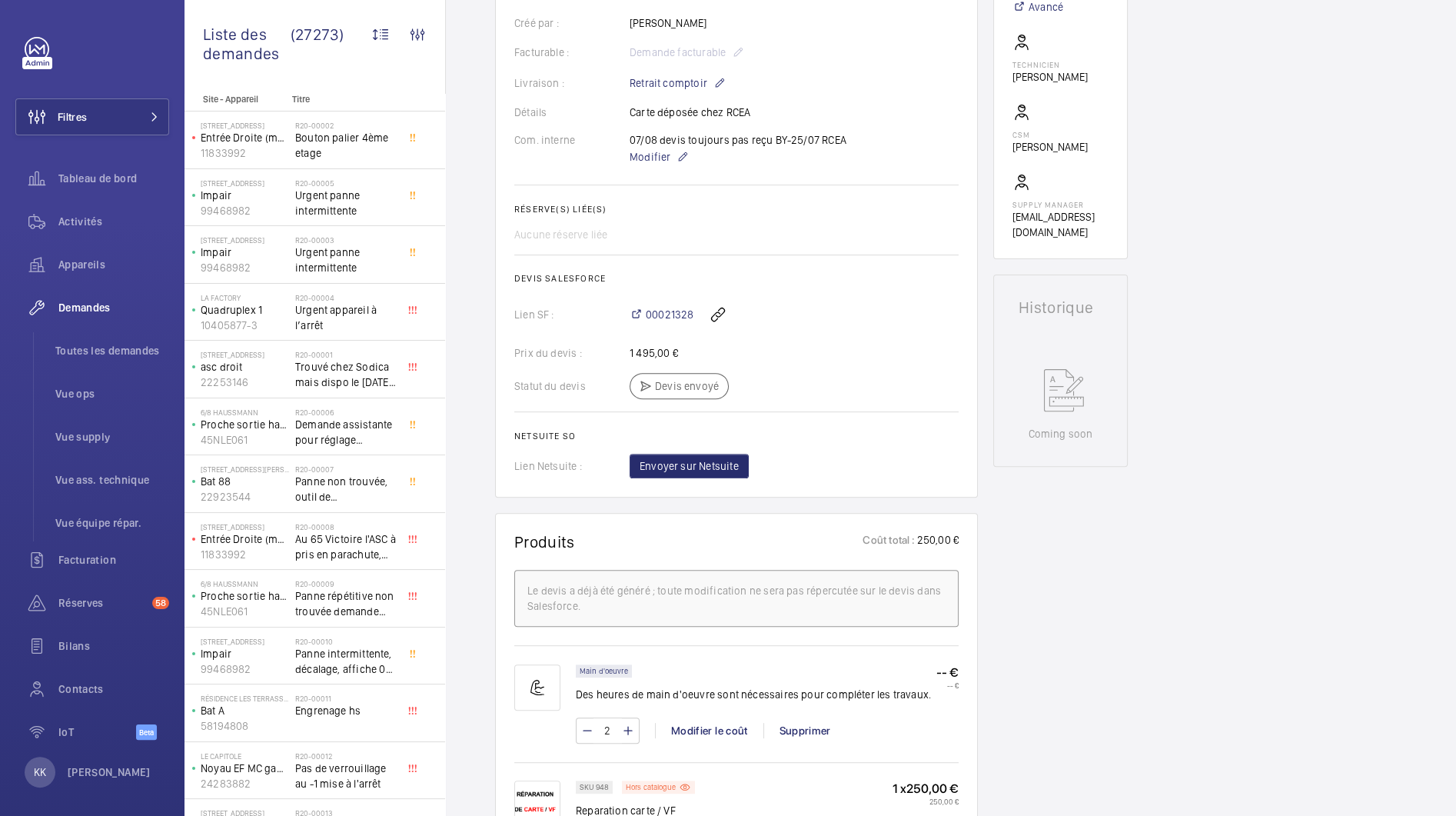
scroll to position [261, 0]
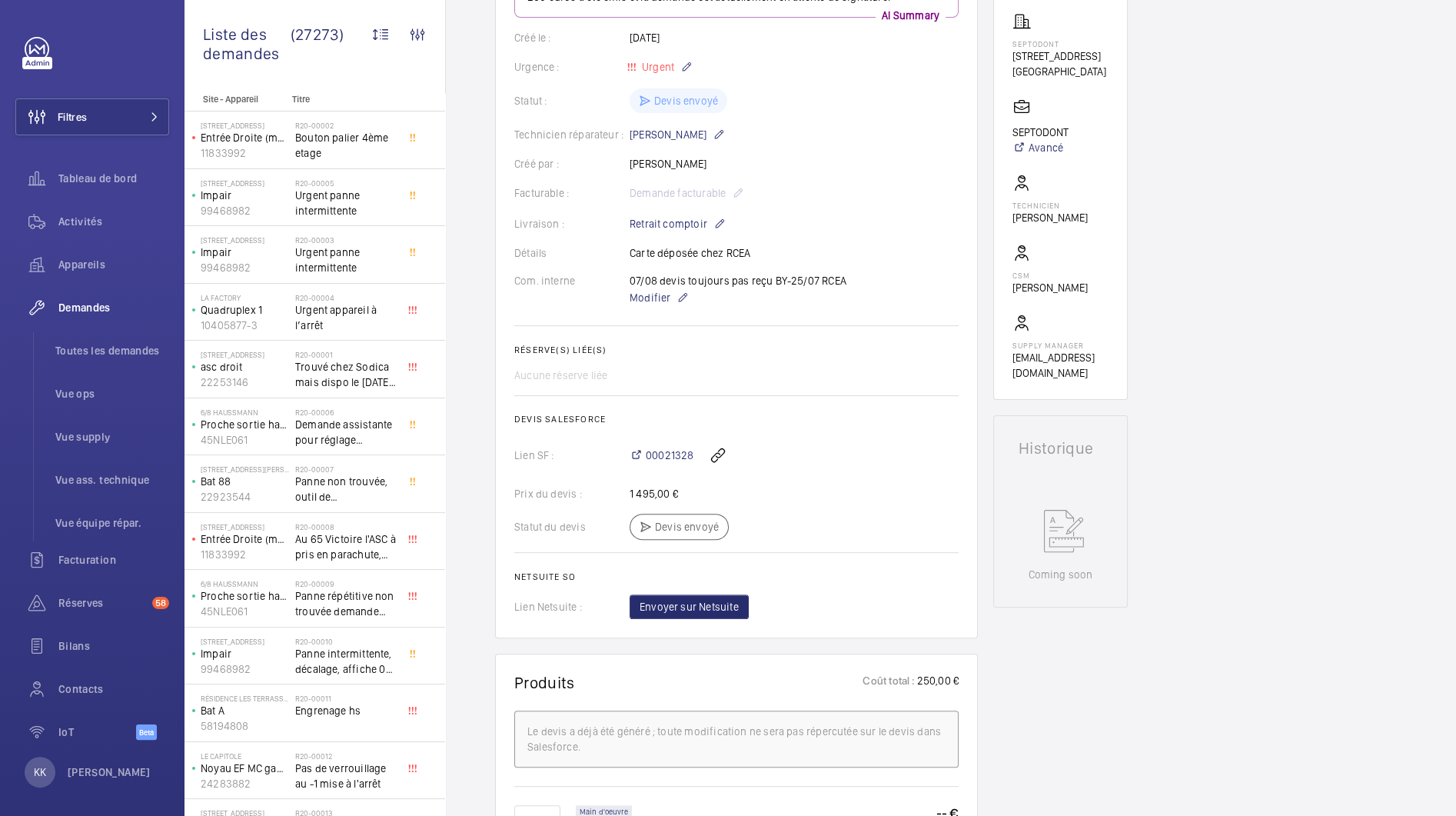
click at [978, 213] on div "Demandes techniciens R25-10243 Une demande de réparation a été créée le [DATE] …" at bounding box center [951, 818] width 1010 height 1861
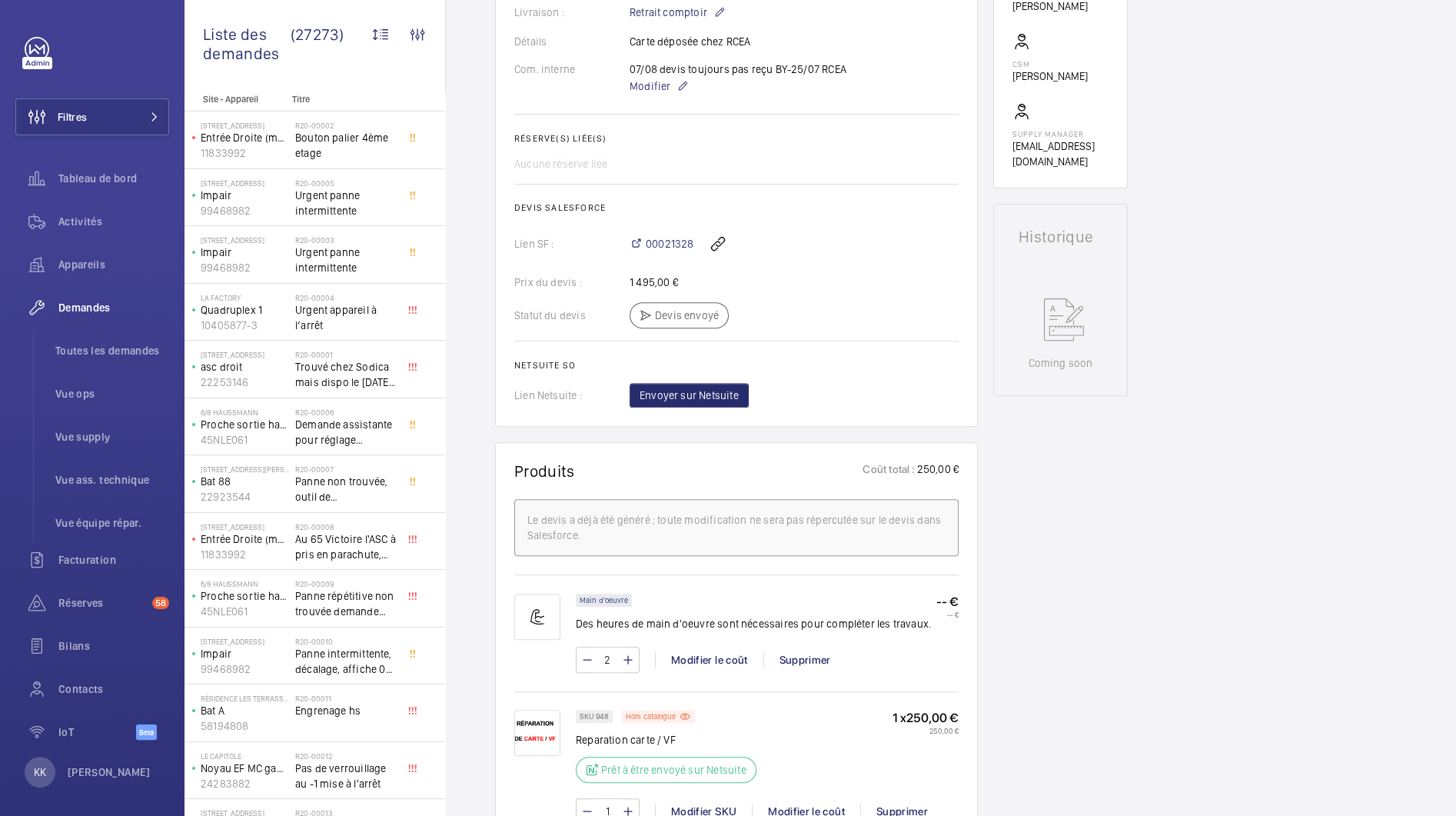
scroll to position [488, 0]
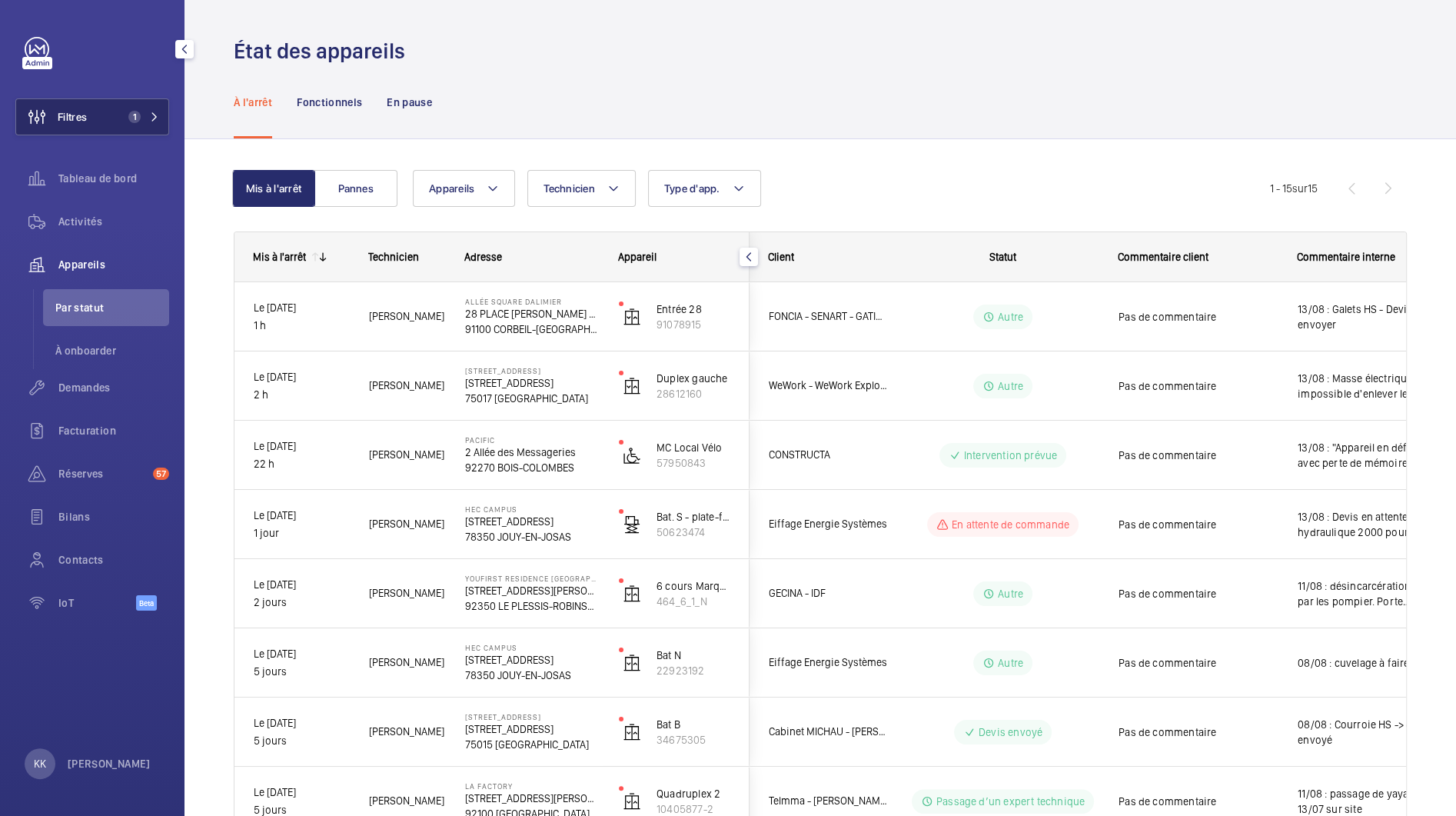
click at [146, 120] on span "1" at bounding box center [140, 117] width 37 height 13
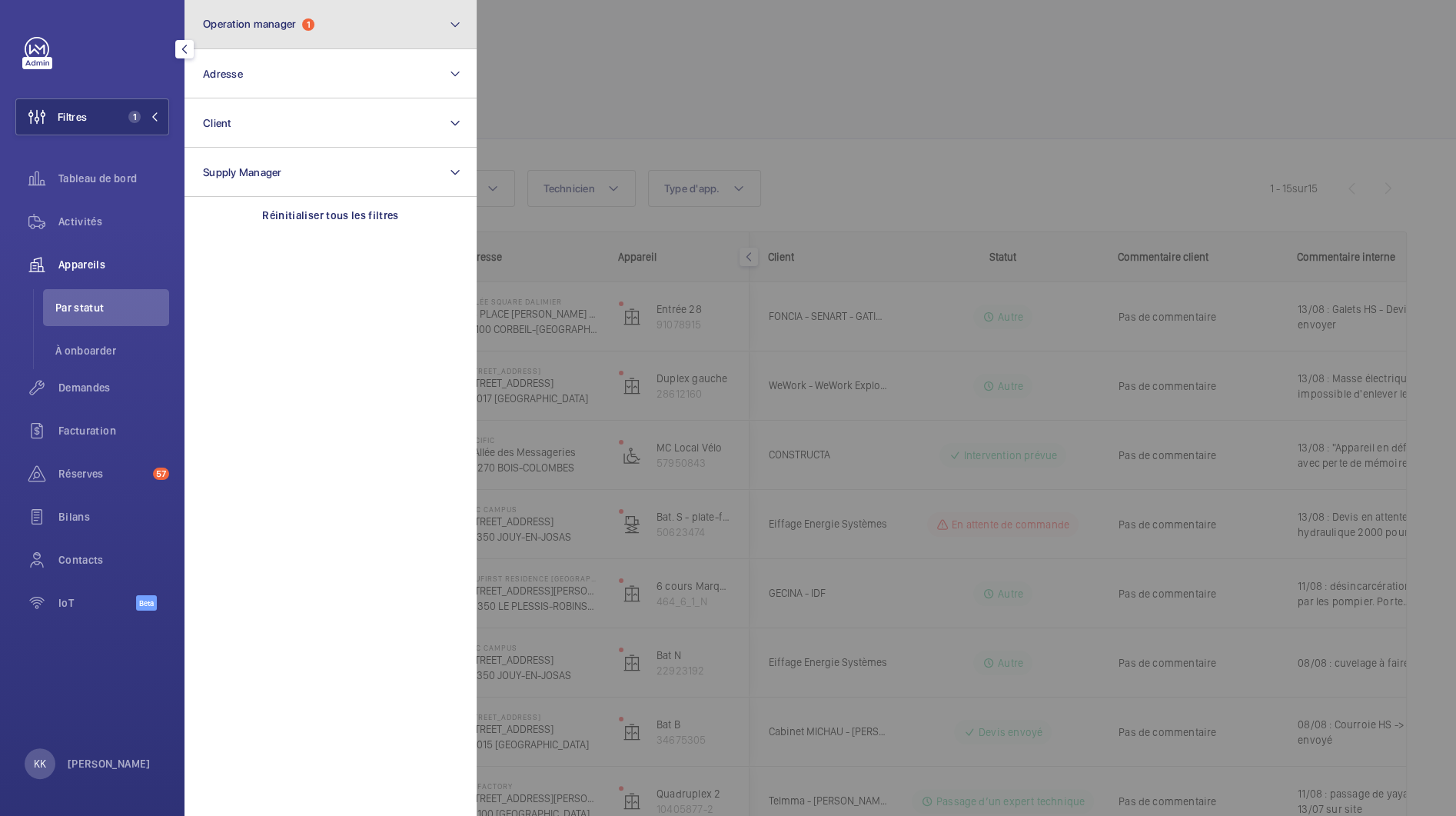
click at [238, 31] on button "Operation manager 1" at bounding box center [330, 25] width 292 height 49
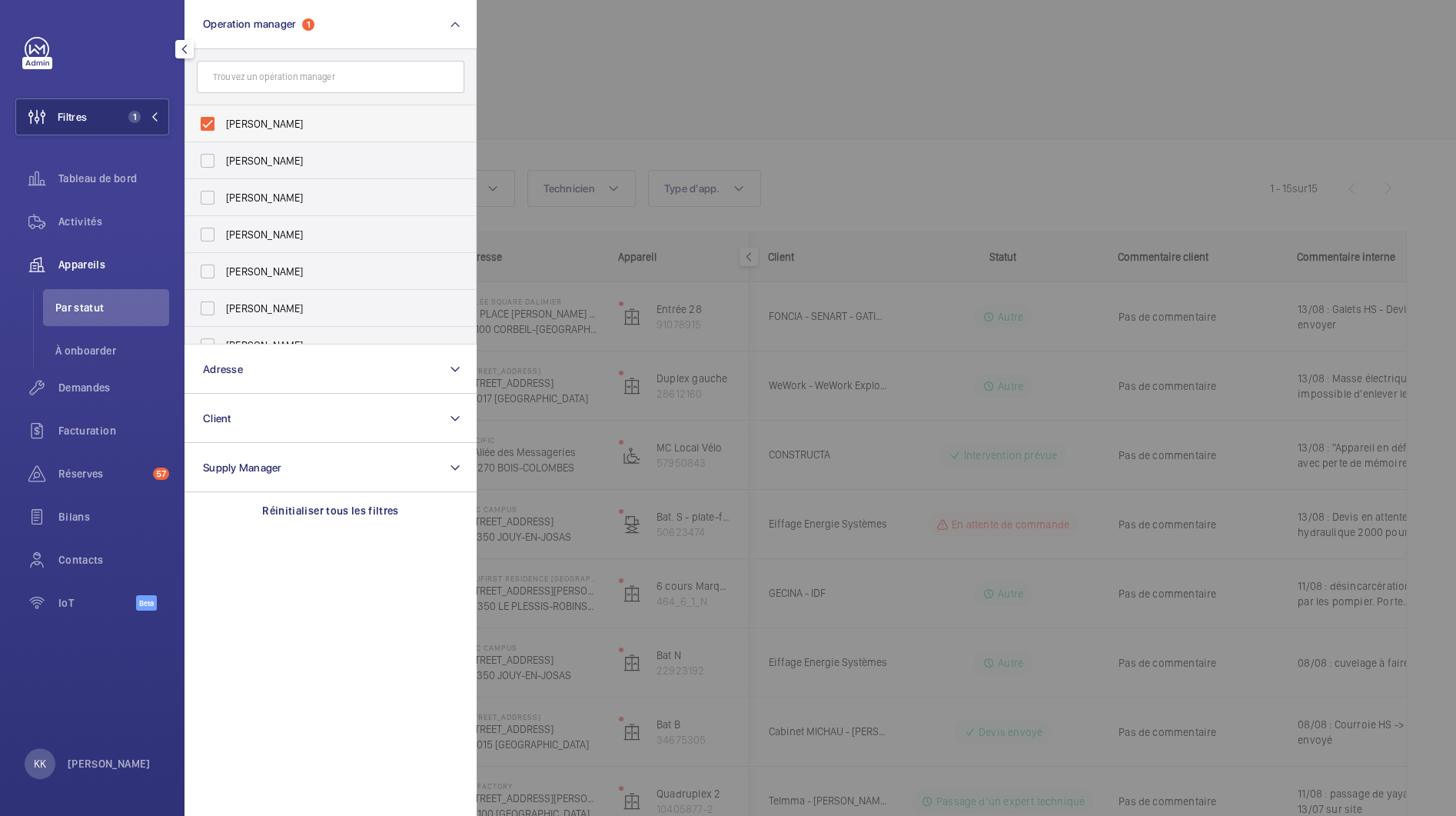
click at [226, 122] on span "[PERSON_NAME]" at bounding box center [332, 123] width 211 height 15
click at [223, 122] on input "[PERSON_NAME]" at bounding box center [207, 123] width 31 height 31
checkbox input "false"
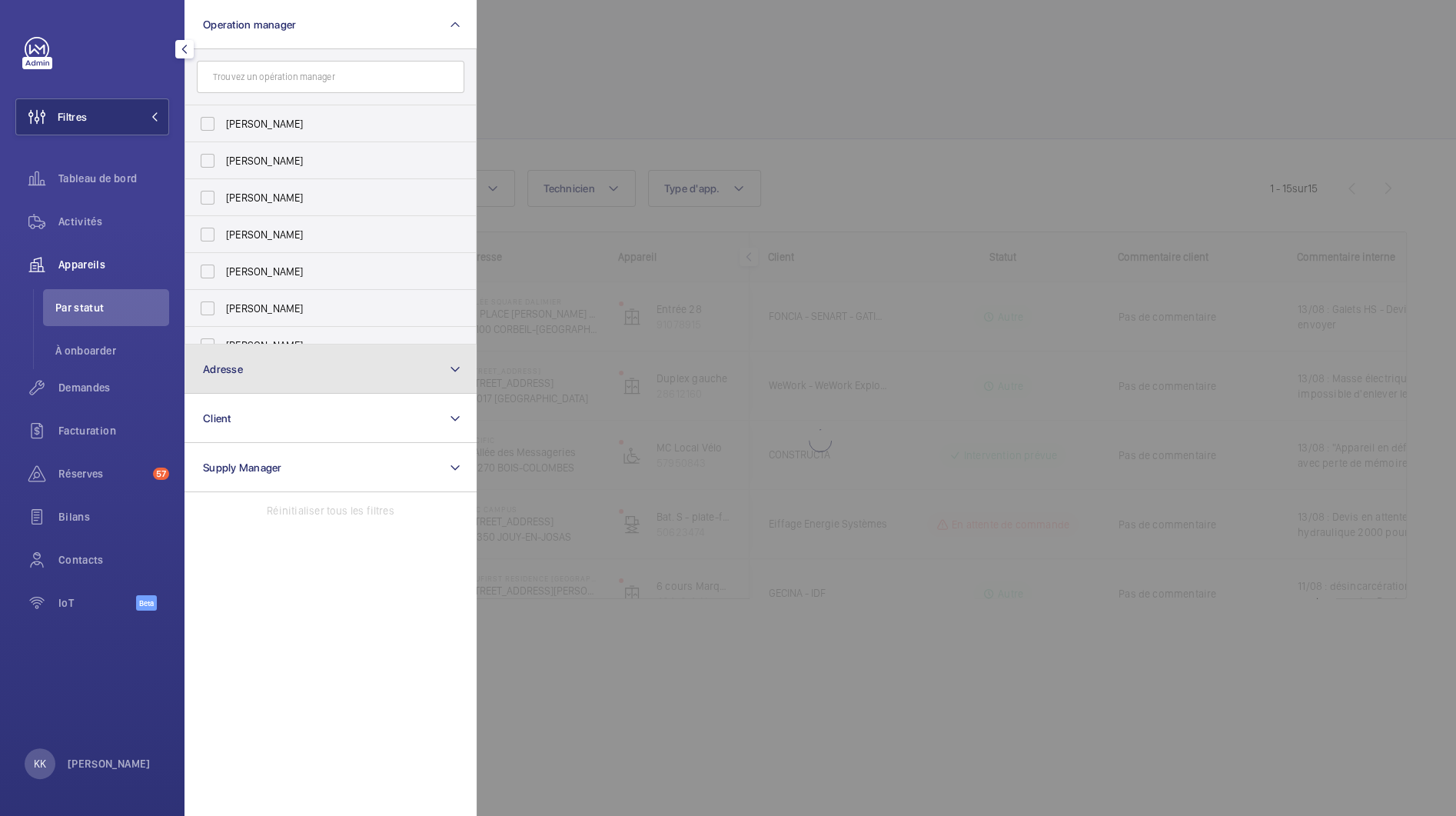
click at [233, 363] on span "Adresse" at bounding box center [223, 370] width 40 height 13
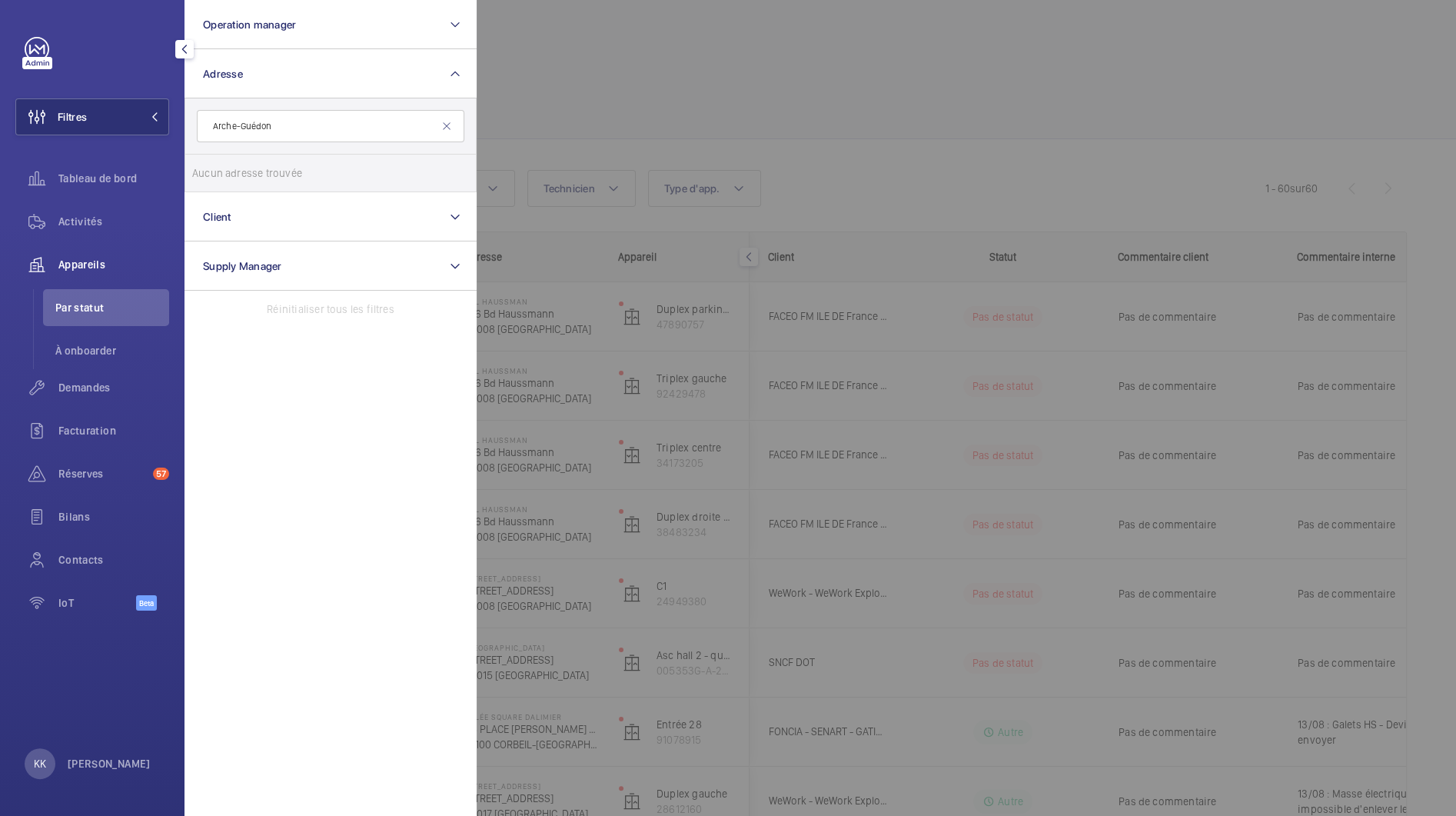
click at [237, 126] on input "Arche-Guédon" at bounding box center [331, 126] width 267 height 32
type input "Arche Guédon"
click at [266, 173] on span "Direction Regional - DR Paris EST - 9 Cr de l' Arche Guédon , TORCY 77200" at bounding box center [332, 173] width 211 height 15
click at [223, 173] on input "Direction Regional - DR Paris EST - 9 Cr de l' Arche Guédon , TORCY 77200" at bounding box center [207, 173] width 31 height 31
checkbox input "true"
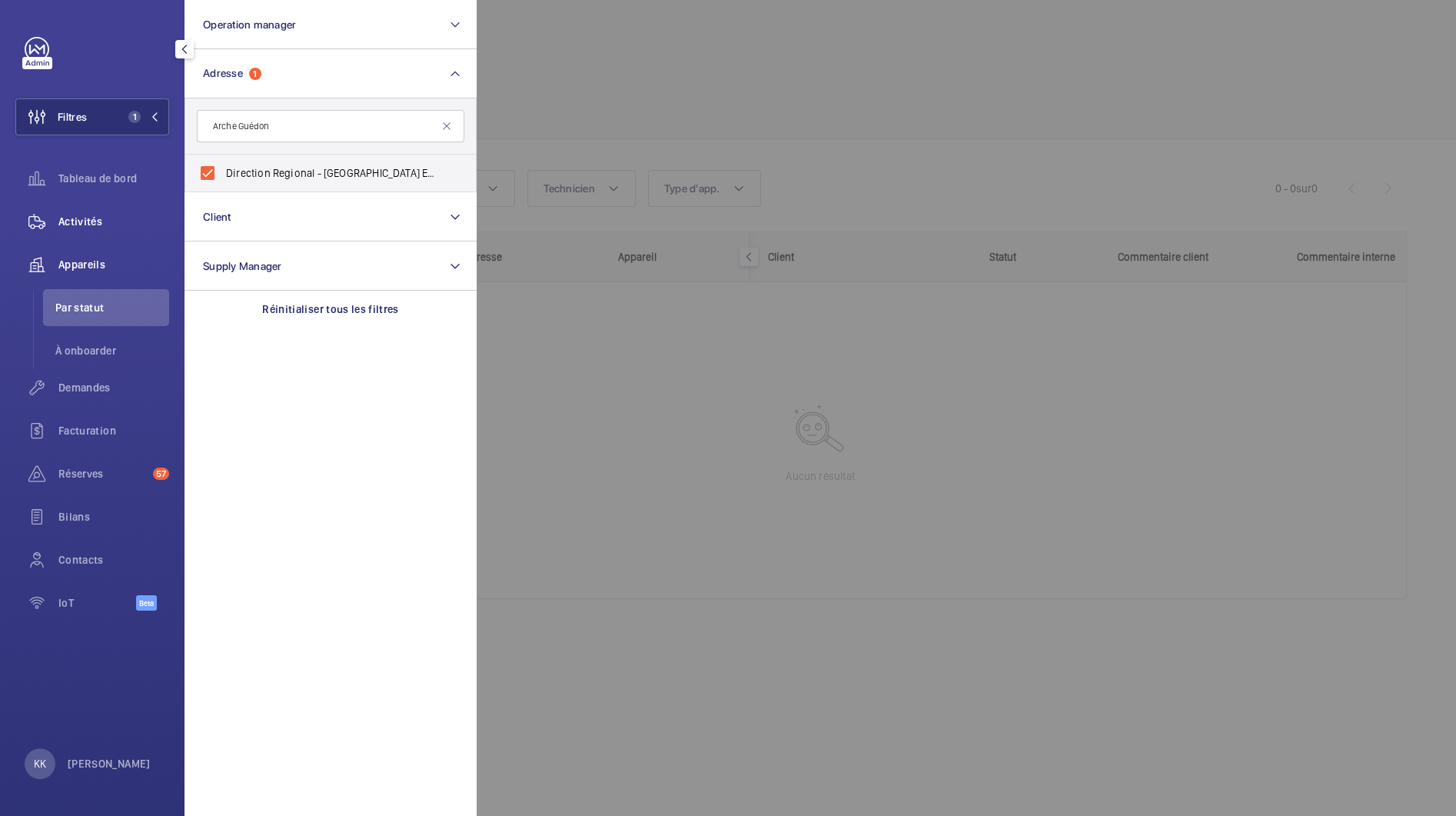
click at [108, 226] on span "Activités" at bounding box center [114, 221] width 111 height 15
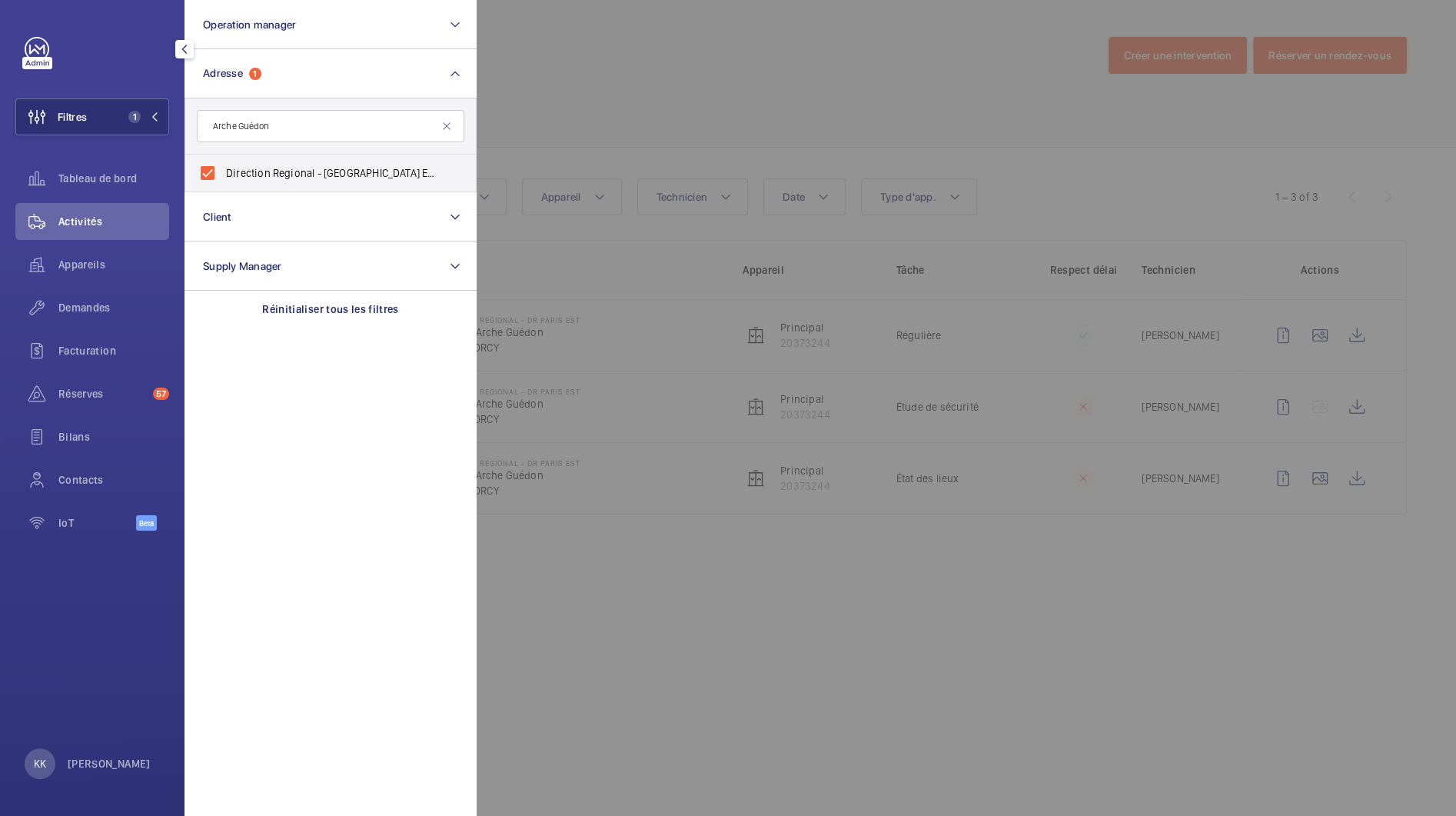
click at [726, 78] on div at bounding box center [1204, 408] width 1456 height 816
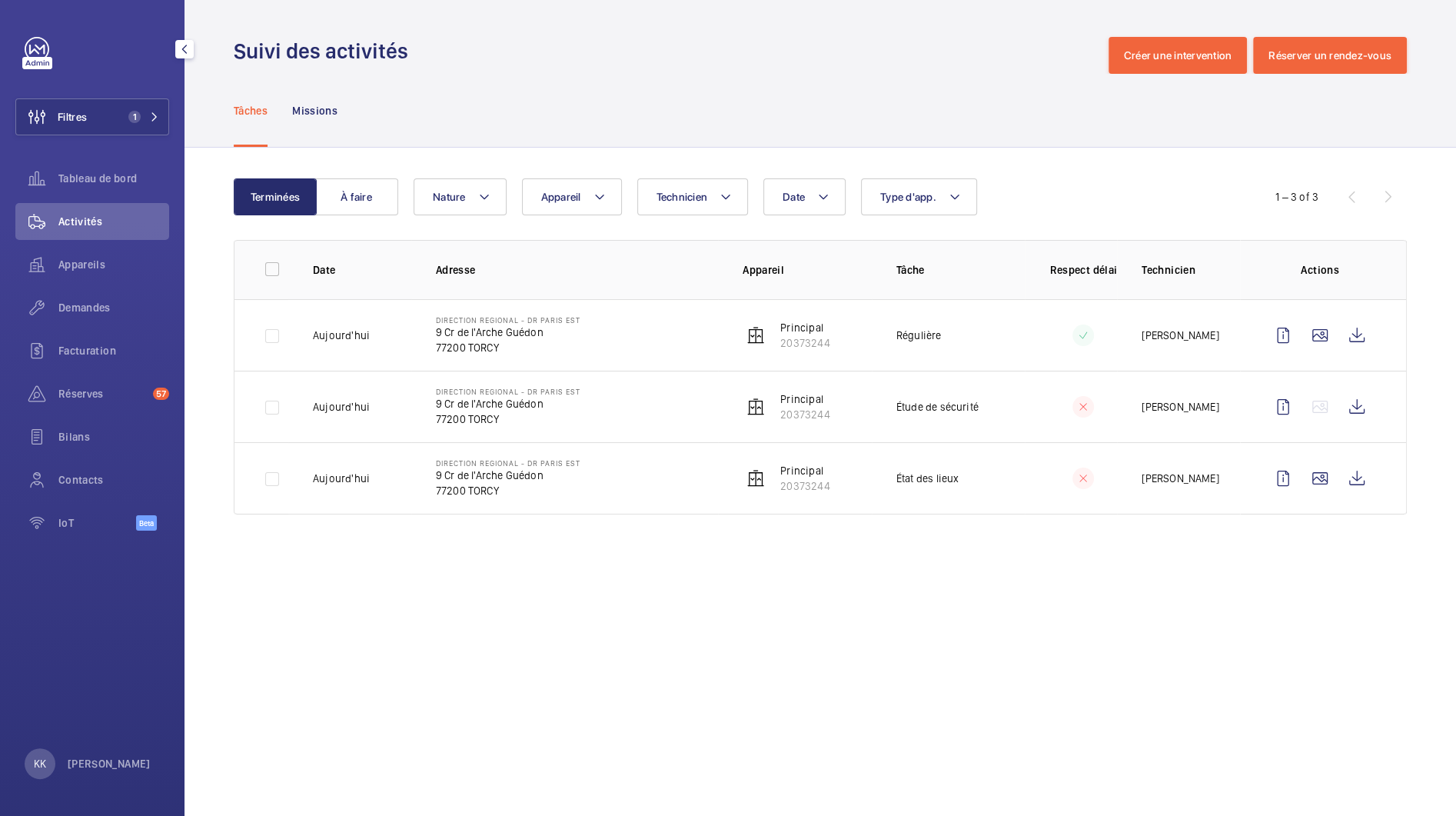
click at [664, 622] on wm-front-admin-operations-monitoring "Suivi des activités Créer une intervention Réserver un rendez-vous Tâches Missi…" at bounding box center [820, 408] width 1272 height 816
click at [95, 127] on button "Filtres 1" at bounding box center [92, 116] width 154 height 37
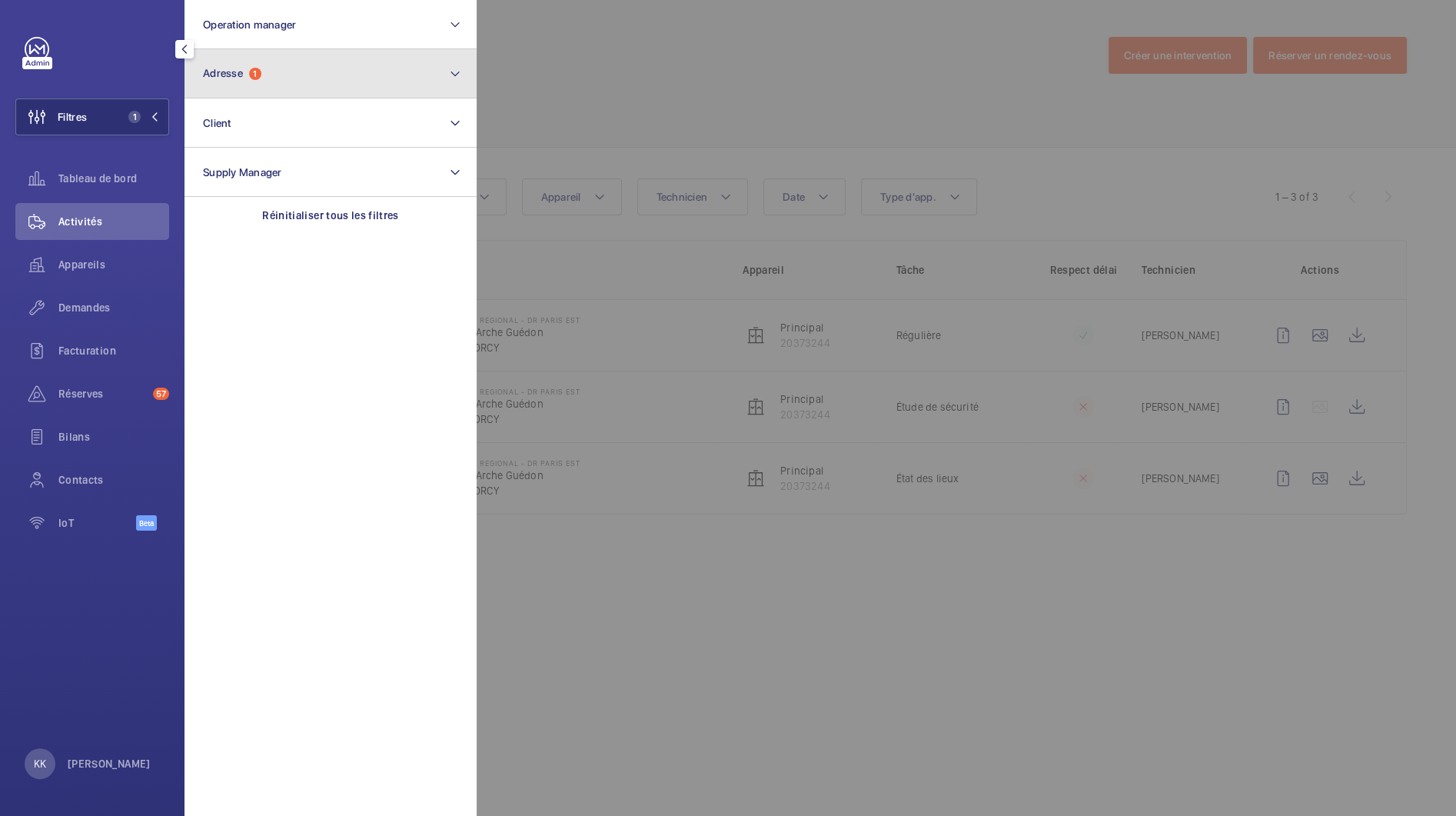
click at [285, 67] on button "Adresse 1" at bounding box center [330, 74] width 292 height 49
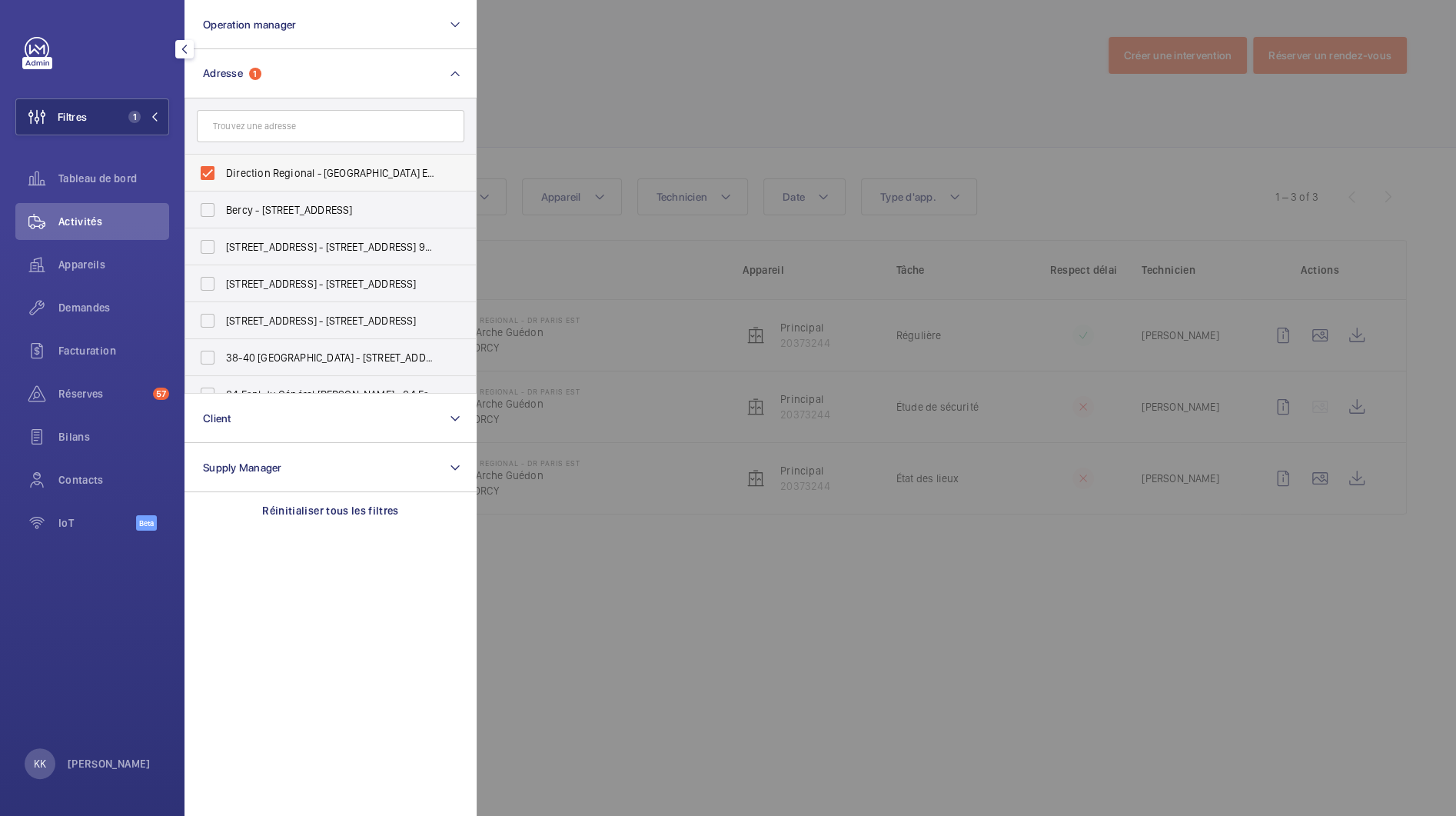
click at [210, 176] on label "Direction Regional - DR Paris EST - 9 Cr de l'Arche Guédon, TORCY 77200" at bounding box center [319, 173] width 267 height 37
click at [210, 176] on input "Direction Regional - DR Paris EST - 9 Cr de l'Arche Guédon, TORCY 77200" at bounding box center [207, 173] width 31 height 31
checkbox input "false"
